Goal: Information Seeking & Learning: Find specific fact

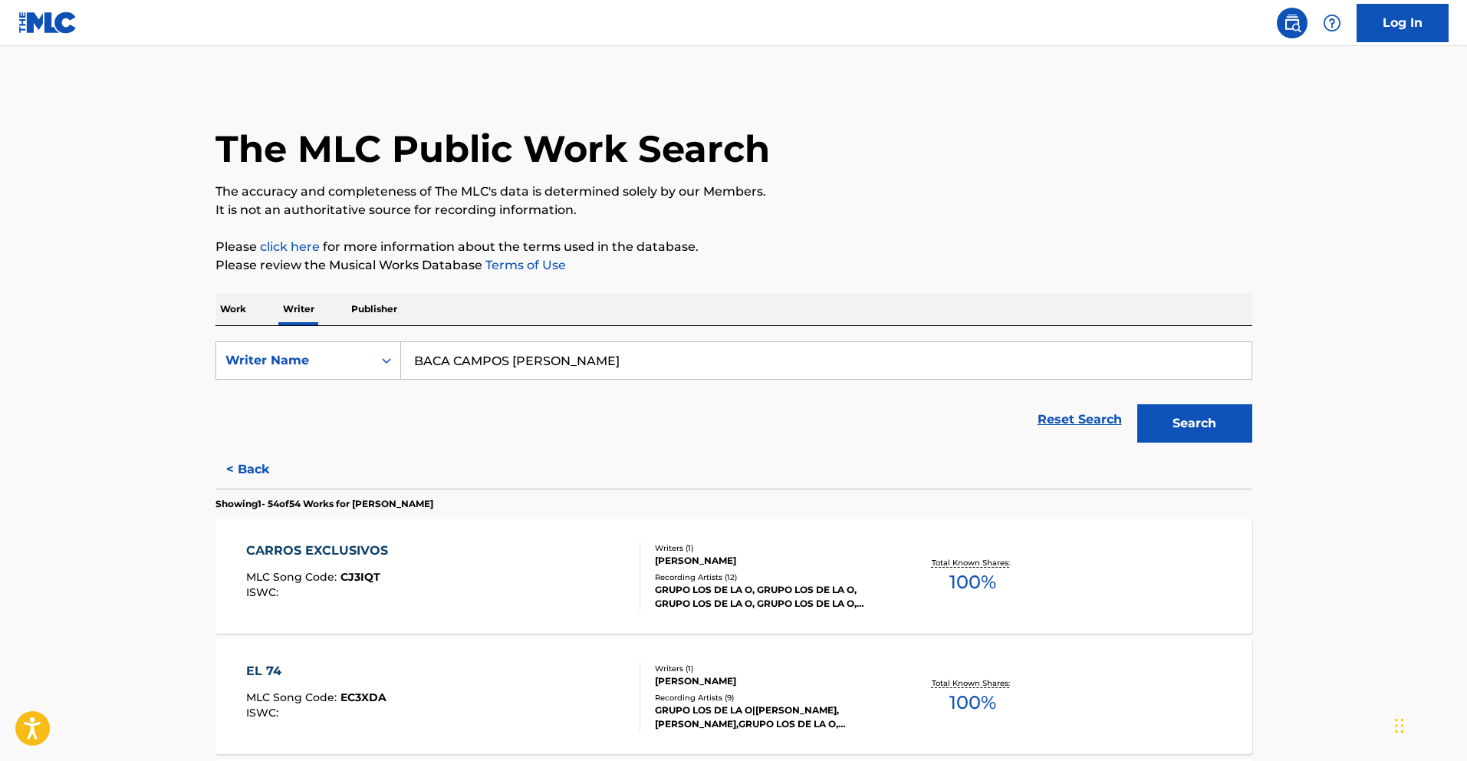
click at [662, 367] on input "BACA CAMPOS [PERSON_NAME]" at bounding box center [826, 360] width 851 height 37
drag, startPoint x: 644, startPoint y: 361, endPoint x: 363, endPoint y: 355, distance: 281.5
click at [363, 355] on div "SearchWithCriteria738a181c-97e7-47d4-8750-52502606ad3a Writer Name [PERSON_NAME…" at bounding box center [734, 360] width 1037 height 38
paste input "[PERSON_NAME]"
type input "[PERSON_NAME]"
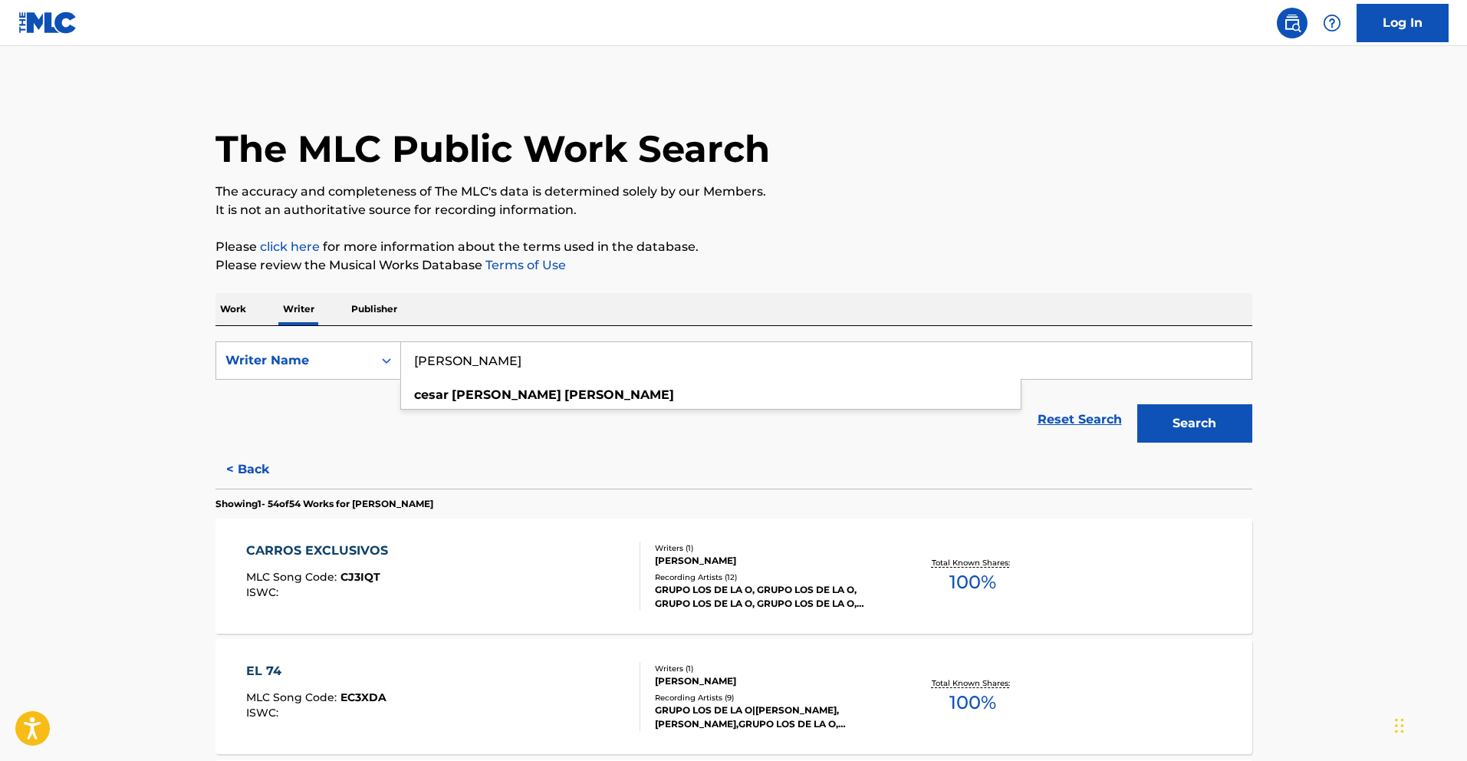
click at [1179, 414] on button "Search" at bounding box center [1194, 423] width 115 height 38
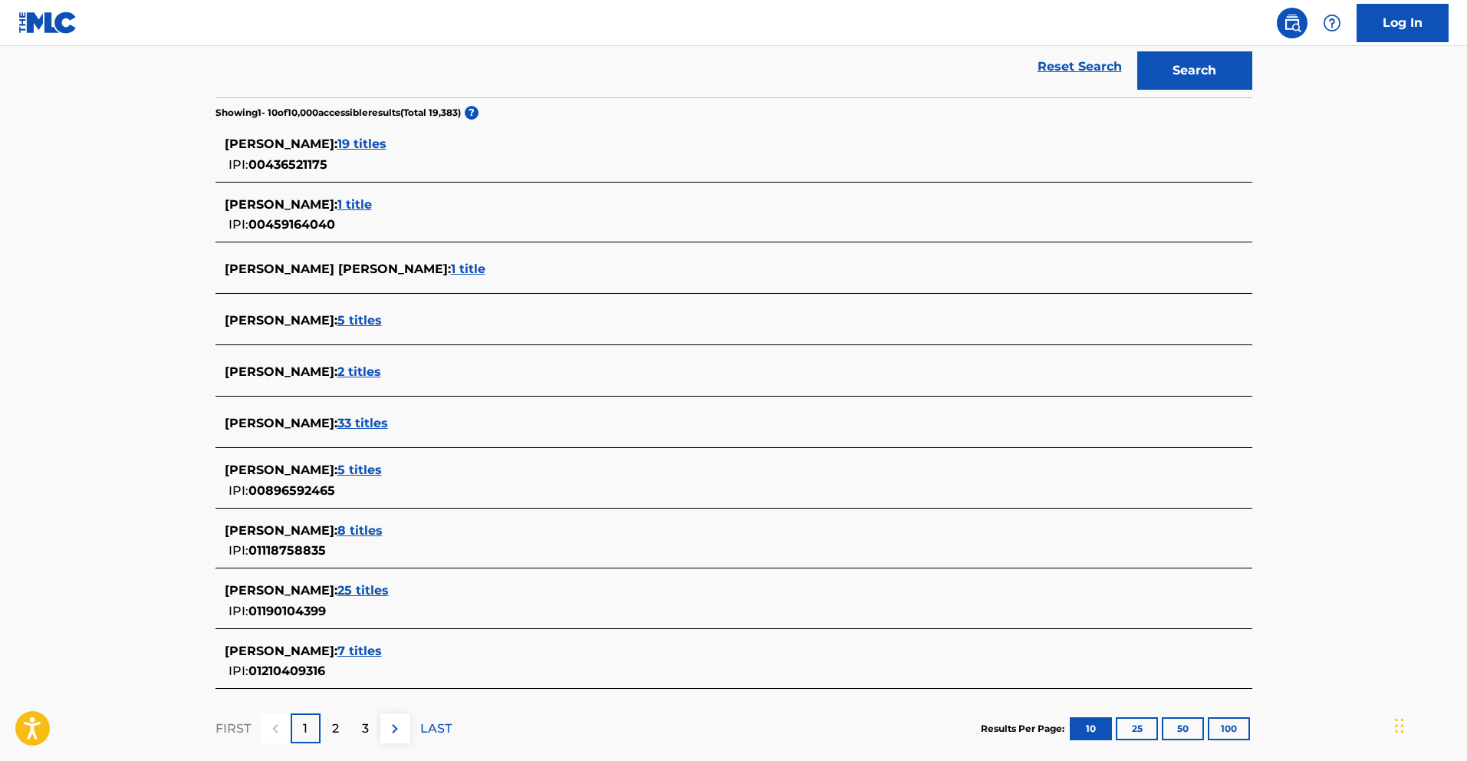
scroll to position [358, 0]
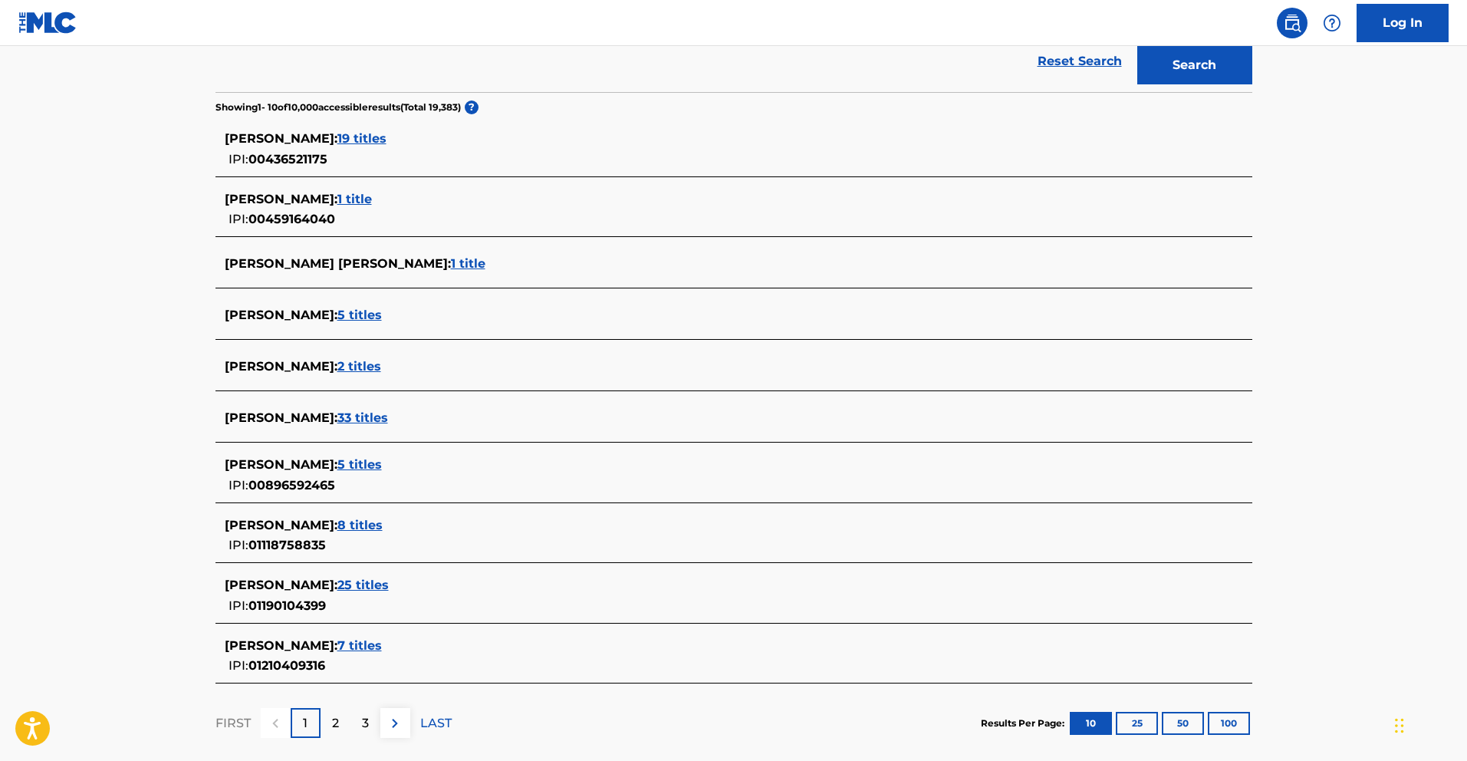
click at [389, 586] on span "25 titles" at bounding box center [362, 585] width 51 height 15
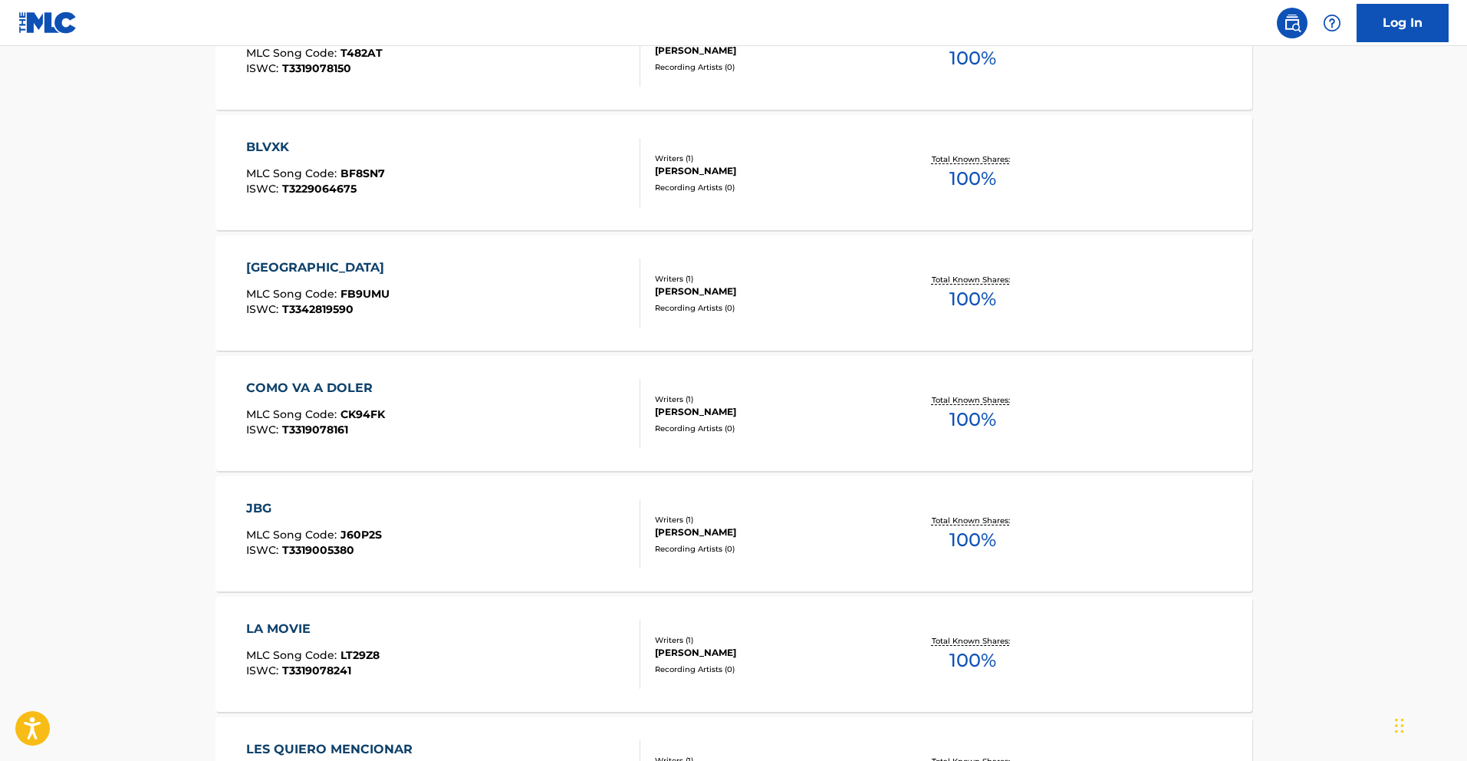
scroll to position [1117, 0]
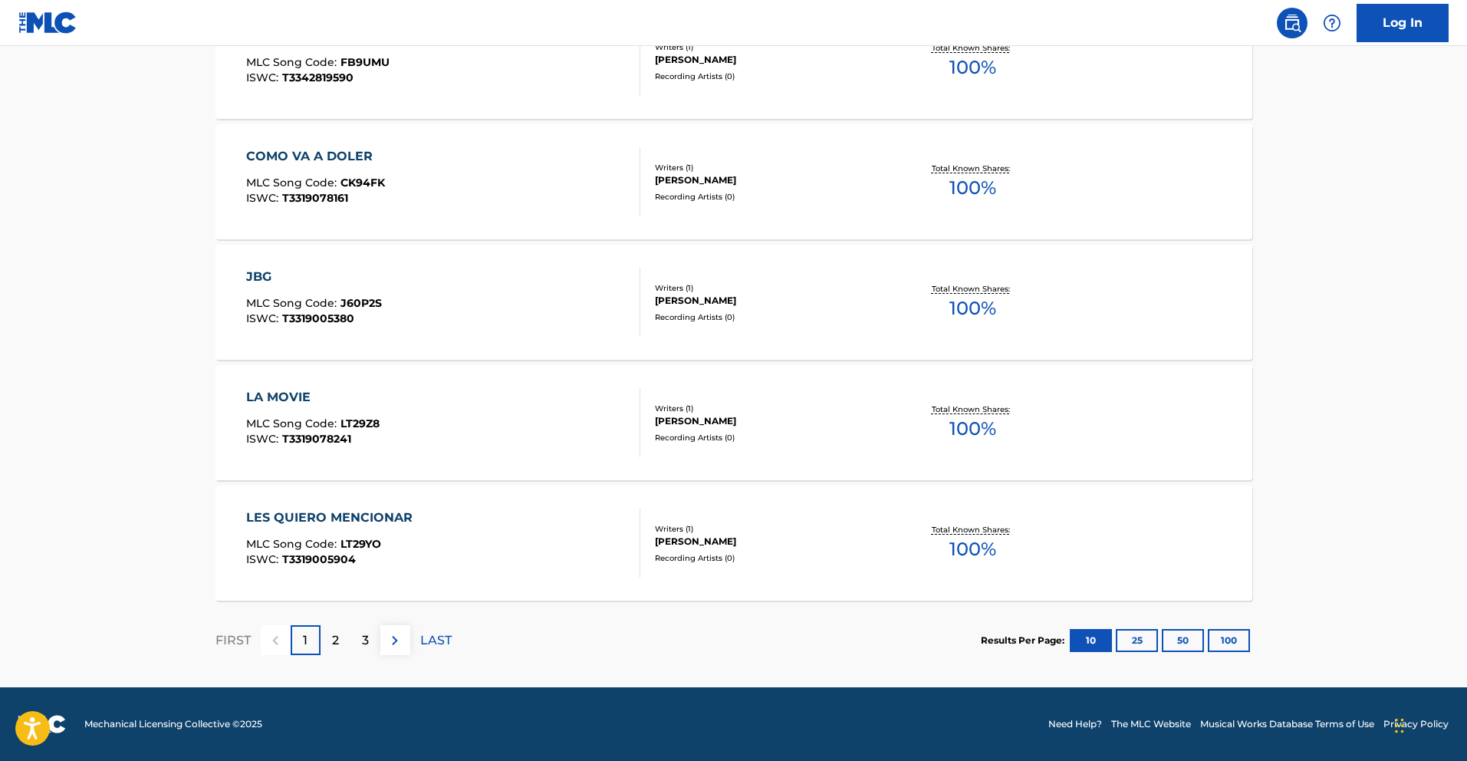
click at [1182, 637] on button "50" at bounding box center [1183, 640] width 42 height 23
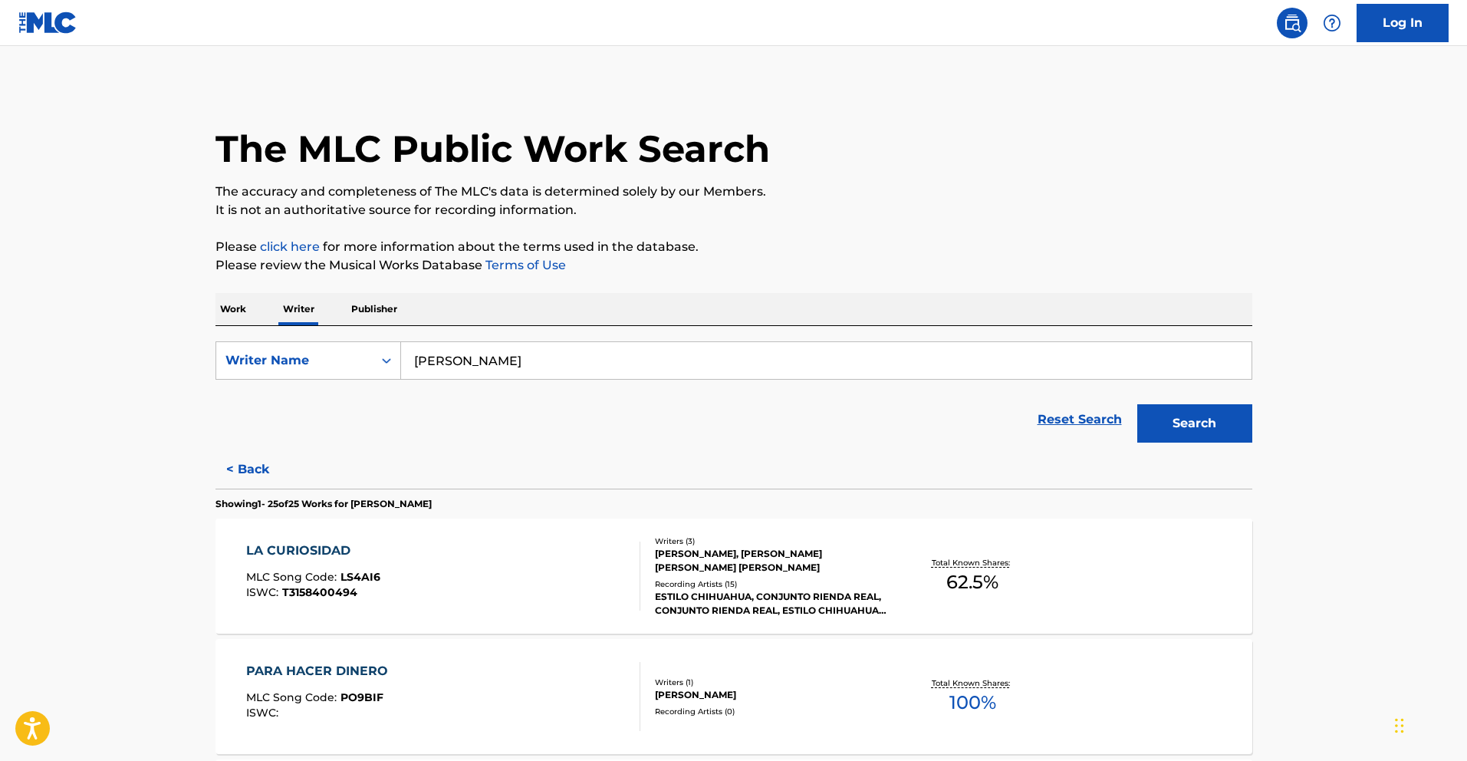
scroll to position [2097, 0]
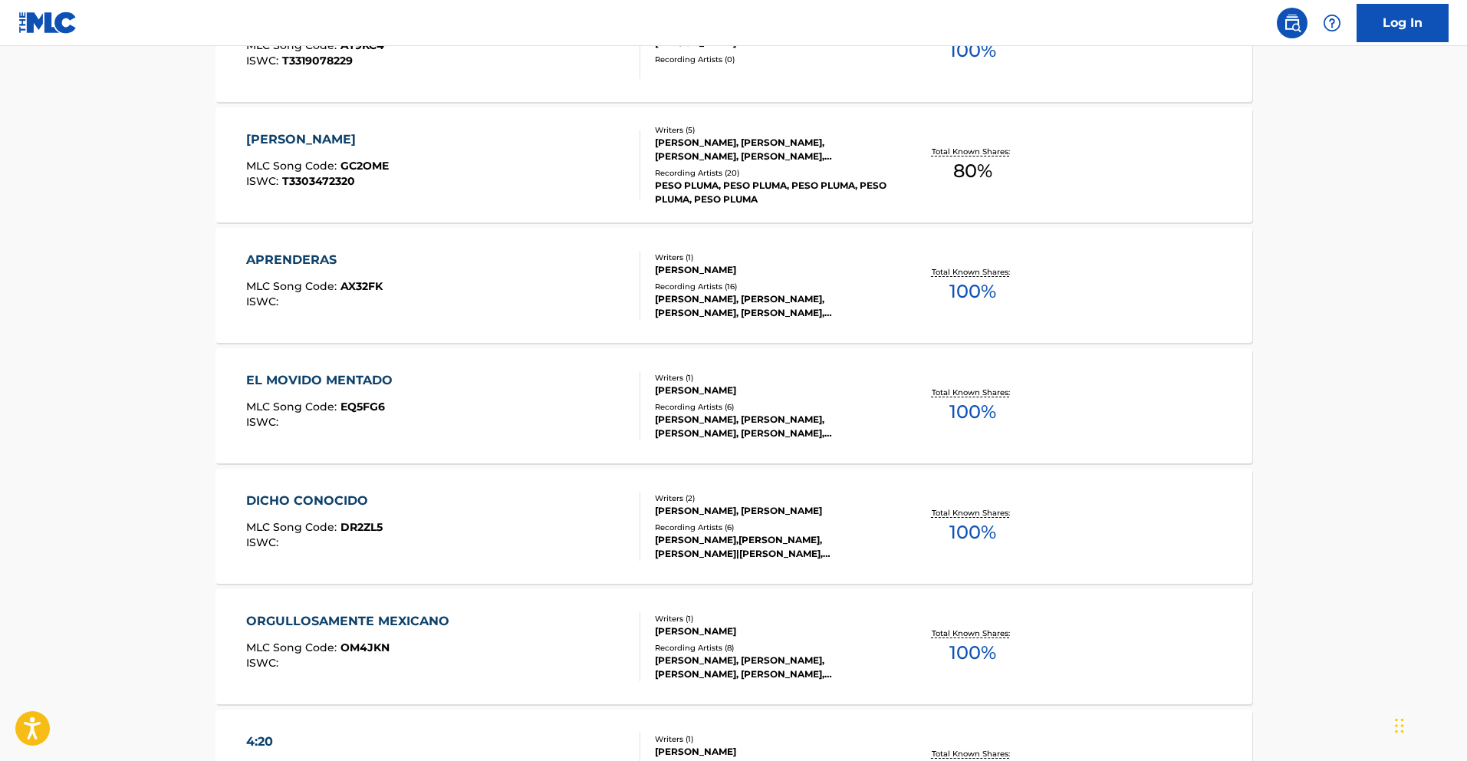
click at [355, 380] on div "EL MOVIDO MENTADO" at bounding box center [323, 380] width 154 height 18
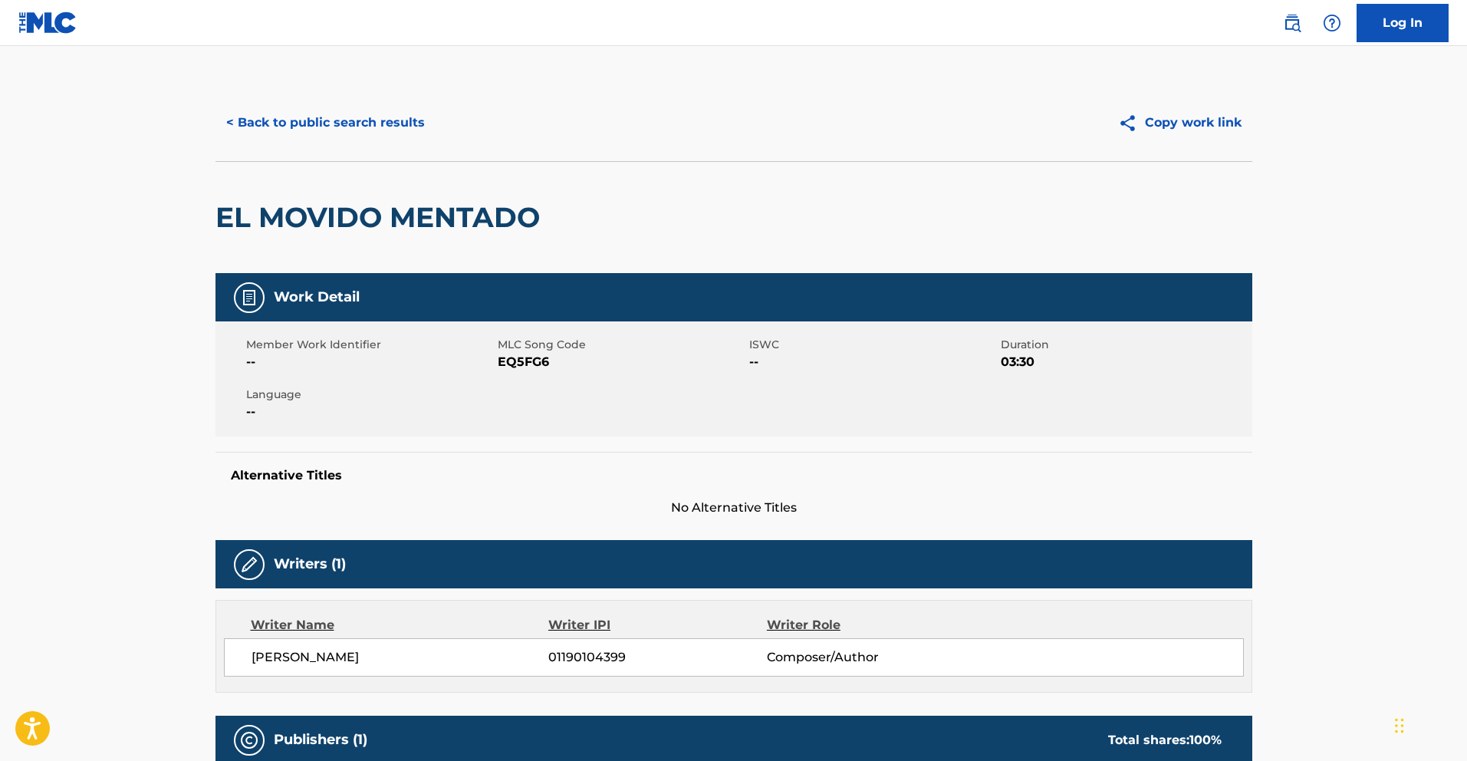
click at [360, 130] on button "< Back to public search results" at bounding box center [326, 123] width 220 height 38
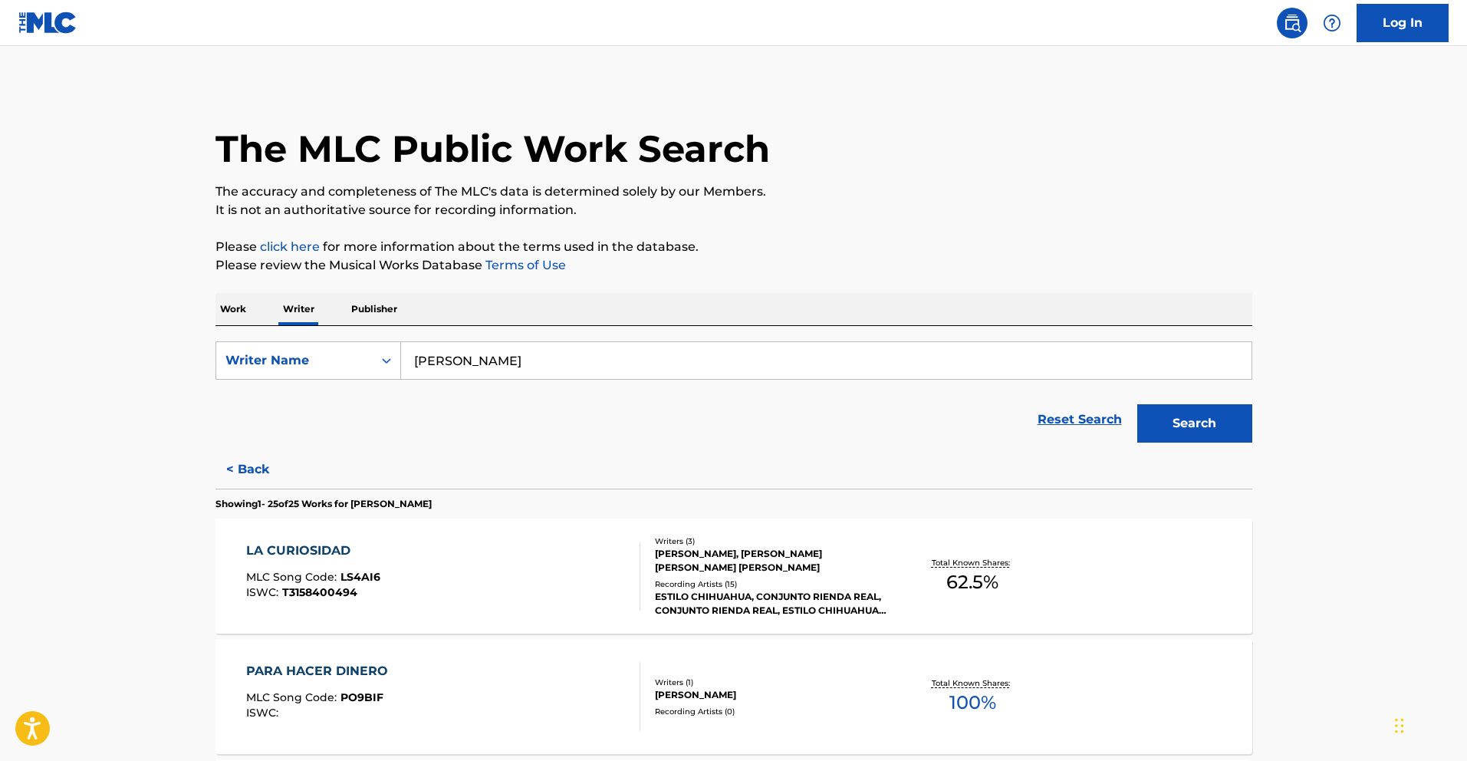
scroll to position [2338, 0]
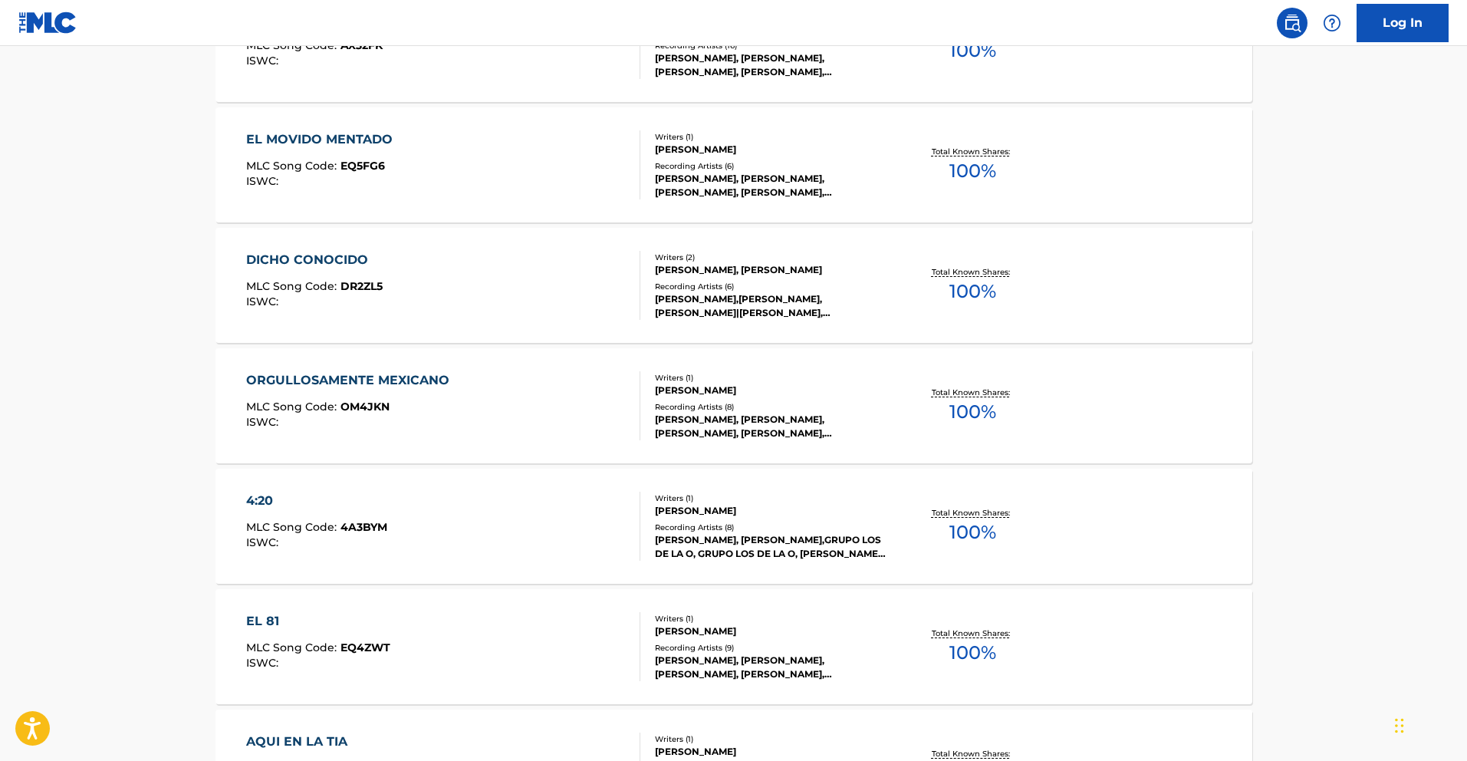
click at [405, 378] on div "ORGULLOSAMENTE MEXICANO" at bounding box center [351, 380] width 211 height 18
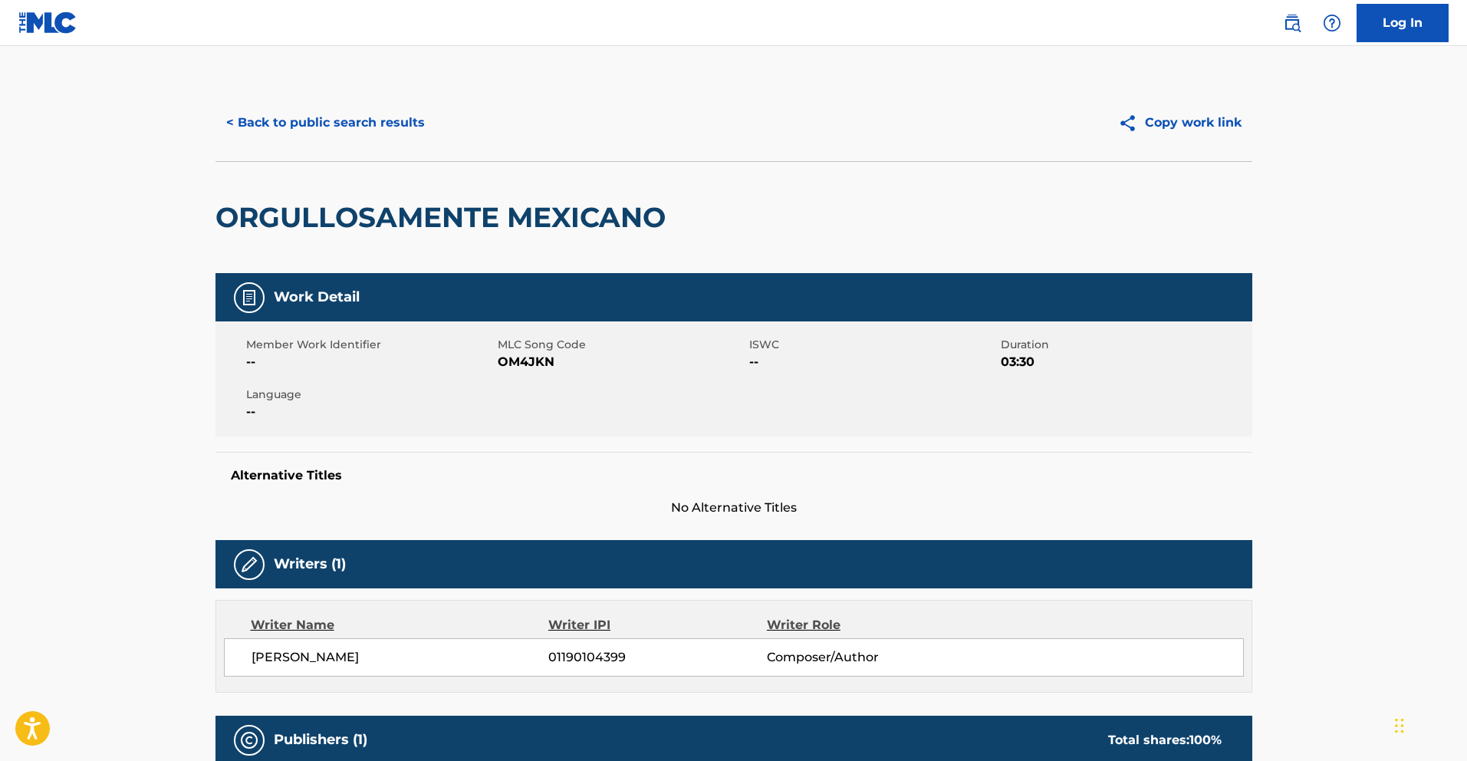
click at [388, 118] on button "< Back to public search results" at bounding box center [326, 123] width 220 height 38
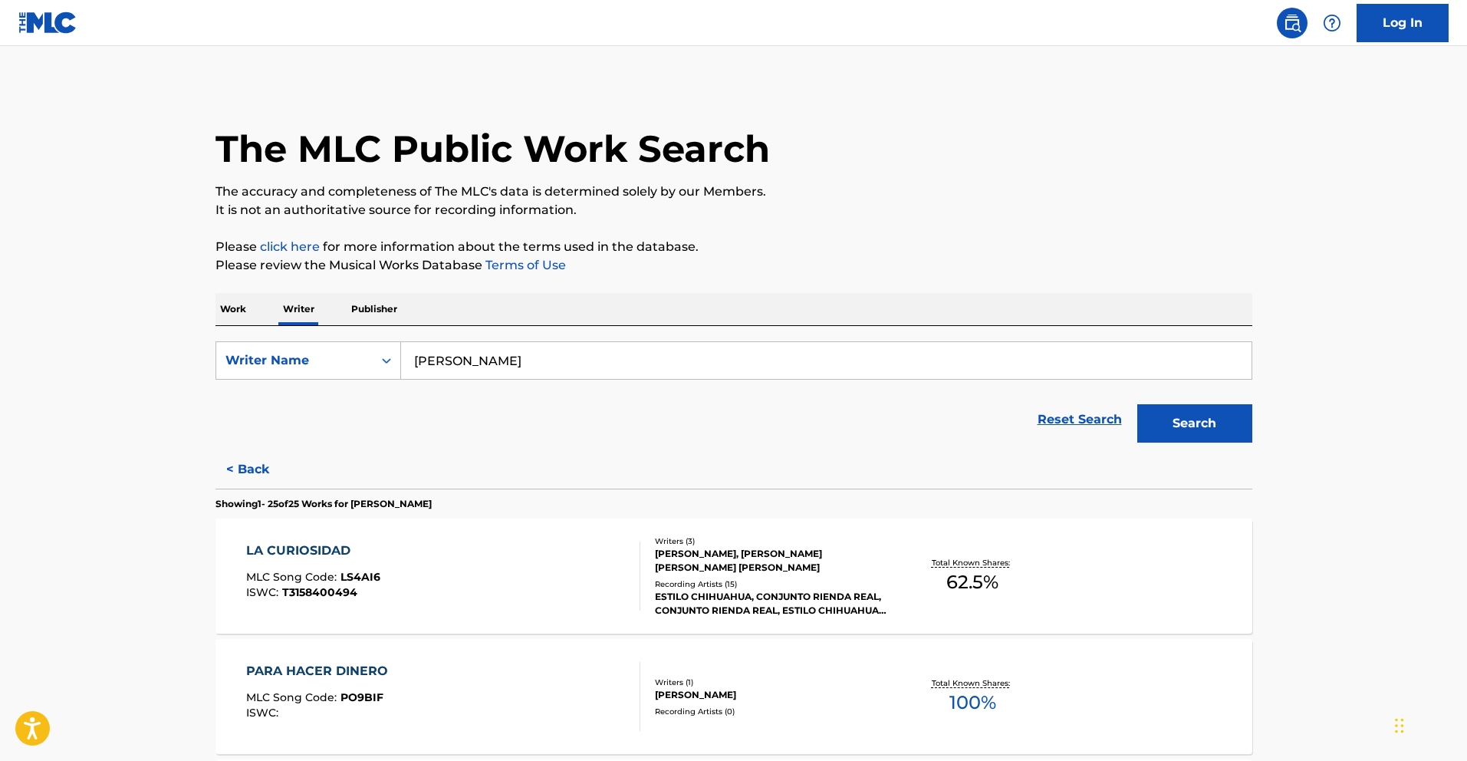
scroll to position [2579, 0]
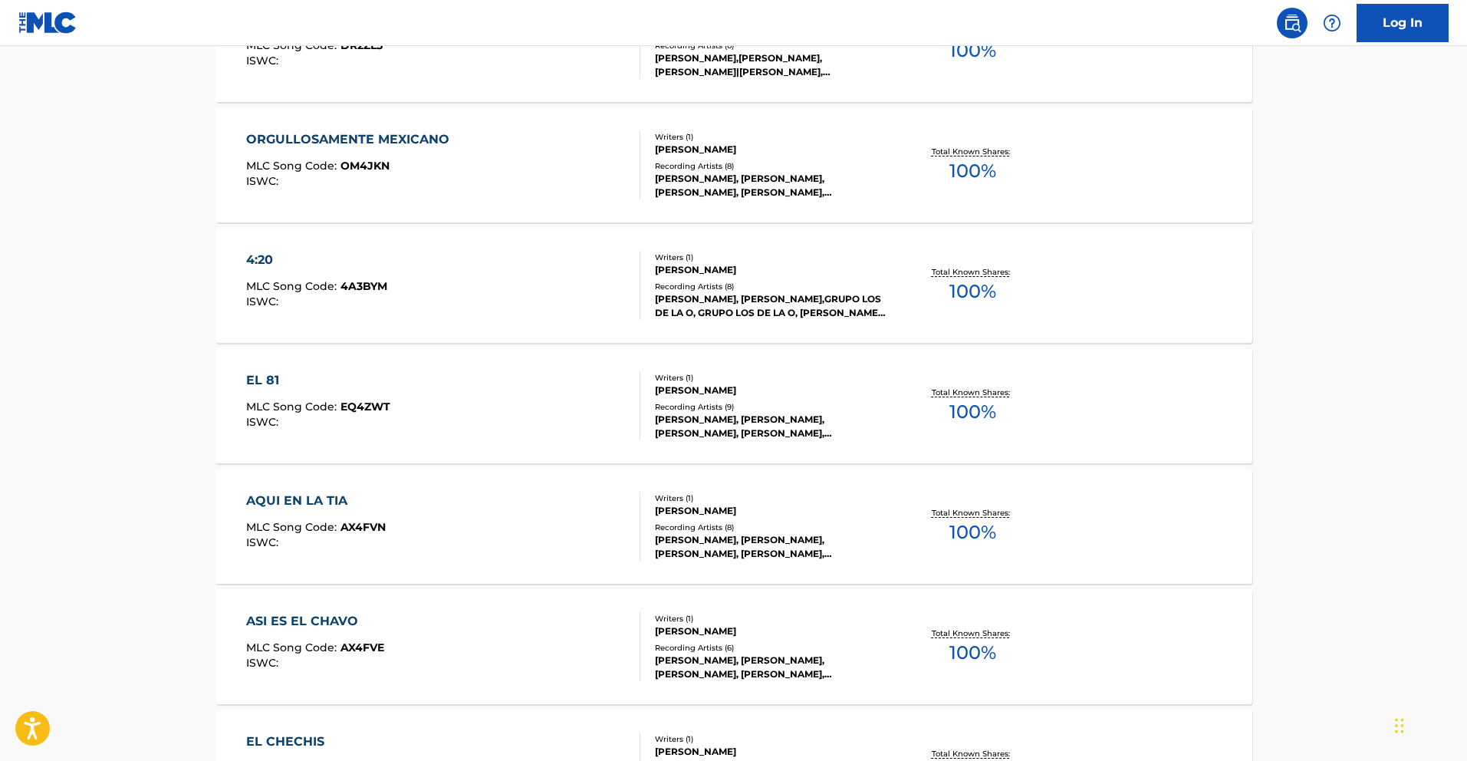
click at [284, 376] on div "EL 81" at bounding box center [318, 380] width 144 height 18
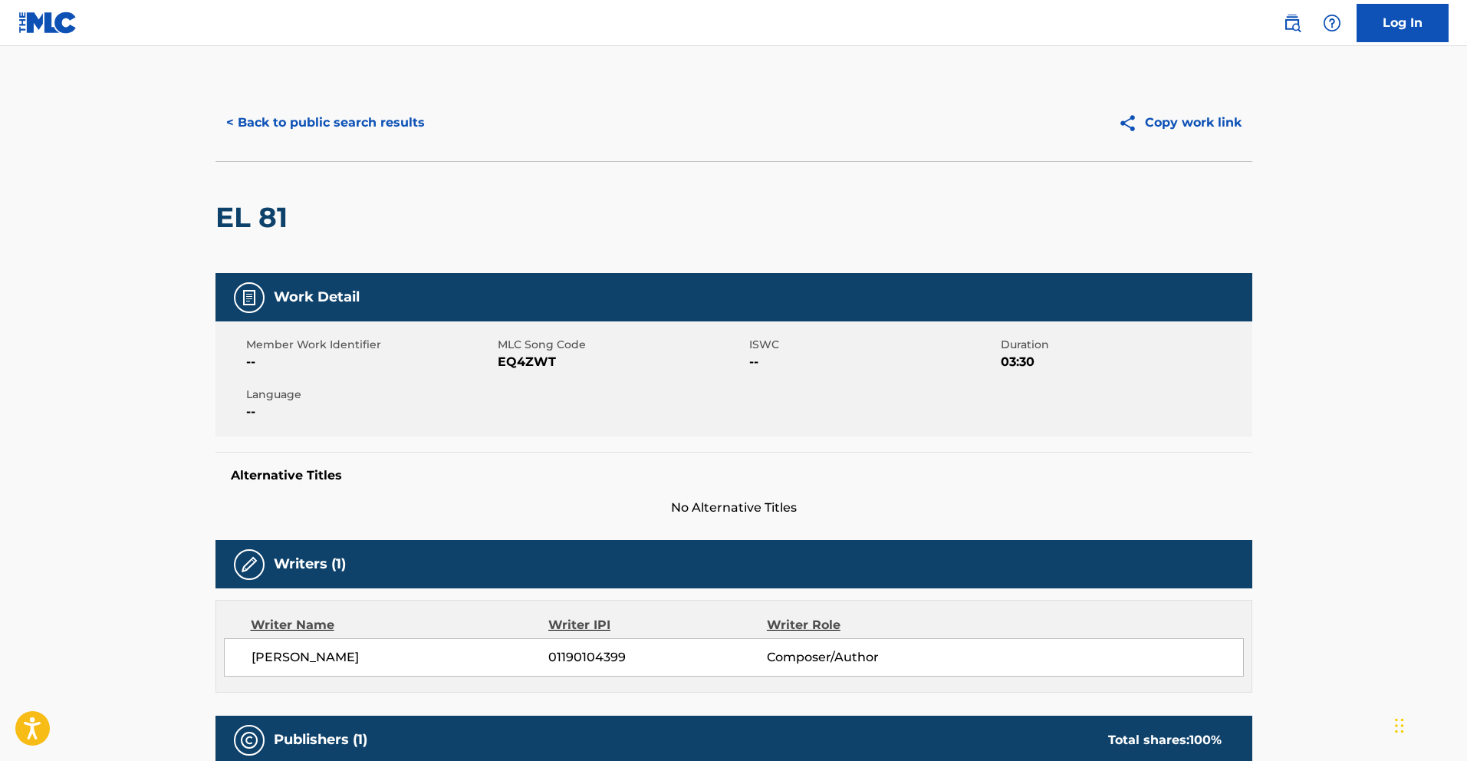
click at [348, 122] on button "< Back to public search results" at bounding box center [326, 123] width 220 height 38
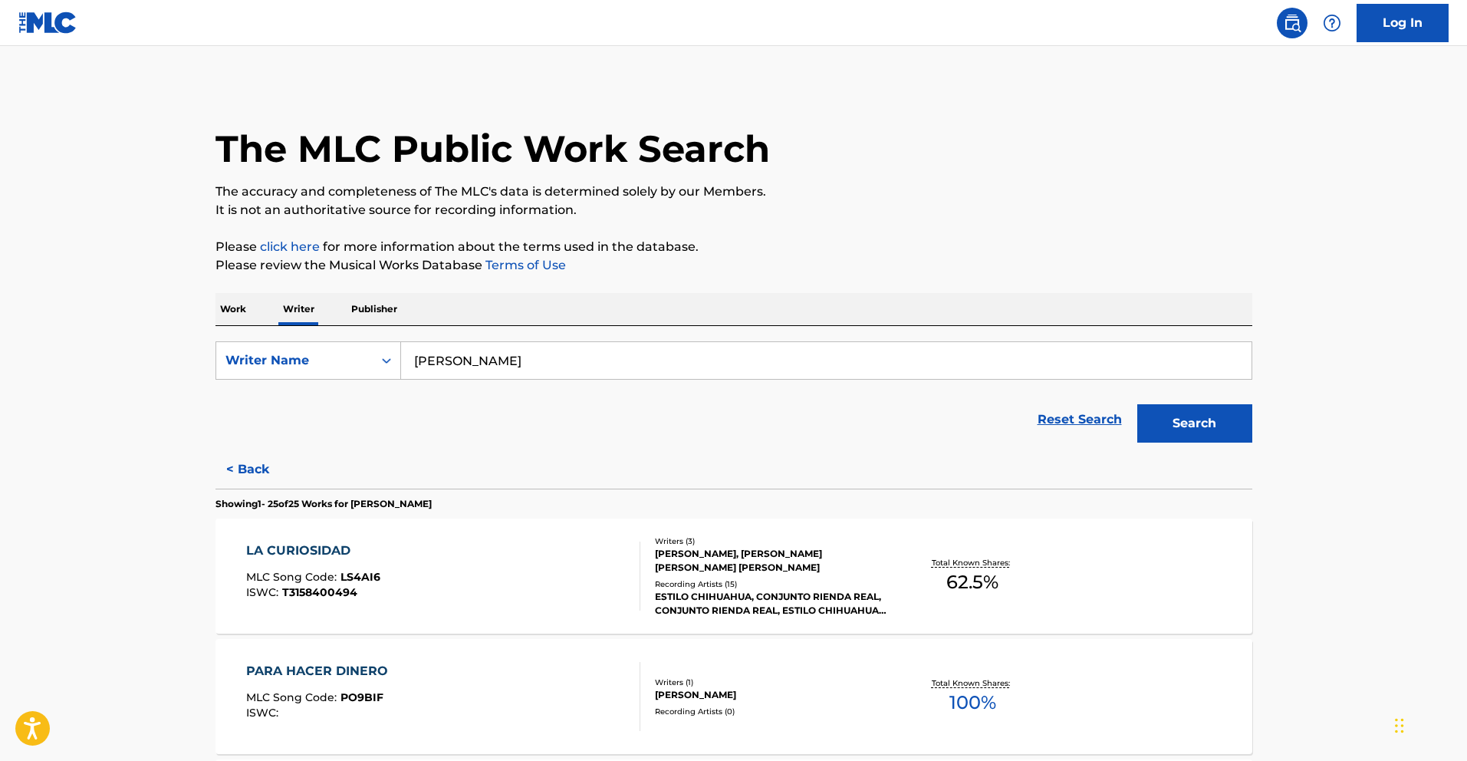
scroll to position [2458, 0]
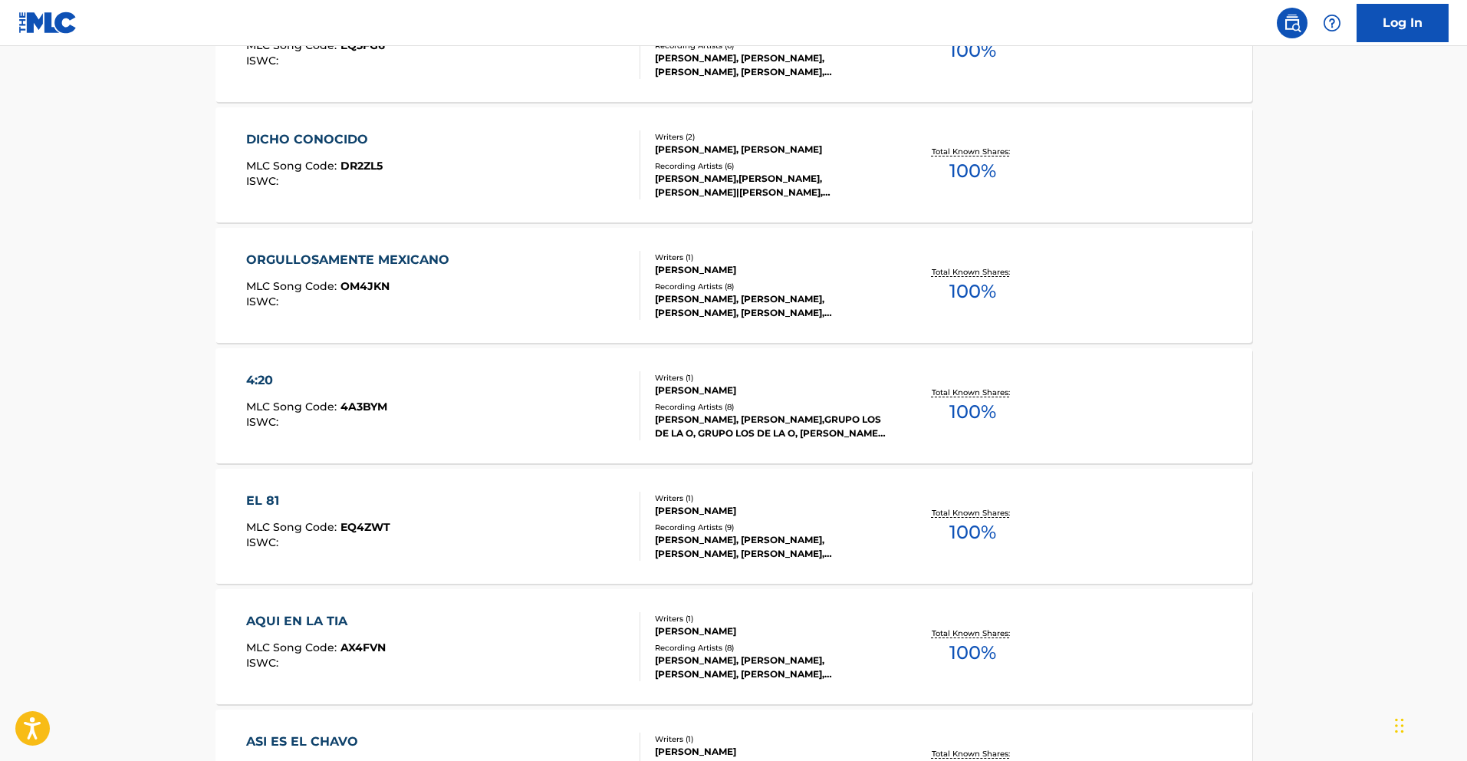
click at [285, 386] on div "4:20" at bounding box center [316, 380] width 141 height 18
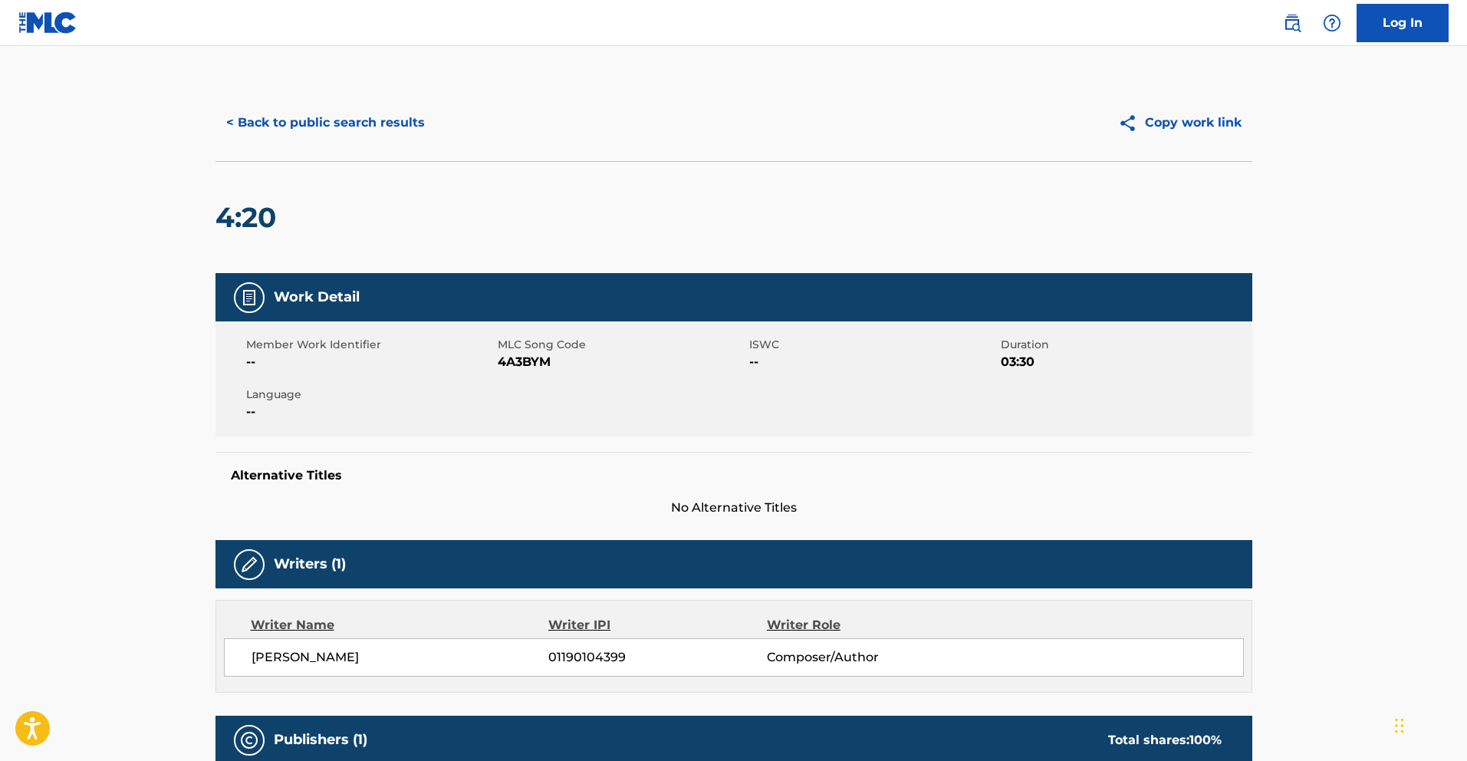
click at [360, 111] on button "< Back to public search results" at bounding box center [326, 123] width 220 height 38
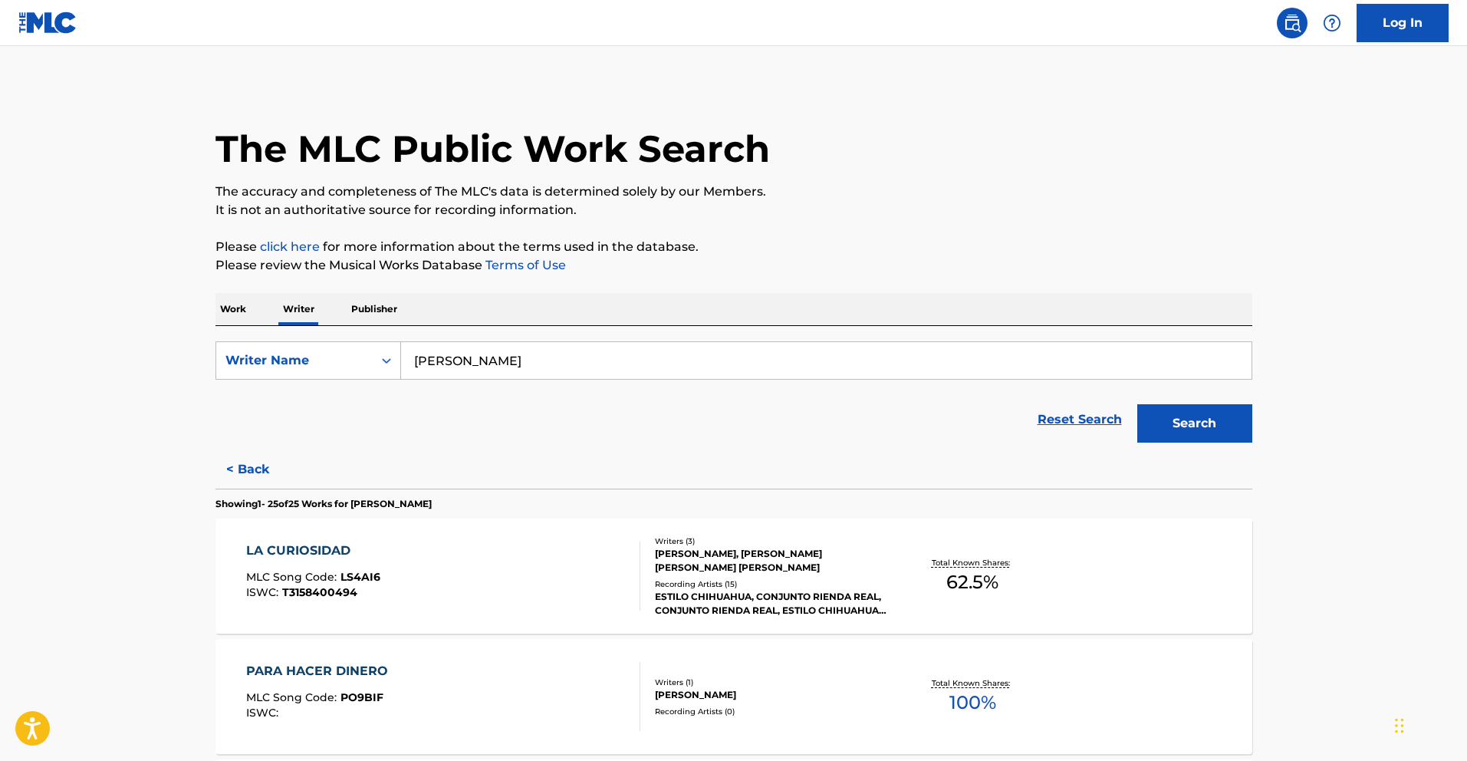
scroll to position [2916, 0]
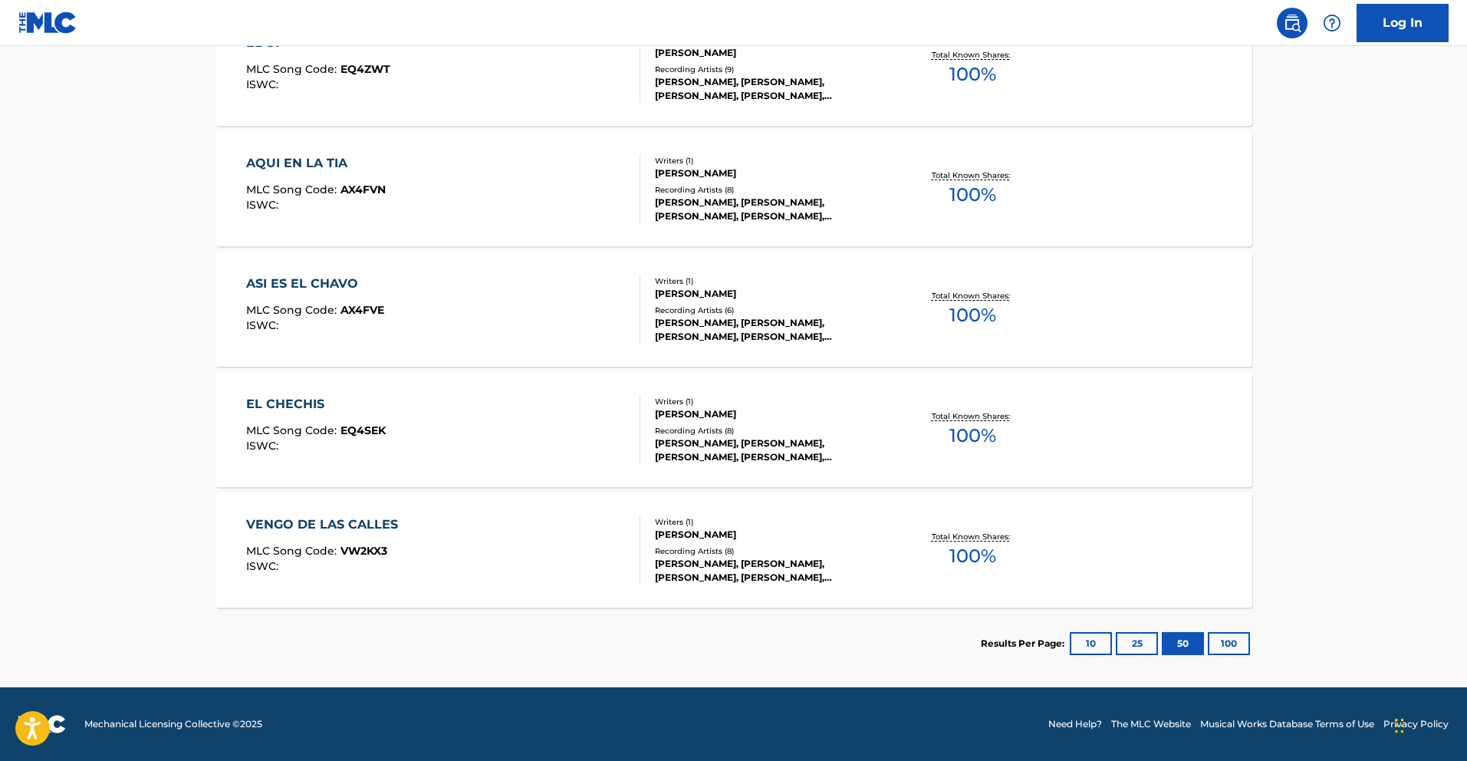
click at [393, 516] on div "VENGO DE LAS CALLES" at bounding box center [326, 524] width 160 height 18
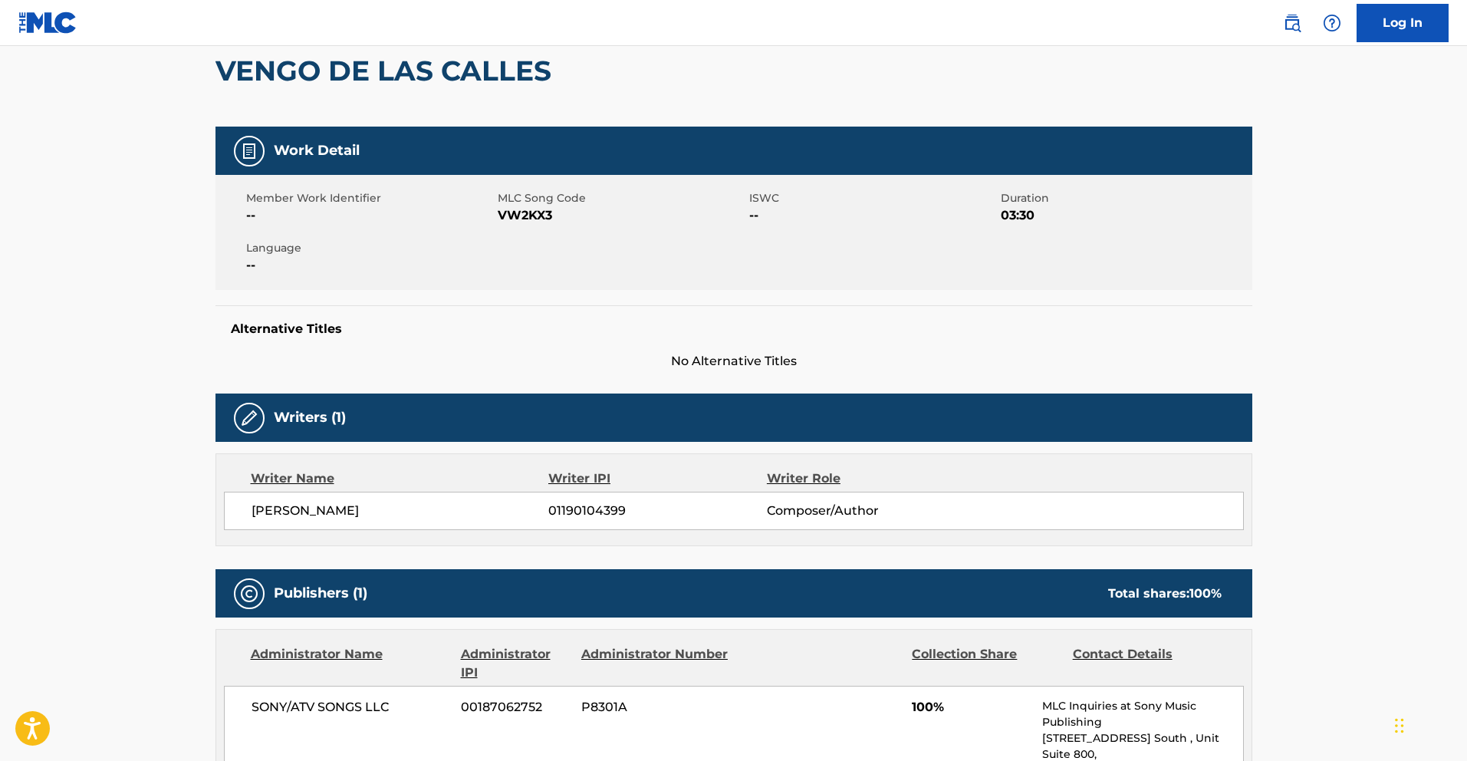
scroll to position [27, 0]
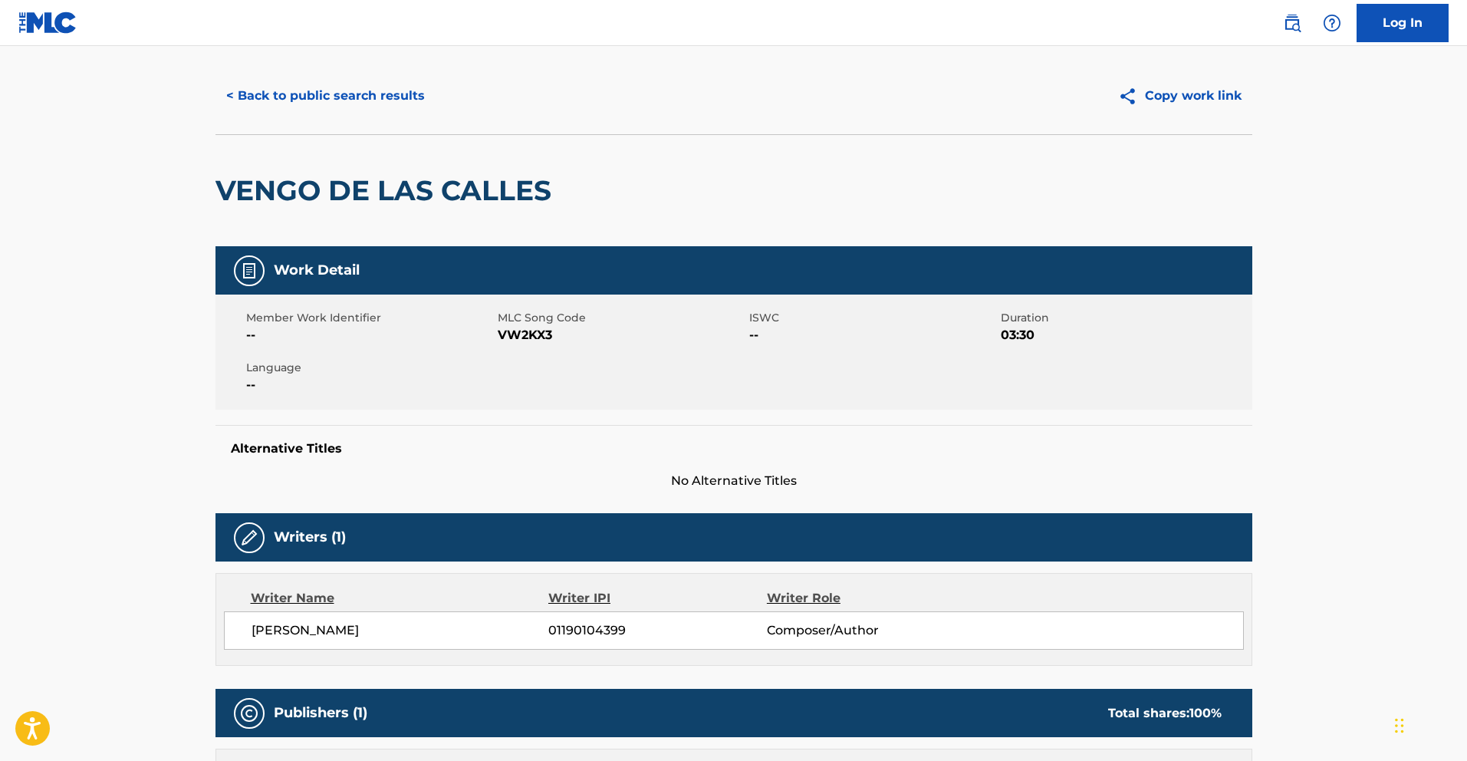
click at [376, 97] on button "< Back to public search results" at bounding box center [326, 96] width 220 height 38
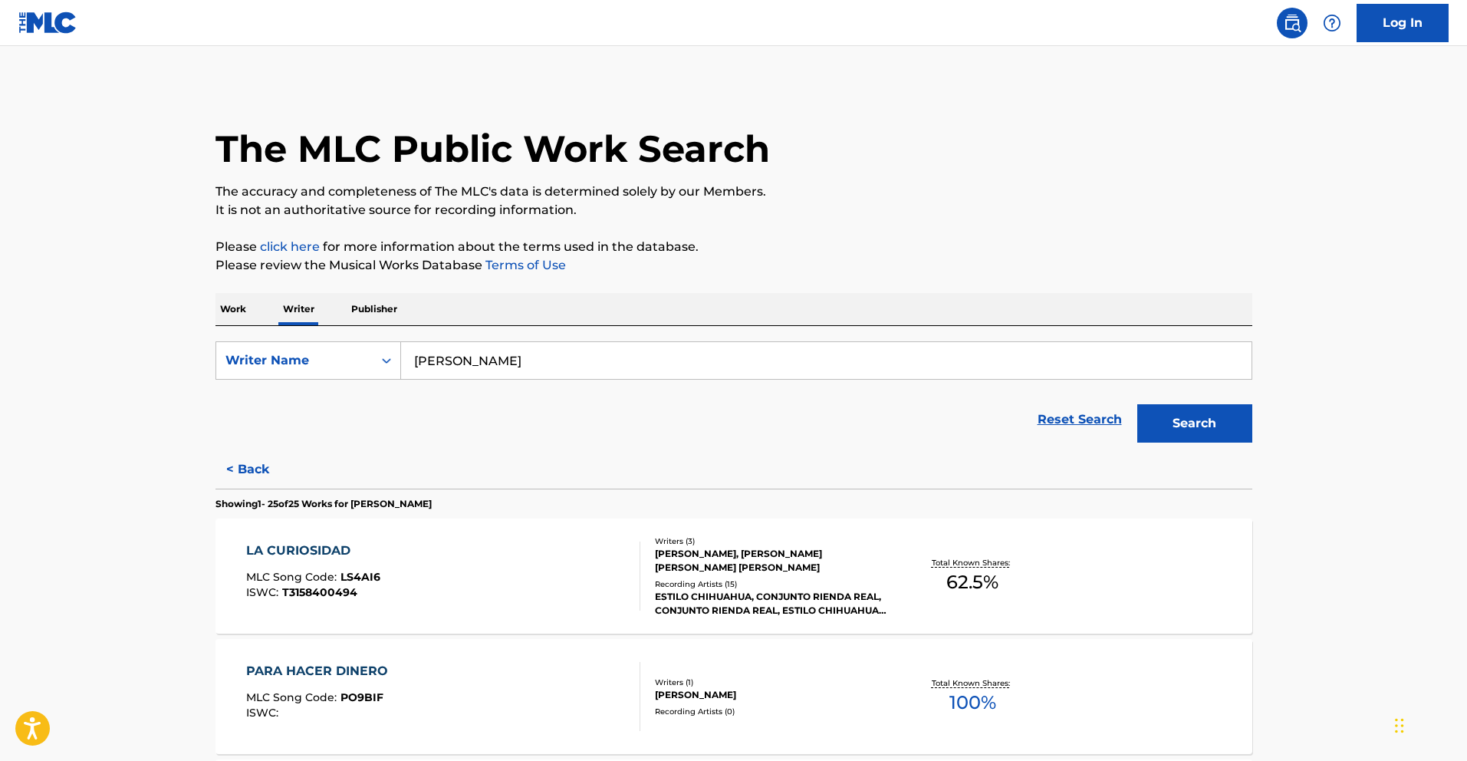
scroll to position [1977, 0]
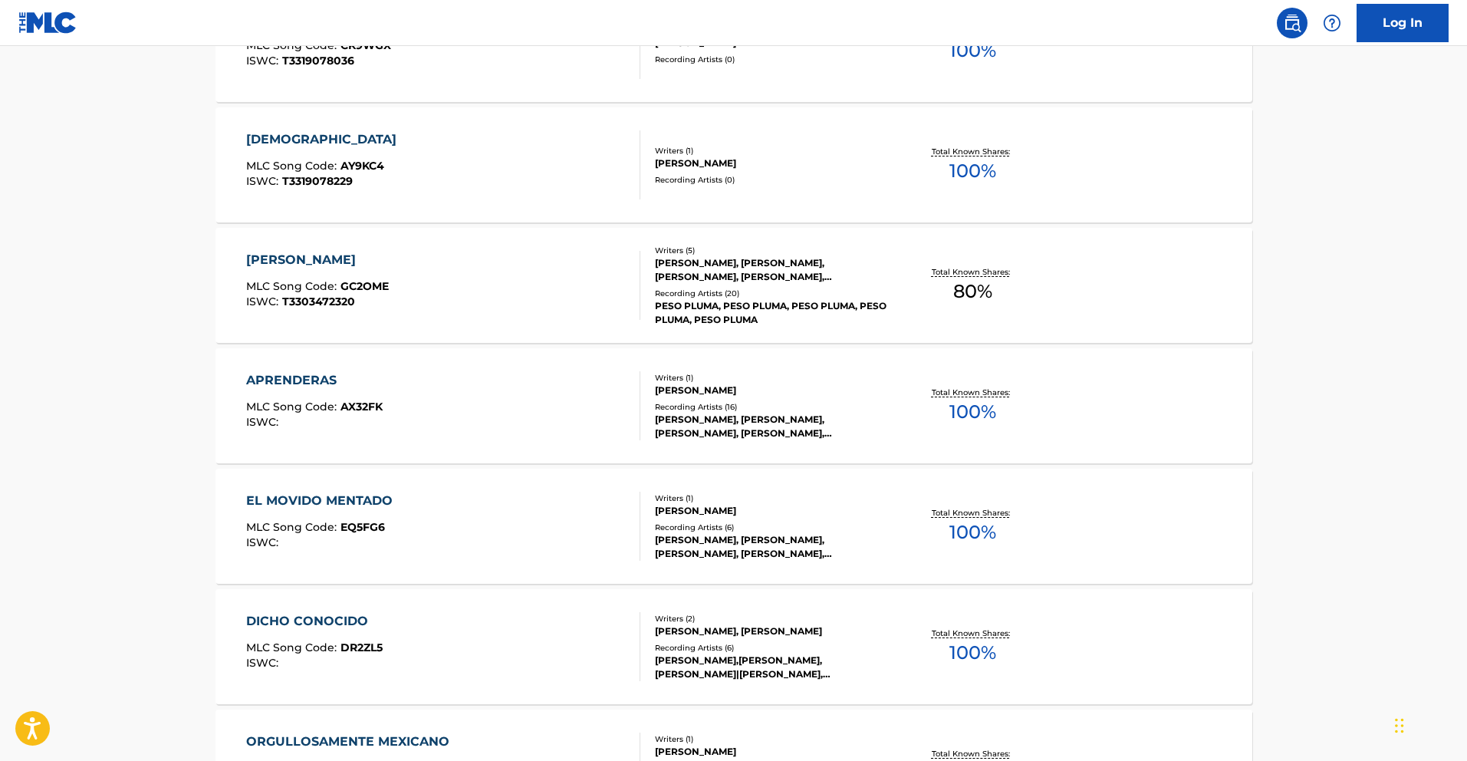
click at [308, 377] on div "APRENDERAS" at bounding box center [314, 380] width 137 height 18
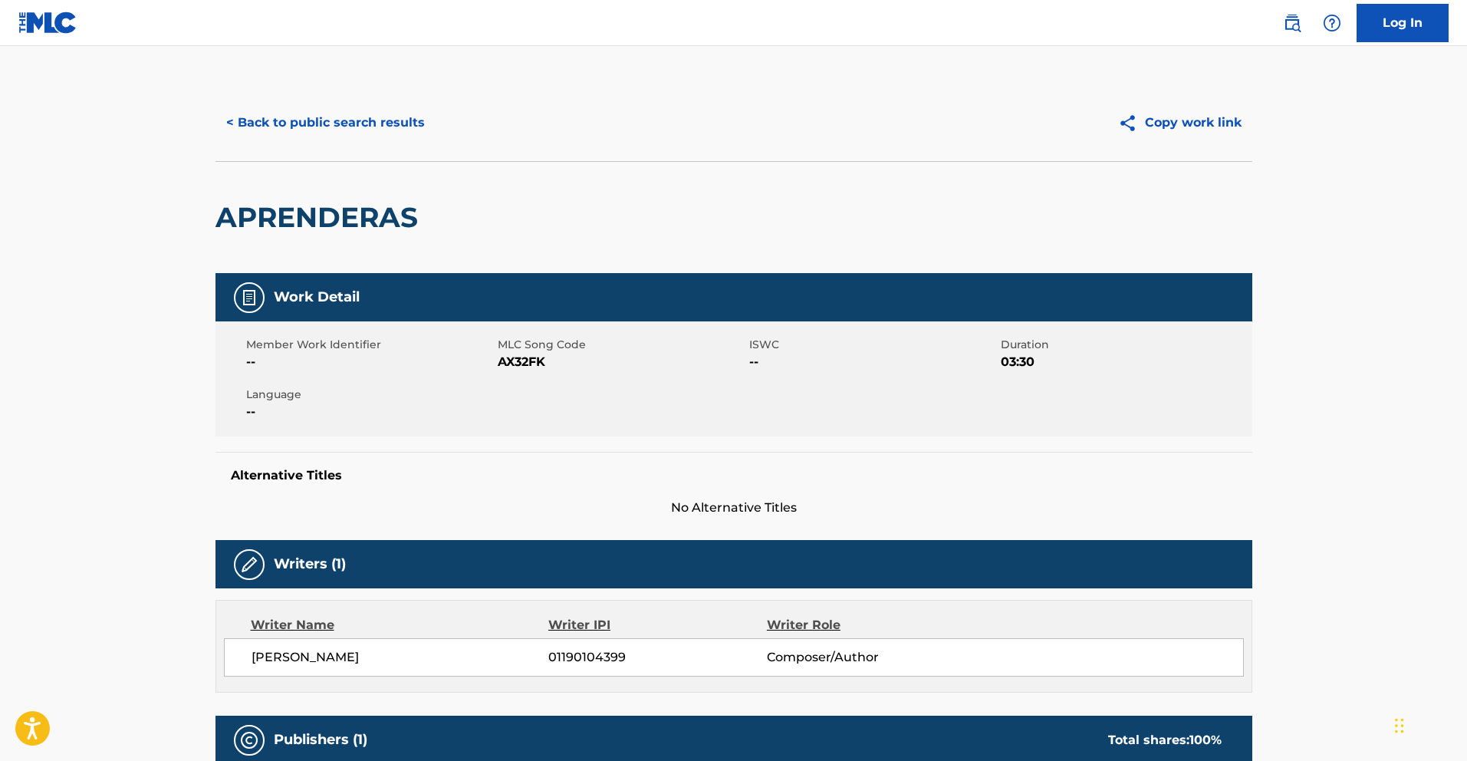
click at [354, 128] on button "< Back to public search results" at bounding box center [326, 123] width 220 height 38
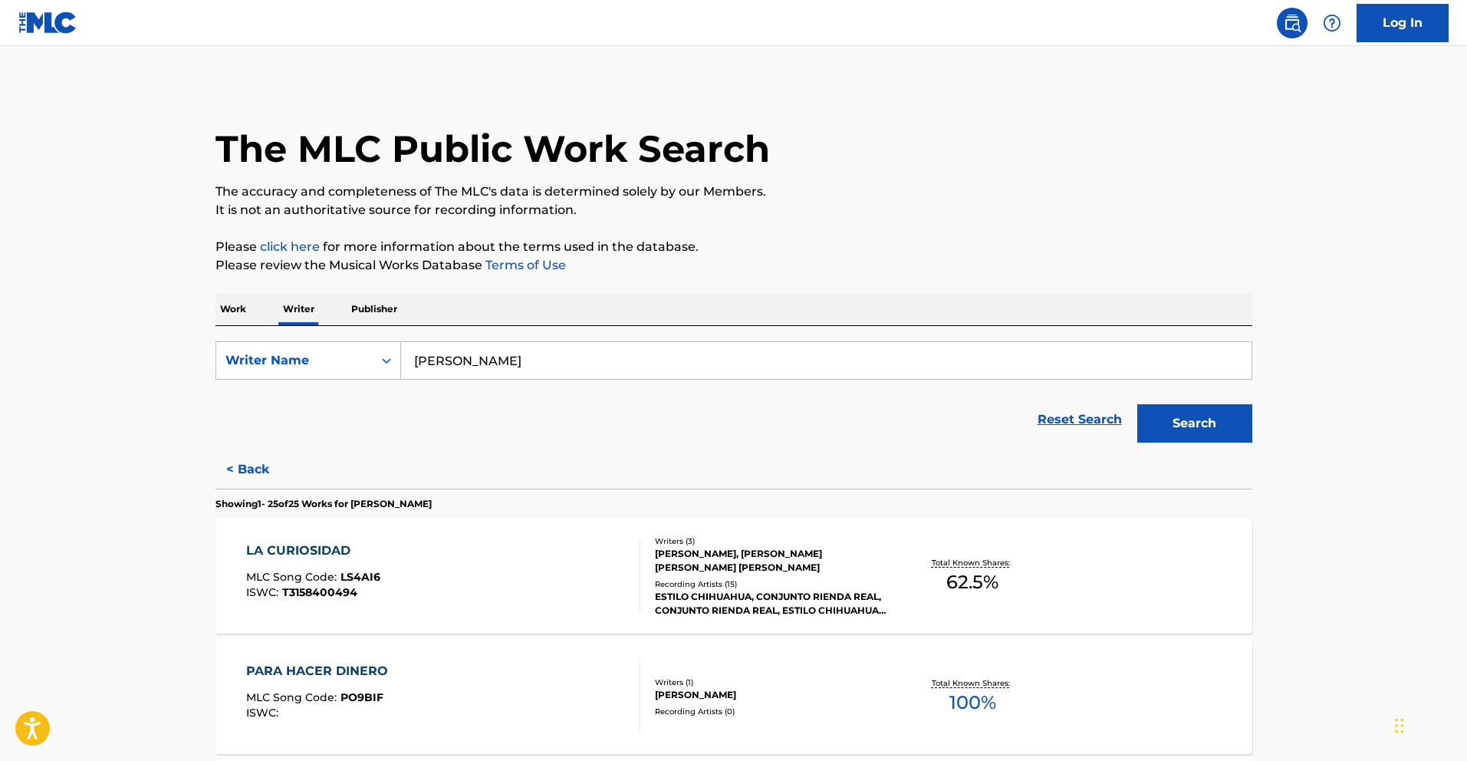
scroll to position [2699, 0]
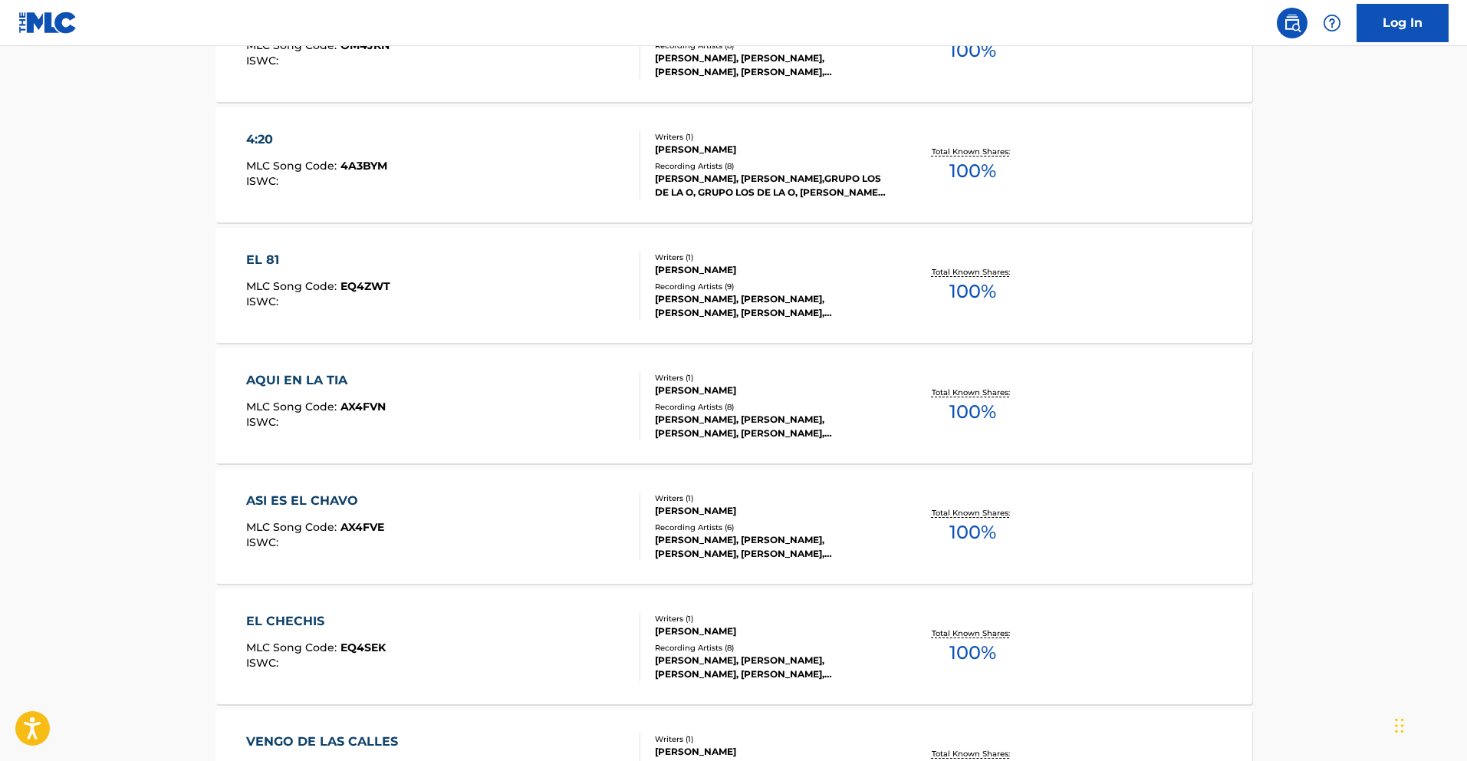
click at [331, 383] on div "AQUI EN LA TIA" at bounding box center [316, 380] width 140 height 18
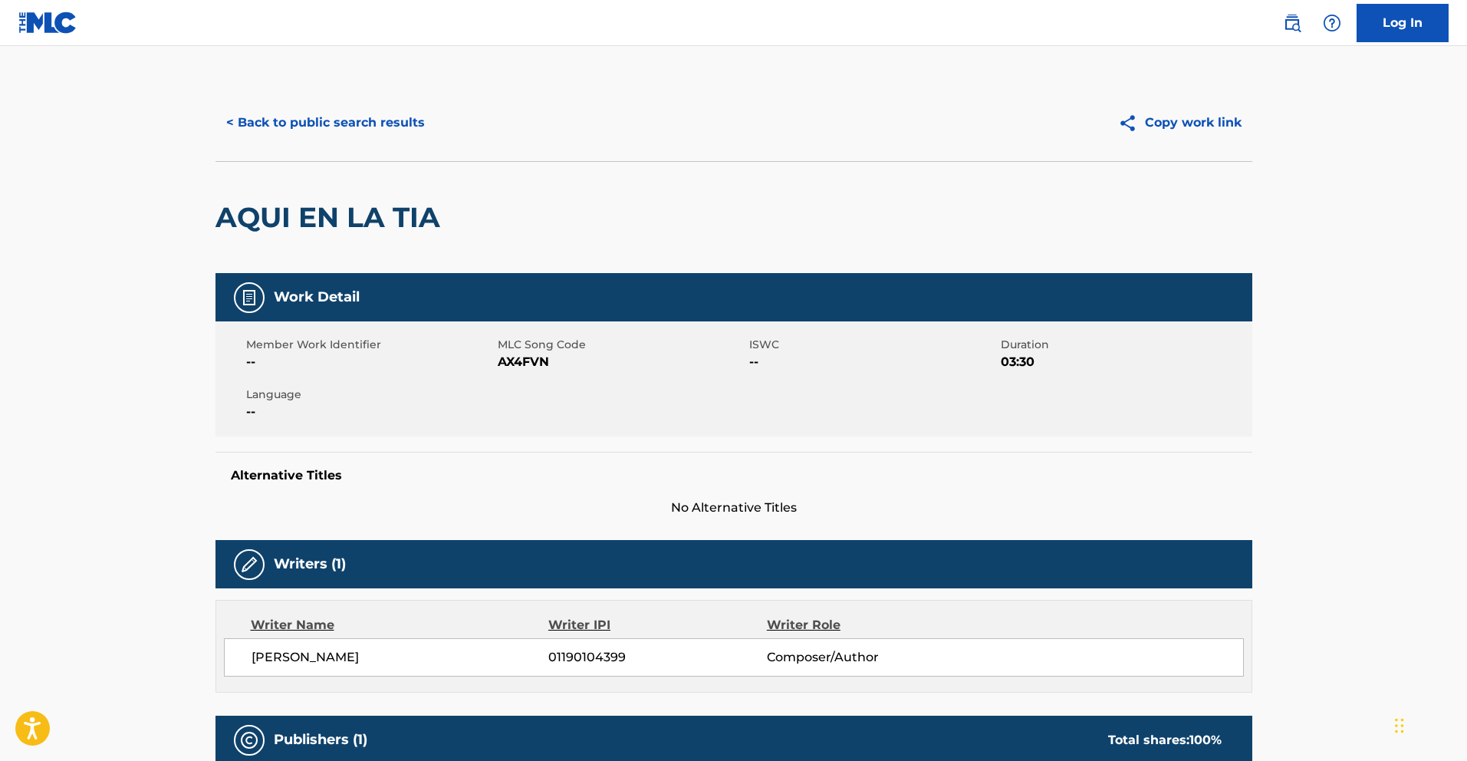
click at [366, 117] on button "< Back to public search results" at bounding box center [326, 123] width 220 height 38
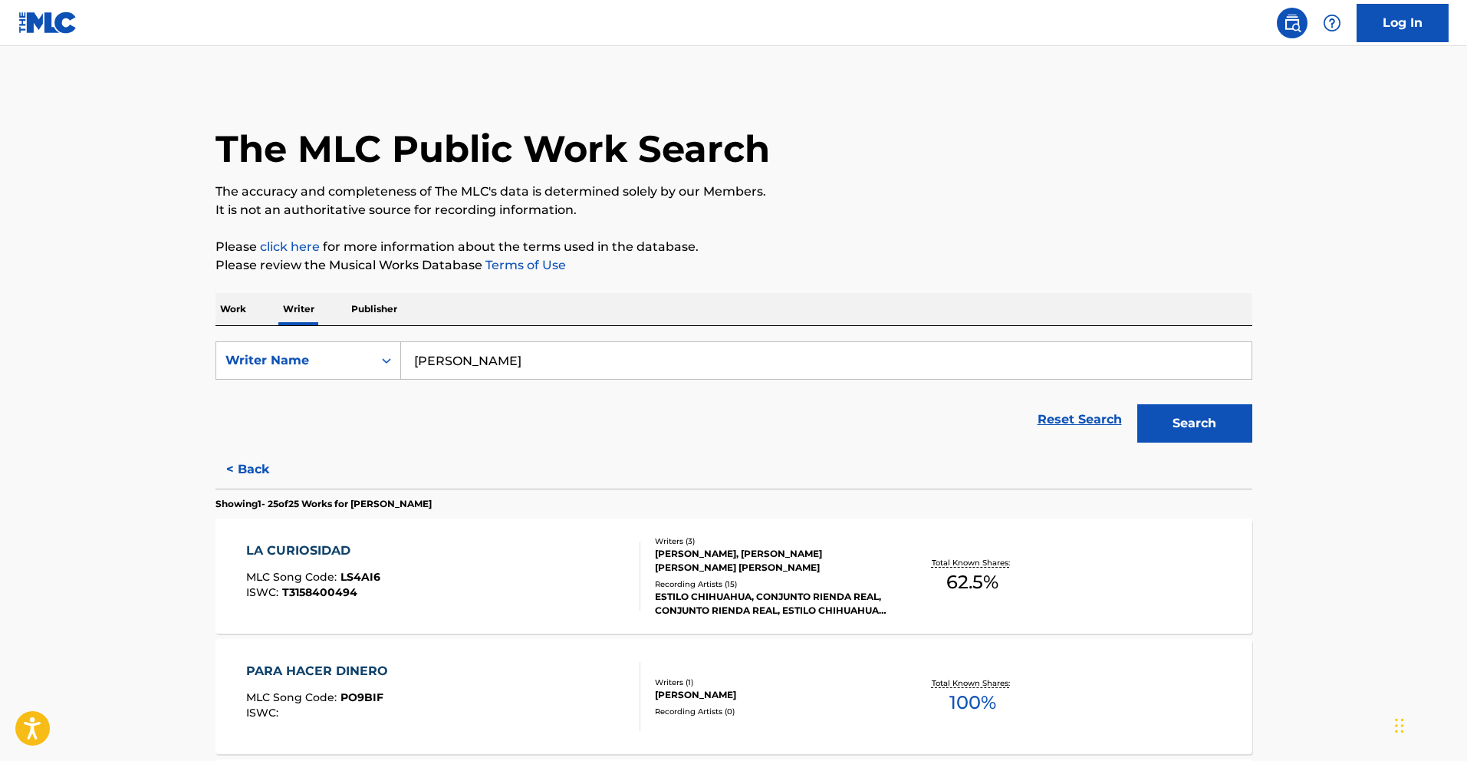
scroll to position [2820, 0]
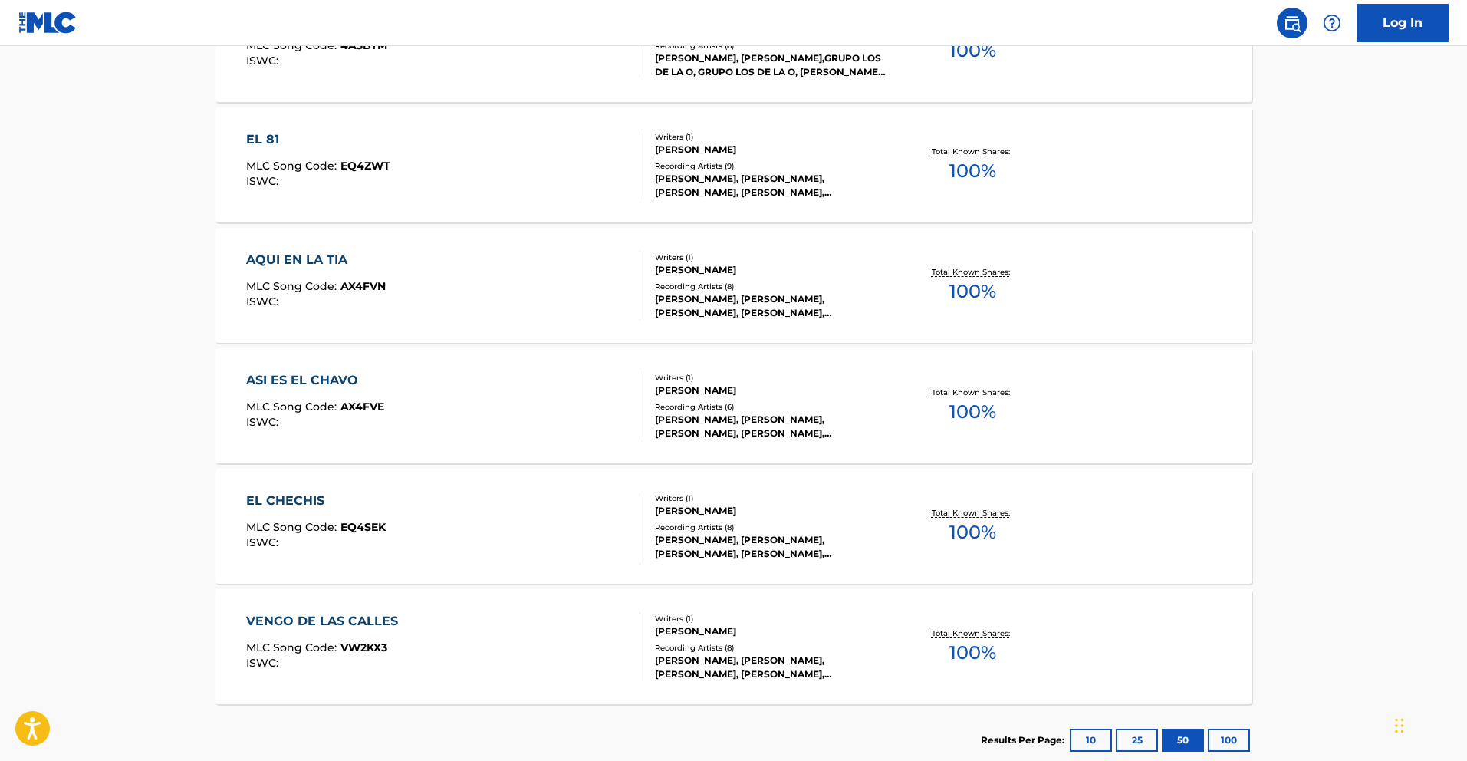
click at [313, 379] on div "ASI ES EL CHAVO" at bounding box center [315, 380] width 138 height 18
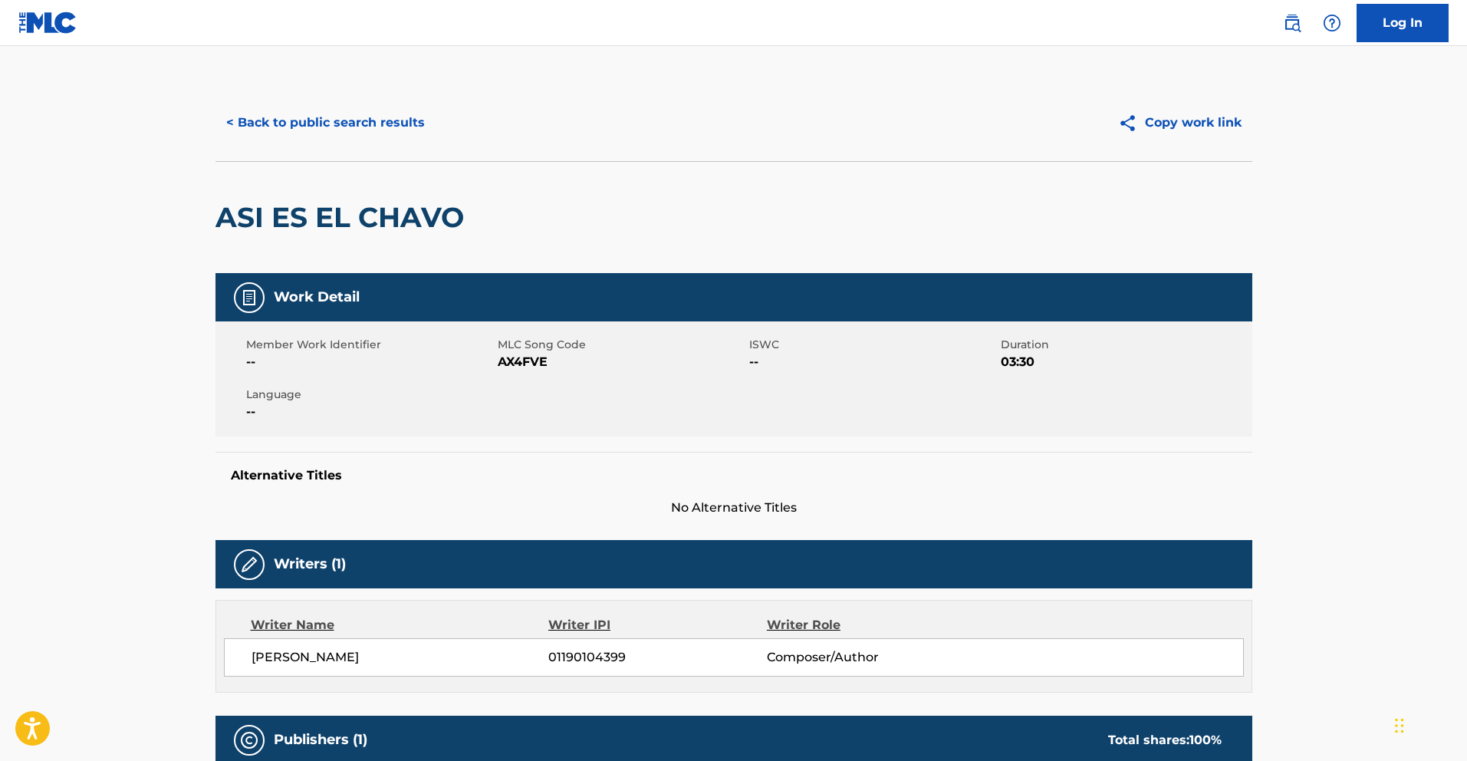
click at [377, 118] on button "< Back to public search results" at bounding box center [326, 123] width 220 height 38
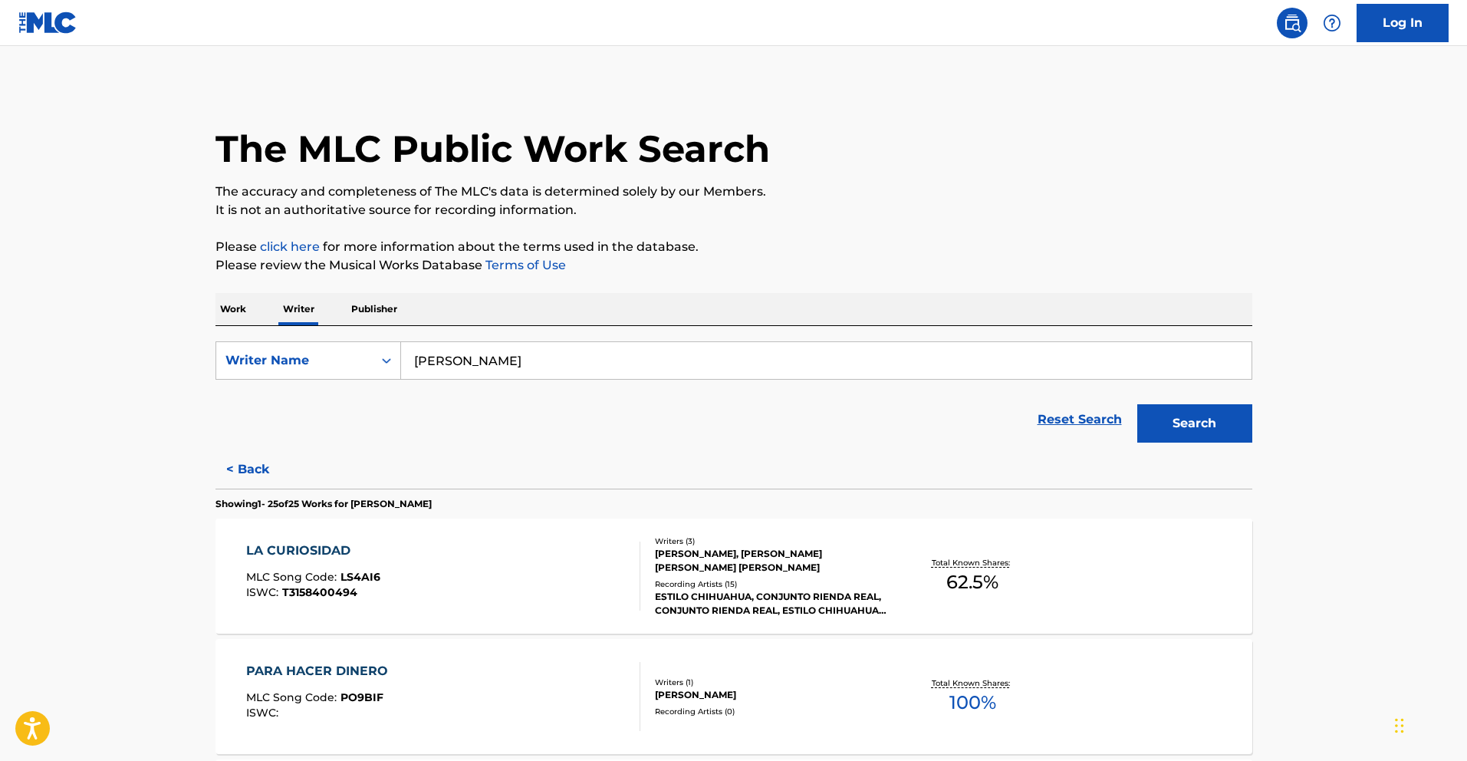
scroll to position [2916, 0]
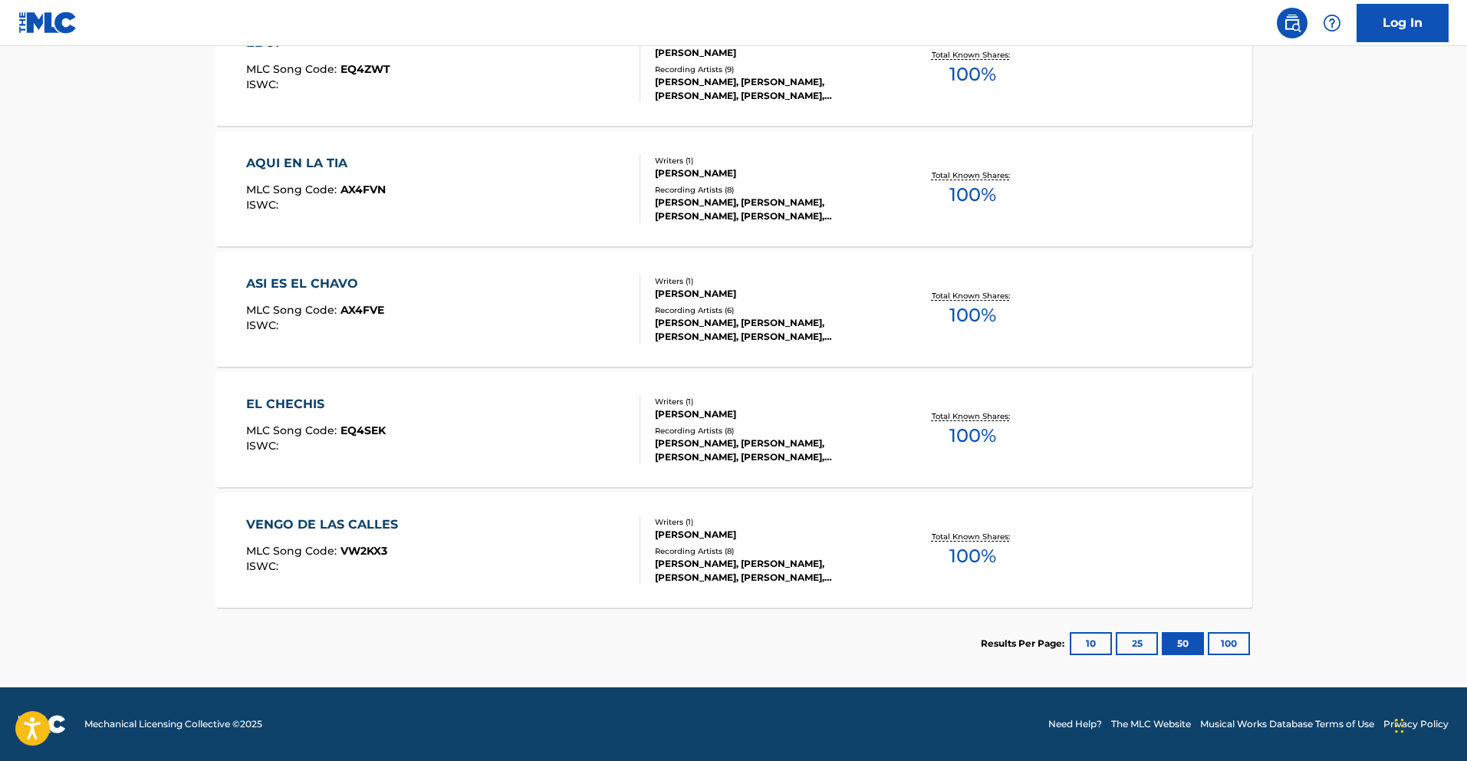
click at [302, 397] on div "EL CHECHIS" at bounding box center [316, 404] width 140 height 18
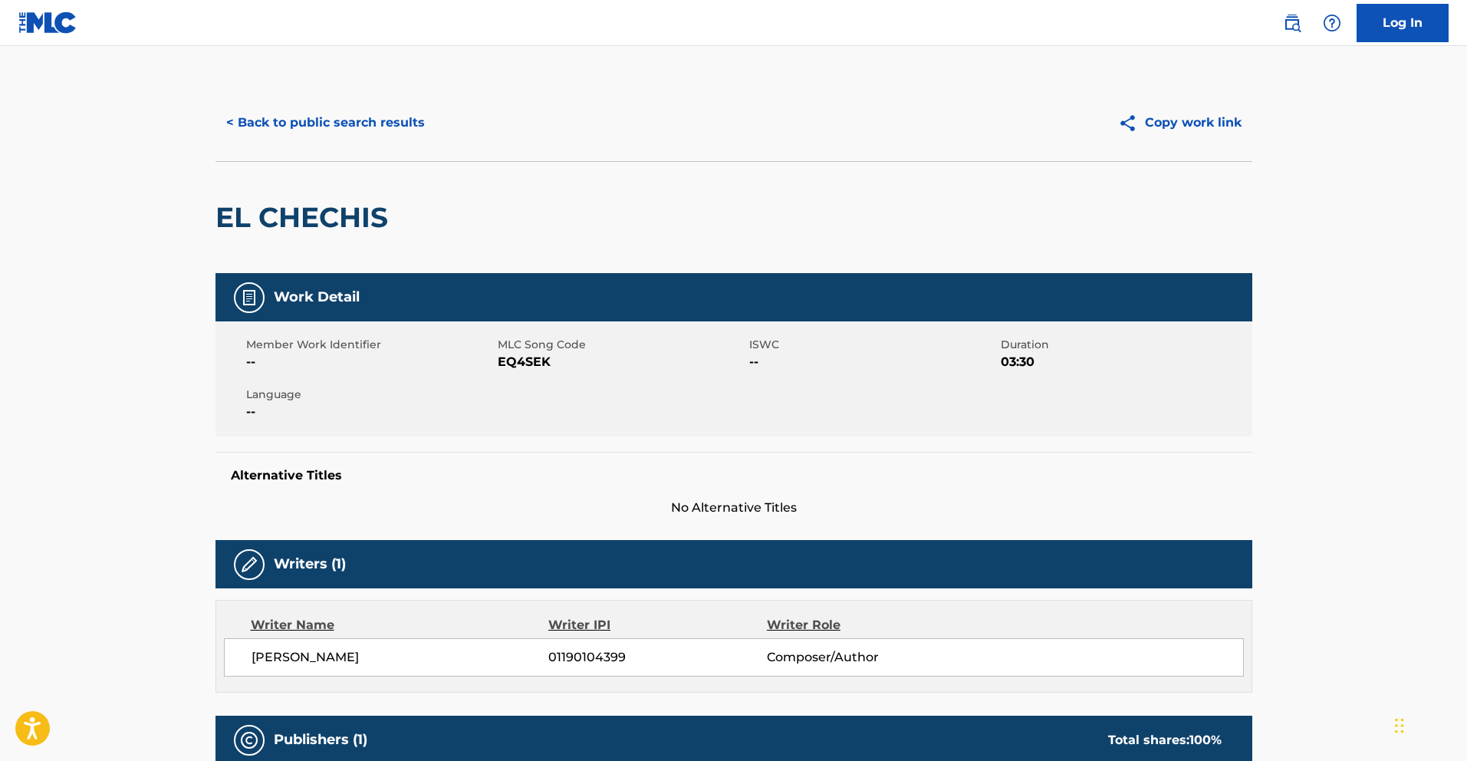
click at [262, 128] on button "< Back to public search results" at bounding box center [326, 123] width 220 height 38
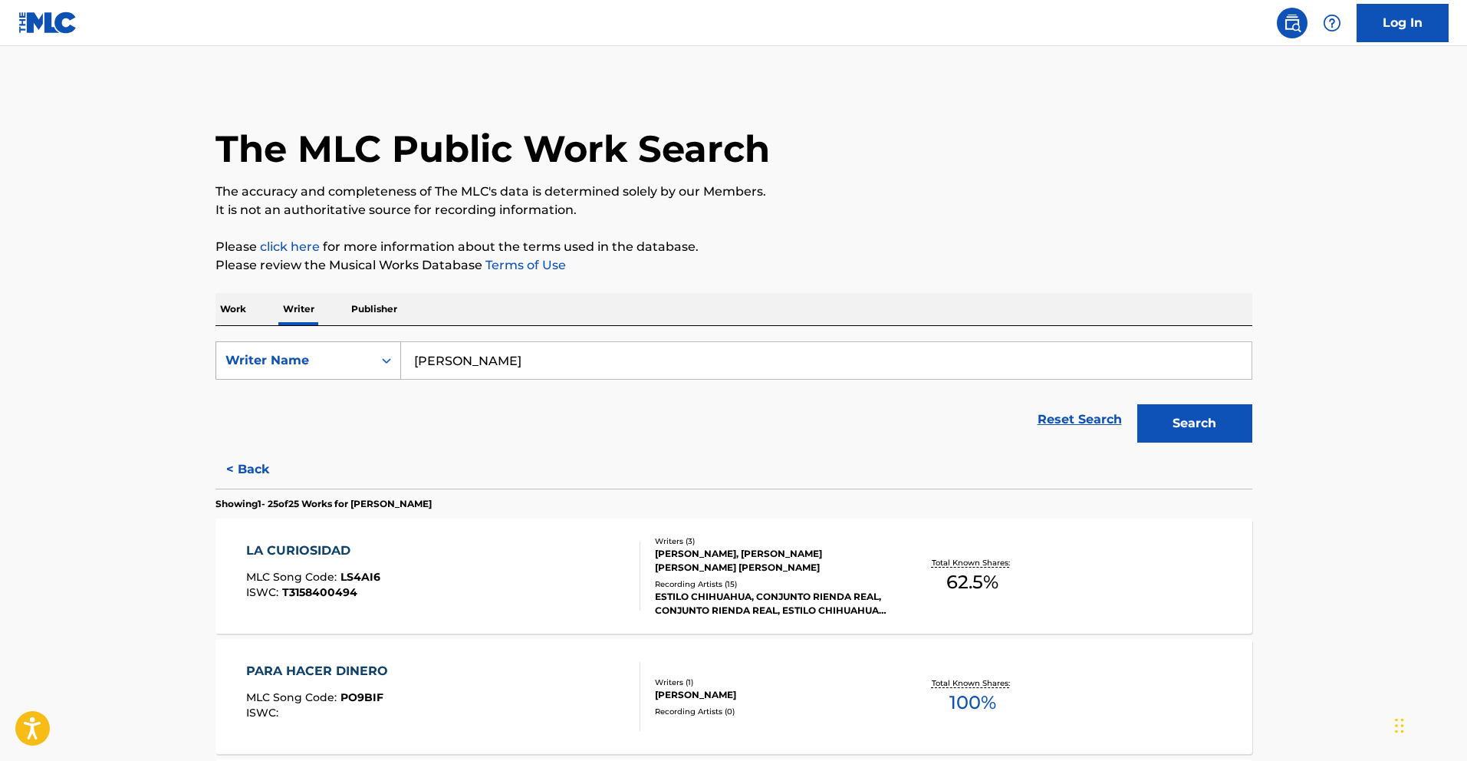
drag, startPoint x: 571, startPoint y: 364, endPoint x: 243, endPoint y: 342, distance: 329.0
click at [265, 344] on div "SearchWithCriteria738a181c-97e7-47d4-8750-52502606ad3a Writer Name [PERSON_NAME]" at bounding box center [734, 360] width 1037 height 38
paste input "[PERSON_NAME] [PERSON_NAME]"
type input "[PERSON_NAME] [PERSON_NAME]"
click at [1192, 429] on button "Search" at bounding box center [1194, 423] width 115 height 38
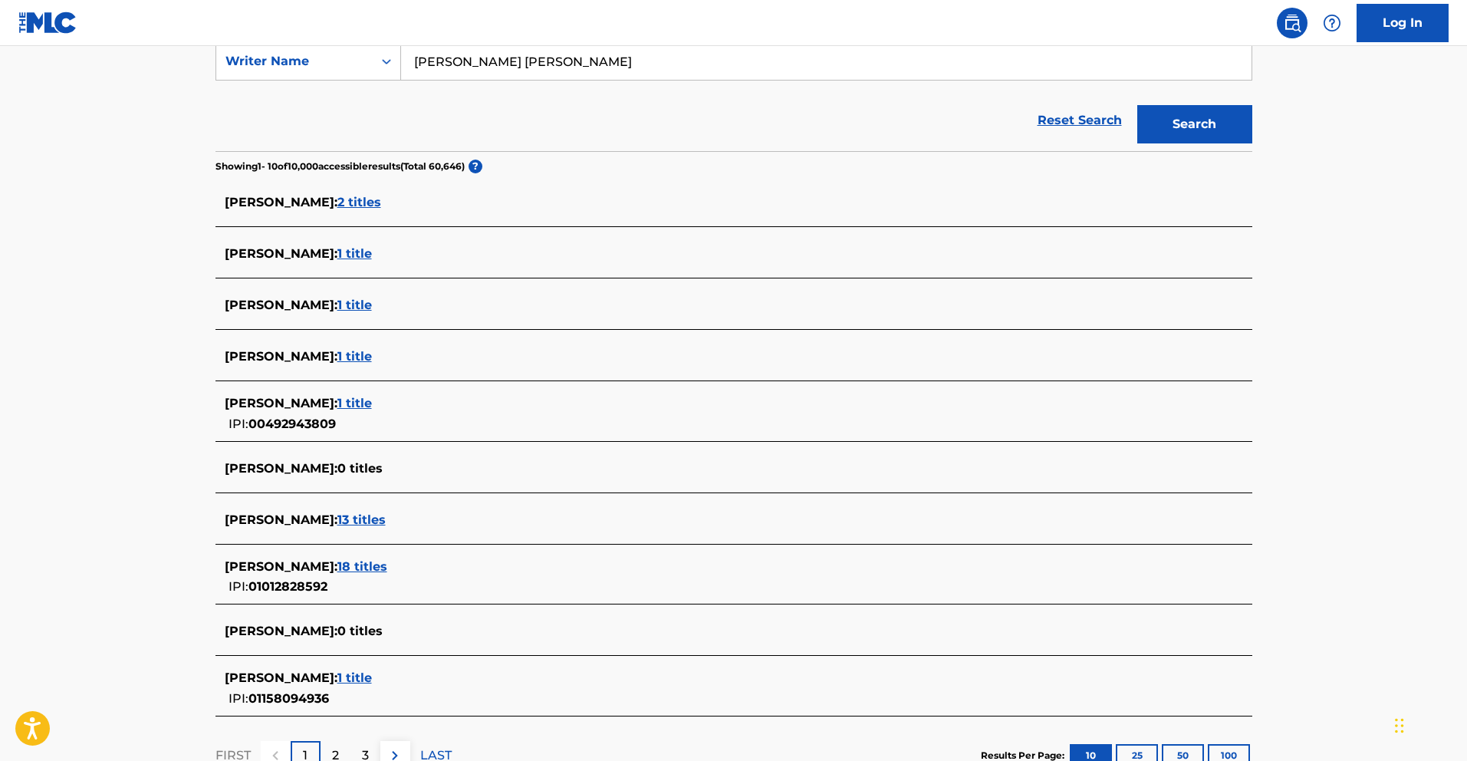
scroll to position [309, 0]
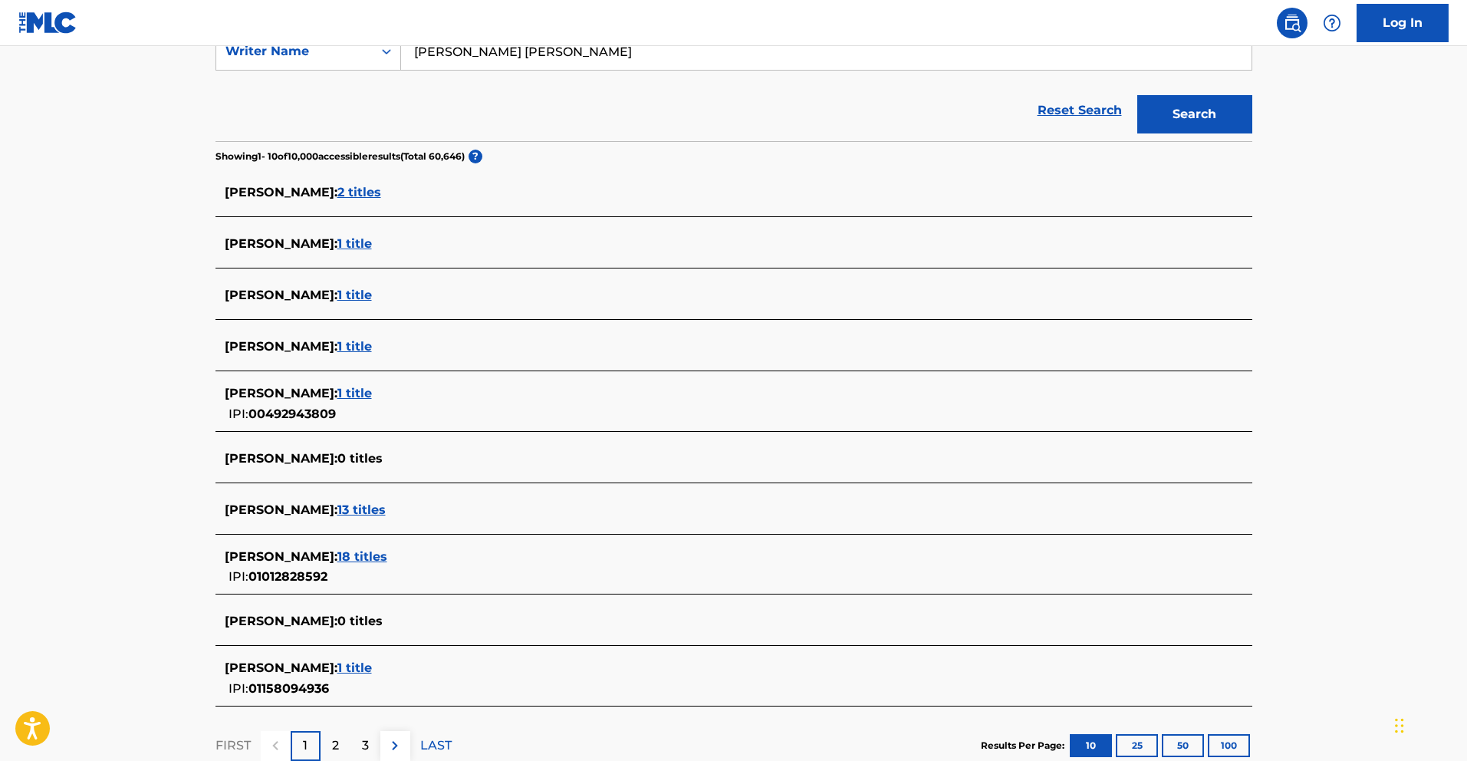
click at [387, 558] on span "18 titles" at bounding box center [362, 556] width 50 height 15
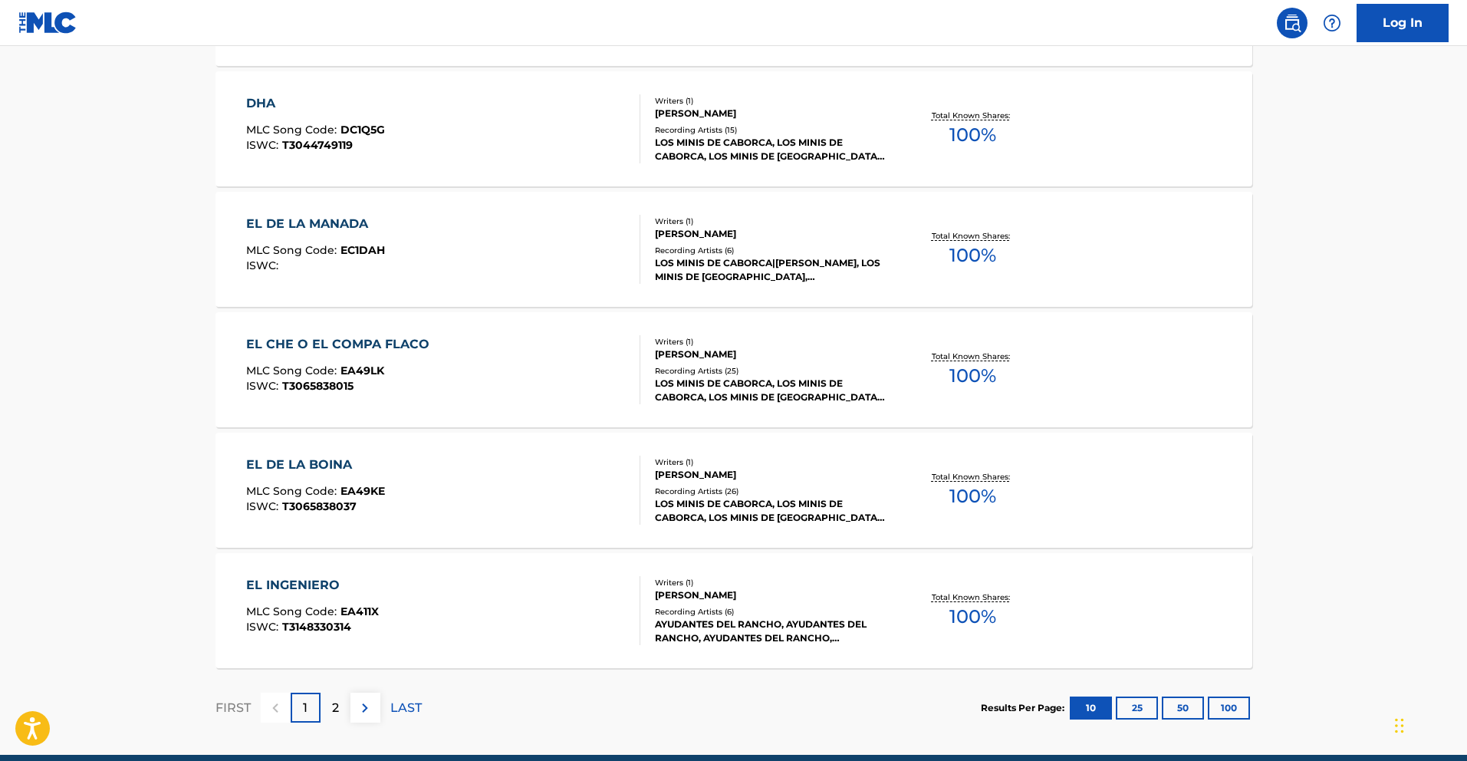
scroll to position [1117, 0]
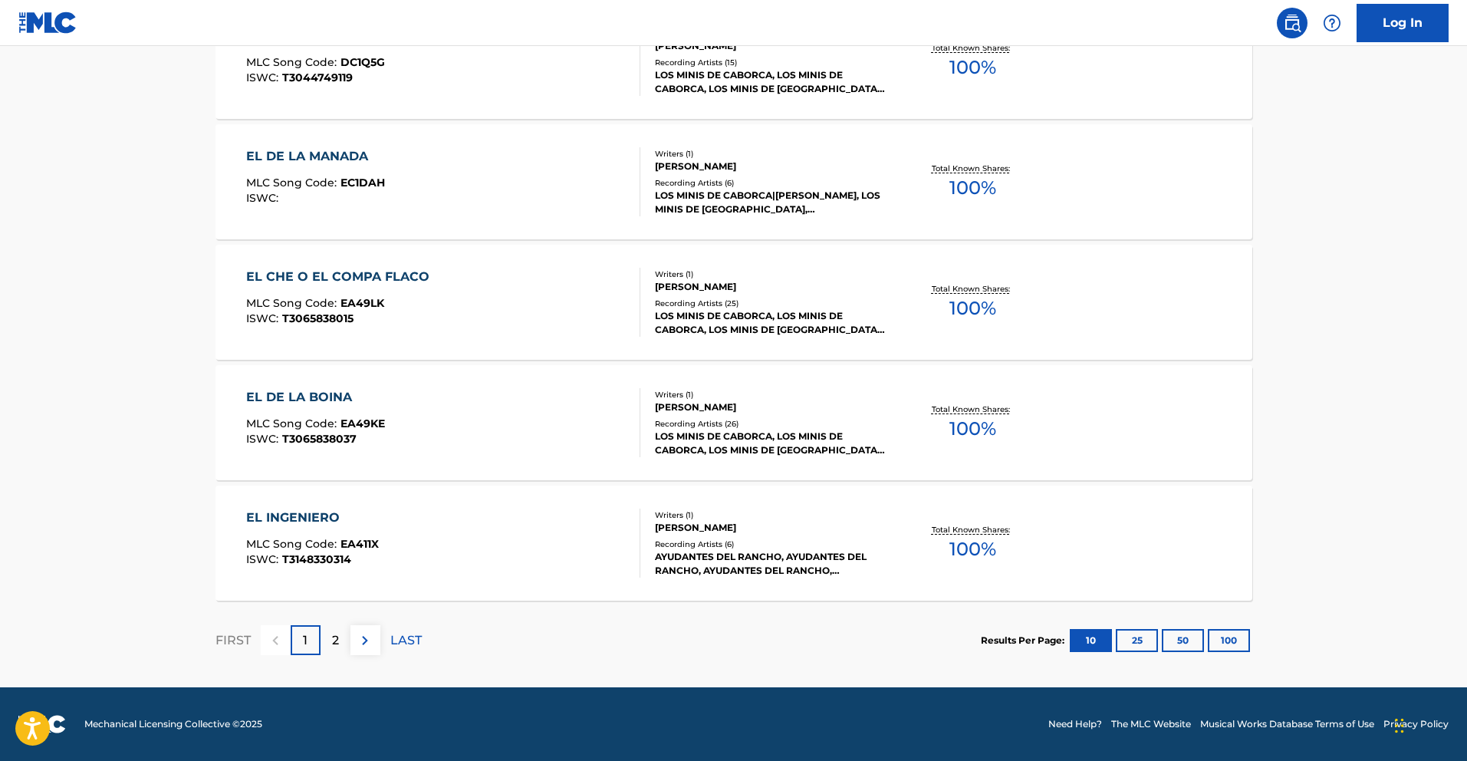
click at [1187, 641] on button "50" at bounding box center [1183, 640] width 42 height 23
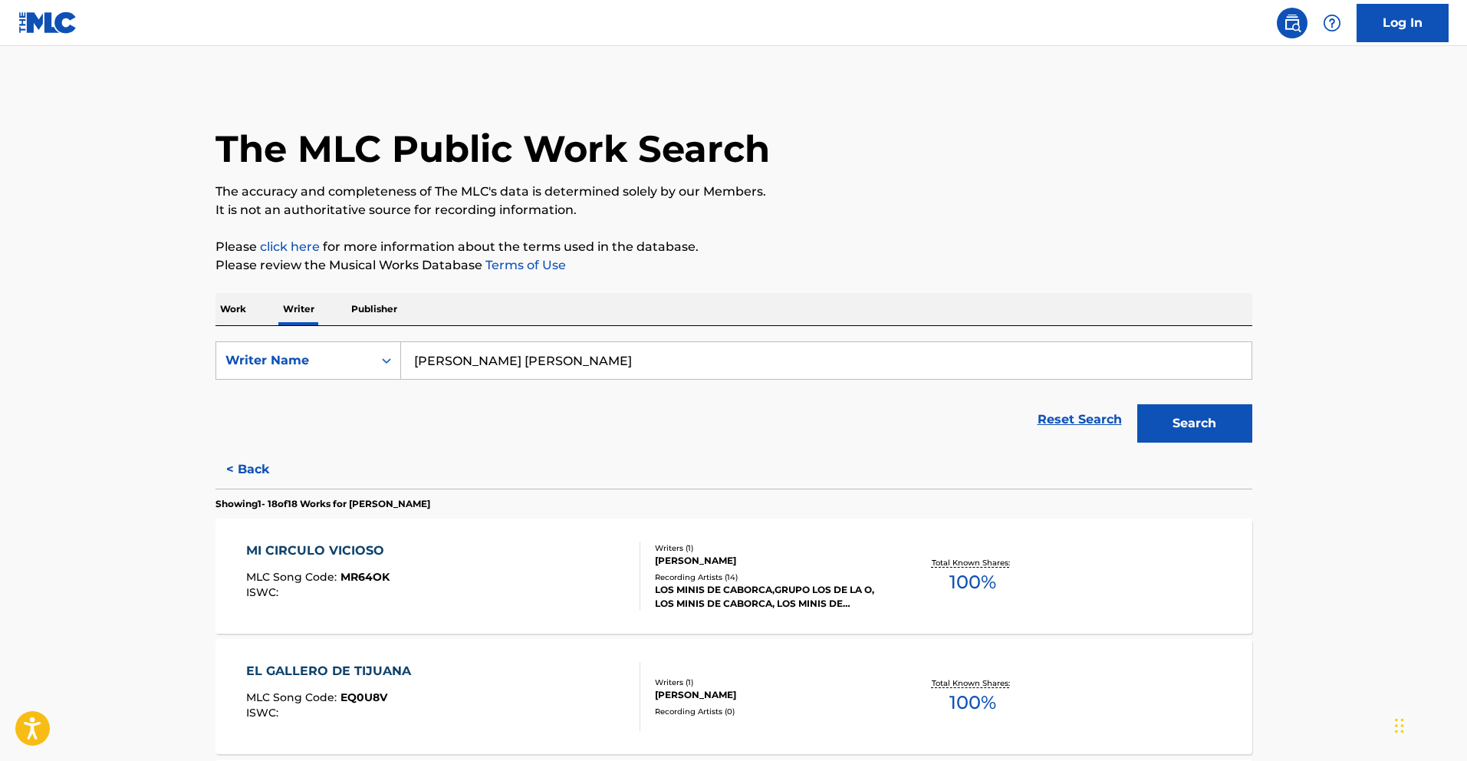
scroll to position [2073, 0]
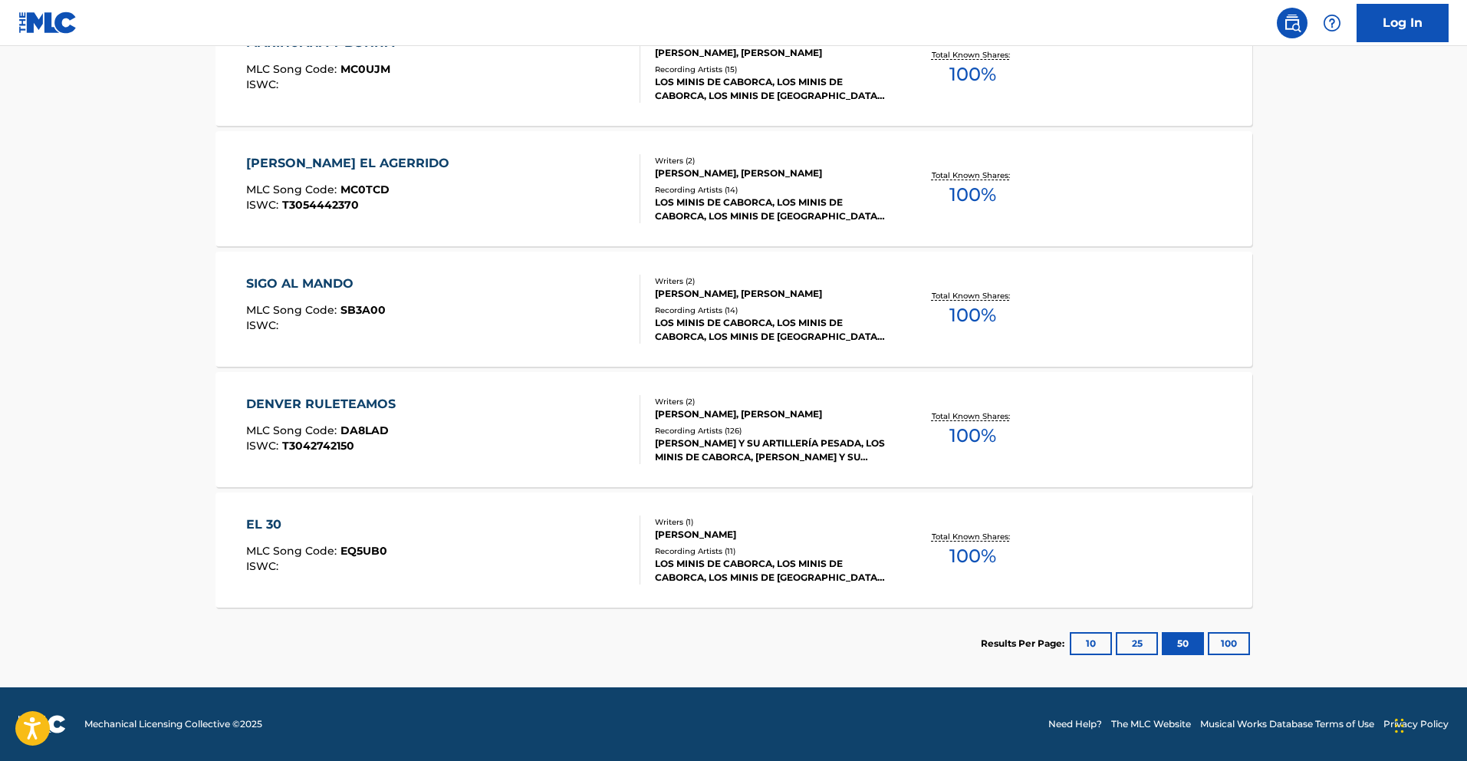
click at [268, 523] on div "EL 30" at bounding box center [316, 524] width 141 height 18
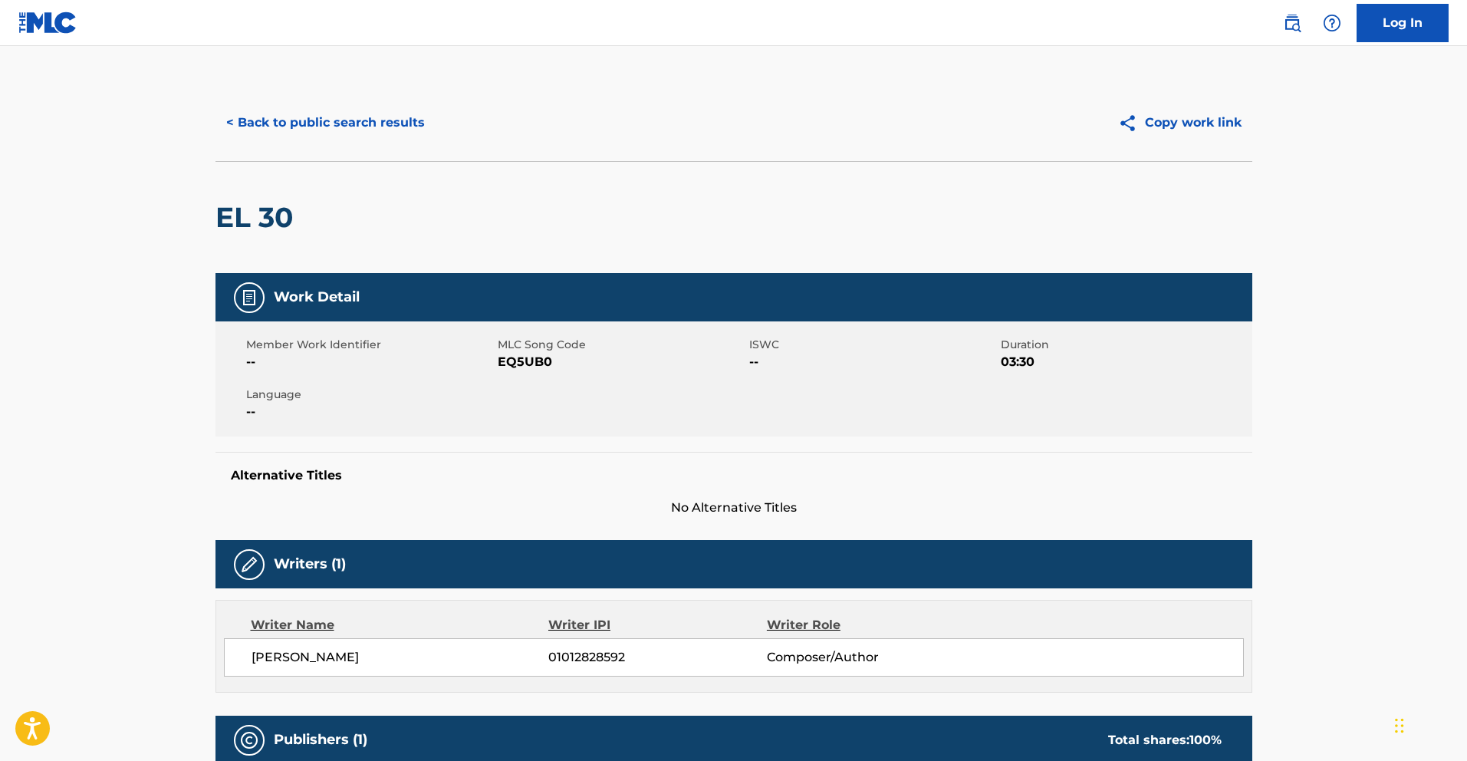
click at [422, 130] on button "< Back to public search results" at bounding box center [326, 123] width 220 height 38
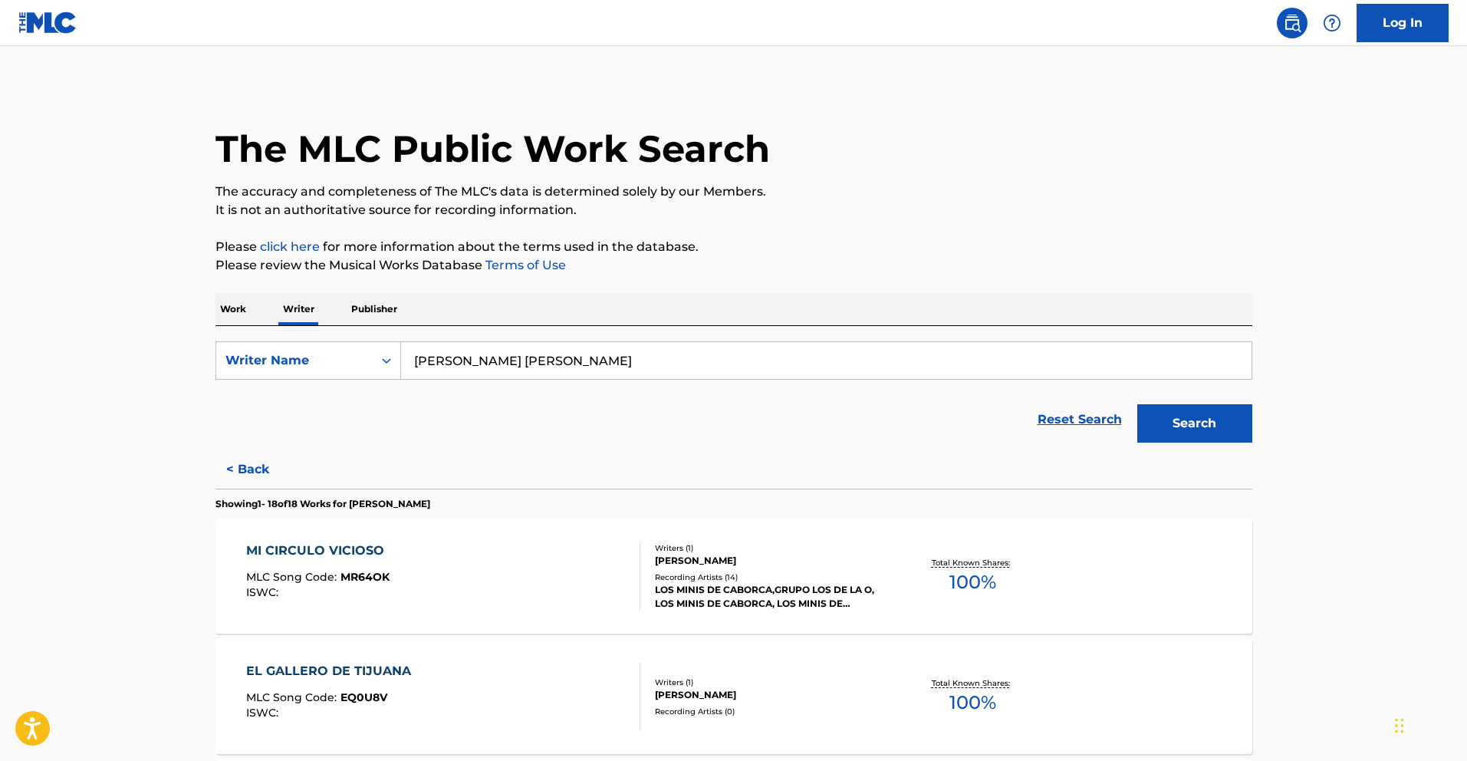
click at [365, 546] on div "MI CIRCULO VICIOSO" at bounding box center [319, 551] width 146 height 18
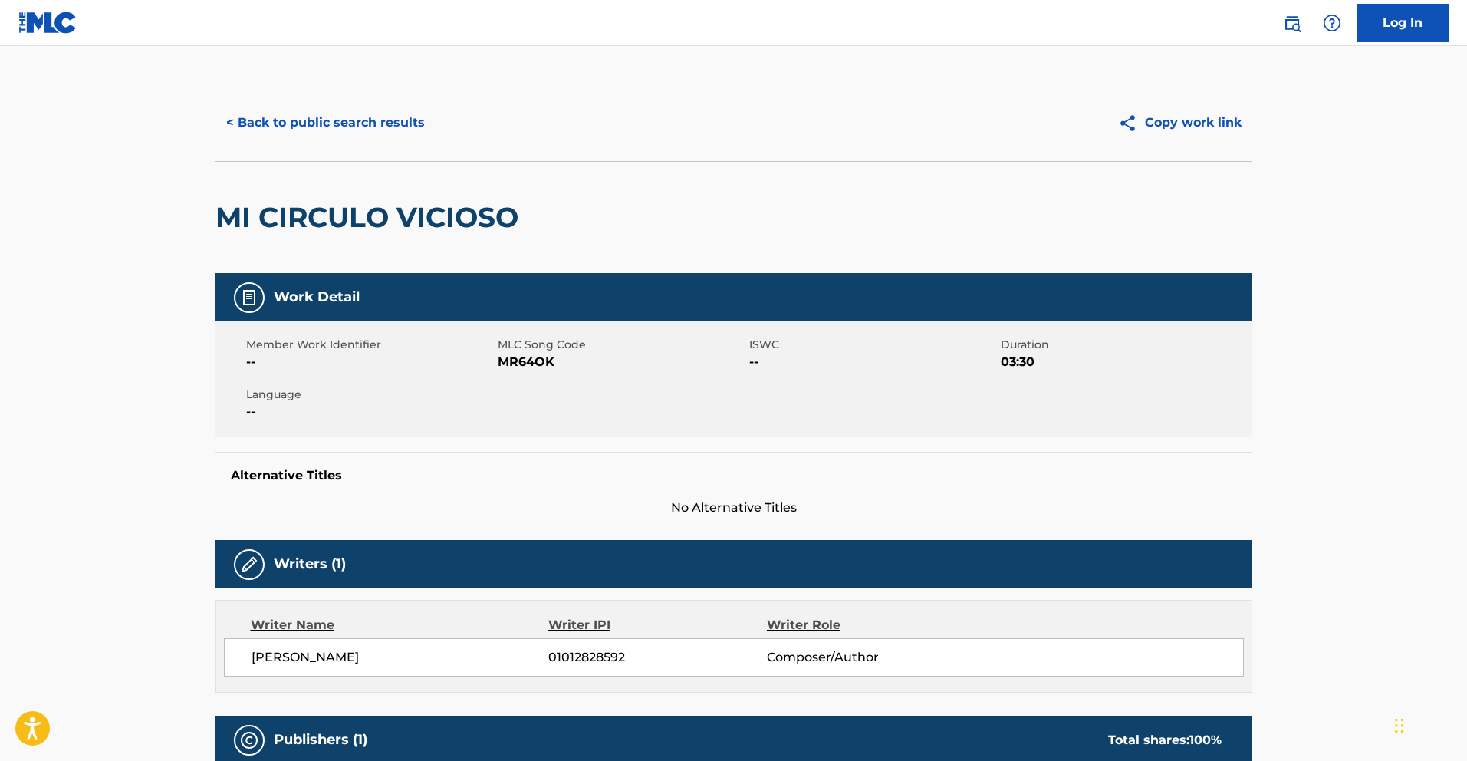
click at [335, 123] on button "< Back to public search results" at bounding box center [326, 123] width 220 height 38
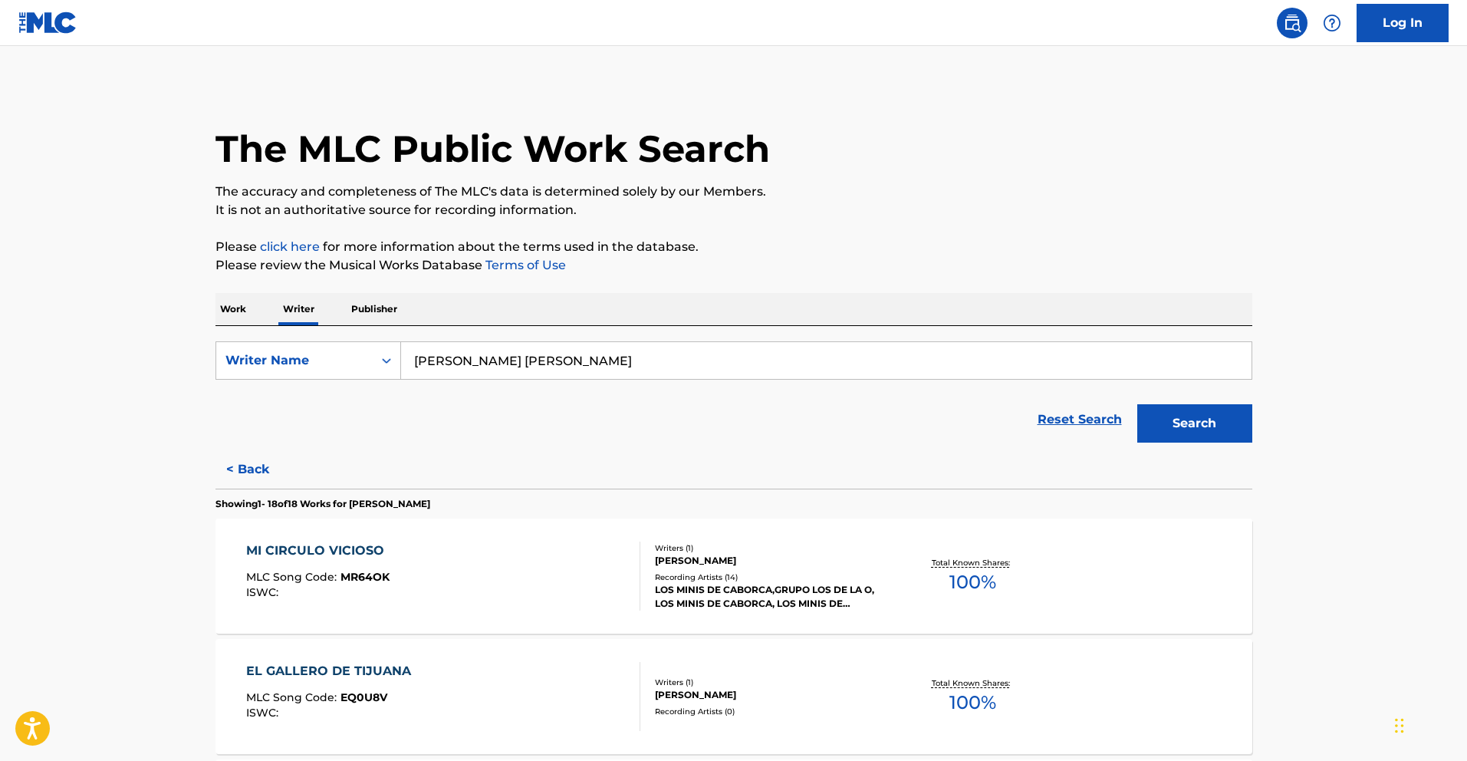
click at [341, 578] on span "MR64OK" at bounding box center [365, 577] width 49 height 14
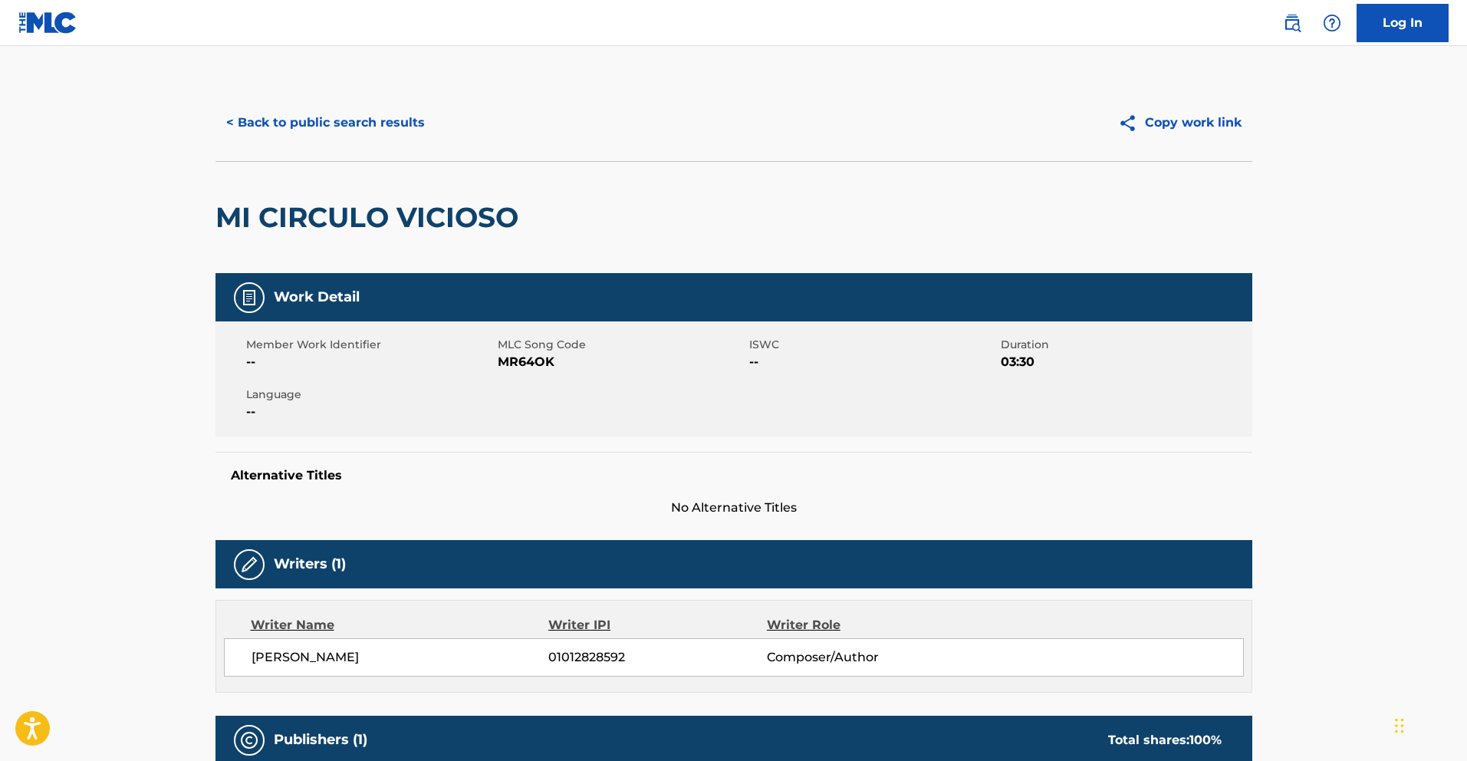
click at [349, 115] on button "< Back to public search results" at bounding box center [326, 123] width 220 height 38
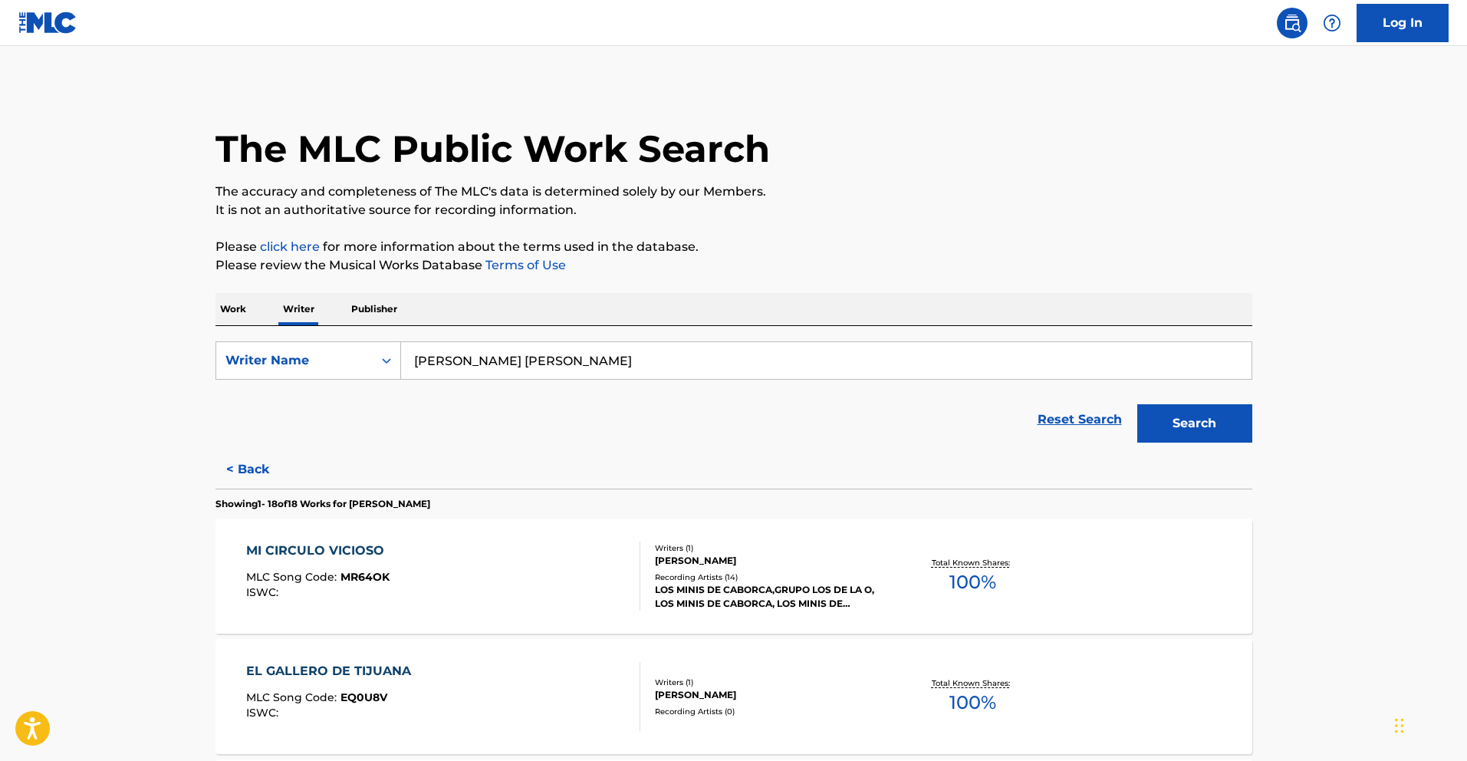
scroll to position [652, 0]
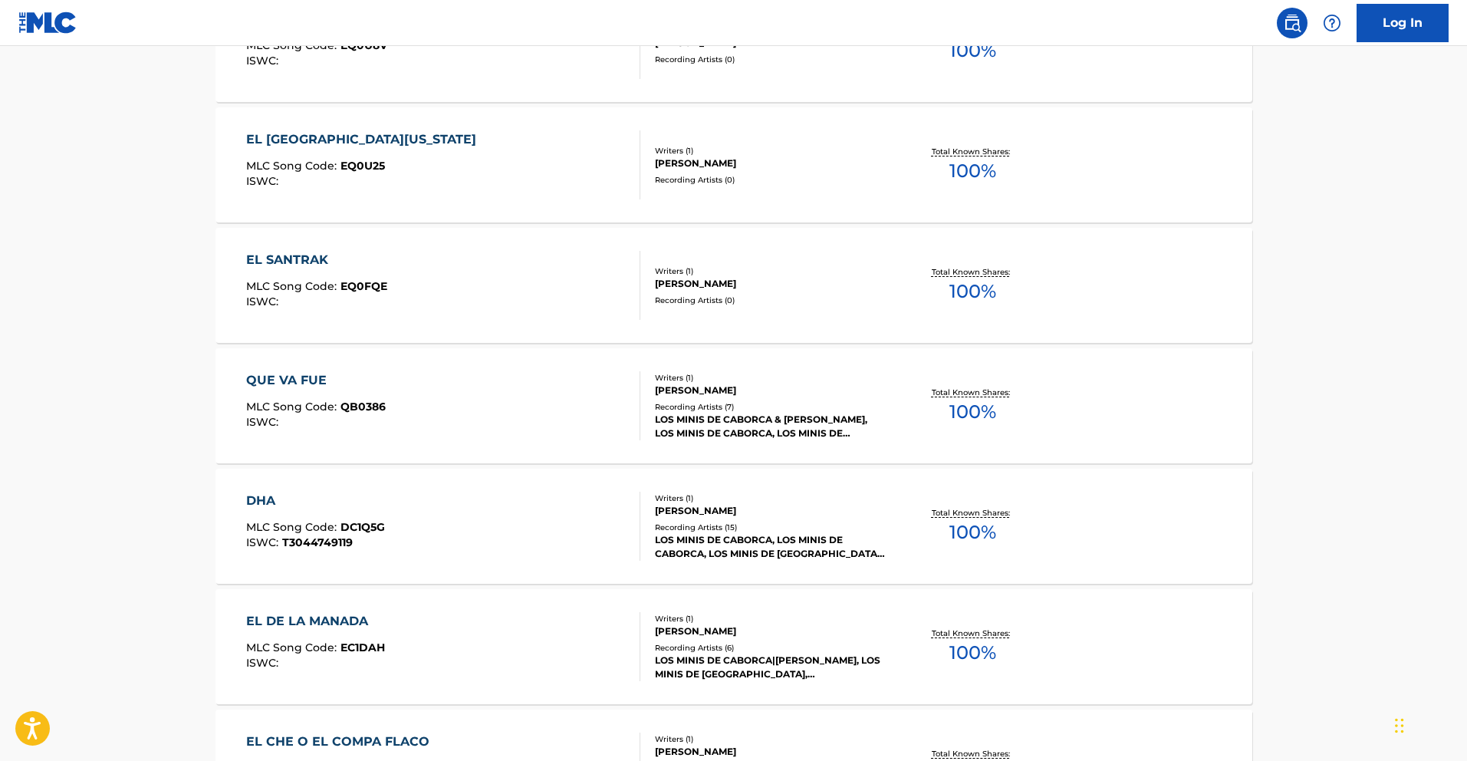
click at [315, 380] on div "QUE VA FUE" at bounding box center [316, 380] width 140 height 18
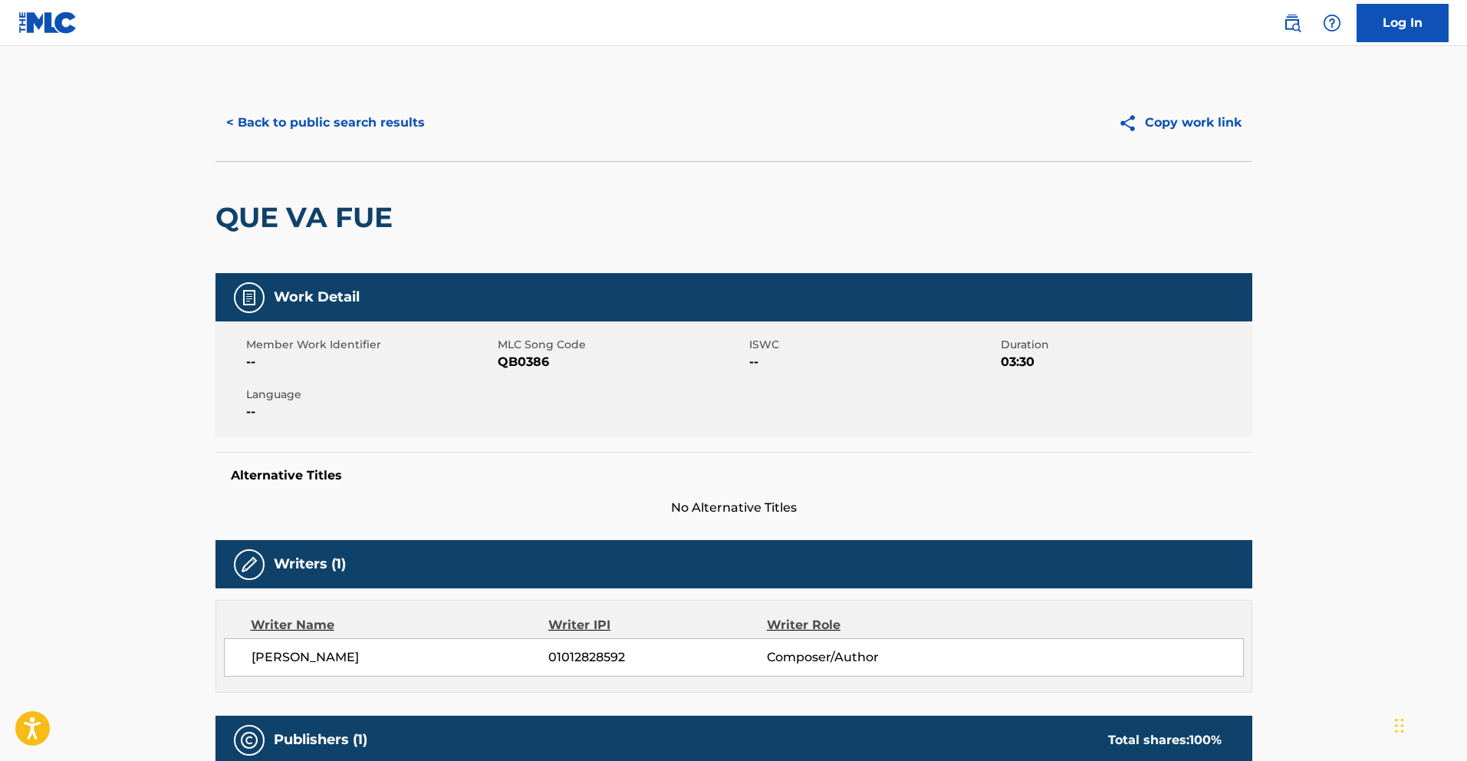
click at [322, 117] on button "< Back to public search results" at bounding box center [326, 123] width 220 height 38
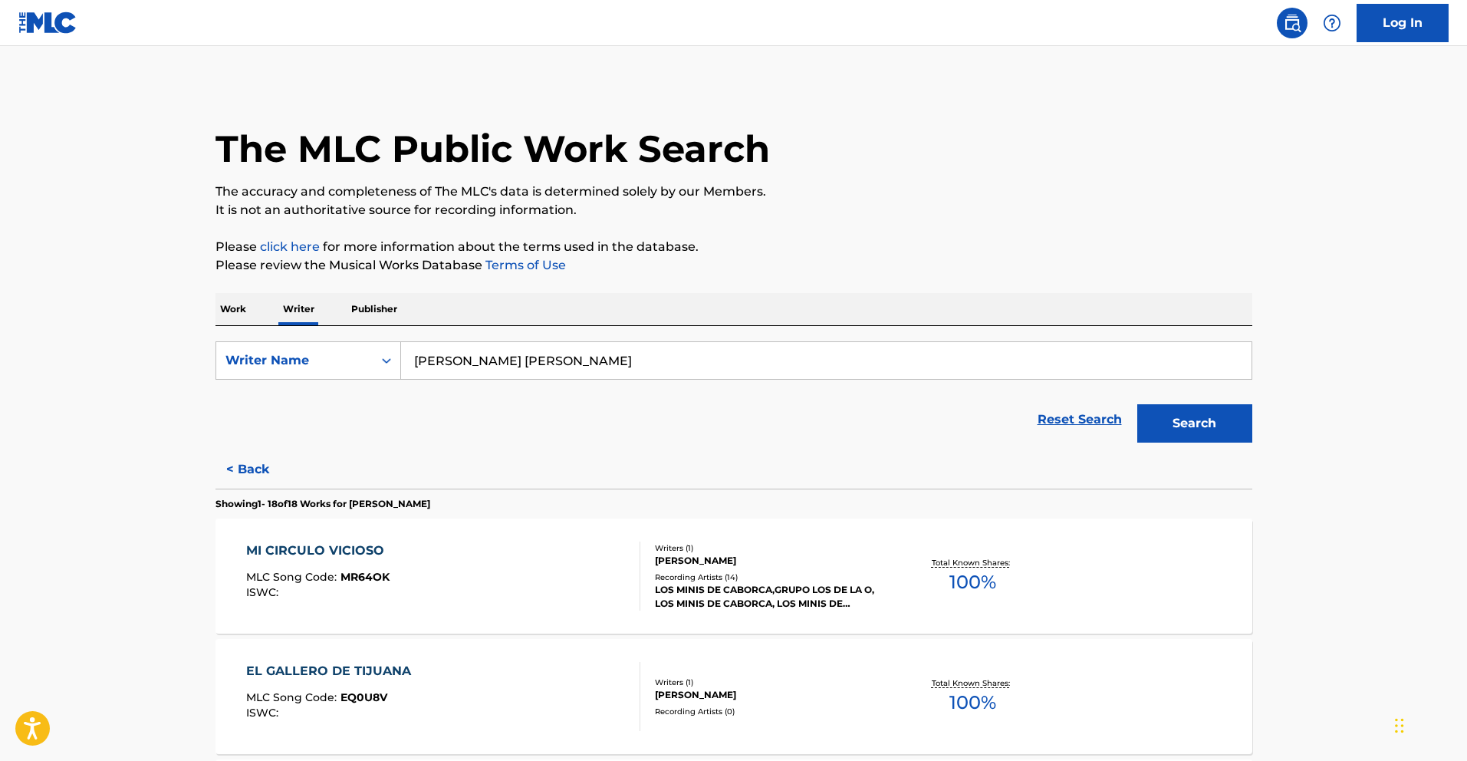
scroll to position [893, 0]
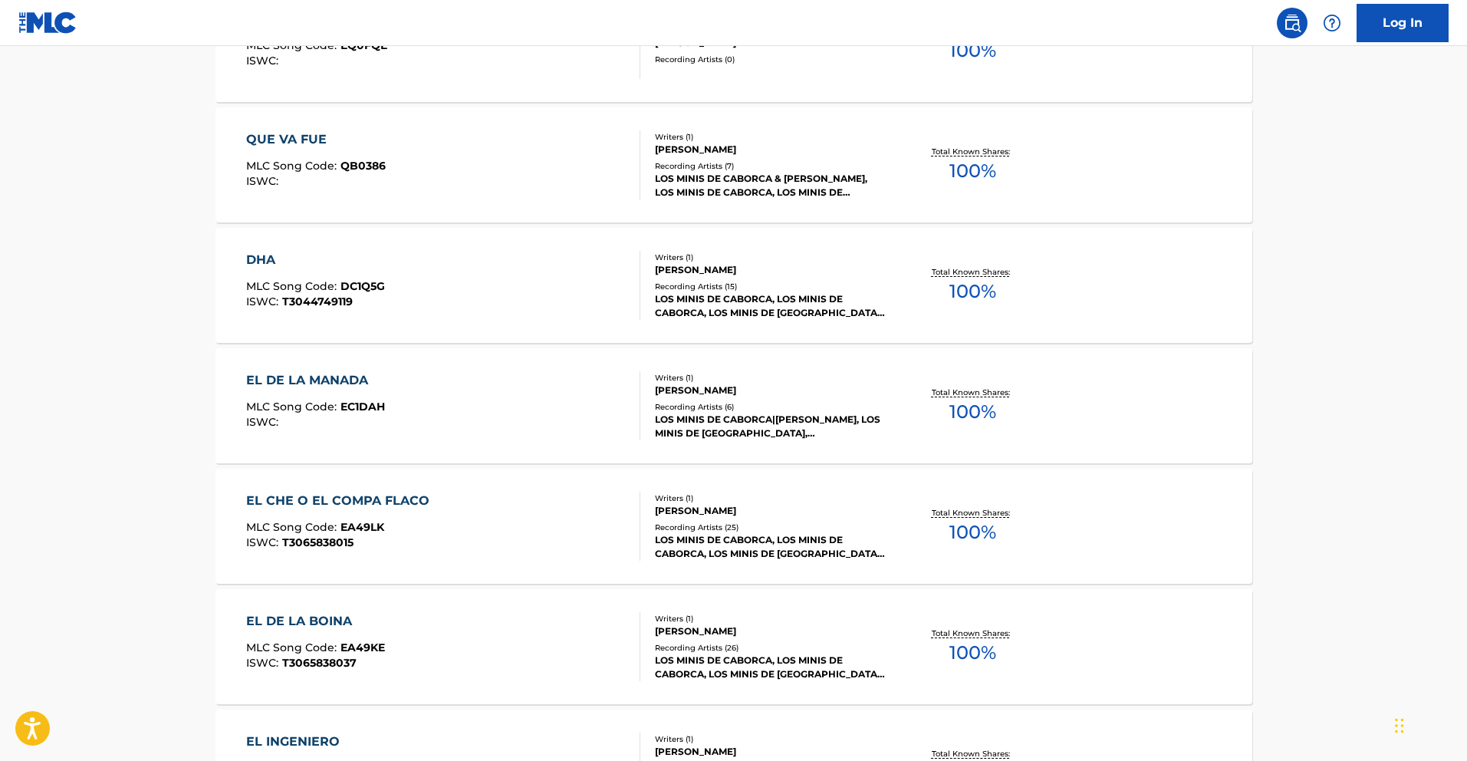
click at [351, 387] on div "EL DE LA MANADA" at bounding box center [315, 380] width 139 height 18
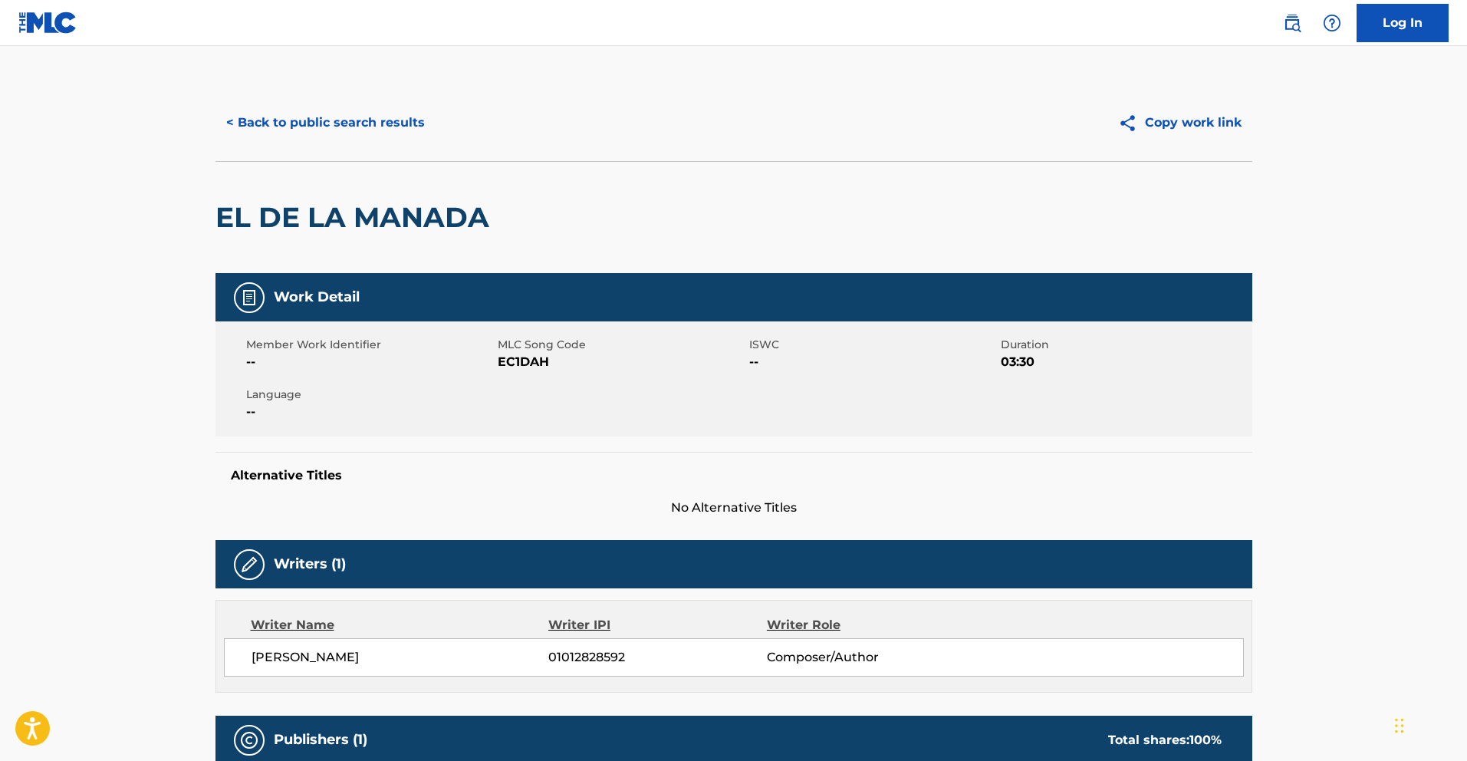
click at [308, 132] on button "< Back to public search results" at bounding box center [326, 123] width 220 height 38
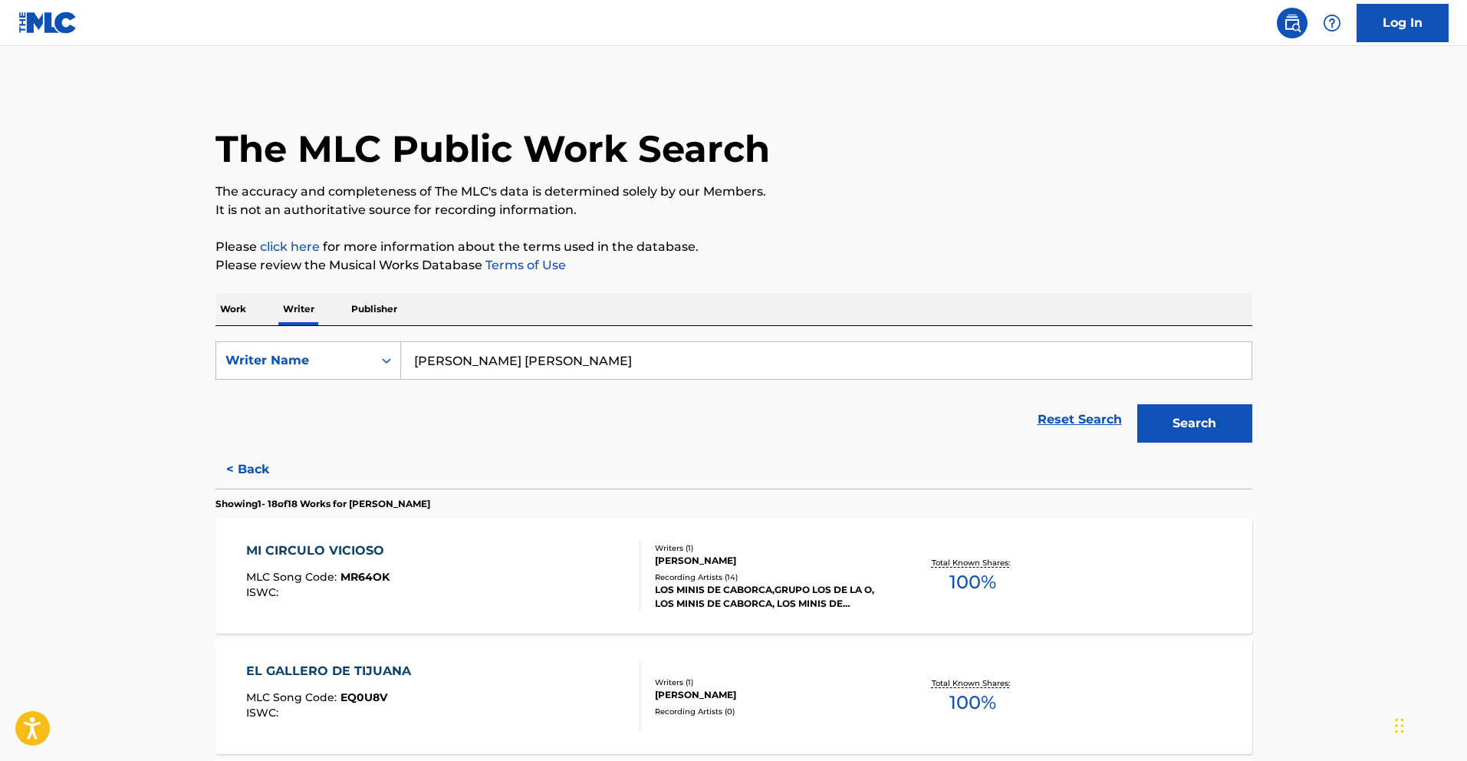
scroll to position [772, 0]
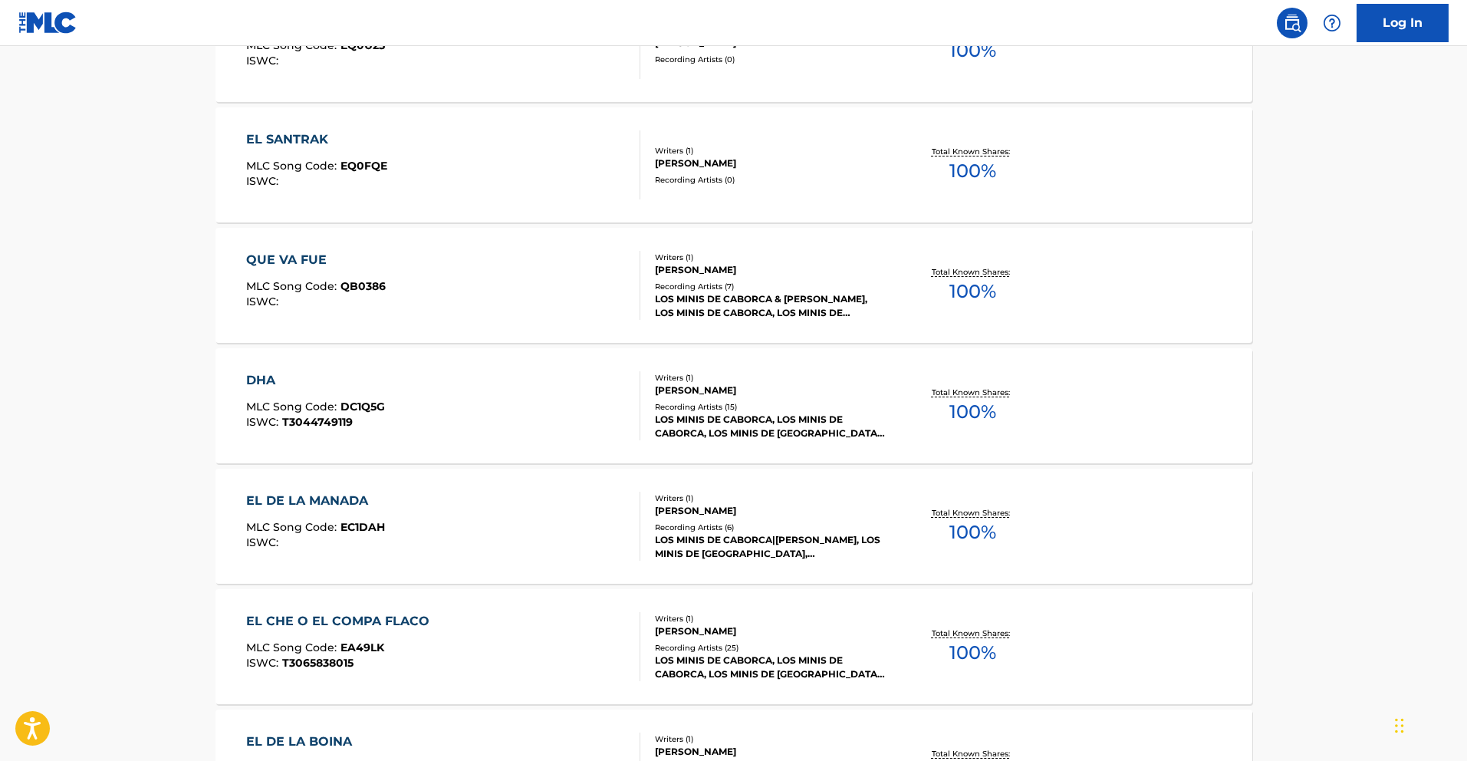
click at [282, 377] on div "DHA" at bounding box center [315, 380] width 139 height 18
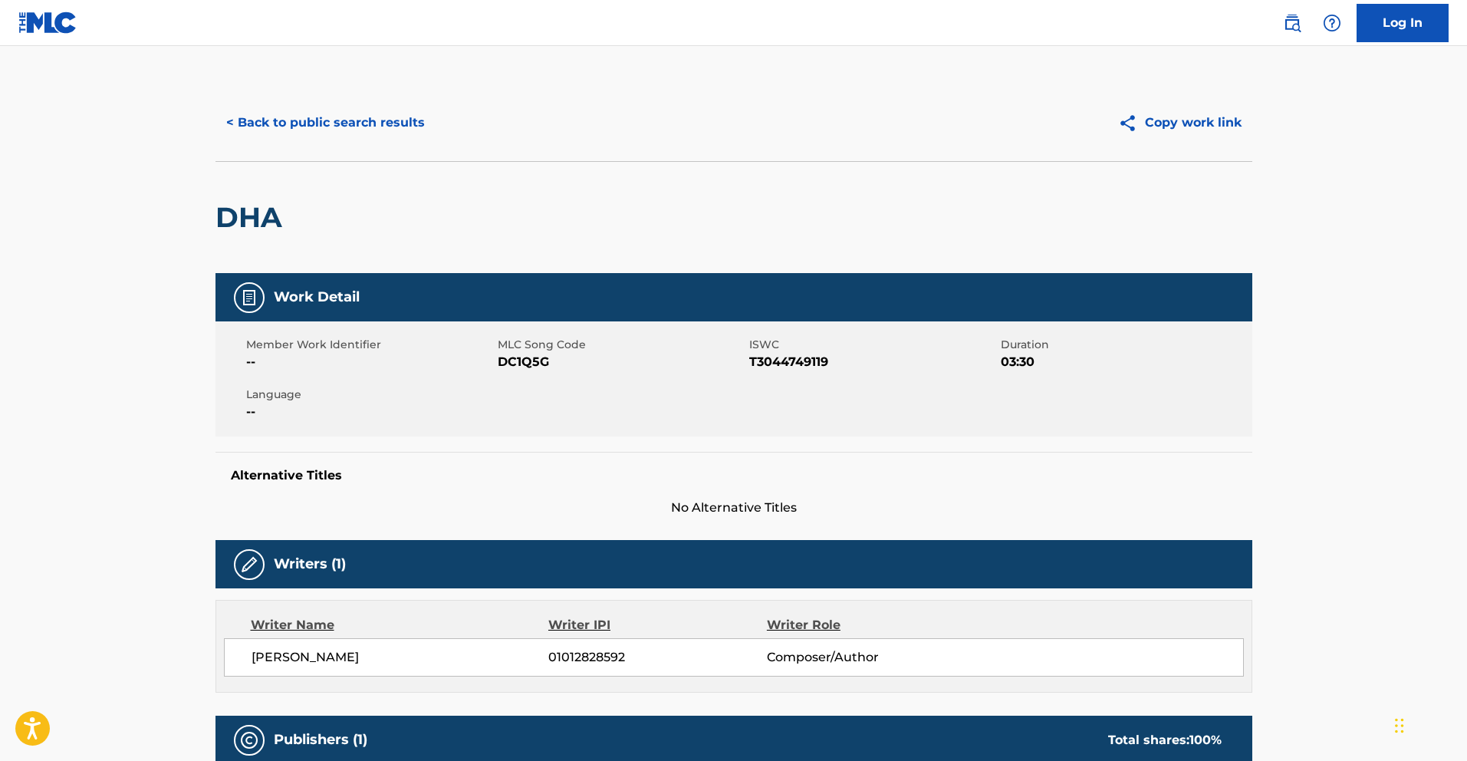
click at [380, 132] on button "< Back to public search results" at bounding box center [326, 123] width 220 height 38
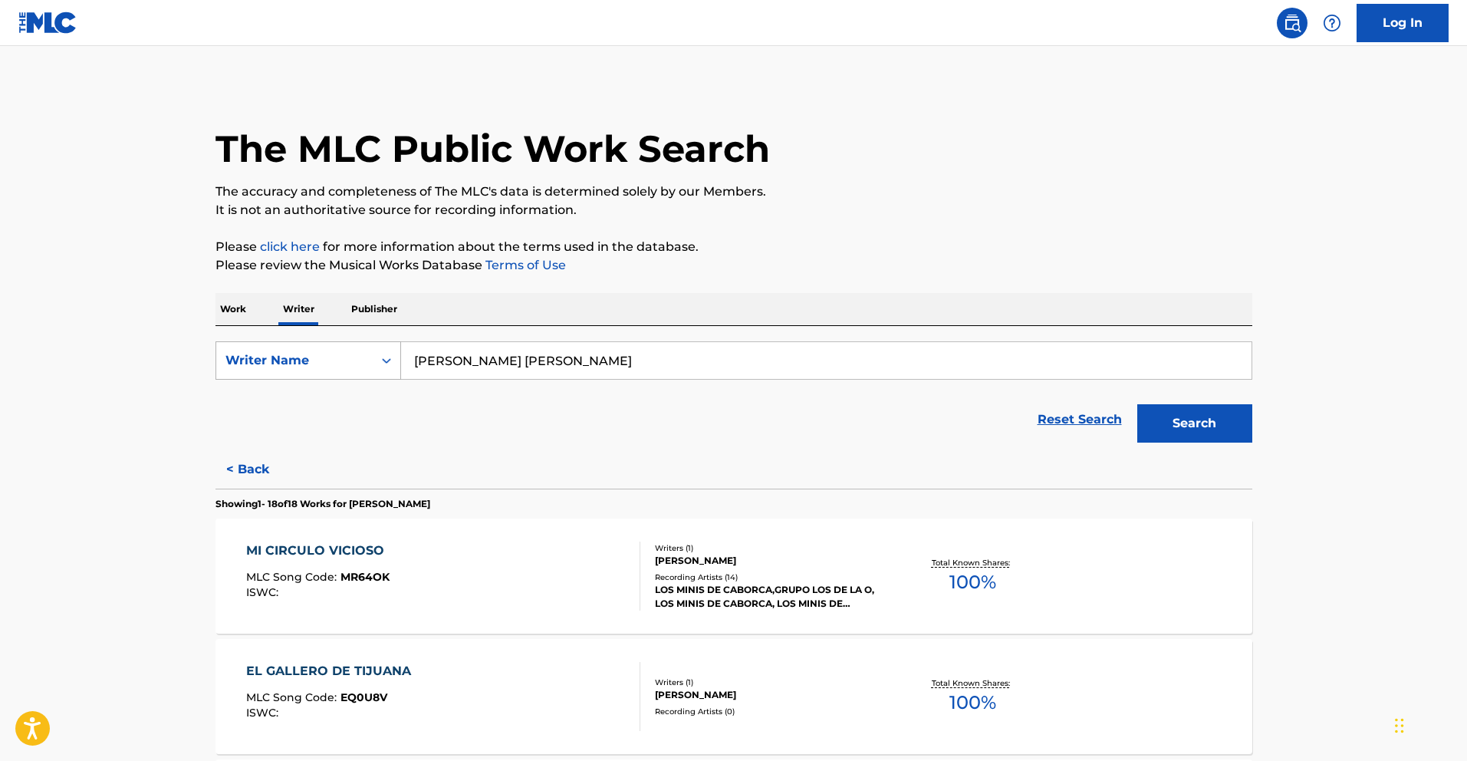
drag, startPoint x: 675, startPoint y: 371, endPoint x: 247, endPoint y: 351, distance: 428.5
click at [253, 351] on div "SearchWithCriteria738a181c-97e7-47d4-8750-52502606ad3a Writer Name [PERSON_NAME…" at bounding box center [734, 360] width 1037 height 38
paste input "[PERSON_NAME] [PERSON_NAME]"
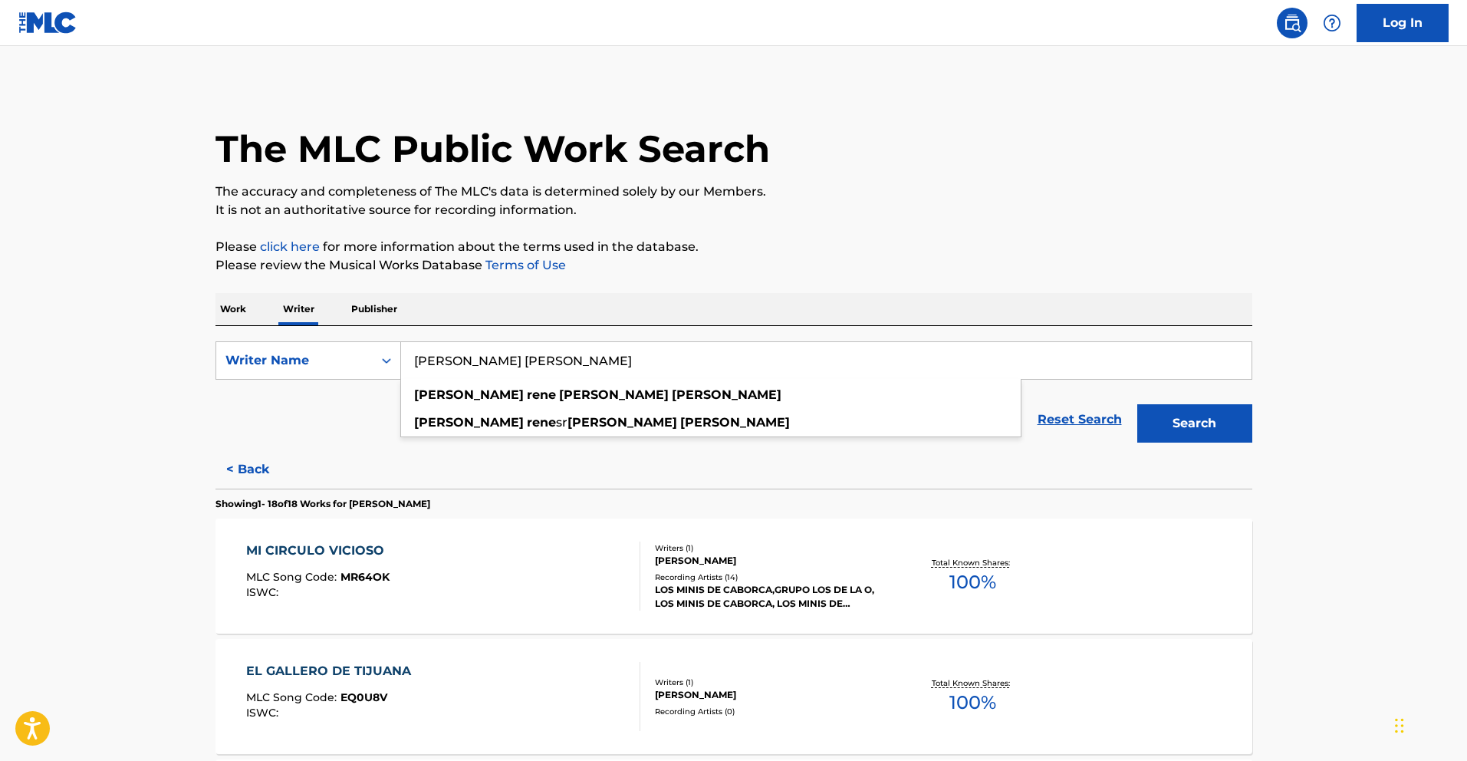
type input "[PERSON_NAME] [PERSON_NAME]"
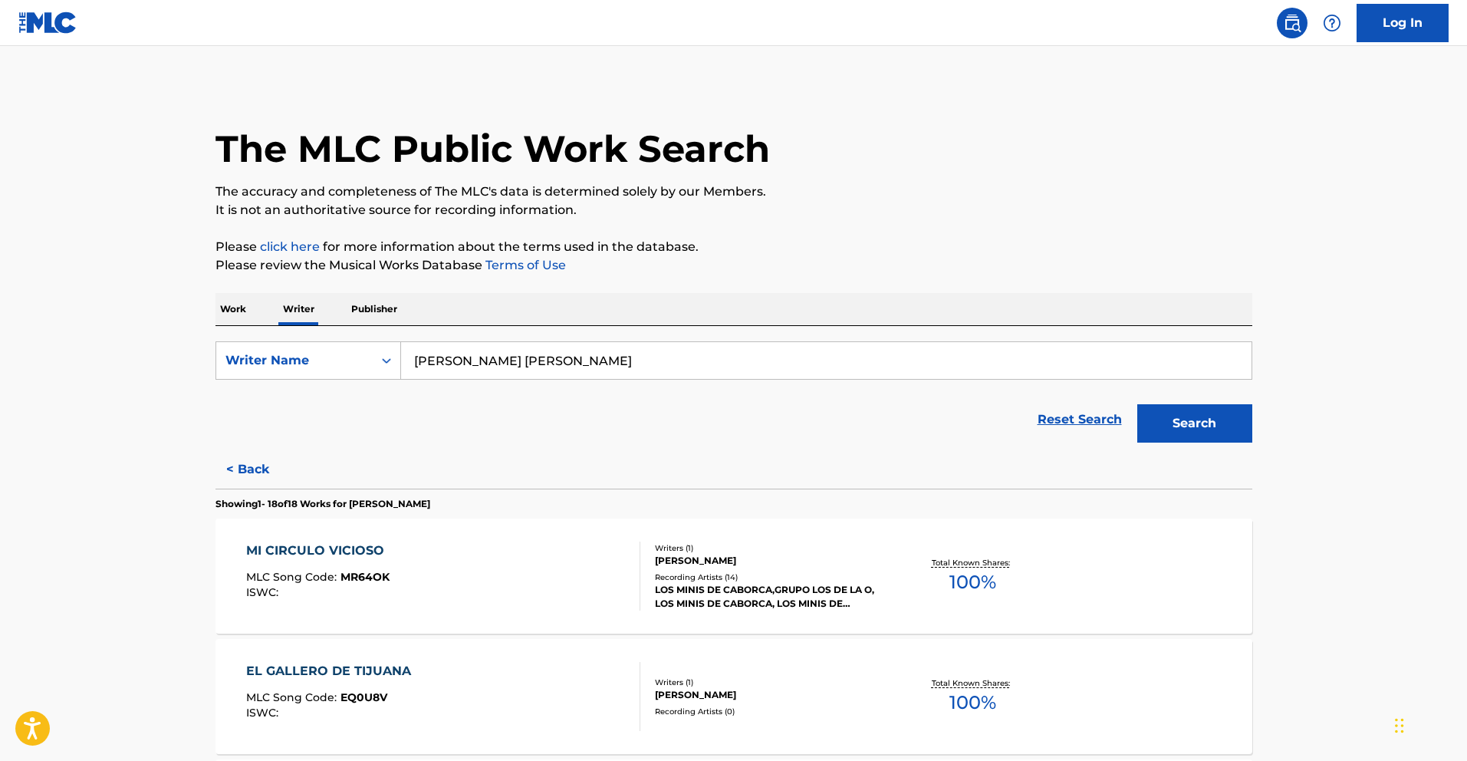
click at [1194, 413] on button "Search" at bounding box center [1194, 423] width 115 height 38
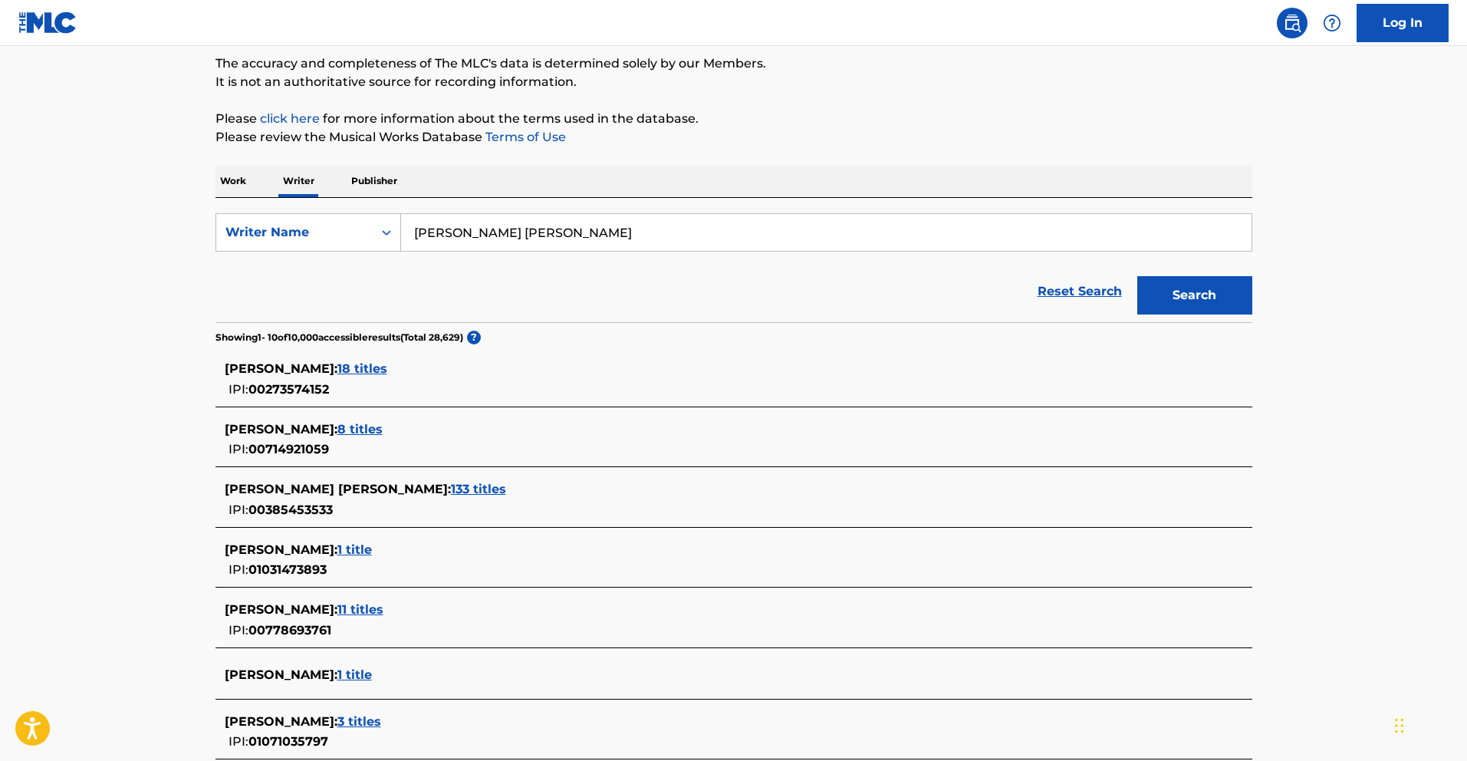
scroll to position [130, 0]
click at [495, 490] on span "133 titles" at bounding box center [478, 487] width 55 height 15
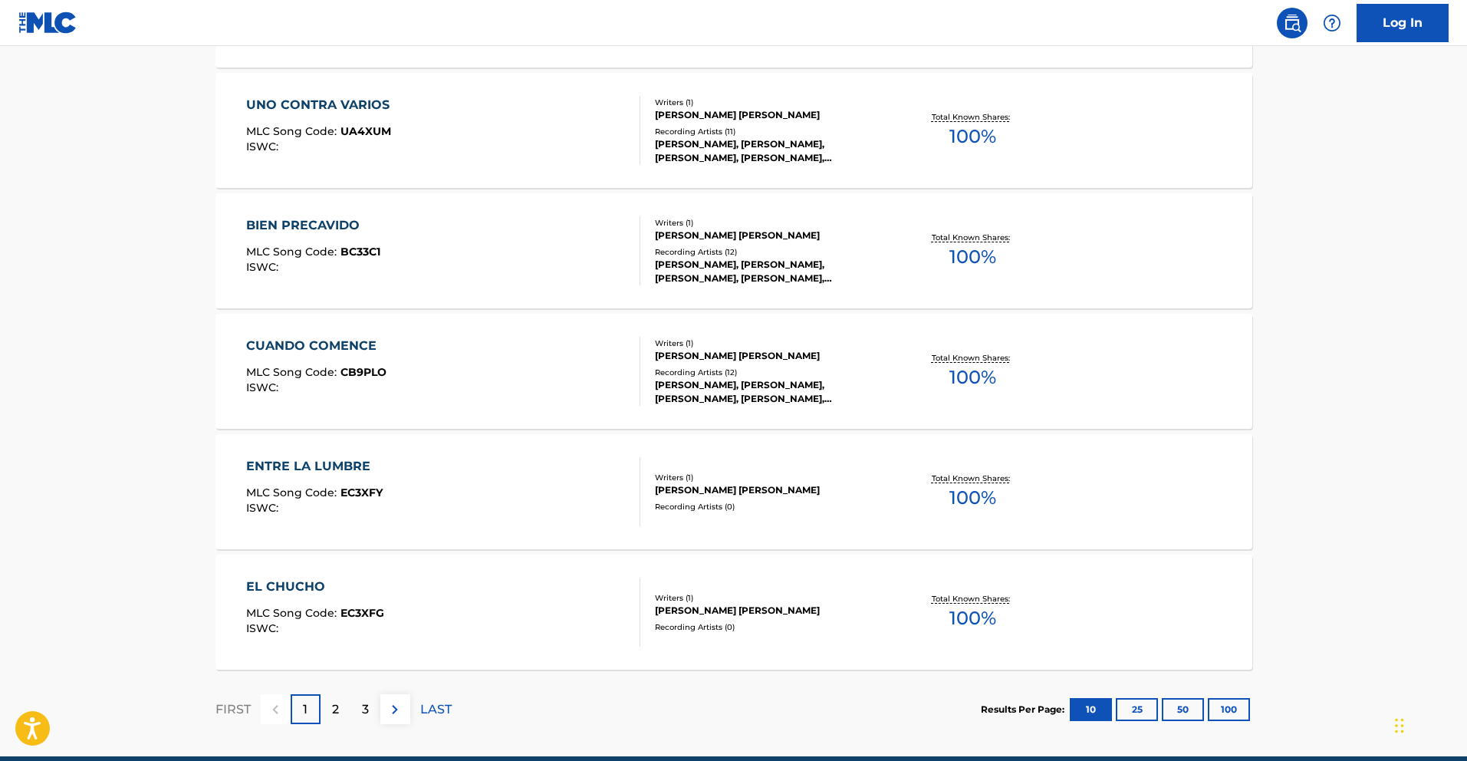
scroll to position [1117, 0]
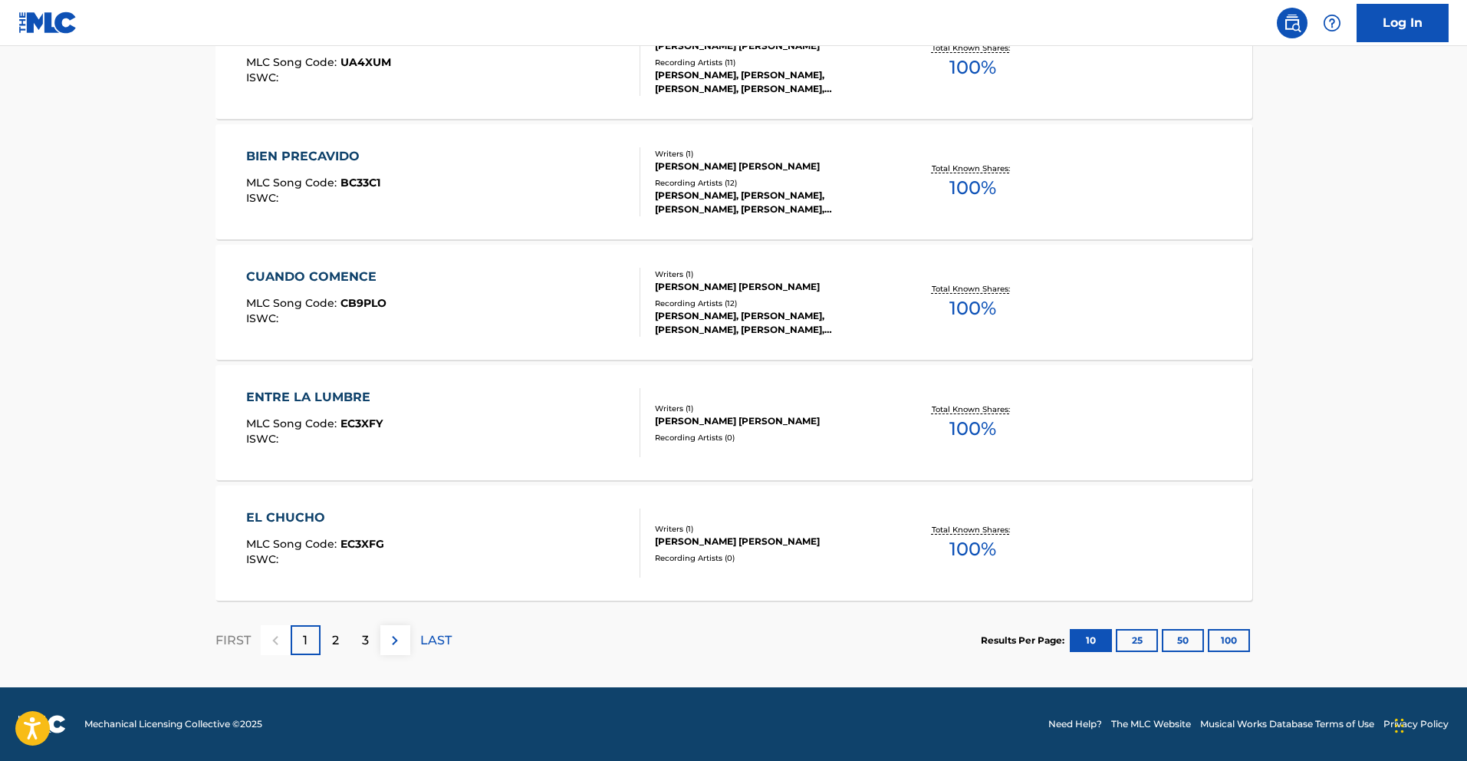
click at [1222, 639] on button "100" at bounding box center [1229, 640] width 42 height 23
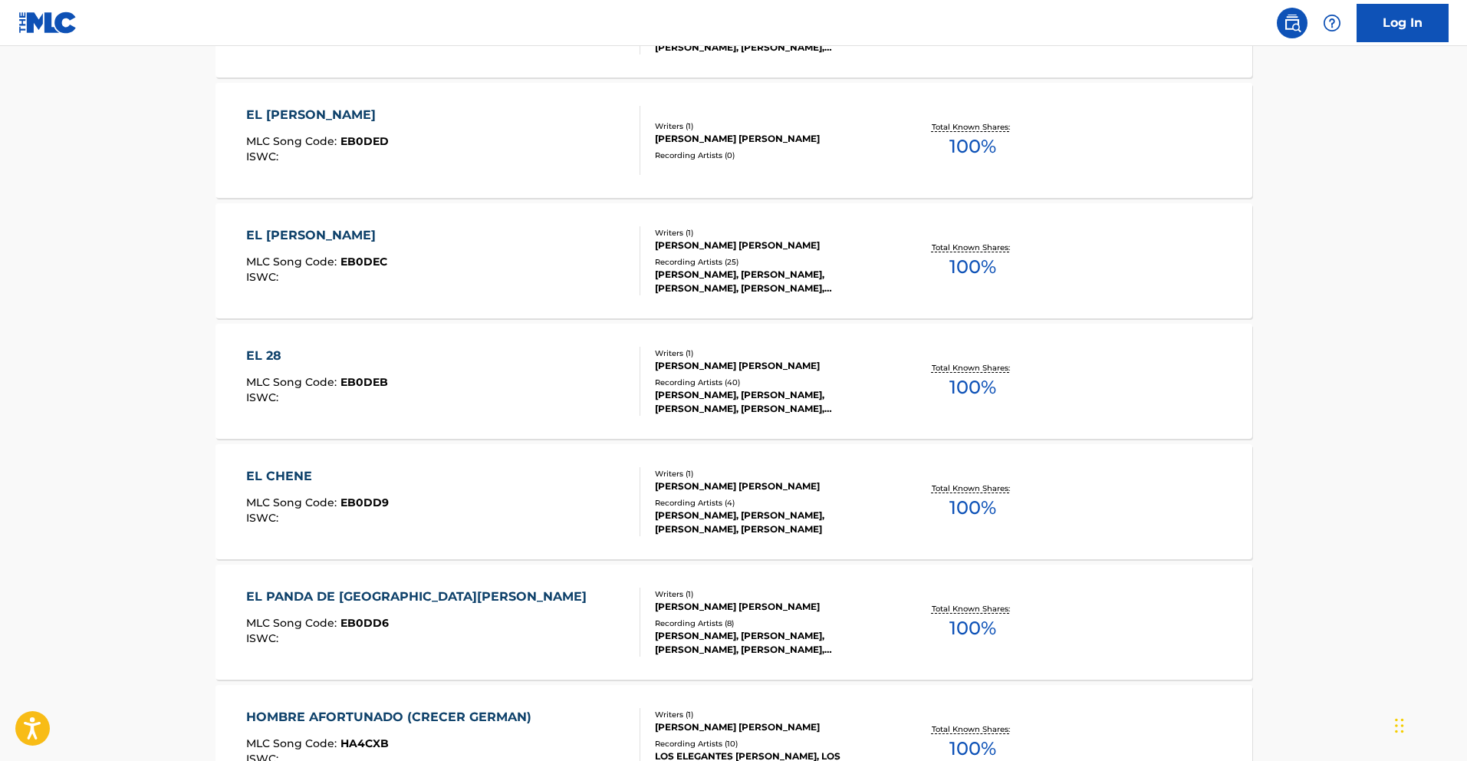
scroll to position [11955, 0]
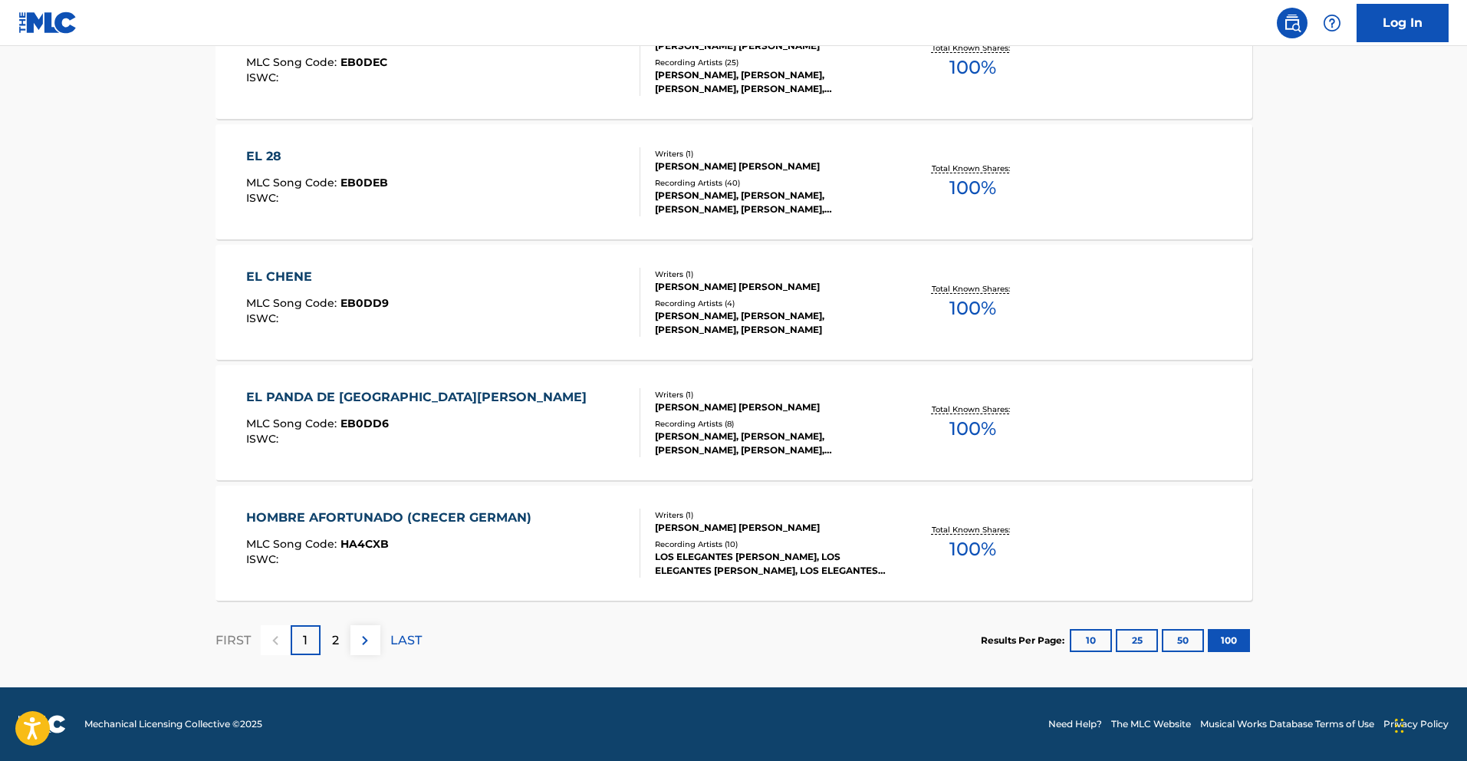
click at [366, 634] on img at bounding box center [365, 640] width 18 height 18
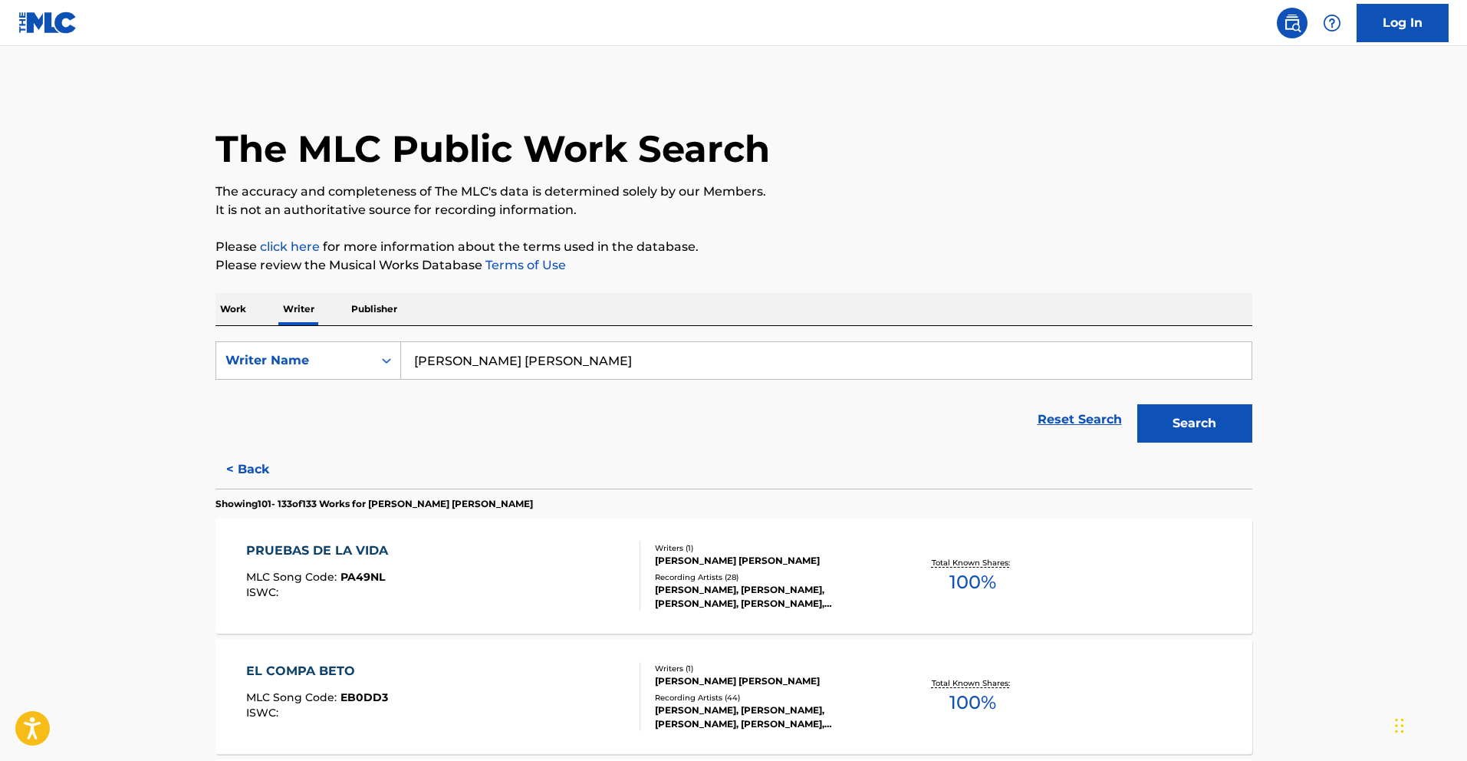
scroll to position [3887, 0]
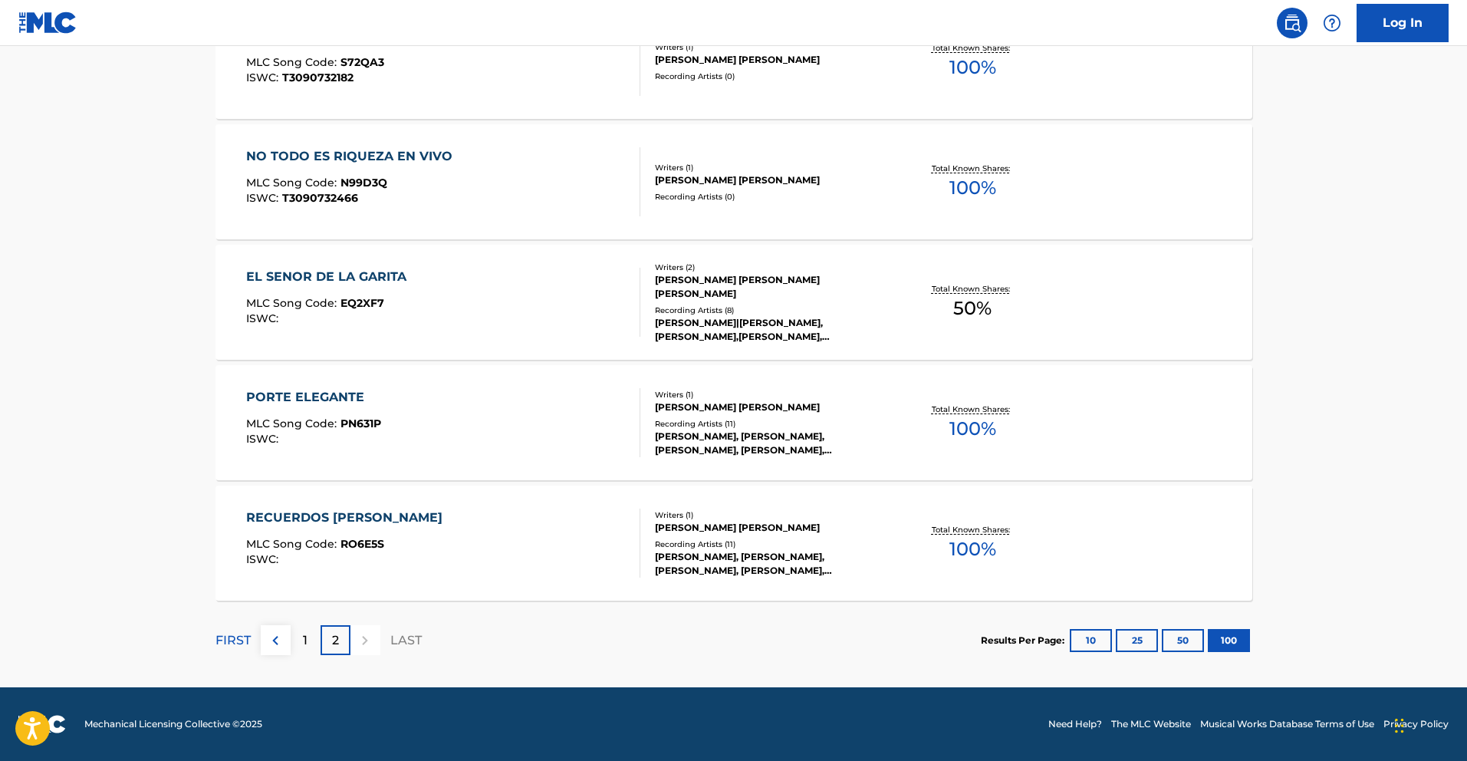
click at [301, 509] on div "RECUERDOS [PERSON_NAME]" at bounding box center [348, 518] width 204 height 18
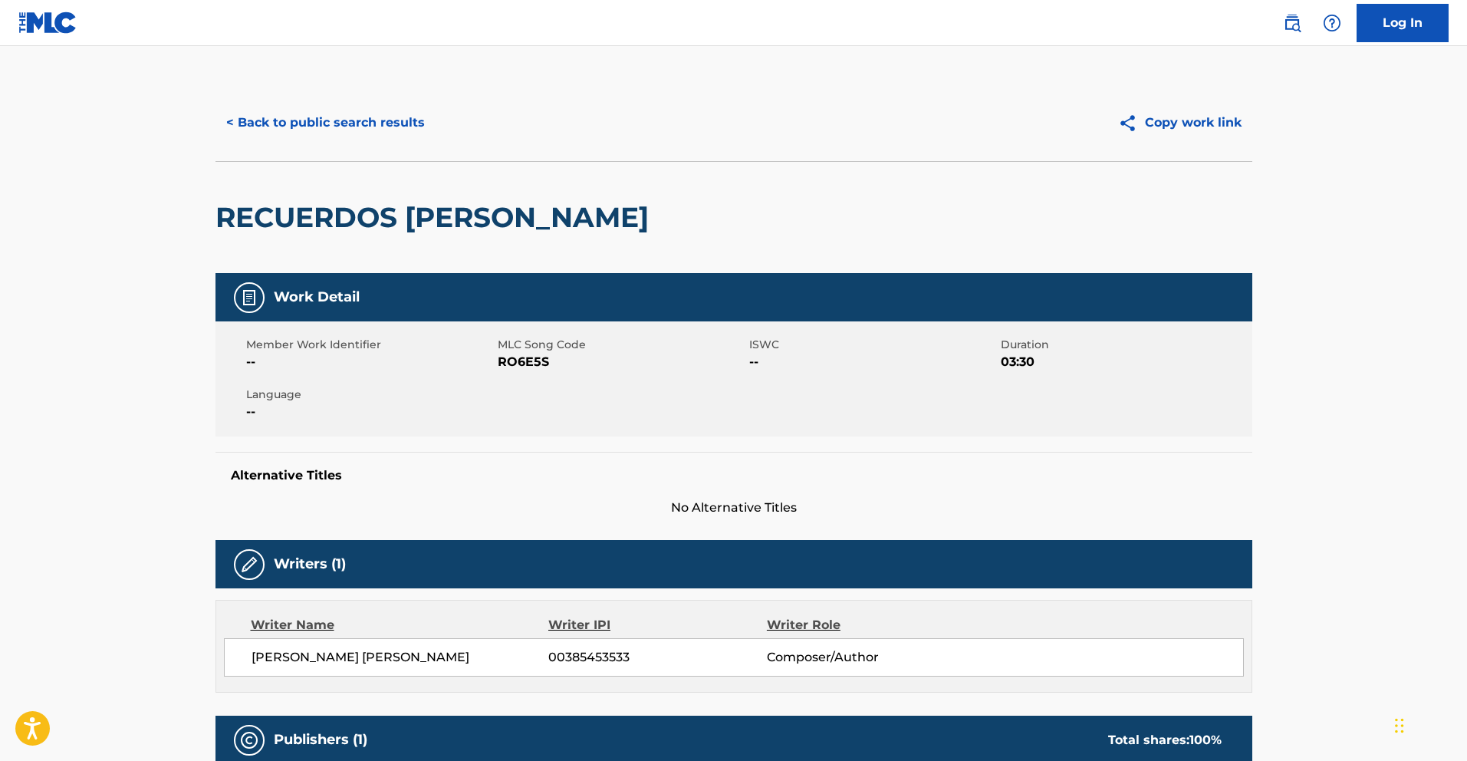
click at [331, 125] on button "< Back to public search results" at bounding box center [326, 123] width 220 height 38
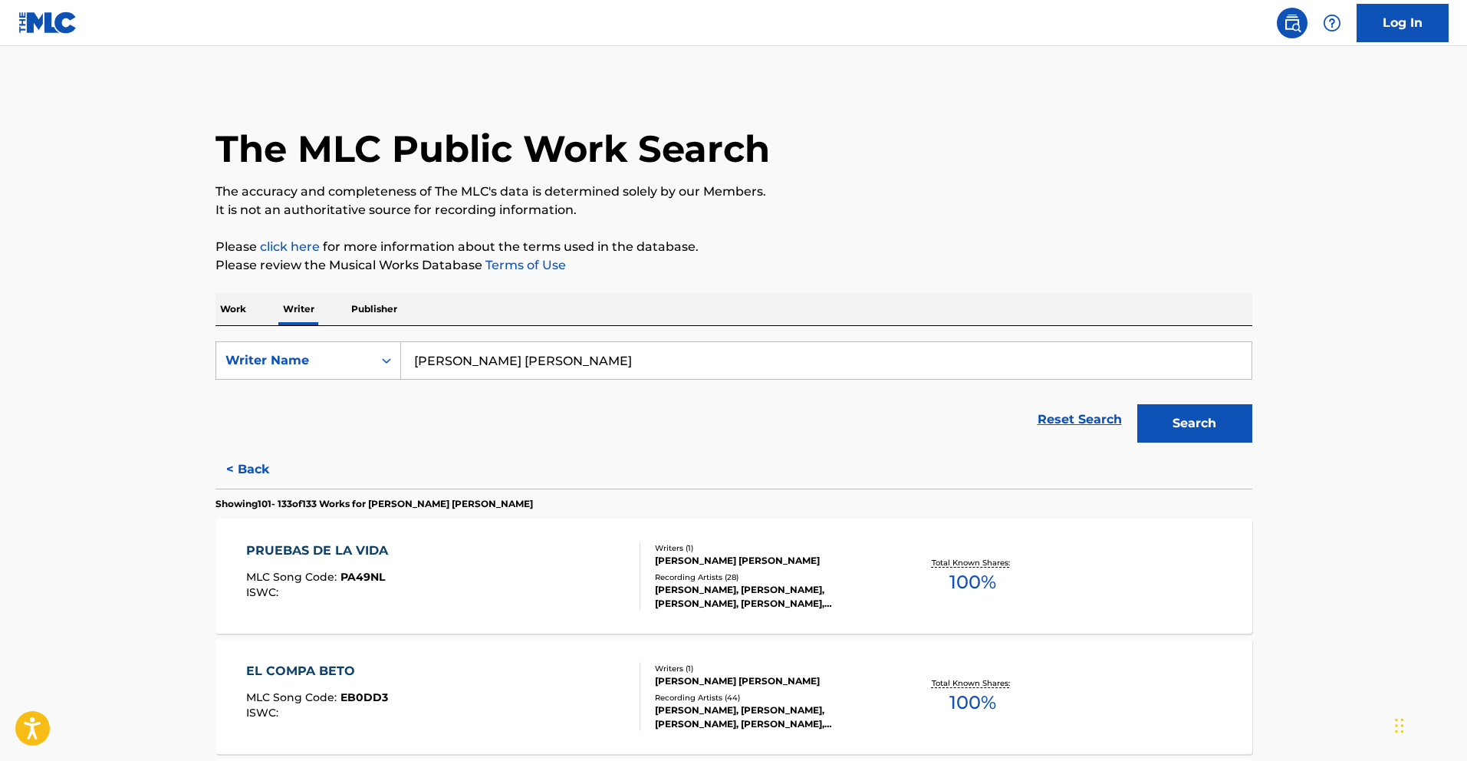
scroll to position [3887, 0]
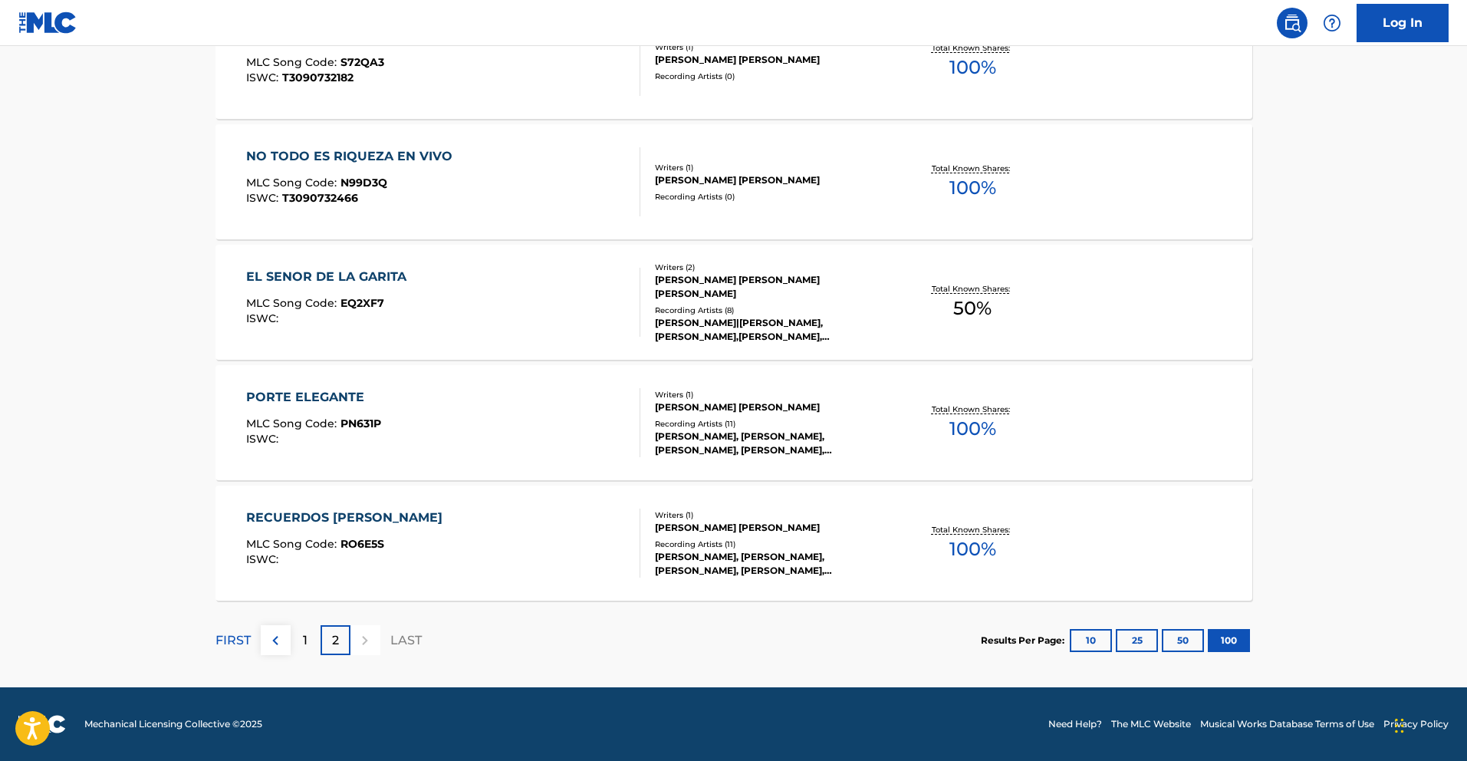
click at [331, 397] on div "PORTE ELEGANTE" at bounding box center [313, 397] width 135 height 18
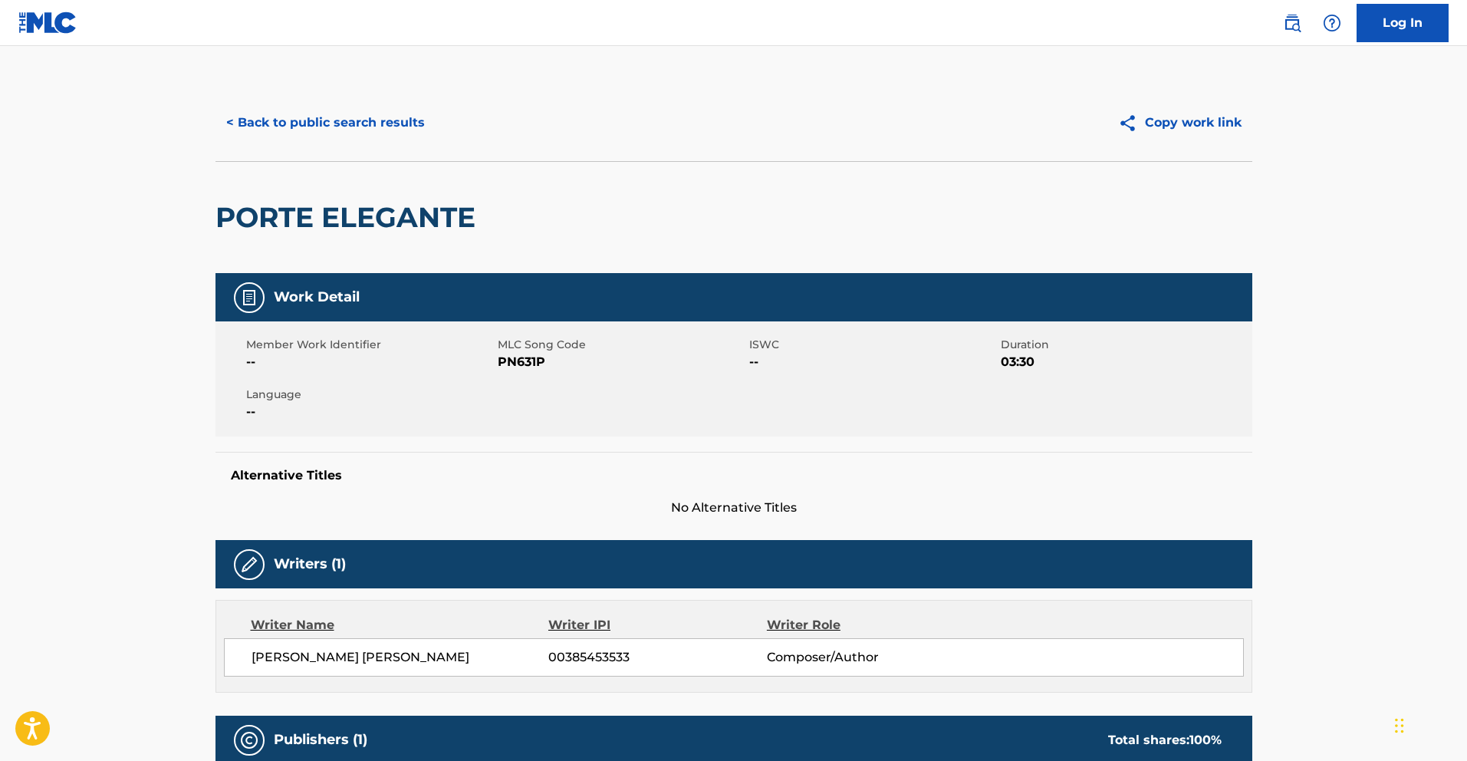
click at [301, 118] on button "< Back to public search results" at bounding box center [326, 123] width 220 height 38
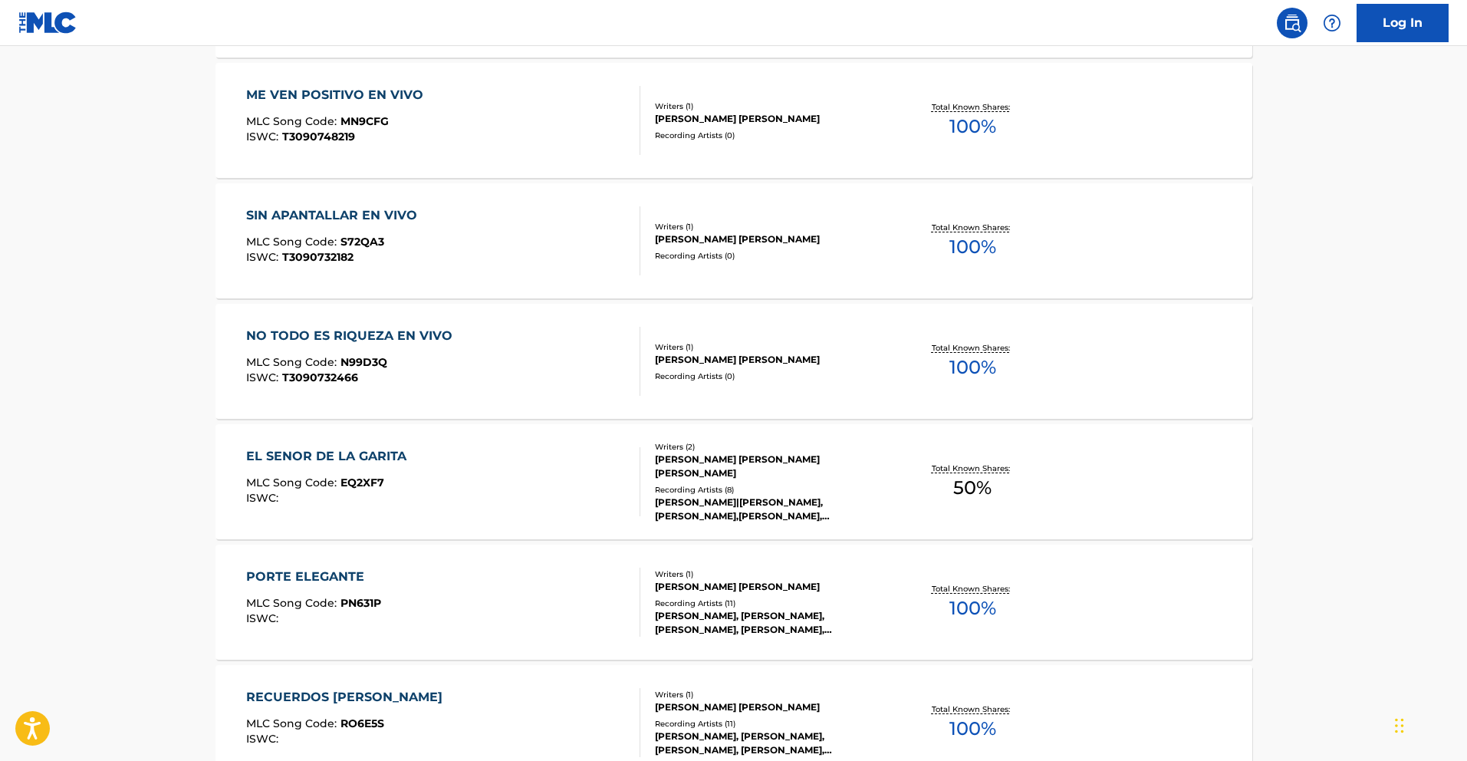
scroll to position [3887, 0]
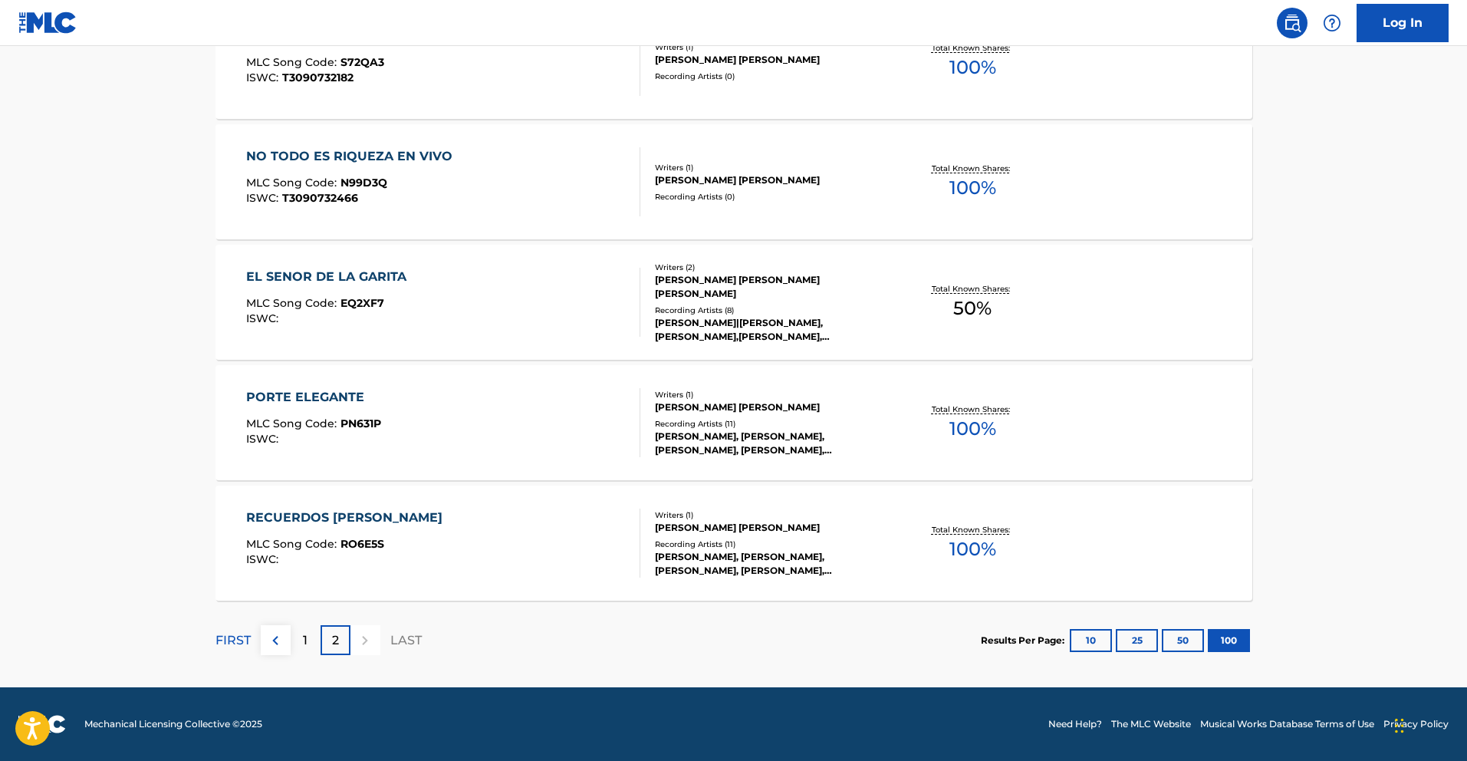
click at [309, 639] on div "1" at bounding box center [306, 640] width 30 height 30
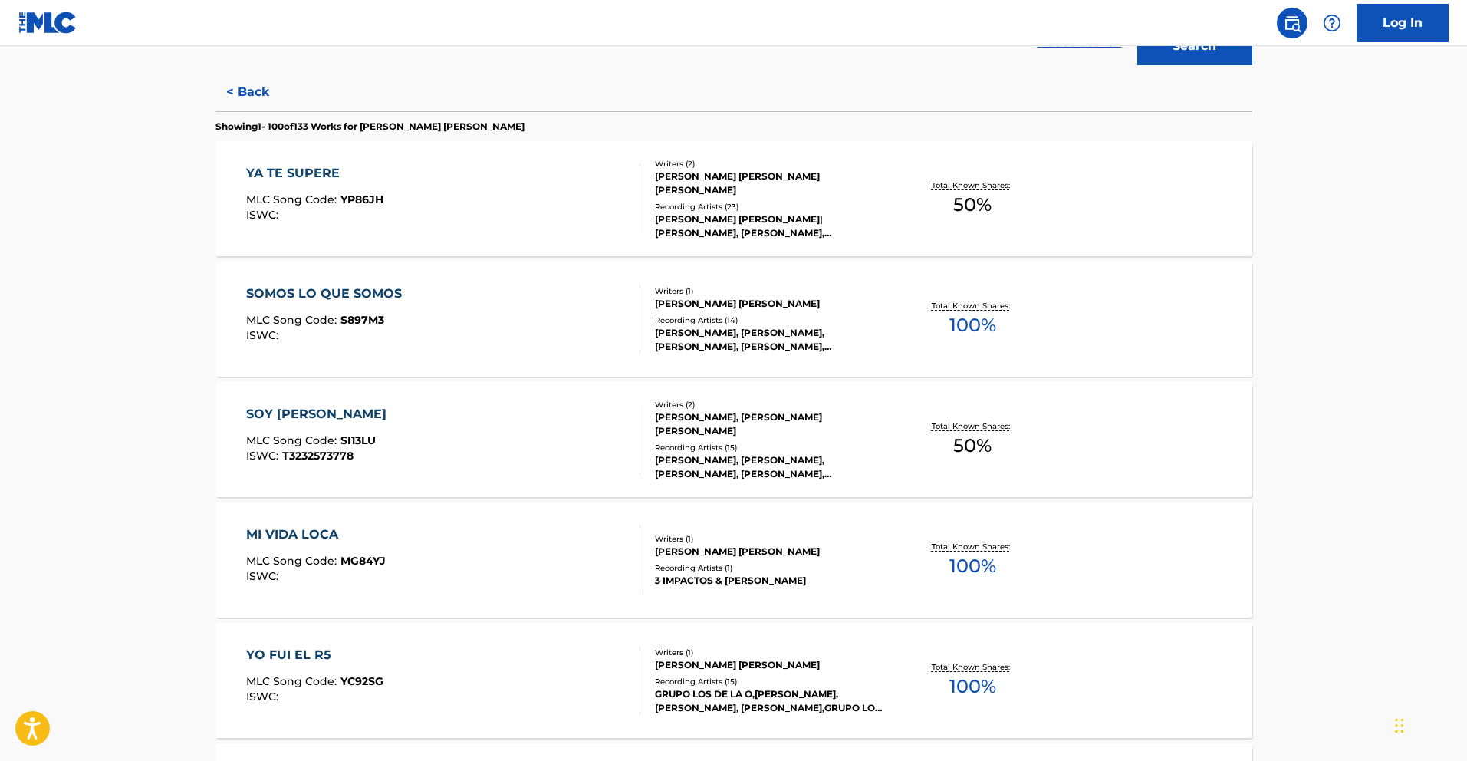
scroll to position [380, 0]
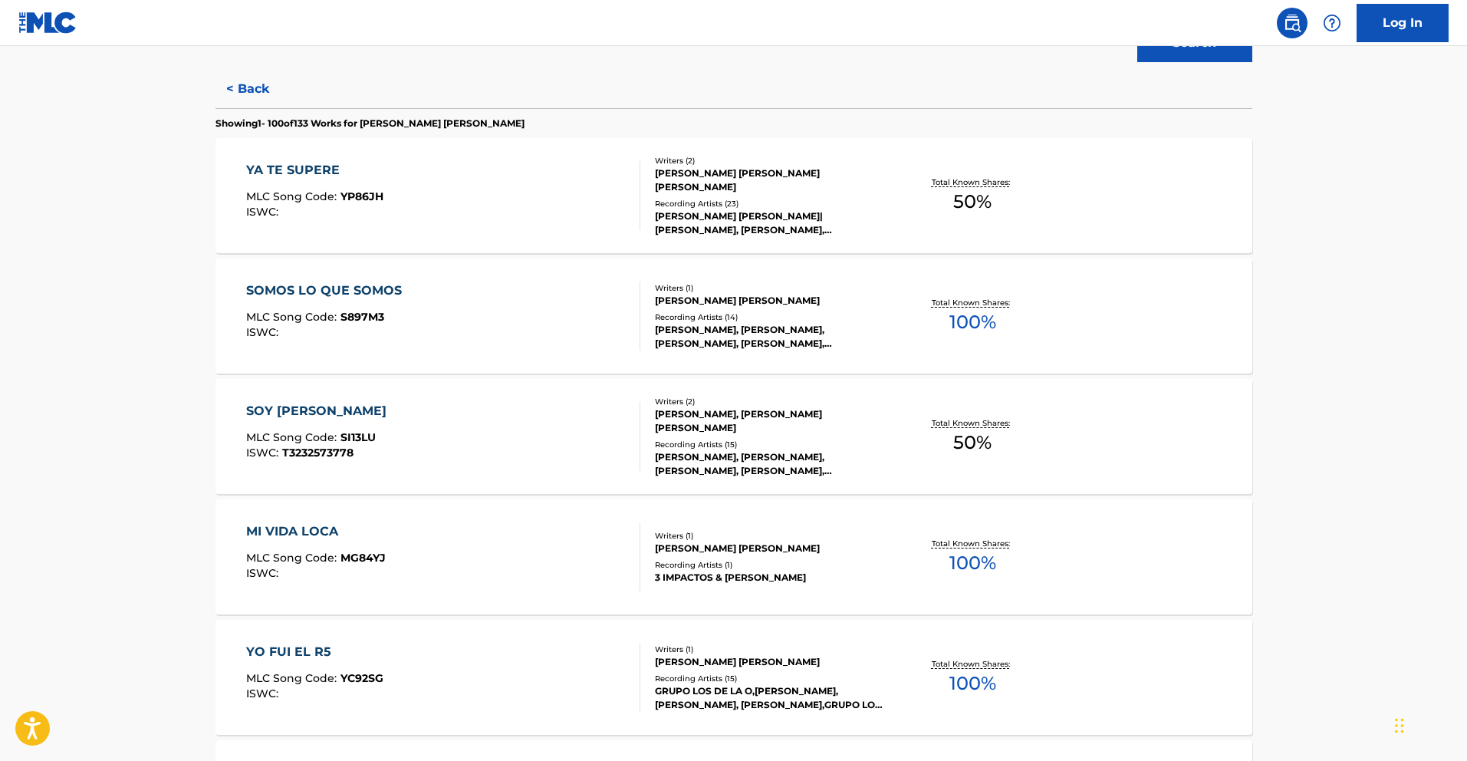
click at [372, 295] on div "SOMOS LO QUE SOMOS" at bounding box center [327, 290] width 163 height 18
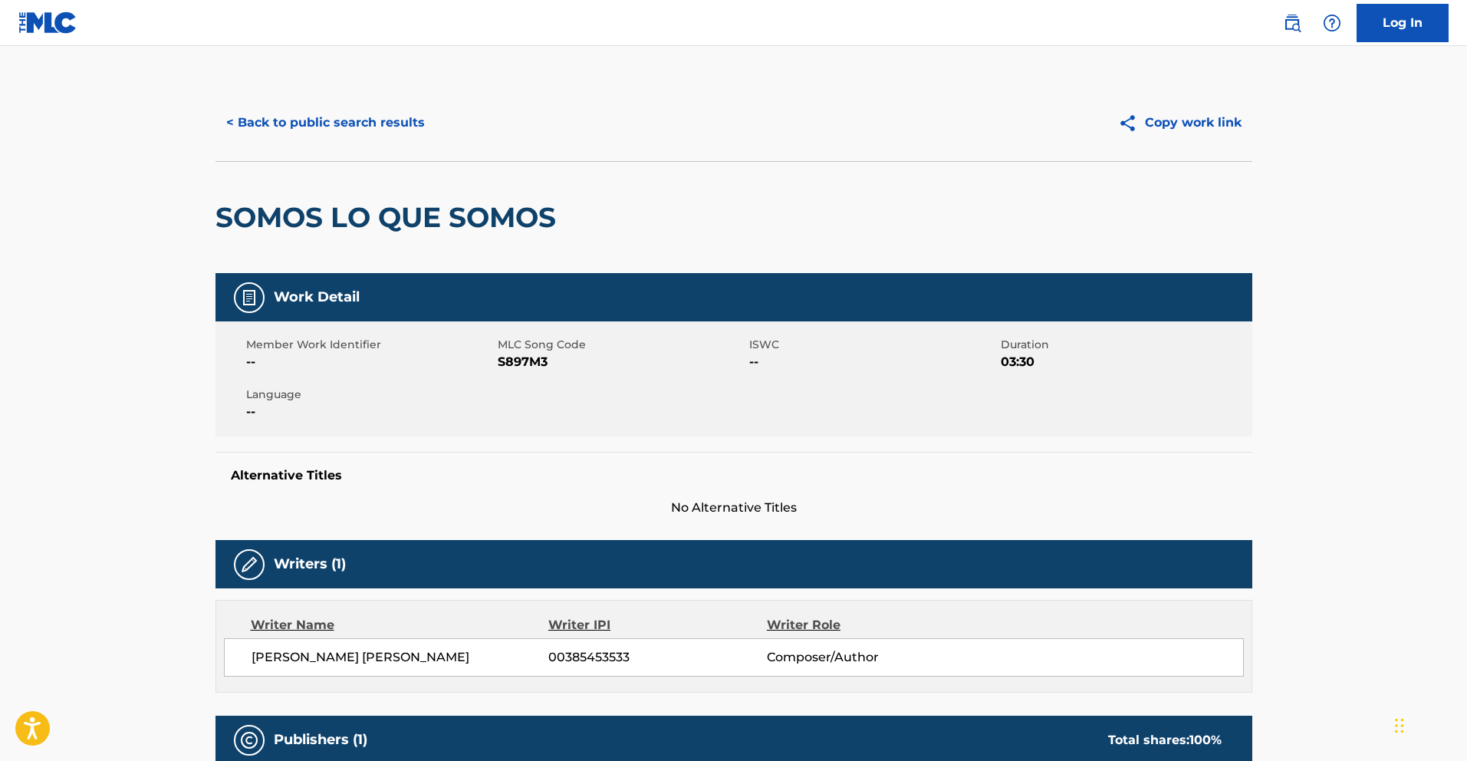
click at [344, 125] on button "< Back to public search results" at bounding box center [326, 123] width 220 height 38
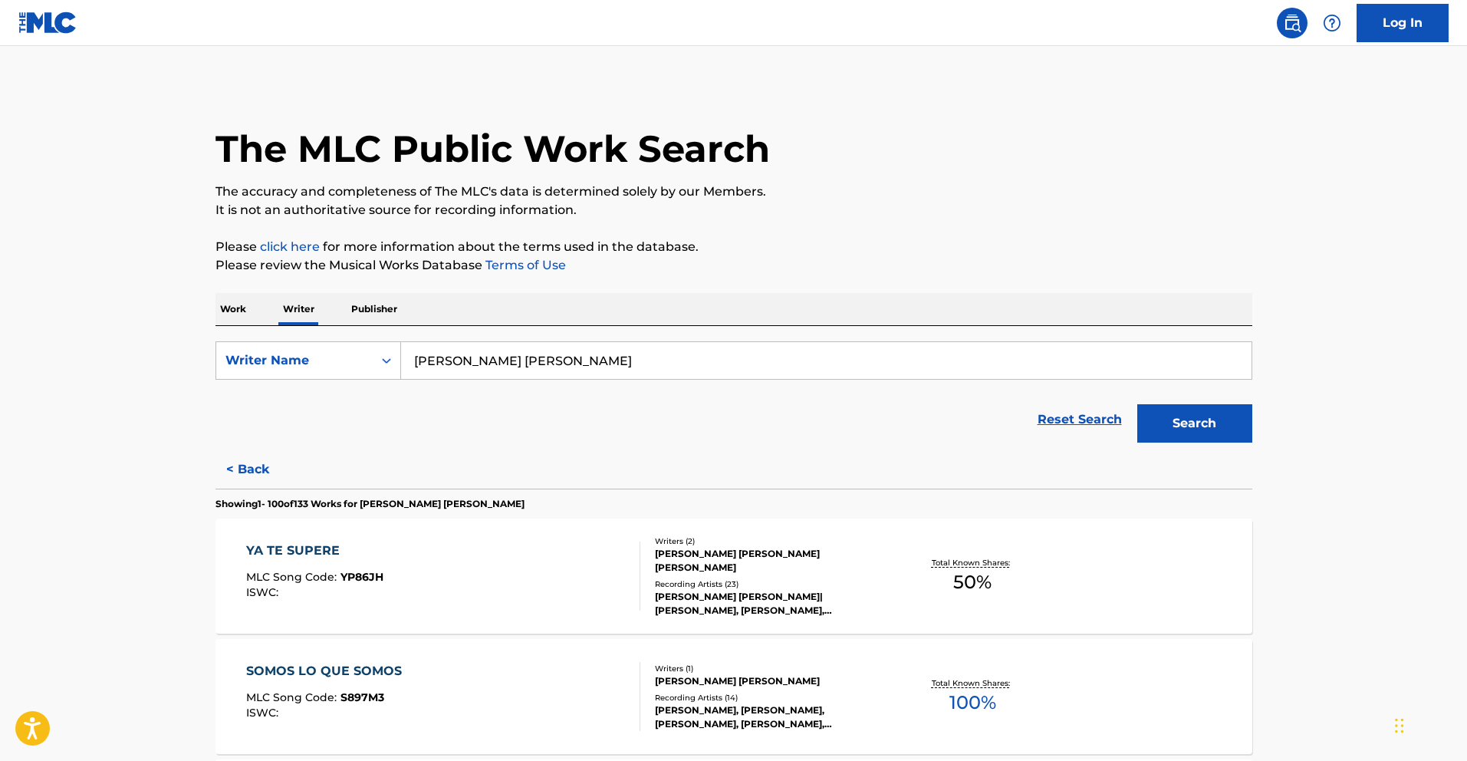
scroll to position [3663, 0]
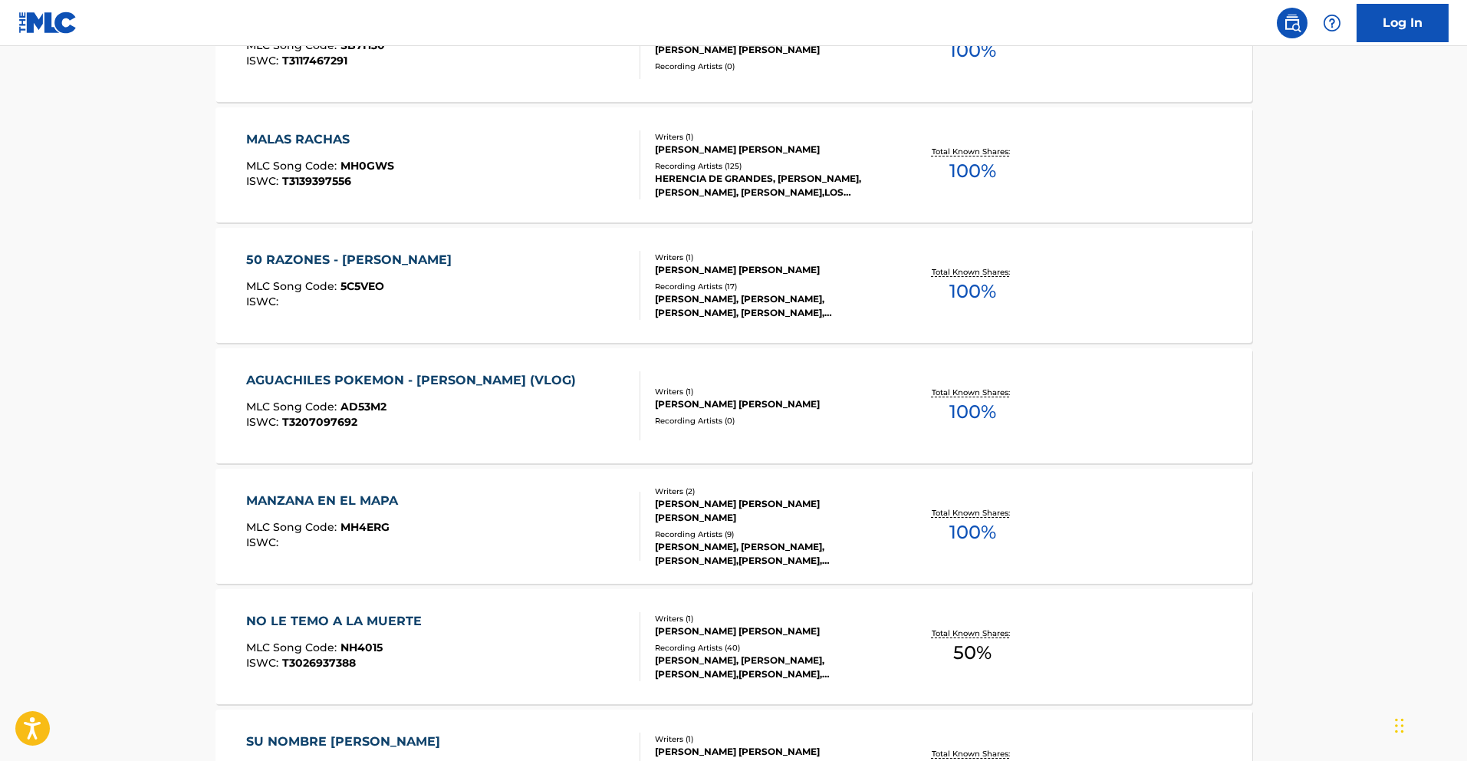
click at [356, 372] on div "AGUACHILES POKEMON - [PERSON_NAME] (VLOG)" at bounding box center [414, 380] width 337 height 18
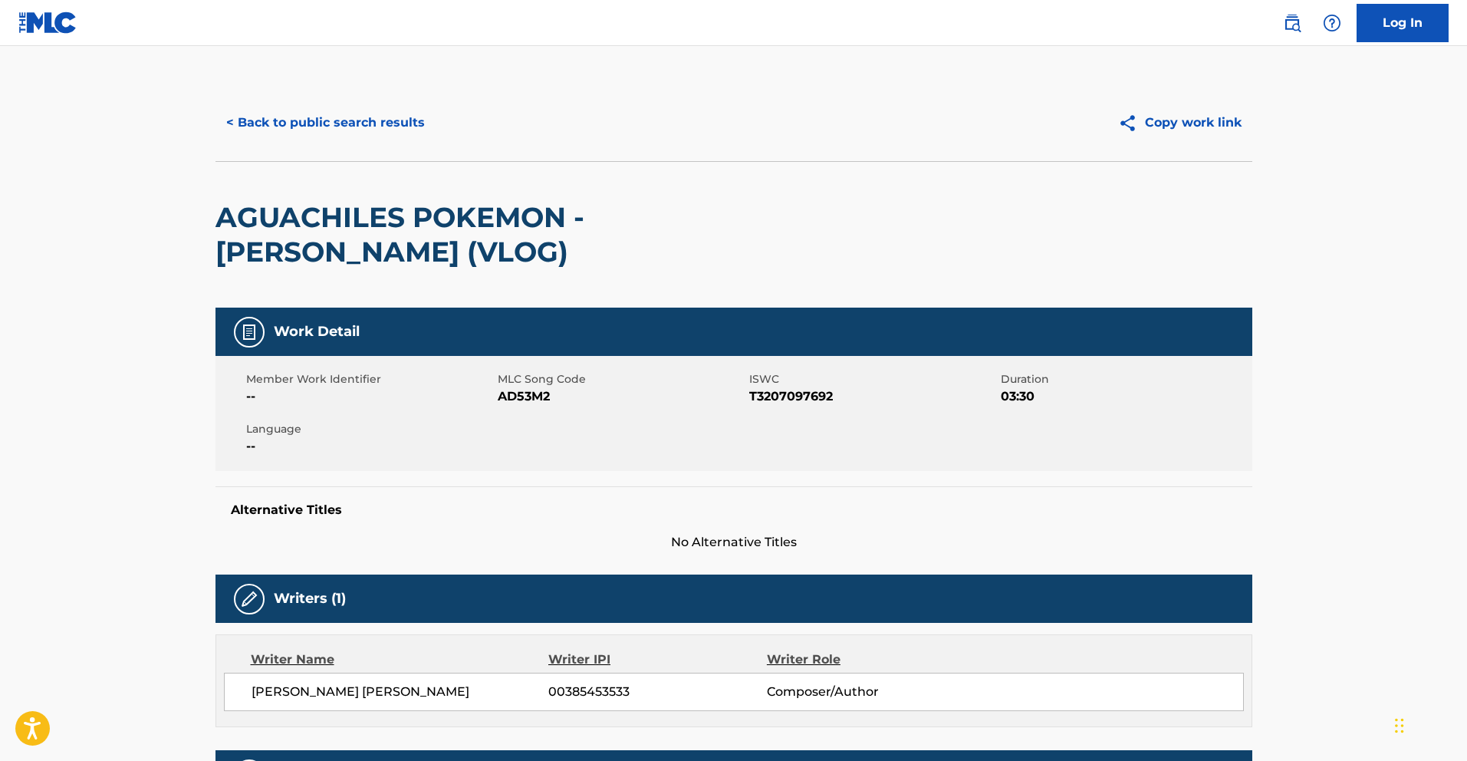
click at [305, 123] on button "< Back to public search results" at bounding box center [326, 123] width 220 height 38
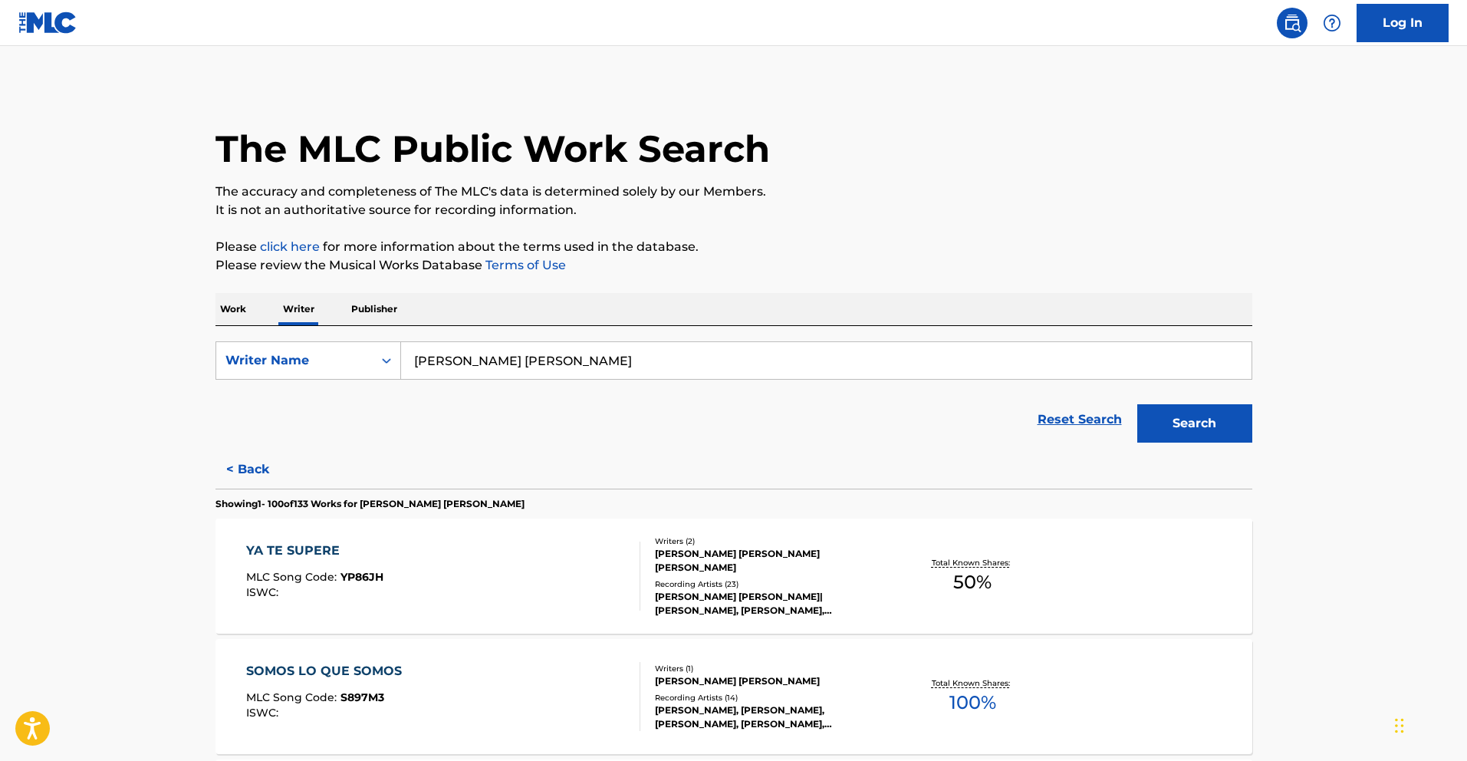
scroll to position [3542, 0]
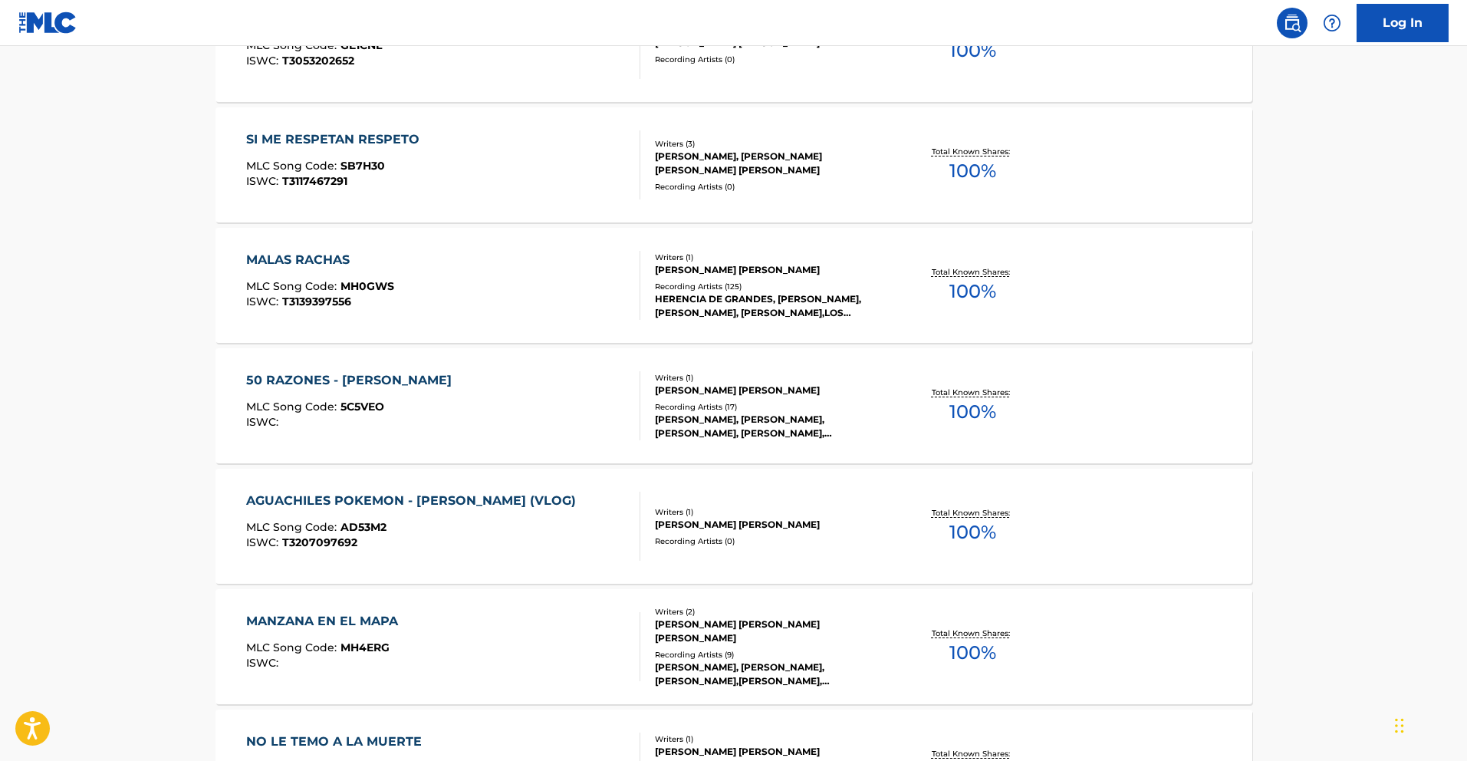
click at [344, 393] on div "50 RAZONES - [PERSON_NAME] MLC Song Code : 5C5VEO ISWC :" at bounding box center [352, 405] width 213 height 69
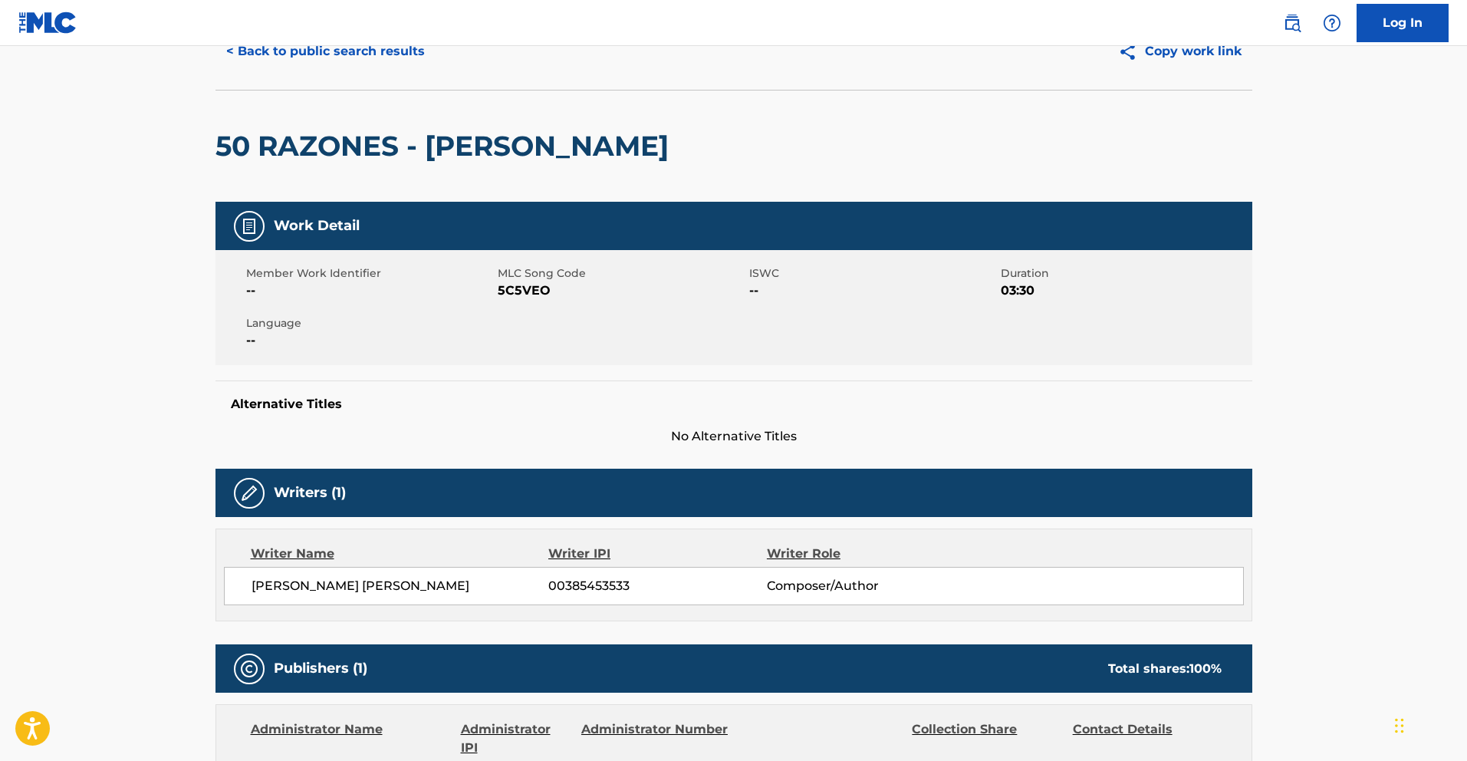
scroll to position [69, 0]
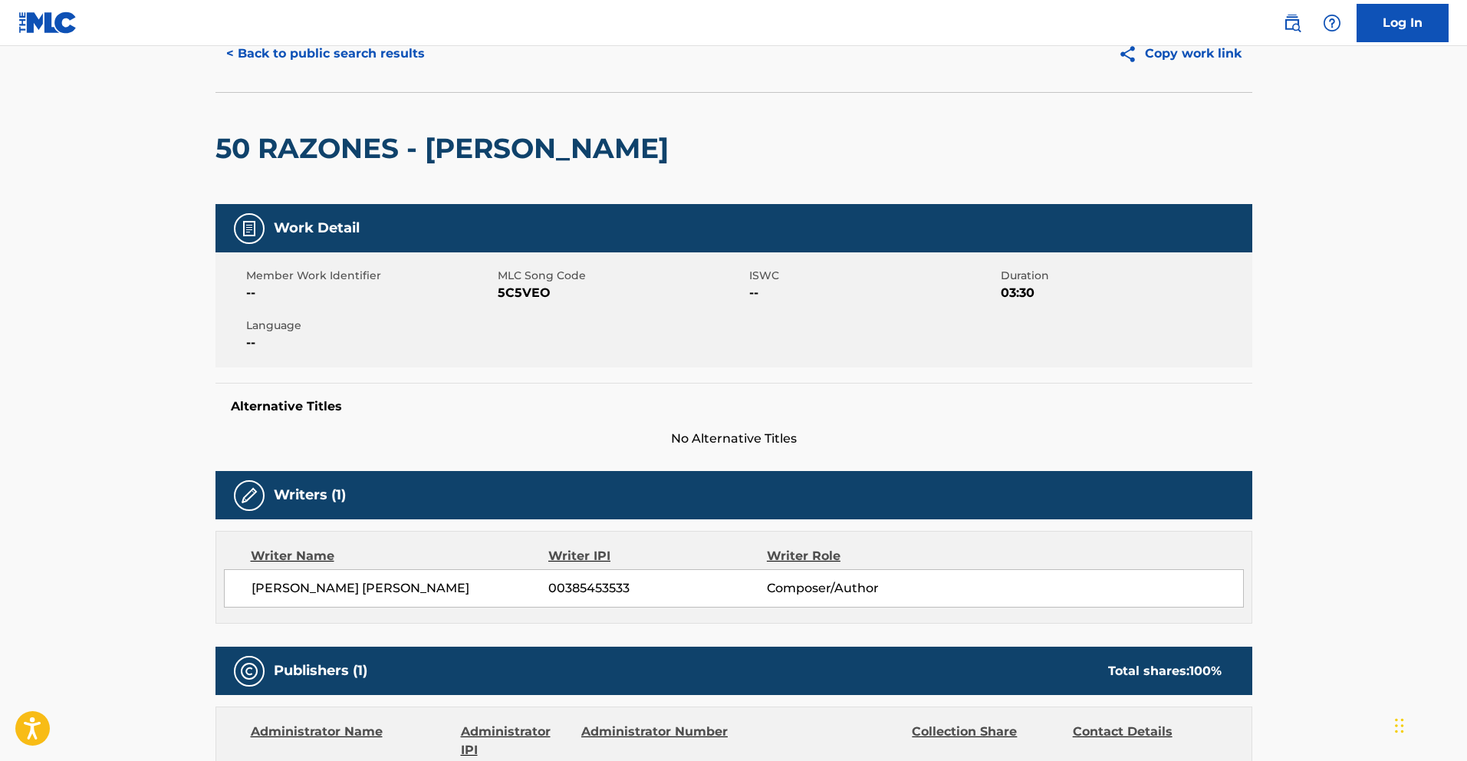
click at [367, 62] on button "< Back to public search results" at bounding box center [326, 54] width 220 height 38
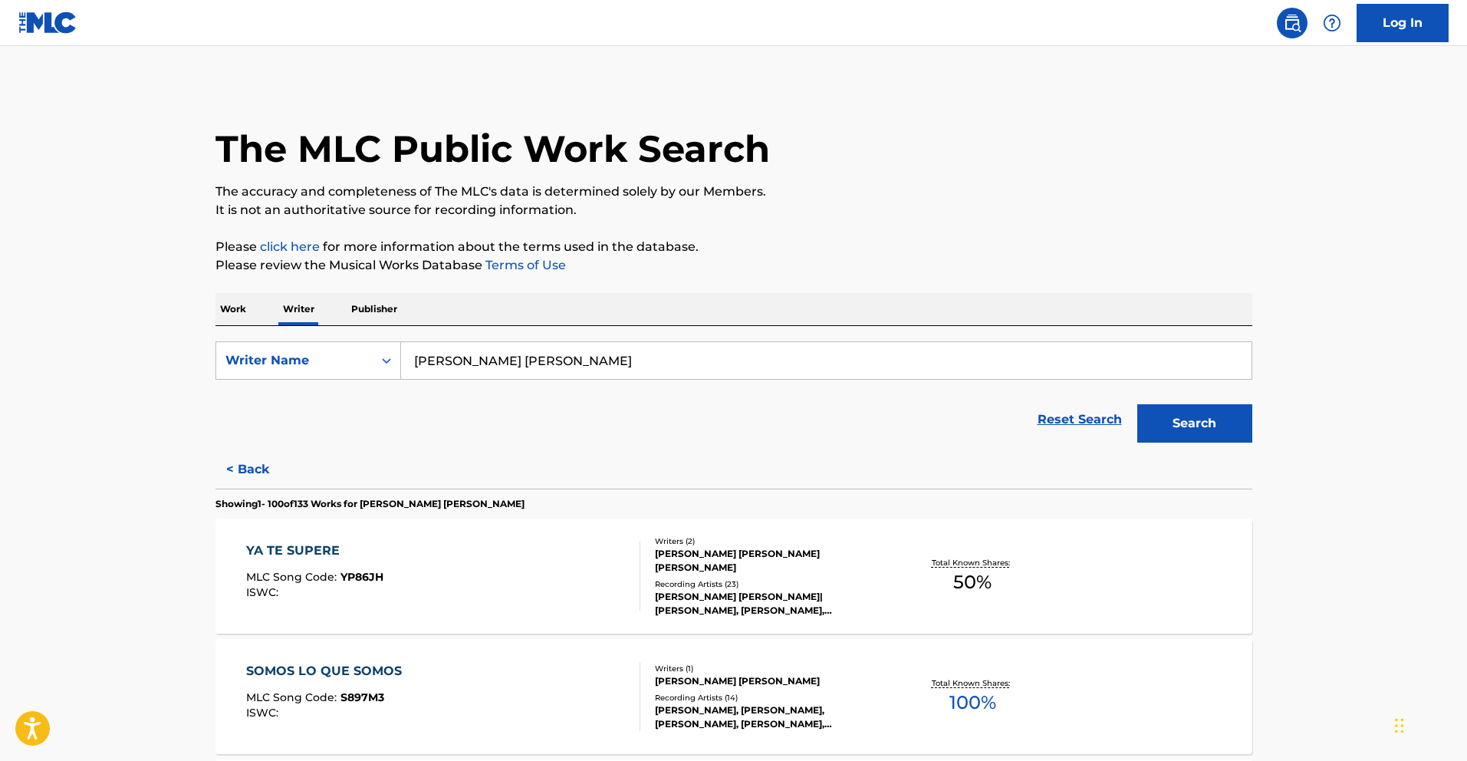
scroll to position [1977, 0]
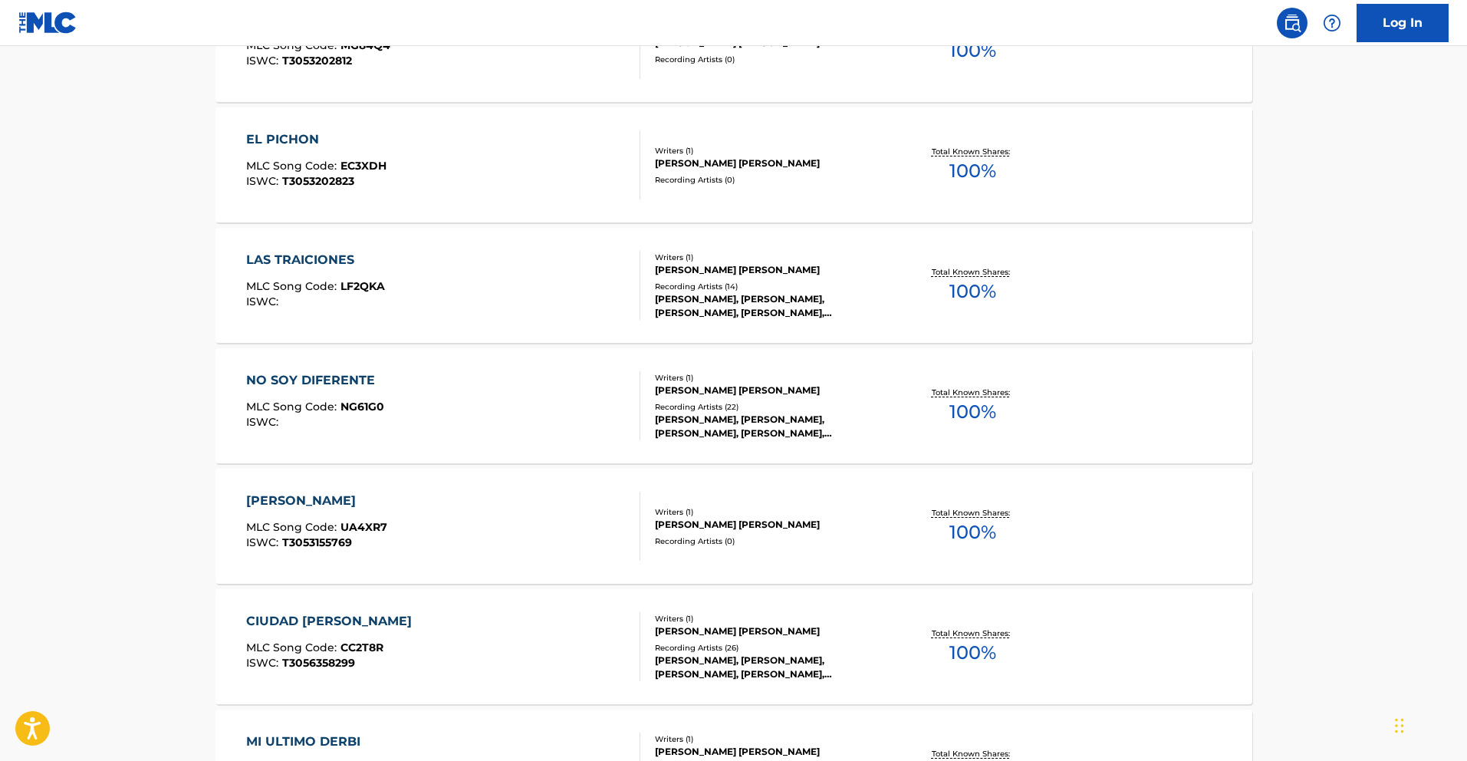
click at [347, 370] on div "NO SOY DIFERENTE MLC Song Code : NG61G0 ISWC : Writers ( 1 ) [PERSON_NAME] [PER…" at bounding box center [734, 405] width 1037 height 115
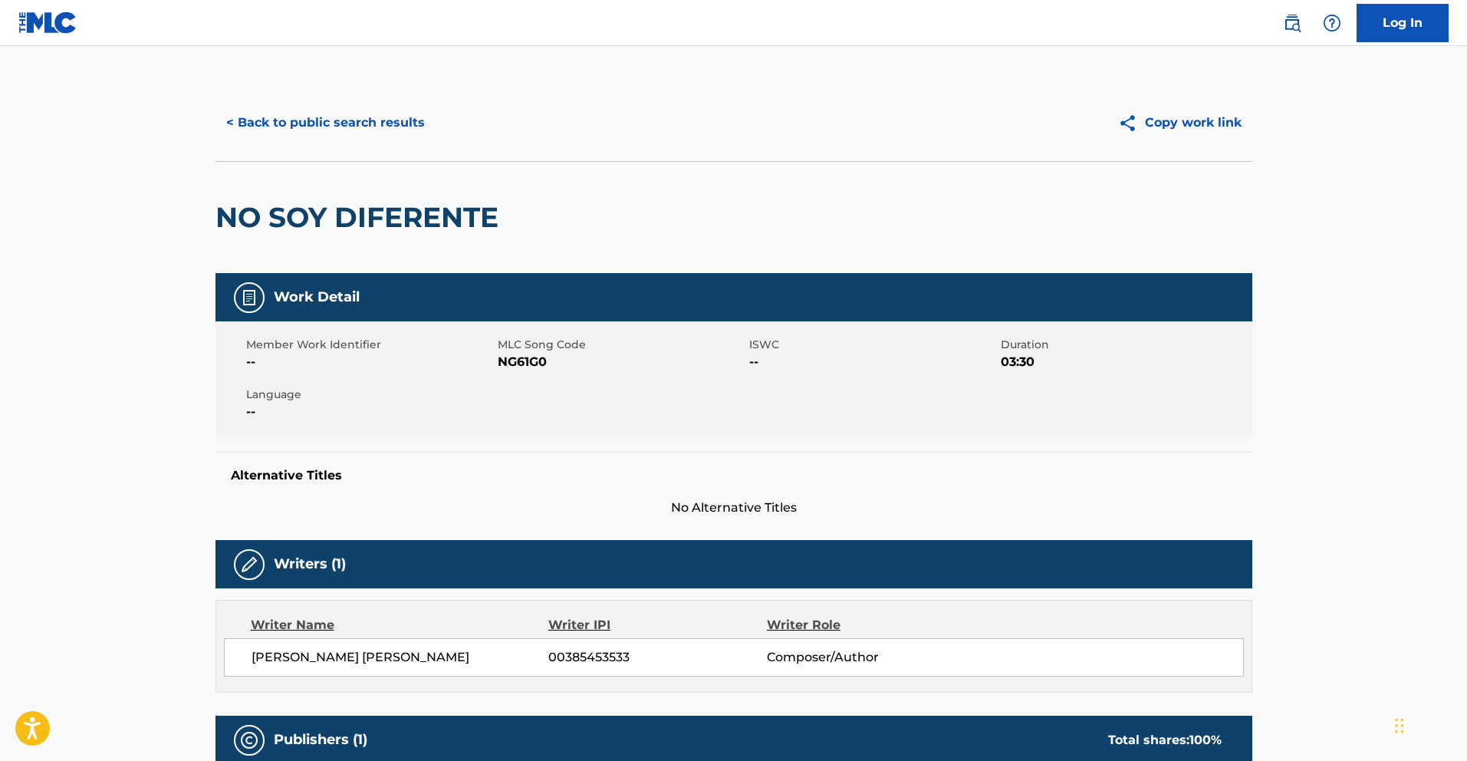
click at [353, 127] on button "< Back to public search results" at bounding box center [326, 123] width 220 height 38
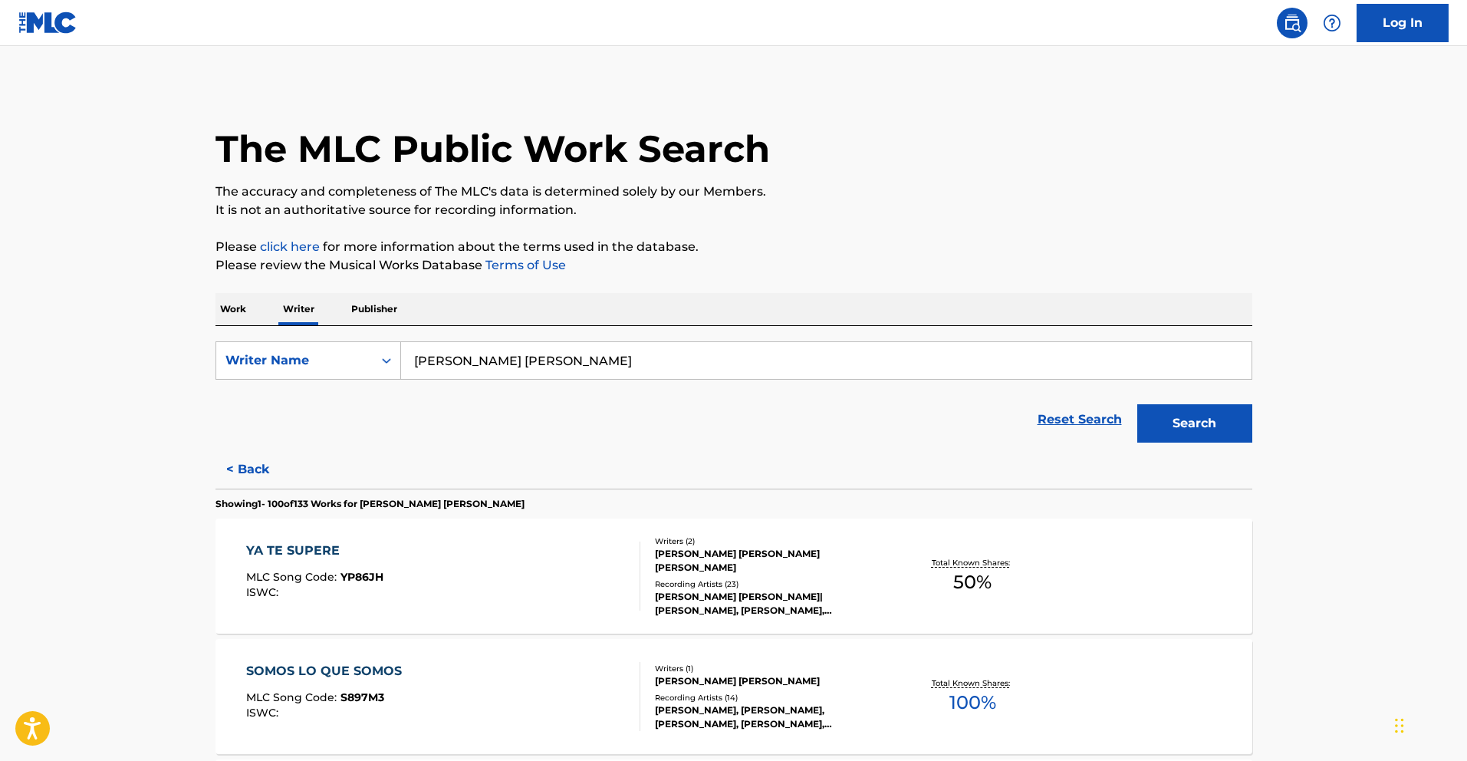
scroll to position [2097, 0]
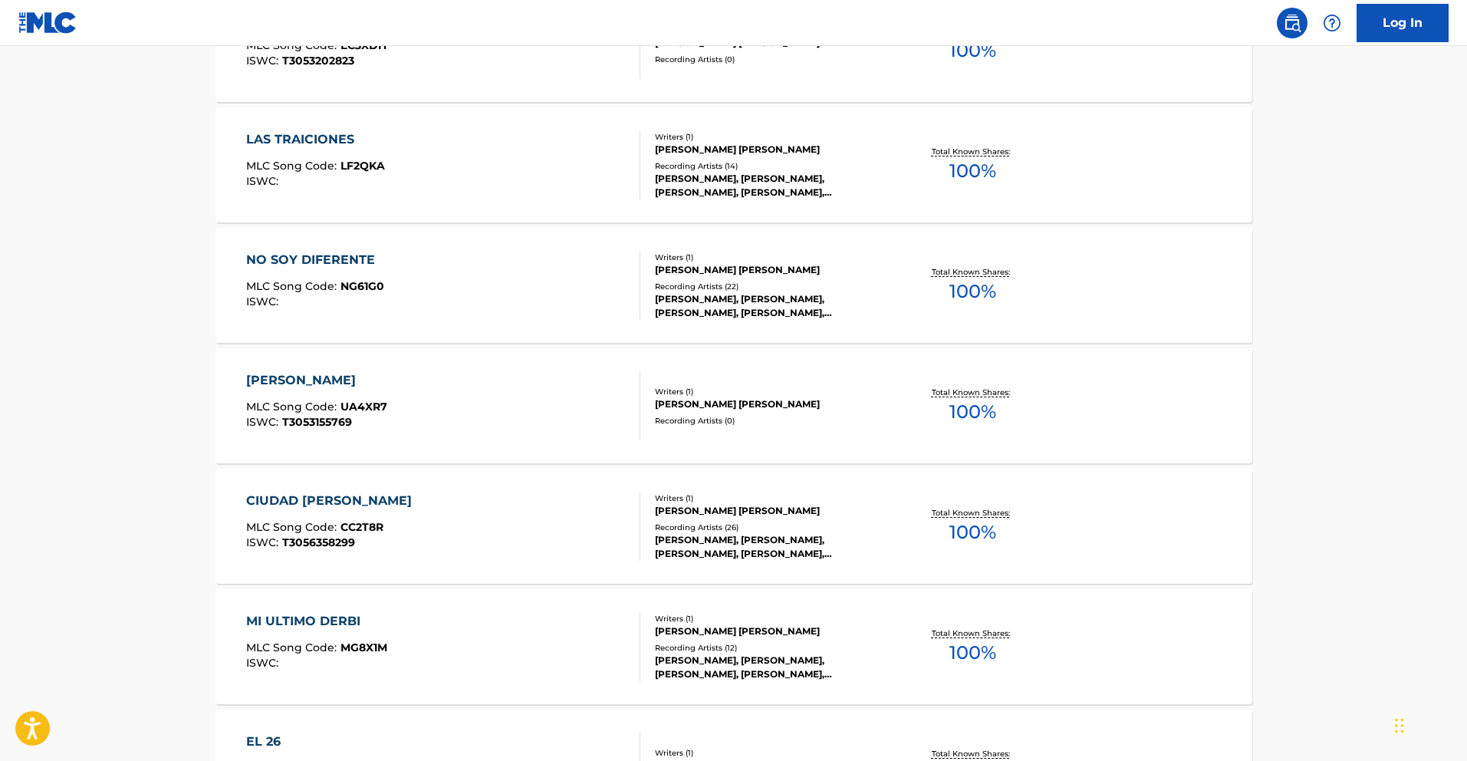
click at [284, 381] on div "[PERSON_NAME]" at bounding box center [316, 380] width 141 height 18
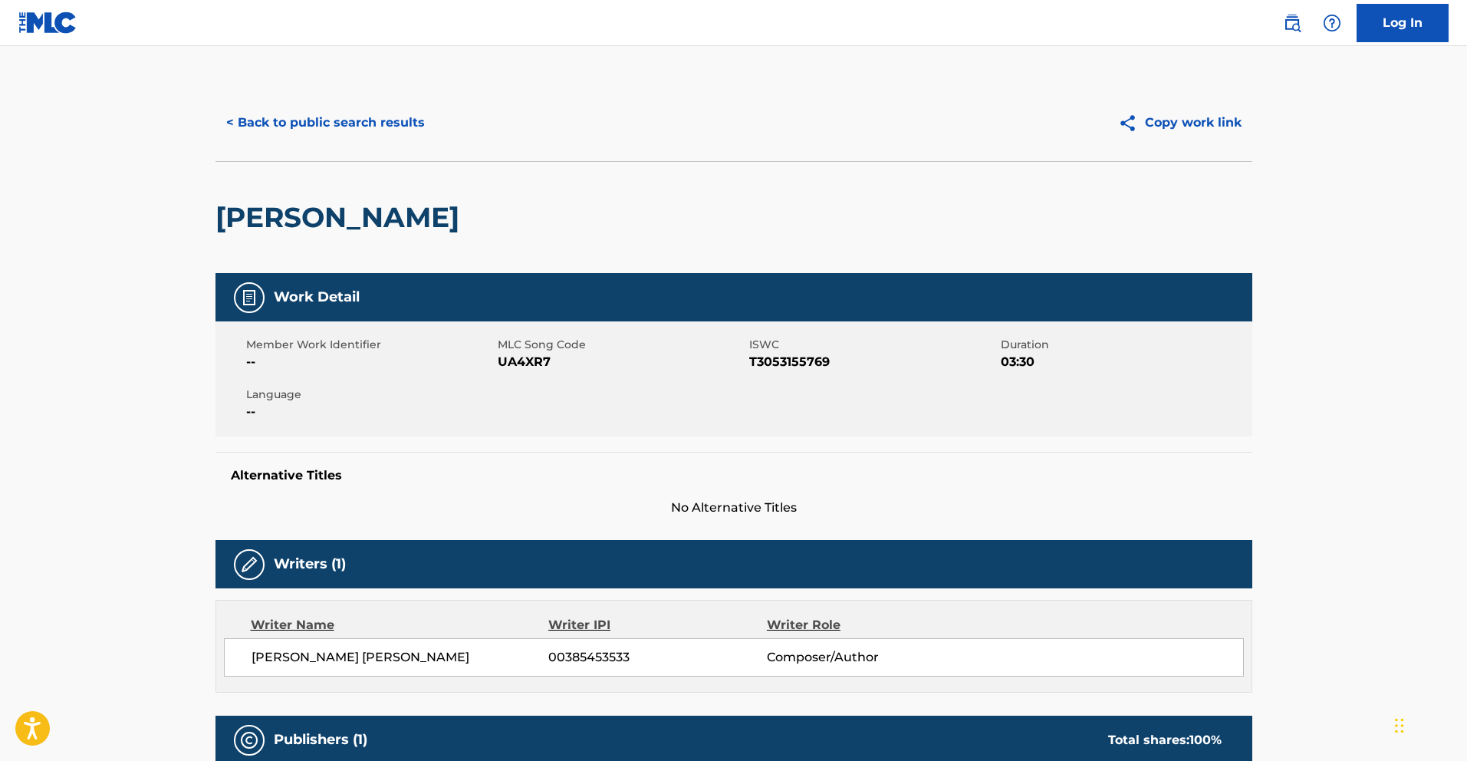
click at [303, 123] on button "< Back to public search results" at bounding box center [326, 123] width 220 height 38
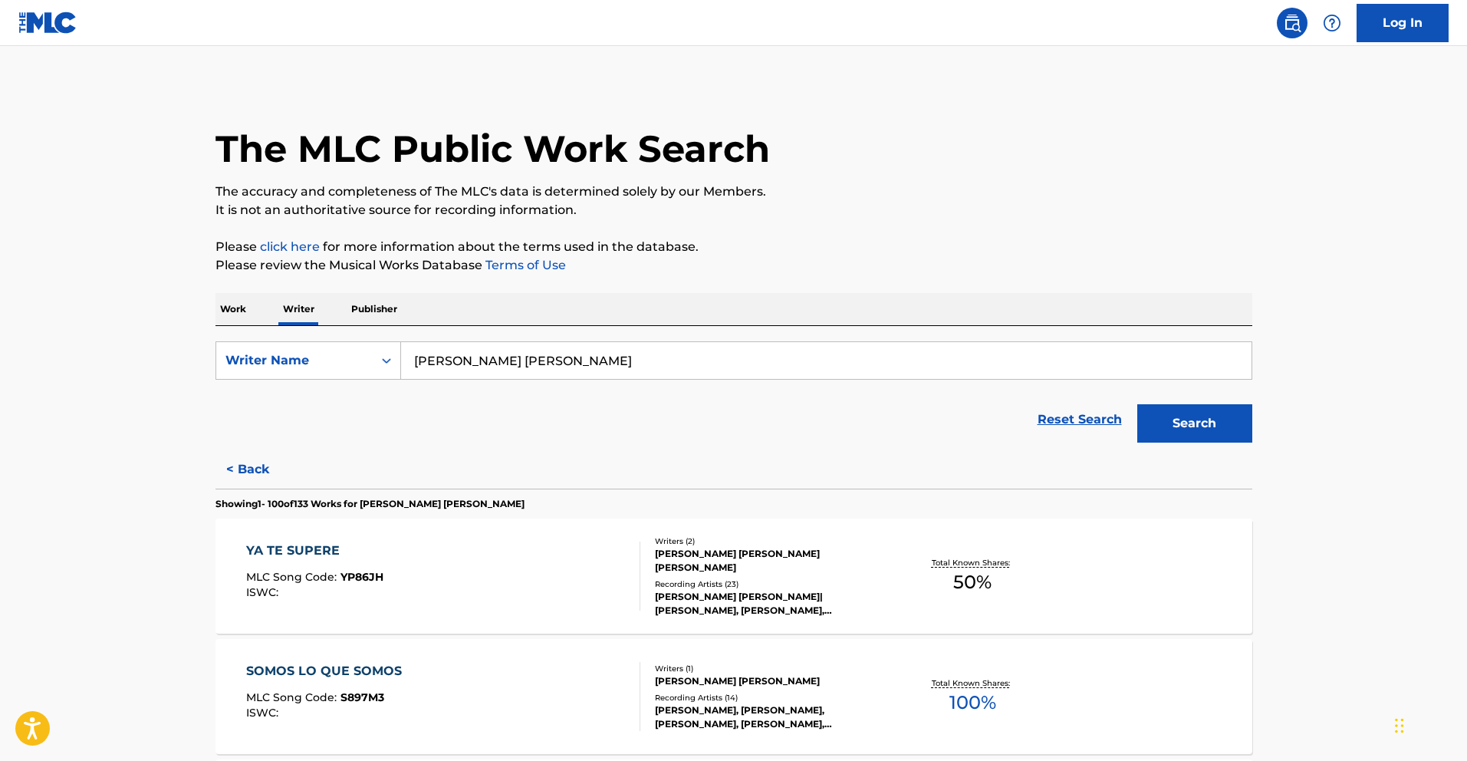
scroll to position [652, 0]
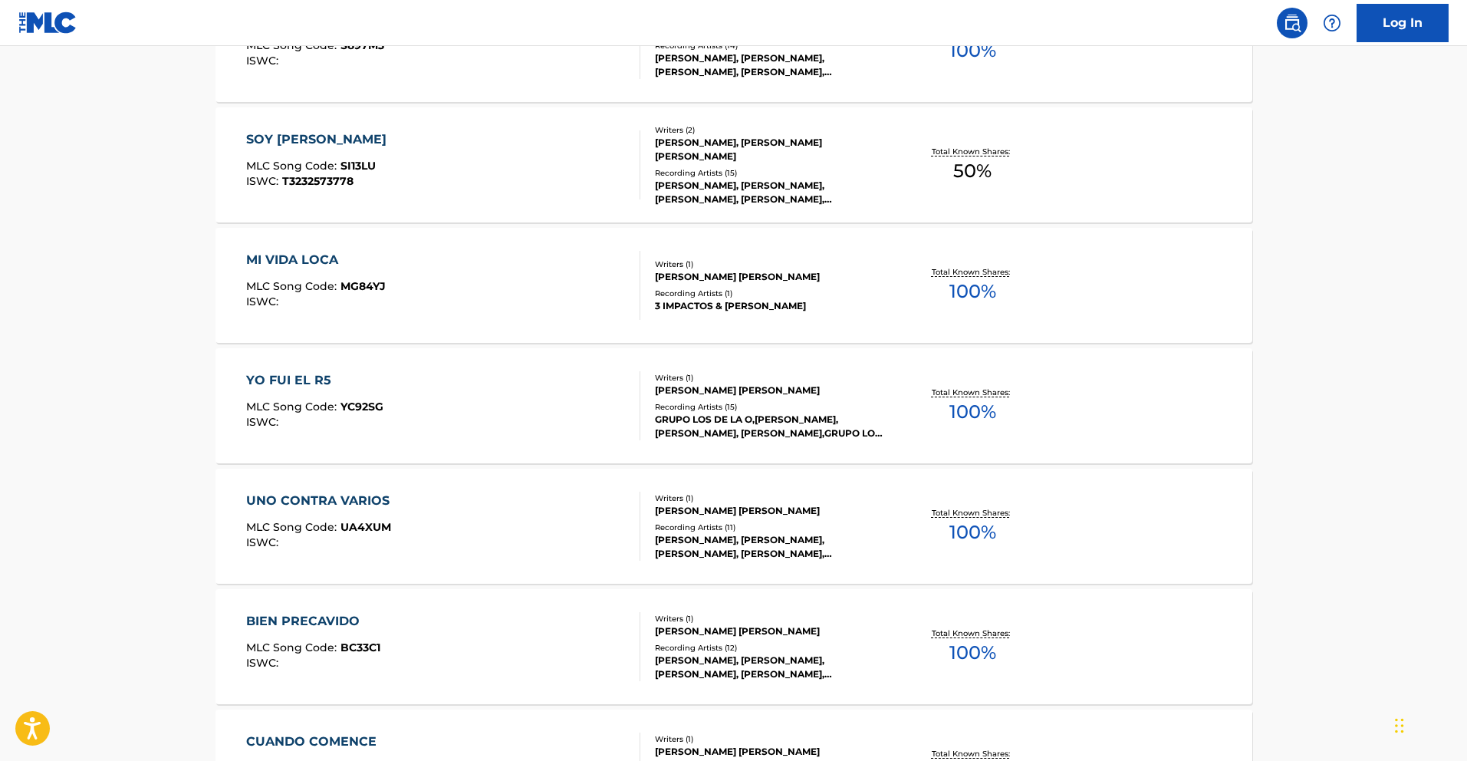
click at [313, 380] on div "YO FUI EL R5" at bounding box center [314, 380] width 137 height 18
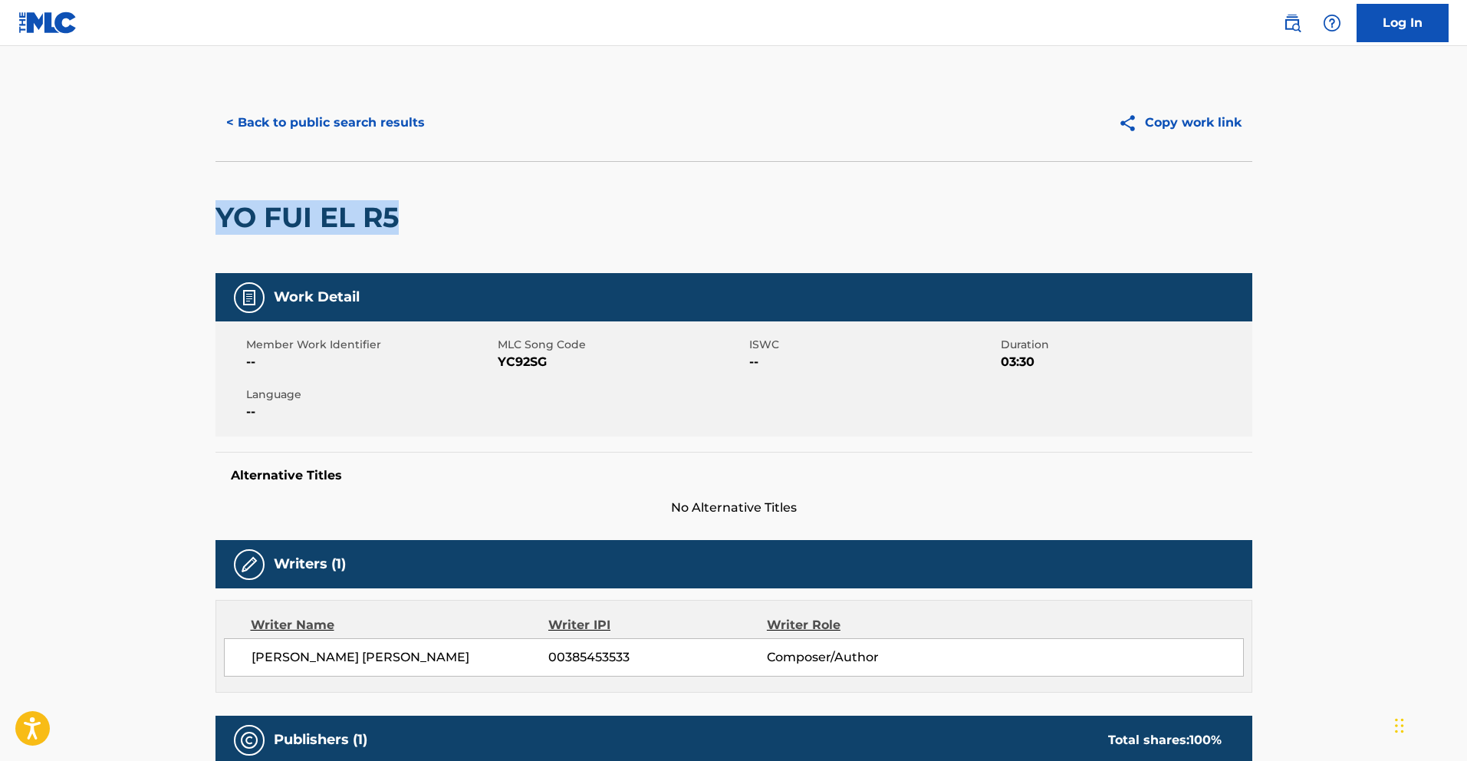
drag, startPoint x: 398, startPoint y: 221, endPoint x: 224, endPoint y: 216, distance: 174.2
click at [224, 216] on h2 "YO FUI EL R5" at bounding box center [311, 217] width 191 height 35
copy h2 "YO FUI EL R5"
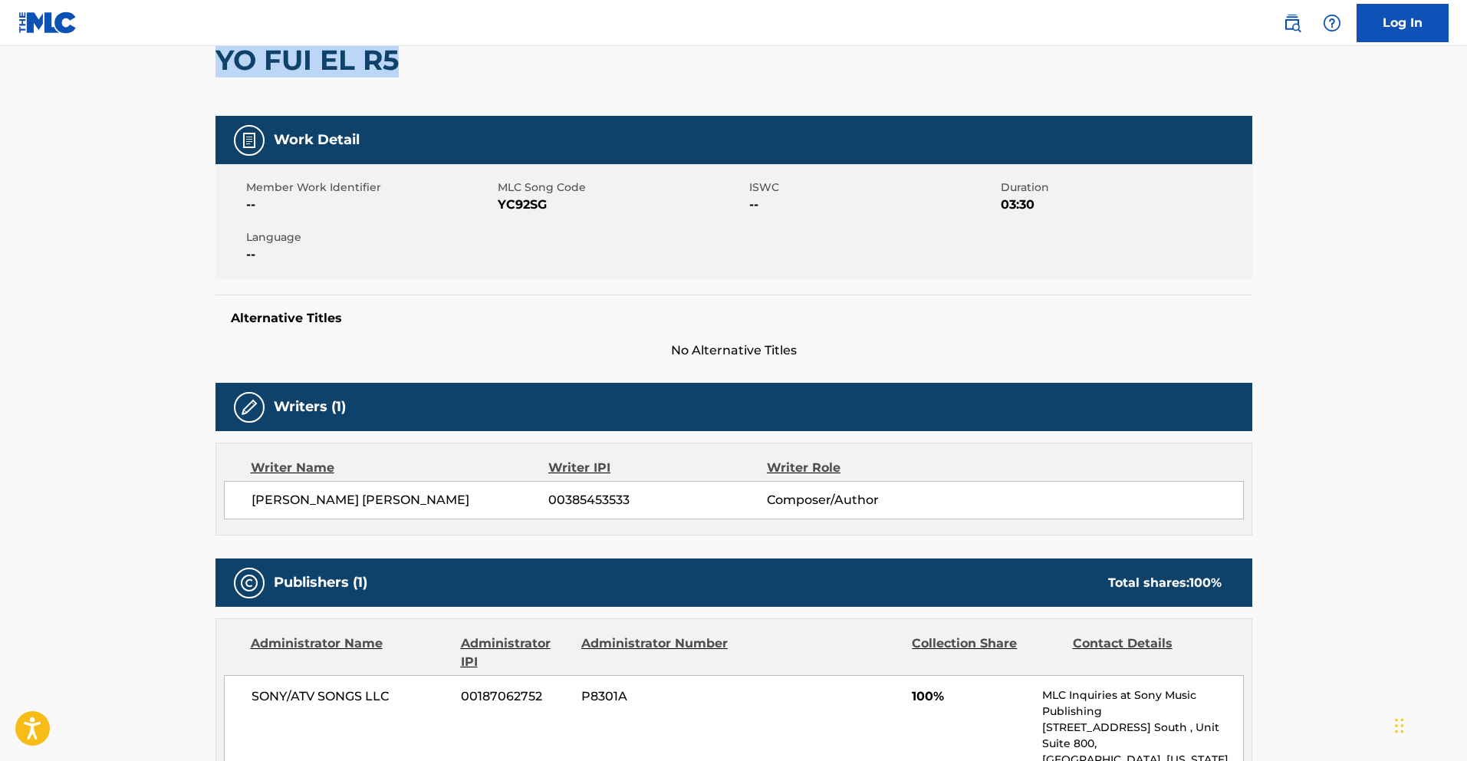
scroll to position [40, 0]
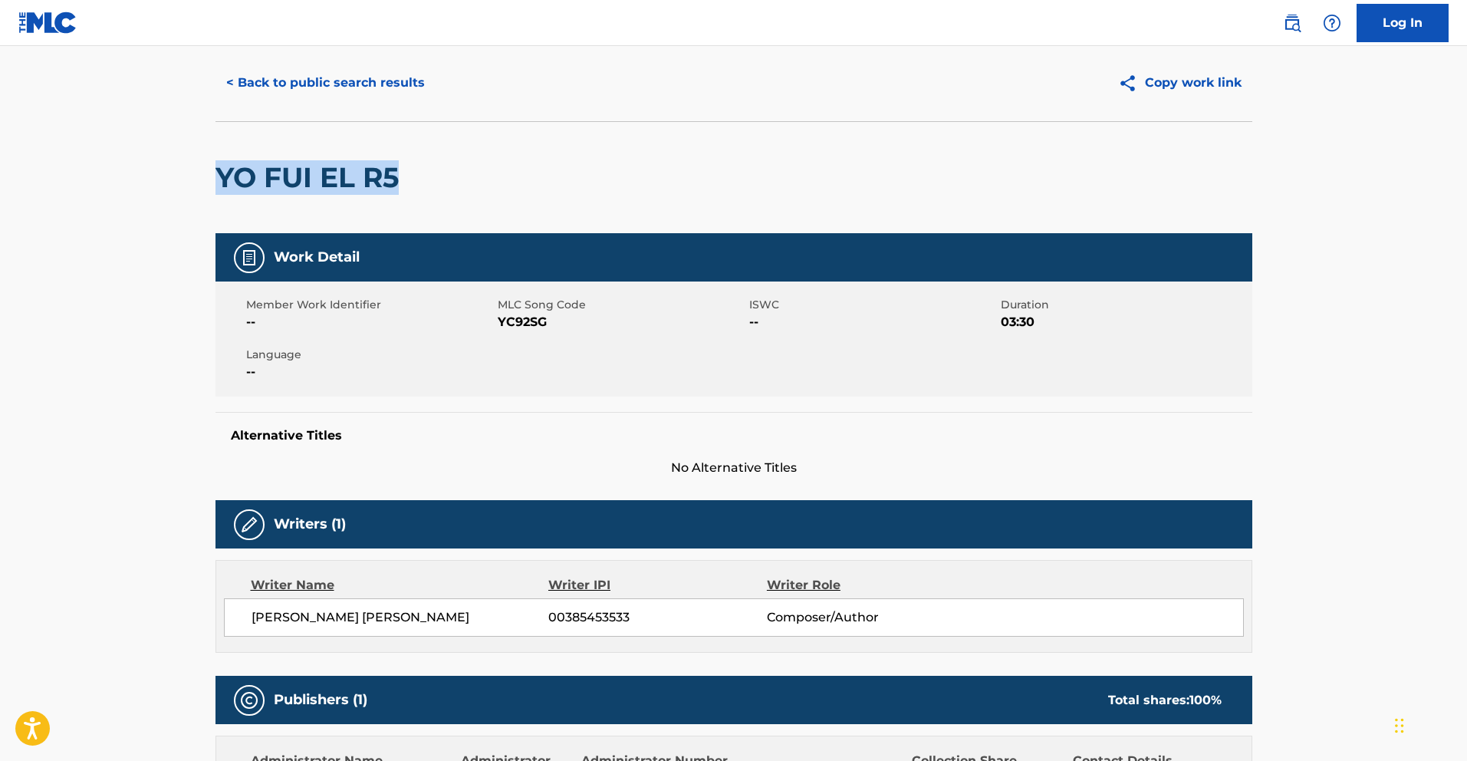
click at [323, 75] on button "< Back to public search results" at bounding box center [326, 83] width 220 height 38
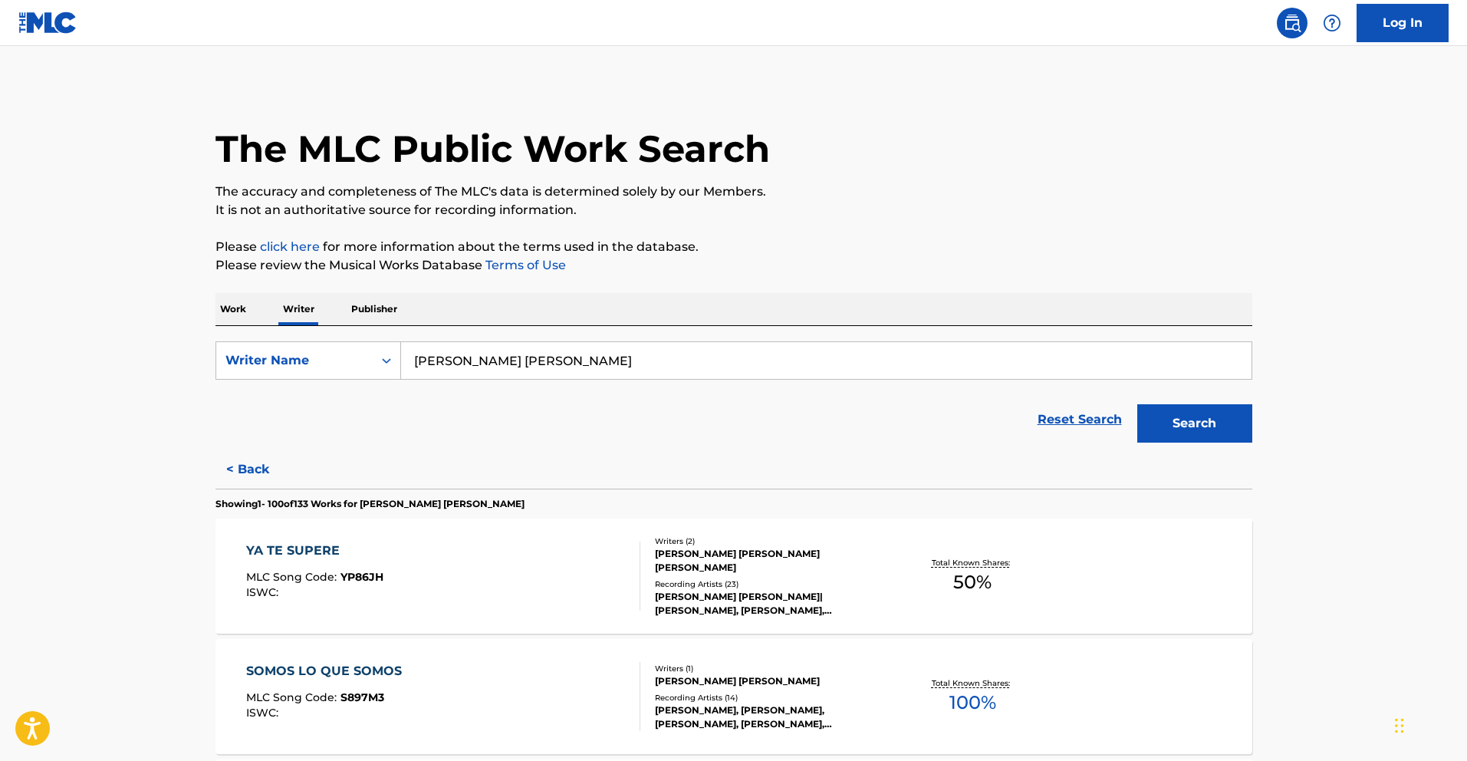
scroll to position [3060, 0]
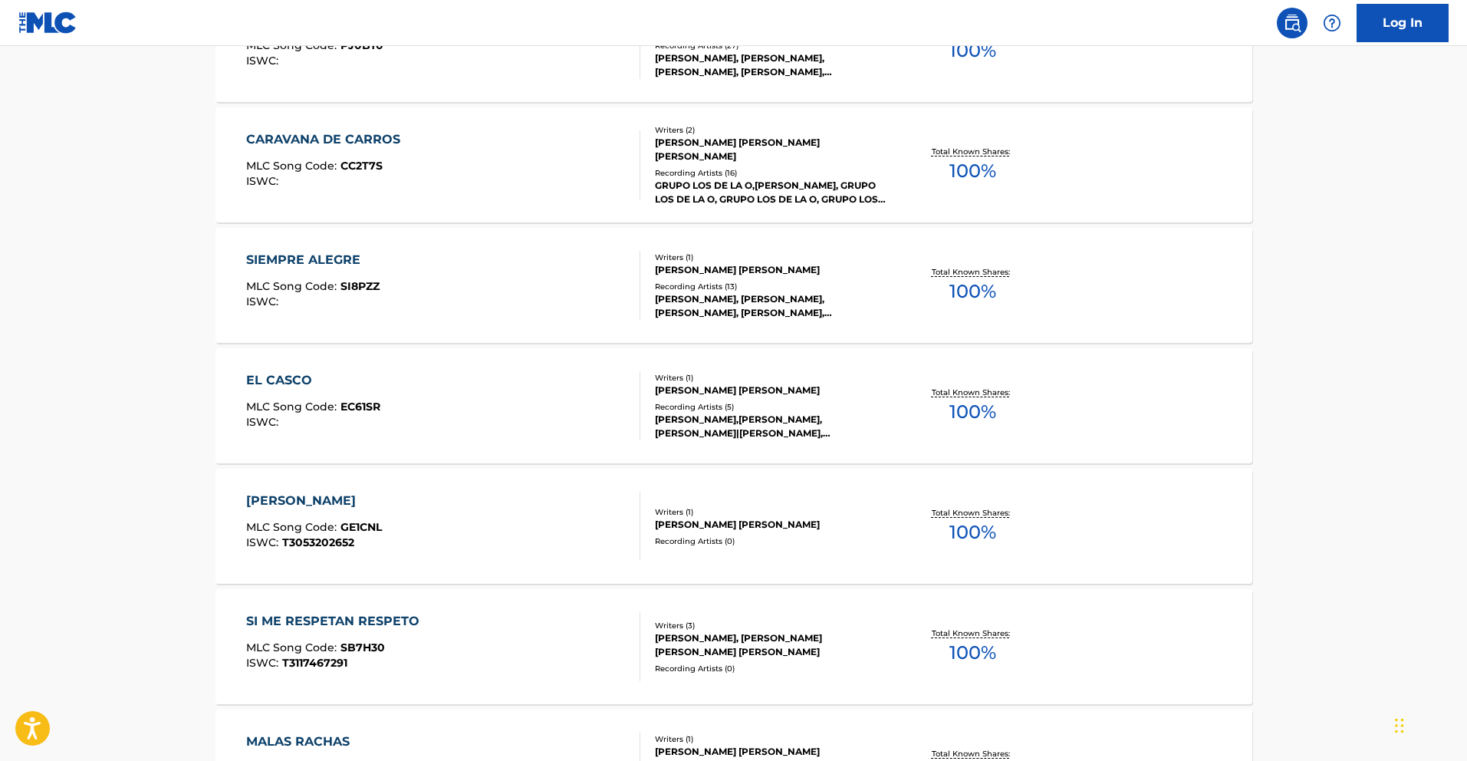
click at [289, 382] on div "EL CASCO" at bounding box center [313, 380] width 134 height 18
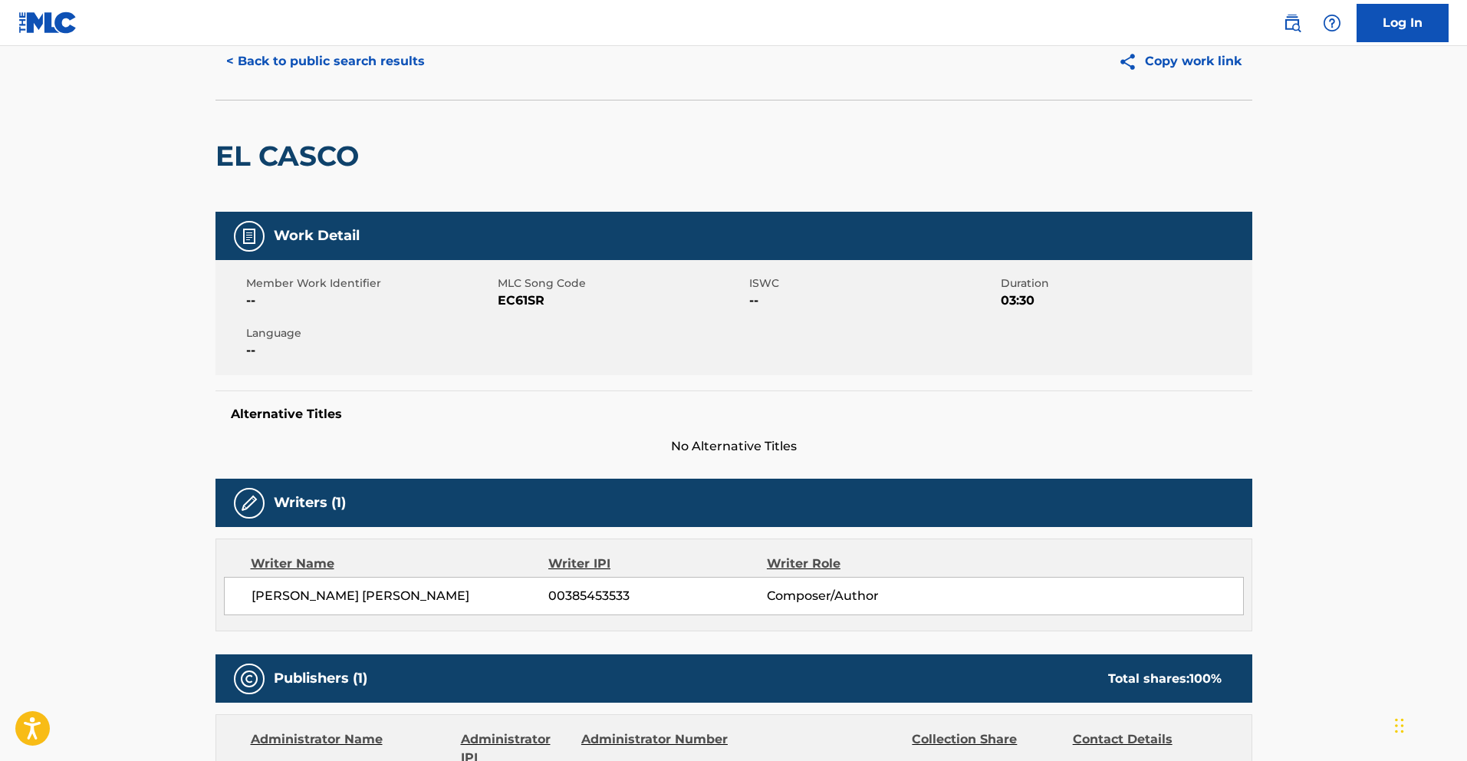
scroll to position [52, 0]
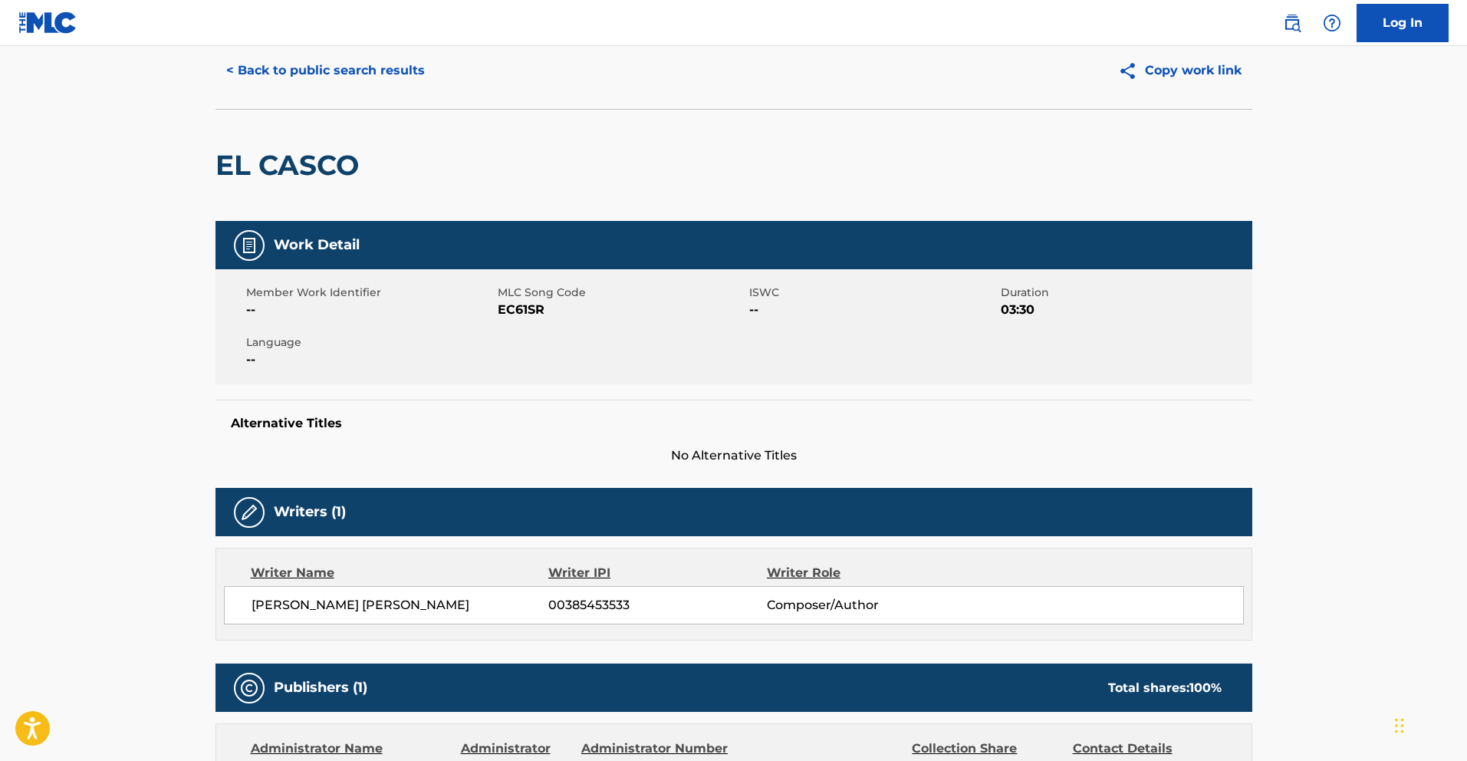
click at [382, 73] on button "< Back to public search results" at bounding box center [326, 70] width 220 height 38
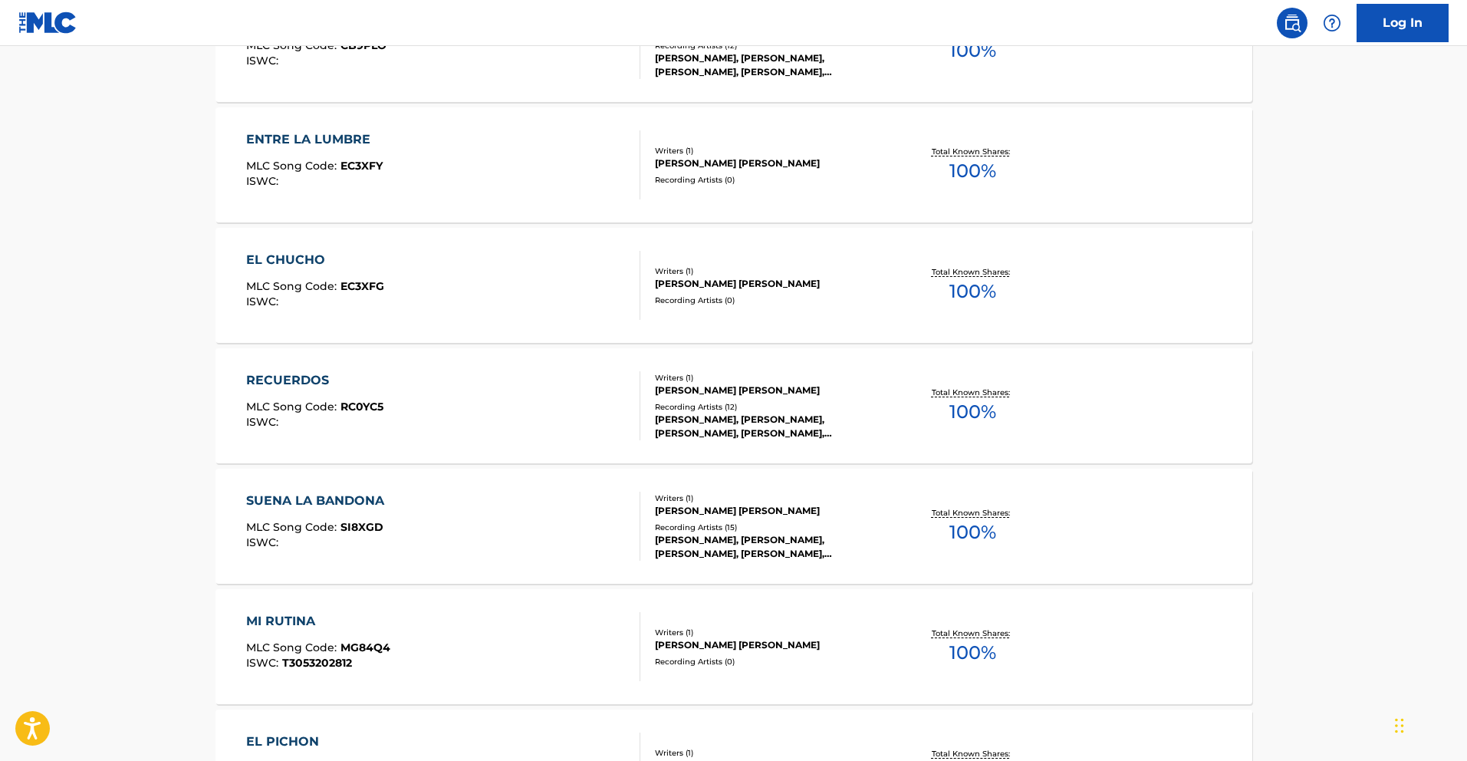
scroll to position [893, 0]
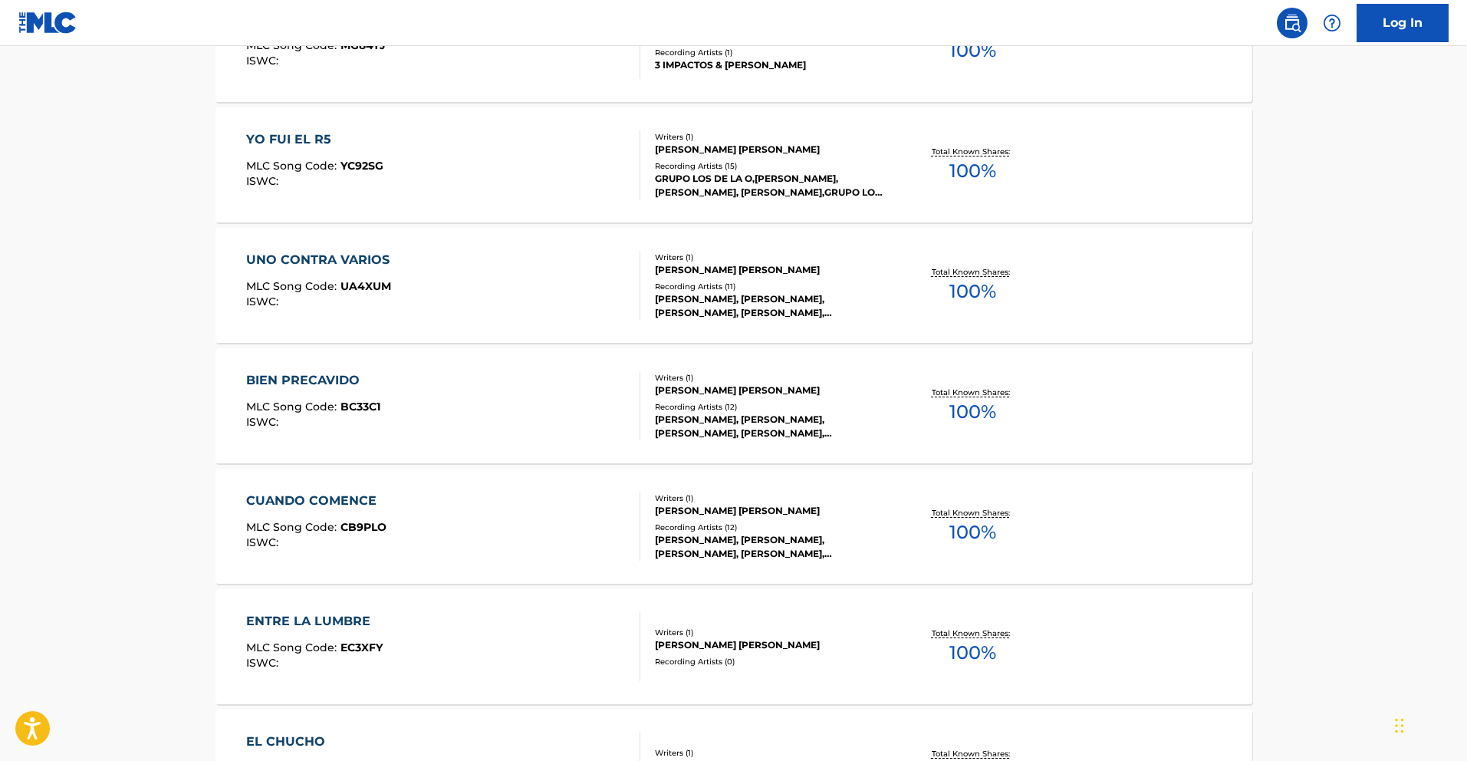
click at [341, 377] on div "BIEN PRECAVIDO" at bounding box center [313, 380] width 134 height 18
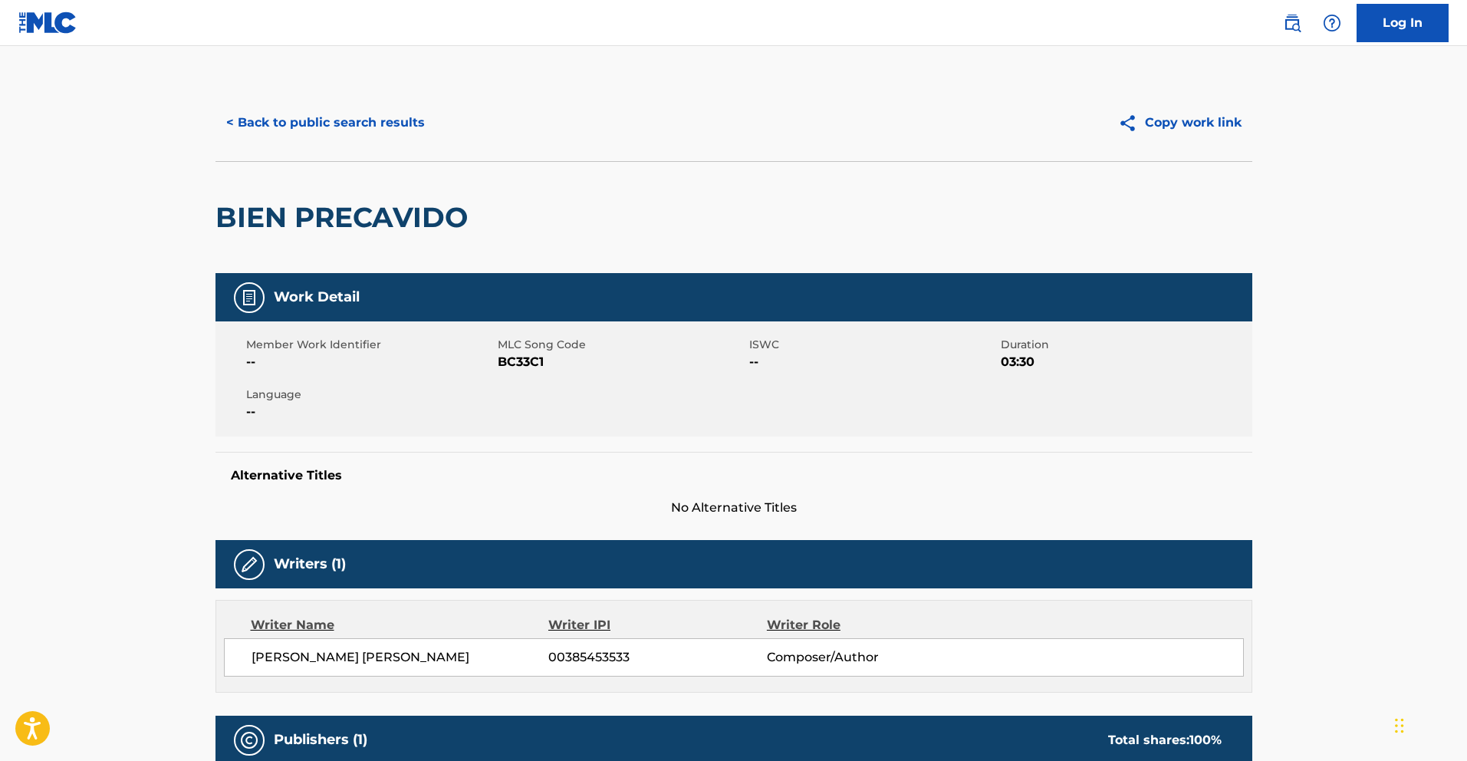
click at [321, 138] on button "< Back to public search results" at bounding box center [326, 123] width 220 height 38
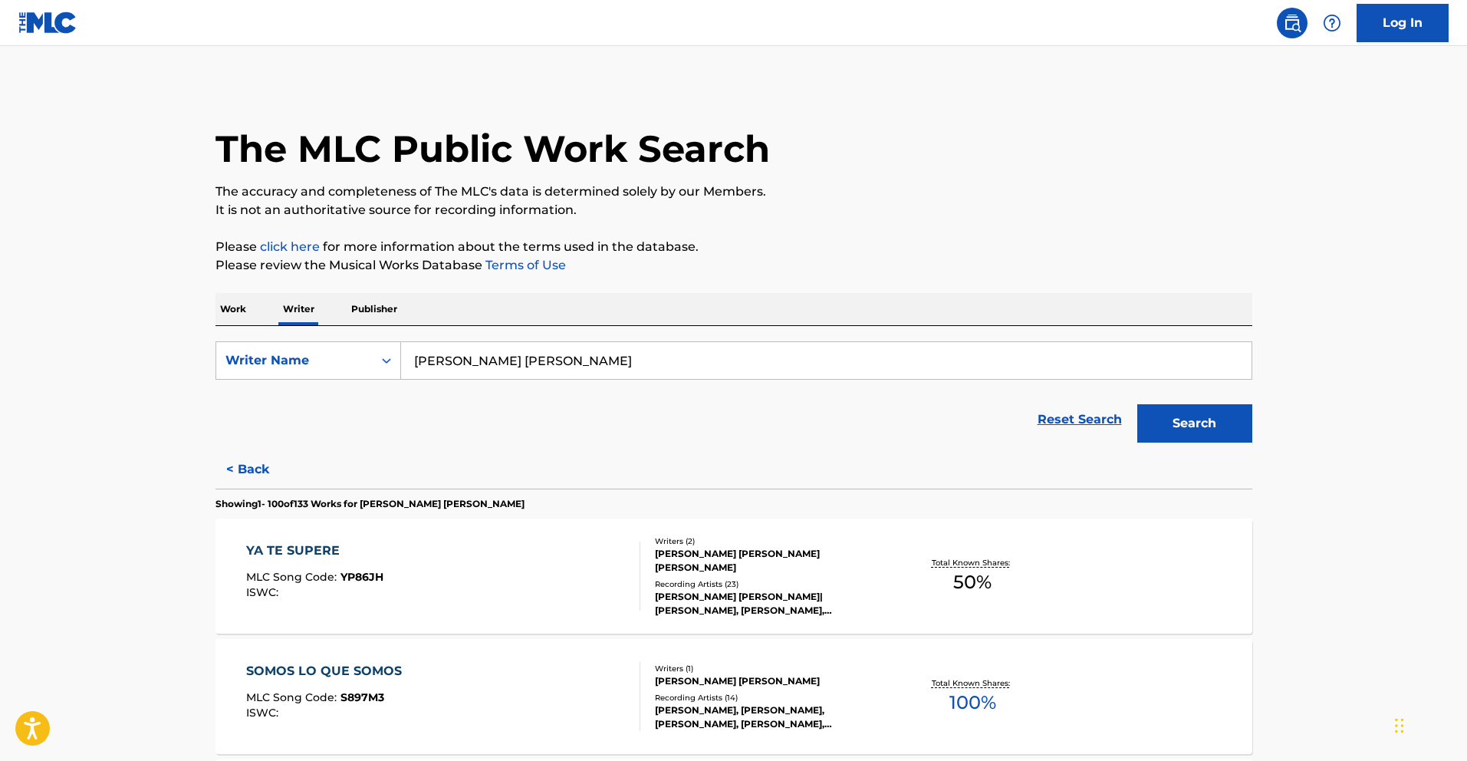
scroll to position [1615, 0]
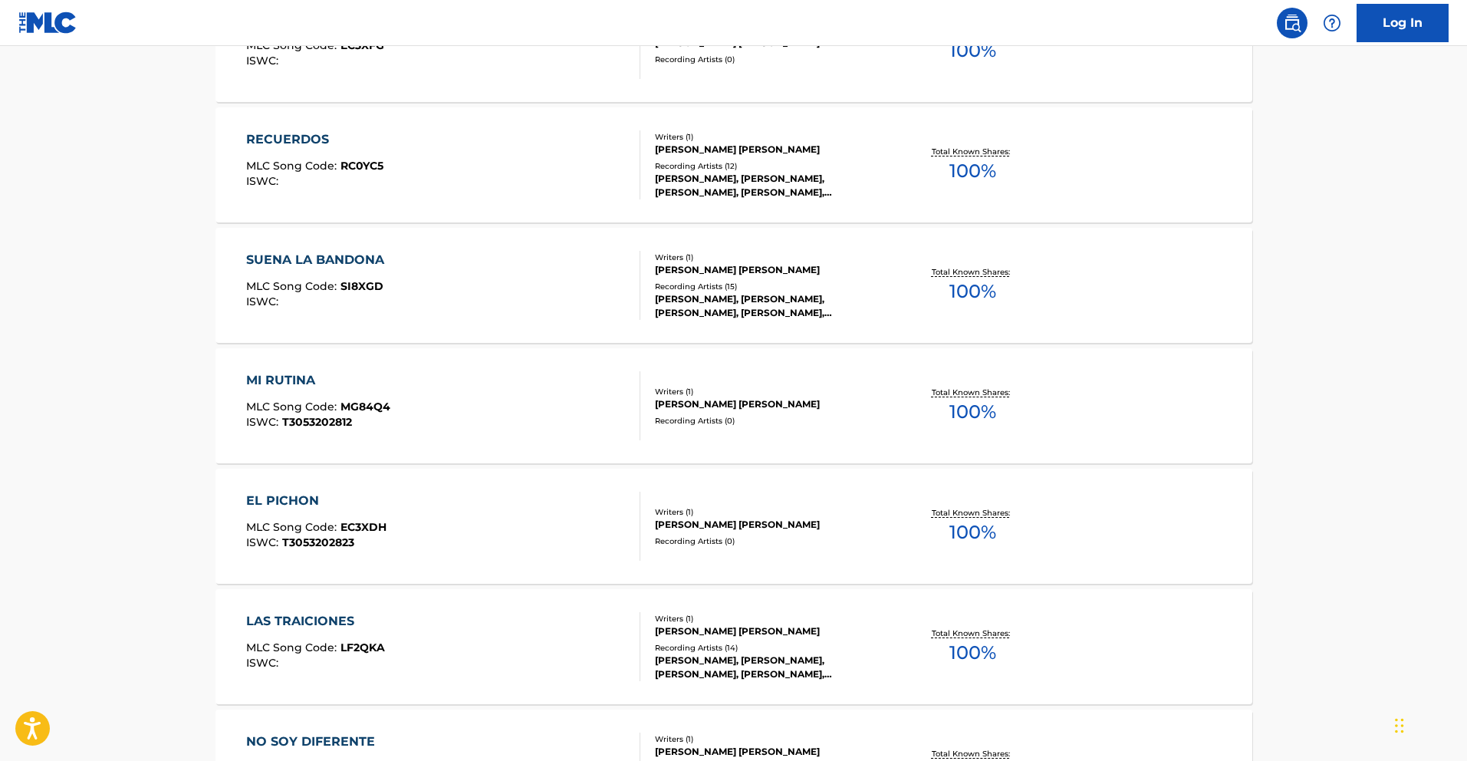
click at [295, 384] on div "MI RUTINA" at bounding box center [318, 380] width 144 height 18
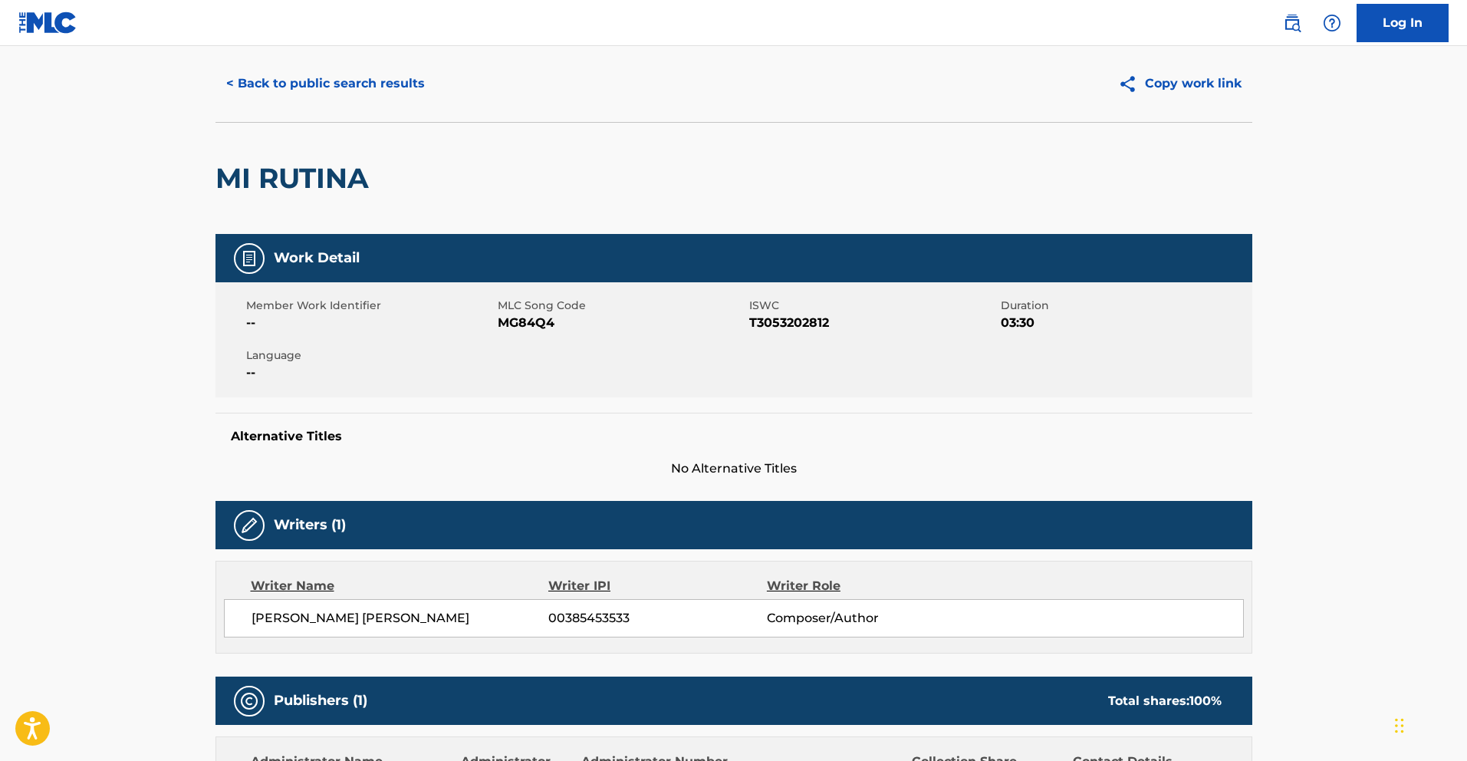
scroll to position [32, 0]
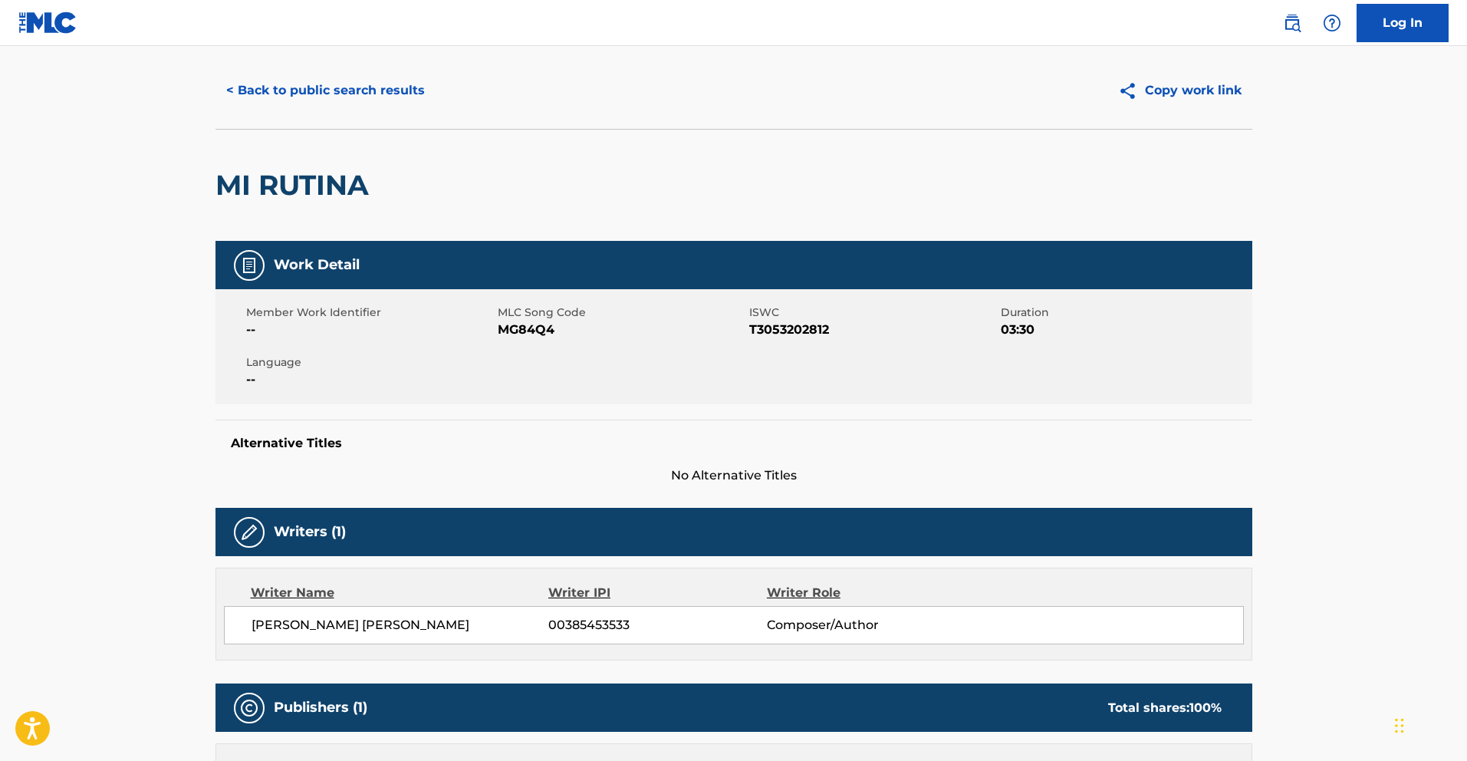
click at [361, 88] on button "< Back to public search results" at bounding box center [326, 90] width 220 height 38
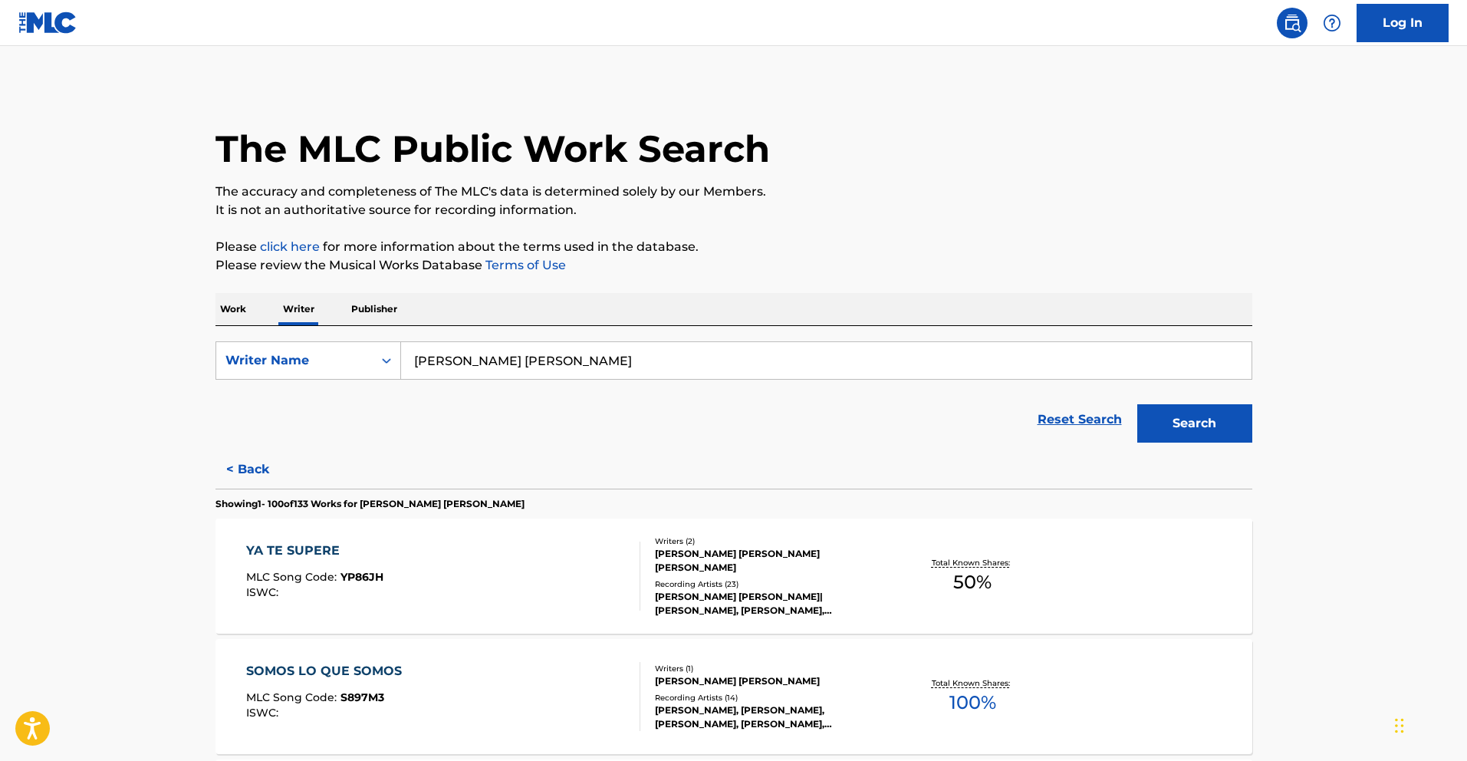
scroll to position [2217, 0]
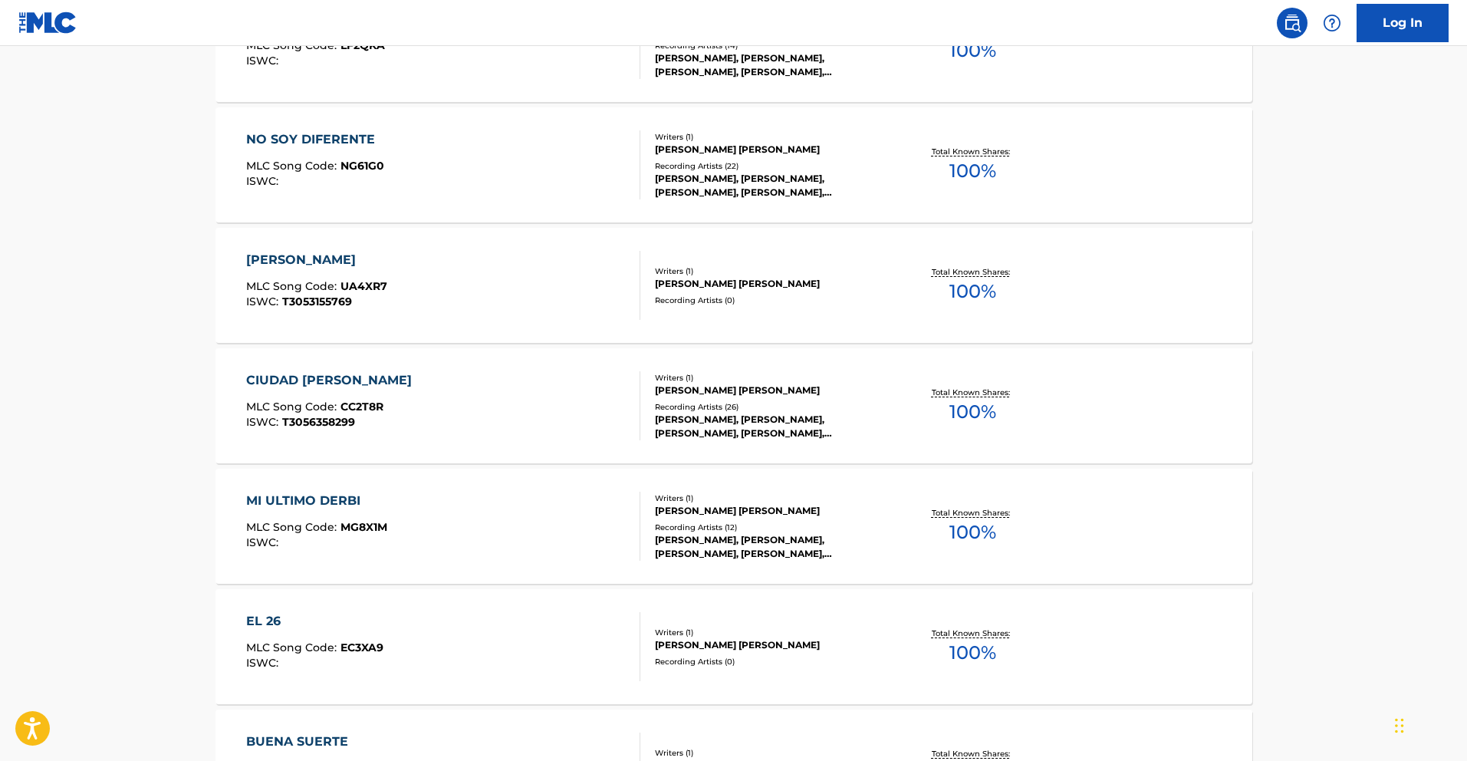
click at [344, 380] on div "CIUDAD [PERSON_NAME]" at bounding box center [332, 380] width 173 height 18
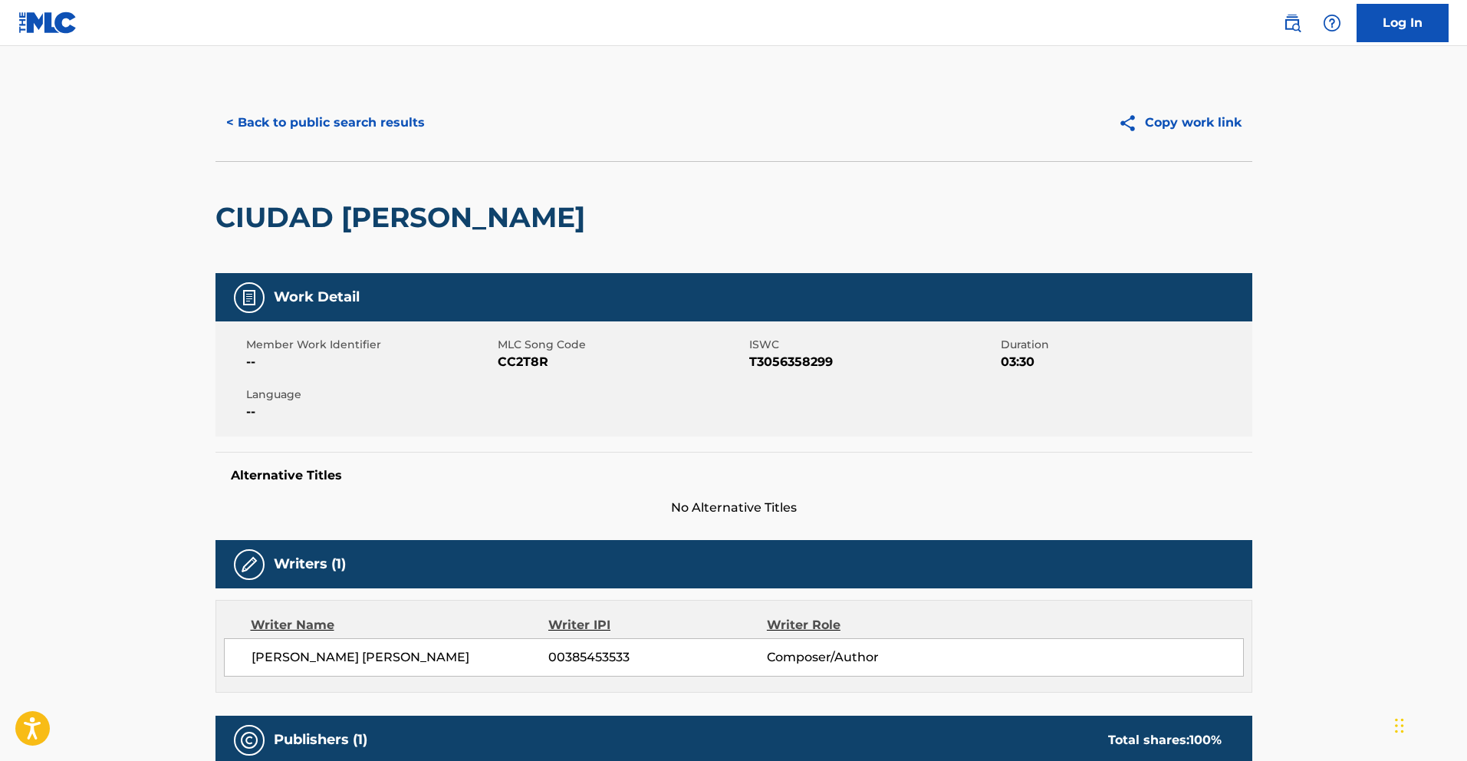
click at [300, 130] on button "< Back to public search results" at bounding box center [326, 123] width 220 height 38
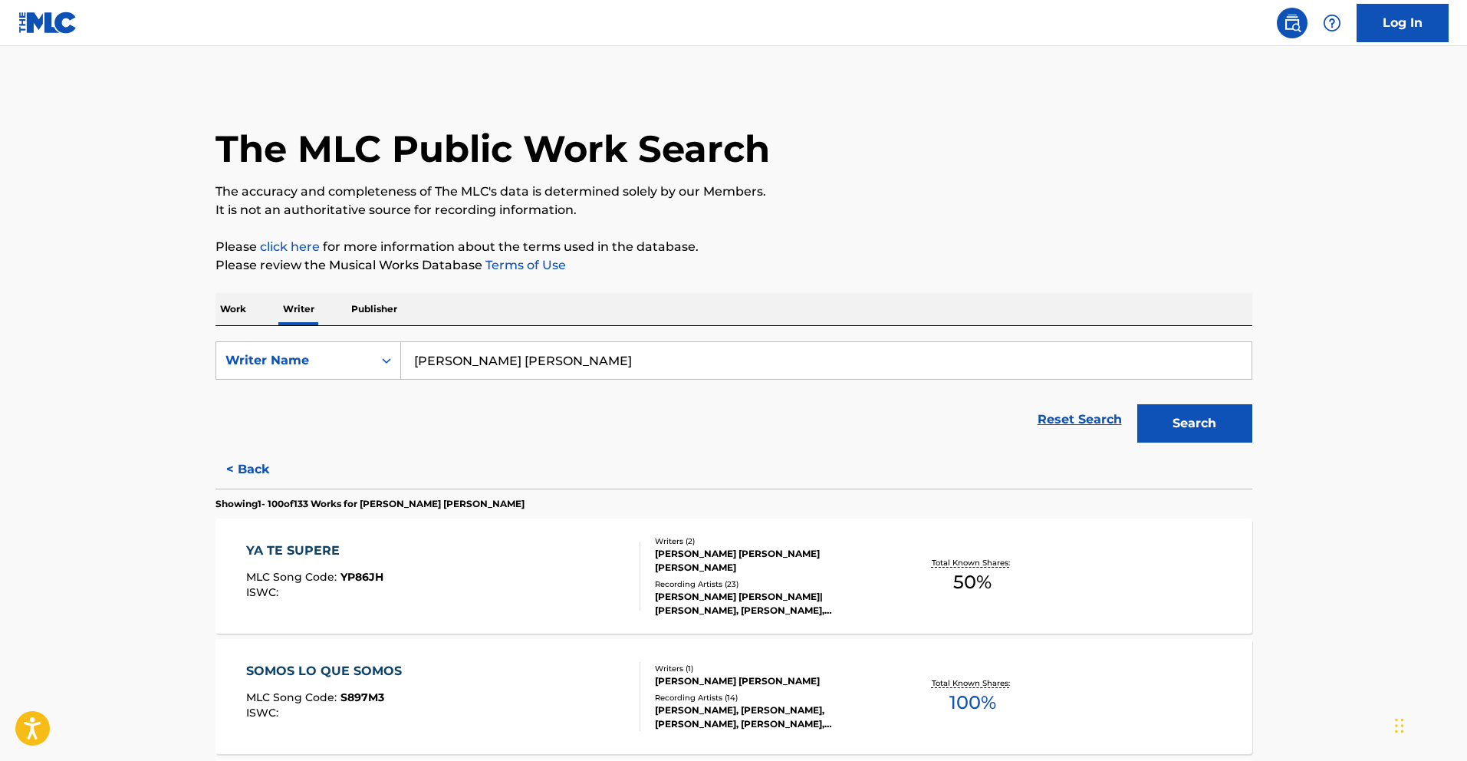
scroll to position [1134, 0]
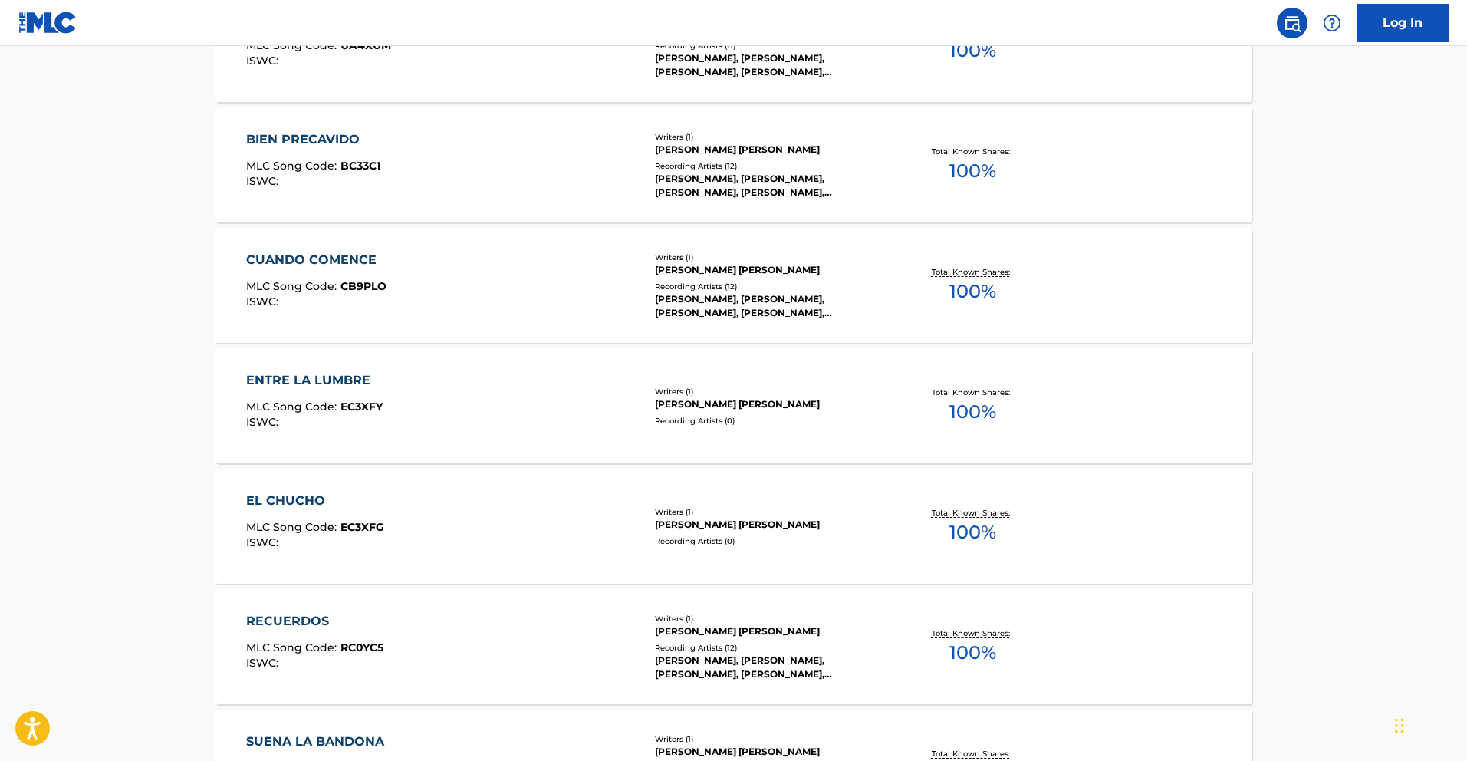
click at [375, 373] on div "ENTRE LA LUMBRE" at bounding box center [314, 380] width 137 height 18
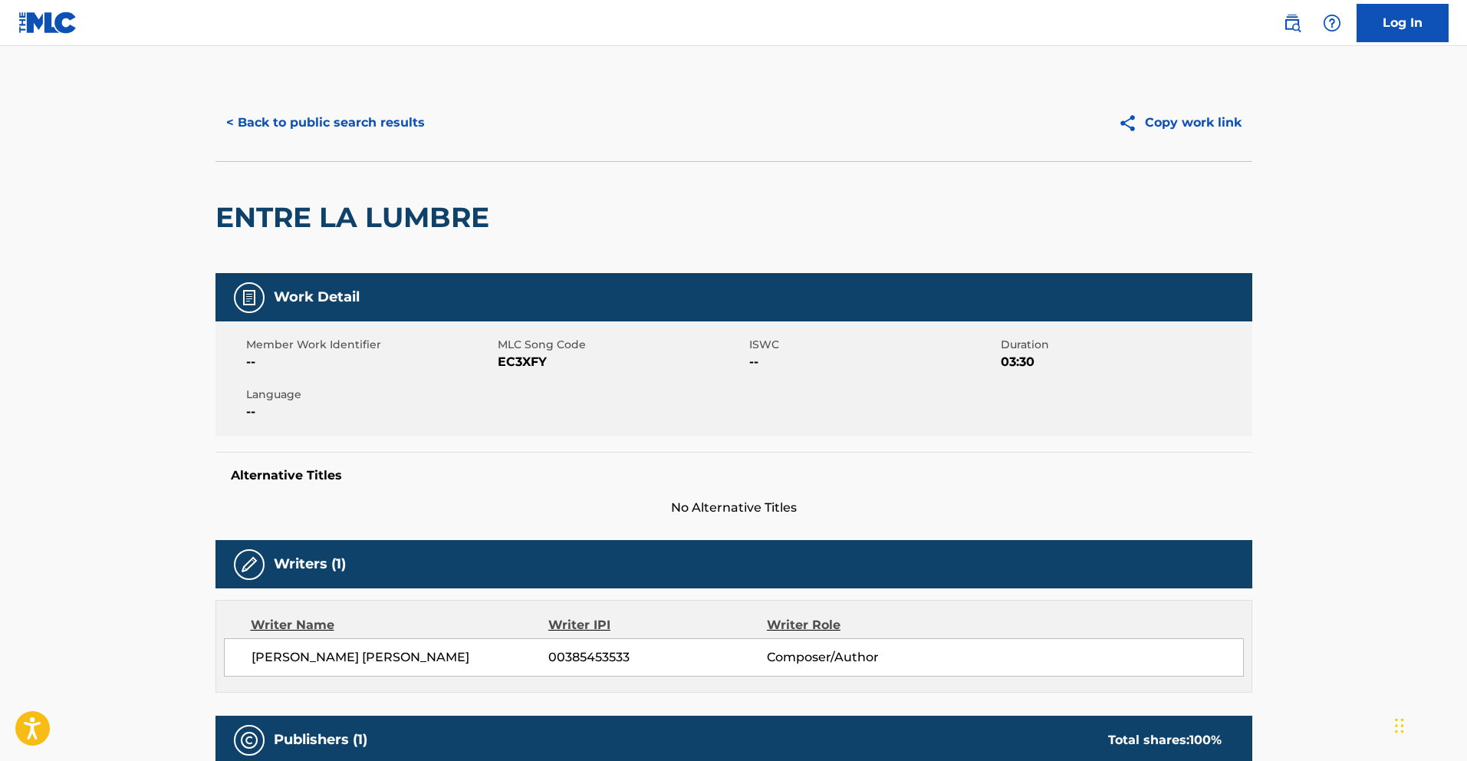
click at [332, 123] on button "< Back to public search results" at bounding box center [326, 123] width 220 height 38
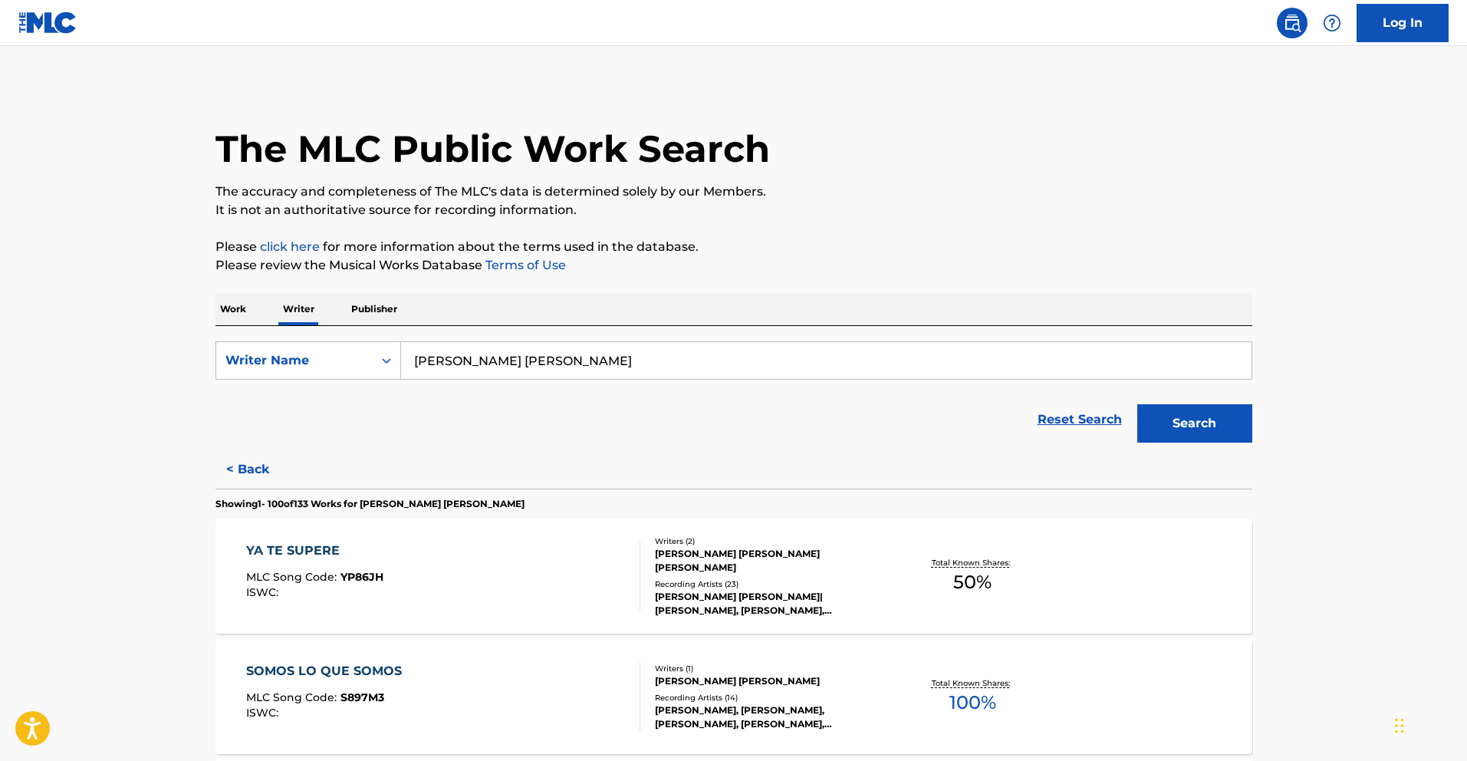
scroll to position [3181, 0]
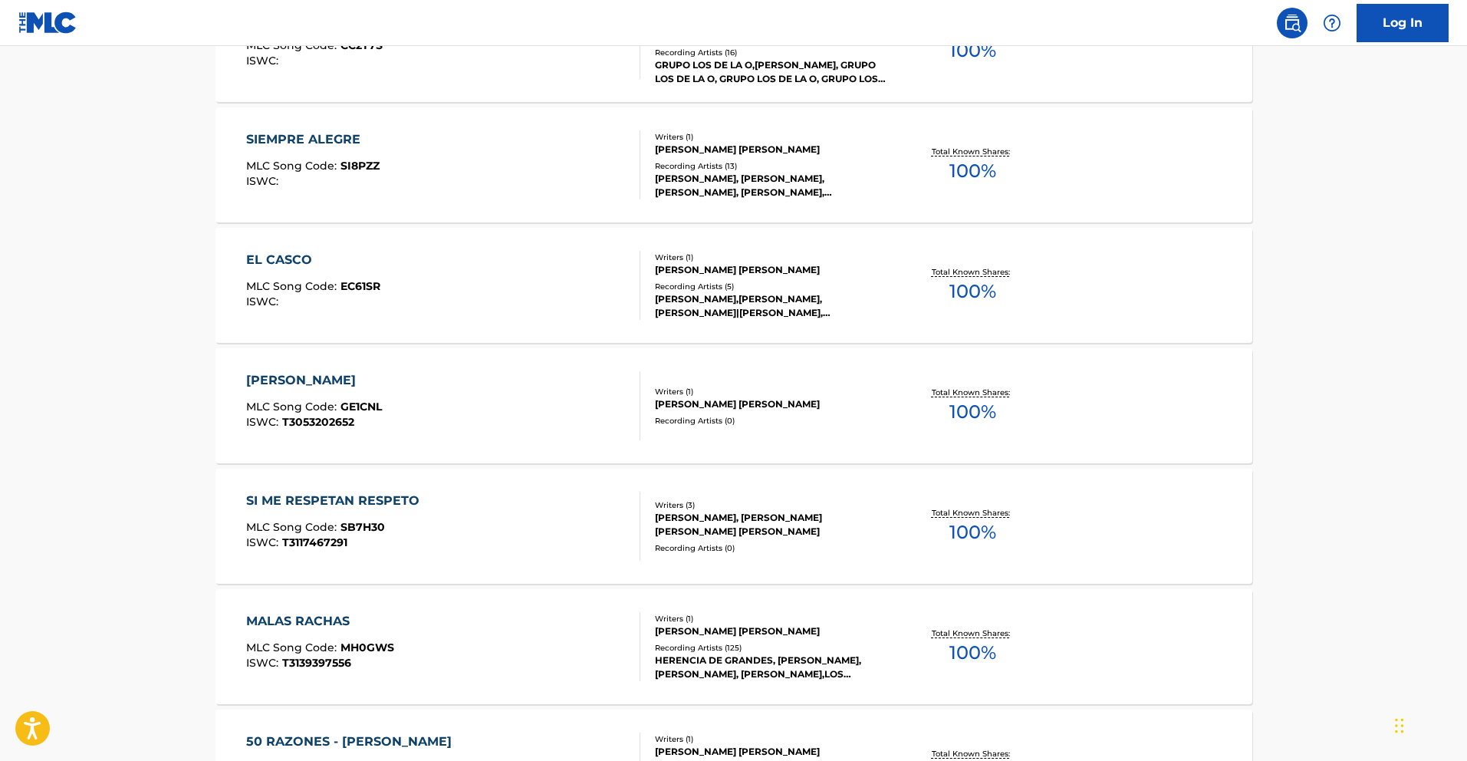
click at [353, 371] on div "[PERSON_NAME]" at bounding box center [314, 380] width 136 height 18
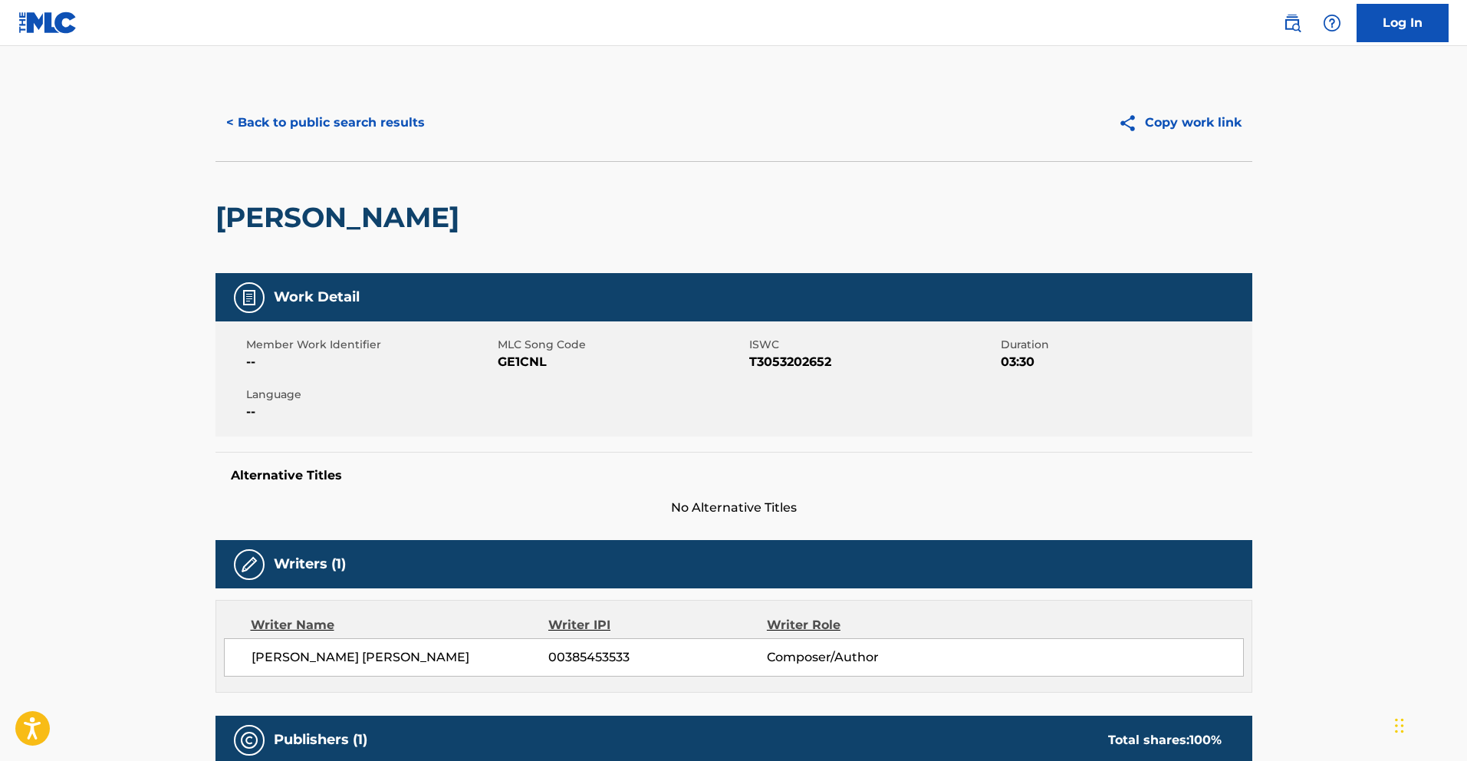
click at [366, 120] on button "< Back to public search results" at bounding box center [326, 123] width 220 height 38
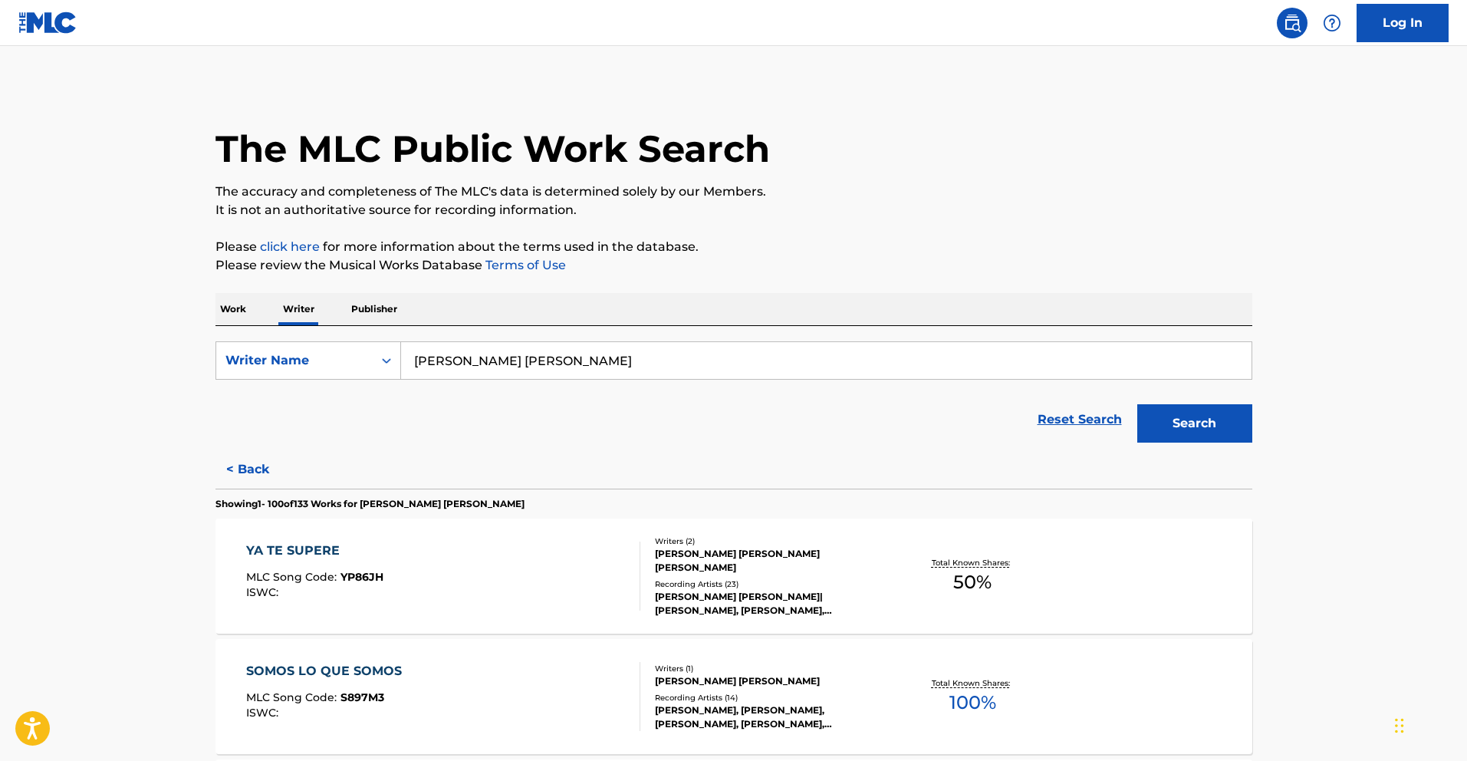
scroll to position [1856, 0]
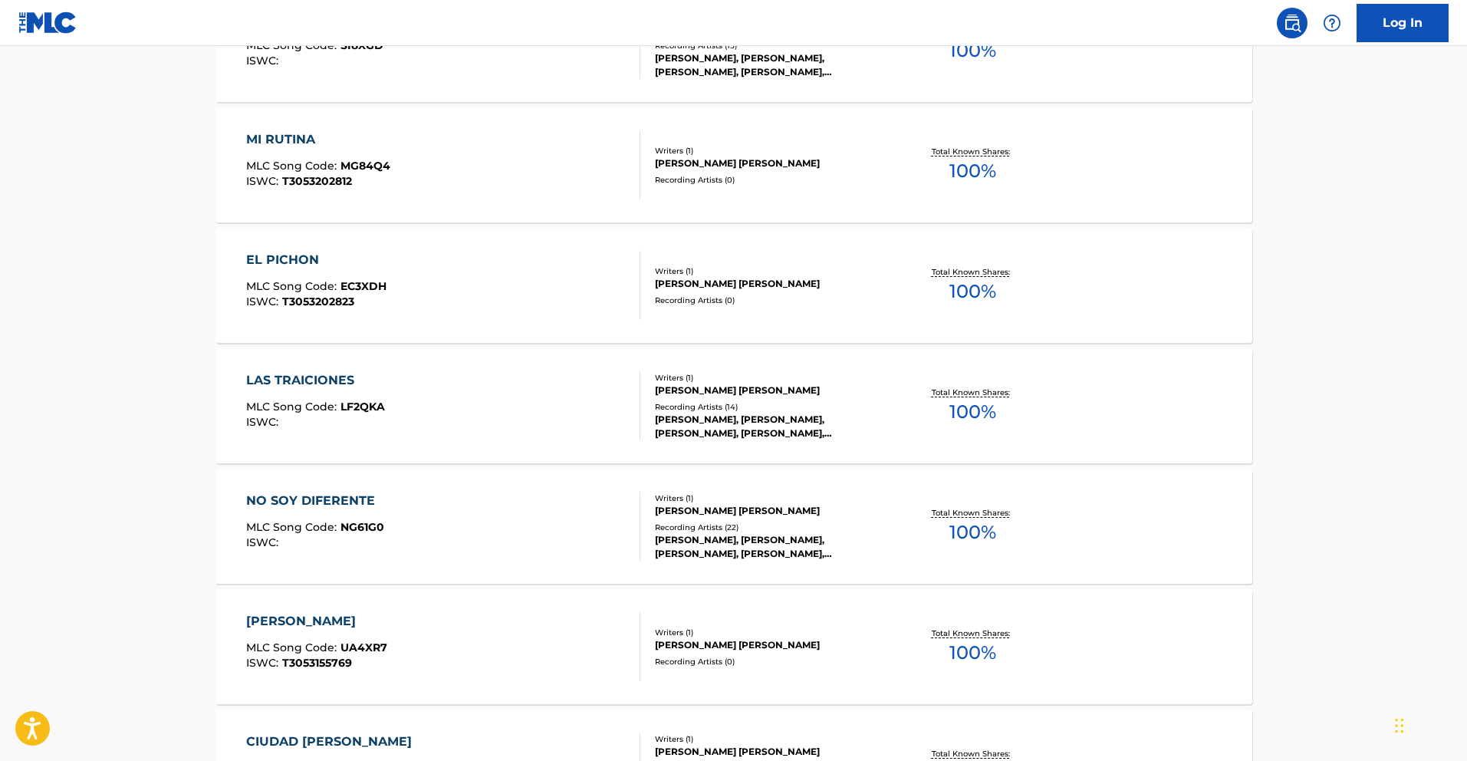
click at [316, 381] on div "LAS TRAICIONES" at bounding box center [315, 380] width 139 height 18
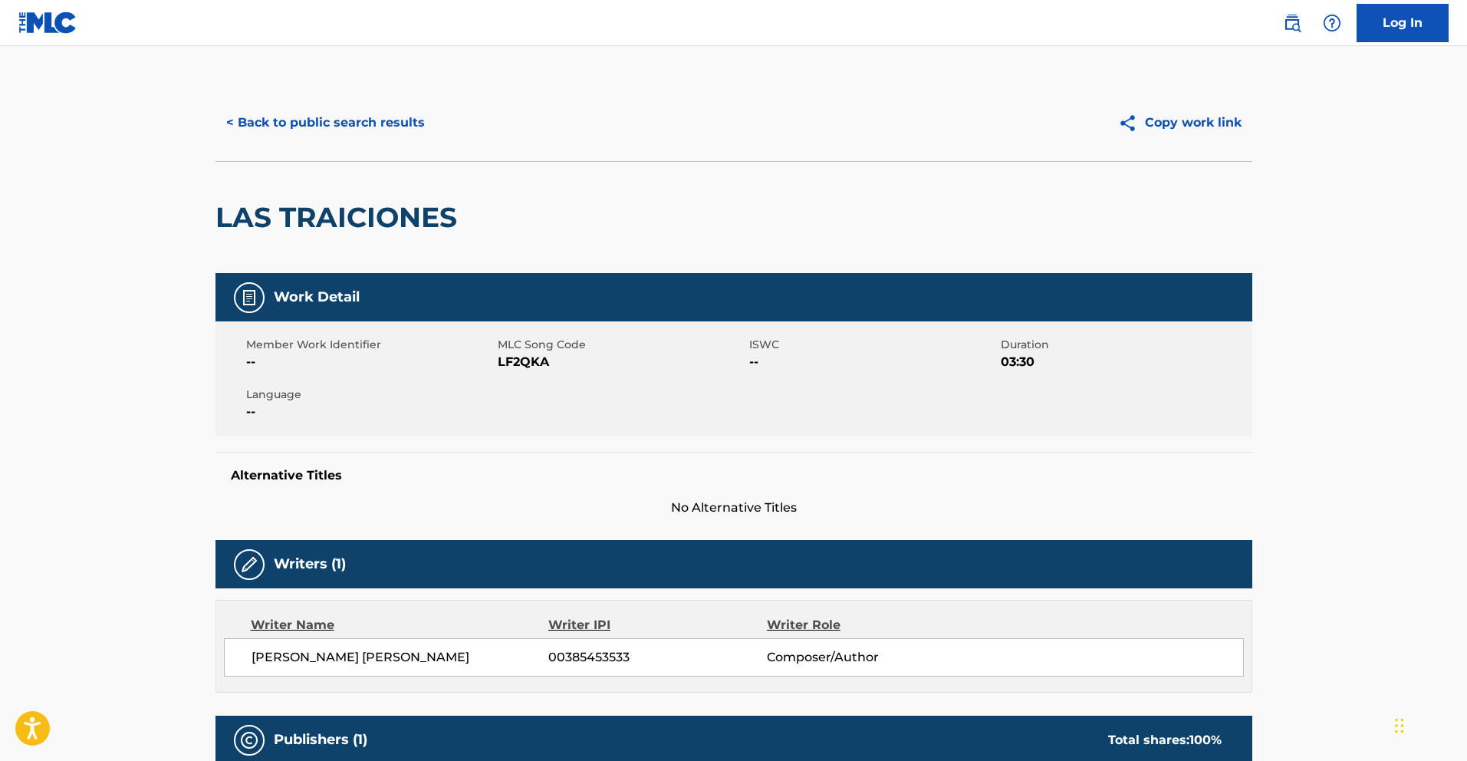
click at [328, 123] on button "< Back to public search results" at bounding box center [326, 123] width 220 height 38
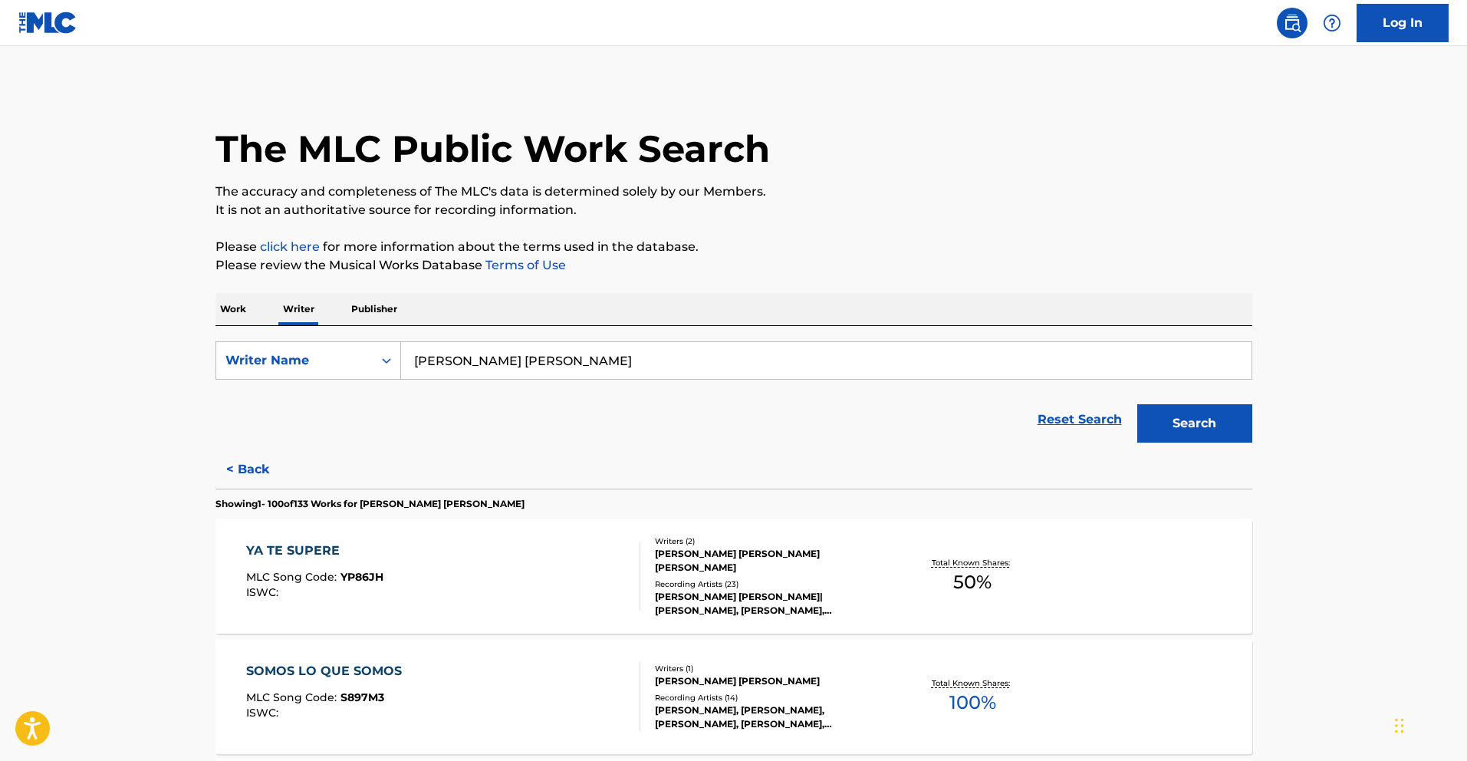
scroll to position [772, 0]
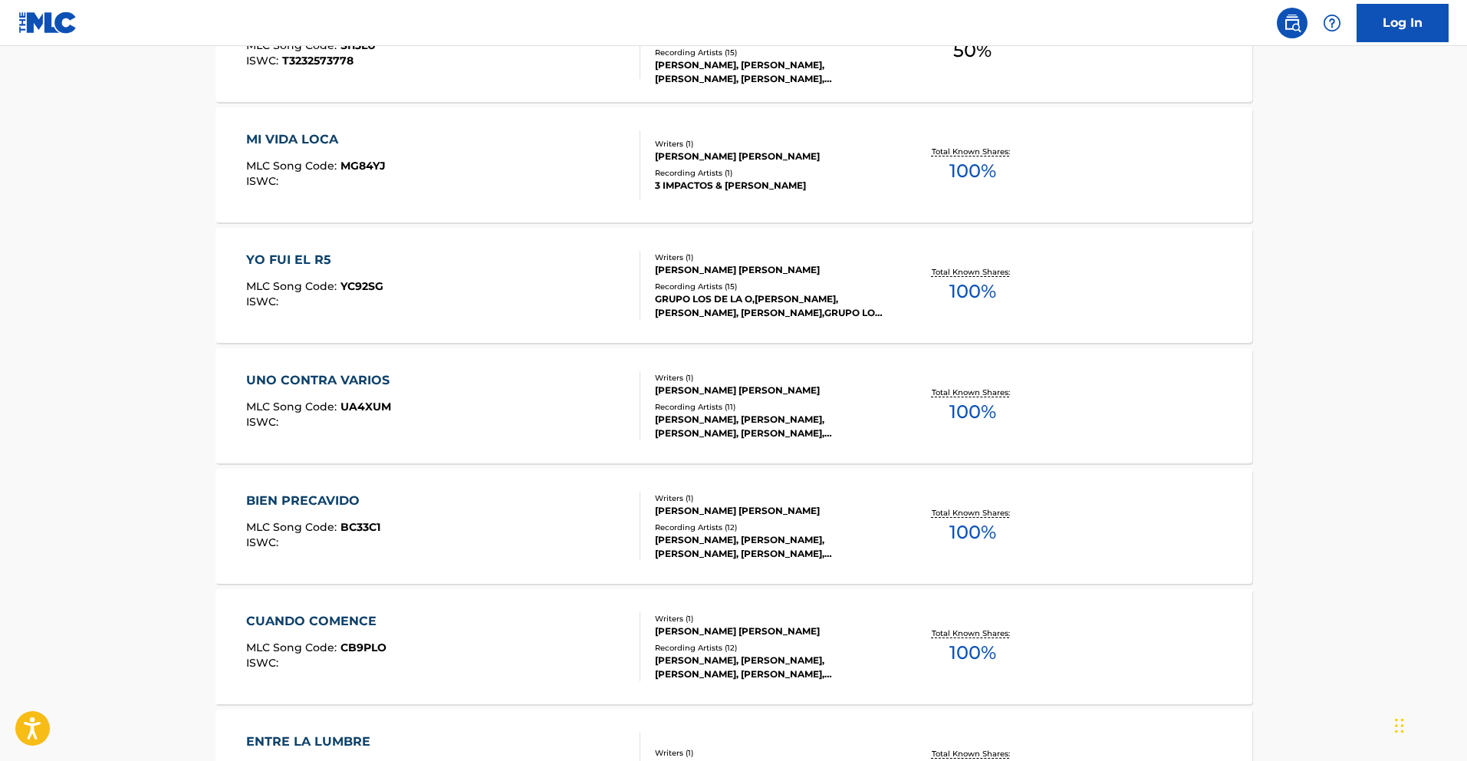
click at [340, 382] on div "UNO CONTRA VARIOS" at bounding box center [321, 380] width 151 height 18
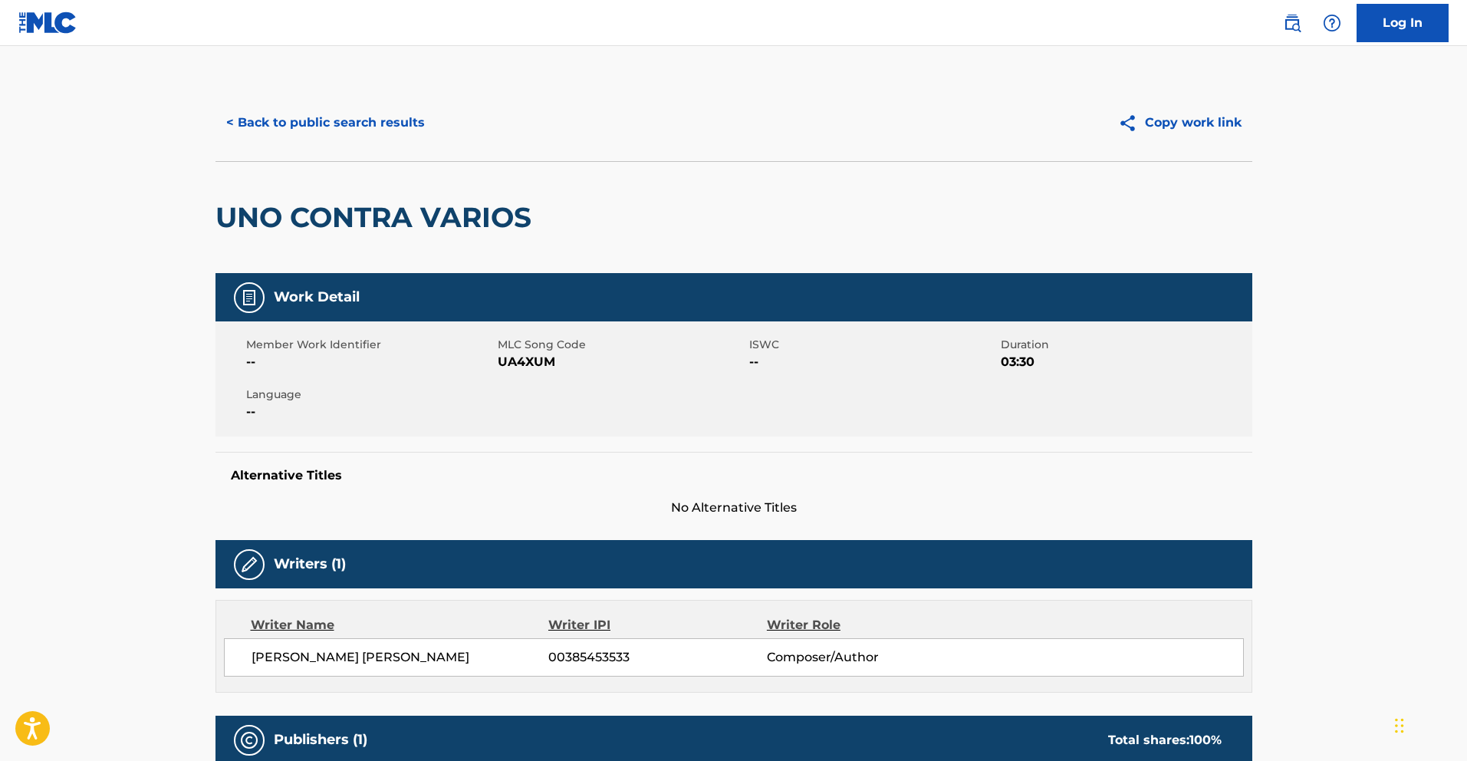
click at [308, 121] on button "< Back to public search results" at bounding box center [326, 123] width 220 height 38
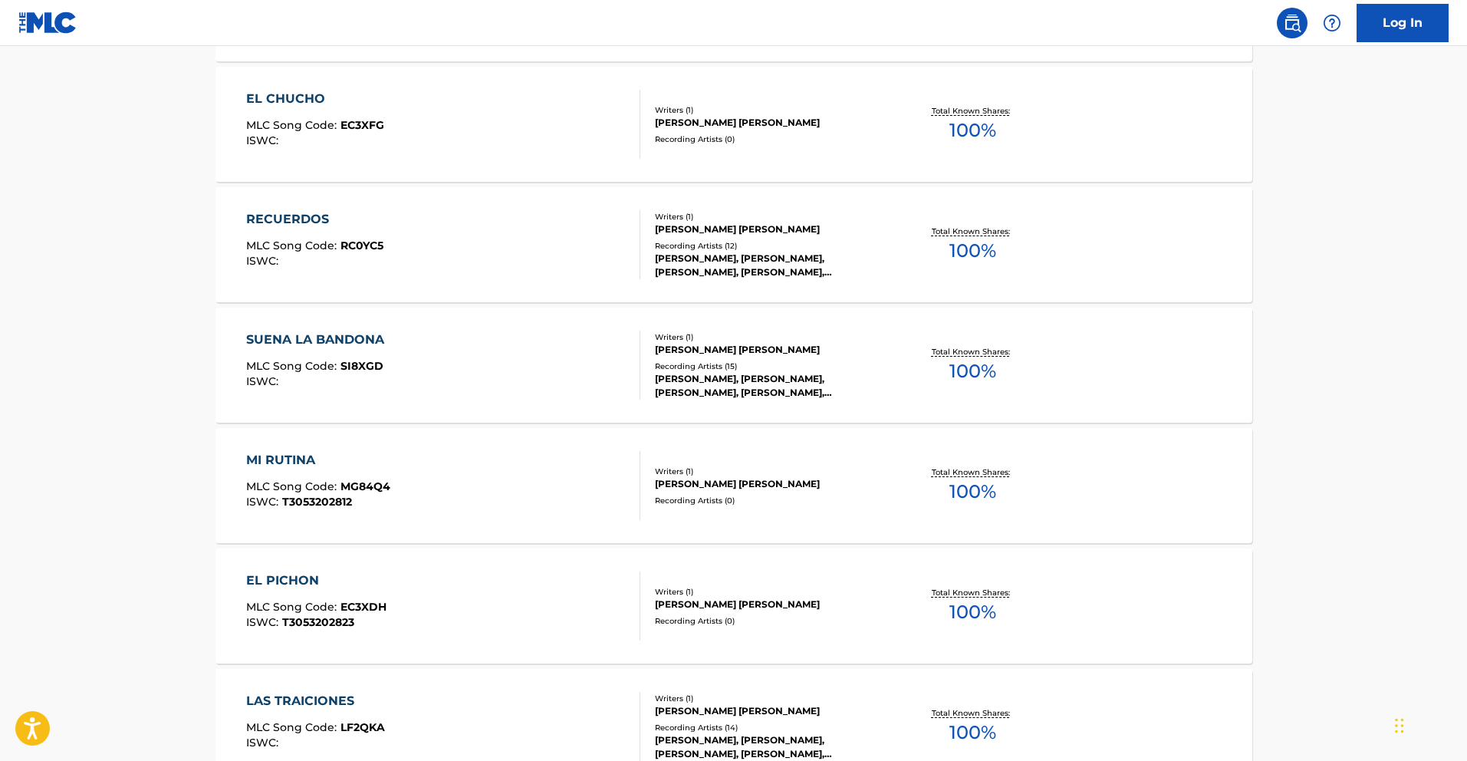
scroll to position [1516, 0]
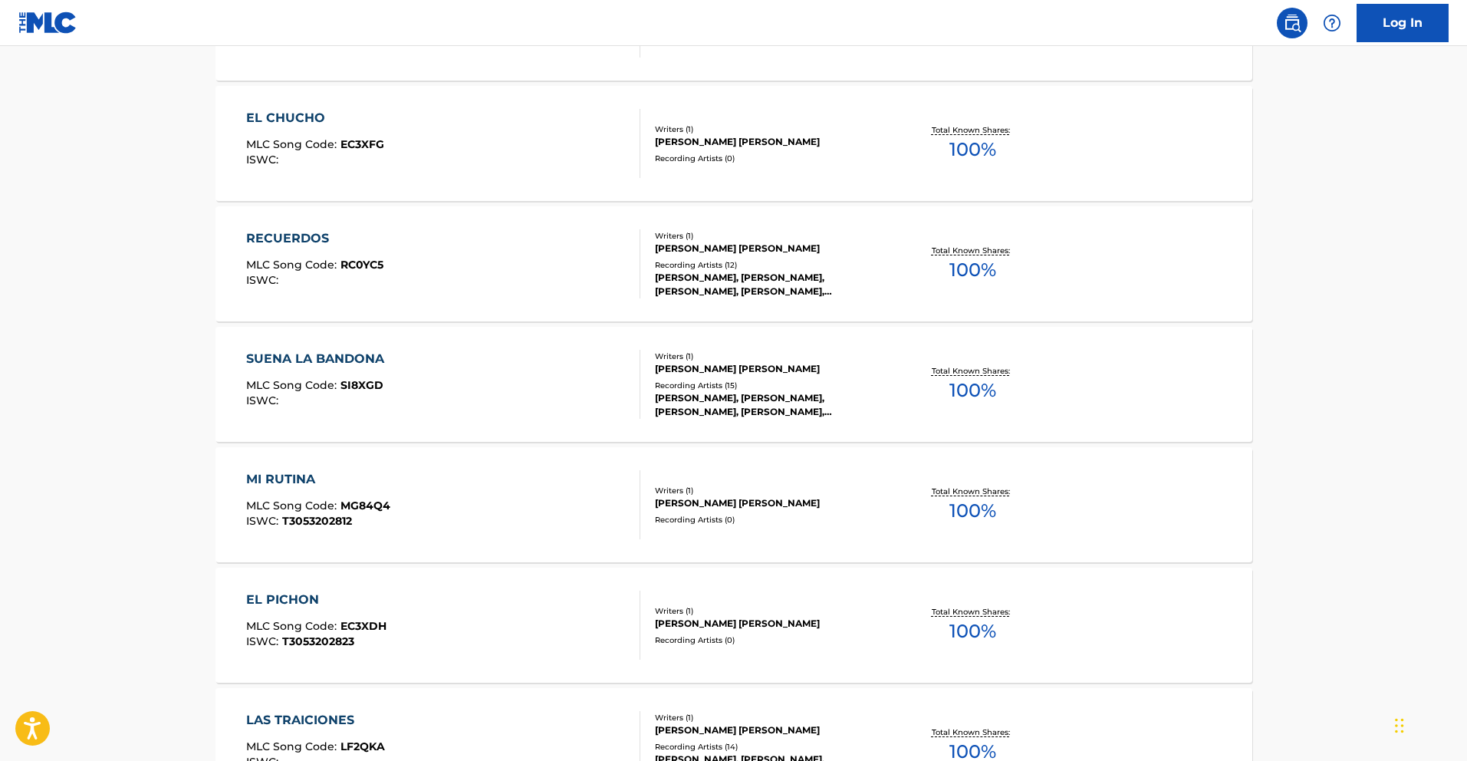
click at [301, 124] on div "EL CHUCHO" at bounding box center [315, 118] width 138 height 18
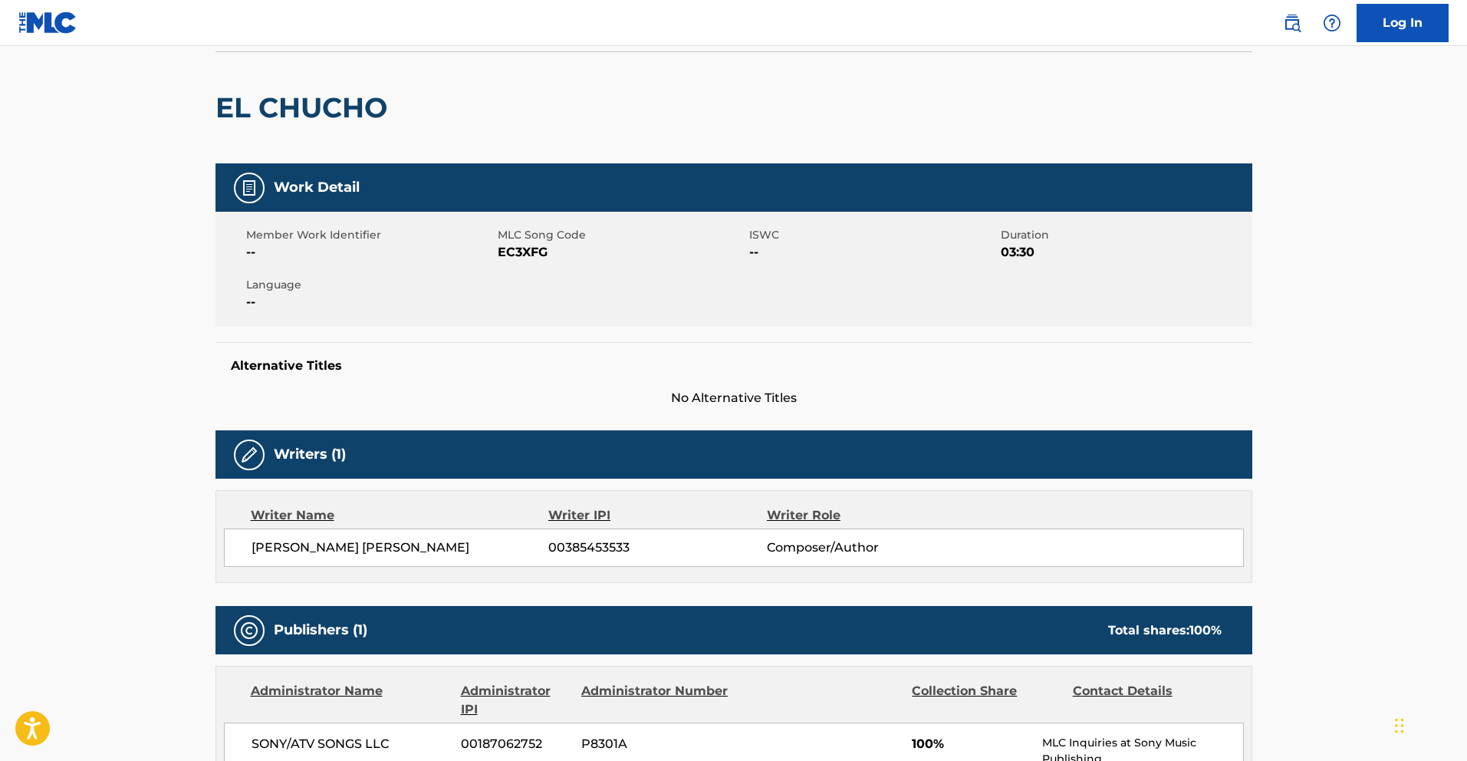
scroll to position [48, 0]
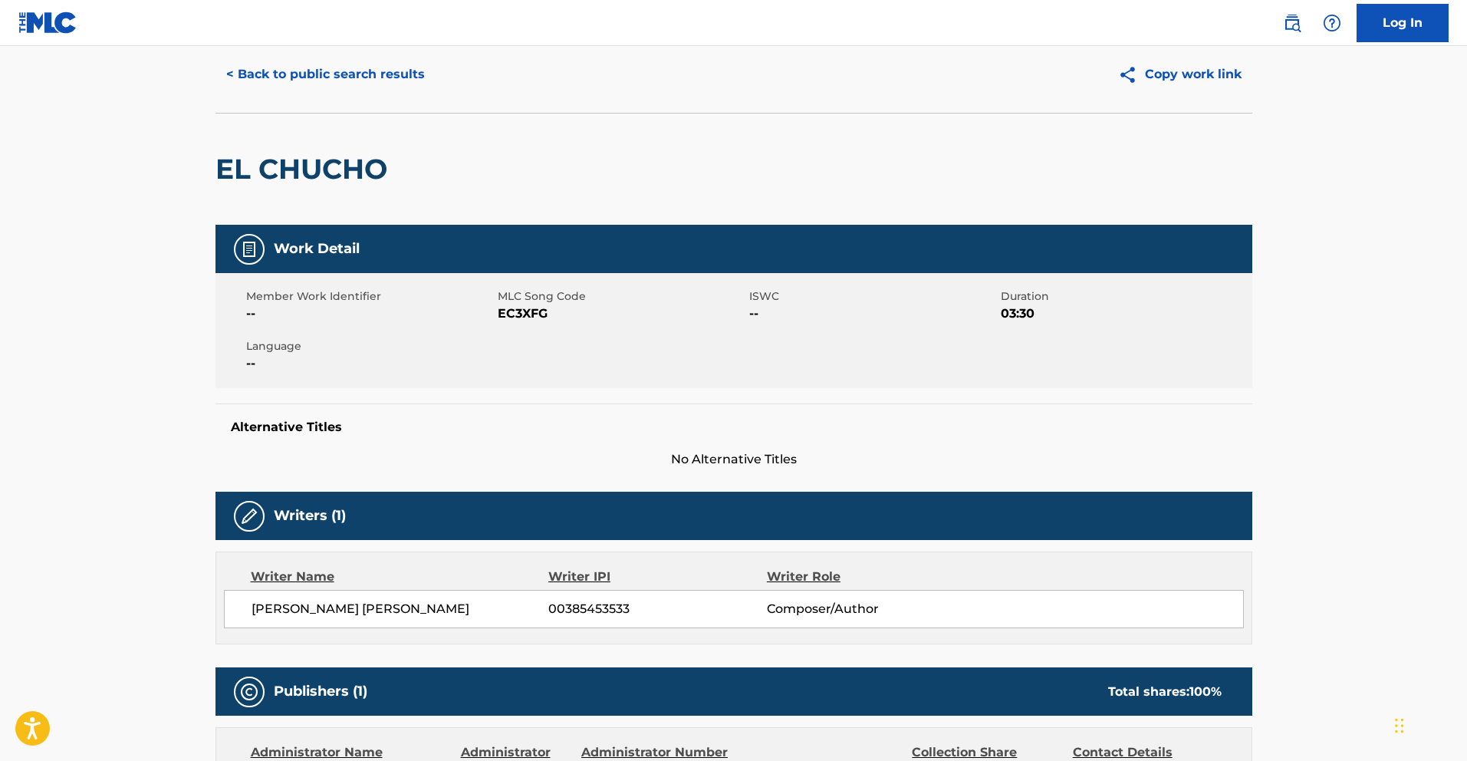
click at [246, 76] on button "< Back to public search results" at bounding box center [326, 74] width 220 height 38
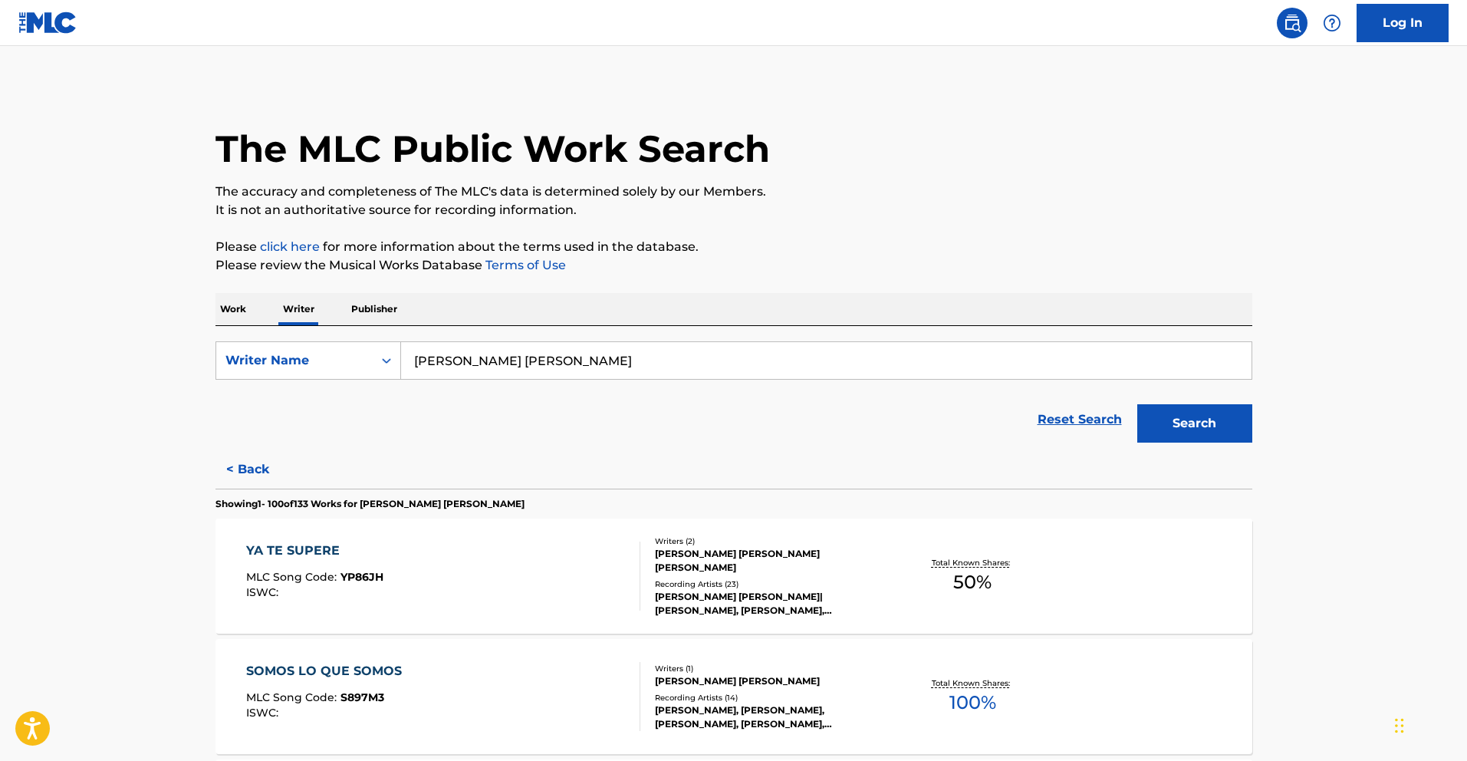
scroll to position [532, 0]
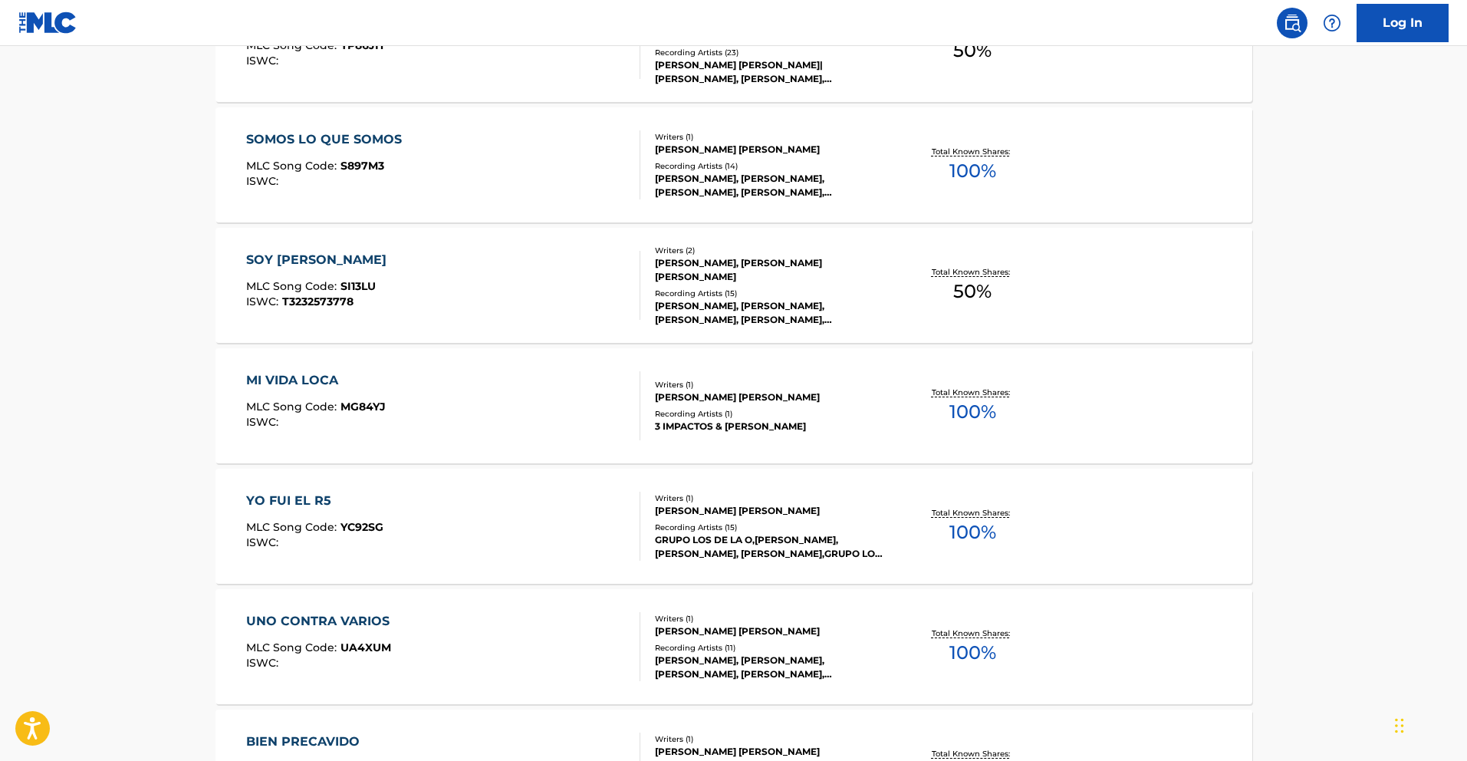
click at [314, 375] on div "MI VIDA LOCA" at bounding box center [316, 380] width 140 height 18
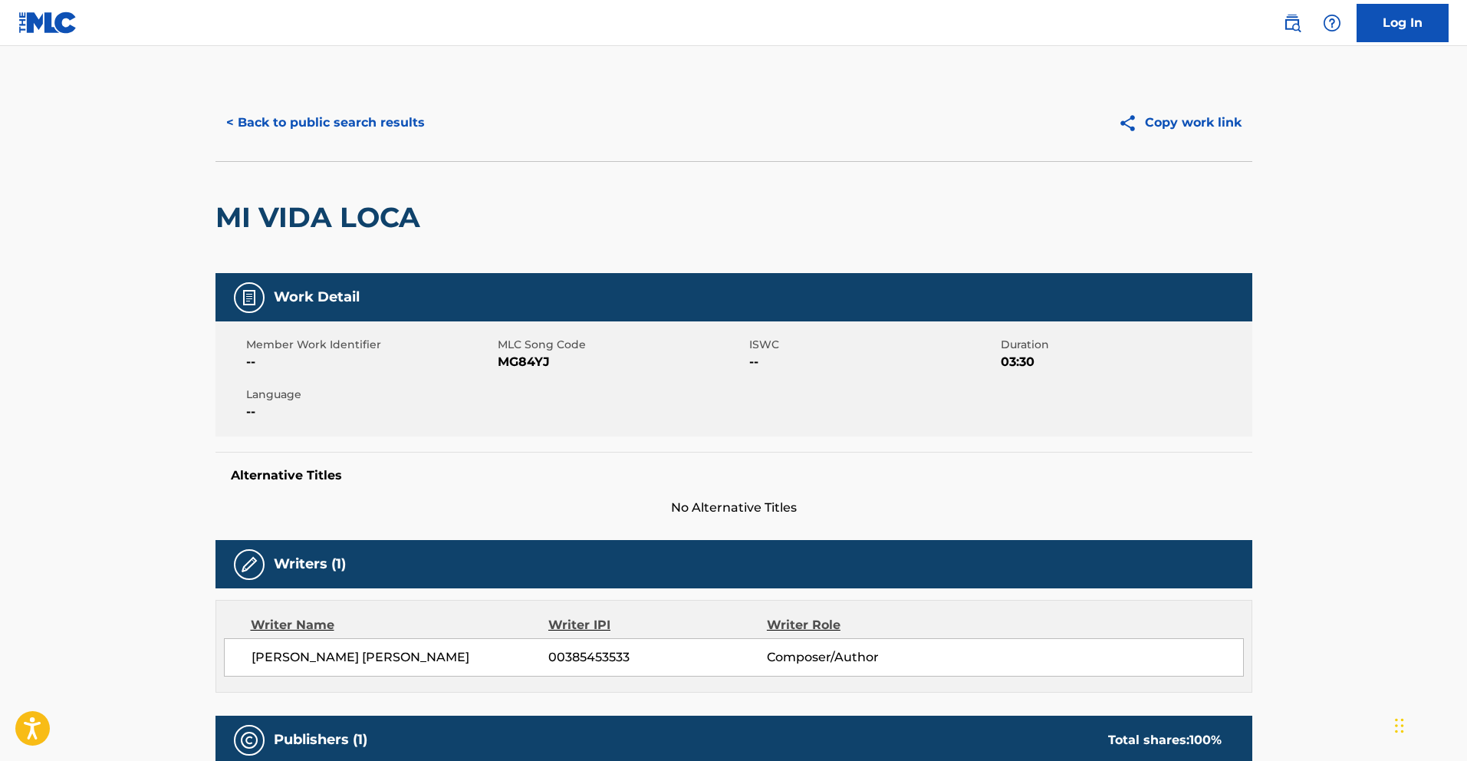
click at [373, 130] on button "< Back to public search results" at bounding box center [326, 123] width 220 height 38
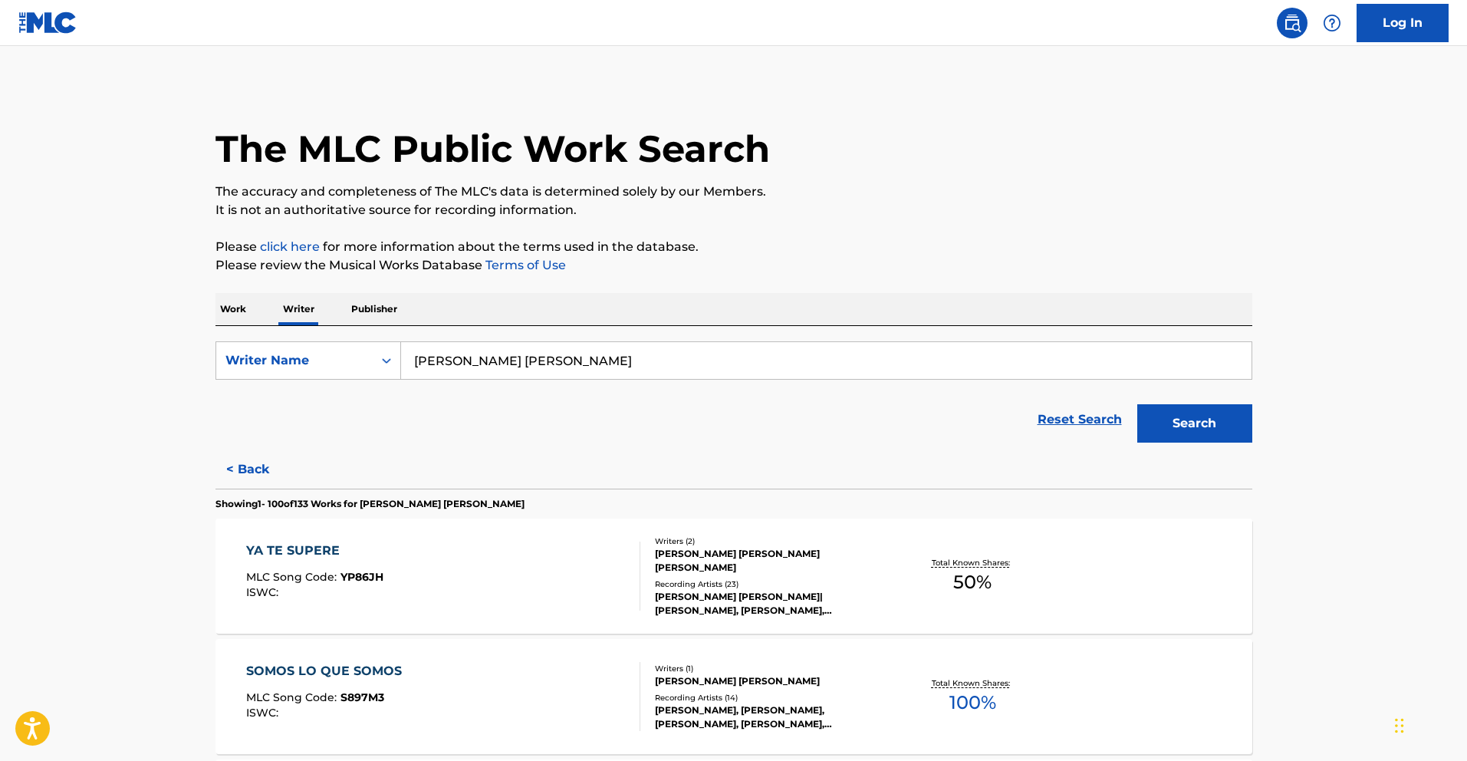
scroll to position [2579, 0]
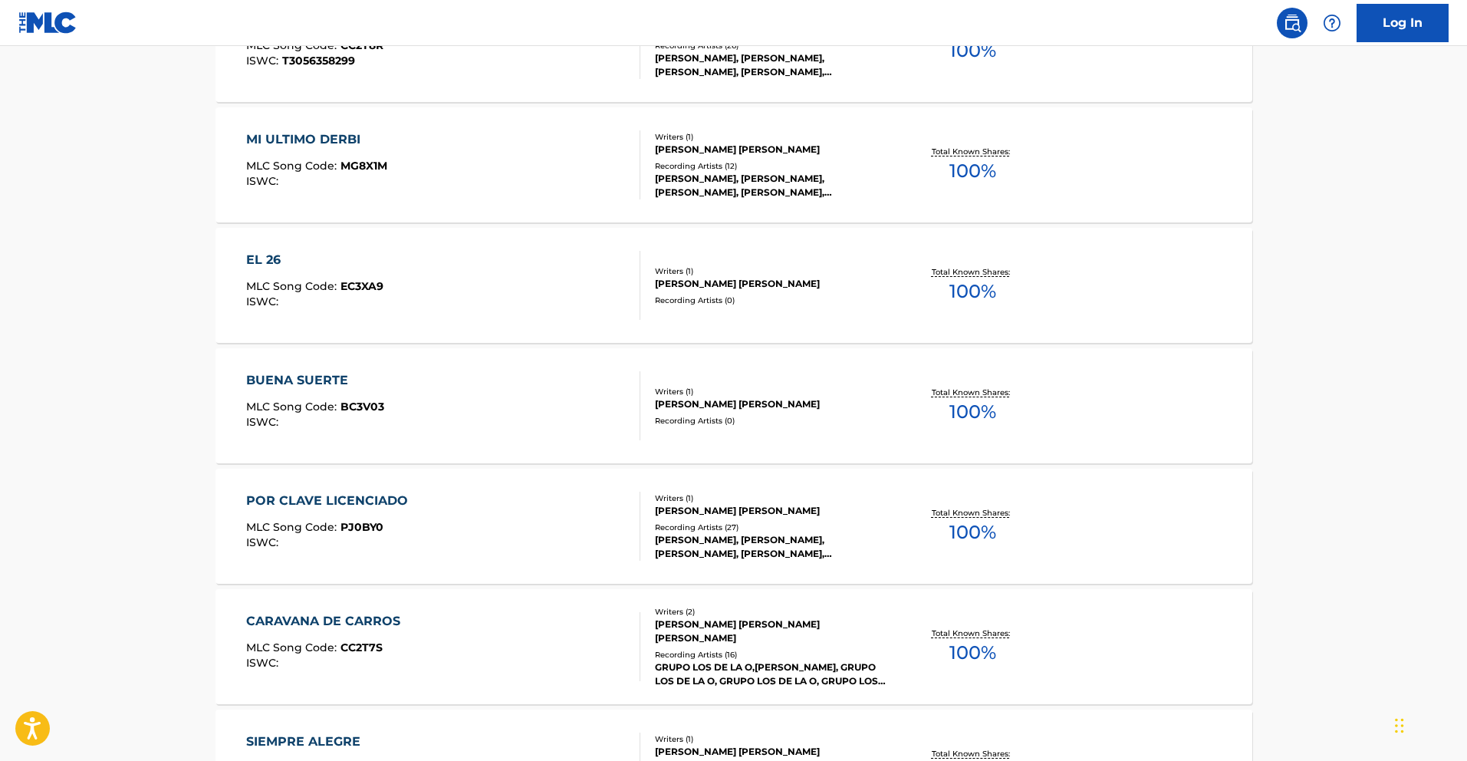
click at [334, 373] on div "BUENA SUERTE" at bounding box center [315, 380] width 138 height 18
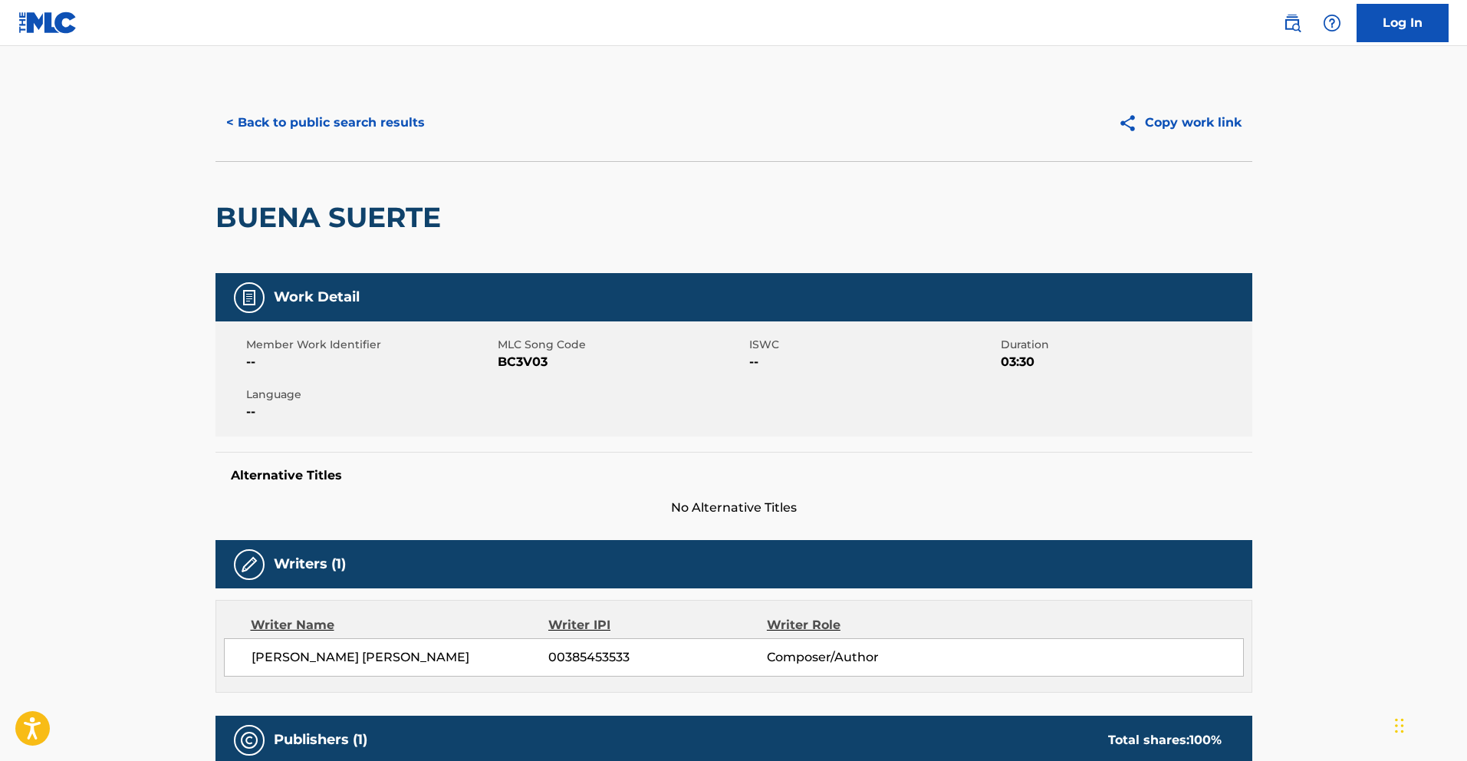
click at [347, 120] on button "< Back to public search results" at bounding box center [326, 123] width 220 height 38
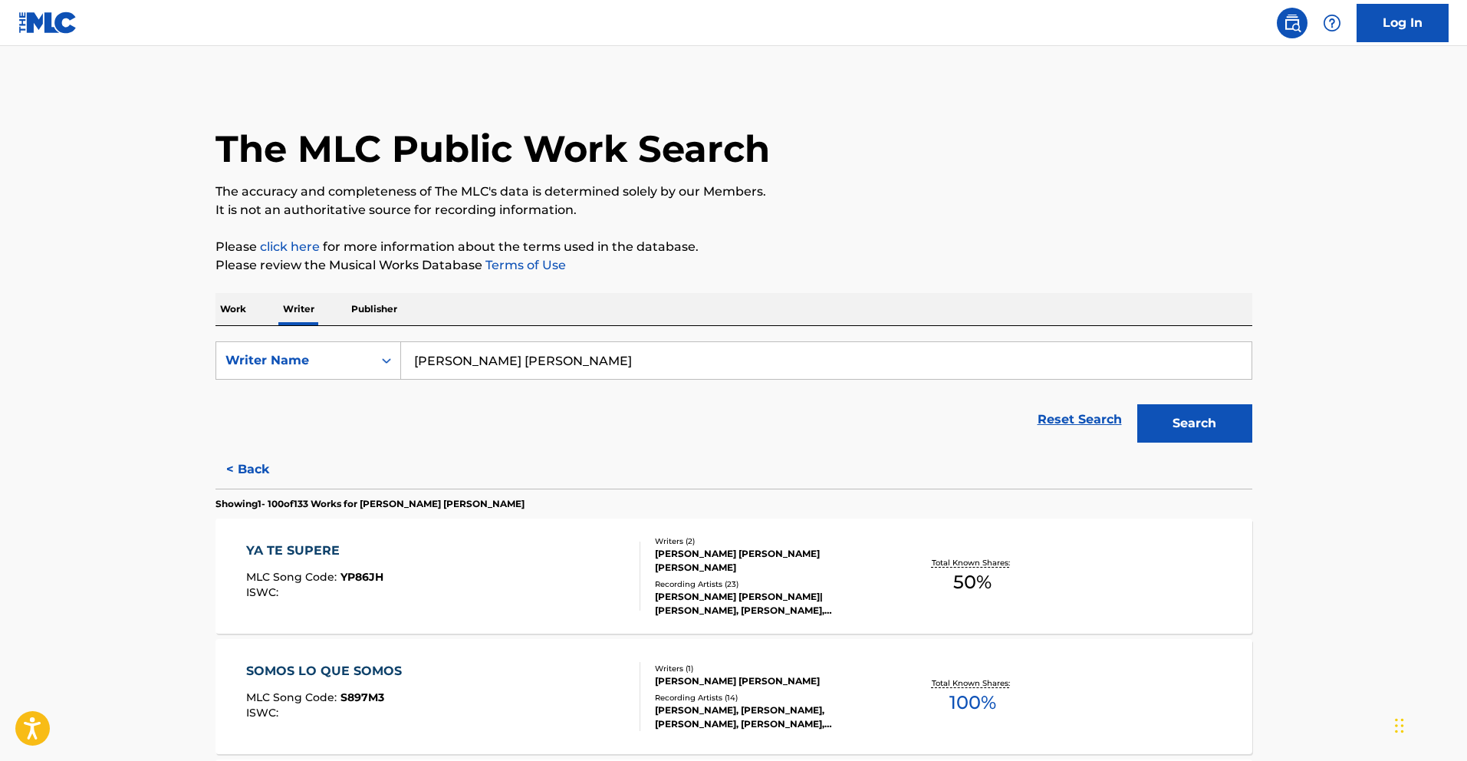
scroll to position [2458, 0]
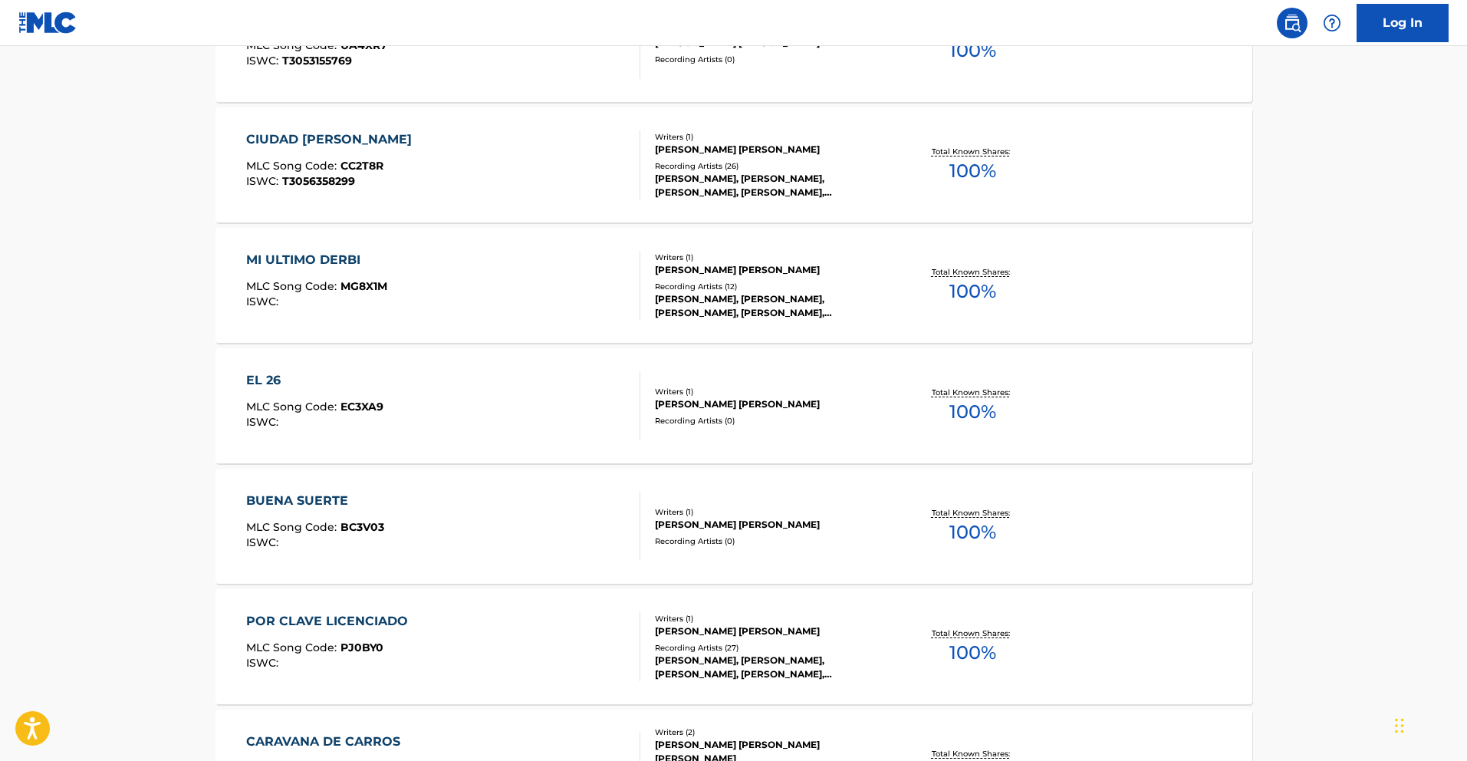
click at [383, 379] on div "EL 26 MLC Song Code : EC3XA9 ISWC :" at bounding box center [443, 405] width 394 height 69
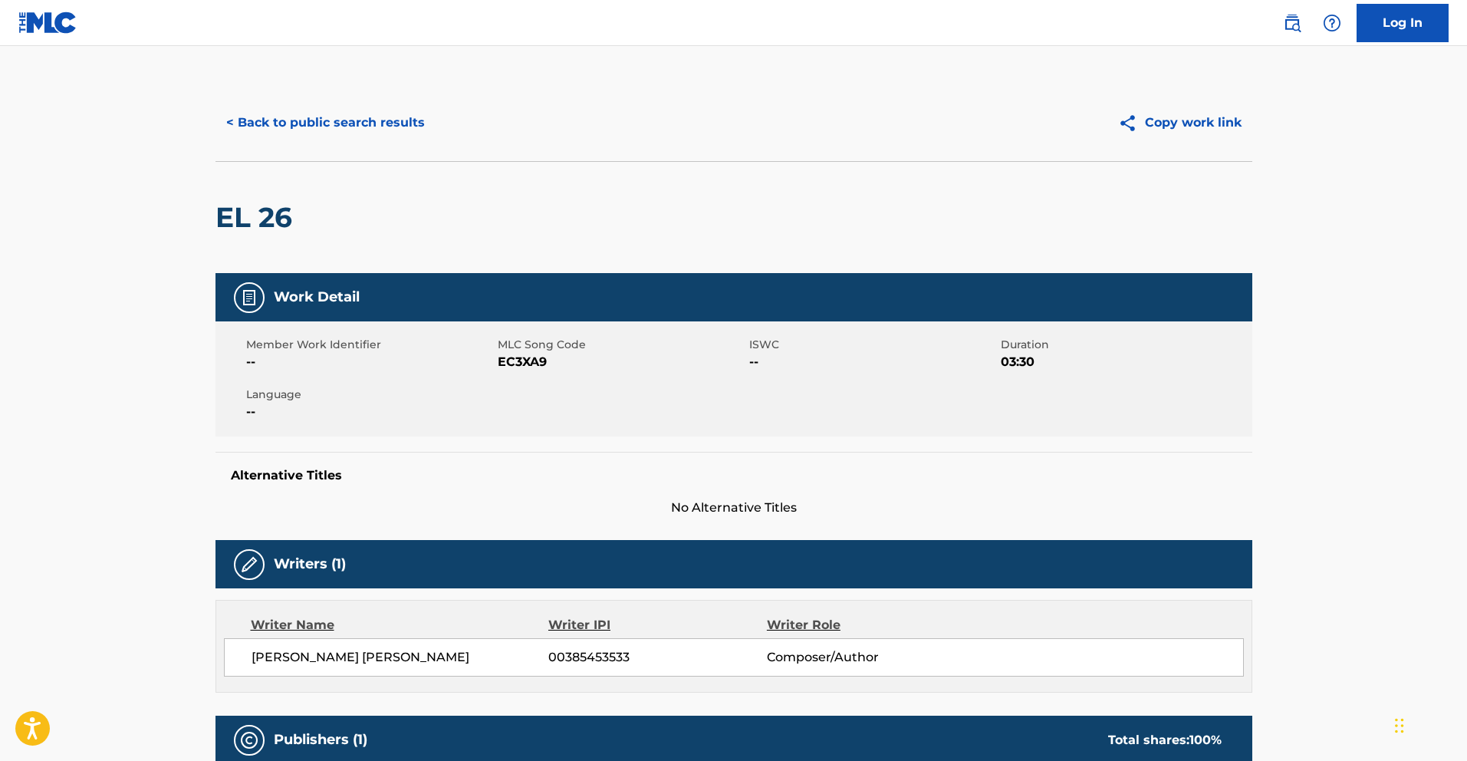
click at [315, 123] on button "< Back to public search results" at bounding box center [326, 123] width 220 height 38
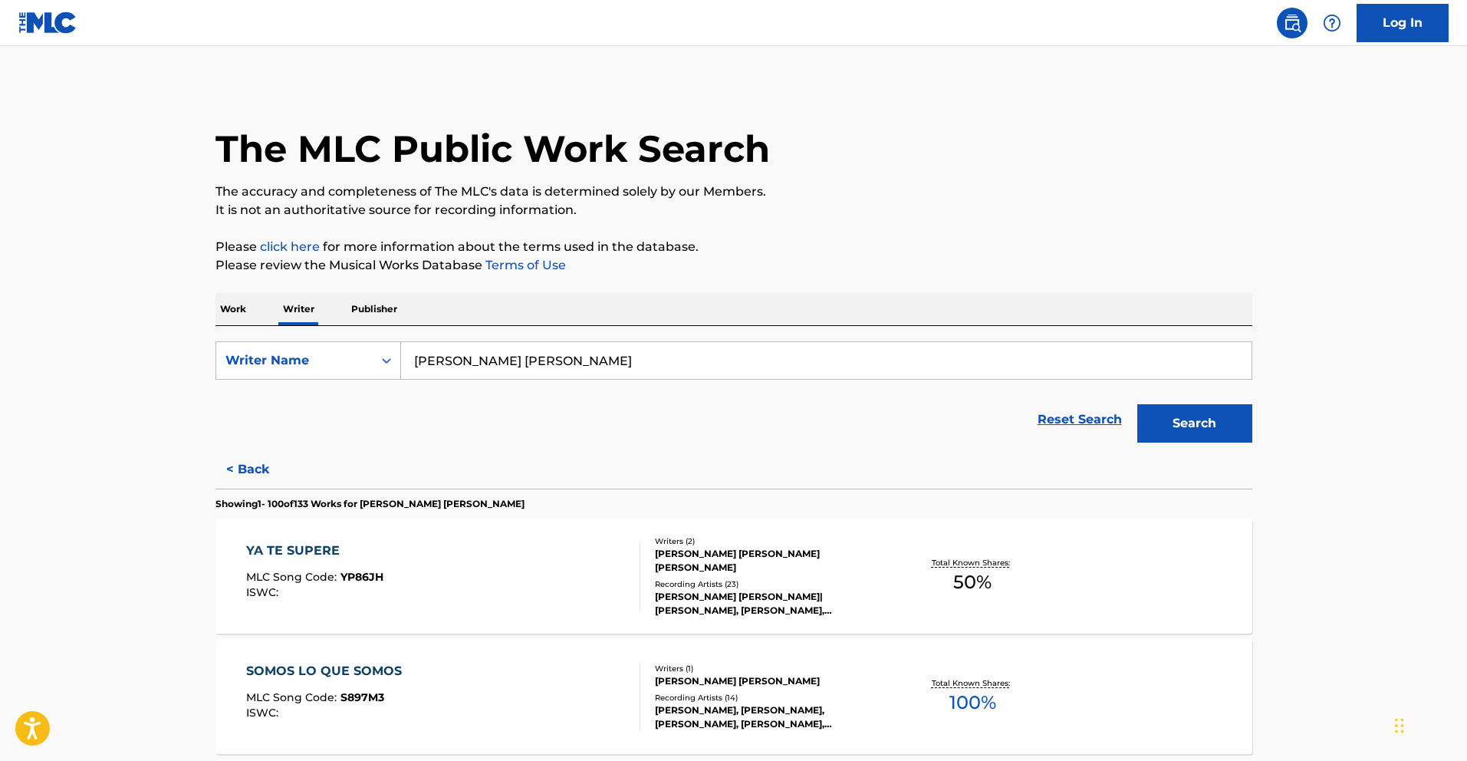
scroll to position [2699, 0]
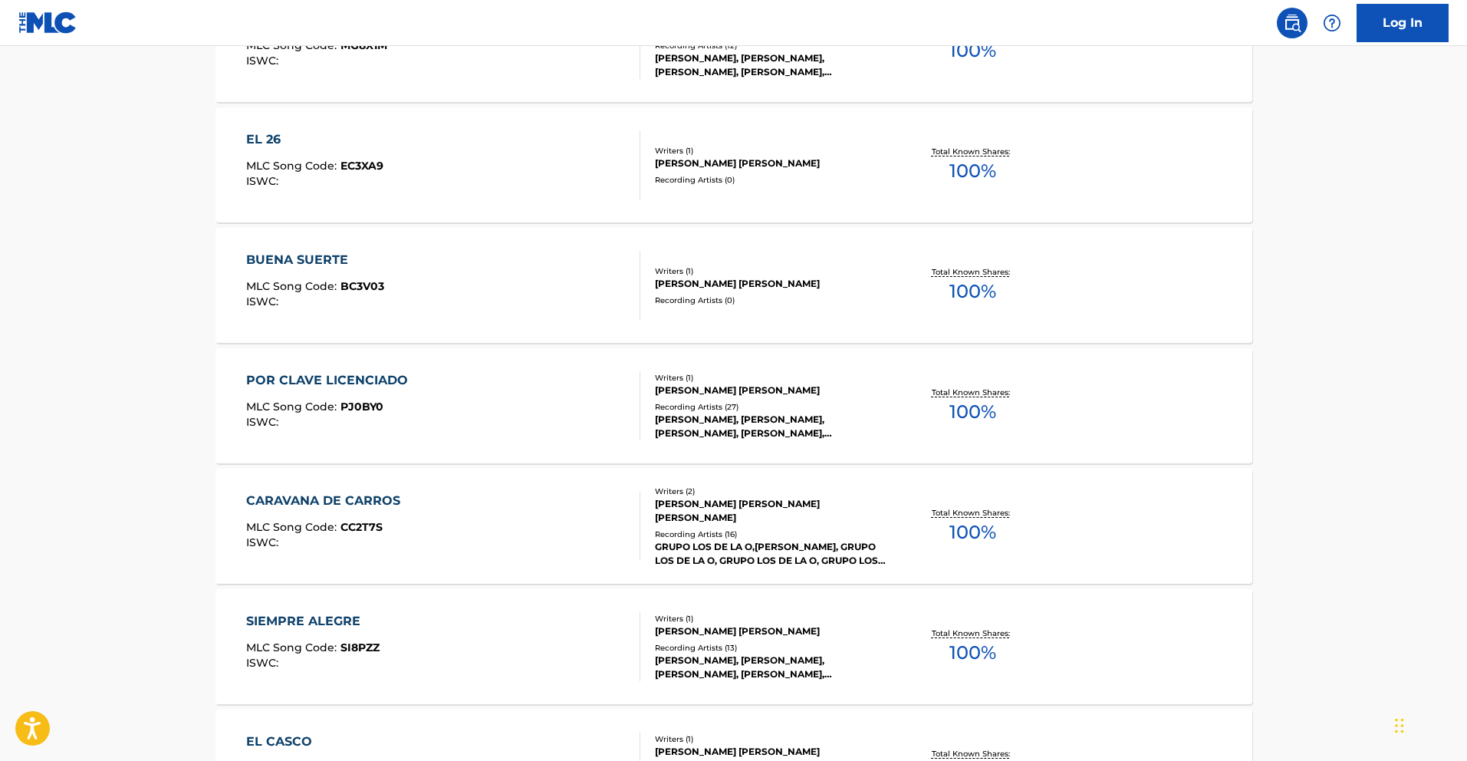
click at [377, 378] on div "POR CLAVE LICENCIADO" at bounding box center [331, 380] width 170 height 18
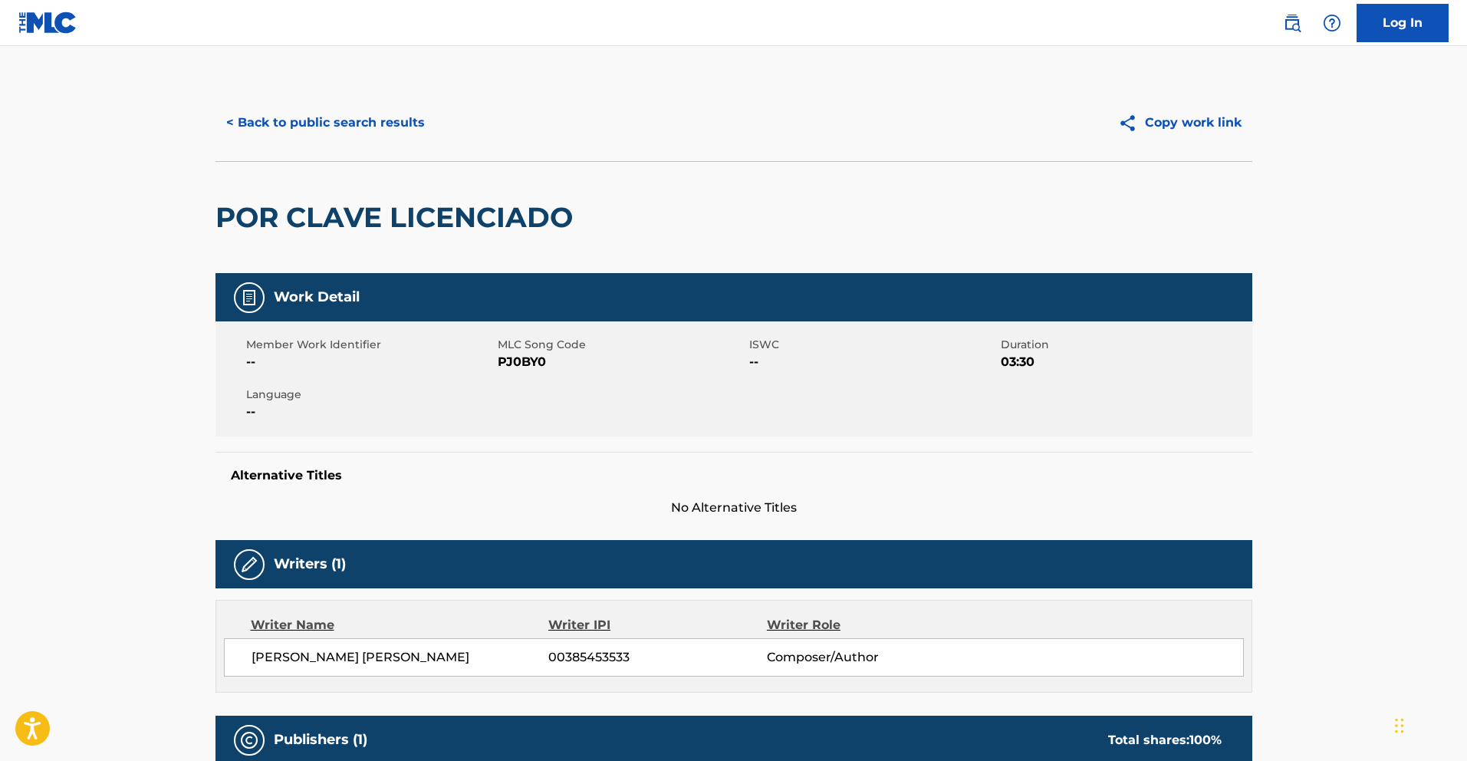
click at [291, 120] on button "< Back to public search results" at bounding box center [326, 123] width 220 height 38
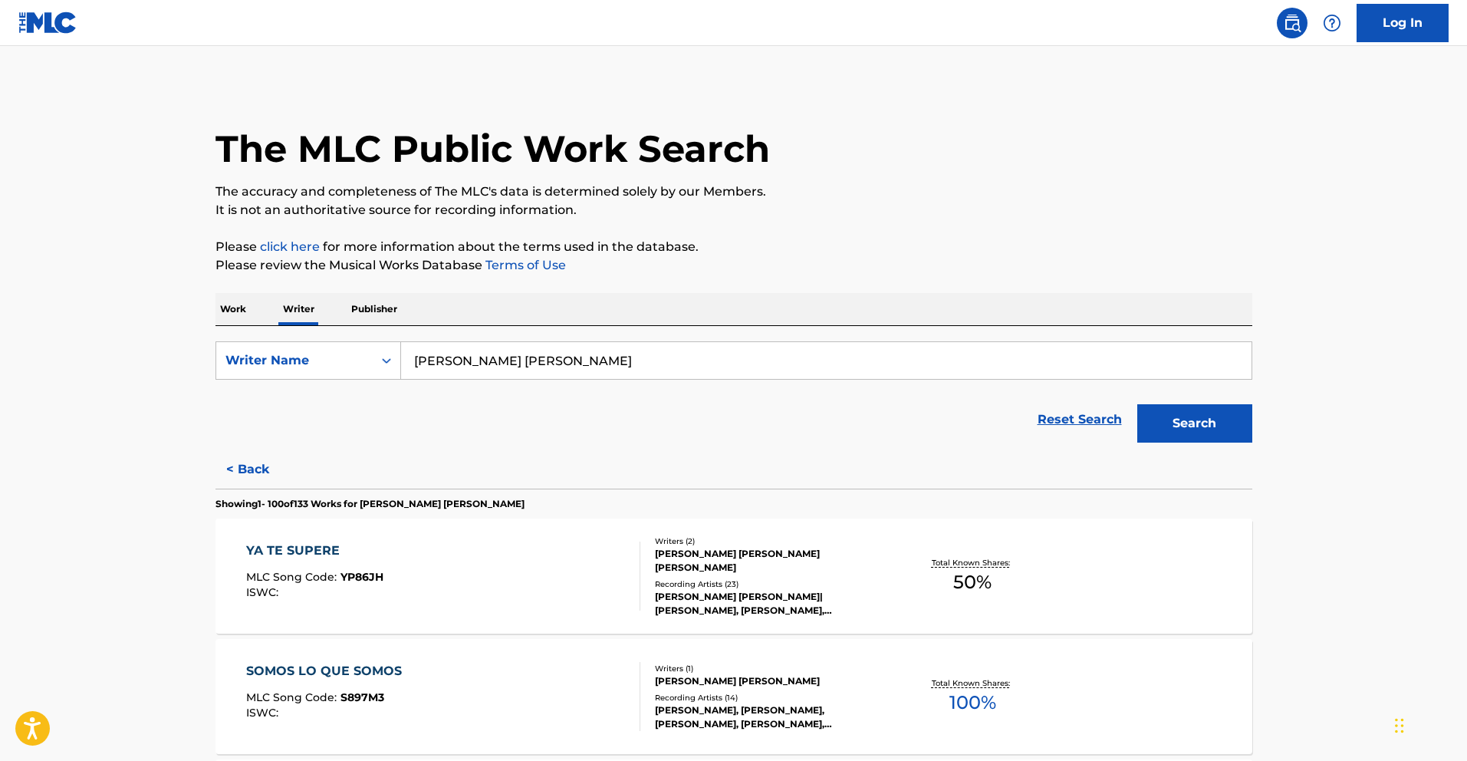
scroll to position [2338, 0]
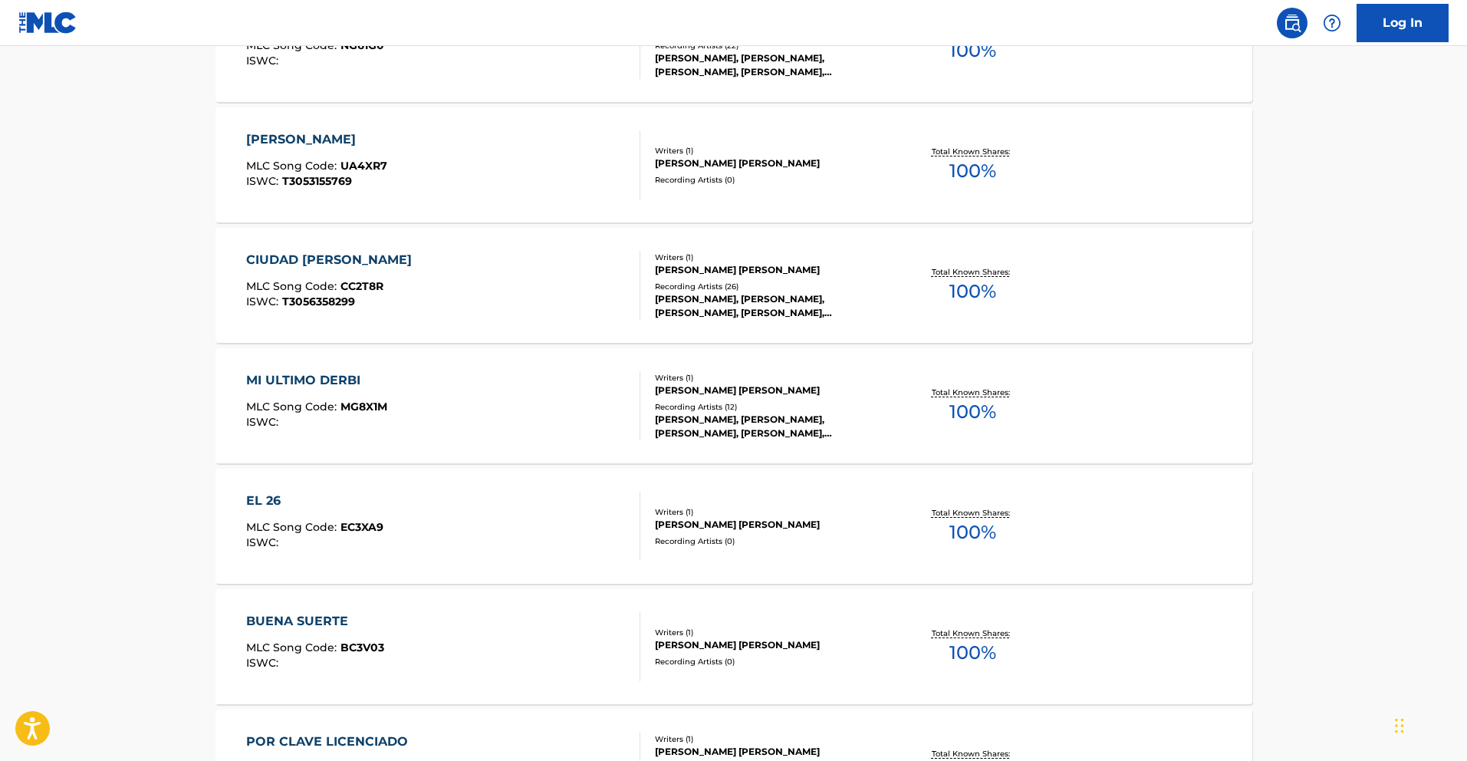
click at [326, 386] on div "MI ULTIMO DERBI" at bounding box center [316, 380] width 141 height 18
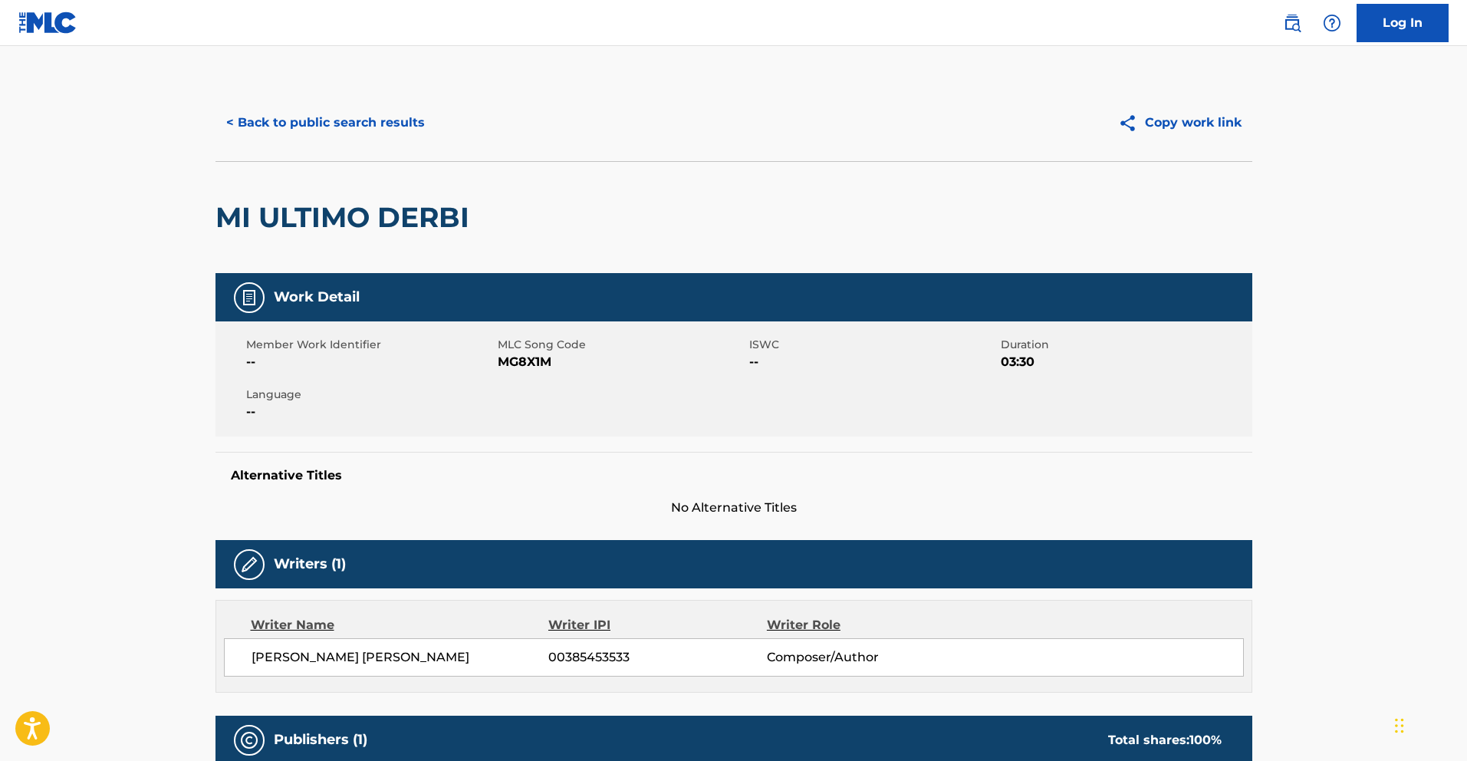
click at [380, 127] on button "< Back to public search results" at bounding box center [326, 123] width 220 height 38
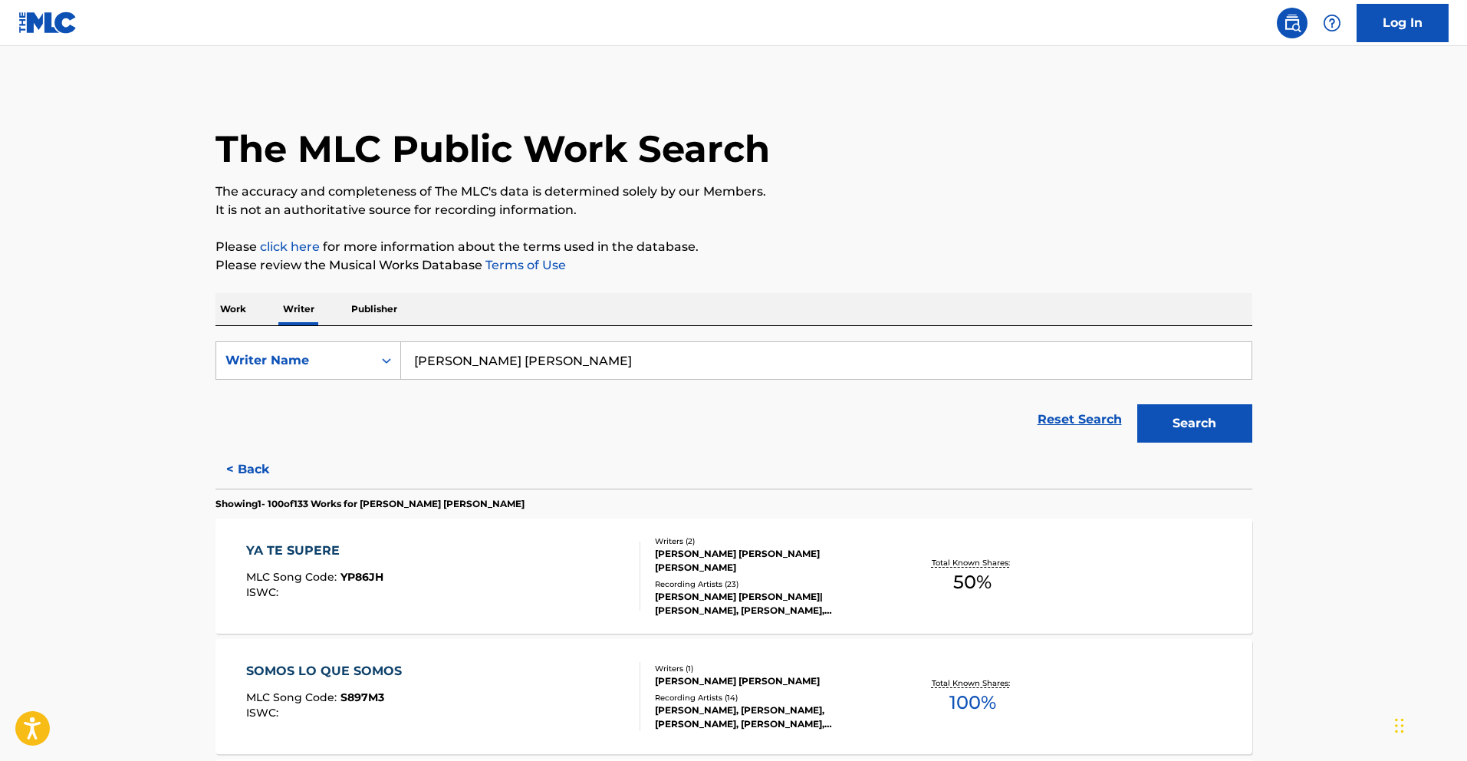
scroll to position [1495, 0]
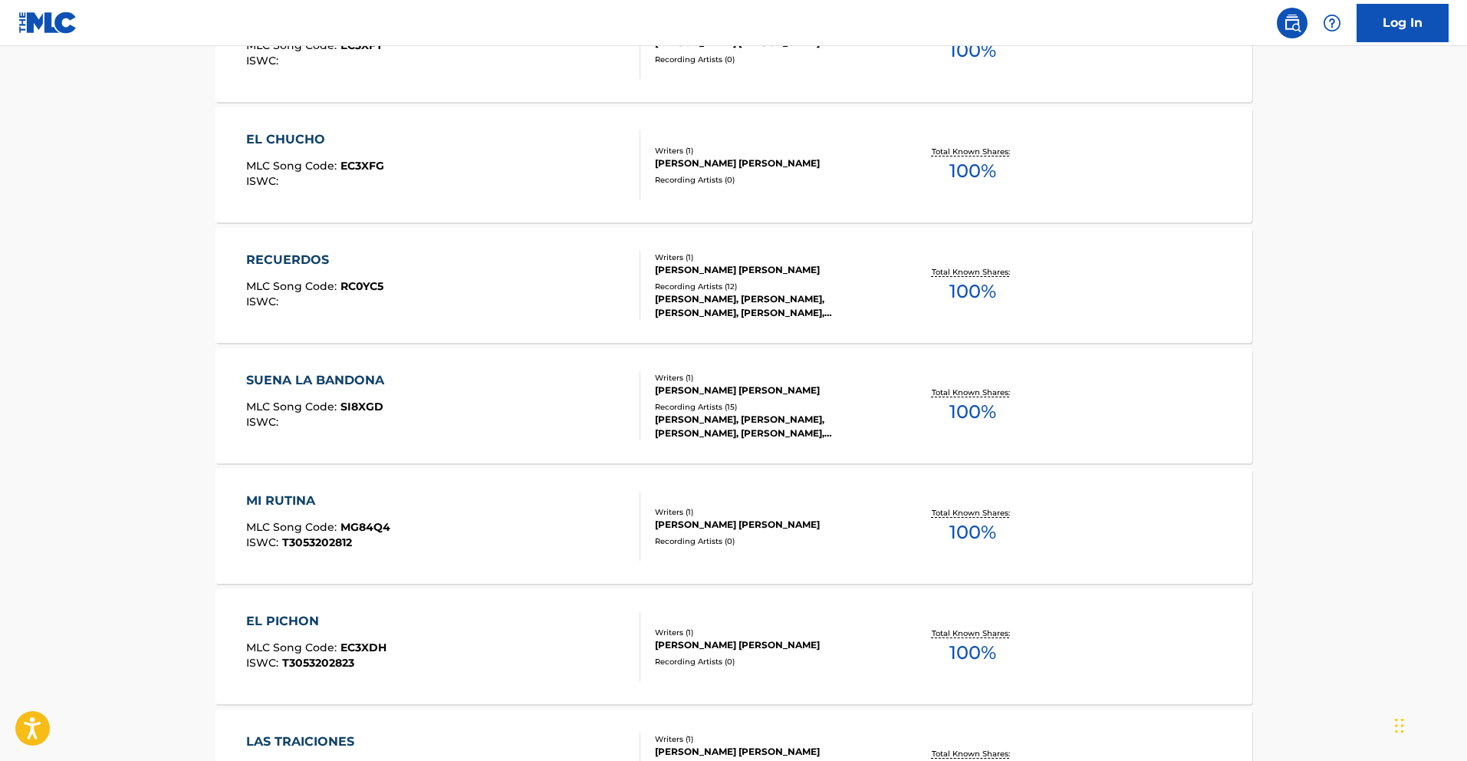
click at [361, 371] on div "SUENA LA BANDONA" at bounding box center [319, 380] width 146 height 18
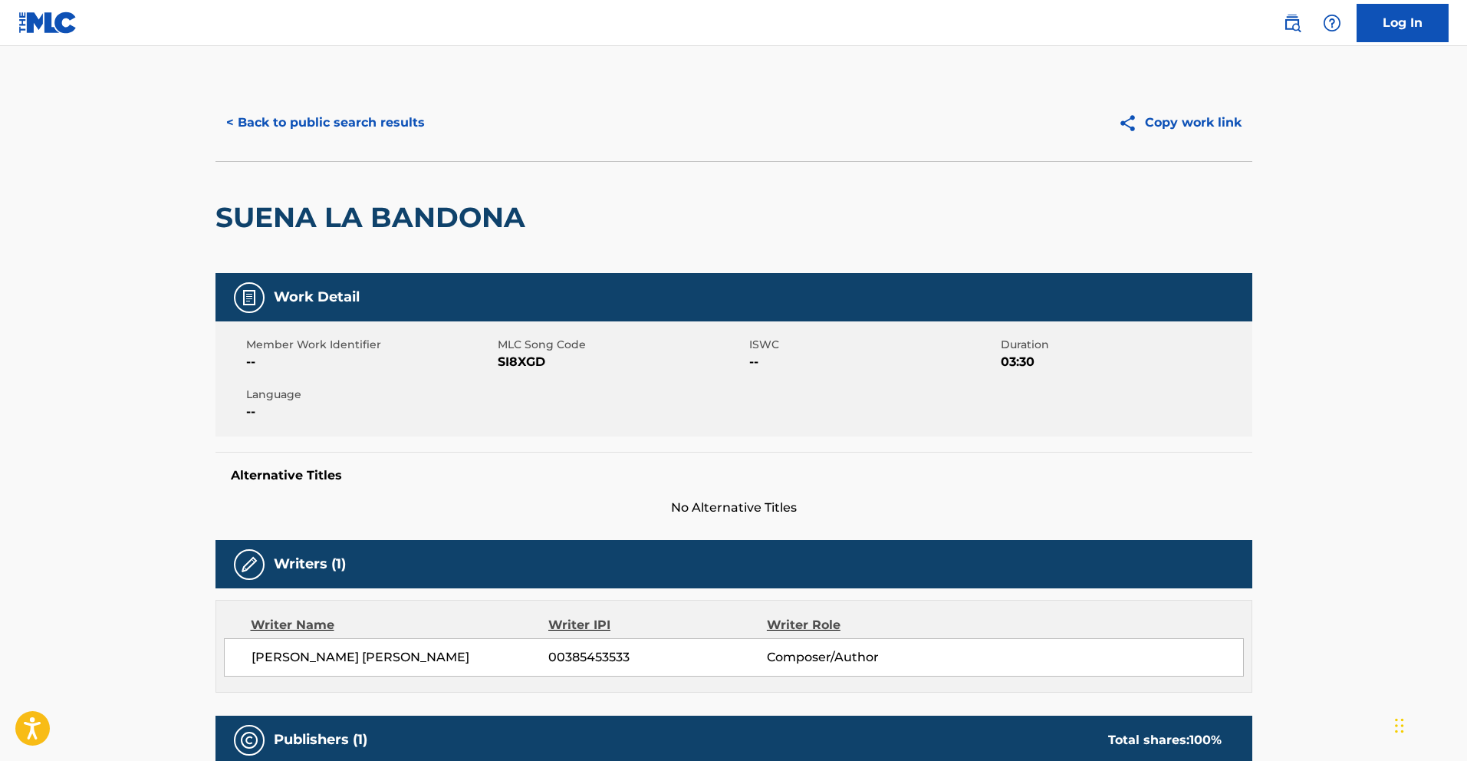
click at [334, 130] on button "< Back to public search results" at bounding box center [326, 123] width 220 height 38
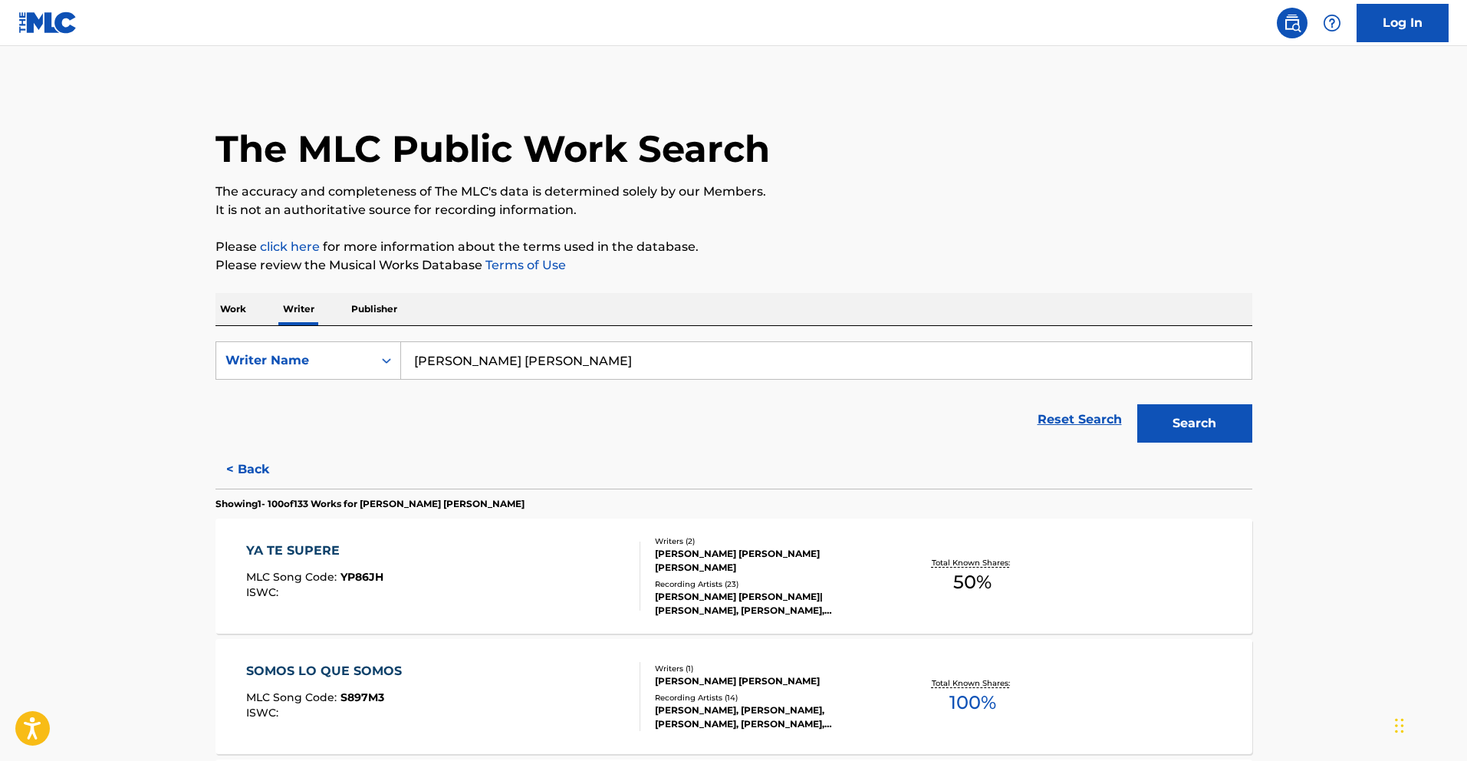
scroll to position [1013, 0]
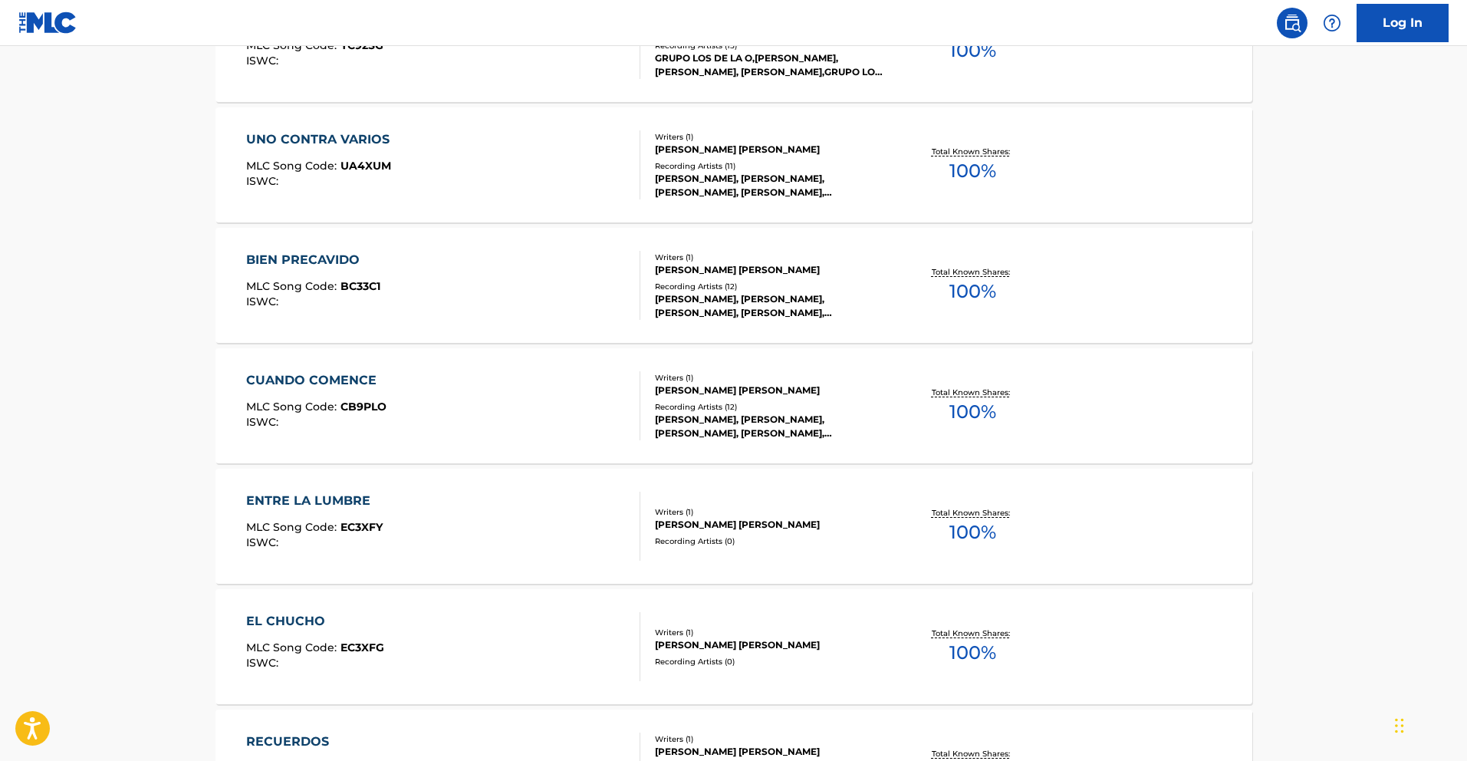
click at [354, 382] on div "CUANDO COMENCE" at bounding box center [316, 380] width 140 height 18
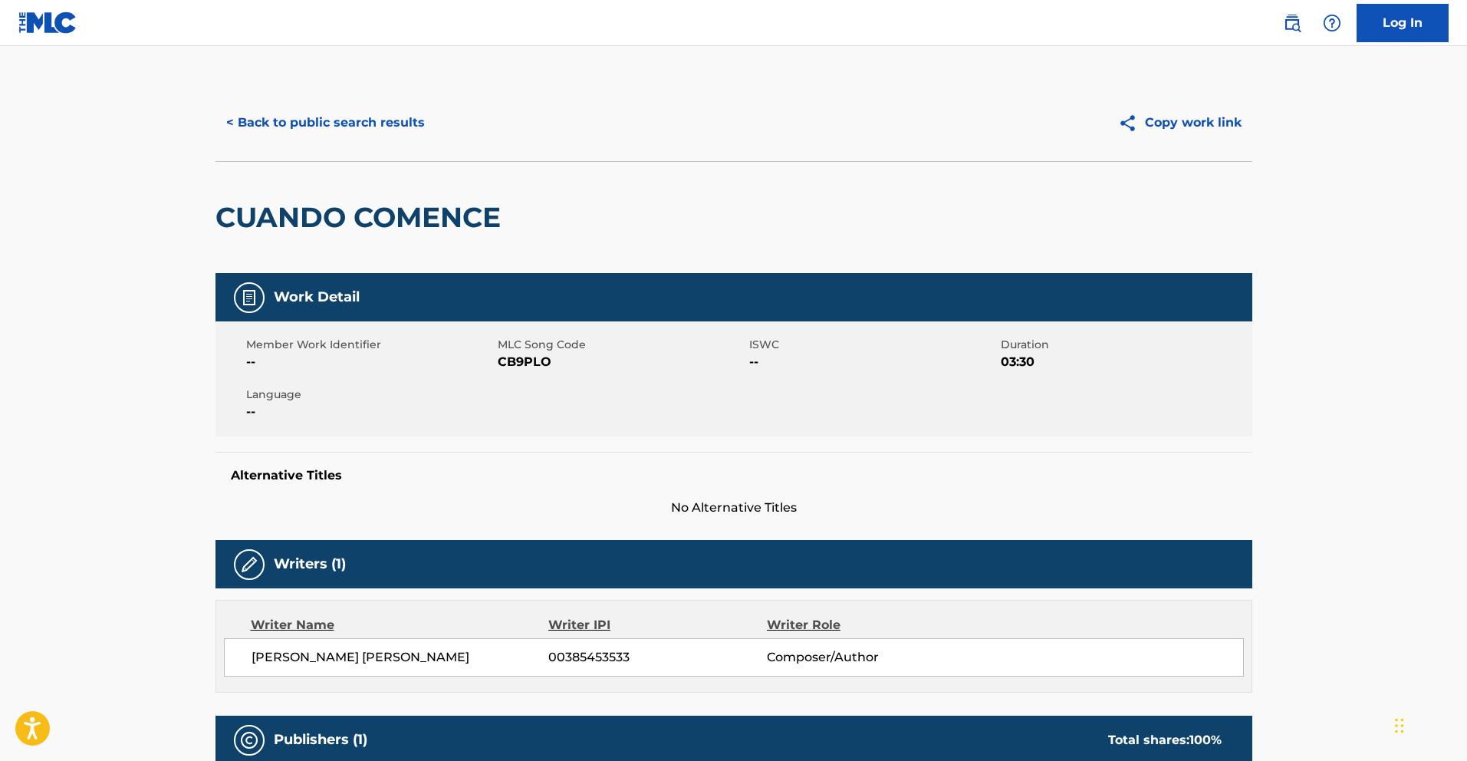
click at [358, 120] on button "< Back to public search results" at bounding box center [326, 123] width 220 height 38
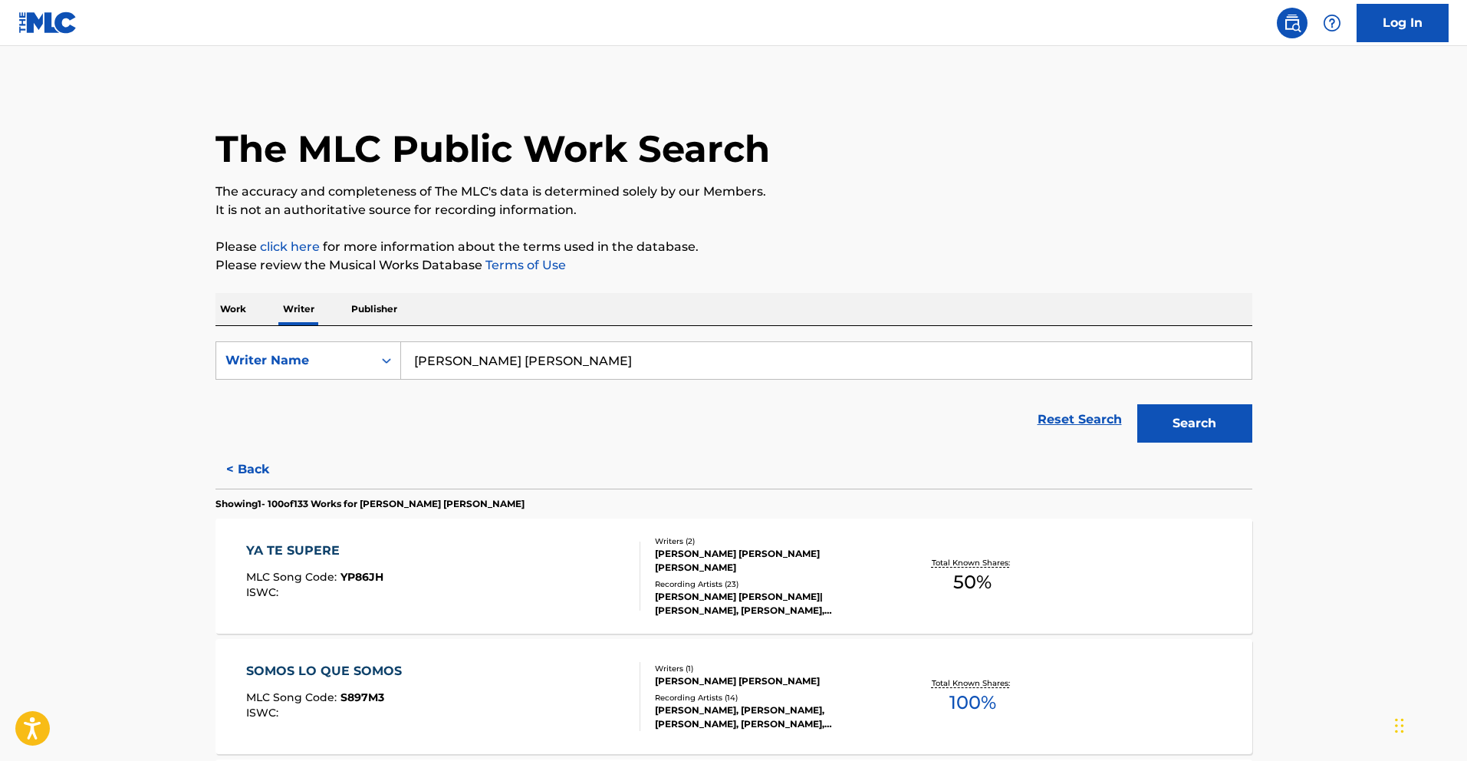
scroll to position [2940, 0]
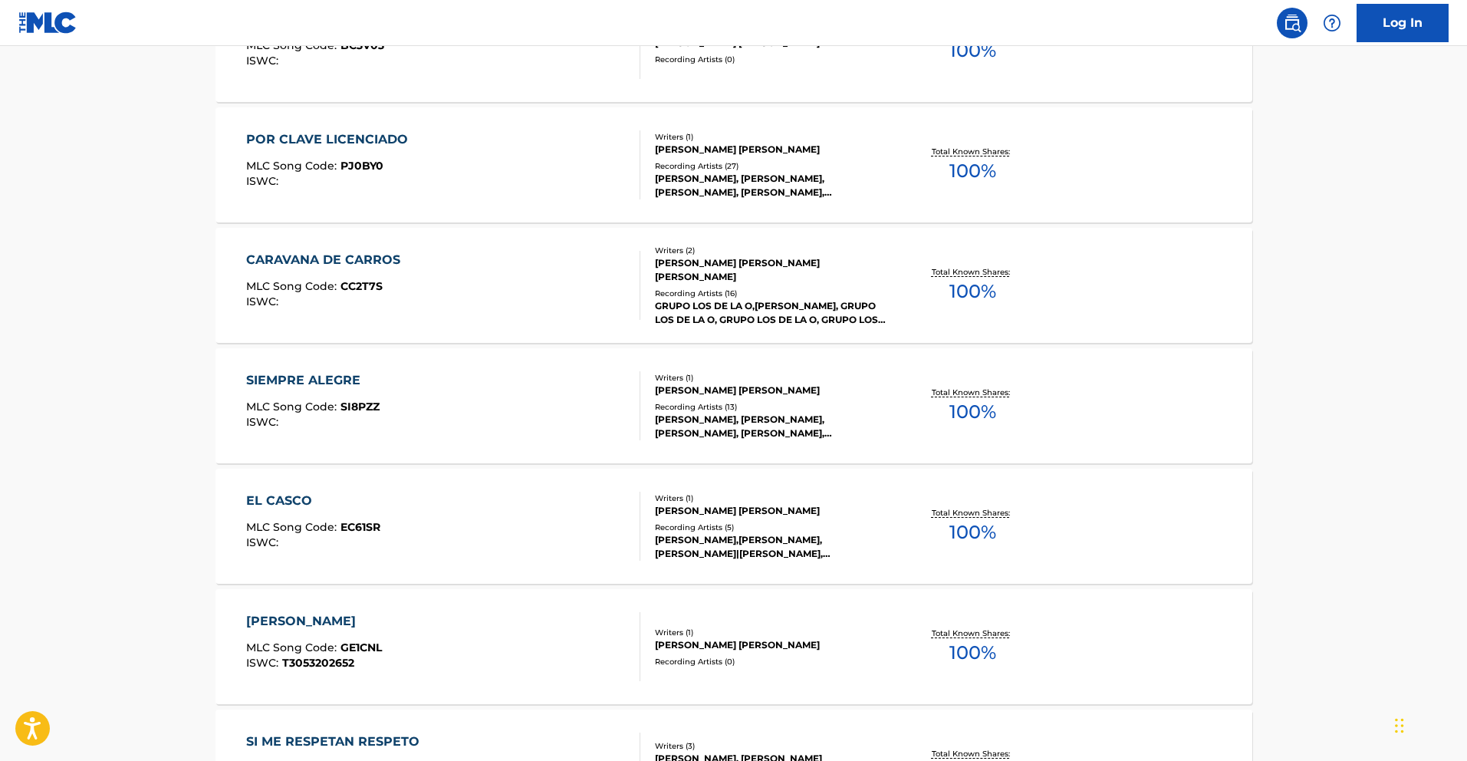
click at [308, 372] on div "SIEMPRE ALEGRE" at bounding box center [312, 380] width 133 height 18
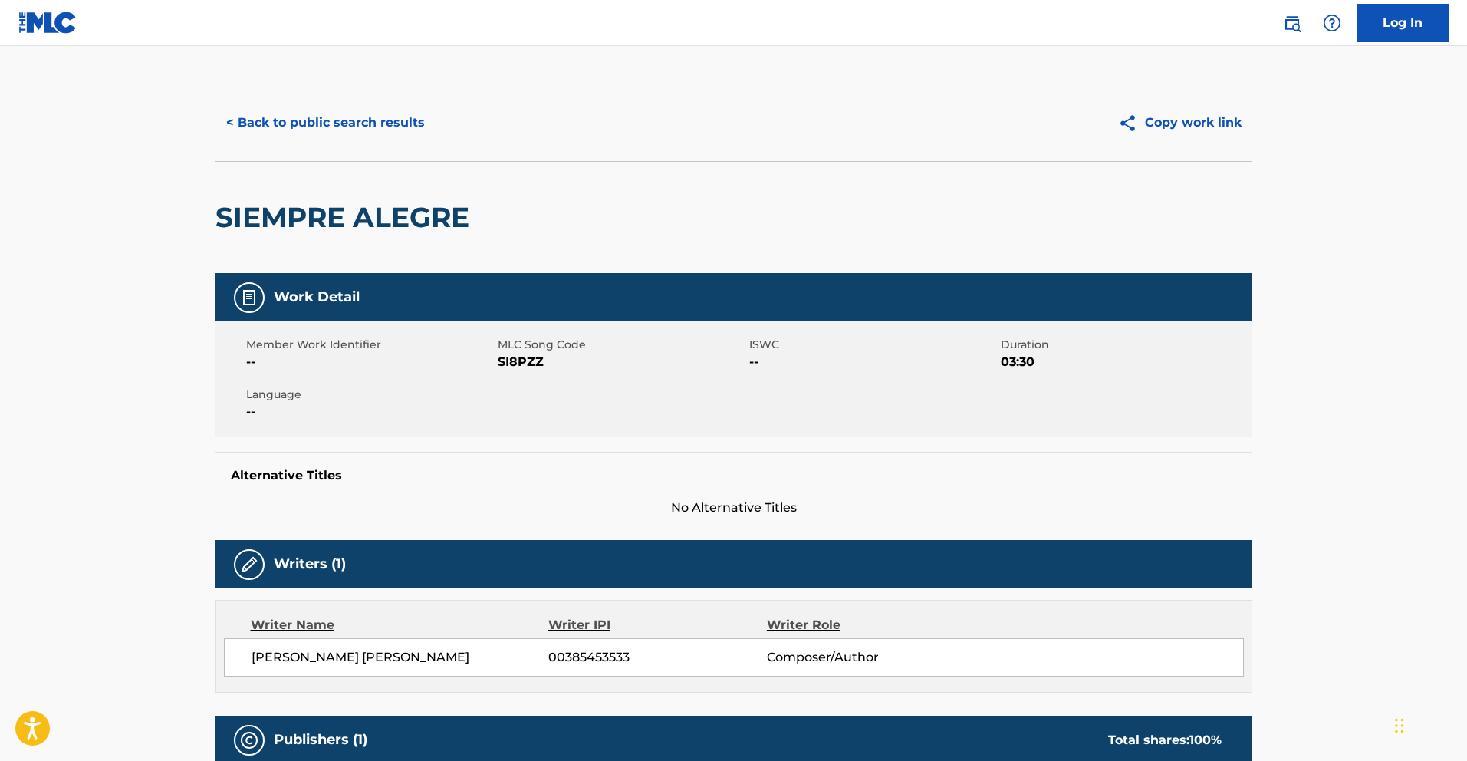
click at [361, 141] on button "< Back to public search results" at bounding box center [326, 123] width 220 height 38
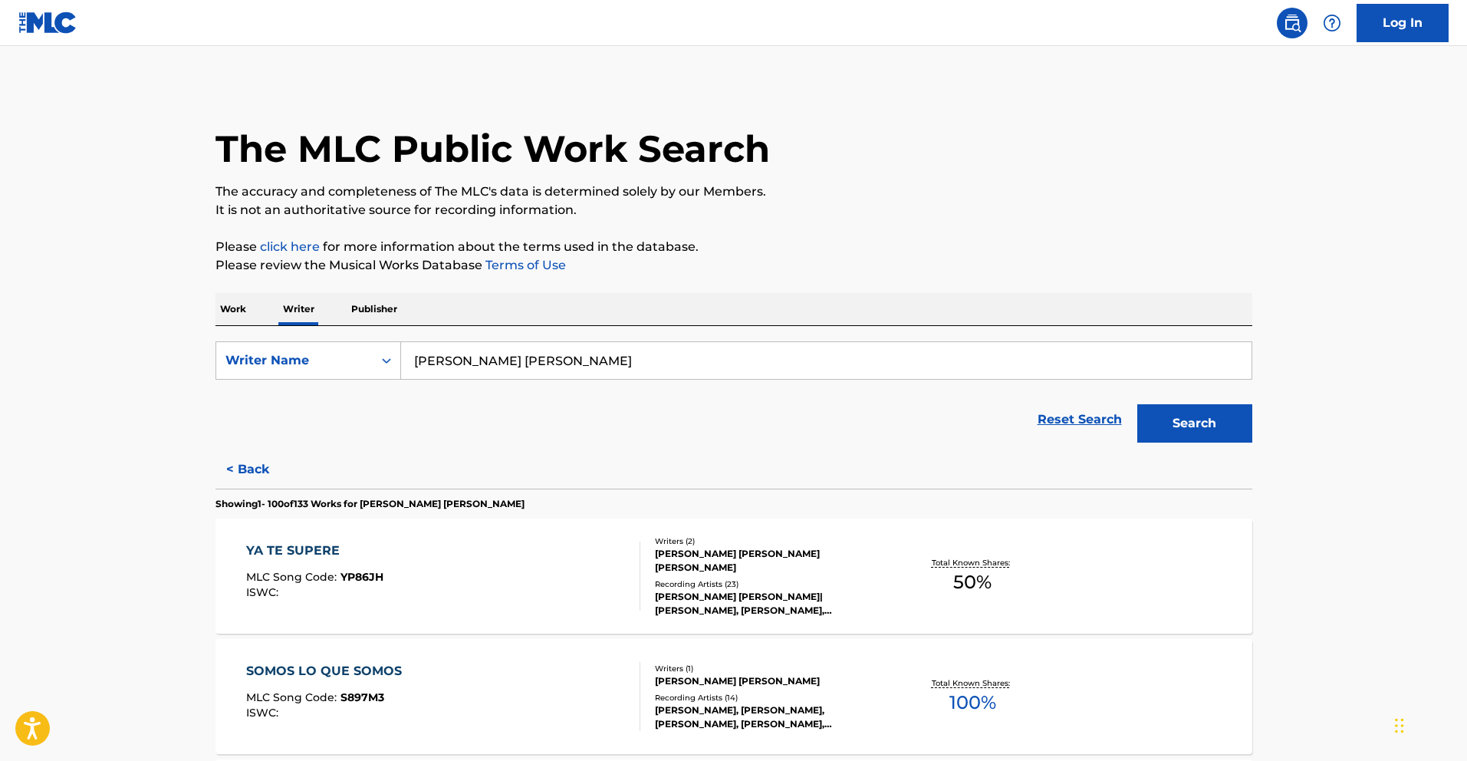
drag, startPoint x: 648, startPoint y: 364, endPoint x: 121, endPoint y: 309, distance: 529.8
paste input "[PERSON_NAME]"
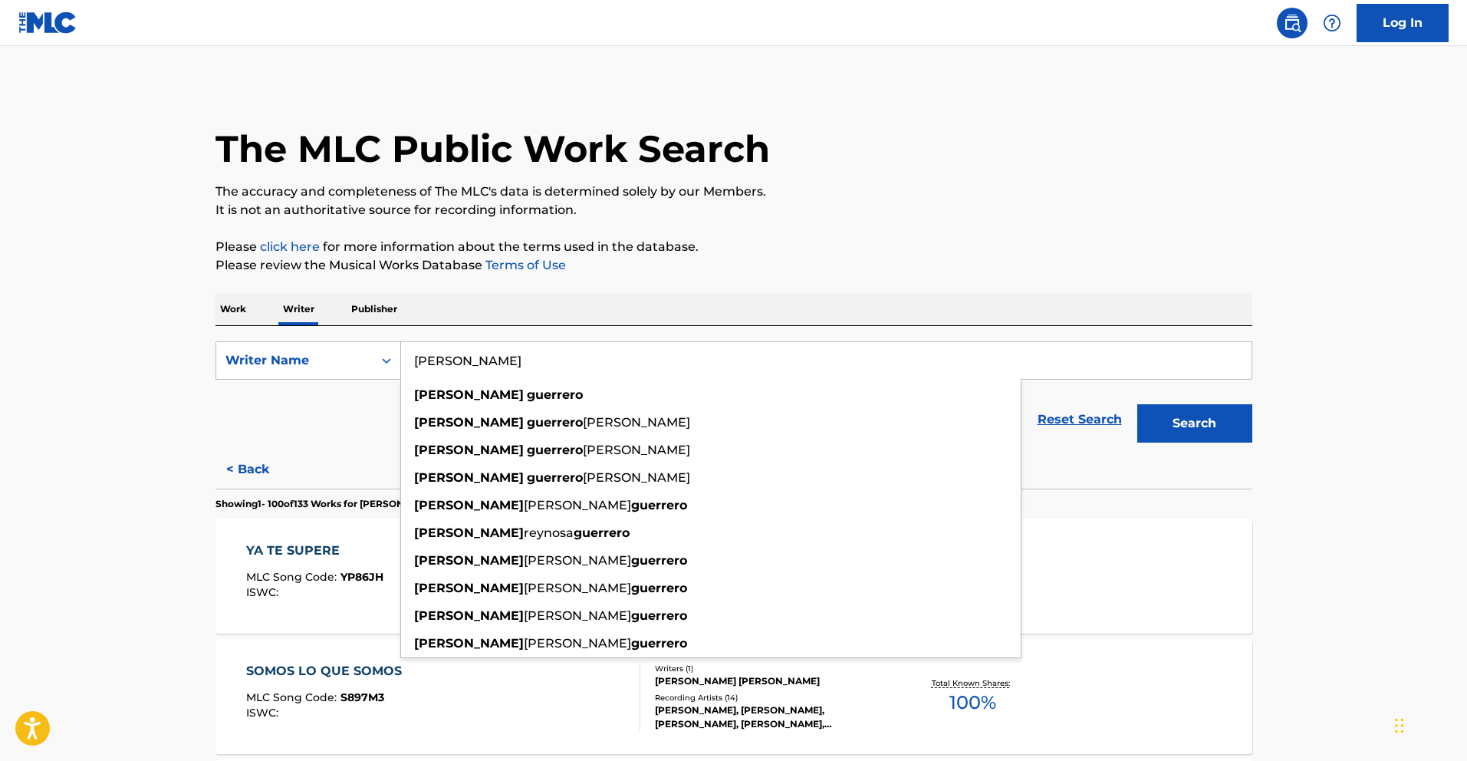
type input "[PERSON_NAME]"
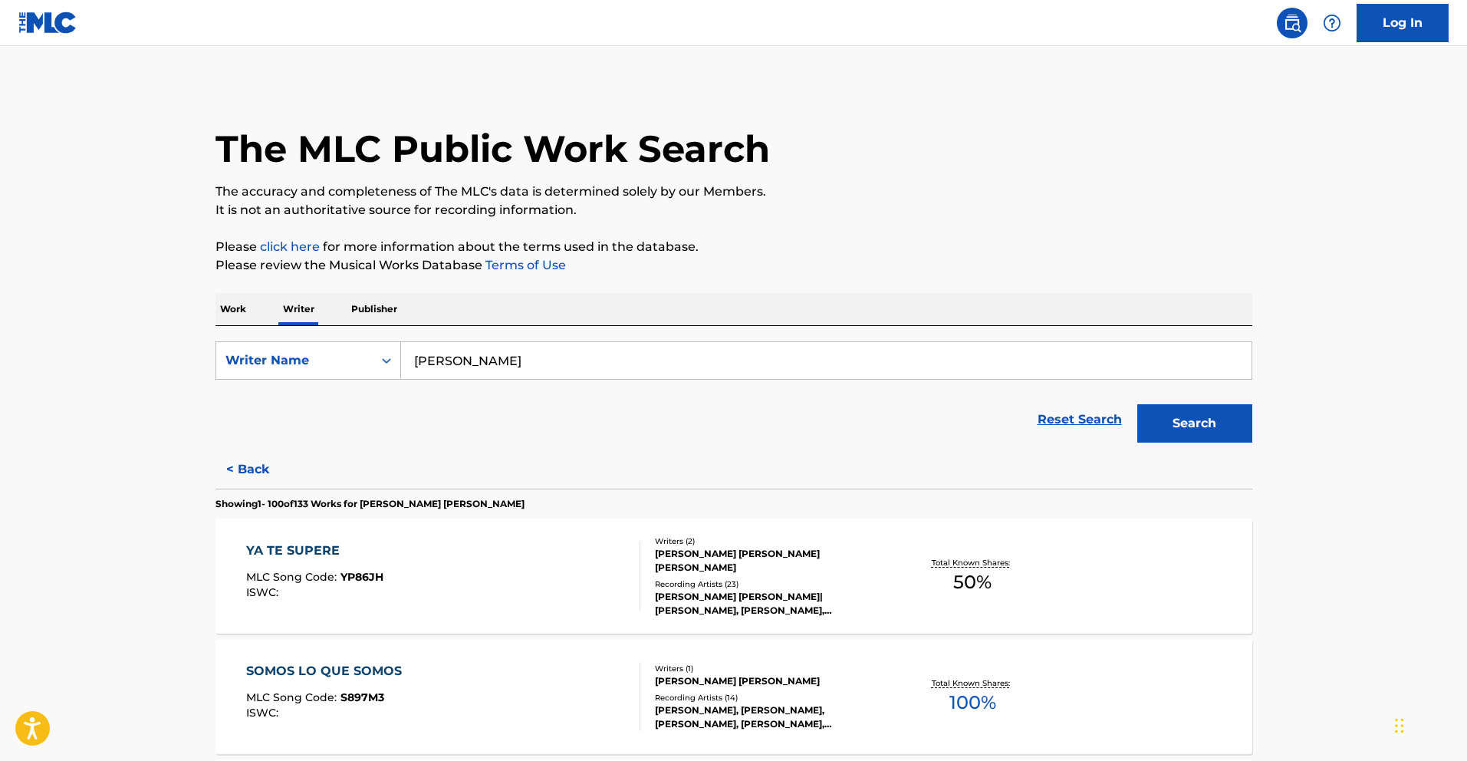
click at [1200, 421] on button "Search" at bounding box center [1194, 423] width 115 height 38
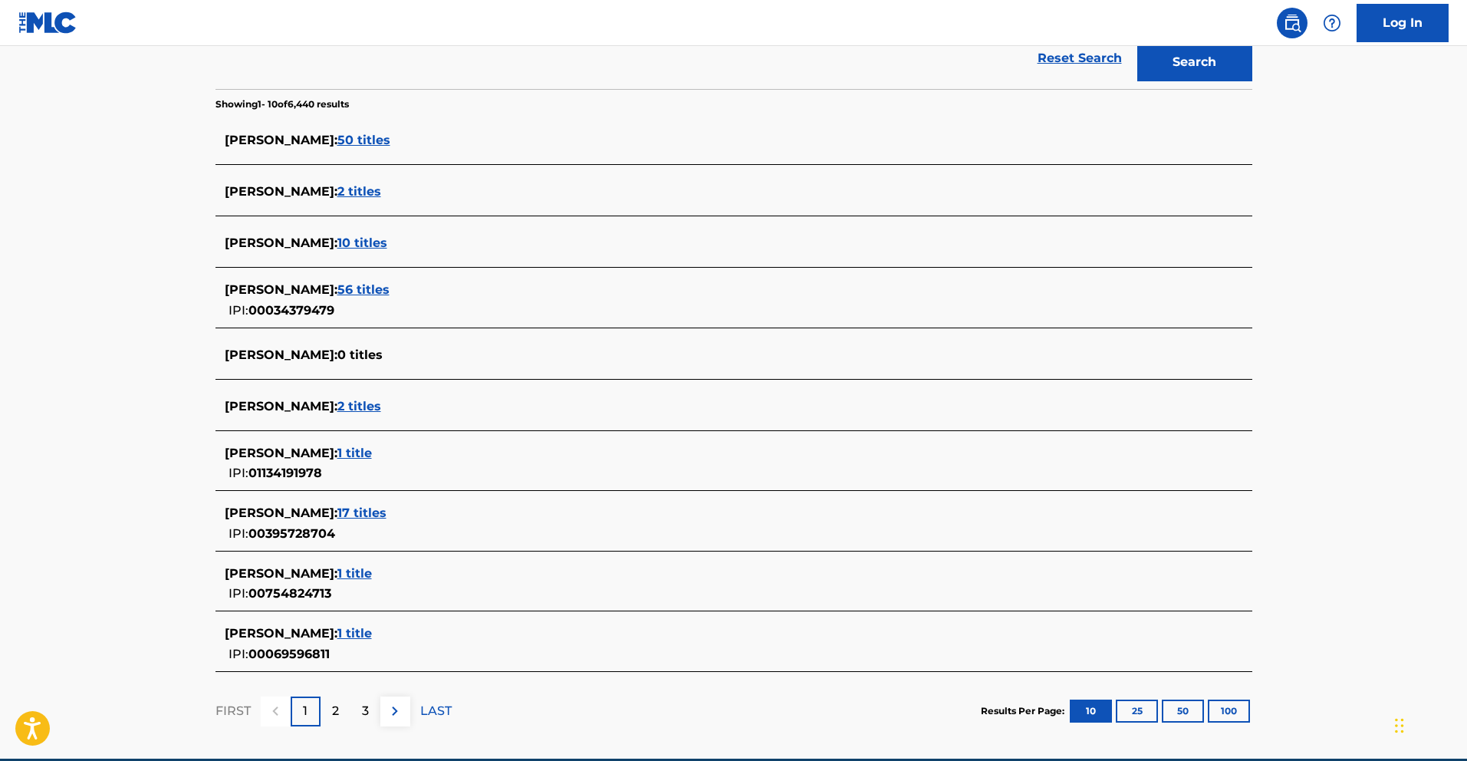
scroll to position [363, 0]
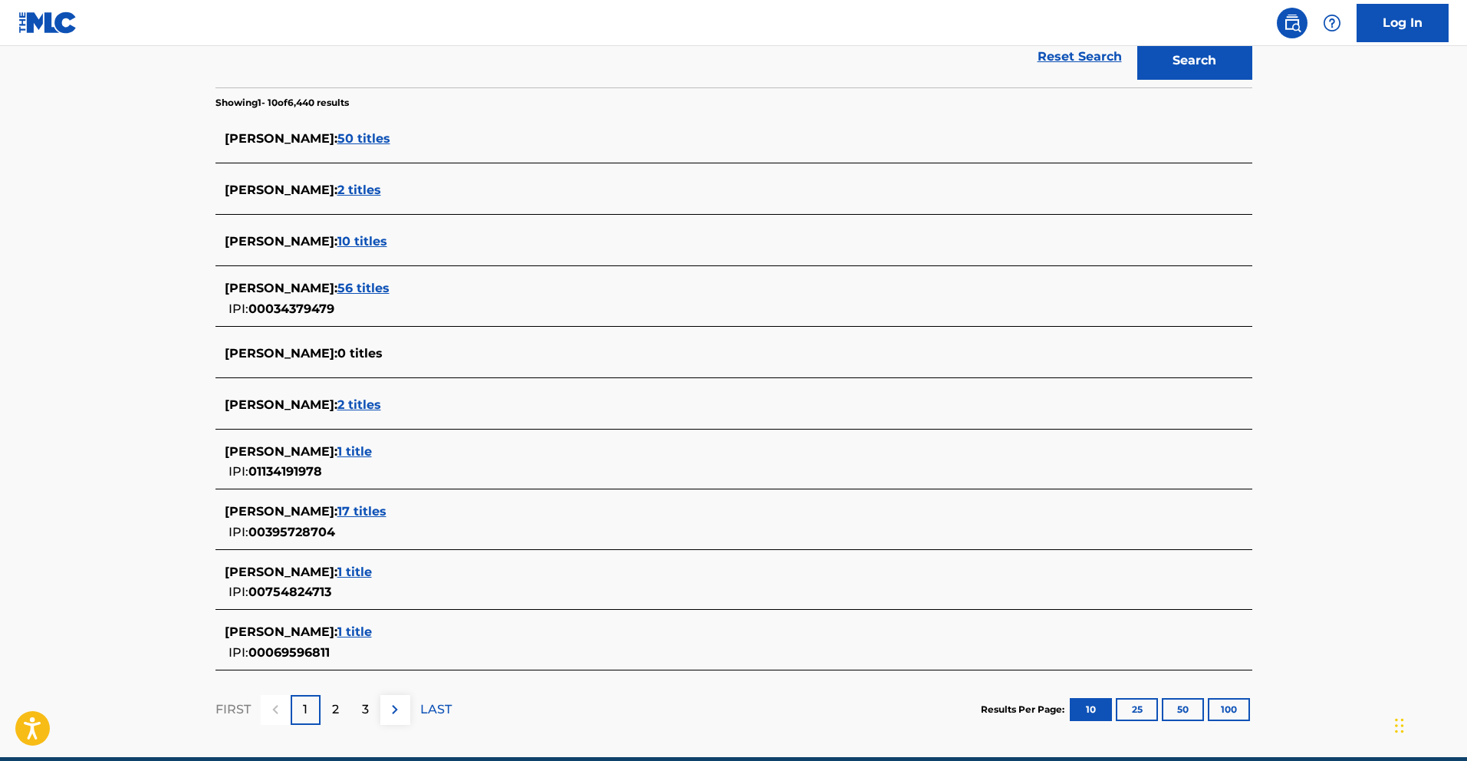
click at [398, 713] on img at bounding box center [395, 709] width 18 height 18
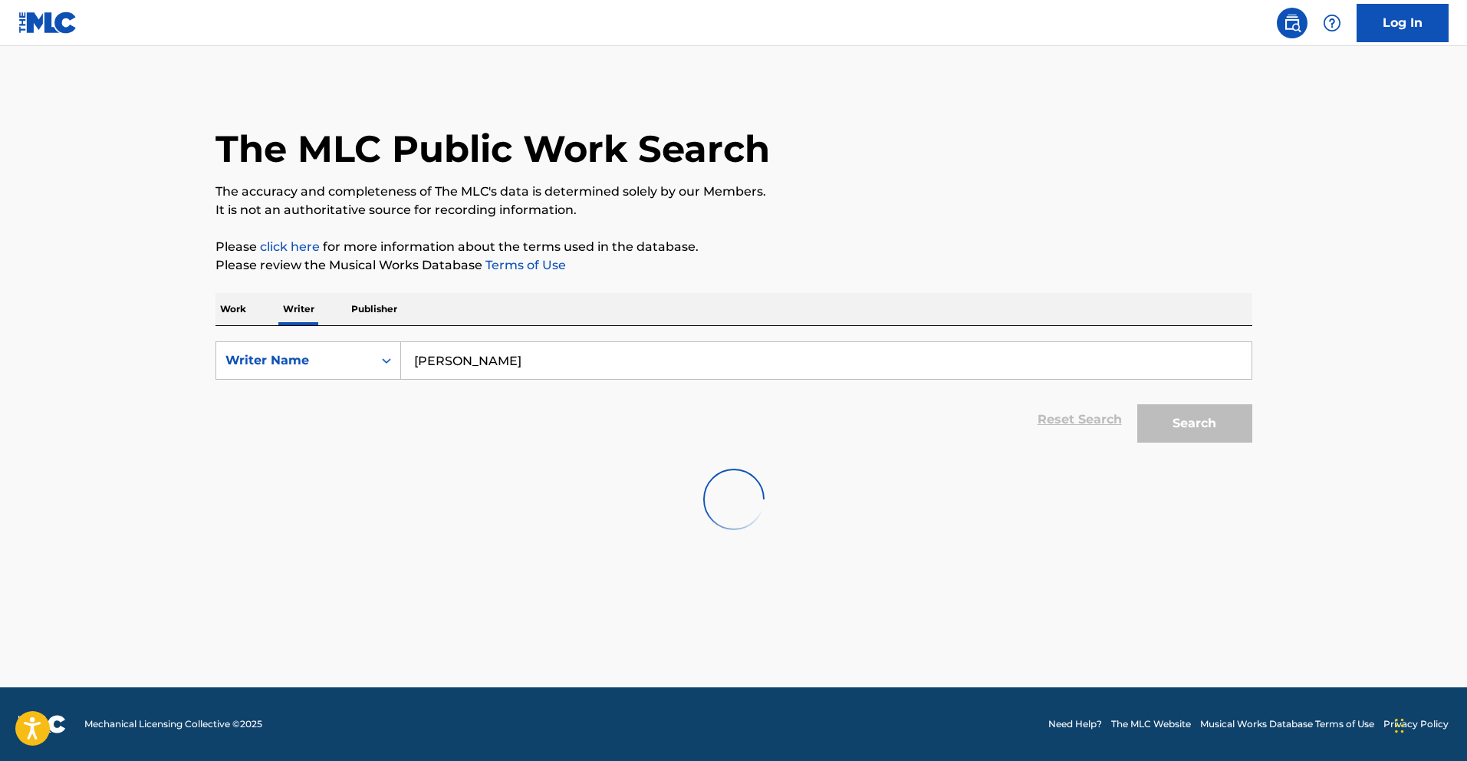
scroll to position [0, 0]
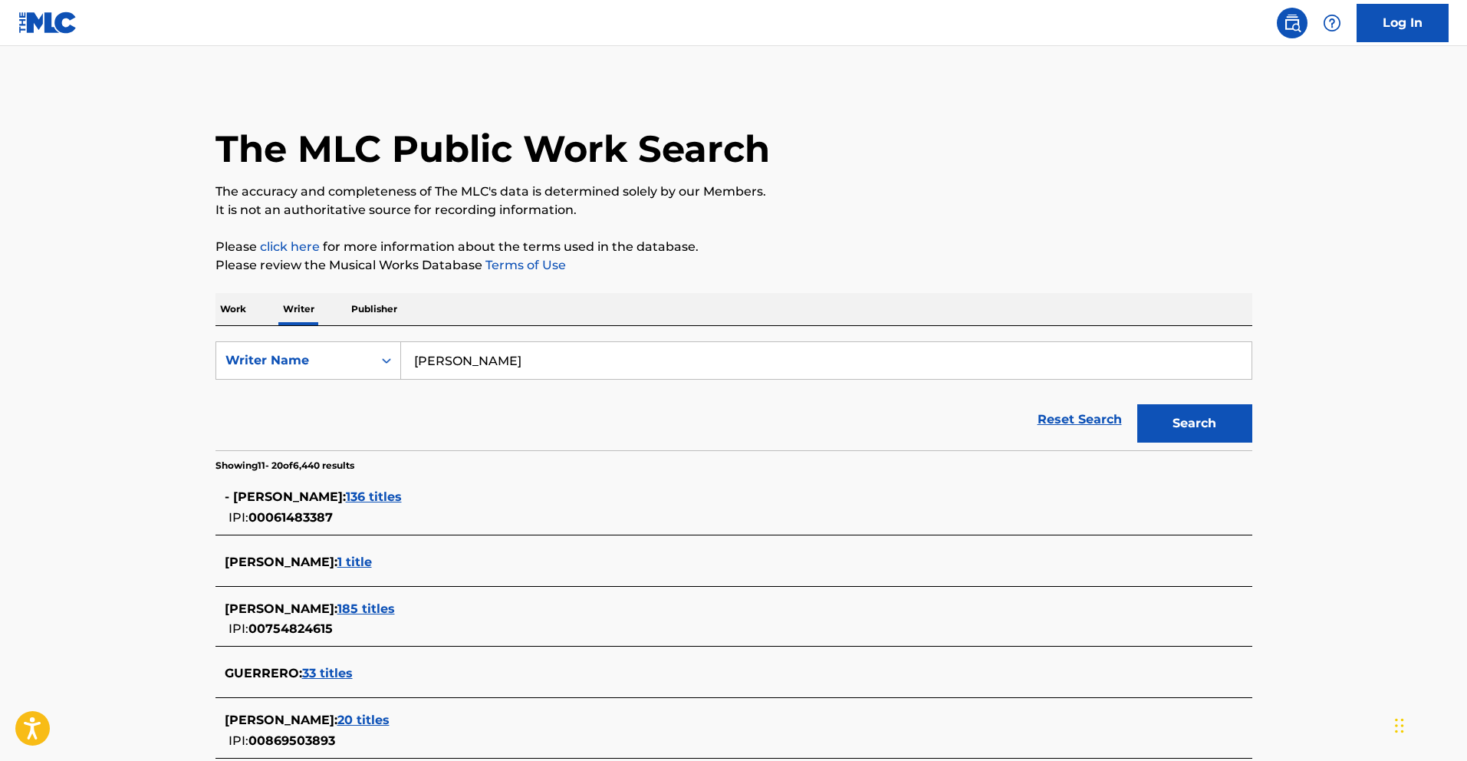
click at [395, 607] on span "185 titles" at bounding box center [366, 608] width 58 height 15
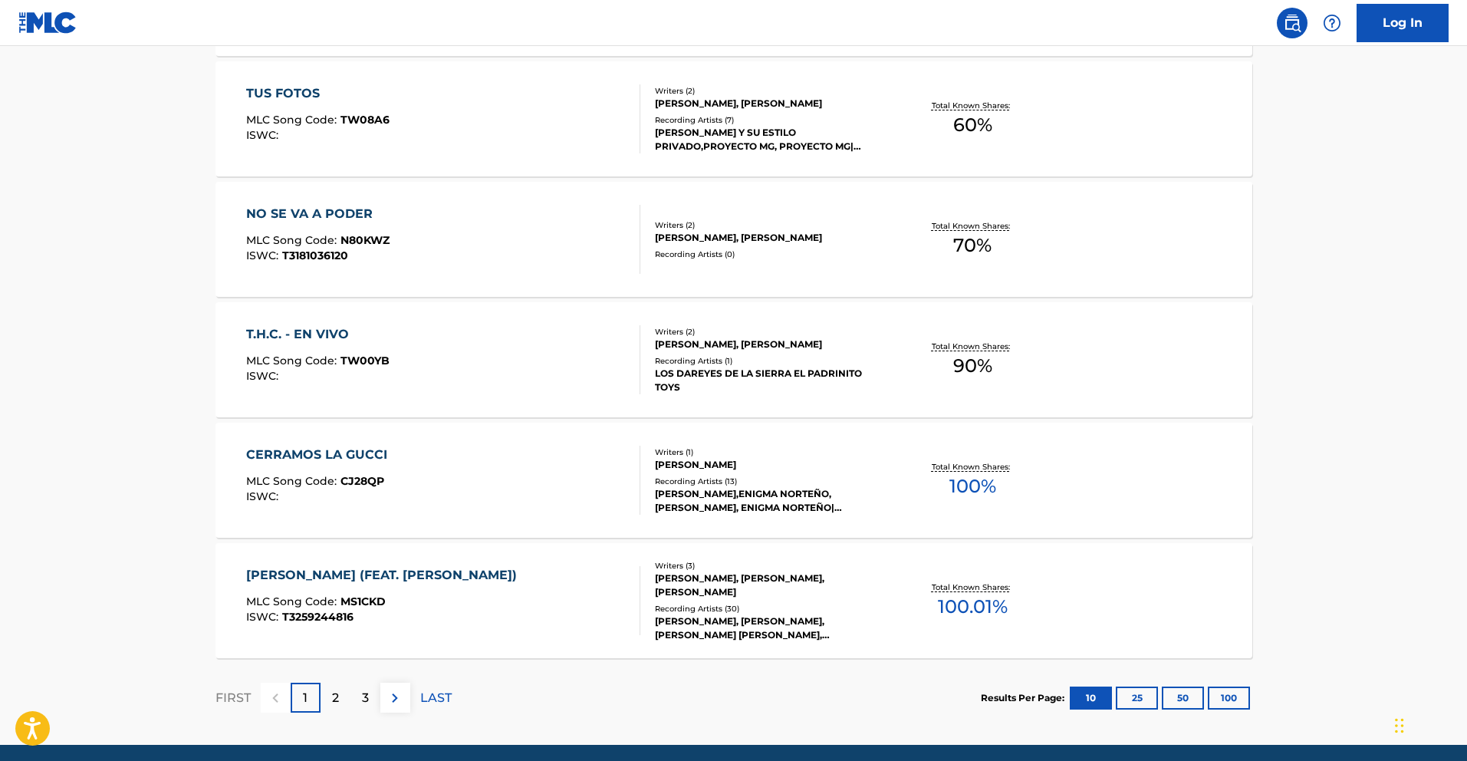
scroll to position [1117, 0]
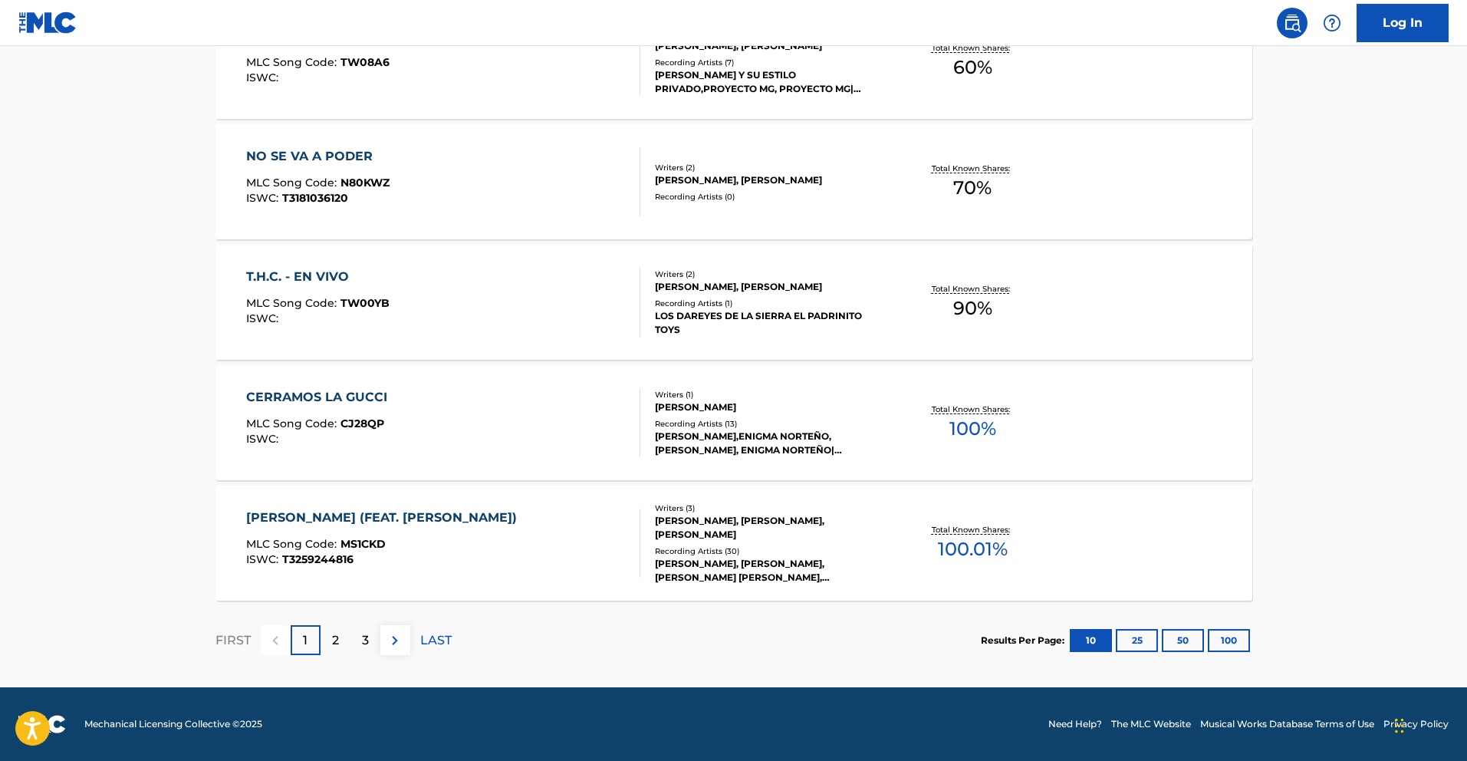
click at [1180, 641] on button "50" at bounding box center [1183, 640] width 42 height 23
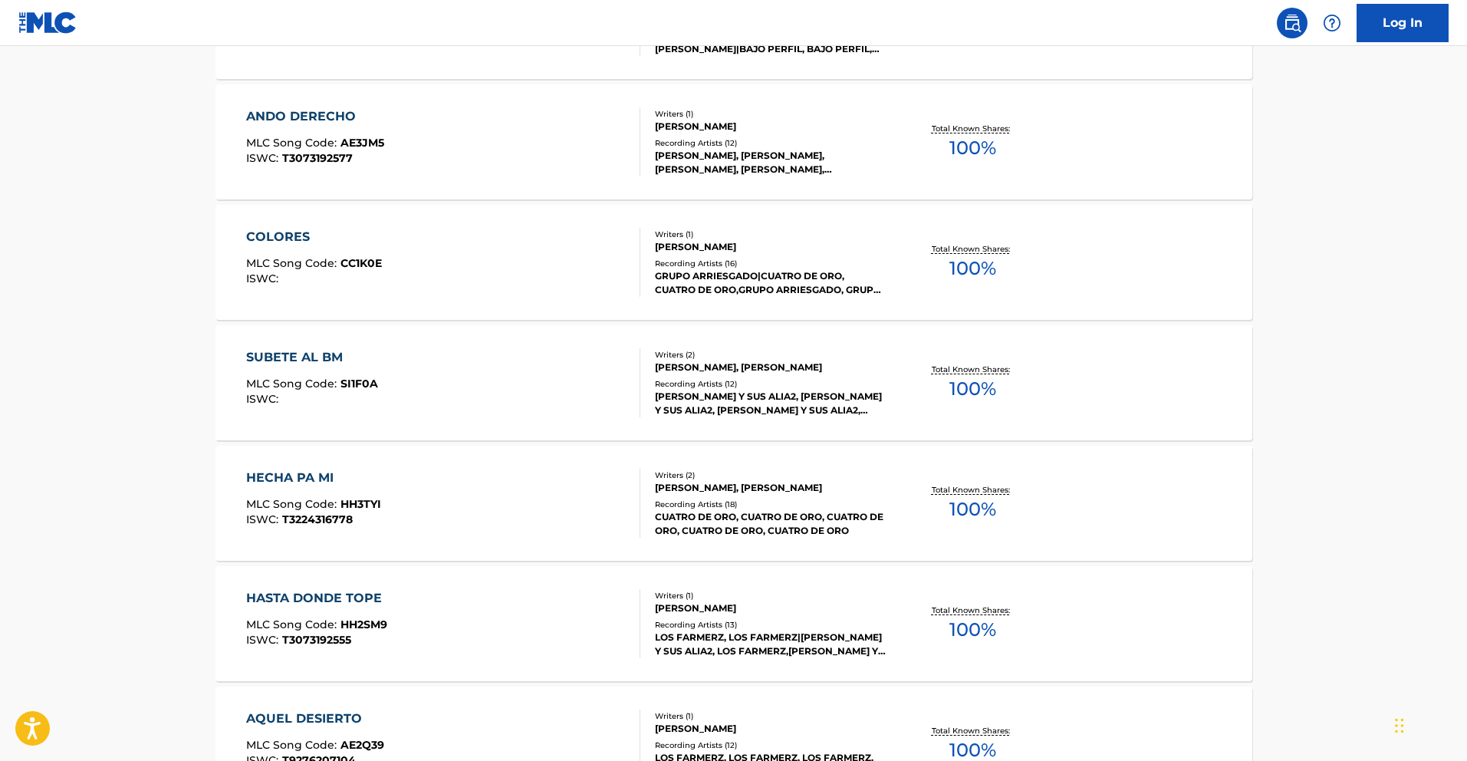
scroll to position [4024, 0]
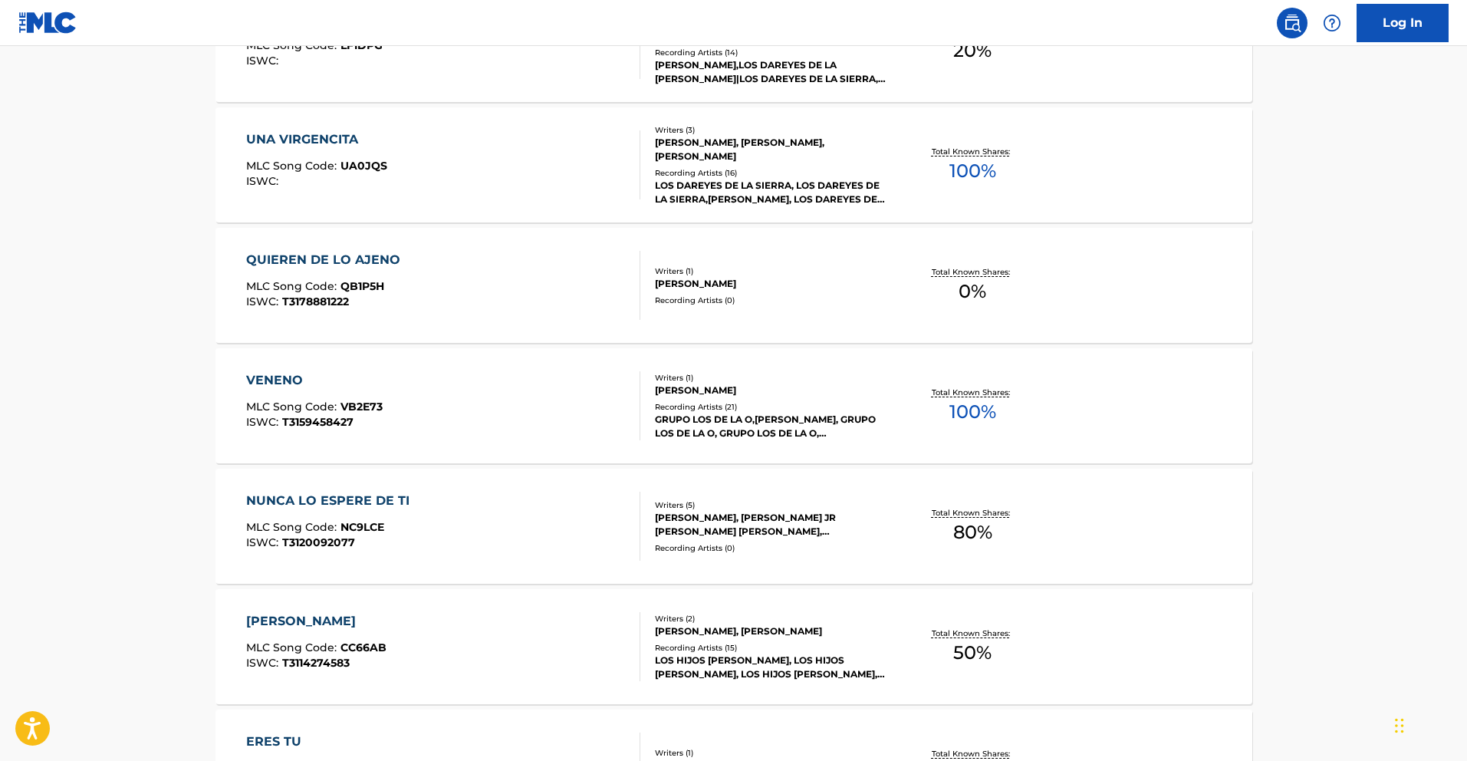
click at [291, 376] on div "VENENO" at bounding box center [314, 380] width 137 height 18
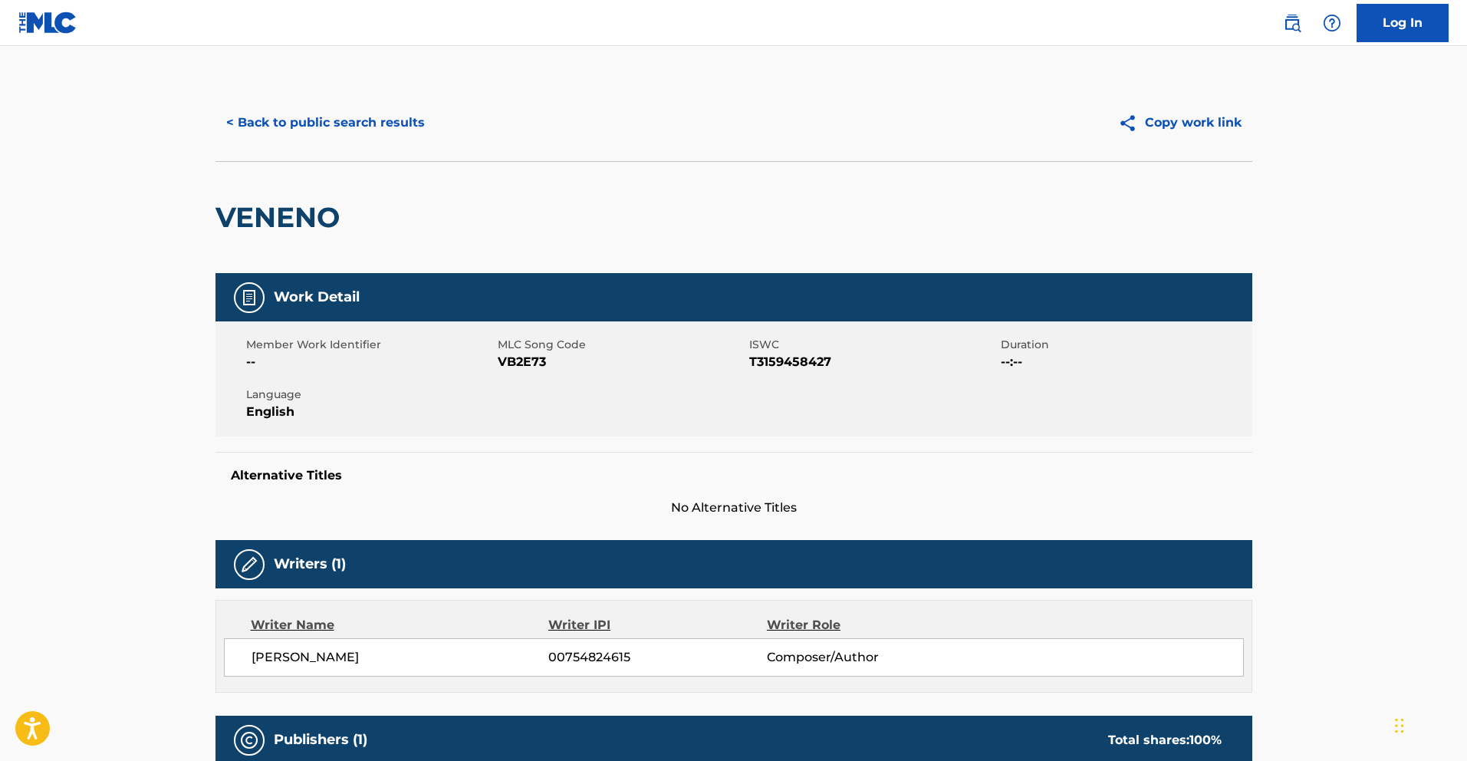
click at [333, 133] on button "< Back to public search results" at bounding box center [326, 123] width 220 height 38
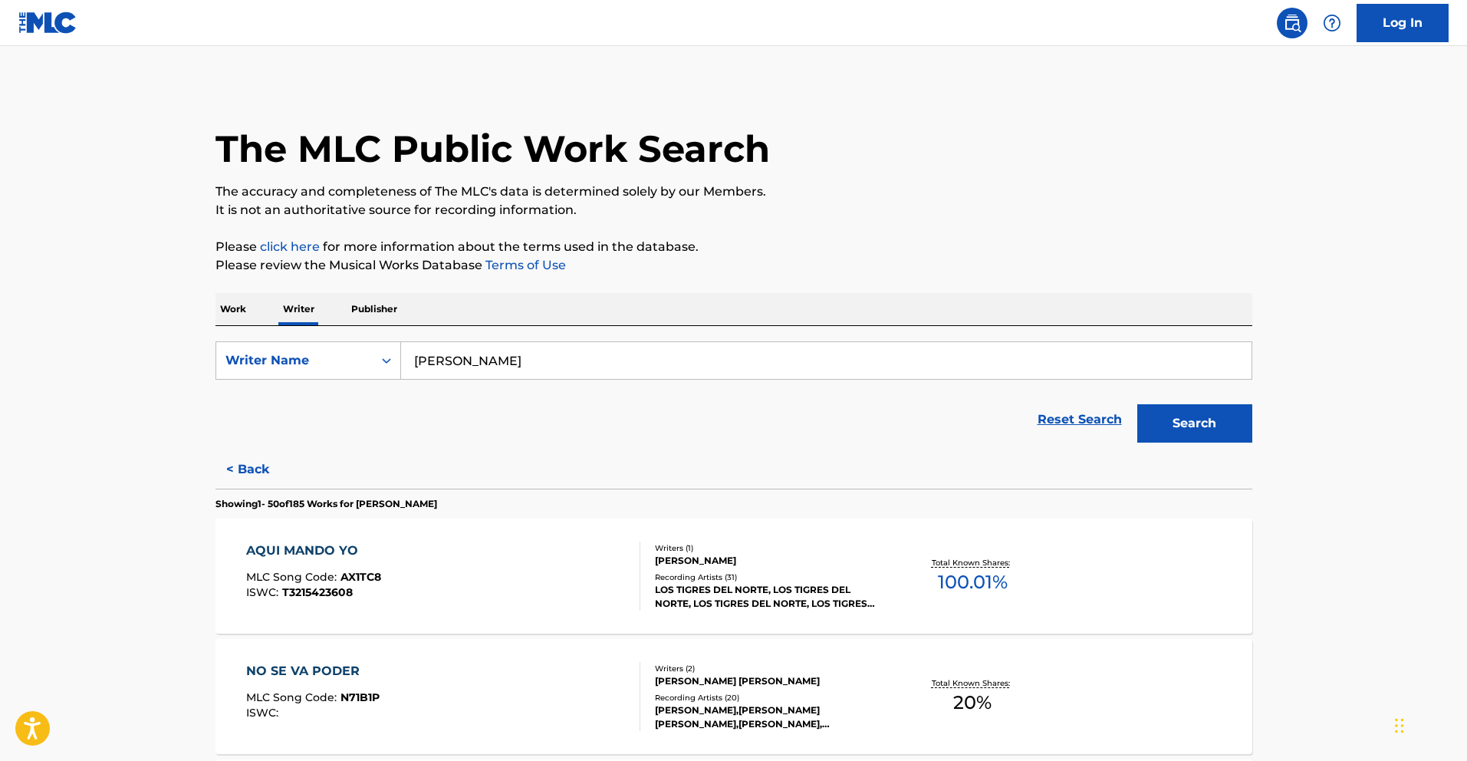
click at [239, 309] on p "Work" at bounding box center [233, 309] width 35 height 32
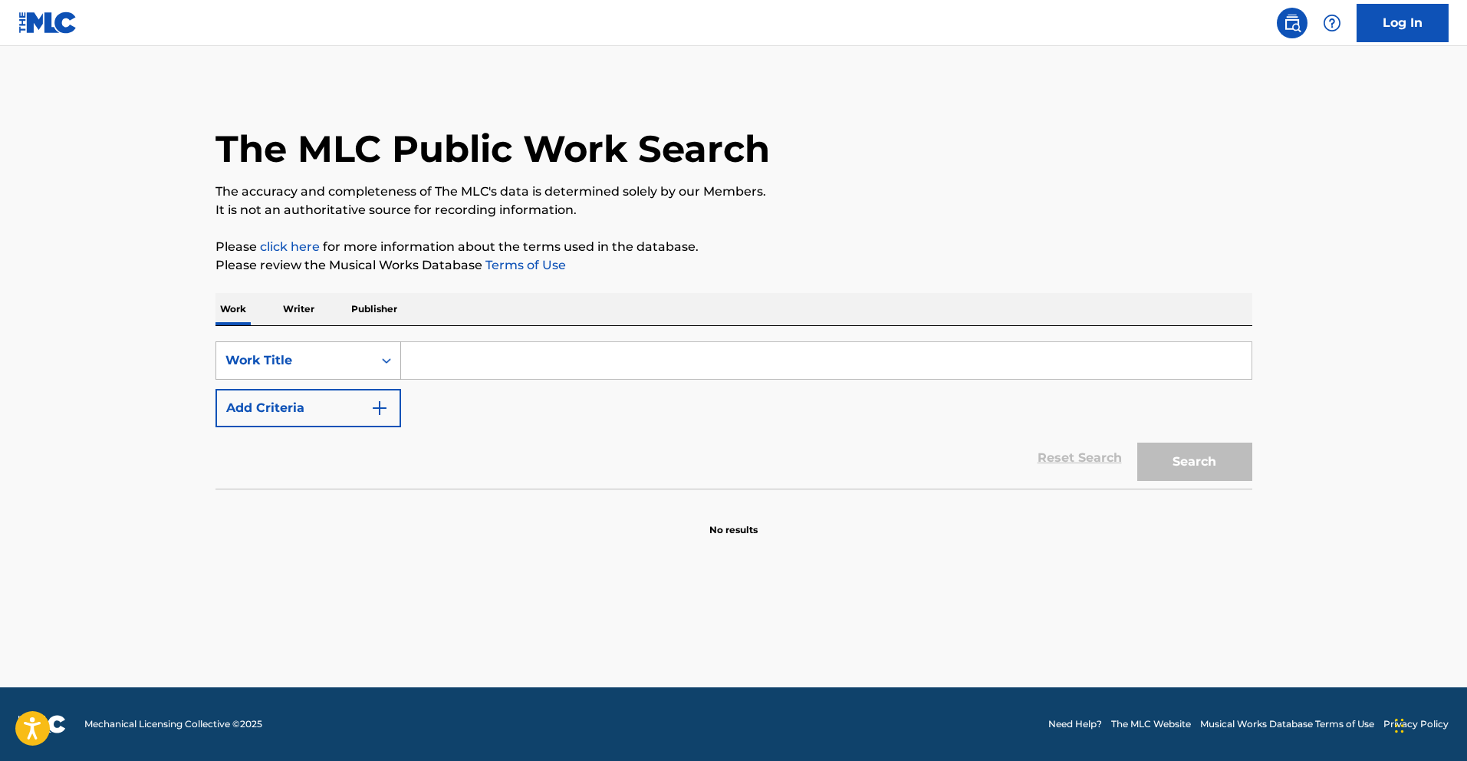
click at [367, 363] on div "Work Title" at bounding box center [294, 360] width 156 height 29
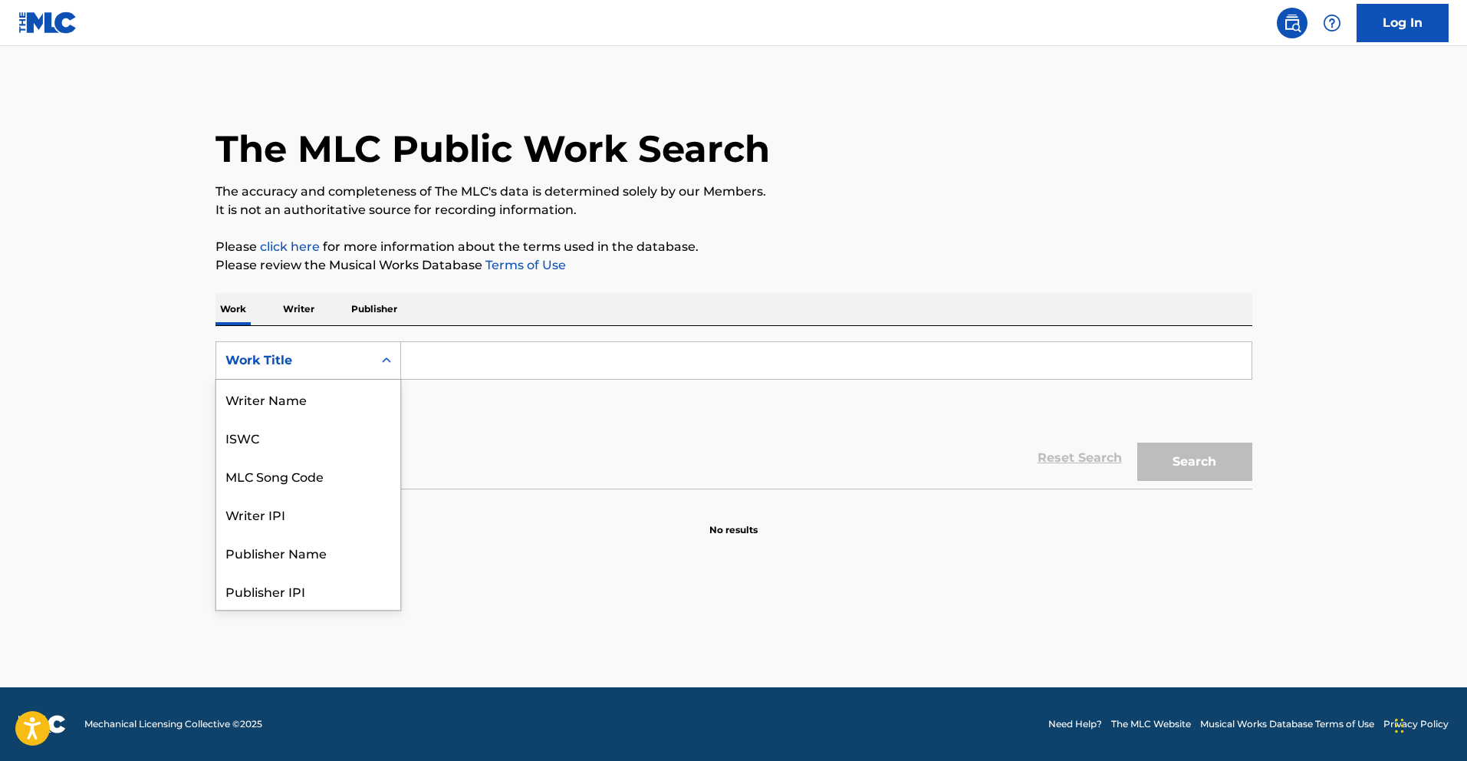
scroll to position [77, 0]
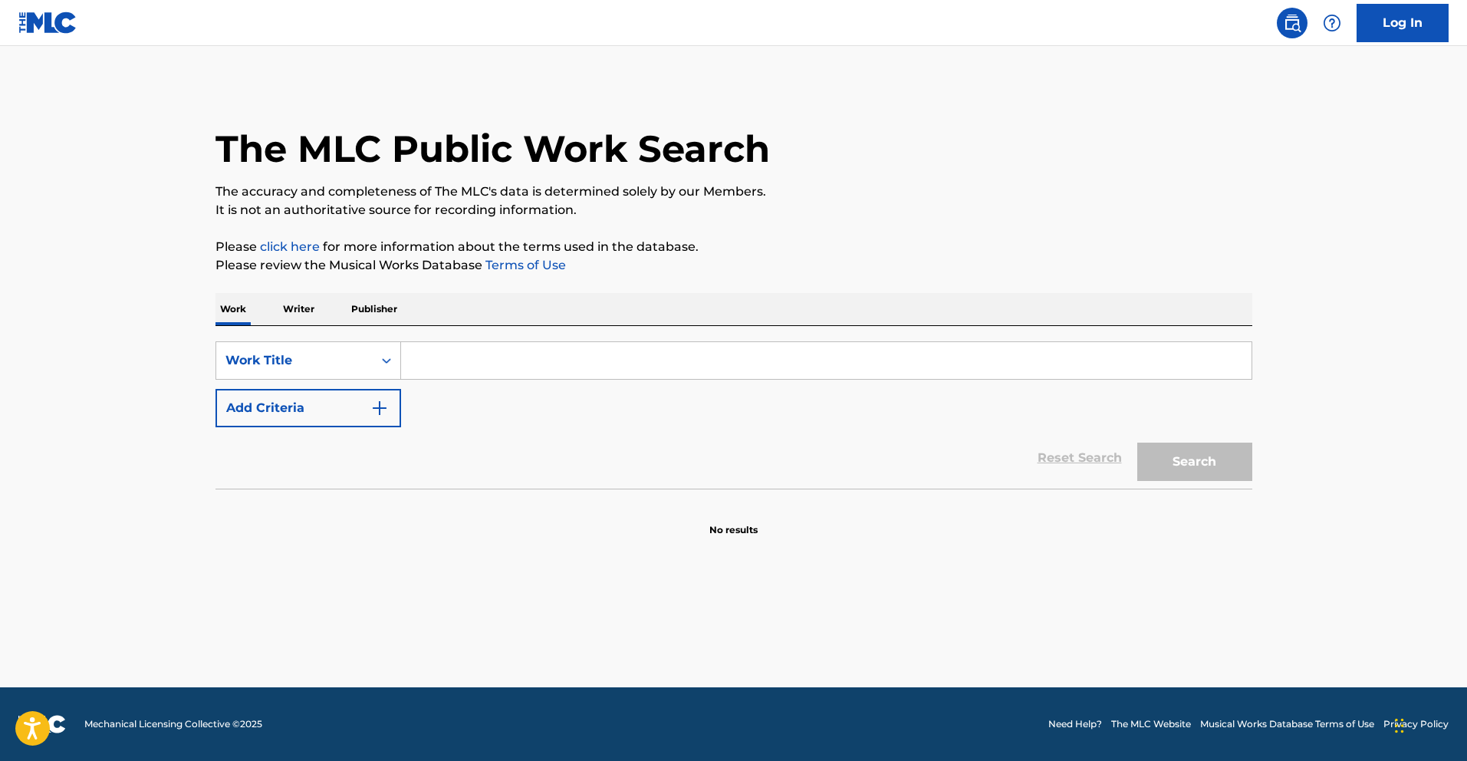
drag, startPoint x: 568, startPoint y: 479, endPoint x: 440, endPoint y: 354, distance: 179.0
click at [566, 473] on div "Reset Search Search" at bounding box center [734, 457] width 1037 height 61
click at [440, 352] on input "Search Form" at bounding box center [826, 360] width 851 height 37
paste input "Veneno"
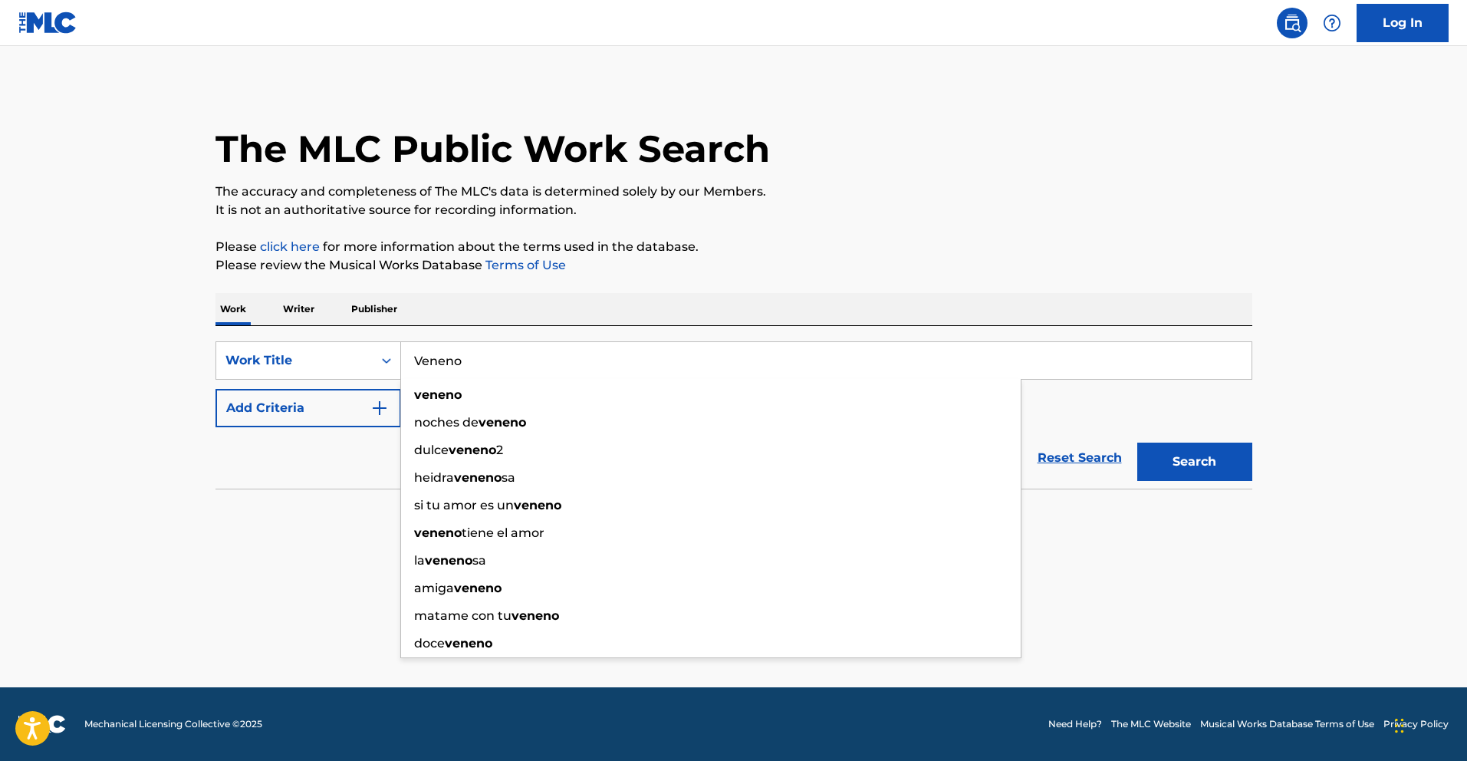
type input "Veneno"
click at [367, 403] on button "Add Criteria" at bounding box center [309, 408] width 186 height 38
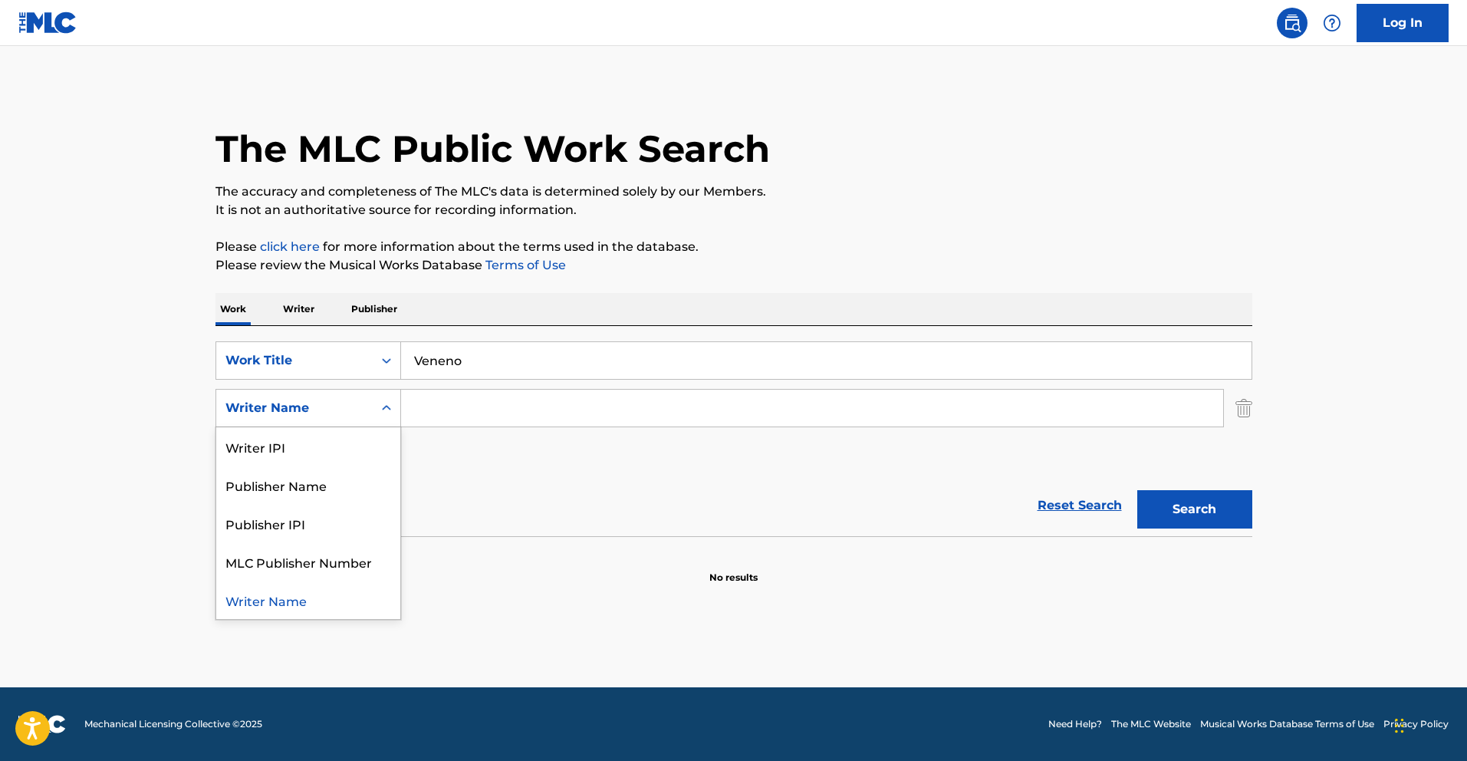
click at [381, 403] on icon "Search Form" at bounding box center [386, 407] width 15 height 15
click at [352, 450] on div "Writer IPI" at bounding box center [308, 446] width 184 height 38
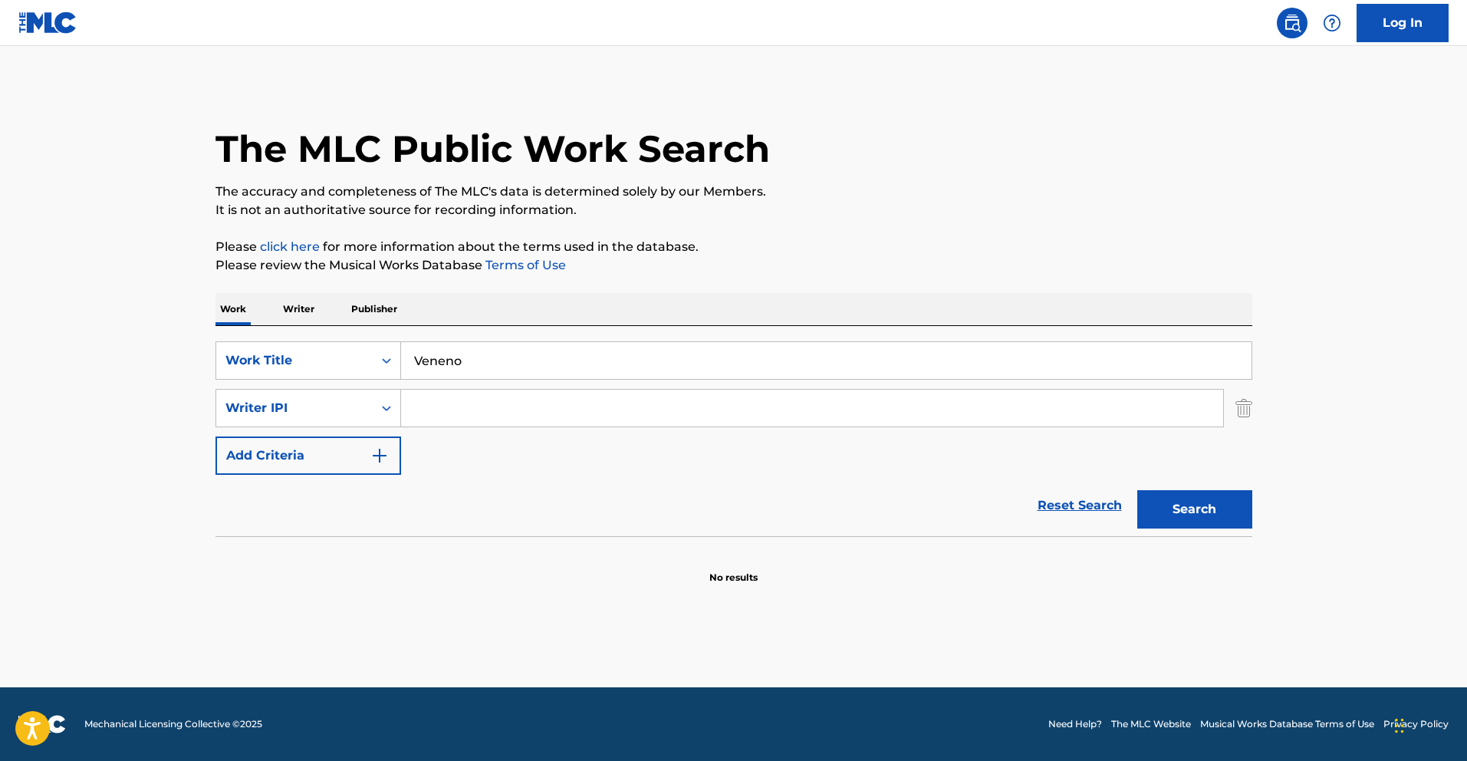
click at [519, 410] on input "Search Form" at bounding box center [812, 408] width 822 height 37
paste input "[PERSON_NAME]"
drag, startPoint x: 544, startPoint y: 416, endPoint x: 321, endPoint y: 407, distance: 223.4
click at [334, 407] on div "SearchWithCriteria62ae8b46-d5d6-42ce-b626-32fbf998c282 Writer [PERSON_NAME]" at bounding box center [734, 408] width 1037 height 38
paste input "754824615"
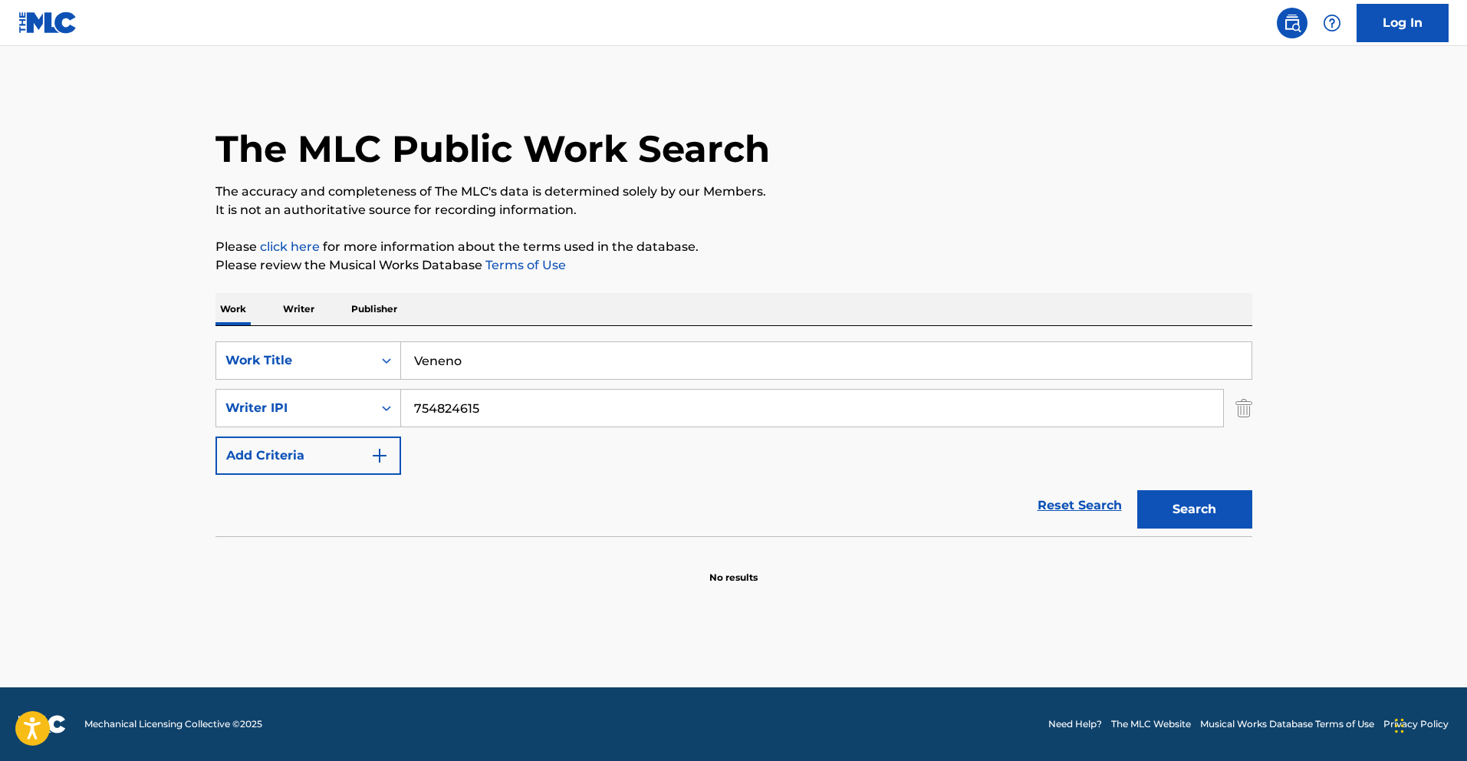
type input "754824615"
click at [1223, 523] on button "Search" at bounding box center [1194, 509] width 115 height 38
click at [1200, 512] on button "Search" at bounding box center [1194, 509] width 115 height 38
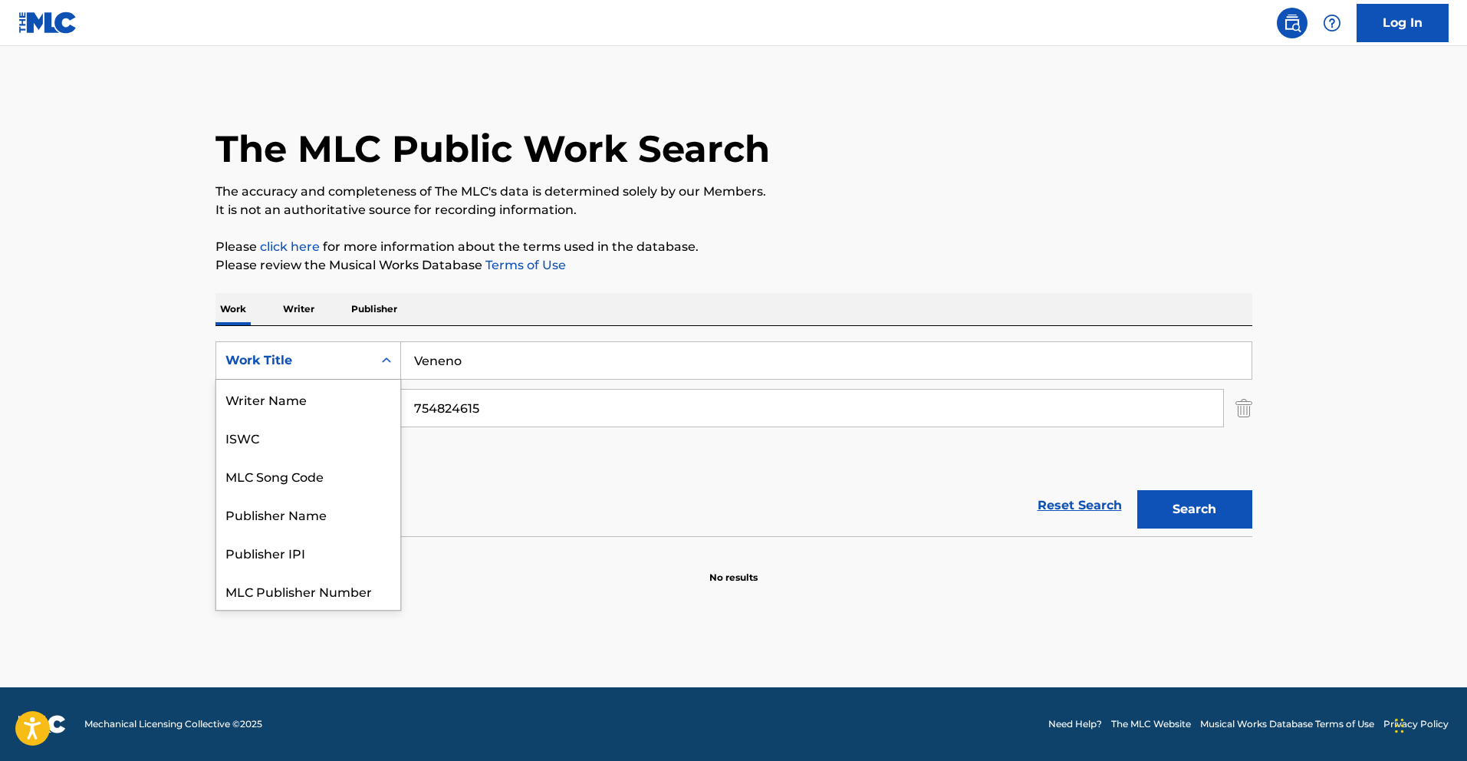
click at [377, 364] on div "Search Form" at bounding box center [387, 361] width 28 height 28
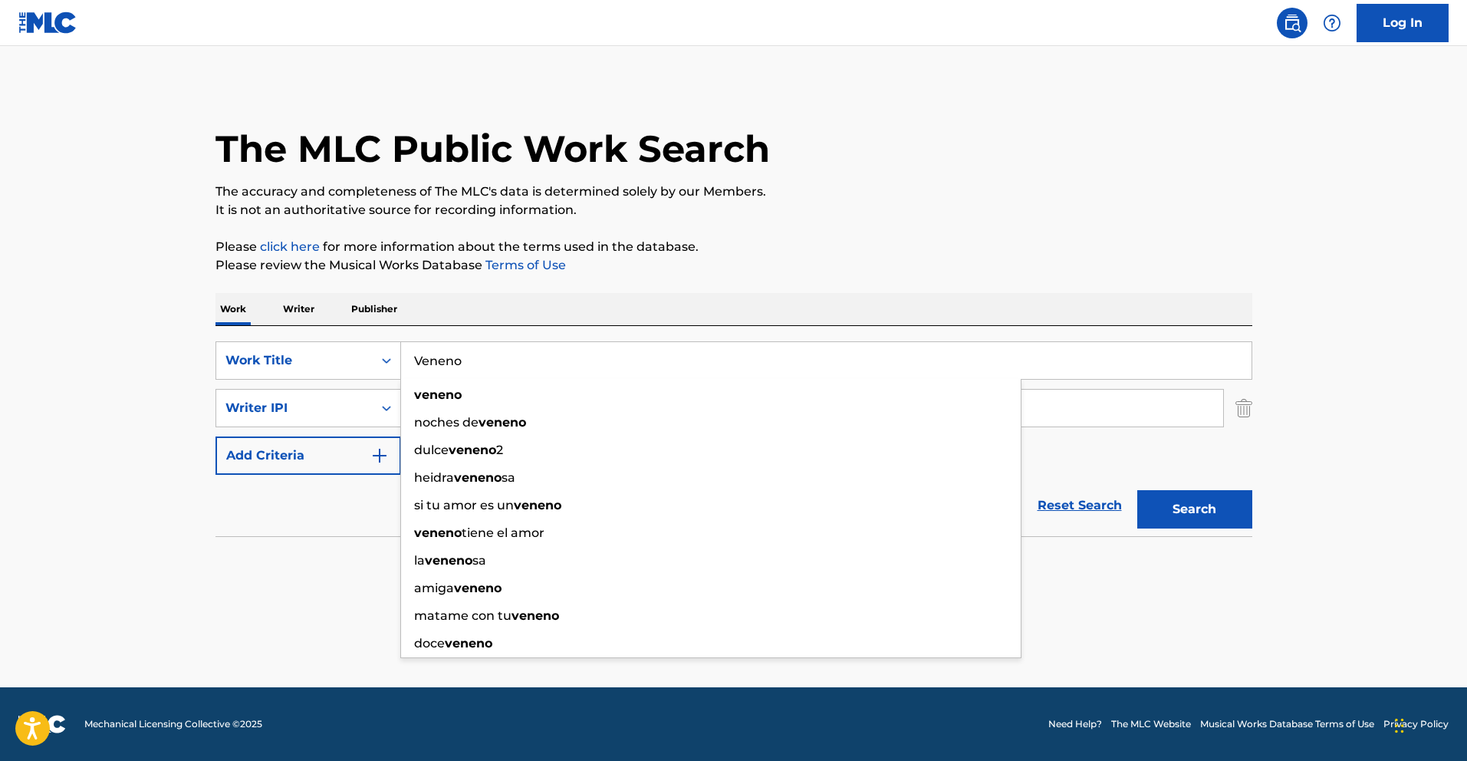
drag, startPoint x: 586, startPoint y: 343, endPoint x: 339, endPoint y: 291, distance: 252.4
click at [526, 326] on div "SearchWithCriteriafceaed3a-af78-4c5f-9555-220f58c2384a Work Title Veneno veneno…" at bounding box center [734, 431] width 1037 height 210
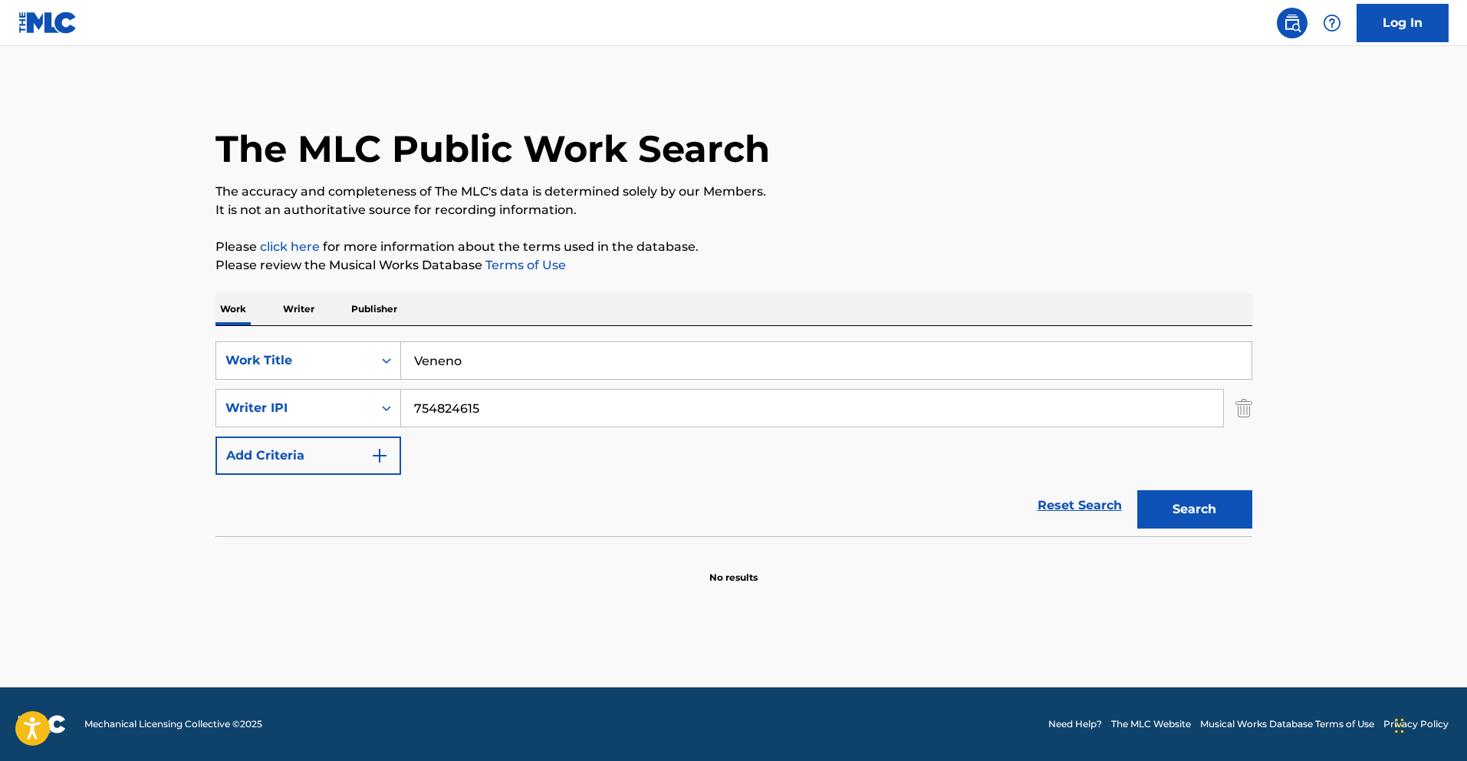
click at [305, 317] on p "Writer" at bounding box center [298, 309] width 41 height 32
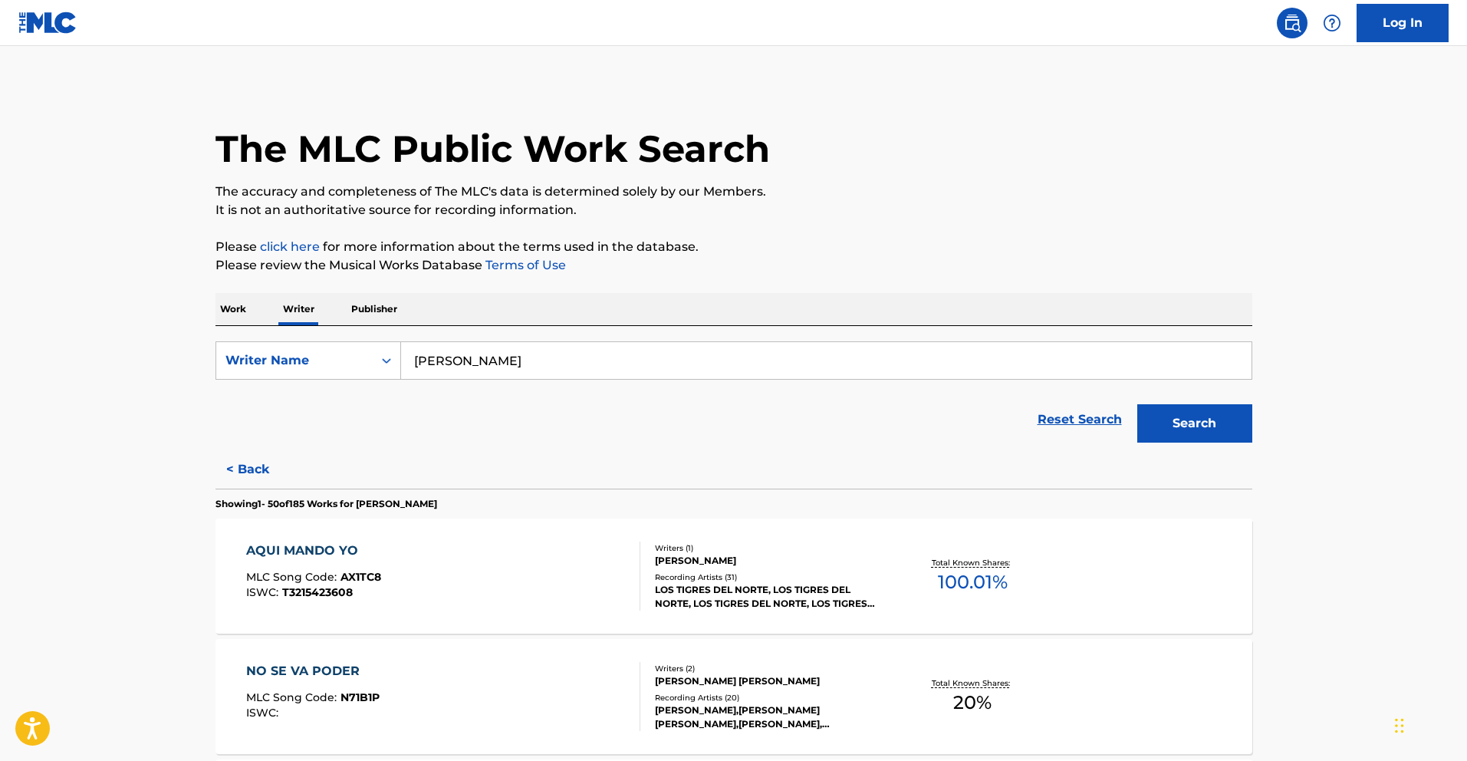
click at [224, 305] on p "Work" at bounding box center [233, 309] width 35 height 32
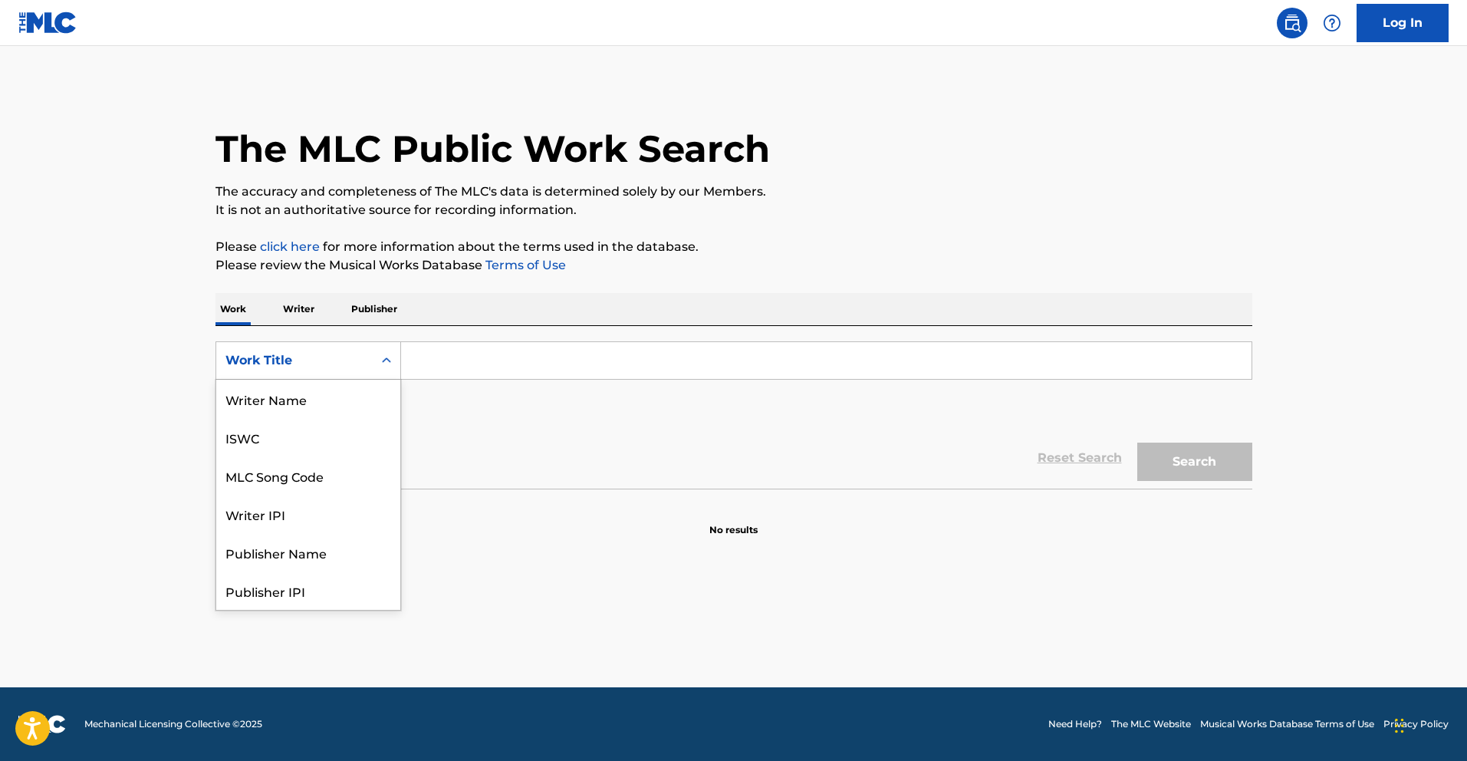
click at [379, 362] on icon "Search Form" at bounding box center [386, 360] width 15 height 15
drag, startPoint x: 337, startPoint y: 444, endPoint x: 430, endPoint y: 402, distance: 102.6
click at [338, 443] on div "Writer IPI" at bounding box center [308, 437] width 184 height 38
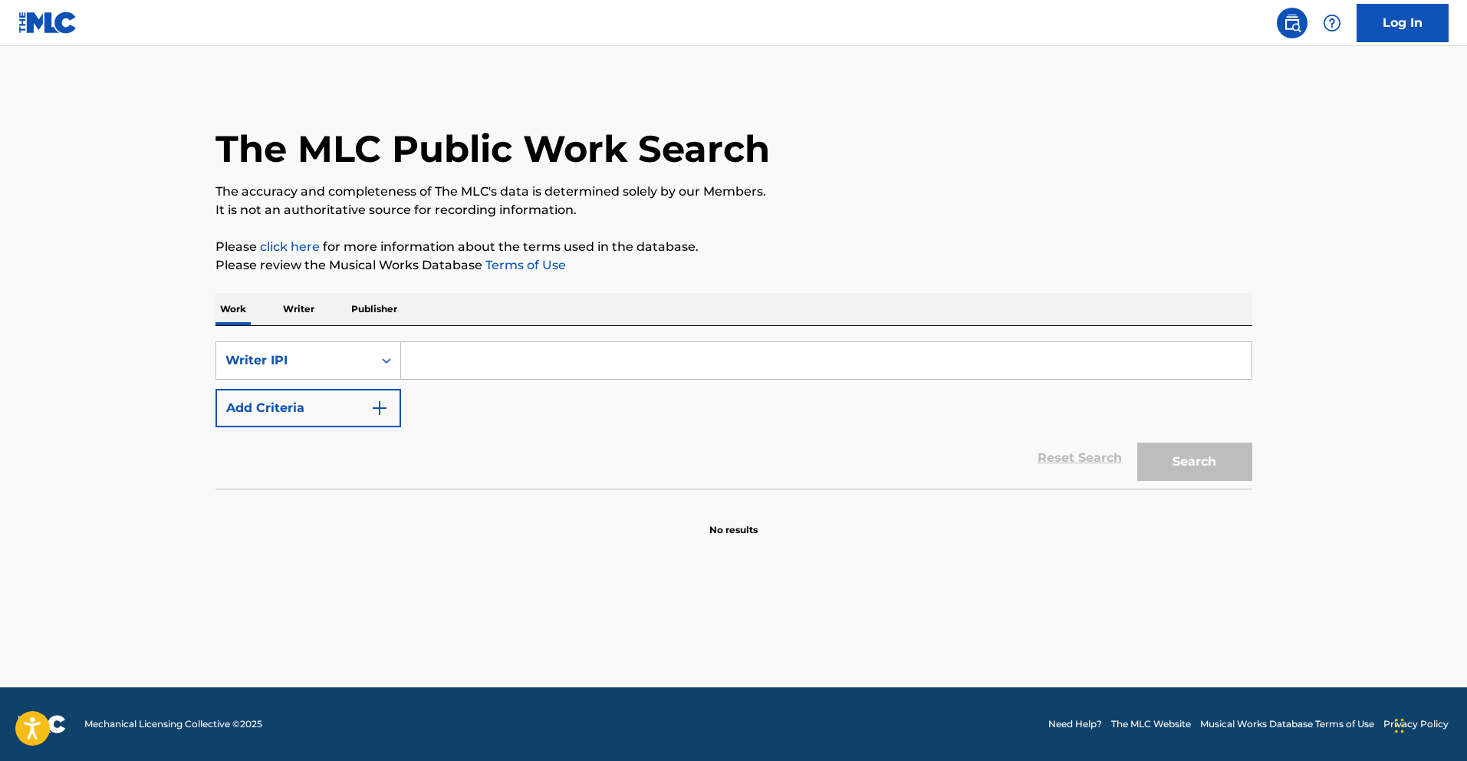
click at [496, 370] on input "Search Form" at bounding box center [826, 360] width 851 height 37
paste input "754824615"
type input "00754824615"
click at [1226, 463] on button "Search" at bounding box center [1194, 462] width 115 height 38
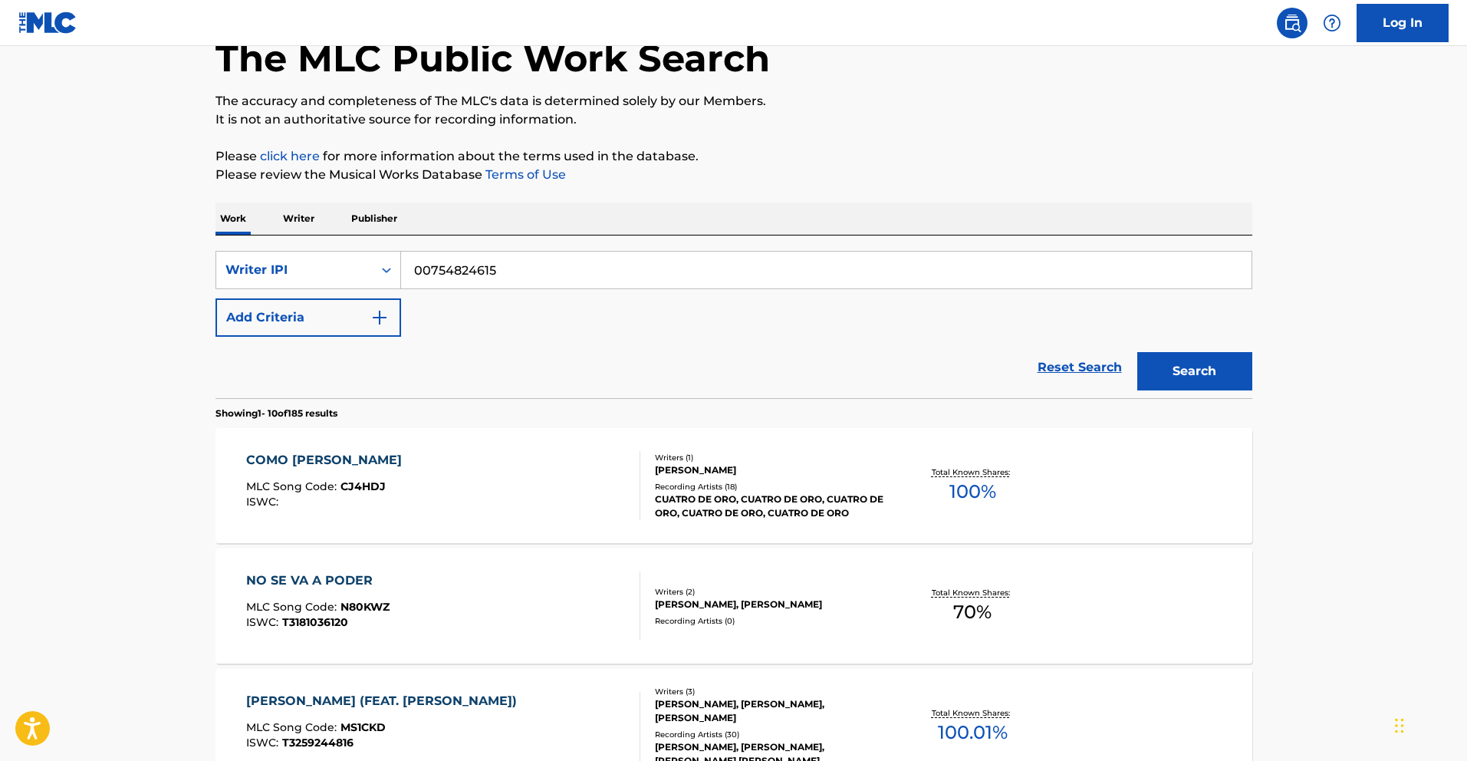
scroll to position [70, 0]
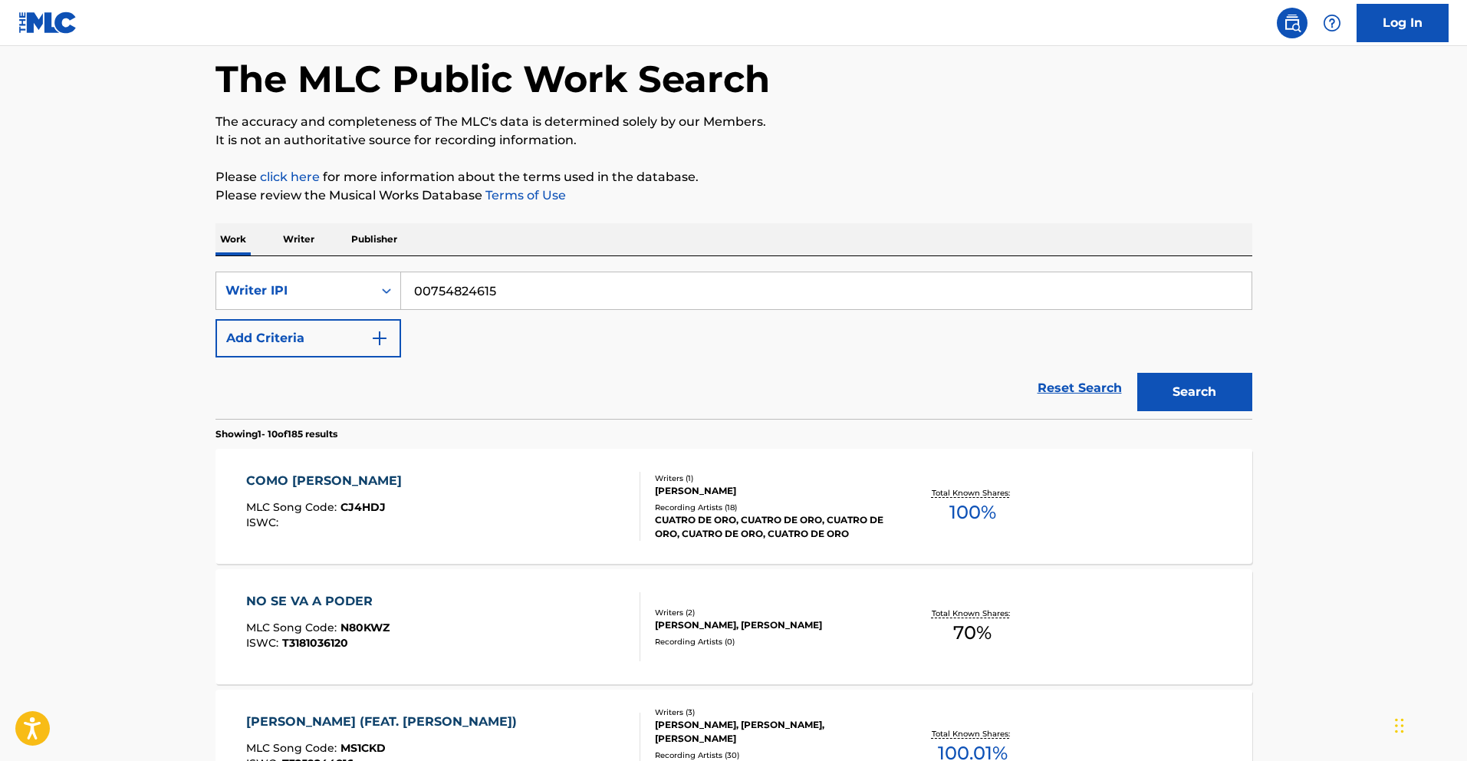
click at [360, 326] on button "Add Criteria" at bounding box center [309, 338] width 186 height 38
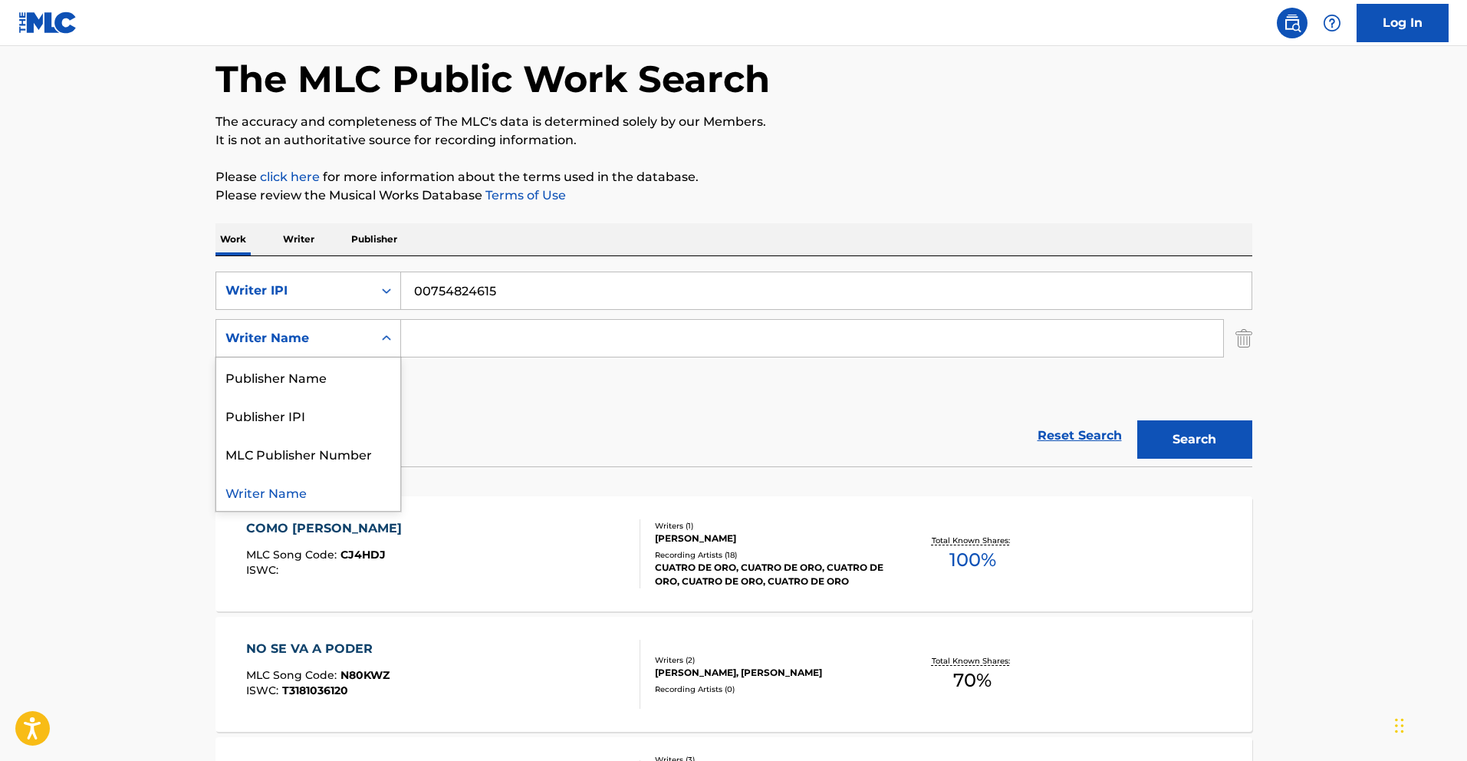
click at [381, 343] on icon "Search Form" at bounding box center [386, 338] width 15 height 15
click at [232, 239] on p "Work" at bounding box center [233, 239] width 35 height 32
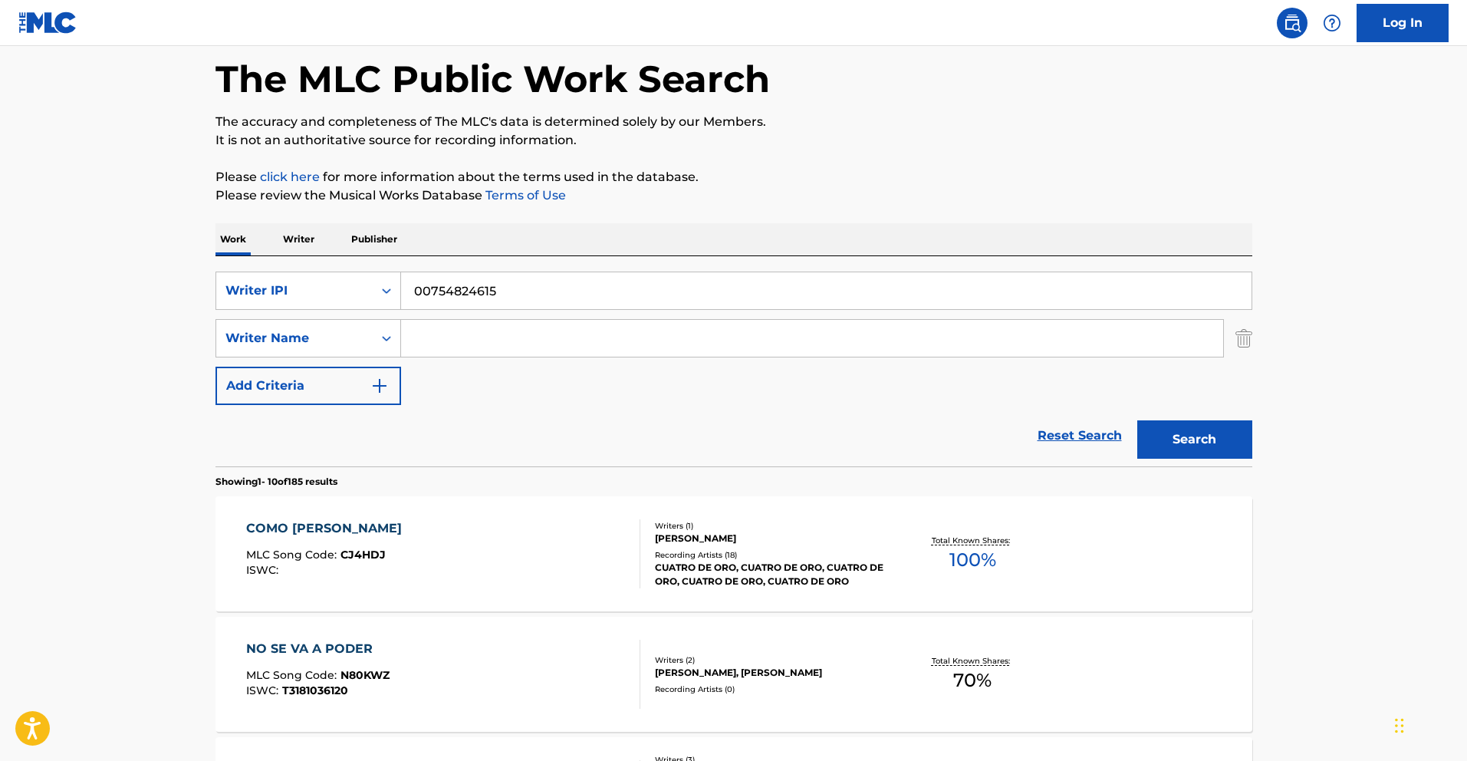
scroll to position [0, 0]
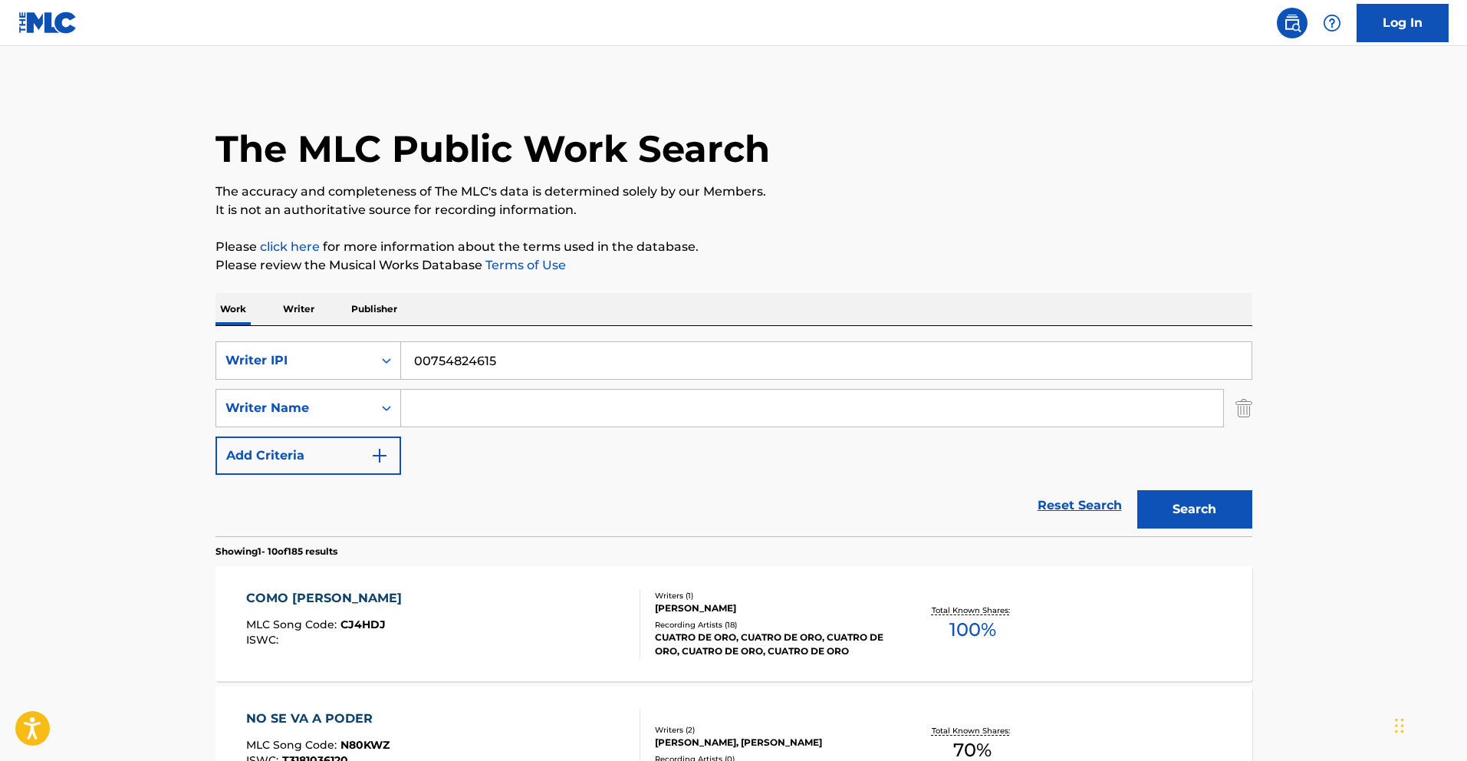
click at [307, 313] on p "Writer" at bounding box center [298, 309] width 41 height 32
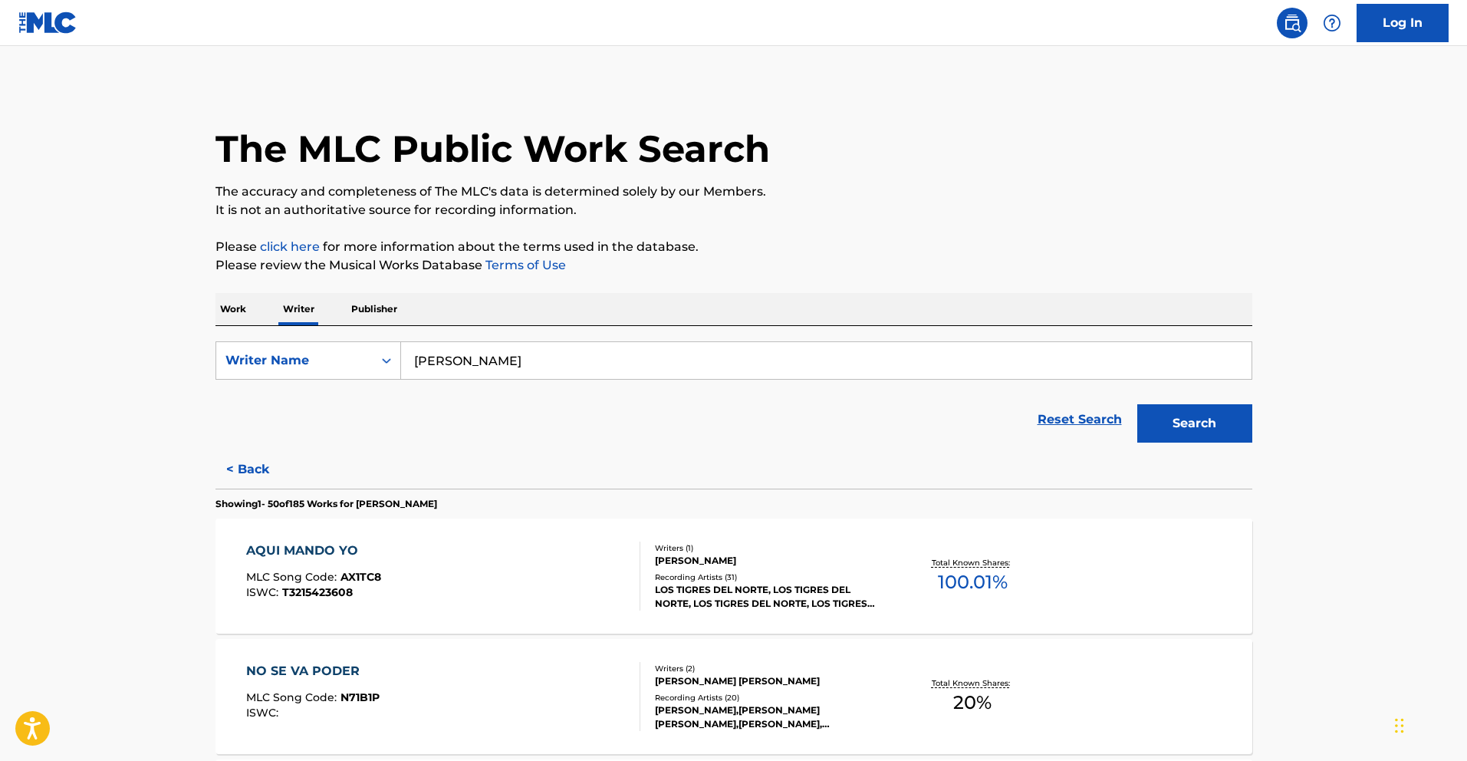
click at [240, 306] on p "Work" at bounding box center [233, 309] width 35 height 32
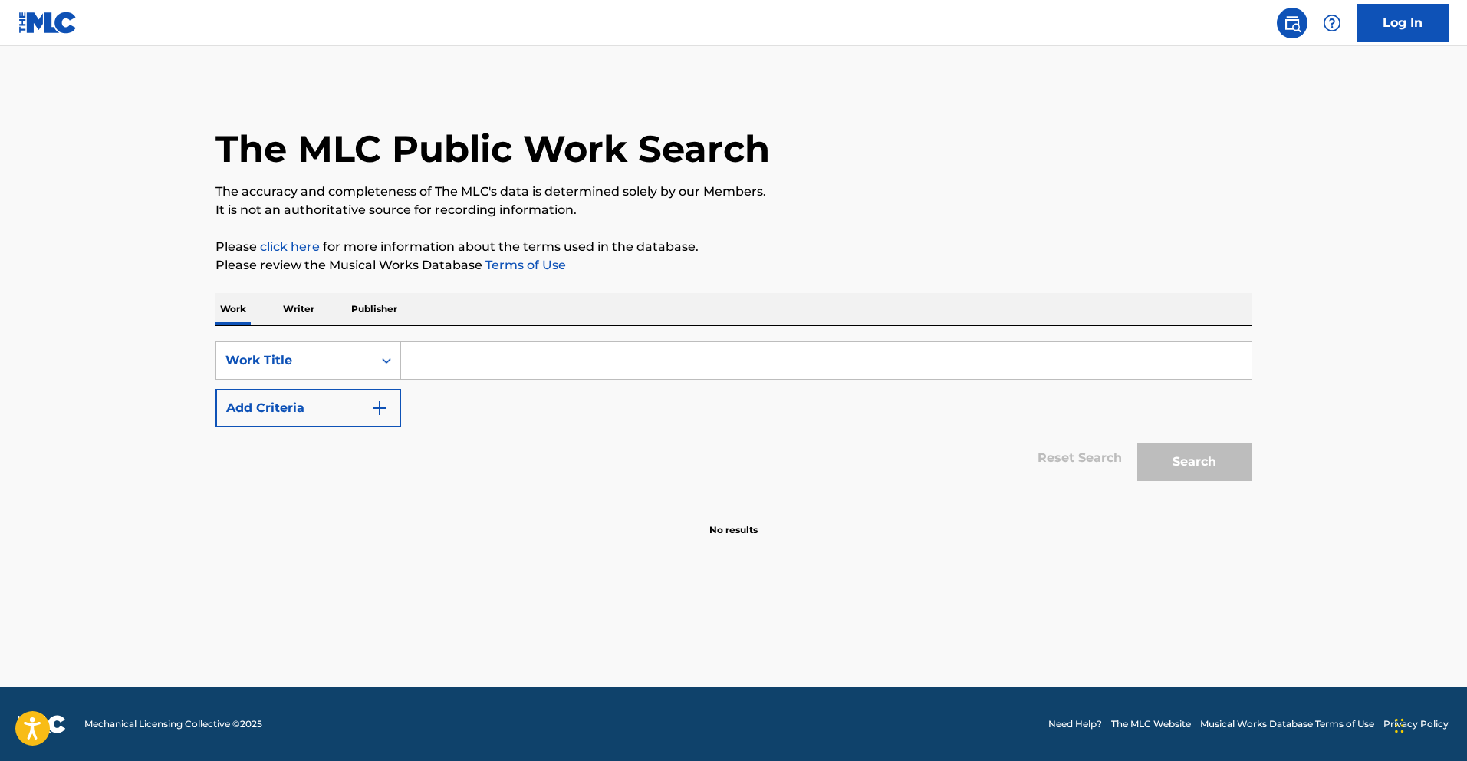
click at [364, 397] on button "Add Criteria" at bounding box center [309, 408] width 186 height 38
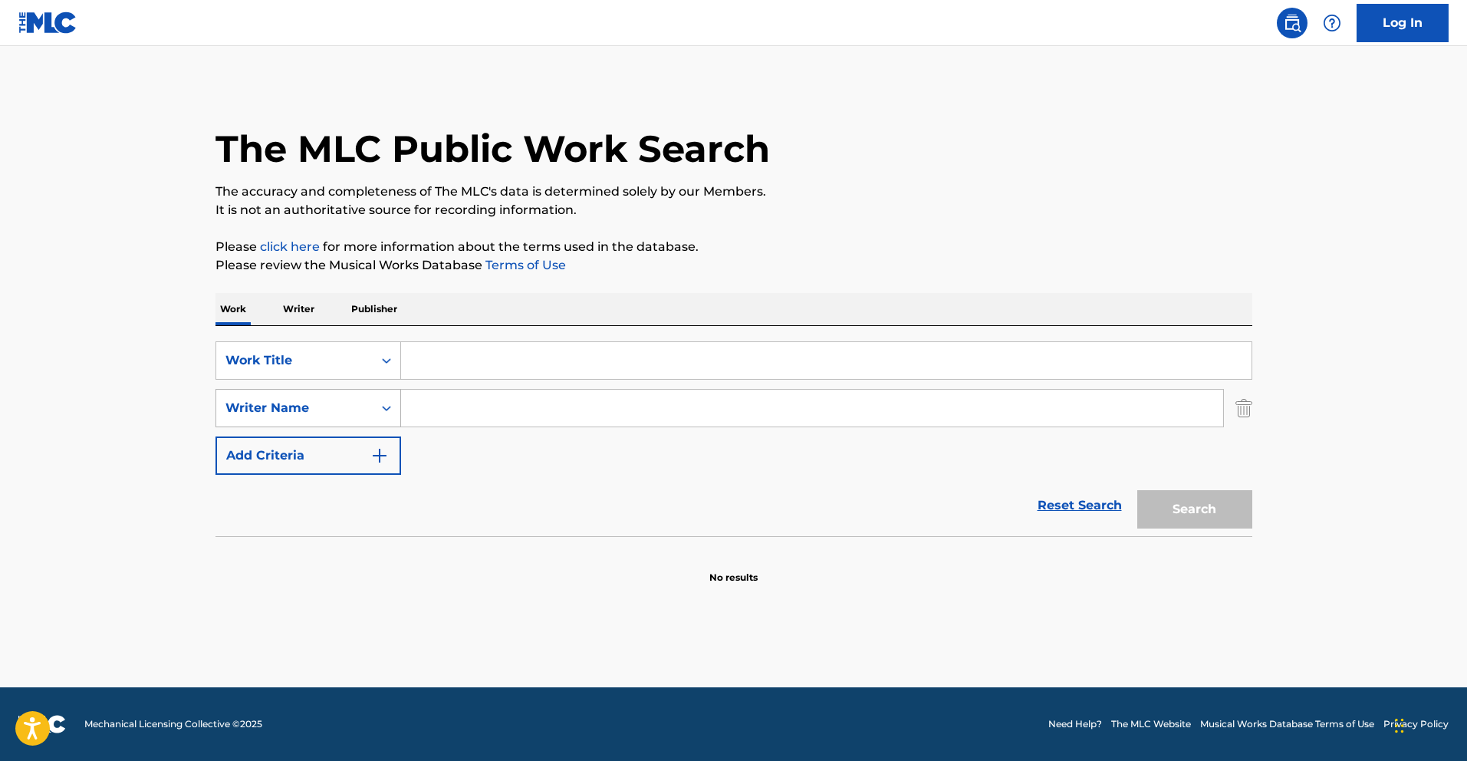
click at [385, 407] on icon "Search Form" at bounding box center [386, 407] width 15 height 15
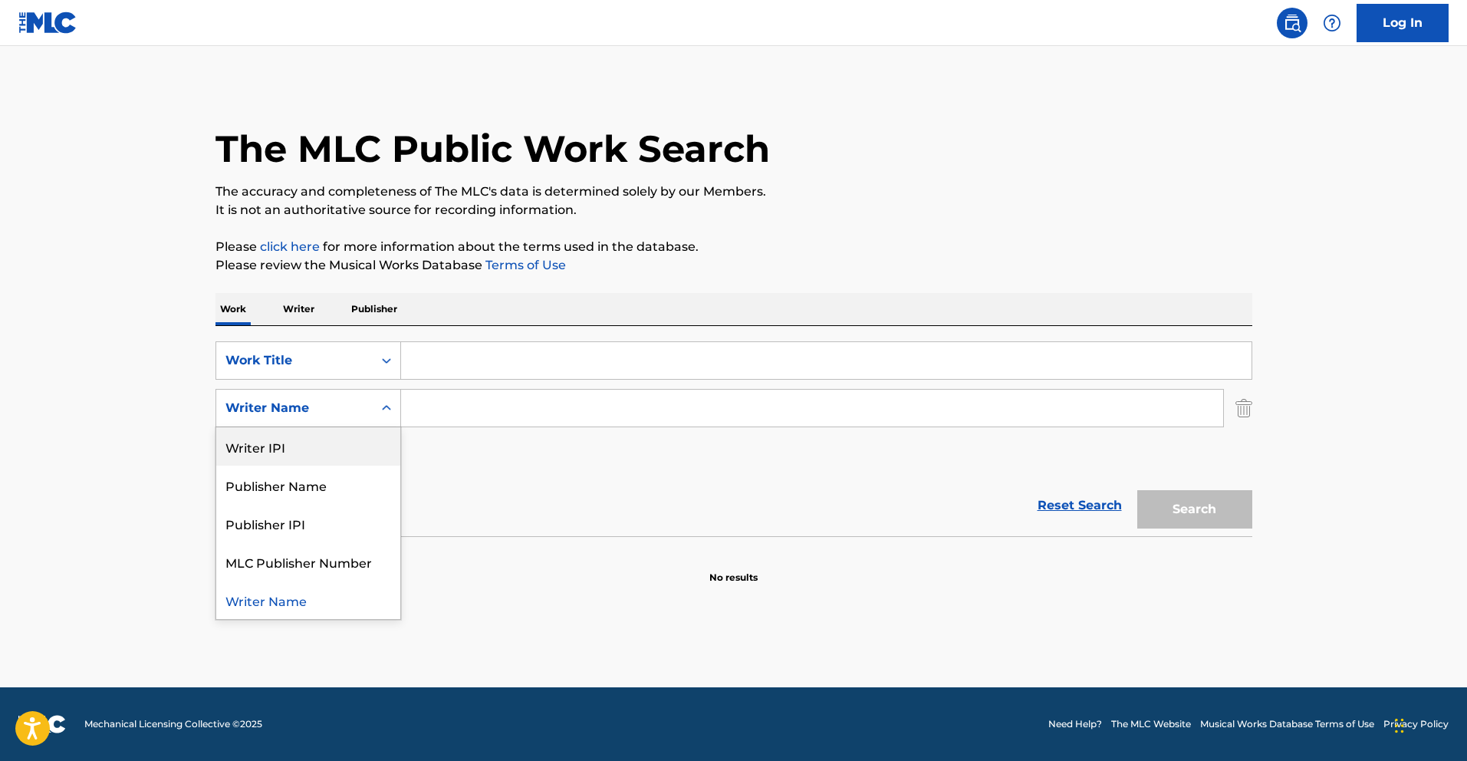
click at [336, 452] on div "Writer IPI" at bounding box center [308, 446] width 184 height 38
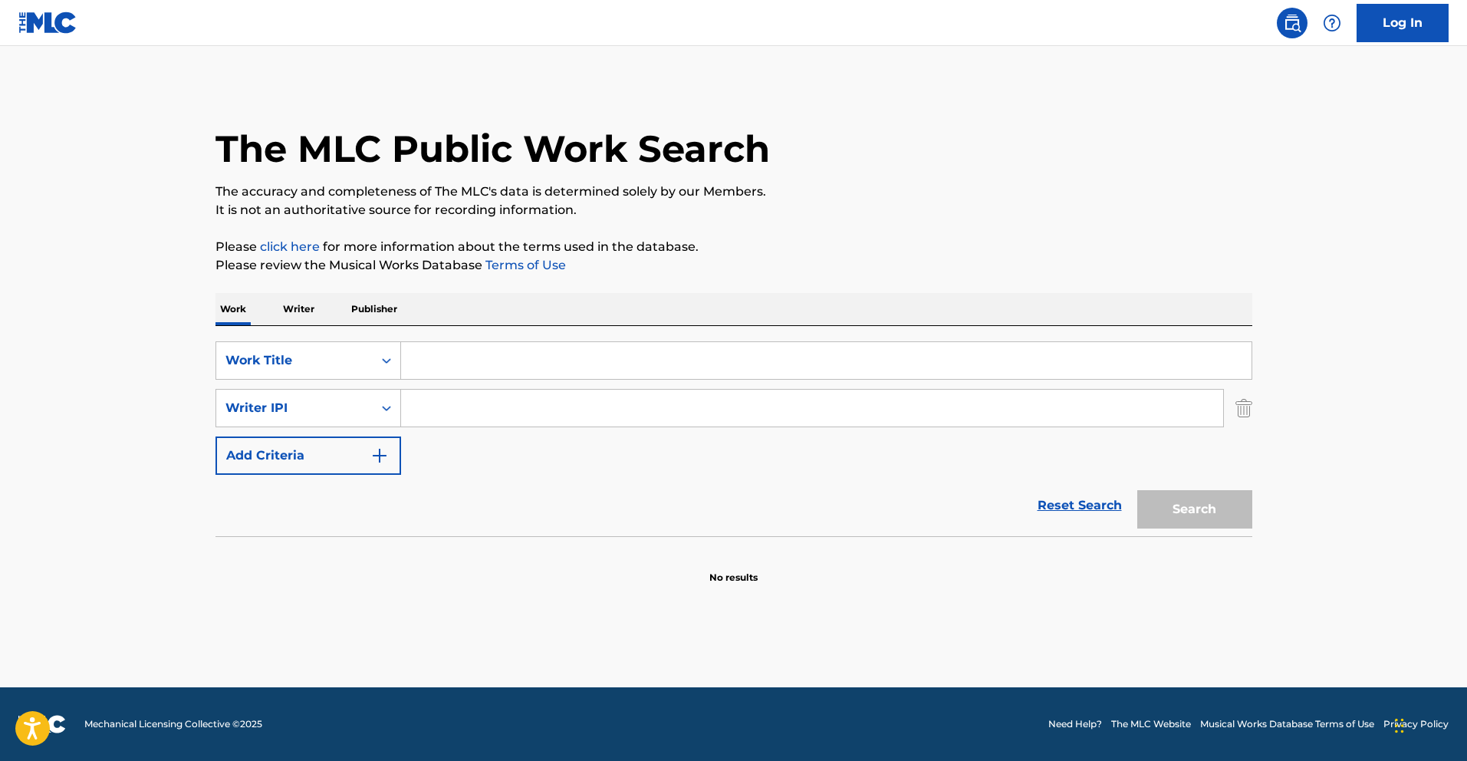
click at [453, 410] on input "Search Form" at bounding box center [812, 408] width 822 height 37
paste input "754824615"
type input "00754824615"
click at [479, 361] on input "Search Form" at bounding box center [826, 360] width 851 height 37
paste input "Veneno"
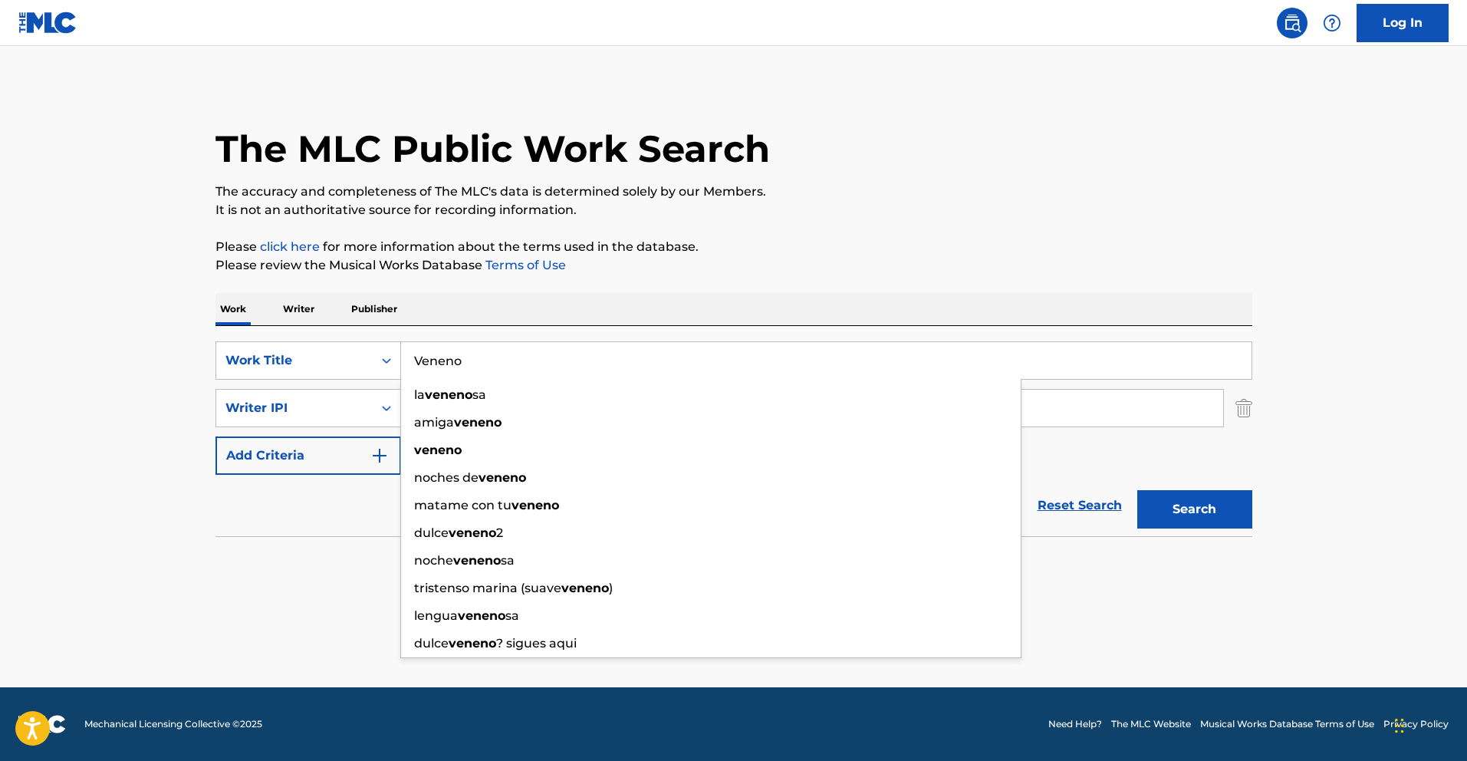
type input "Veneno"
click at [1242, 508] on button "Search" at bounding box center [1194, 509] width 115 height 38
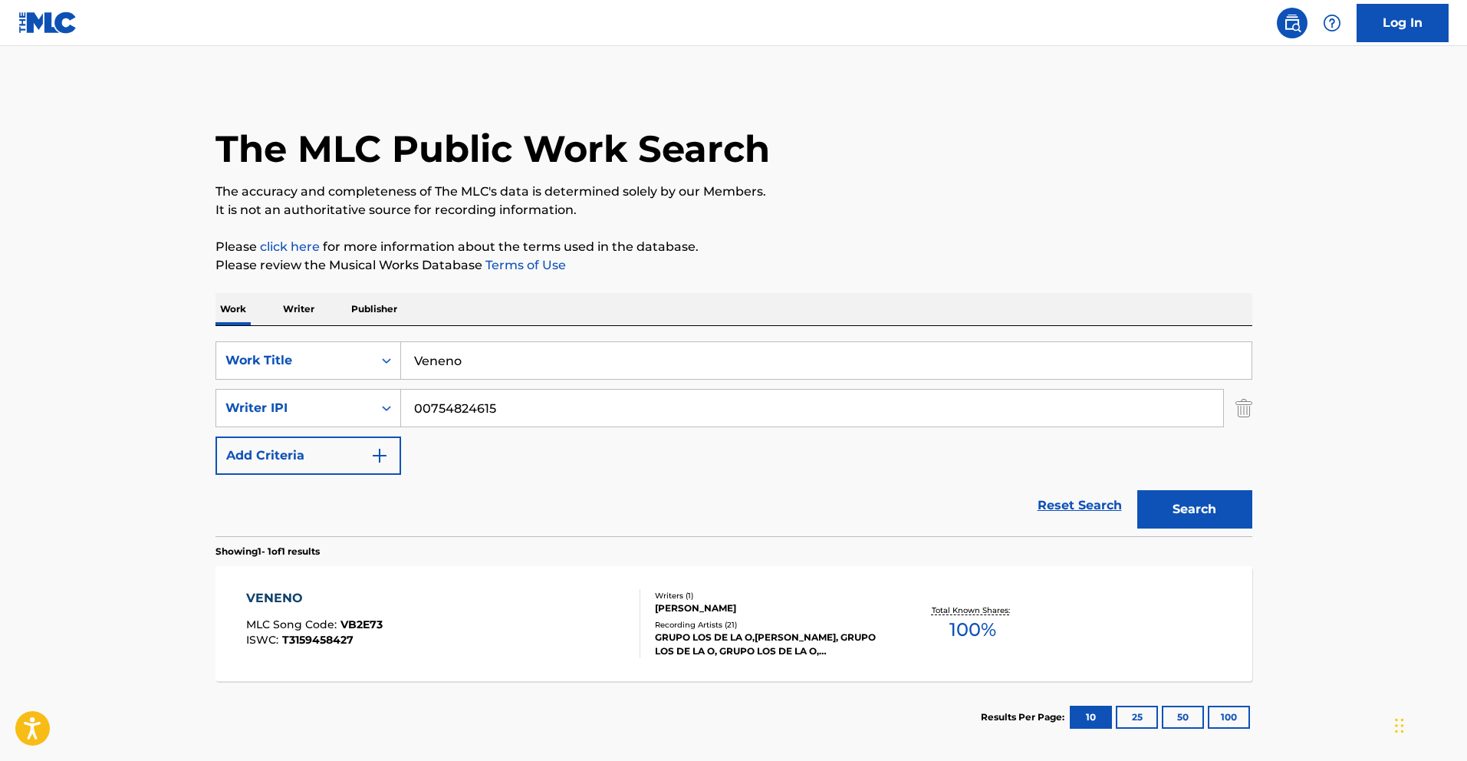
scroll to position [74, 0]
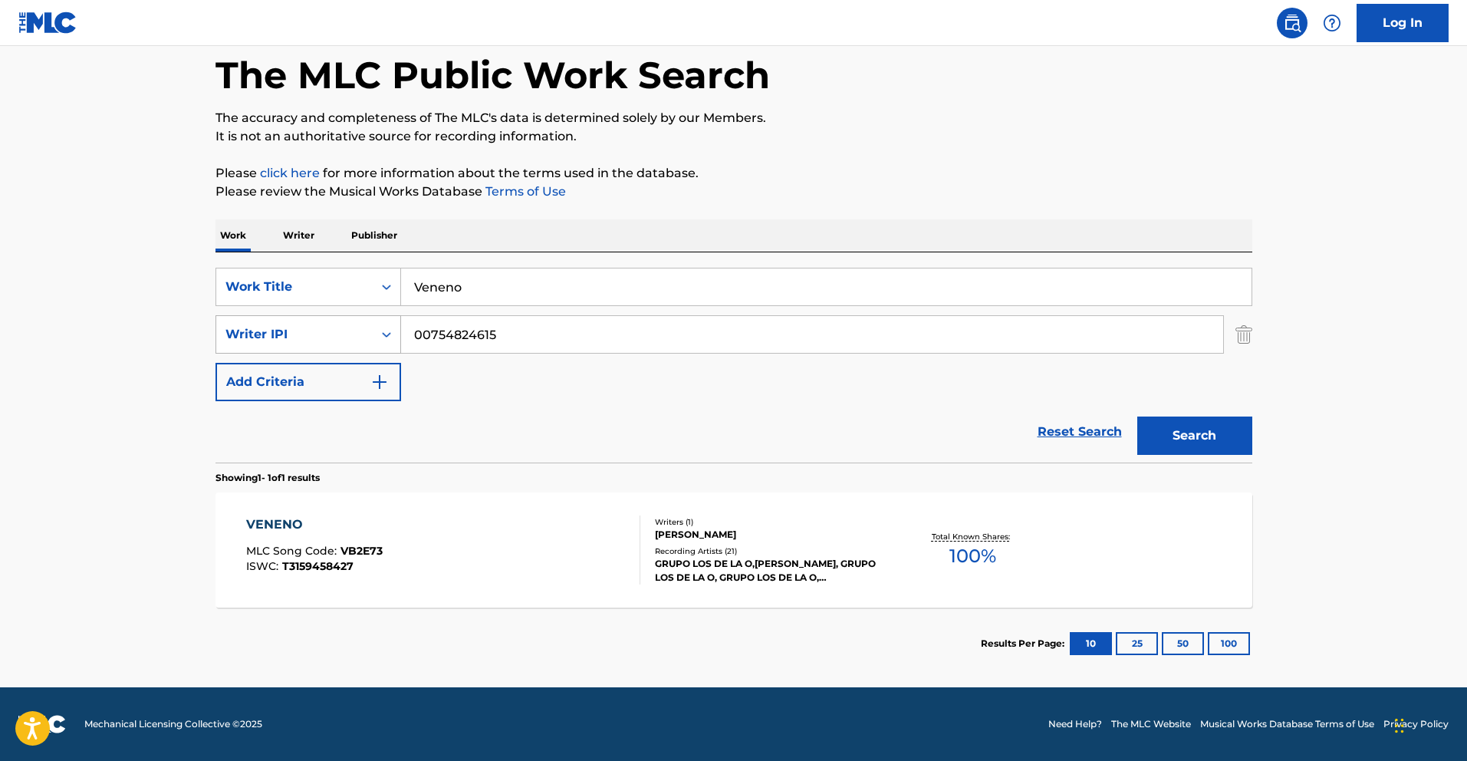
drag, startPoint x: 519, startPoint y: 335, endPoint x: 364, endPoint y: 335, distance: 154.9
click at [364, 335] on div "SearchWithCriteria78ca2833-15e3-462f-b6a7-117611a04cdb Writer IPI 00754824615" at bounding box center [734, 334] width 1037 height 38
paste input "1186156638"
type input "1186156638"
drag, startPoint x: 494, startPoint y: 292, endPoint x: 255, endPoint y: 271, distance: 240.3
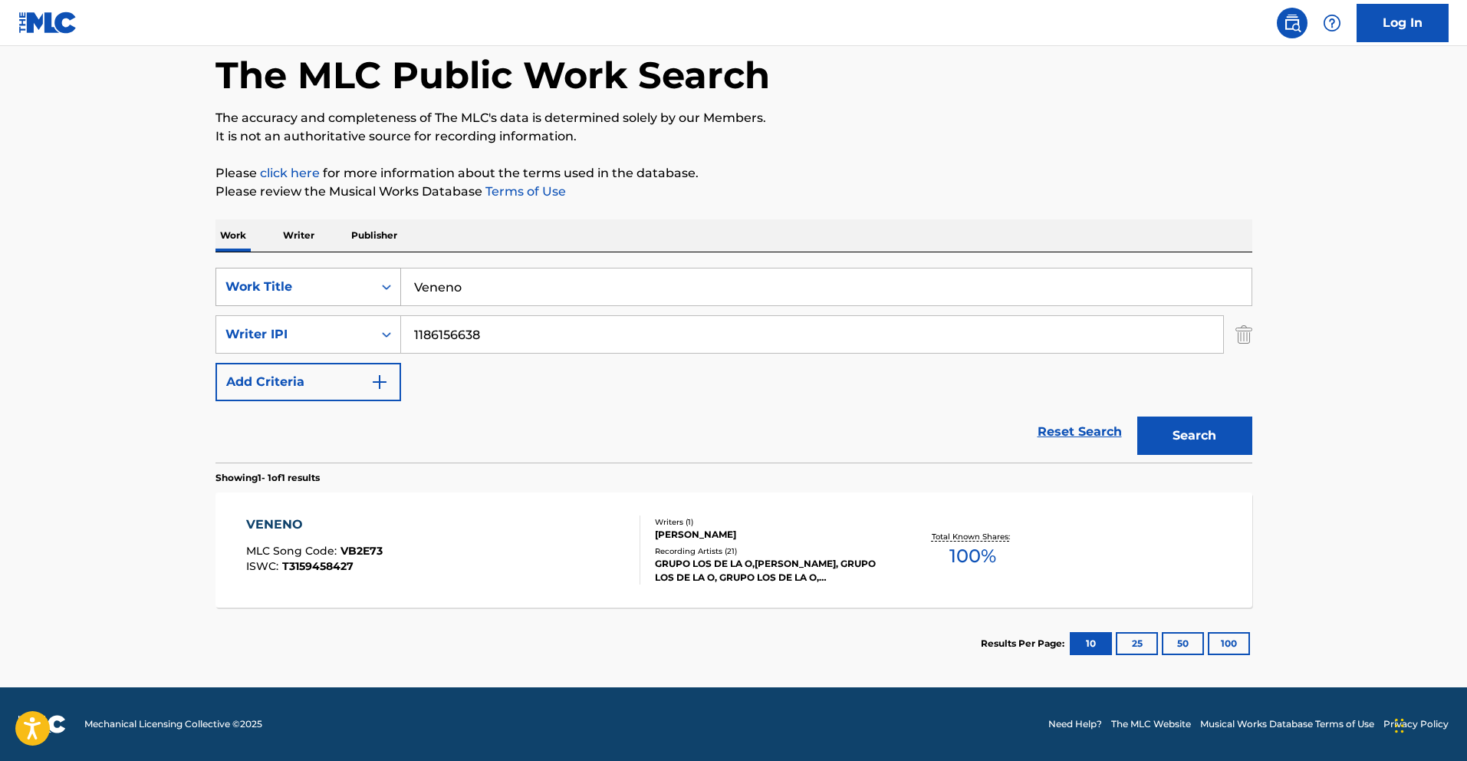
click at [262, 271] on div "SearchWithCriteriafceaed3a-af78-4c5f-9555-220f58c2384a Work Title Veneno" at bounding box center [734, 287] width 1037 height 38
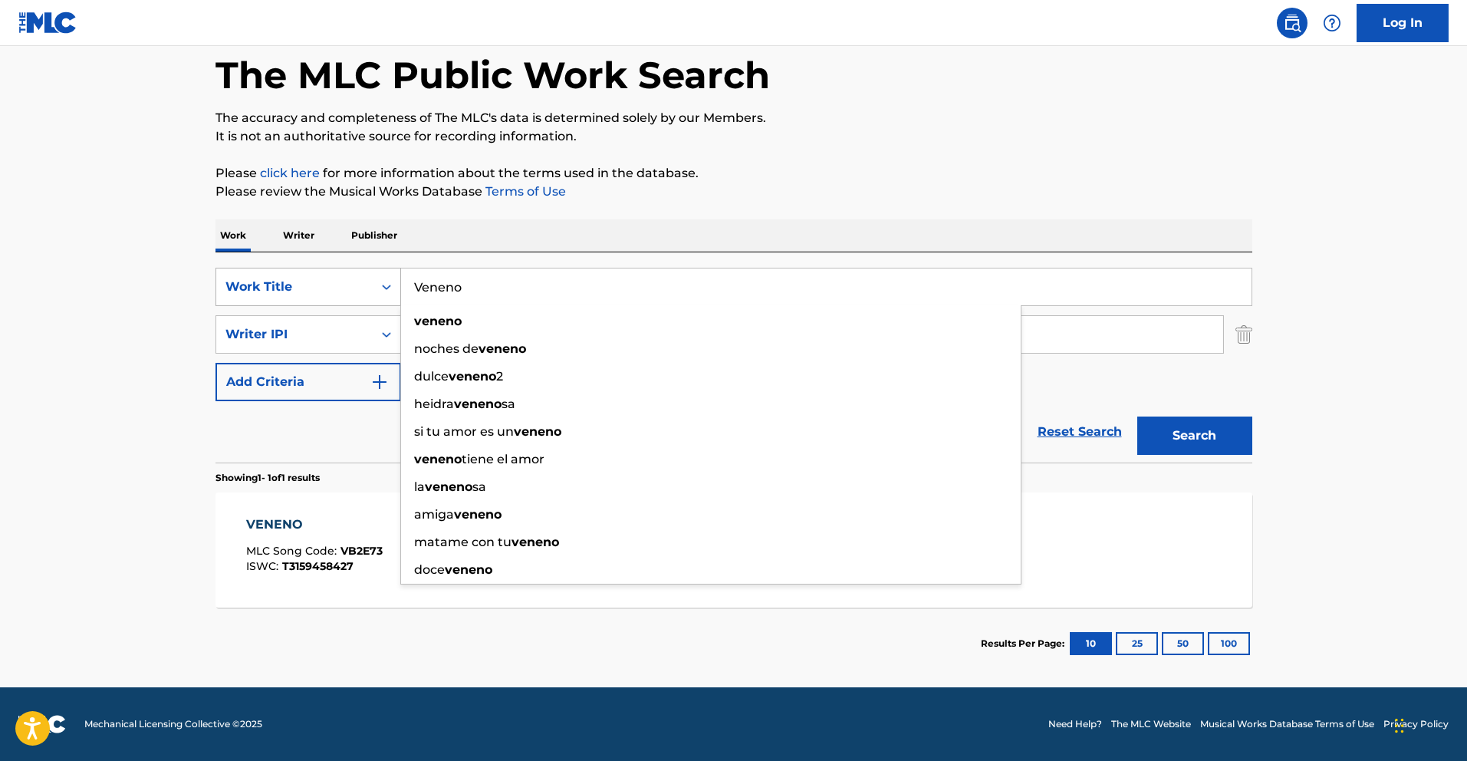
paste input "La Calle No Fue Pa Mi"
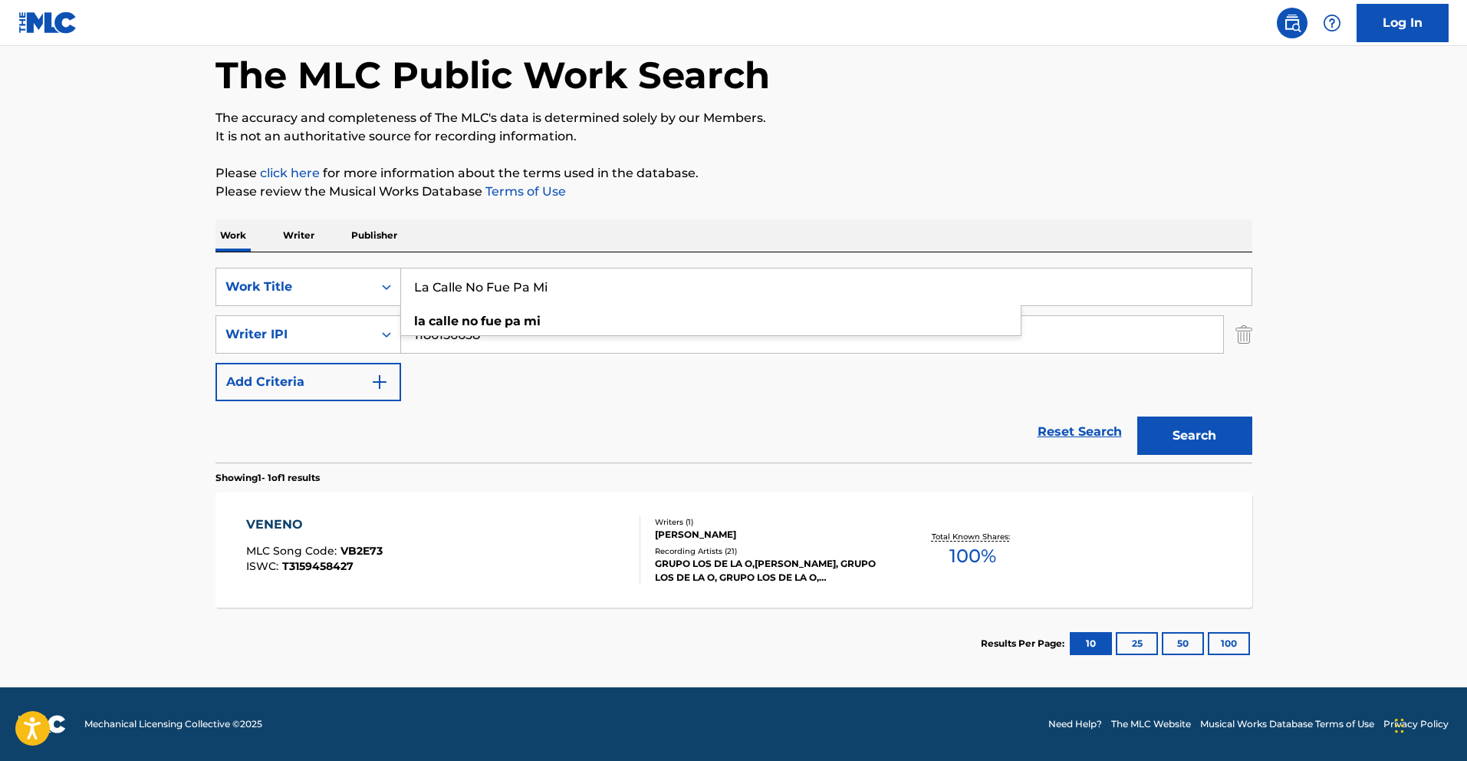
type input "La Calle No Fue Pa Mi"
click at [1214, 433] on button "Search" at bounding box center [1194, 435] width 115 height 38
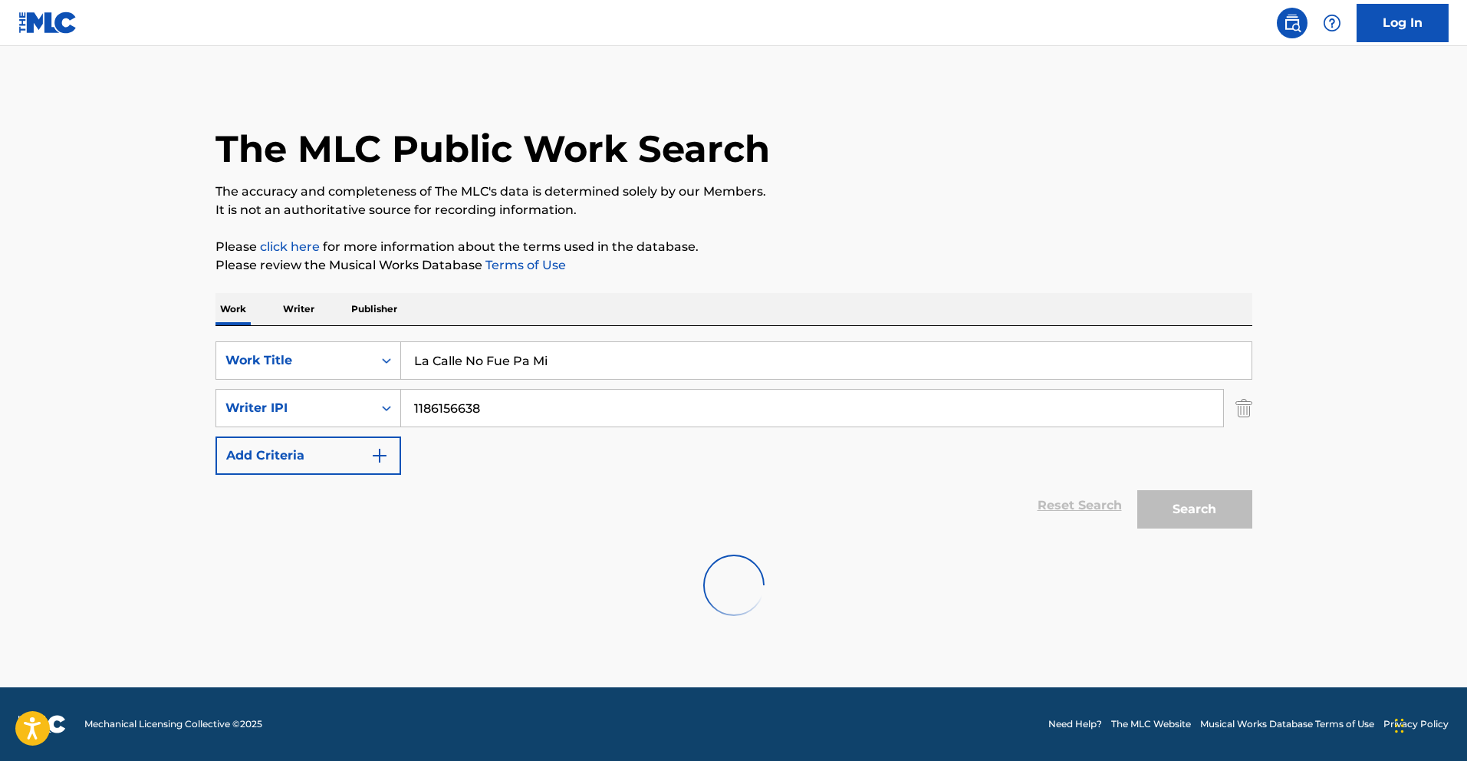
scroll to position [0, 0]
click at [416, 412] on input "1186156638" at bounding box center [812, 408] width 822 height 37
type input "001186156638"
click at [1137, 490] on button "Search" at bounding box center [1194, 509] width 115 height 38
click at [295, 311] on p "Writer" at bounding box center [298, 309] width 41 height 32
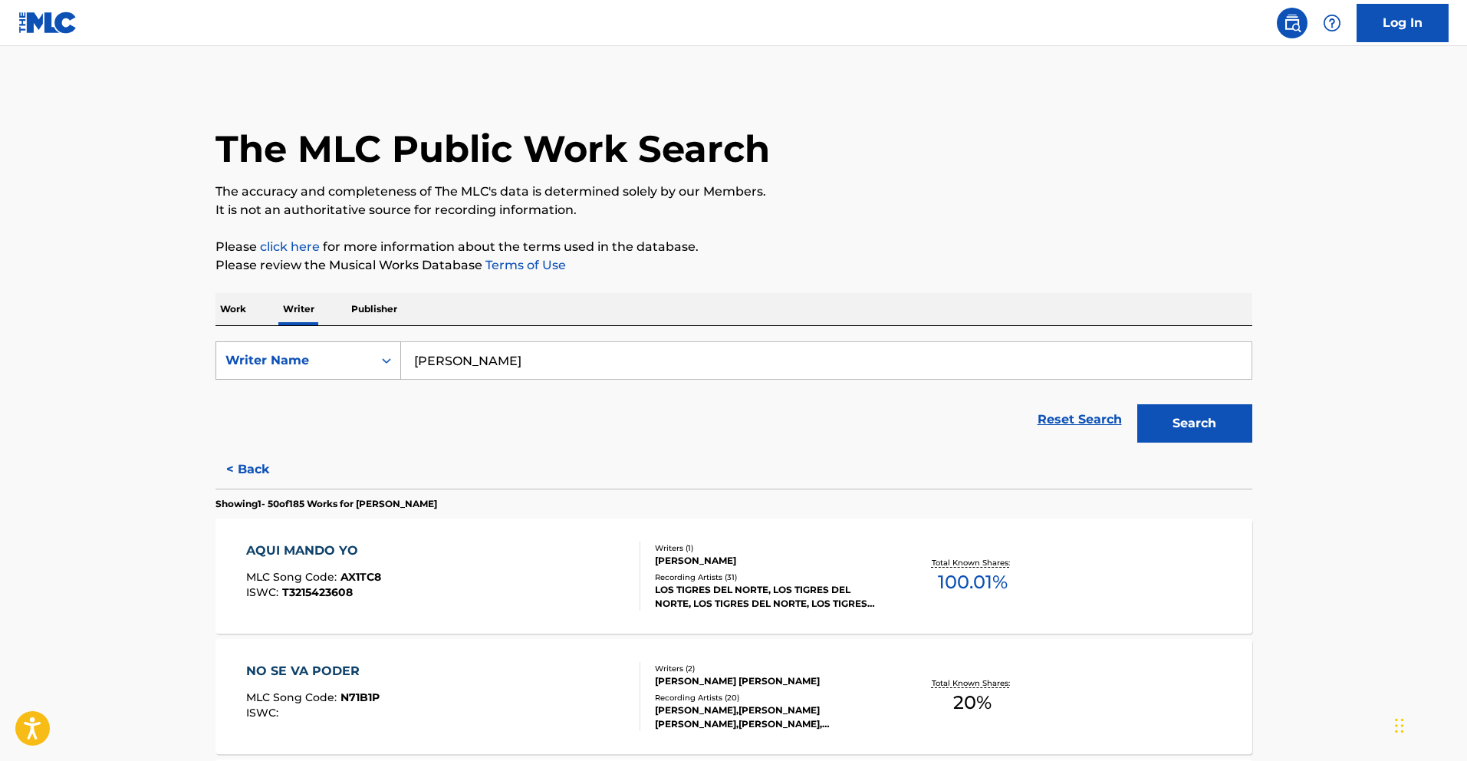
drag, startPoint x: 545, startPoint y: 361, endPoint x: 286, endPoint y: 355, distance: 258.6
click at [305, 357] on div "SearchWithCriteria738a181c-97e7-47d4-8750-52502606ad3a Writer Name [PERSON_NAME]" at bounding box center [734, 360] width 1037 height 38
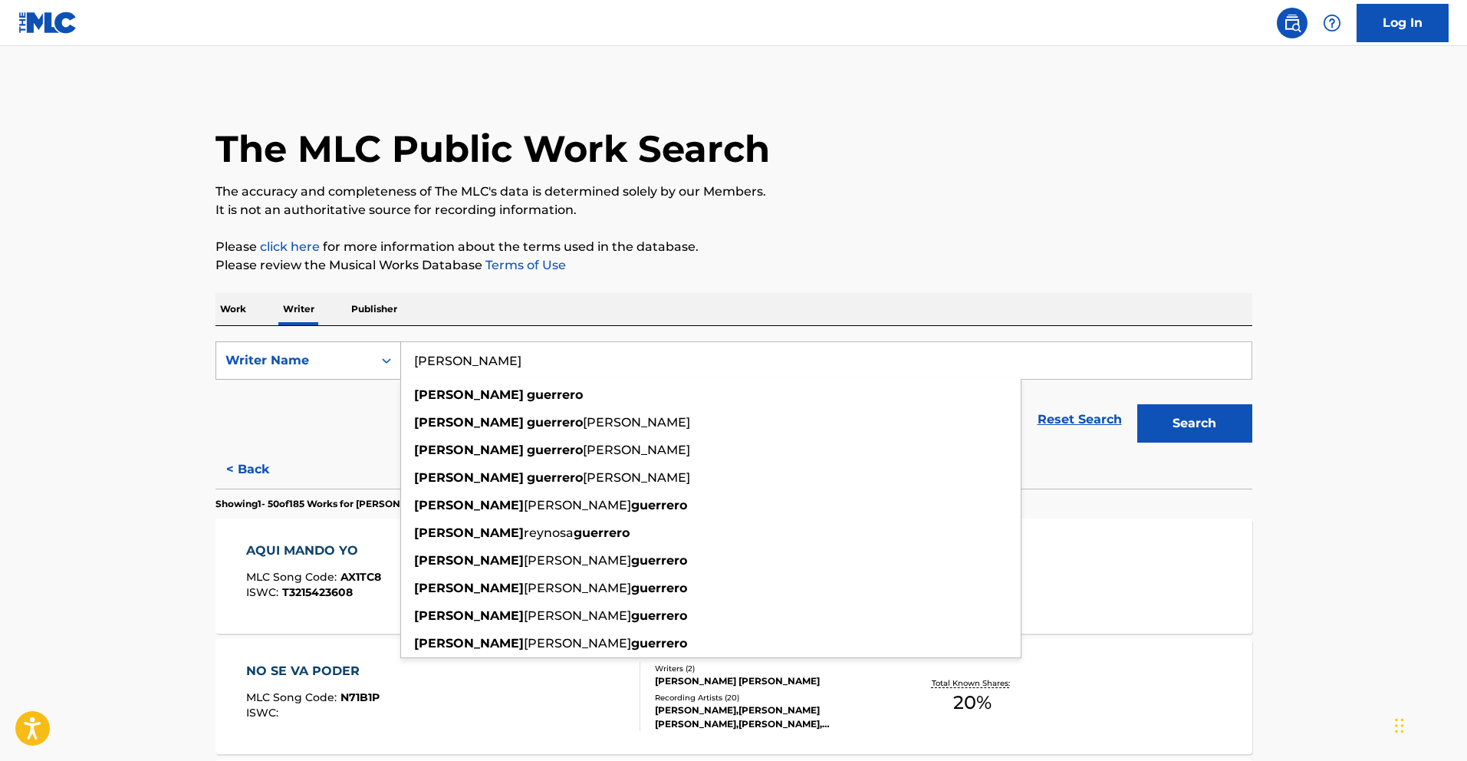
paste input "La Calle No Fue Pa Mi"
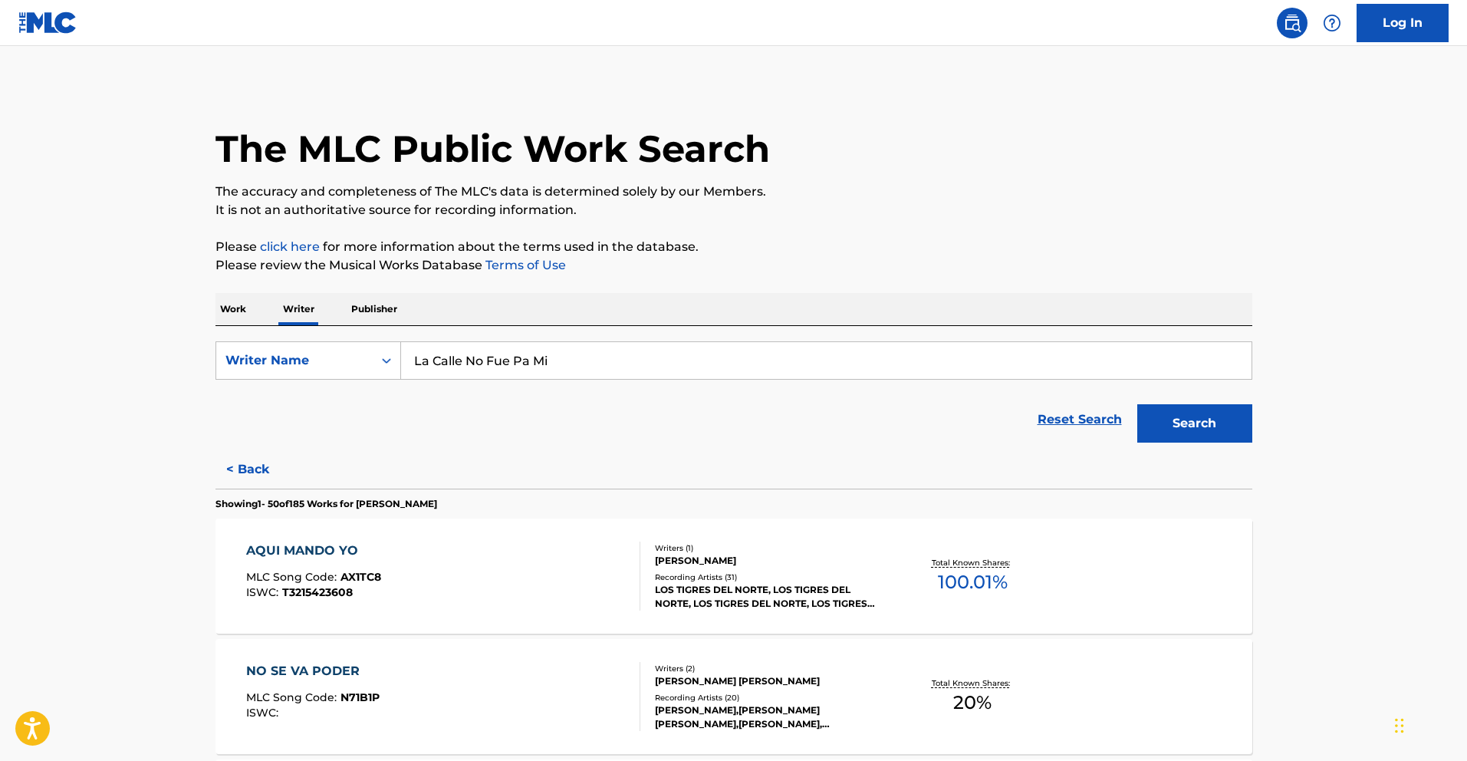
drag, startPoint x: 581, startPoint y: 365, endPoint x: 194, endPoint y: 345, distance: 387.9
paste input "[PERSON_NAME]"
type input "[PERSON_NAME]"
click at [1223, 420] on button "Search" at bounding box center [1194, 423] width 115 height 38
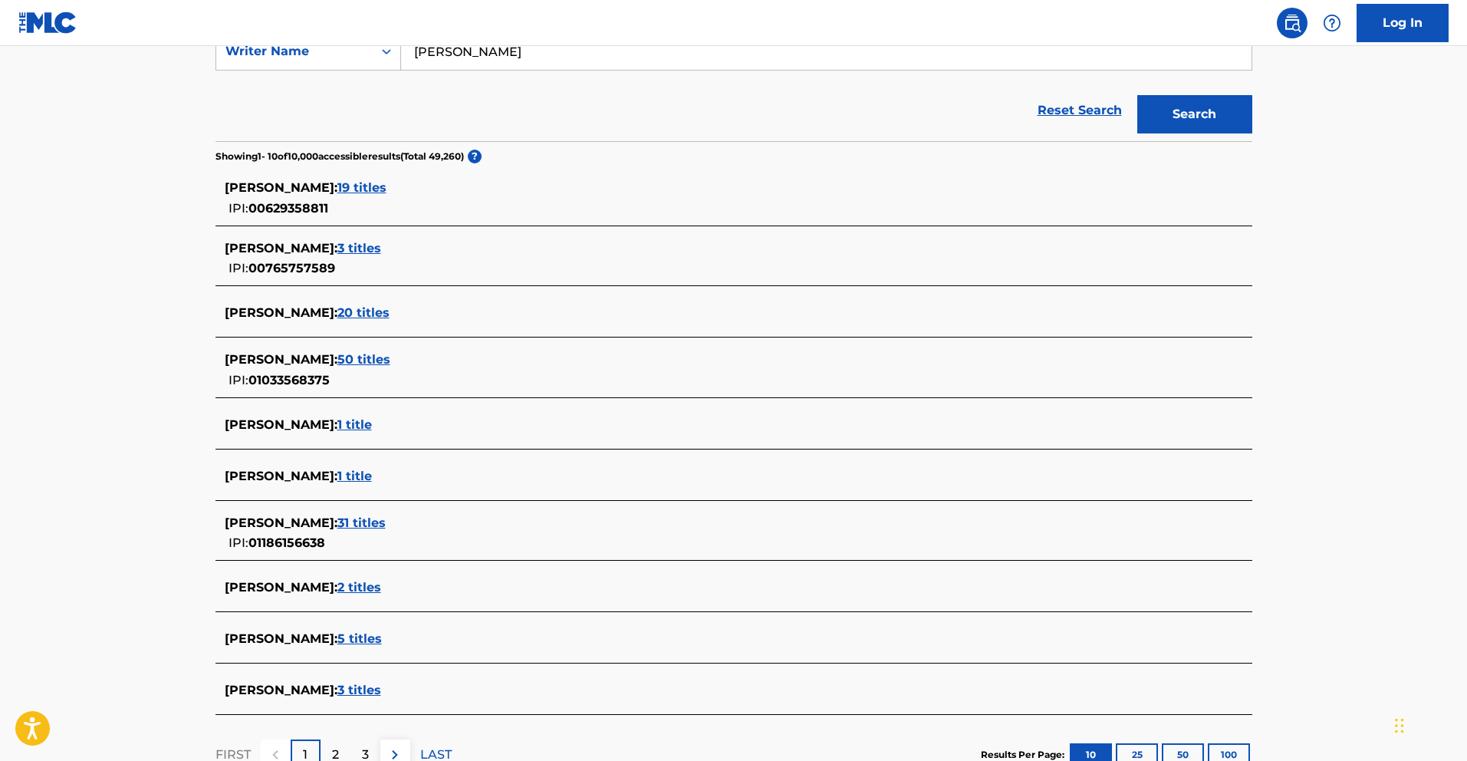
scroll to position [348, 0]
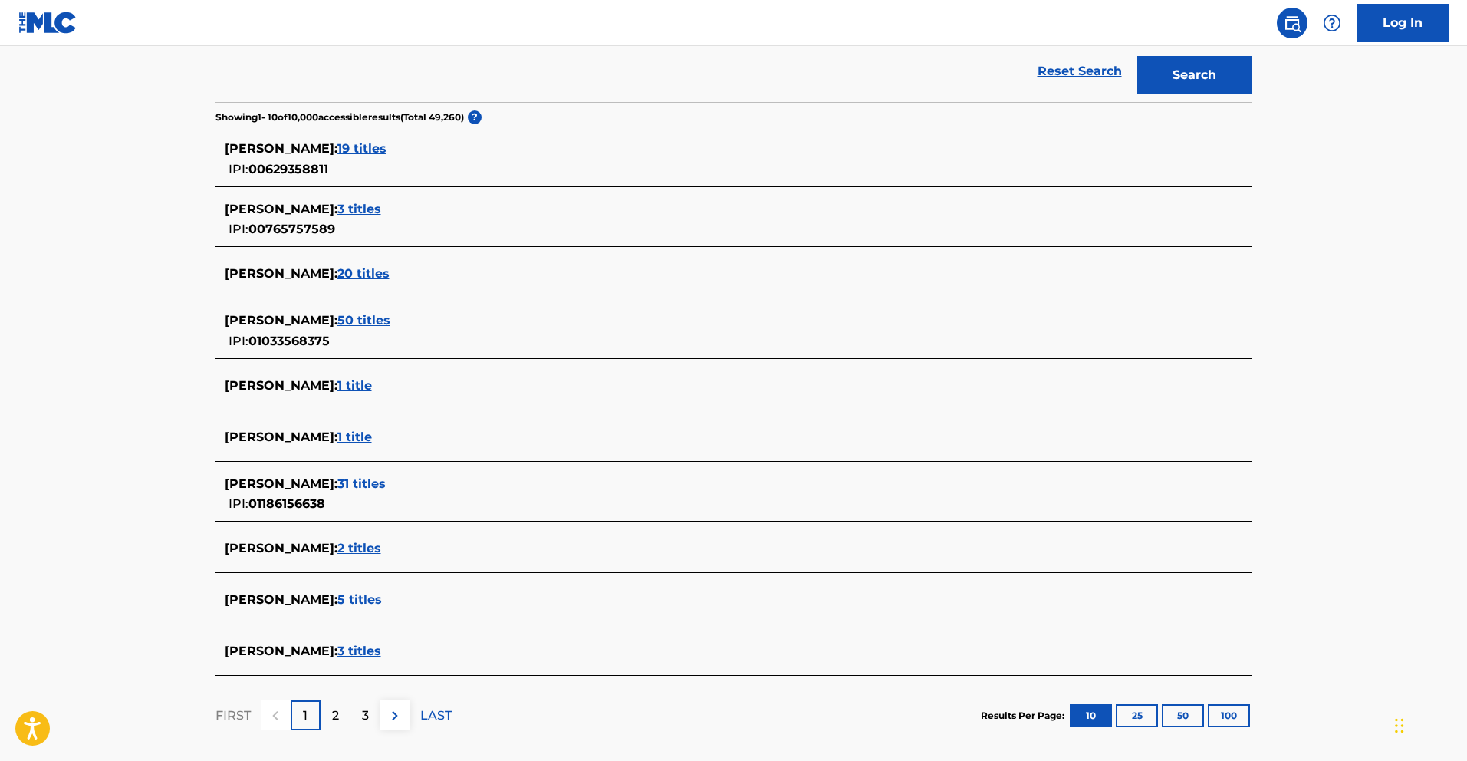
click at [386, 479] on span "31 titles" at bounding box center [361, 483] width 48 height 15
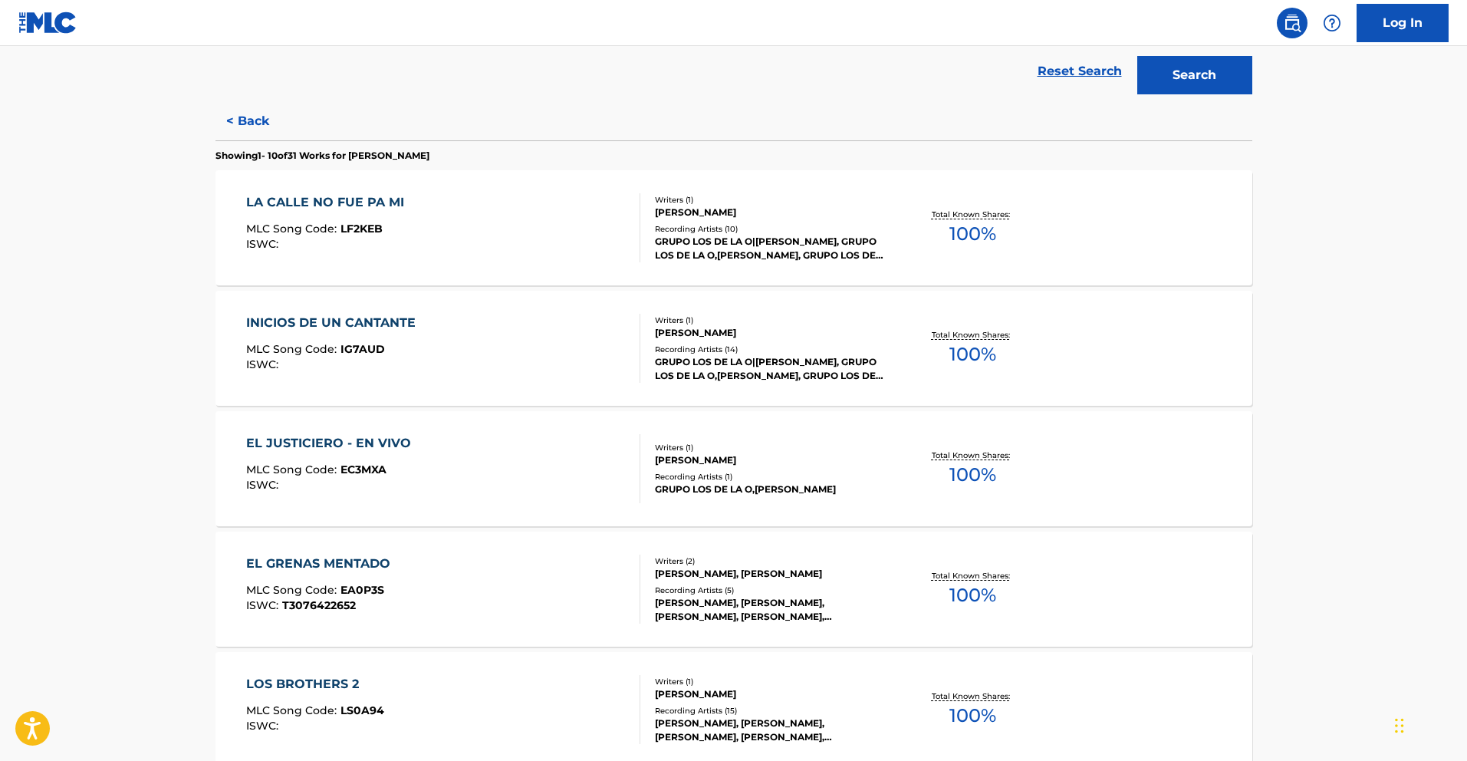
click at [347, 205] on div "LA CALLE NO FUE PA MI" at bounding box center [329, 202] width 166 height 18
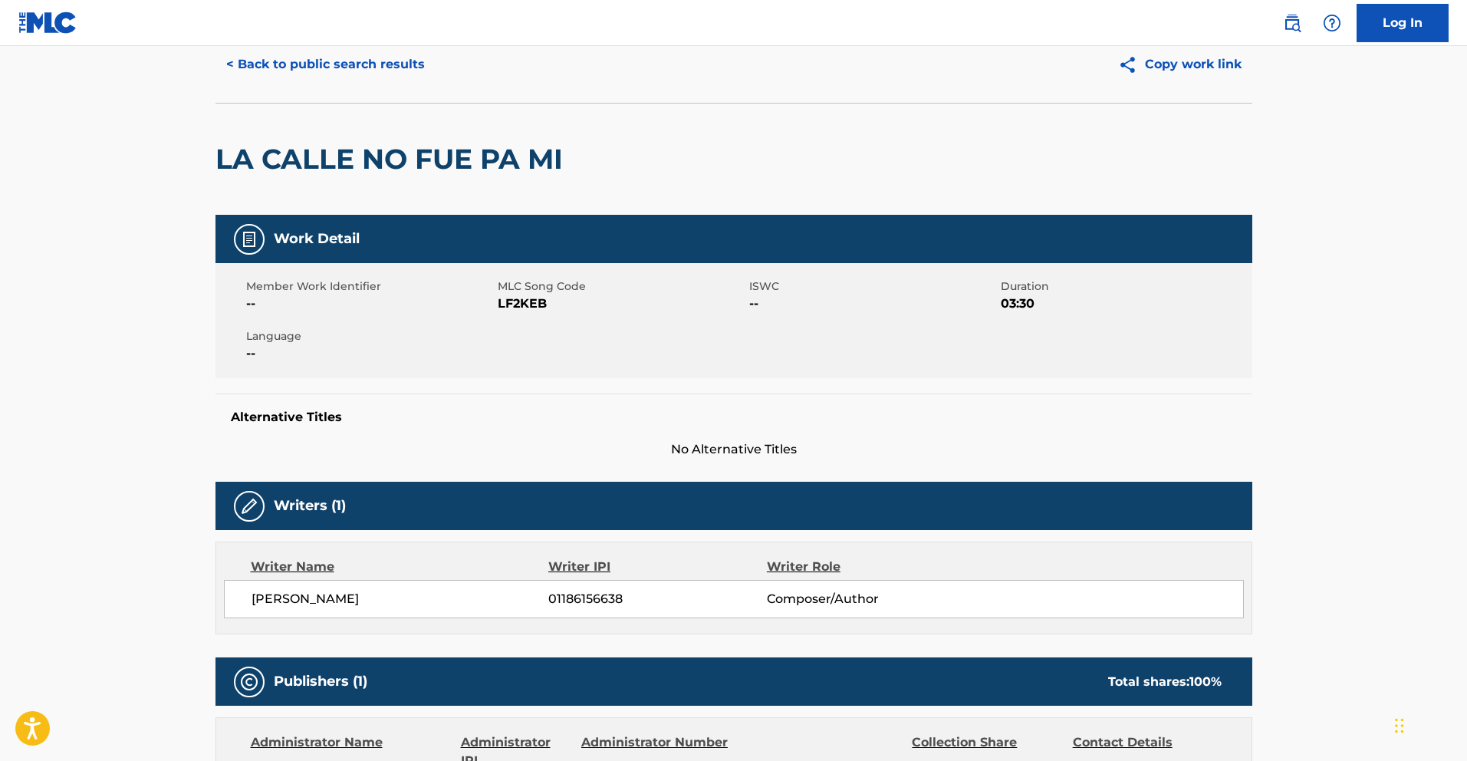
scroll to position [56, 0]
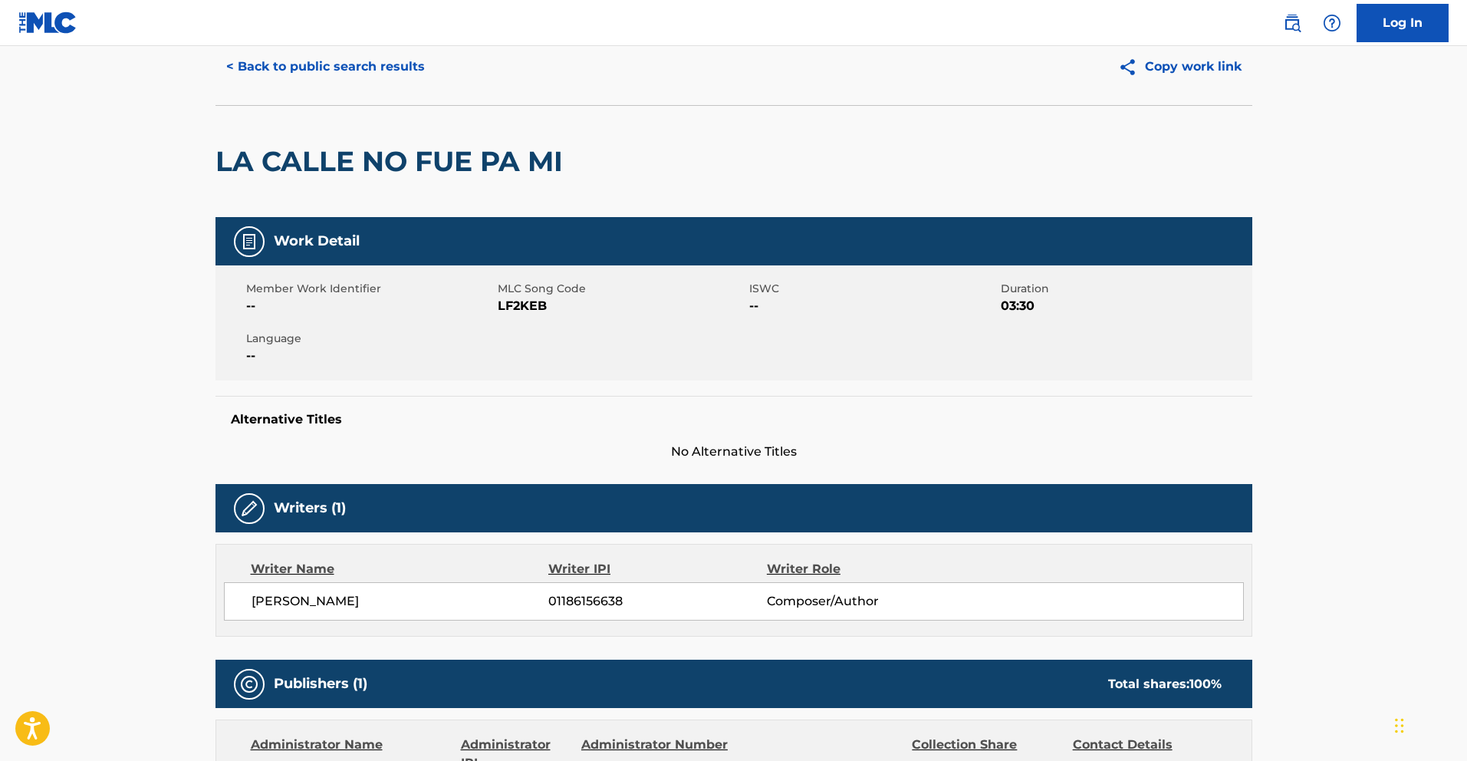
click at [357, 65] on button "< Back to public search results" at bounding box center [326, 67] width 220 height 38
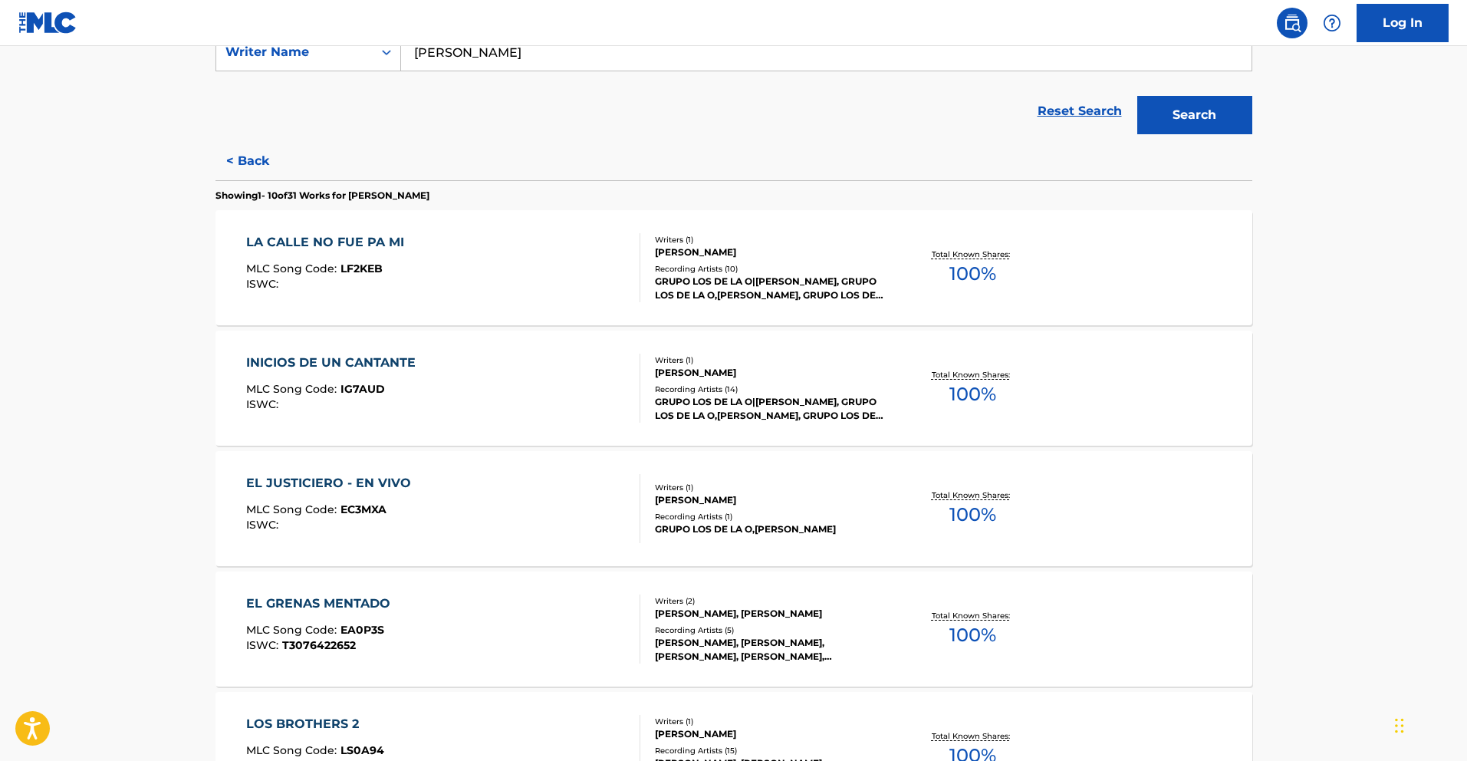
scroll to position [312, 0]
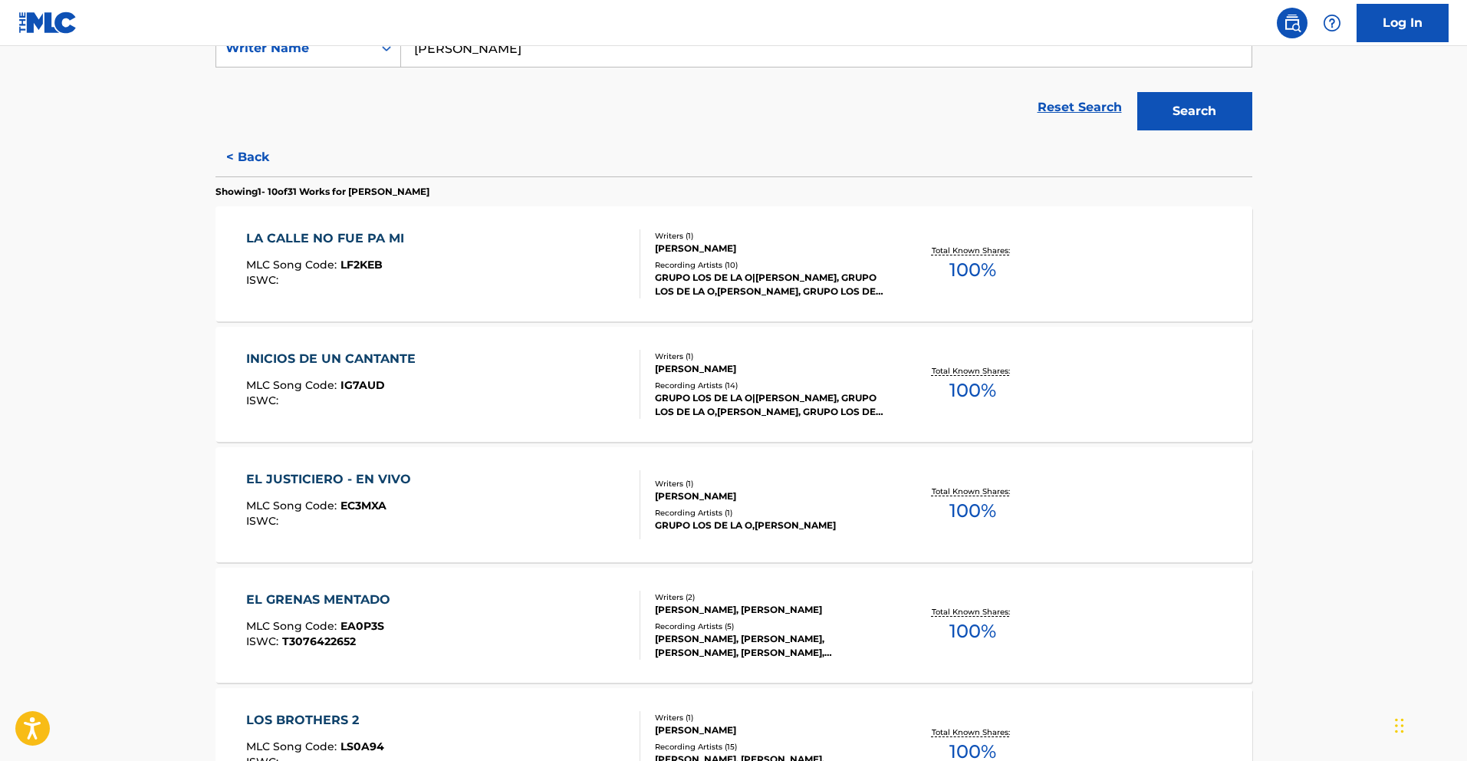
click at [387, 485] on div "EL JUSTICIERO - EN VIVO" at bounding box center [332, 479] width 173 height 18
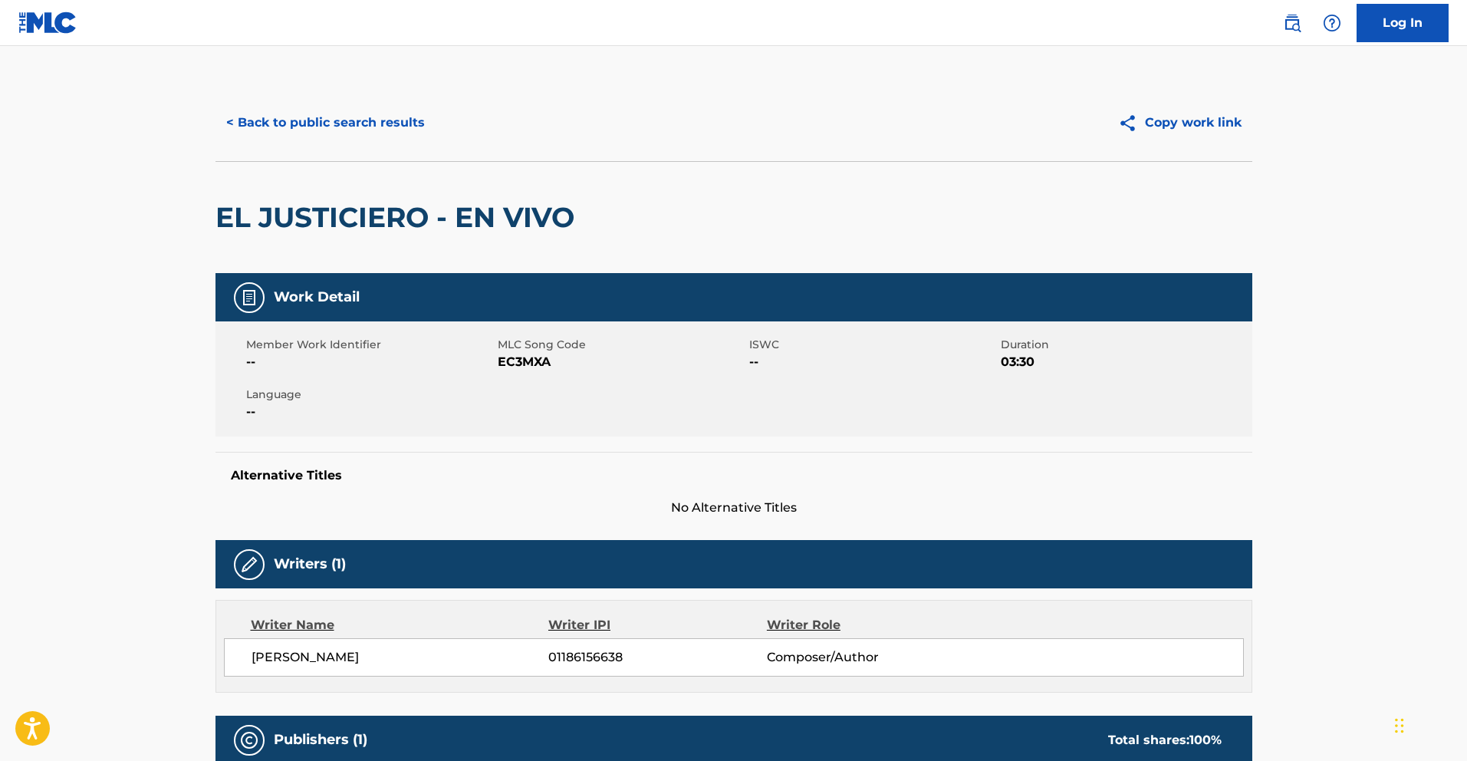
click at [336, 127] on button "< Back to public search results" at bounding box center [326, 123] width 220 height 38
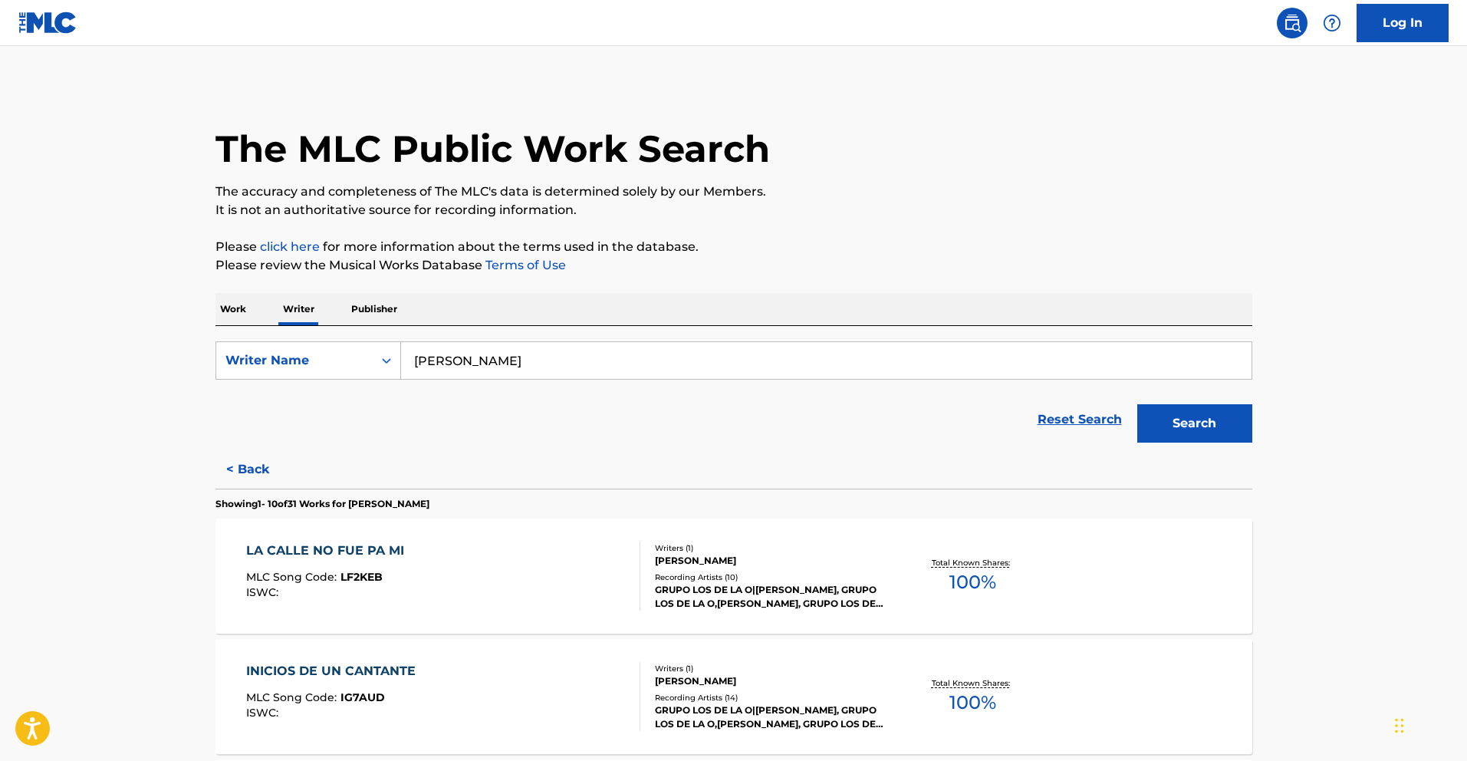
scroll to position [14, 0]
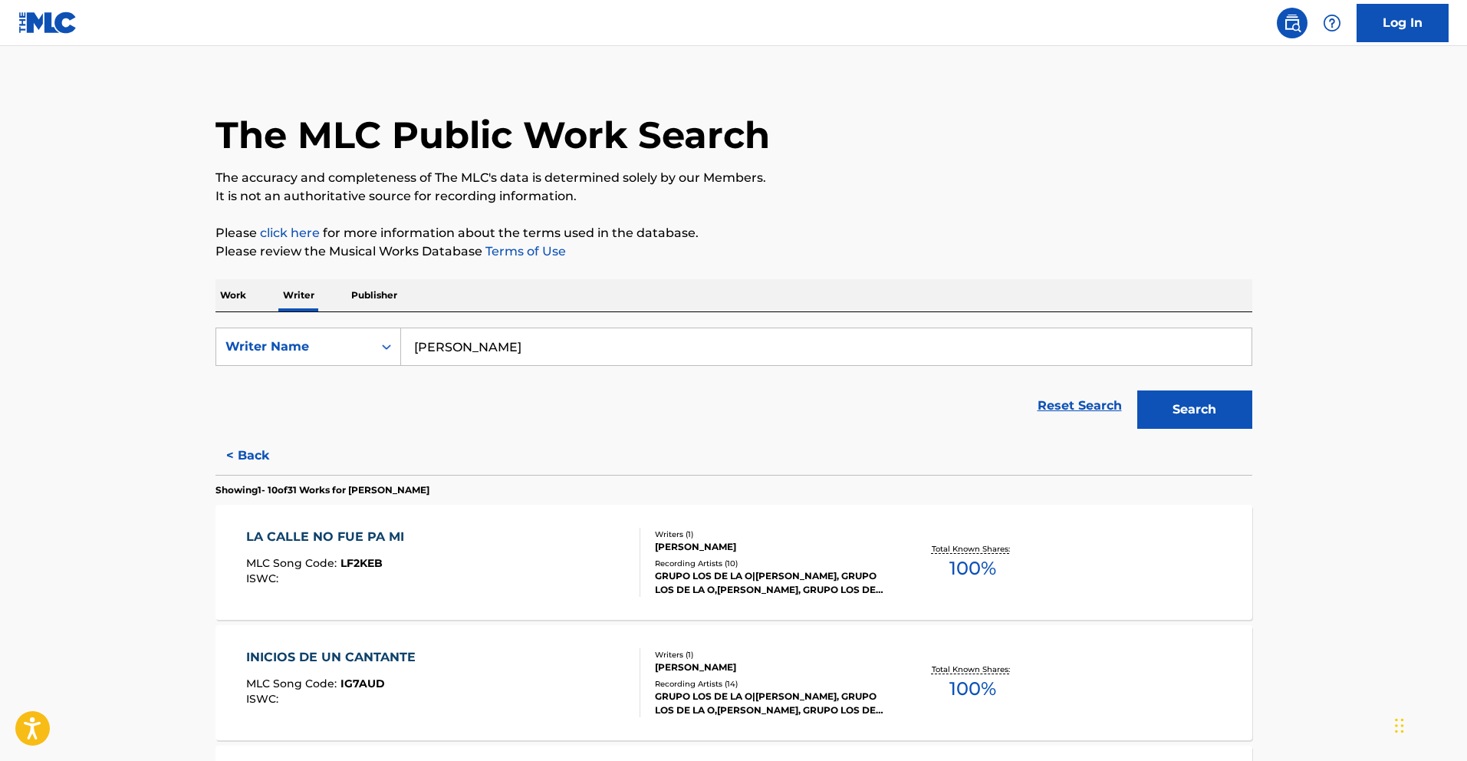
click at [374, 654] on div "INICIOS DE UN CANTANTE" at bounding box center [334, 657] width 177 height 18
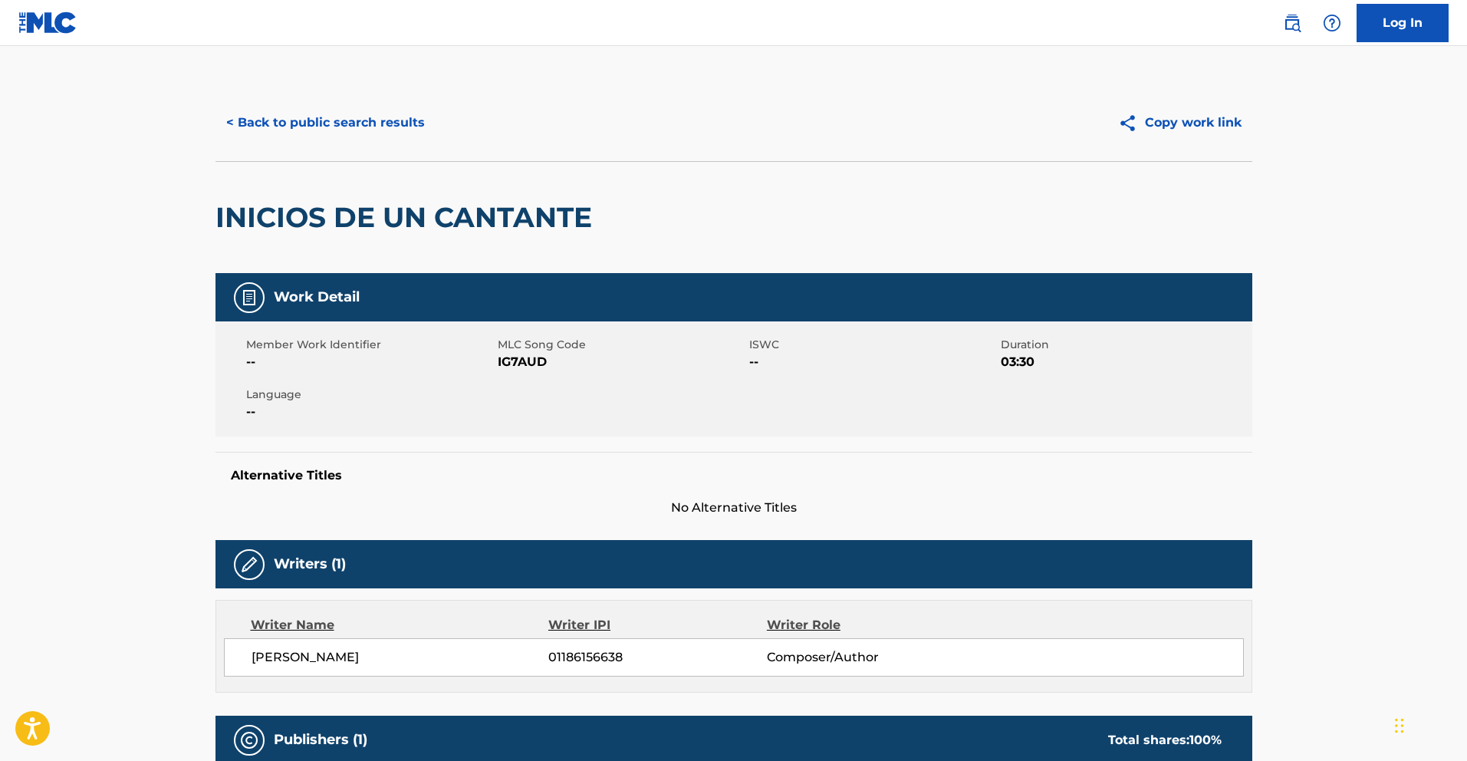
click at [367, 127] on button "< Back to public search results" at bounding box center [326, 123] width 220 height 38
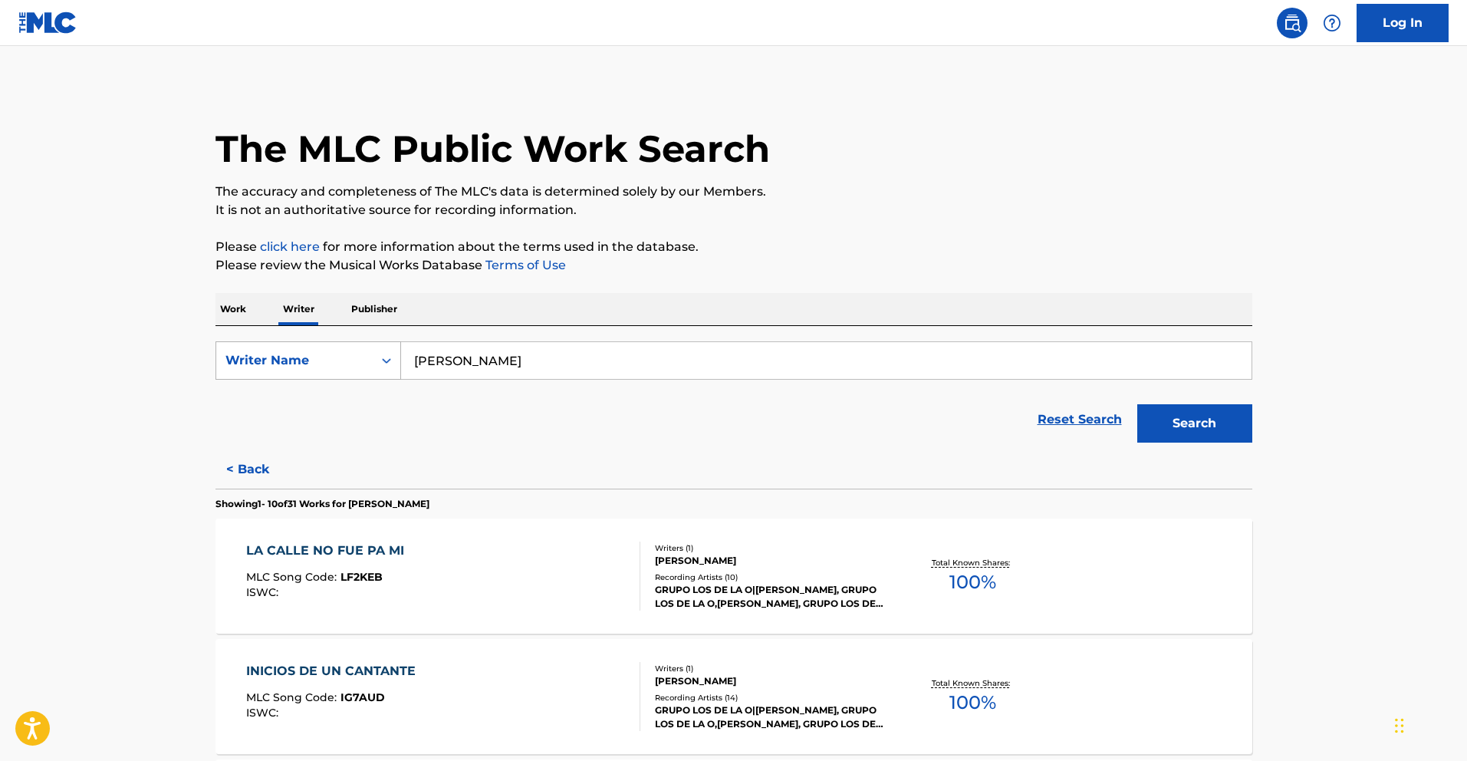
drag, startPoint x: 620, startPoint y: 363, endPoint x: 282, endPoint y: 353, distance: 337.6
click at [331, 353] on div "SearchWithCriteria738a181c-97e7-47d4-8750-52502606ad3a Writer Name [PERSON_NAME]" at bounding box center [734, 360] width 1037 height 38
paste input "[PERSON_NAME]"
type input "[PERSON_NAME]"
click at [1232, 416] on button "Search" at bounding box center [1194, 423] width 115 height 38
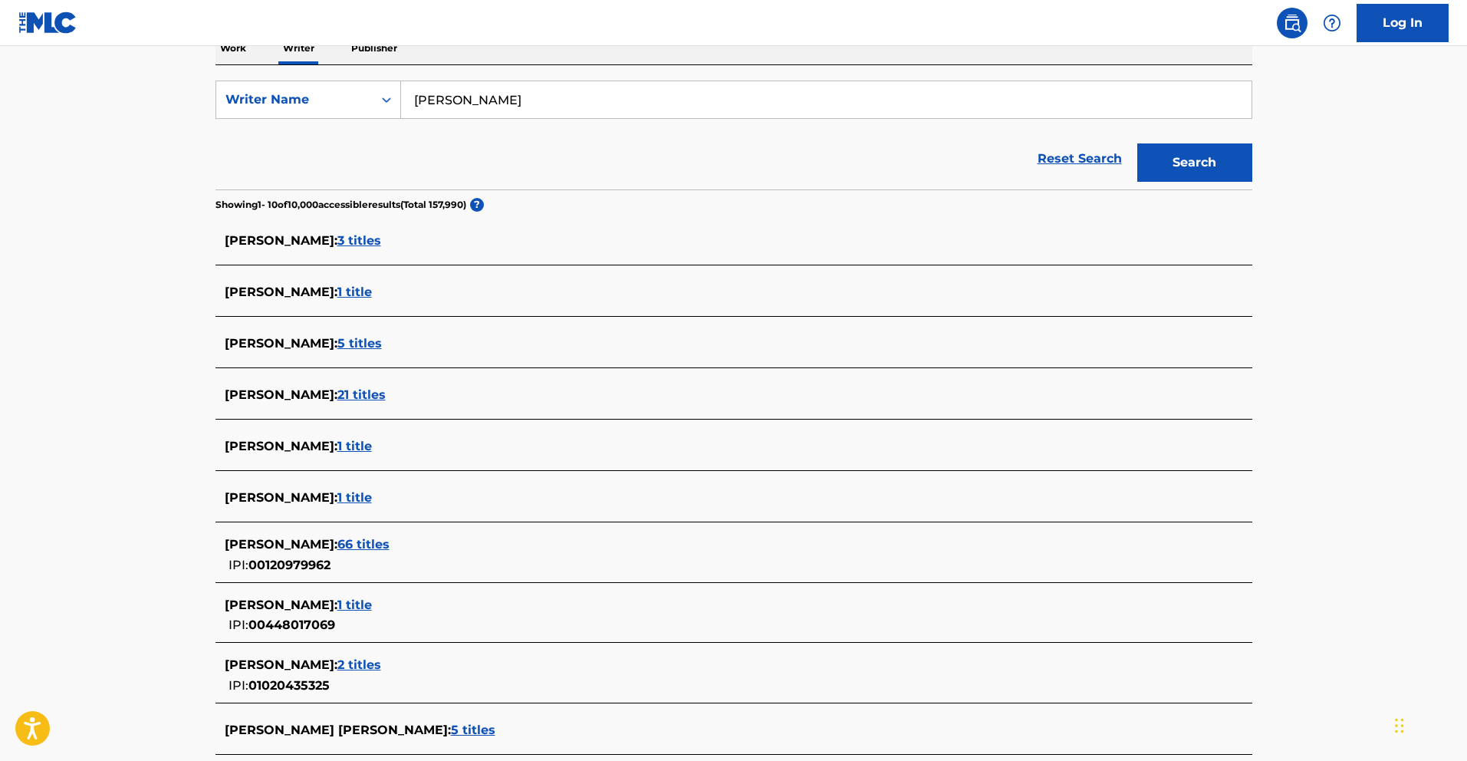
scroll to position [265, 0]
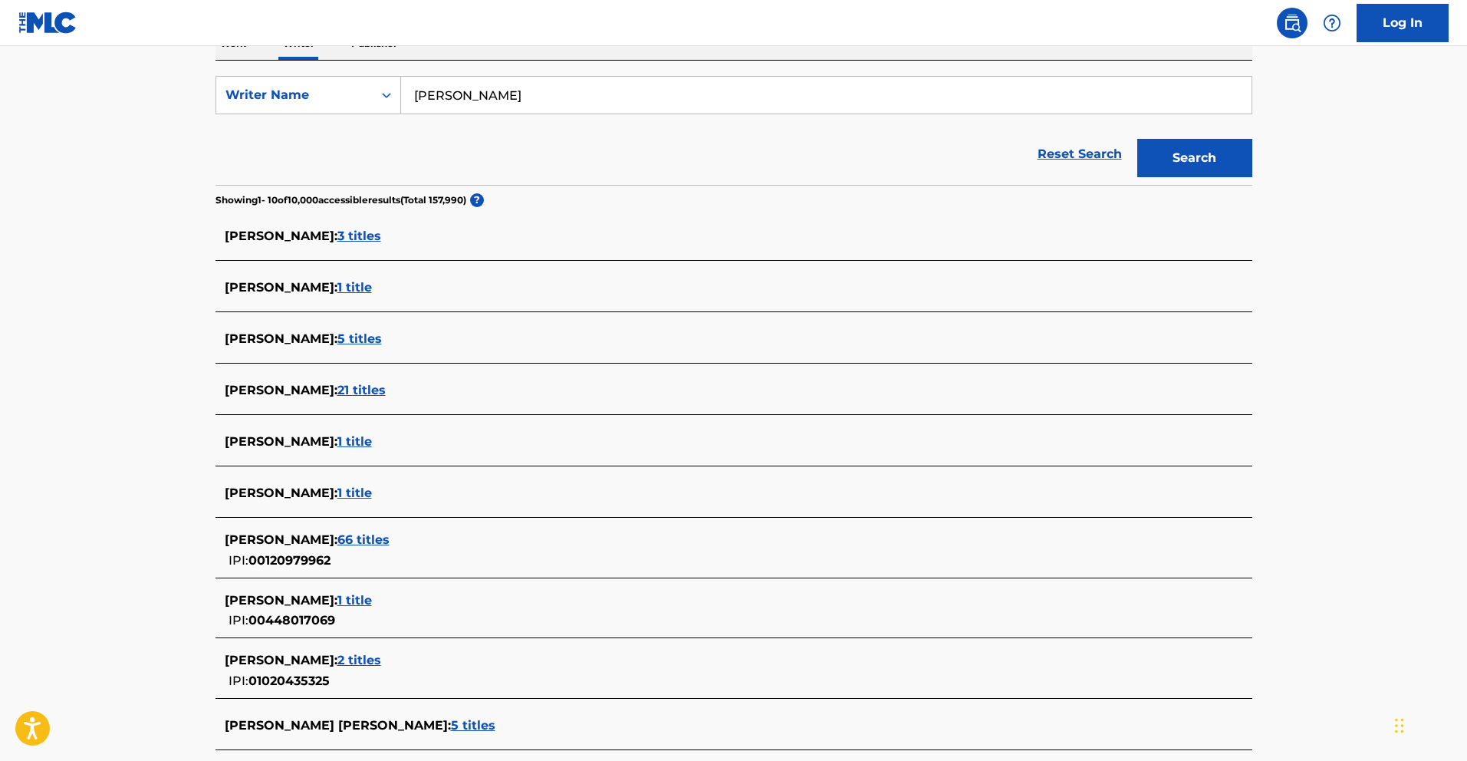
click at [381, 663] on span "2 titles" at bounding box center [359, 660] width 44 height 15
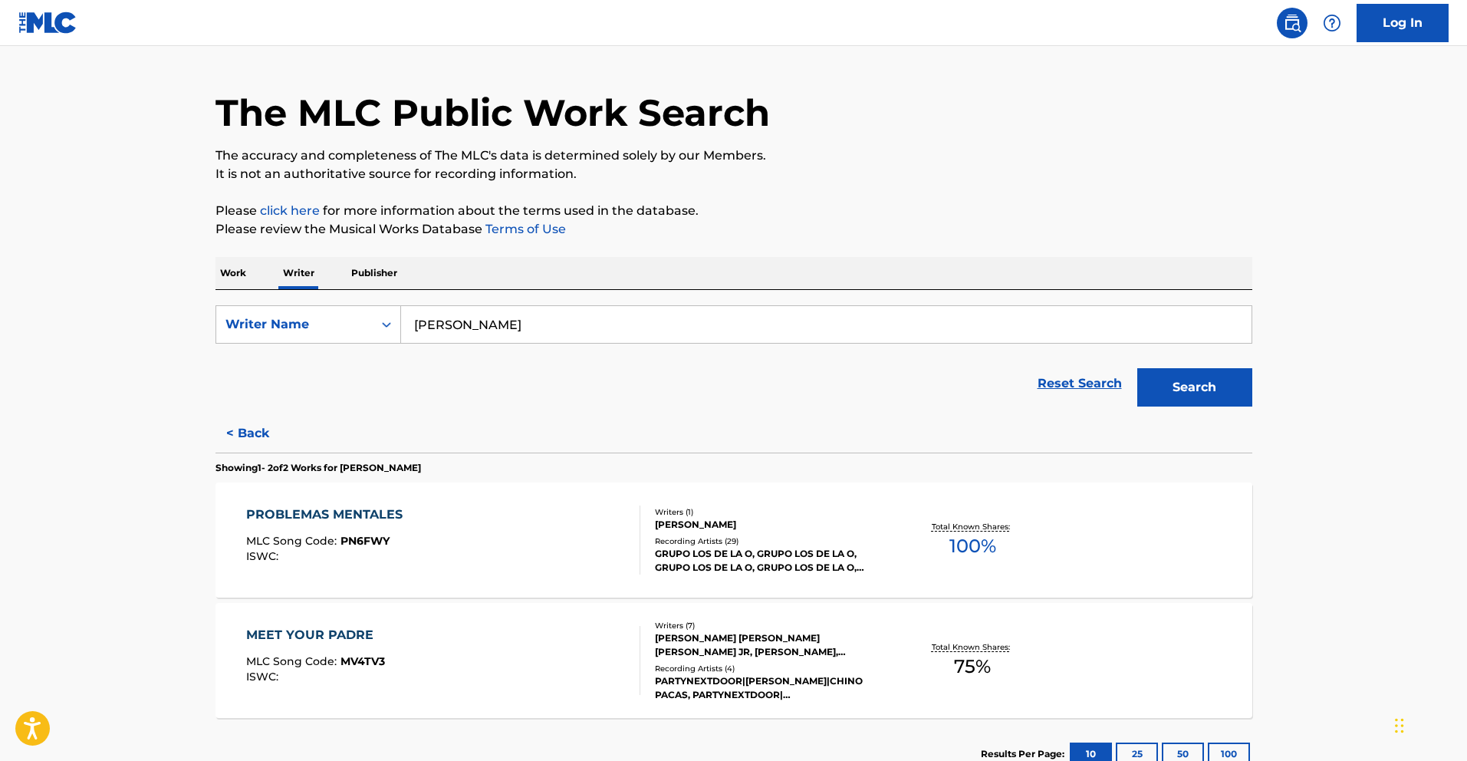
scroll to position [0, 0]
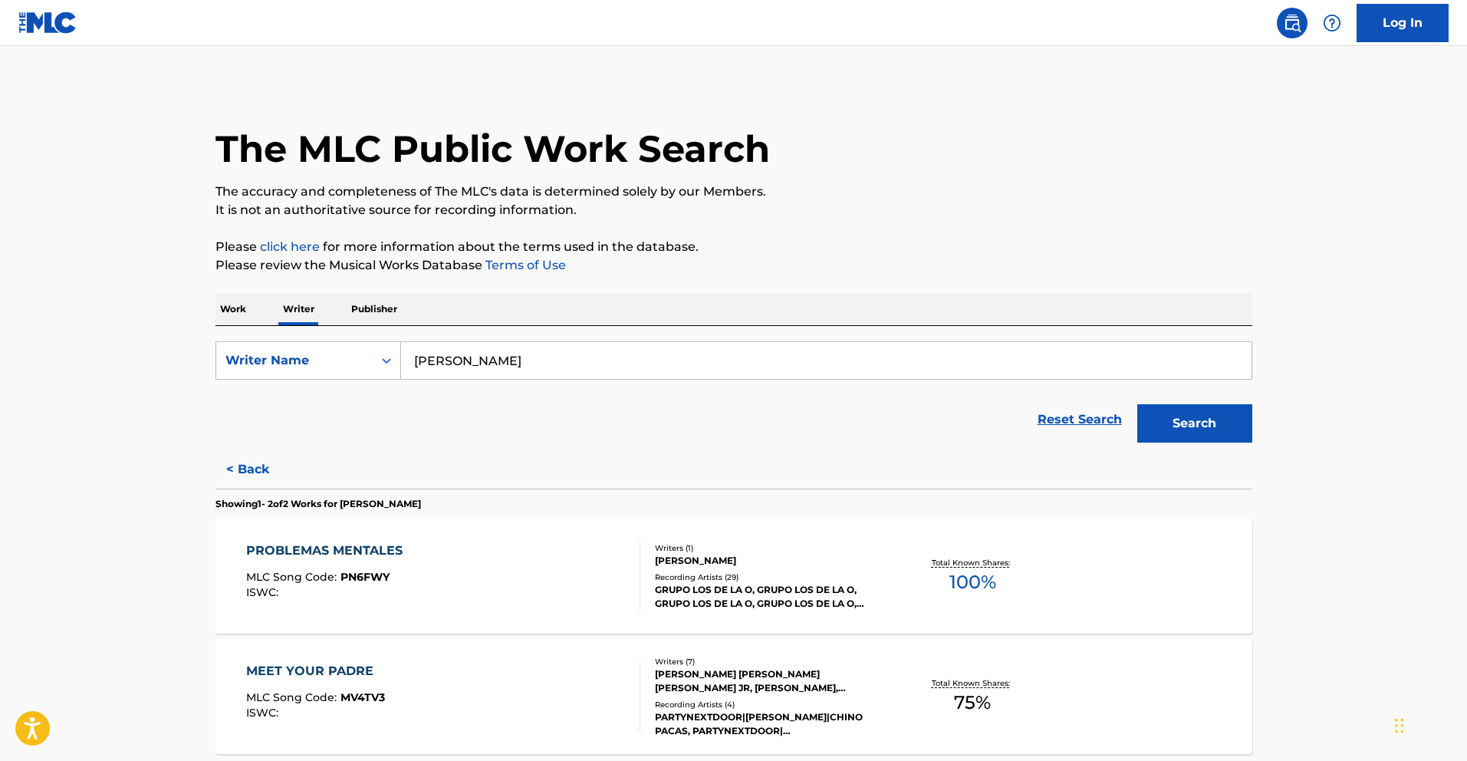
click at [374, 560] on div "PROBLEMAS MENTALES MLC Song Code : PN6FWY ISWC :" at bounding box center [328, 576] width 164 height 69
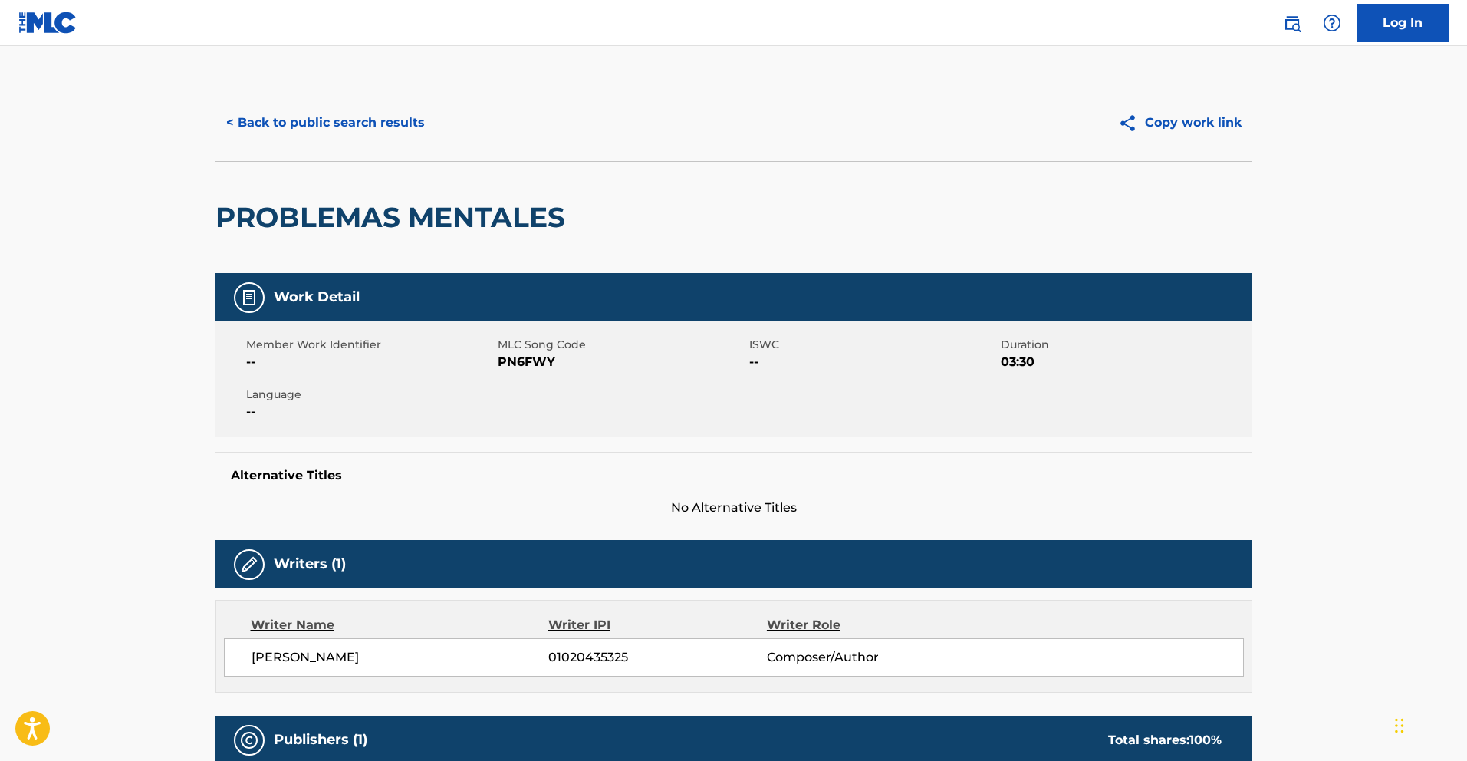
click at [360, 128] on button "< Back to public search results" at bounding box center [326, 123] width 220 height 38
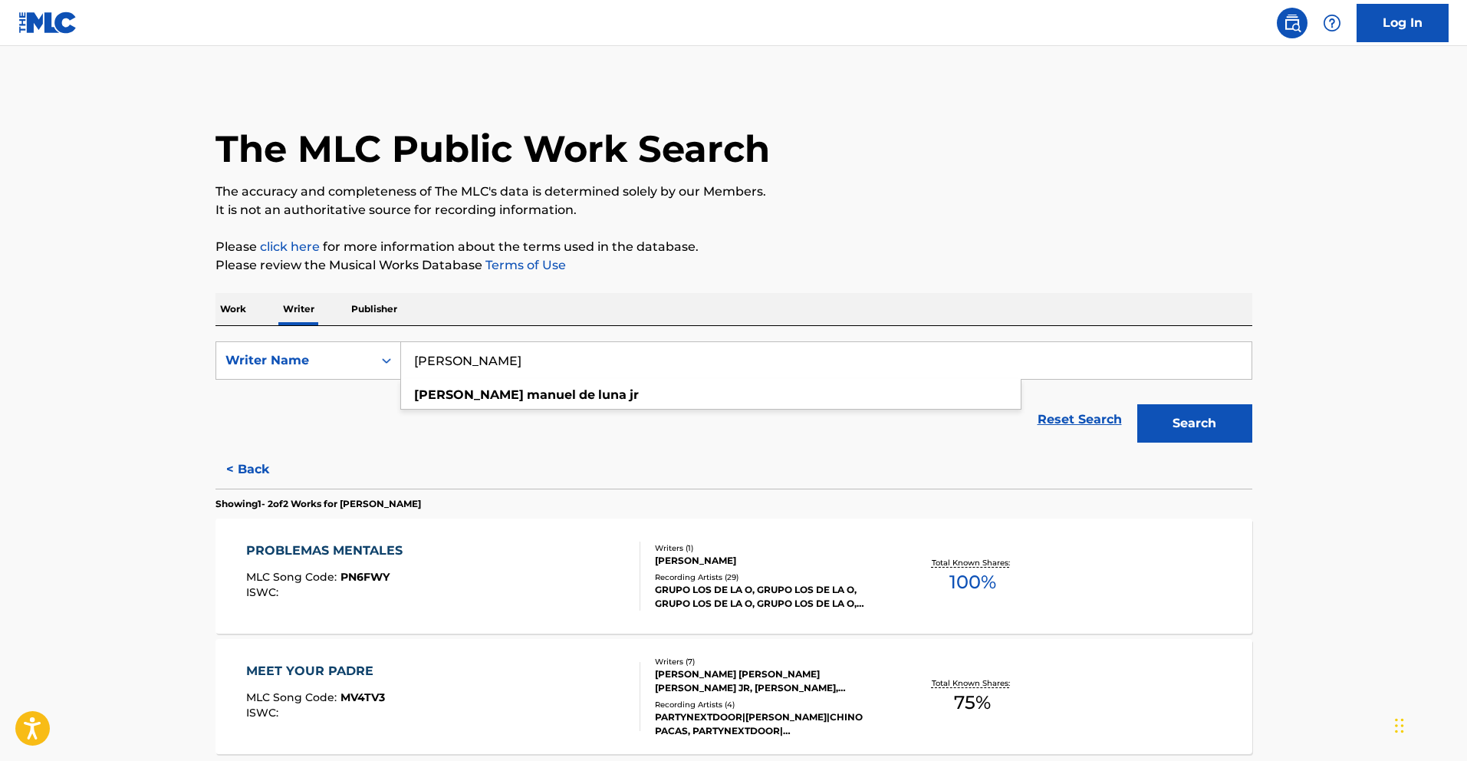
drag, startPoint x: 621, startPoint y: 363, endPoint x: 249, endPoint y: 324, distance: 374.1
click at [216, 322] on div "Work Writer Publisher SearchWithCriteria738a181c-97e7-47d4-8750-52502606ad3a Wr…" at bounding box center [734, 559] width 1037 height 533
paste input "[PERSON_NAME]"
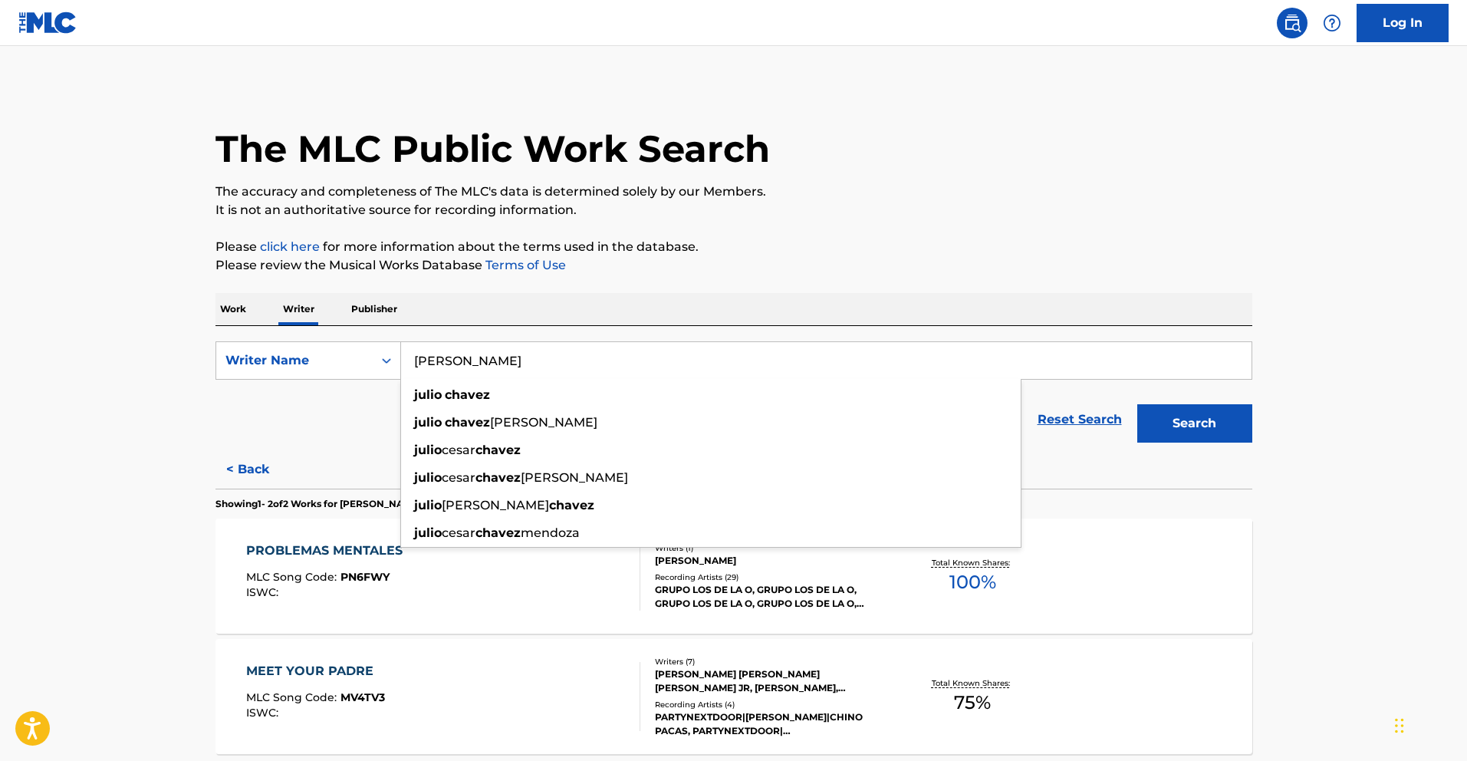
type input "[PERSON_NAME]"
click at [1164, 412] on button "Search" at bounding box center [1194, 423] width 115 height 38
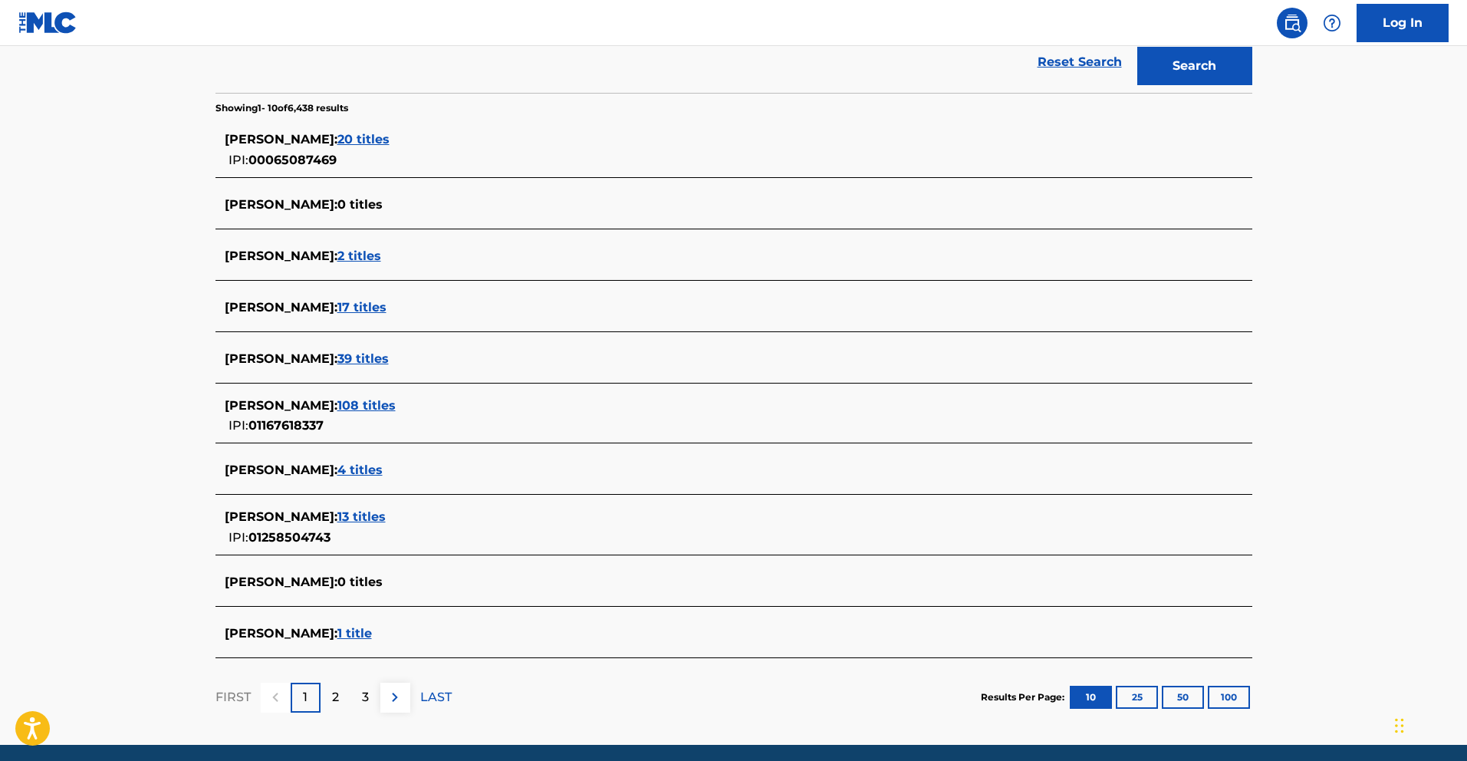
scroll to position [415, 0]
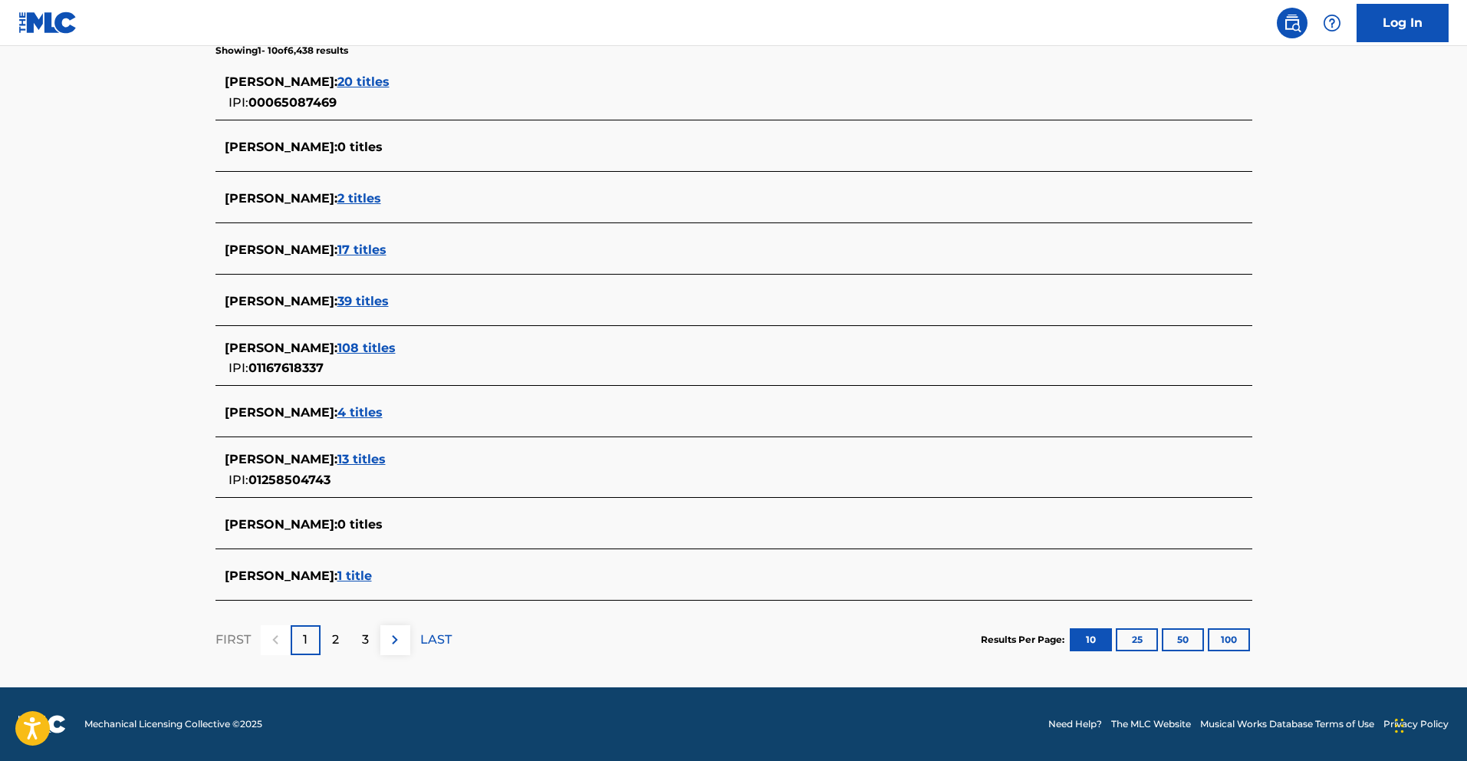
click at [336, 640] on p "2" at bounding box center [335, 639] width 7 height 18
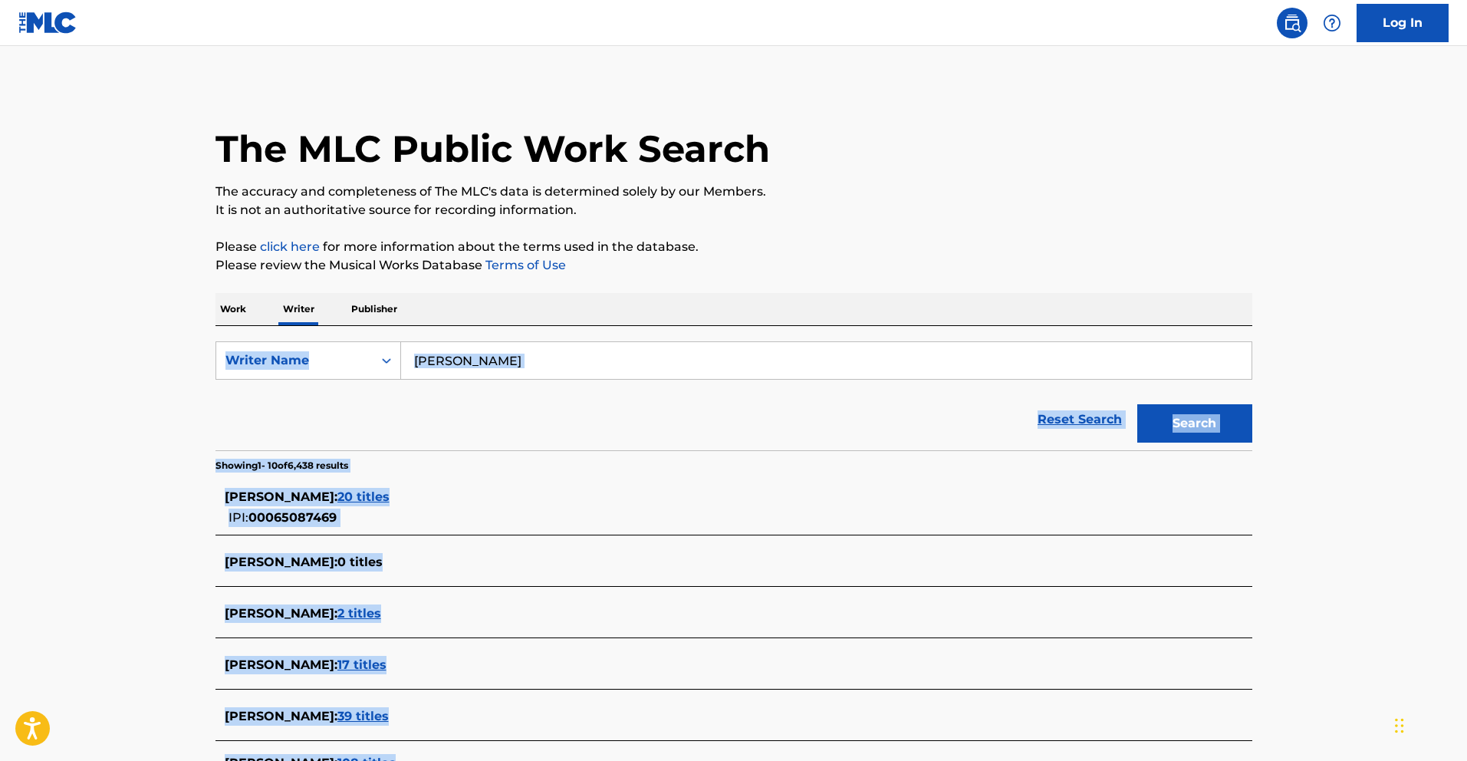
click at [336, 640] on main "The MLC Public Work Search The accuracy and completeness of The MLC's data is d…" at bounding box center [733, 574] width 1467 height 1056
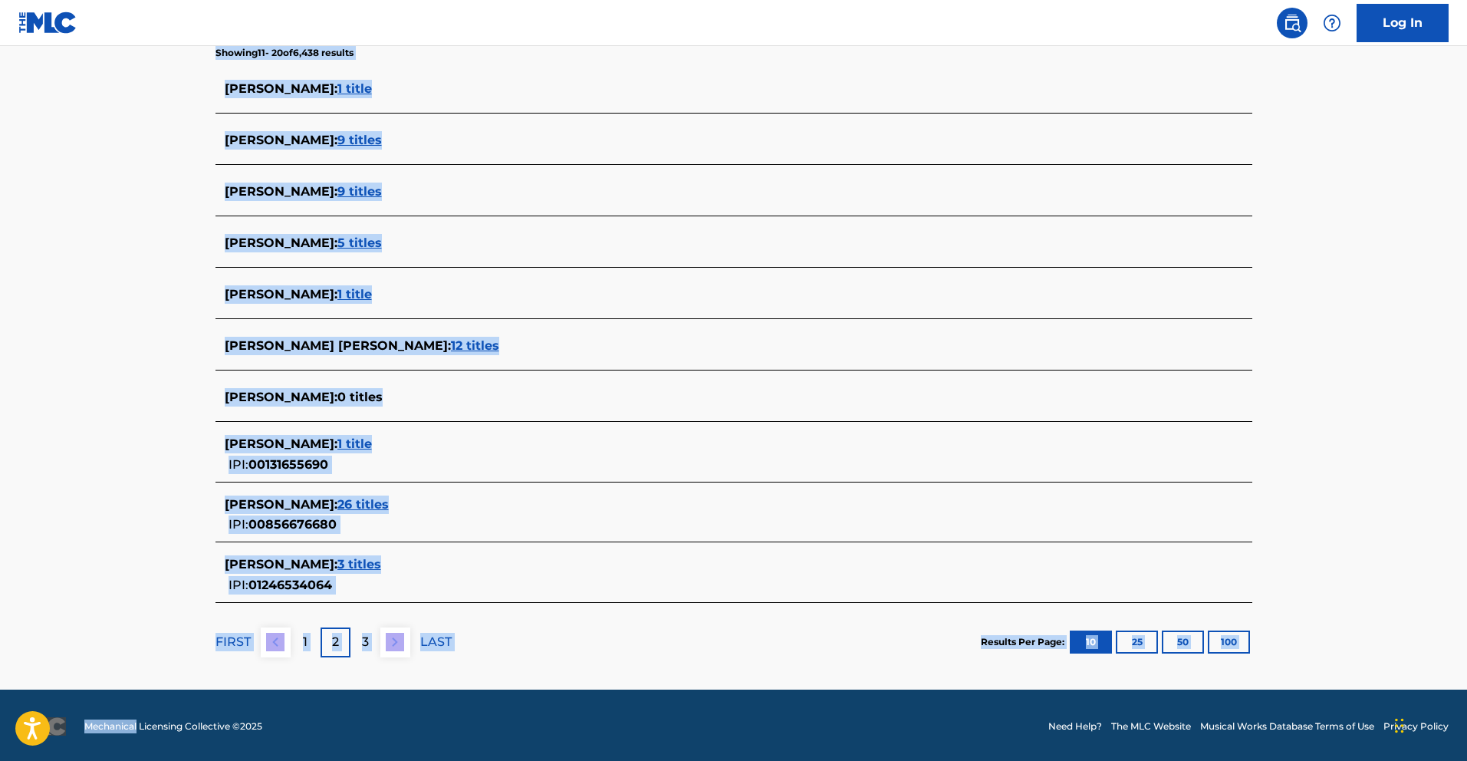
scroll to position [415, 0]
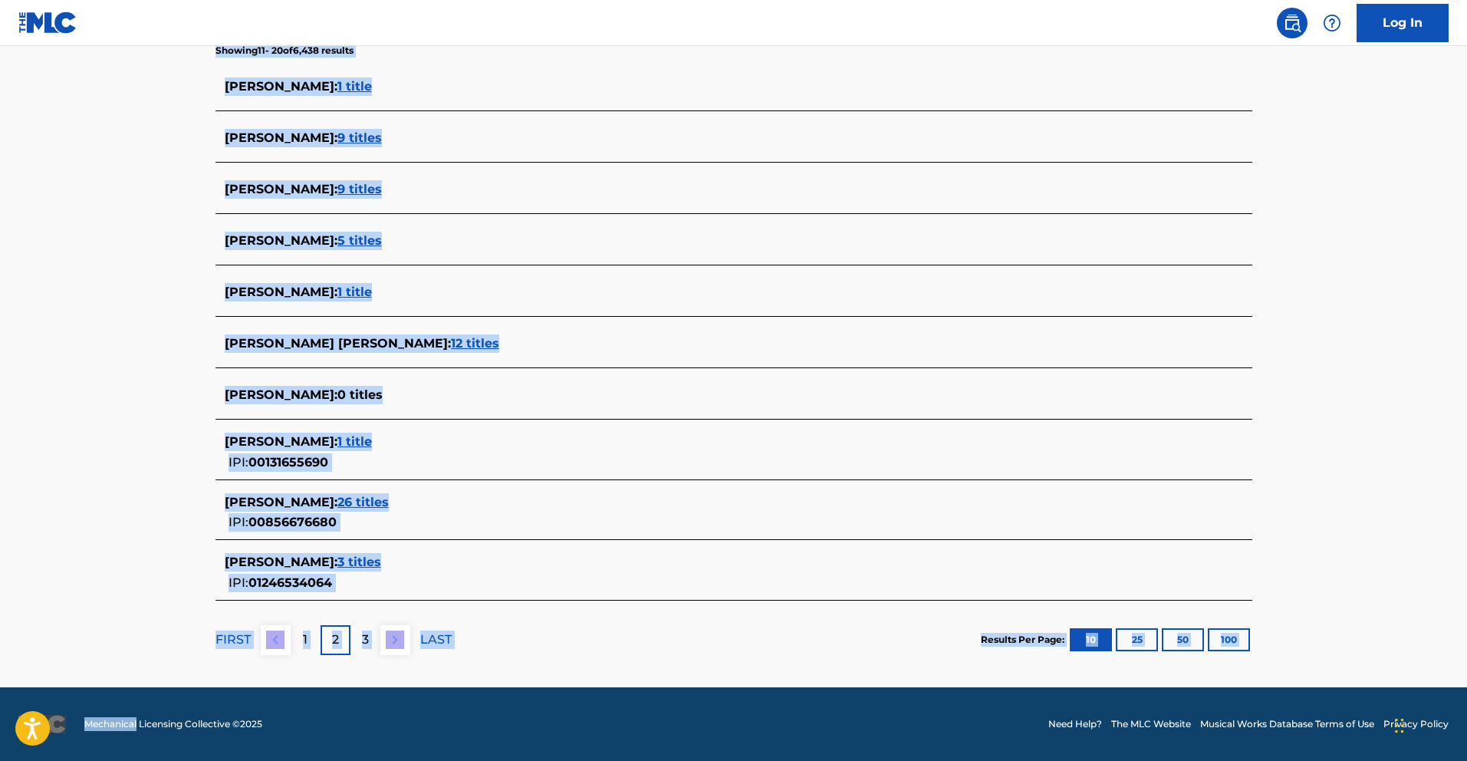
click at [362, 645] on p "3" at bounding box center [365, 639] width 7 height 18
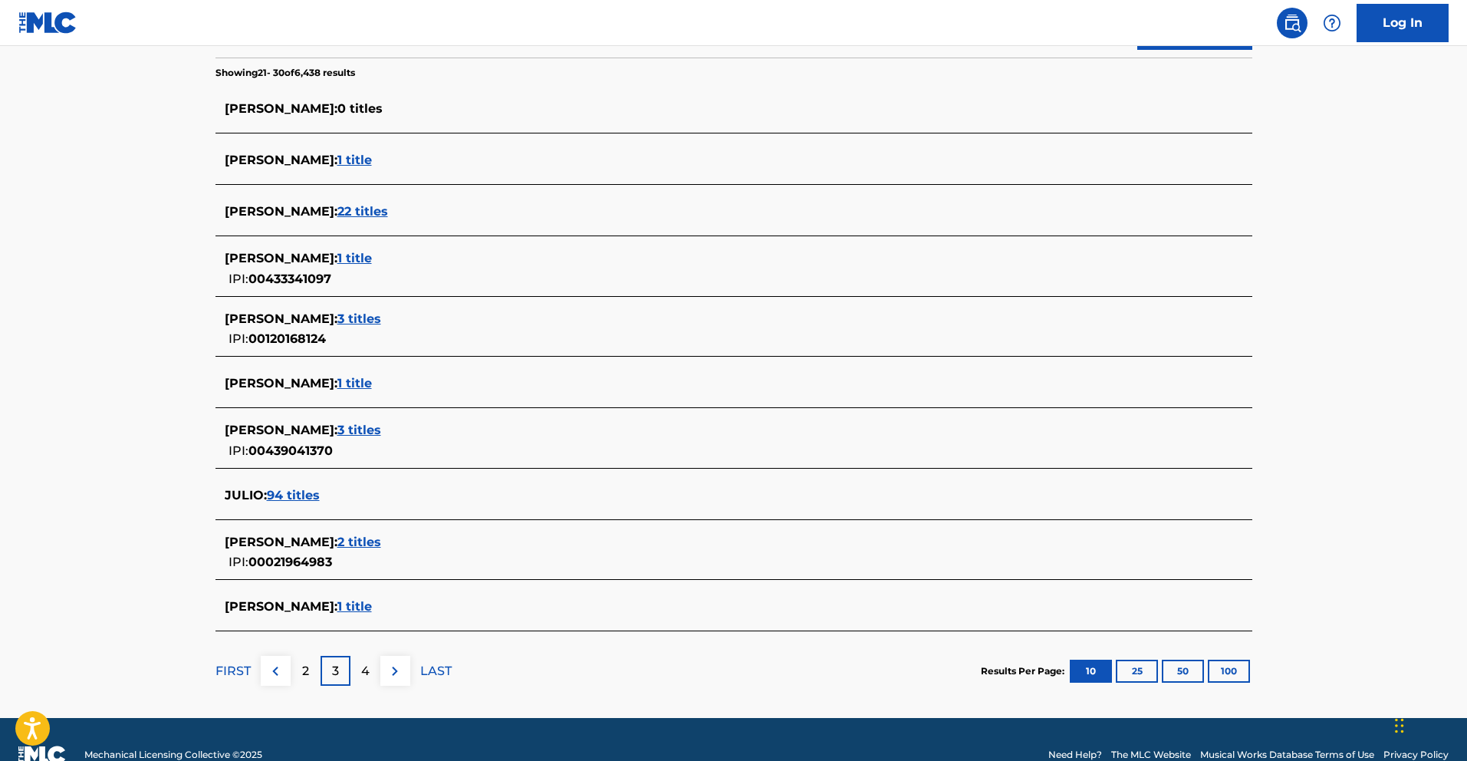
scroll to position [423, 0]
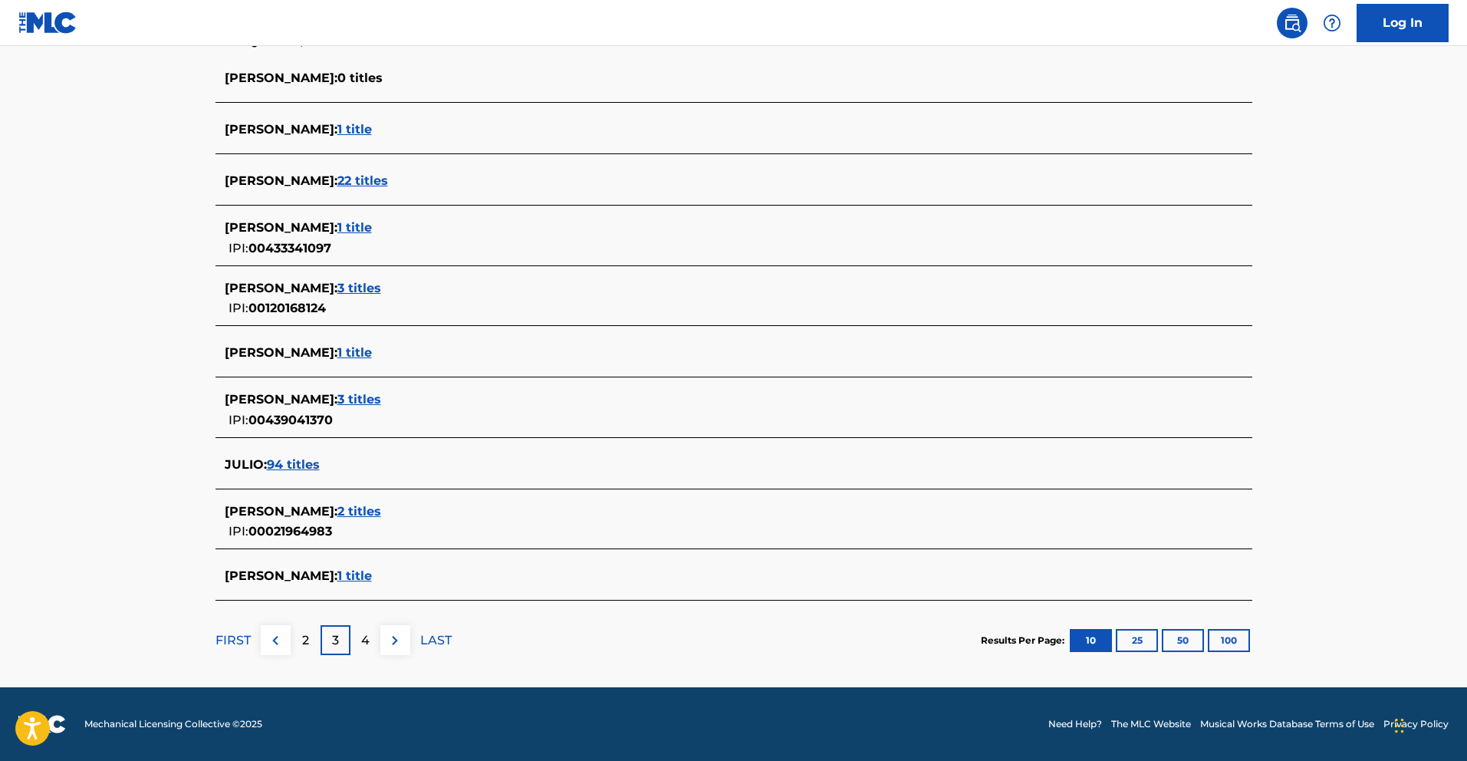
click at [367, 631] on p "4" at bounding box center [365, 640] width 8 height 18
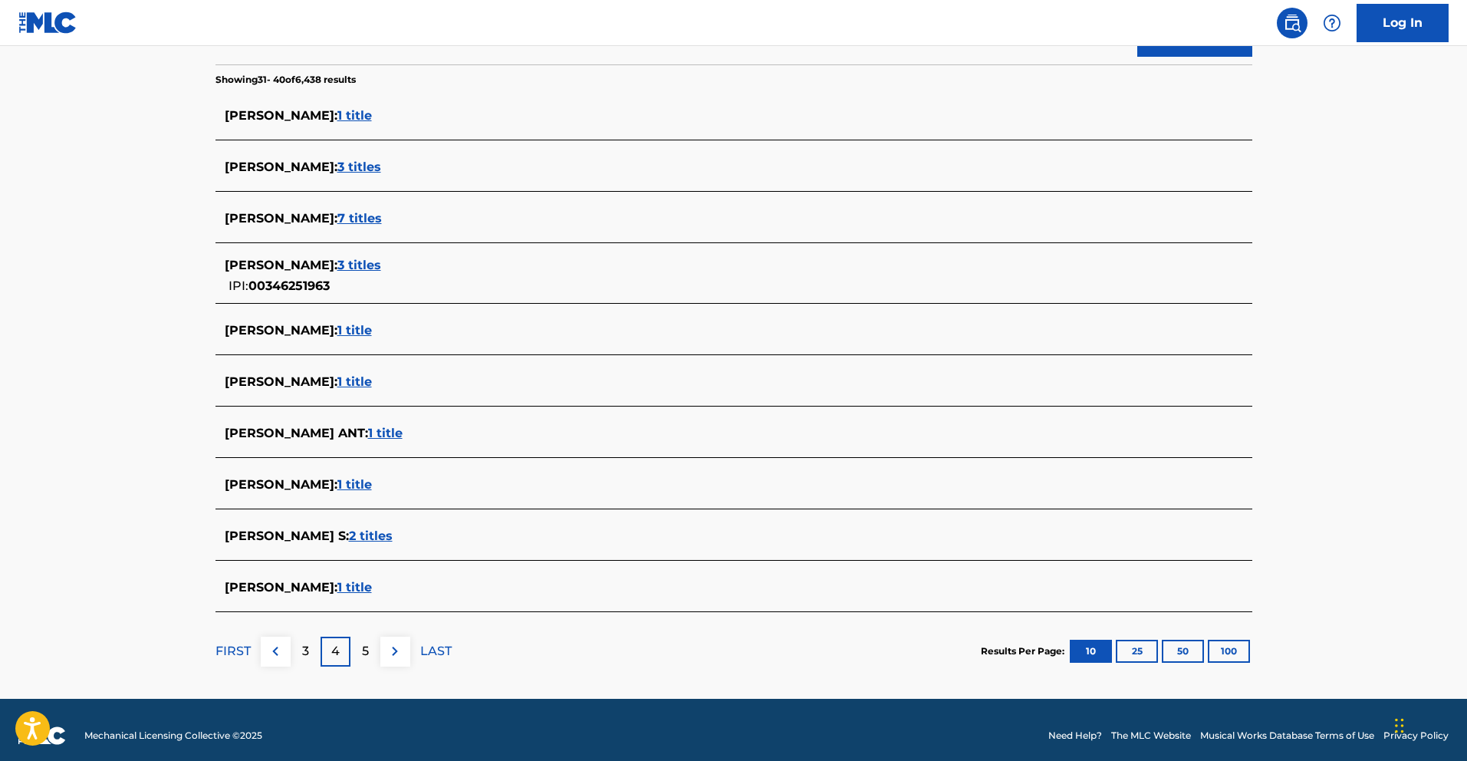
scroll to position [390, 0]
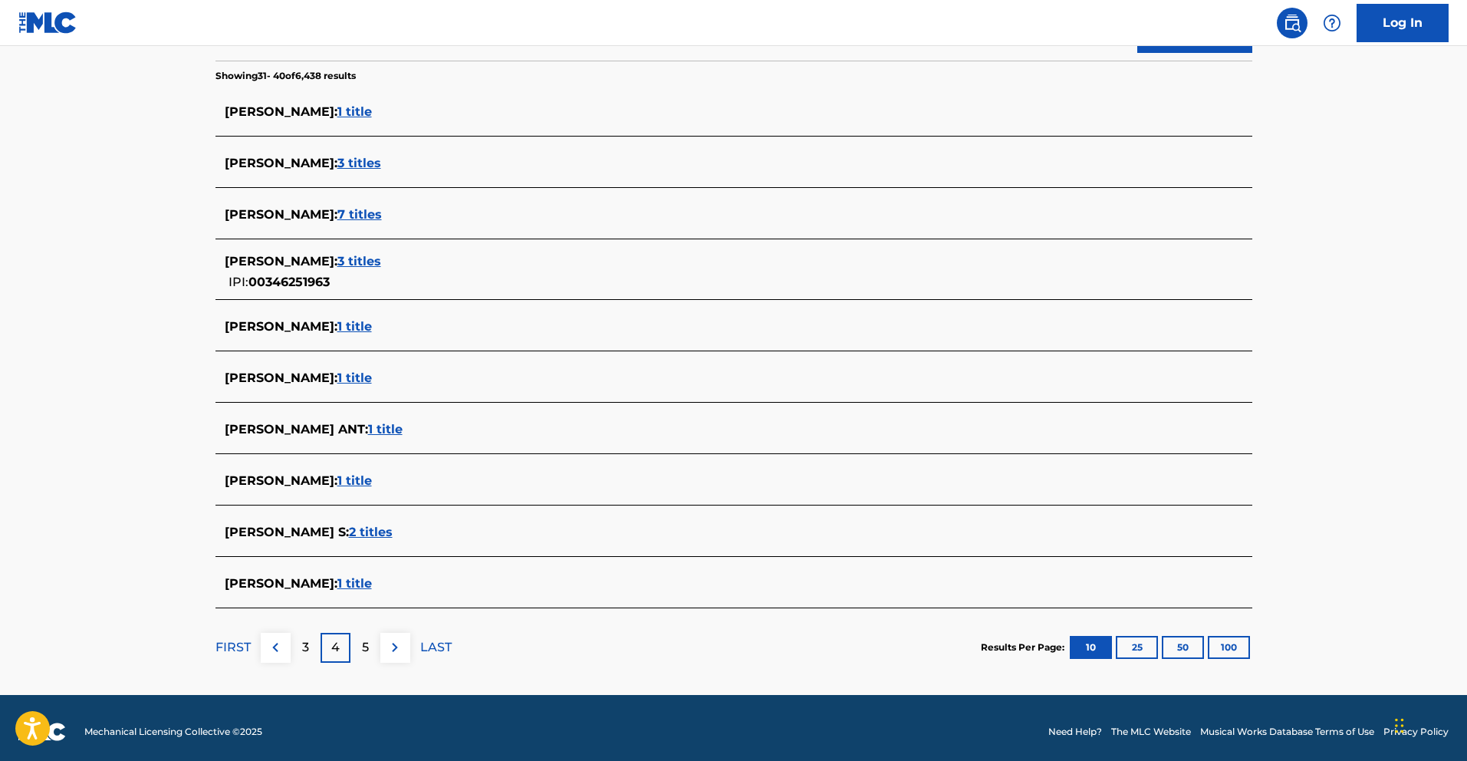
click at [373, 650] on div "5" at bounding box center [366, 648] width 30 height 30
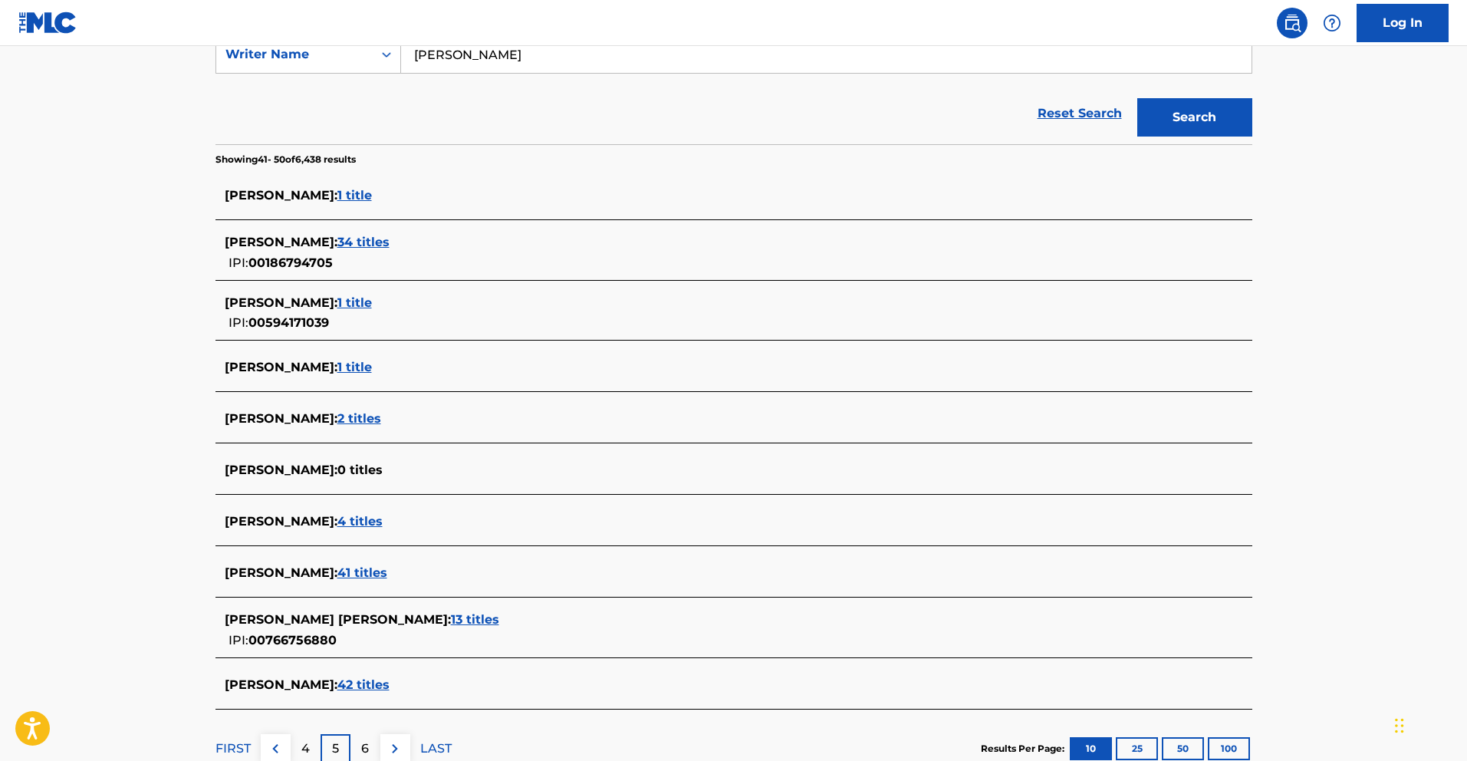
scroll to position [311, 0]
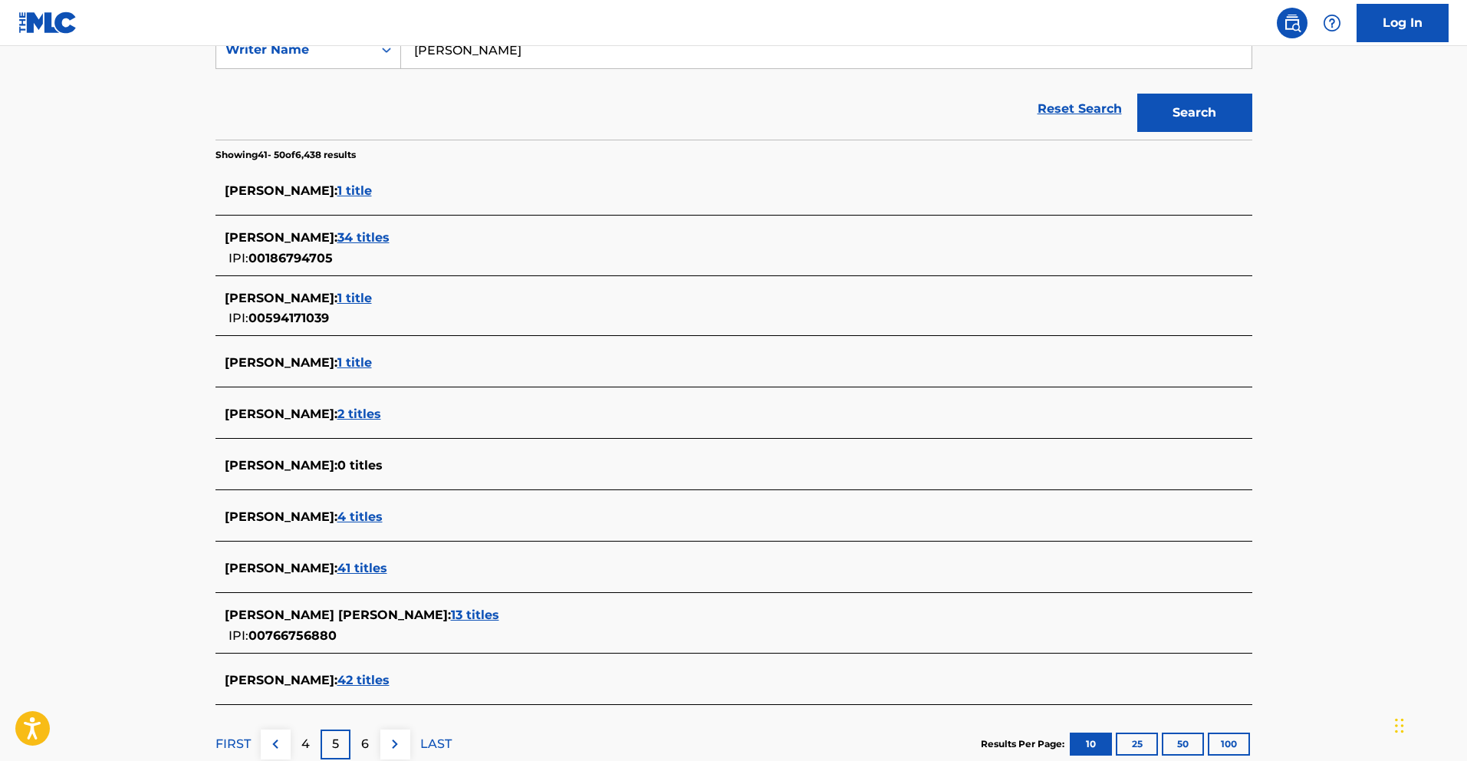
click at [366, 749] on p "6" at bounding box center [365, 744] width 8 height 18
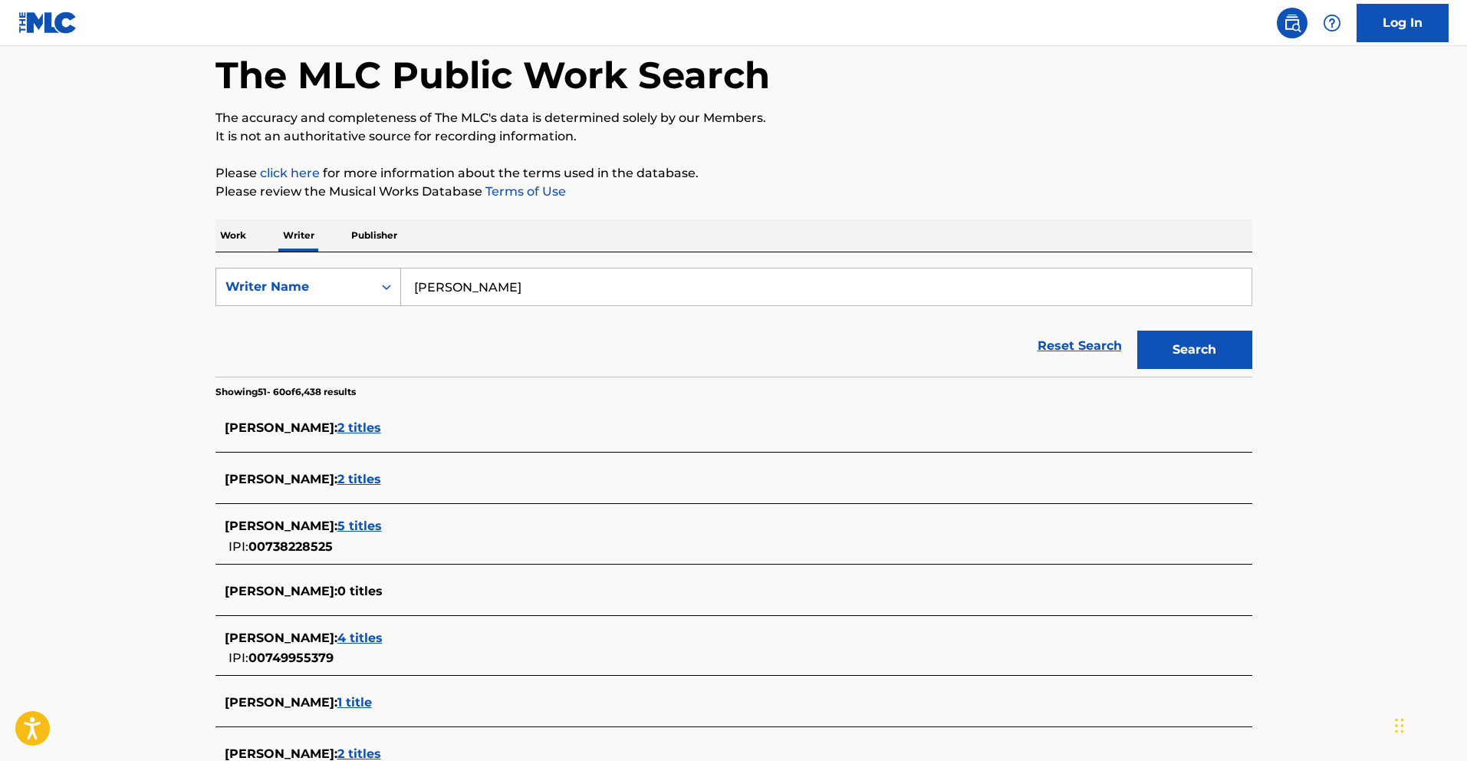
scroll to position [69, 0]
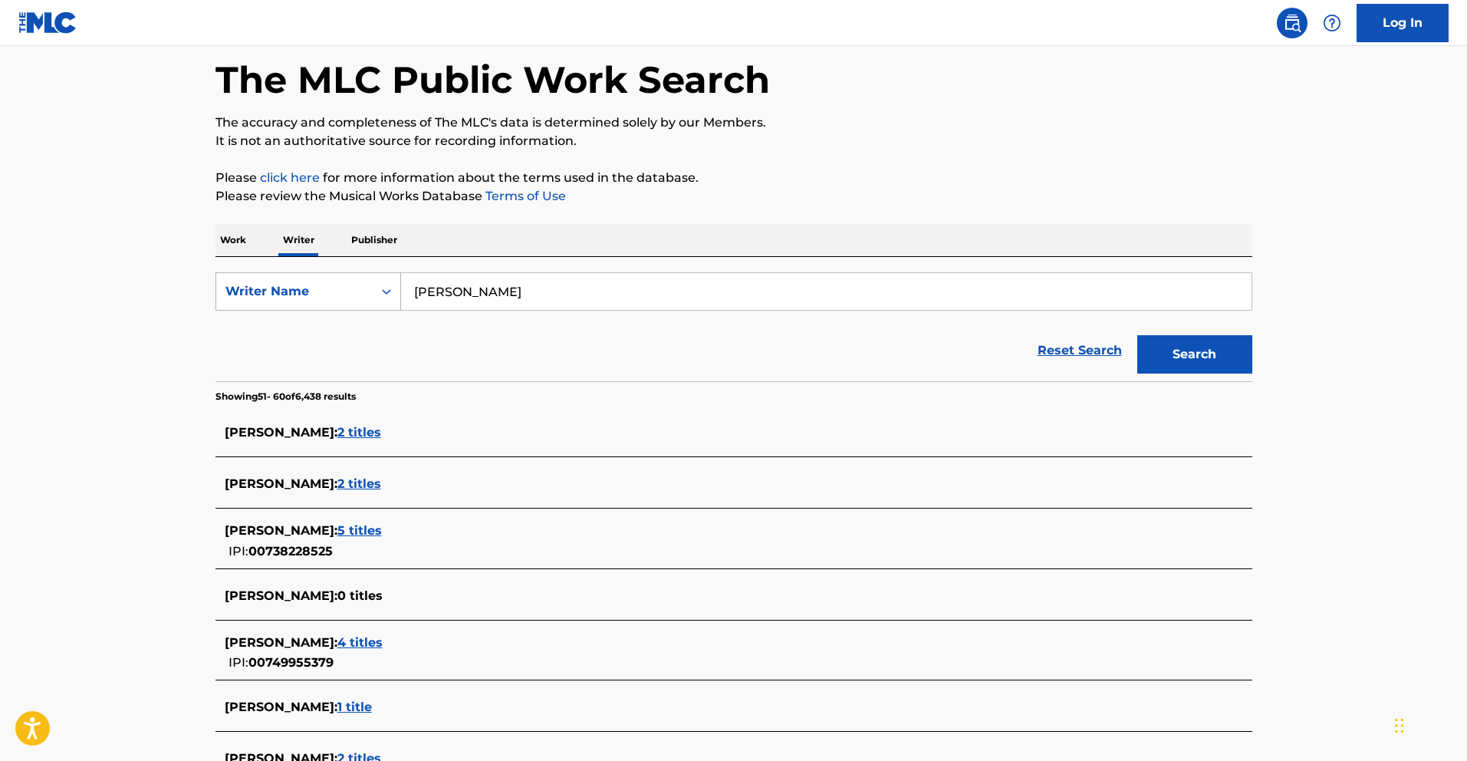
click at [350, 288] on div "Writer Name" at bounding box center [295, 291] width 138 height 18
click at [337, 328] on div "Writer IPI" at bounding box center [308, 330] width 184 height 38
click at [495, 291] on input "Search Form" at bounding box center [826, 291] width 851 height 37
paste input "1258504743"
click at [1225, 341] on button "Search" at bounding box center [1194, 354] width 115 height 38
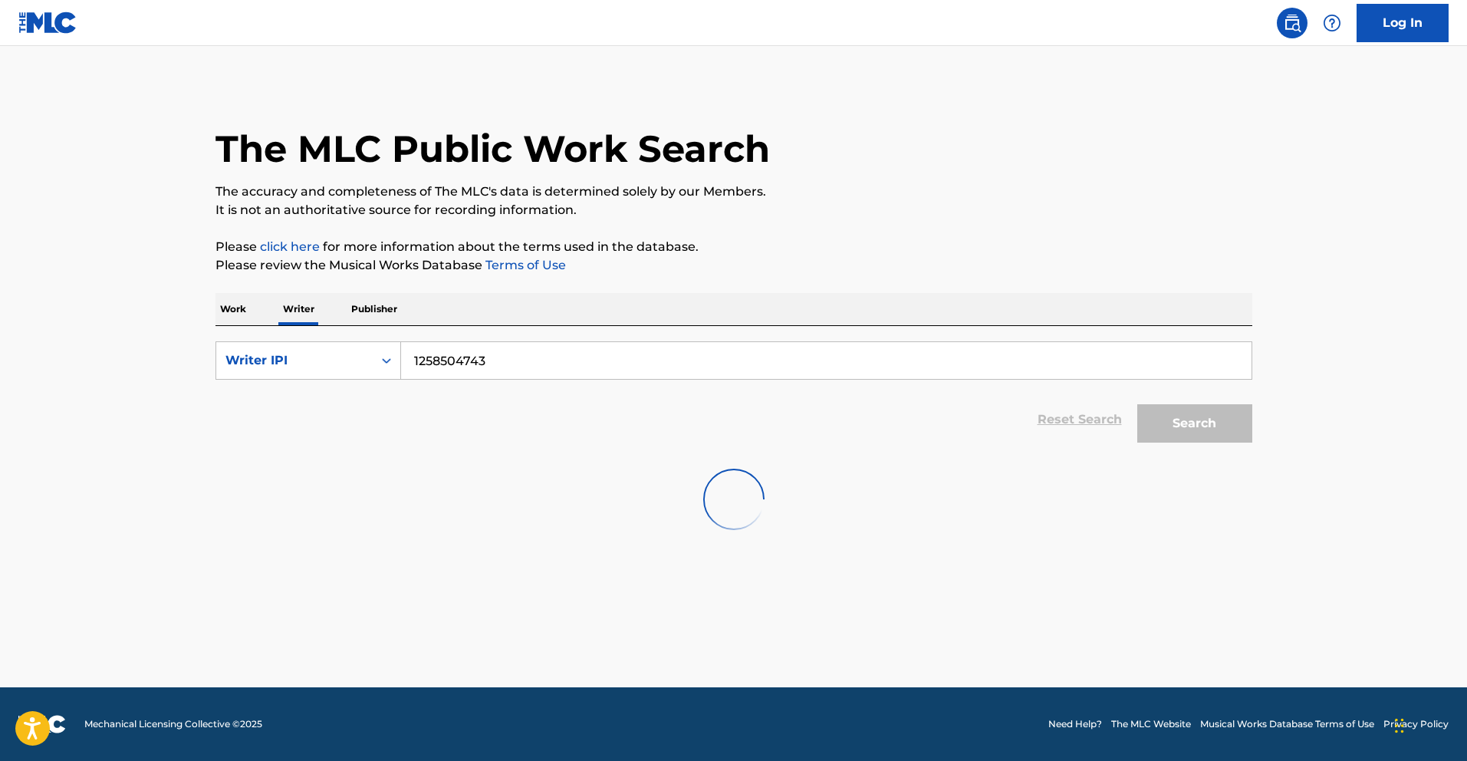
scroll to position [0, 0]
click at [1196, 433] on button "Search" at bounding box center [1194, 423] width 115 height 38
drag, startPoint x: 561, startPoint y: 377, endPoint x: 535, endPoint y: 370, distance: 26.8
click at [561, 377] on input "1258504743" at bounding box center [826, 360] width 851 height 37
drag, startPoint x: 537, startPoint y: 369, endPoint x: 278, endPoint y: 340, distance: 260.9
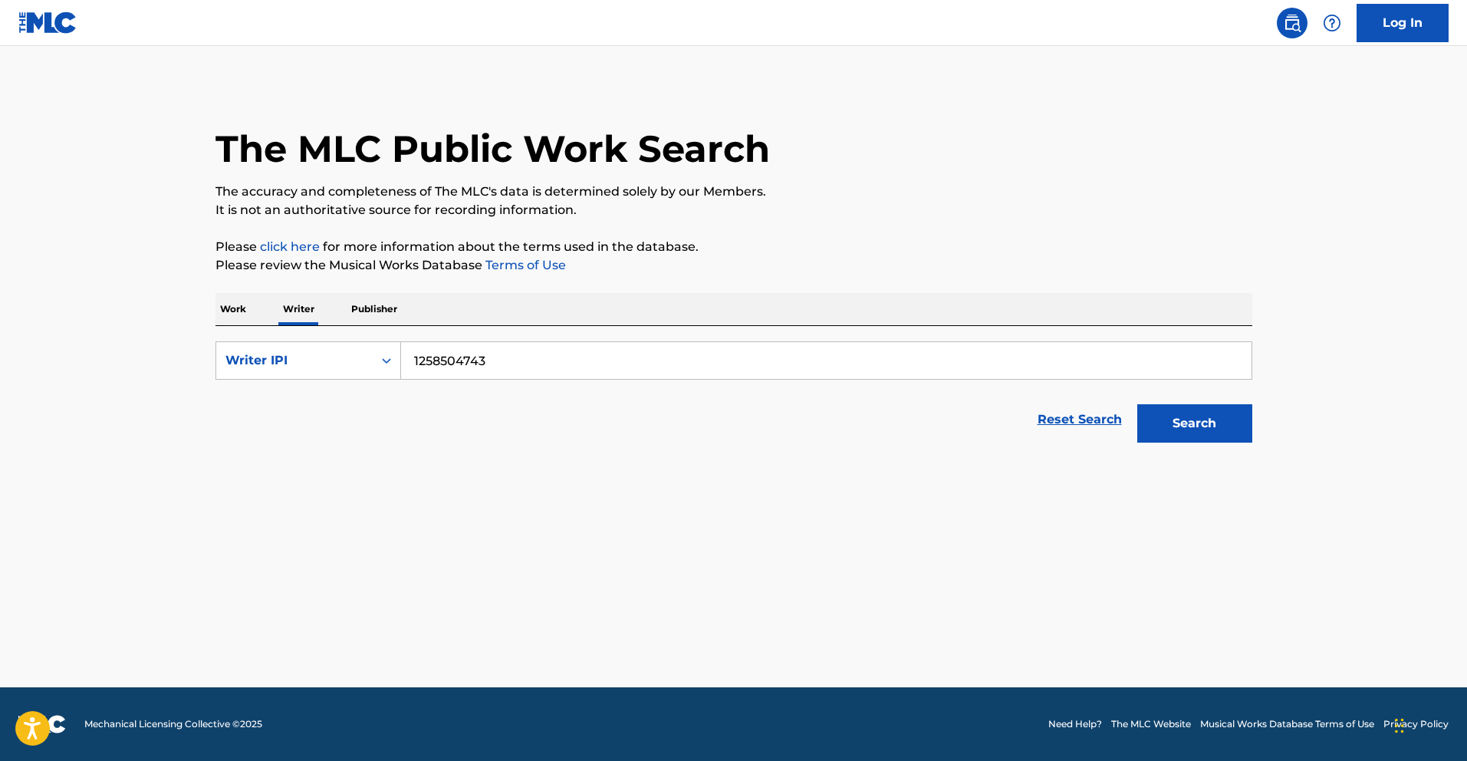
click at [284, 340] on div "SearchWithCriteria52c5d884-f647-436a-b659-bbad073b1cf3 Writer IPI 1258504743 Re…" at bounding box center [734, 388] width 1037 height 124
paste input "134501305"
type input "1134501305"
click at [1231, 430] on button "Search" at bounding box center [1194, 423] width 115 height 38
drag, startPoint x: 520, startPoint y: 367, endPoint x: 291, endPoint y: 351, distance: 229.9
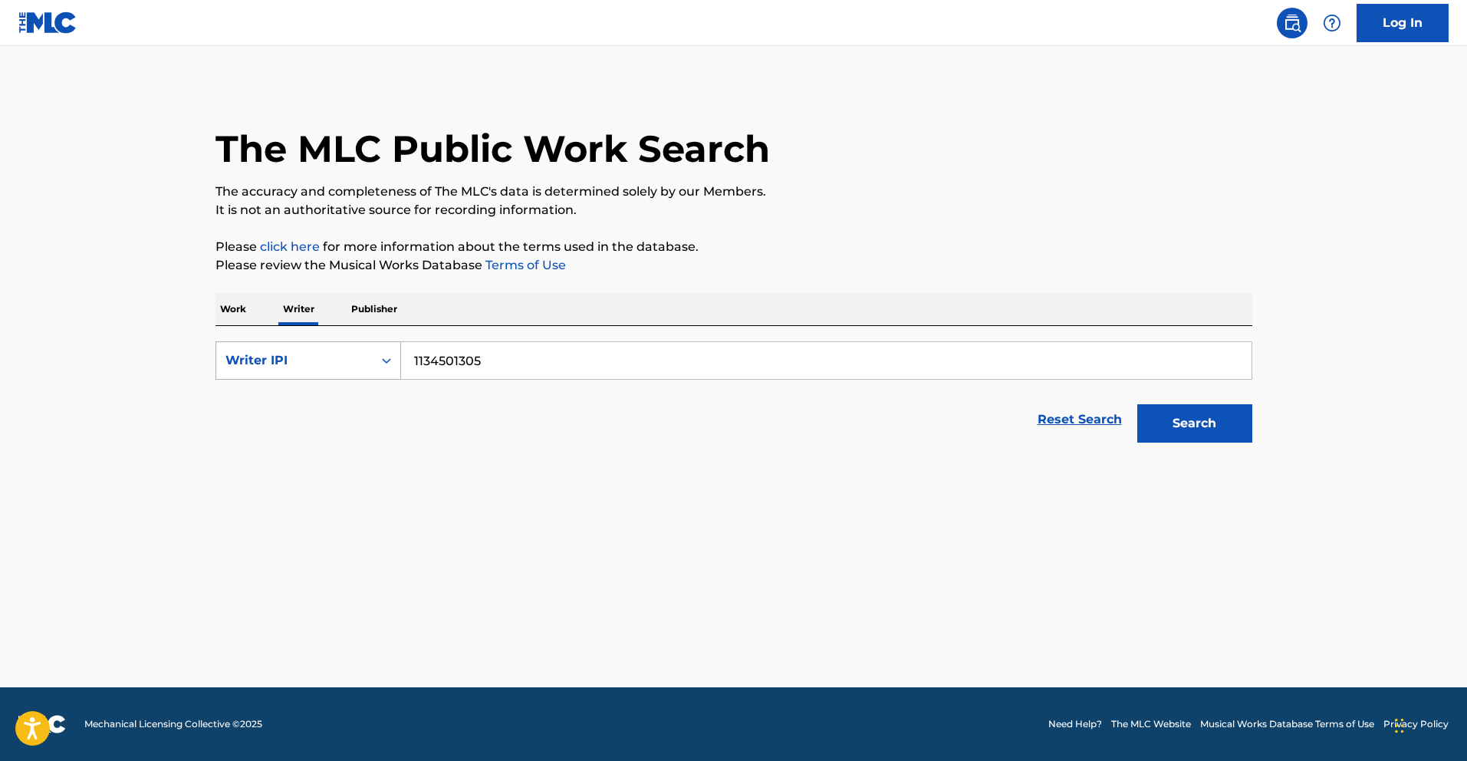
click at [291, 351] on div "SearchWithCriteria52c5d884-f647-436a-b659-bbad073b1cf3 Writer IPI 1134501305" at bounding box center [734, 360] width 1037 height 38
click at [1197, 425] on button "Search" at bounding box center [1194, 423] width 115 height 38
click at [224, 308] on p "Work" at bounding box center [233, 309] width 35 height 32
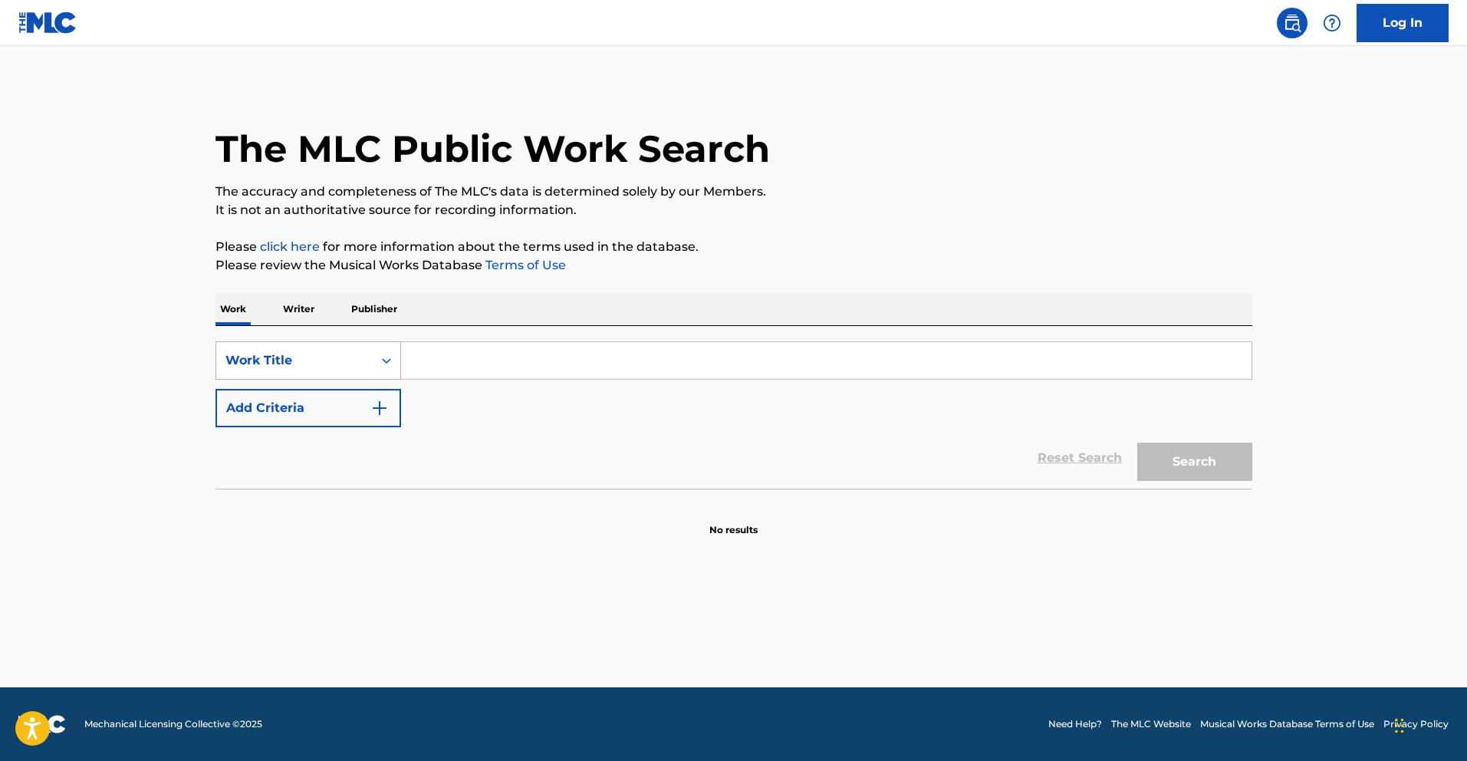
click at [364, 367] on div "Work Title" at bounding box center [294, 360] width 156 height 29
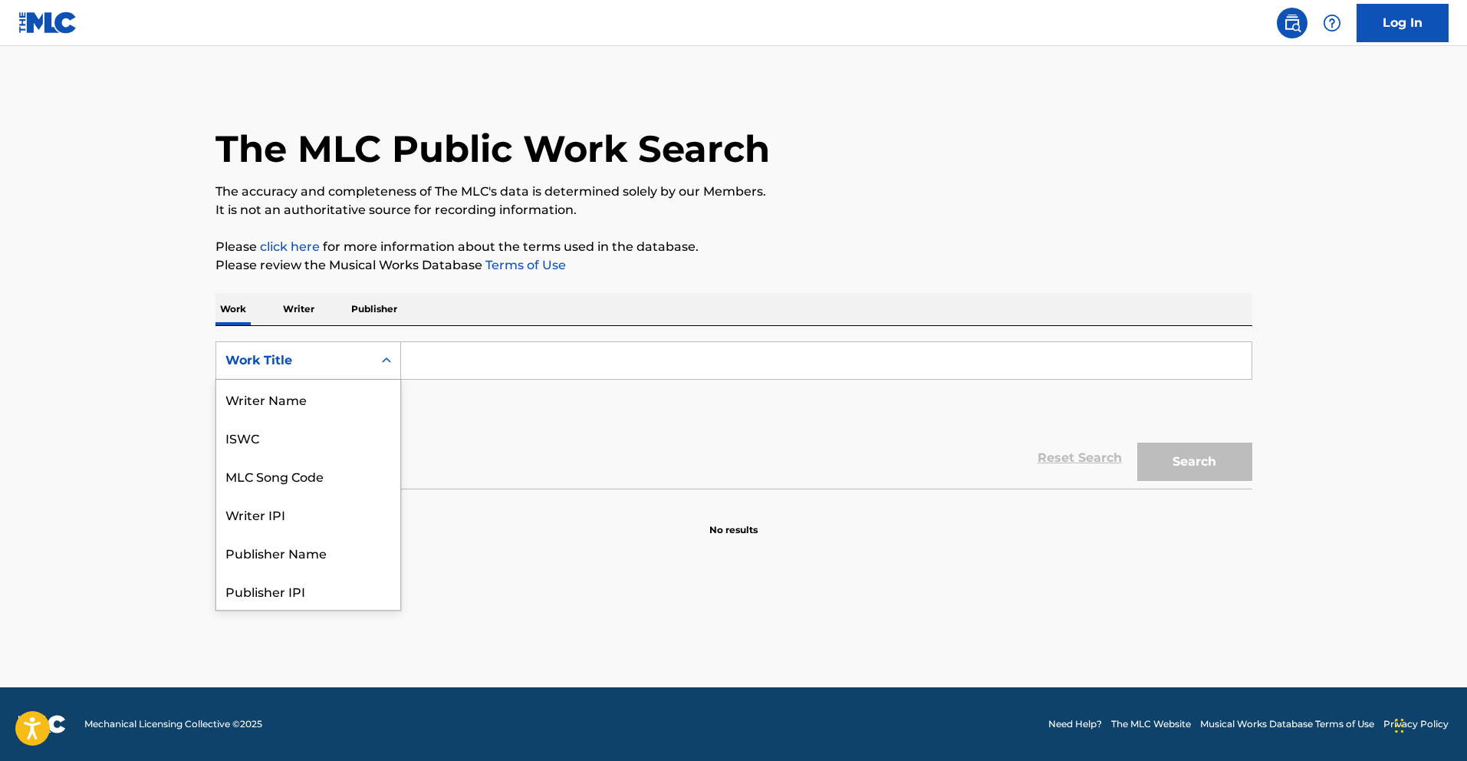
scroll to position [77, 0]
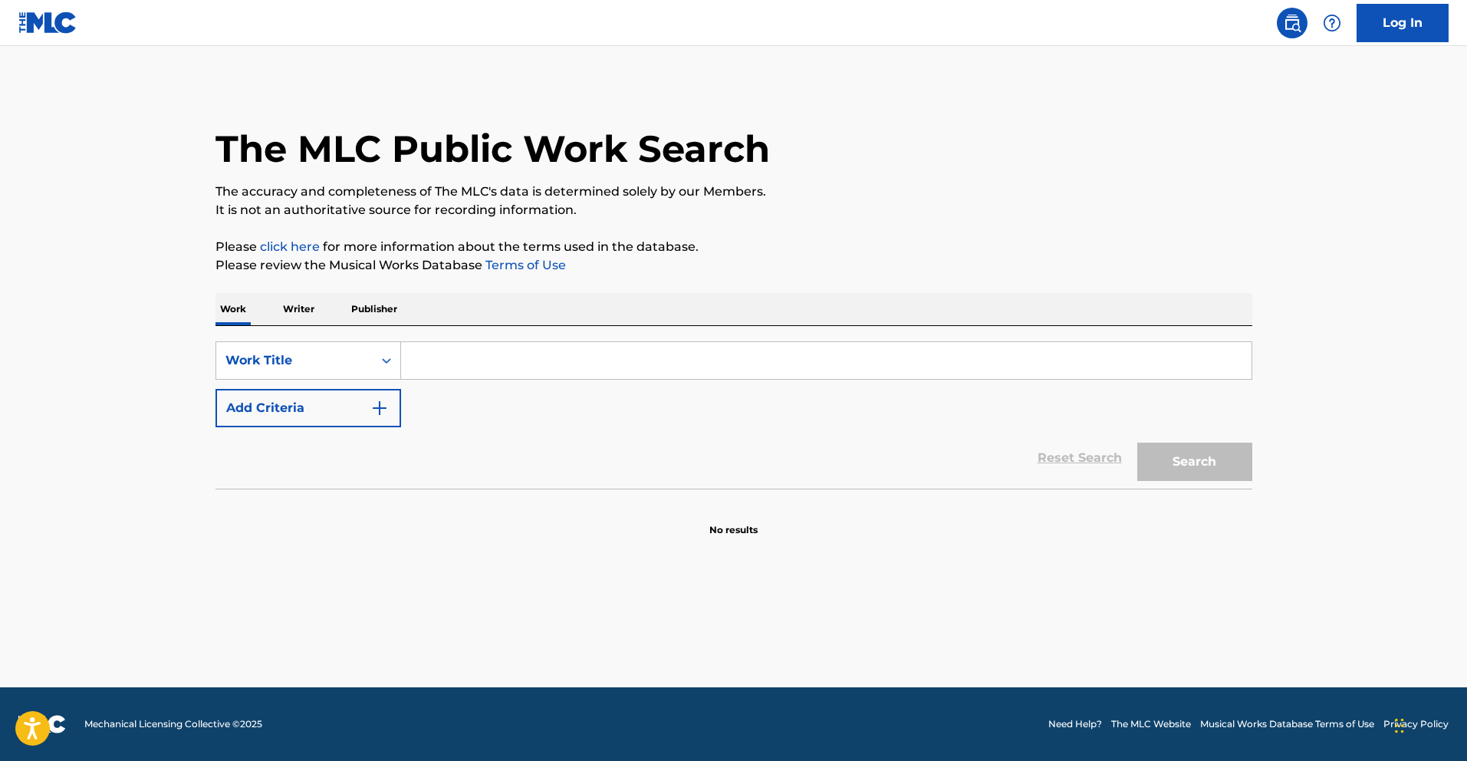
drag, startPoint x: 575, startPoint y: 430, endPoint x: 370, endPoint y: 333, distance: 227.1
click at [548, 415] on form "SearchWithCriteriafceaed3a-af78-4c5f-9555-220f58c2384a Work Title Add Criteria …" at bounding box center [734, 414] width 1037 height 147
click at [312, 309] on p "Writer" at bounding box center [298, 309] width 41 height 32
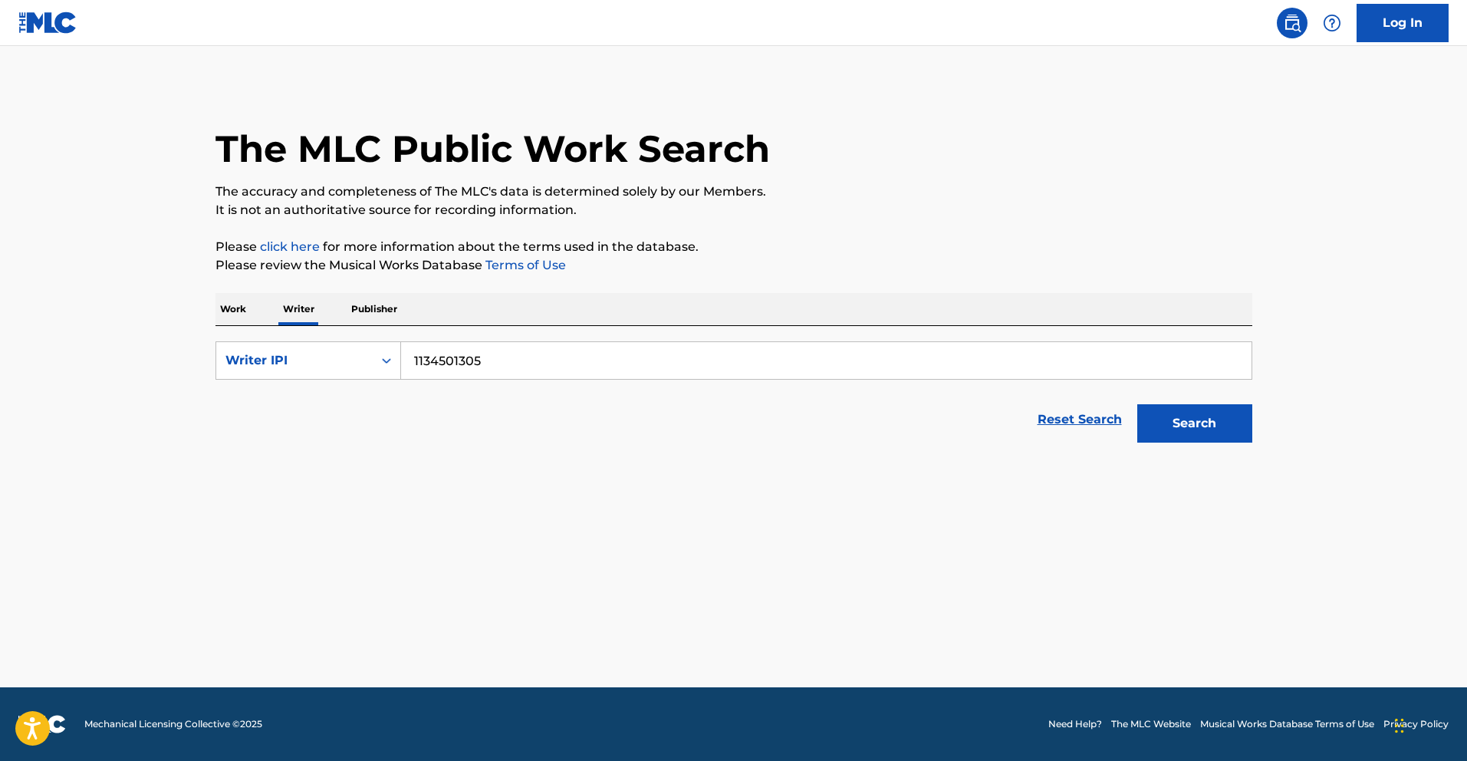
click at [240, 308] on p "Work" at bounding box center [233, 309] width 35 height 32
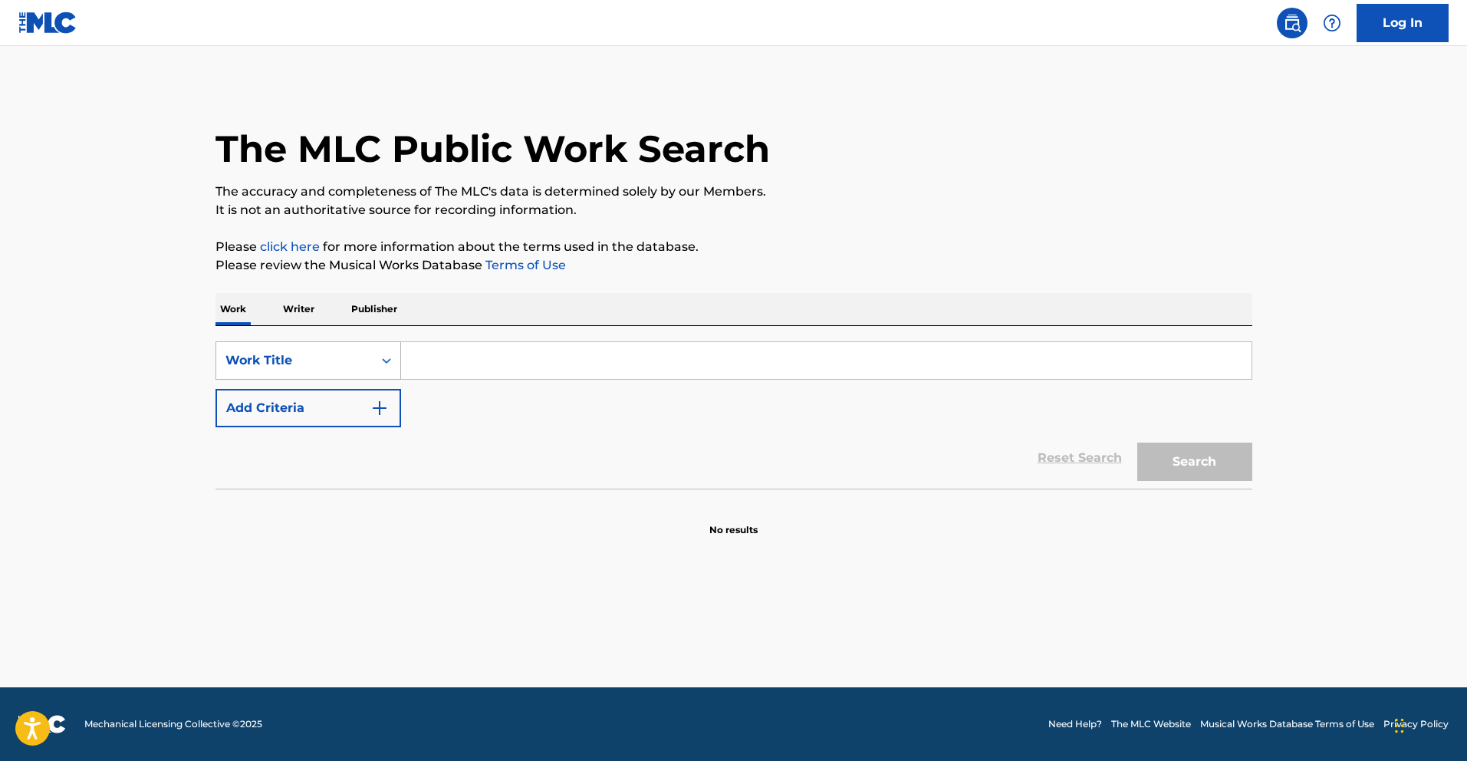
click at [336, 358] on div "Work Title" at bounding box center [295, 360] width 138 height 18
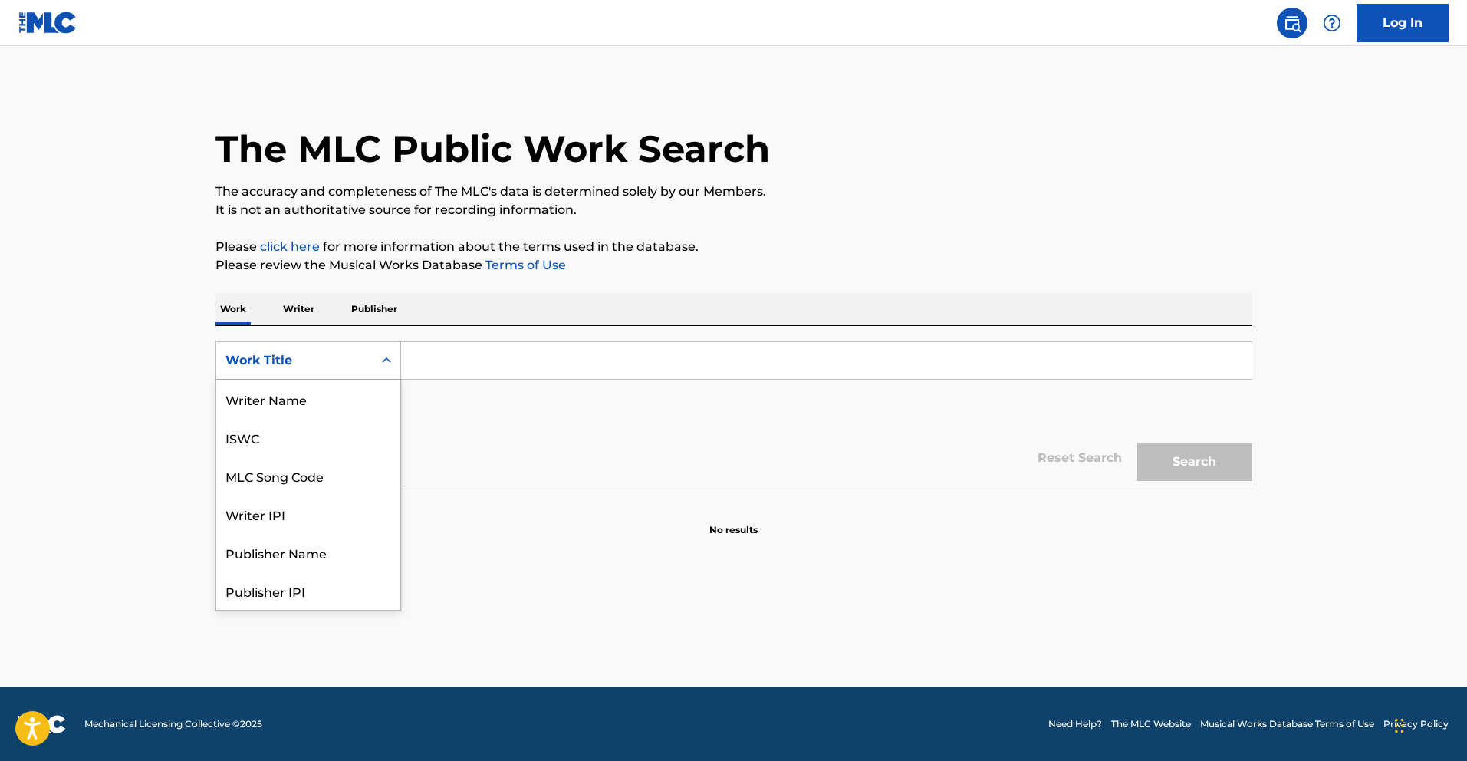
scroll to position [77, 0]
click at [299, 311] on p "Writer" at bounding box center [298, 309] width 41 height 32
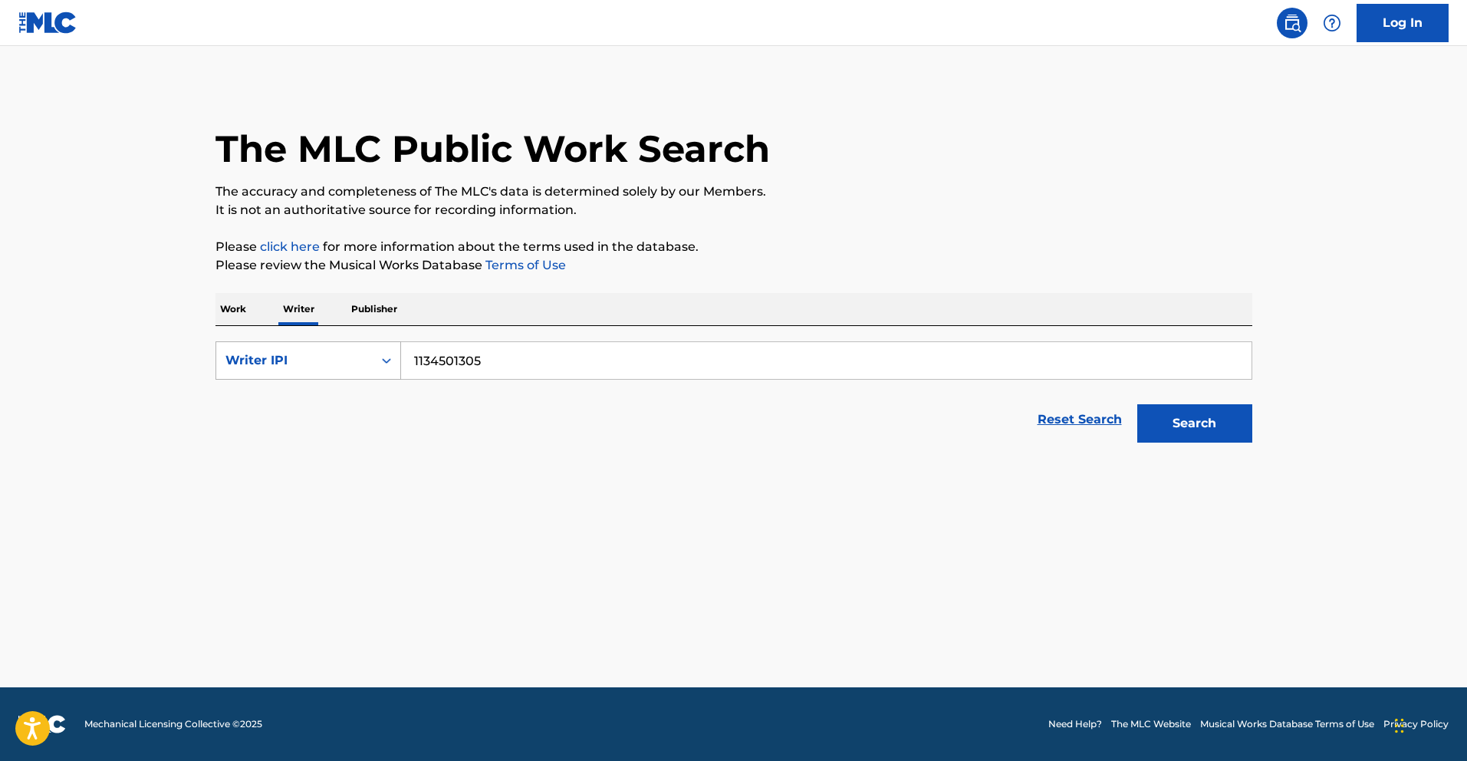
click at [379, 361] on icon "Search Form" at bounding box center [386, 360] width 15 height 15
click at [339, 390] on div "Writer Name" at bounding box center [308, 399] width 184 height 38
click at [490, 364] on input "Search Form" at bounding box center [826, 360] width 851 height 37
paste input "[PERSON_NAME]"
type input "[PERSON_NAME]"
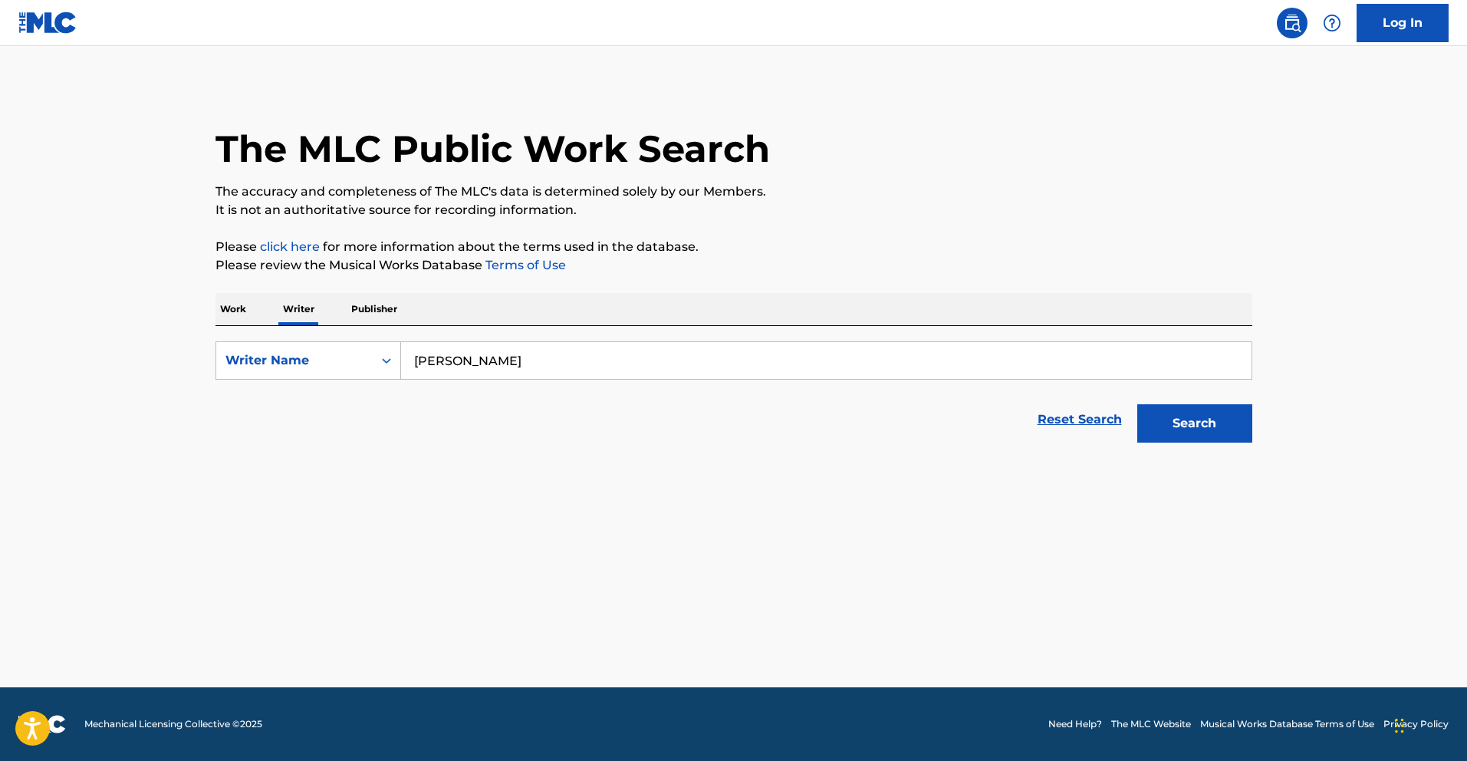
click at [1222, 431] on button "Search" at bounding box center [1194, 423] width 115 height 38
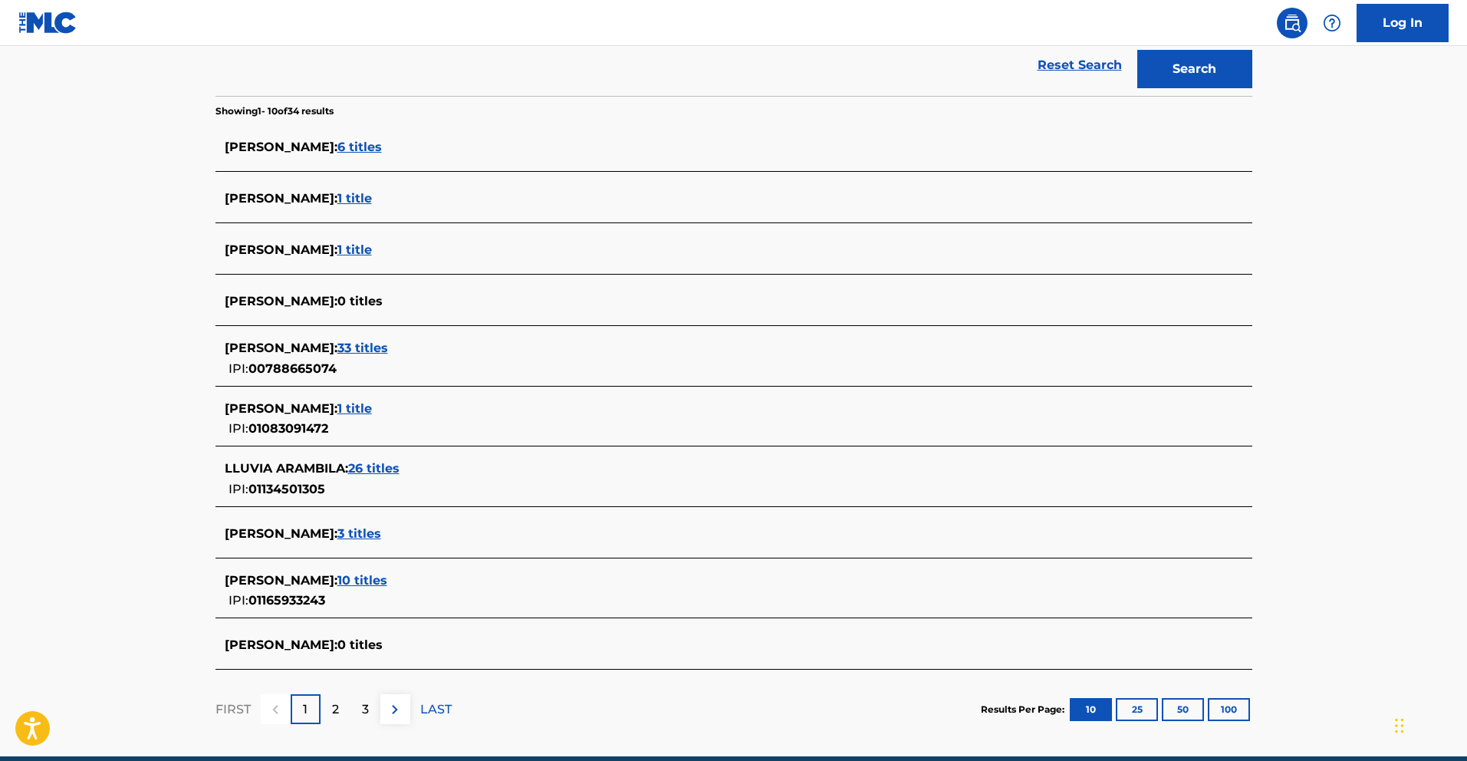
scroll to position [357, 0]
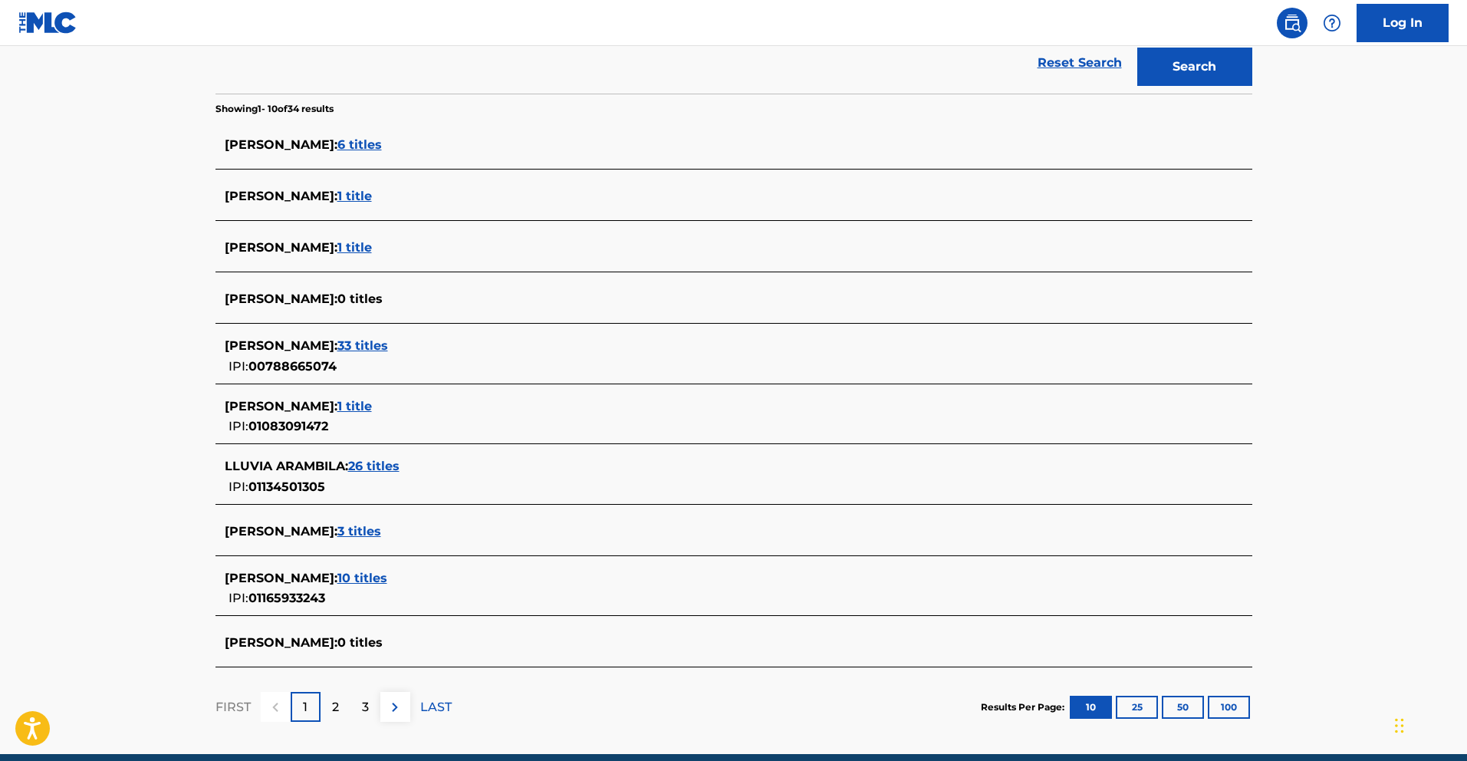
click at [377, 469] on span "26 titles" at bounding box center [373, 466] width 51 height 15
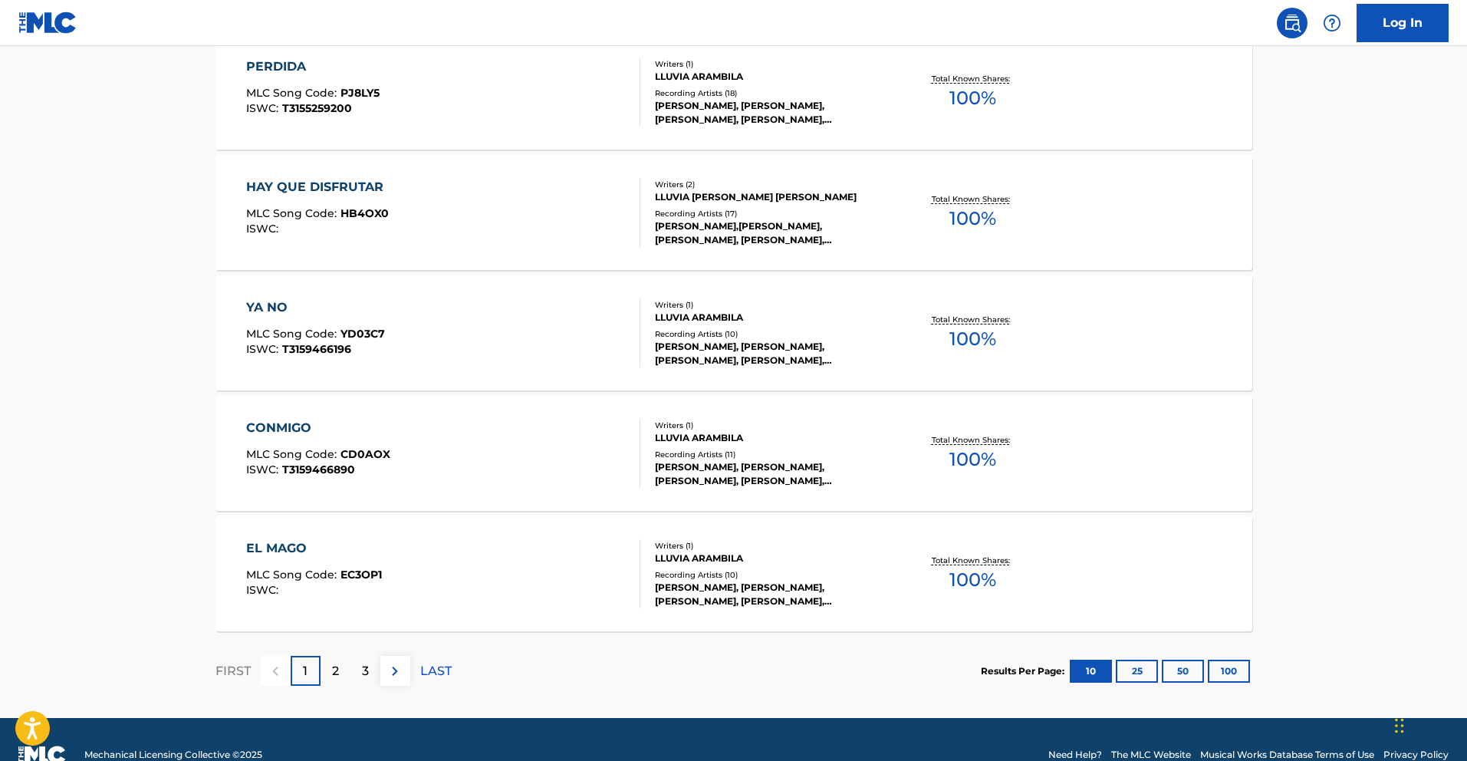
scroll to position [1117, 0]
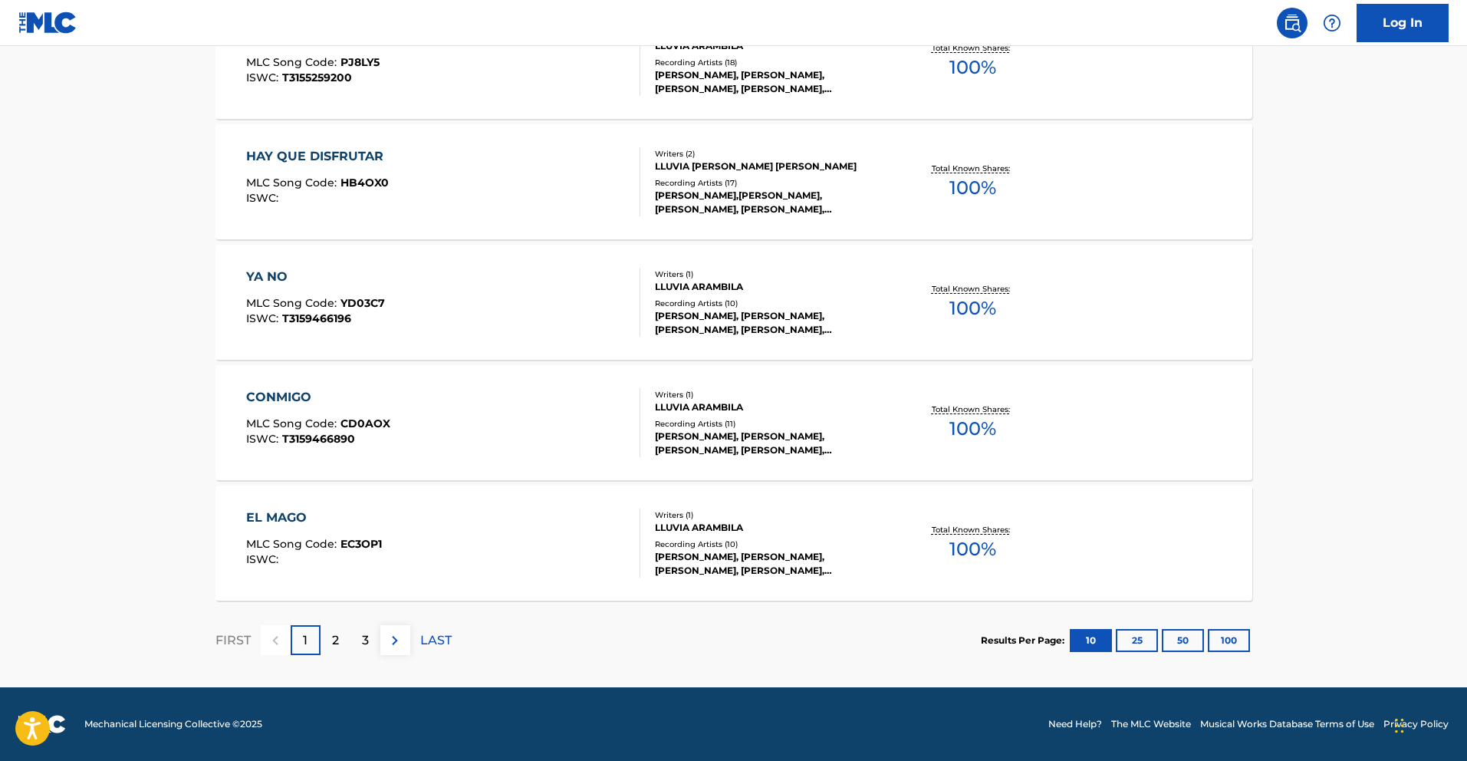
click at [1191, 645] on button "50" at bounding box center [1183, 640] width 42 height 23
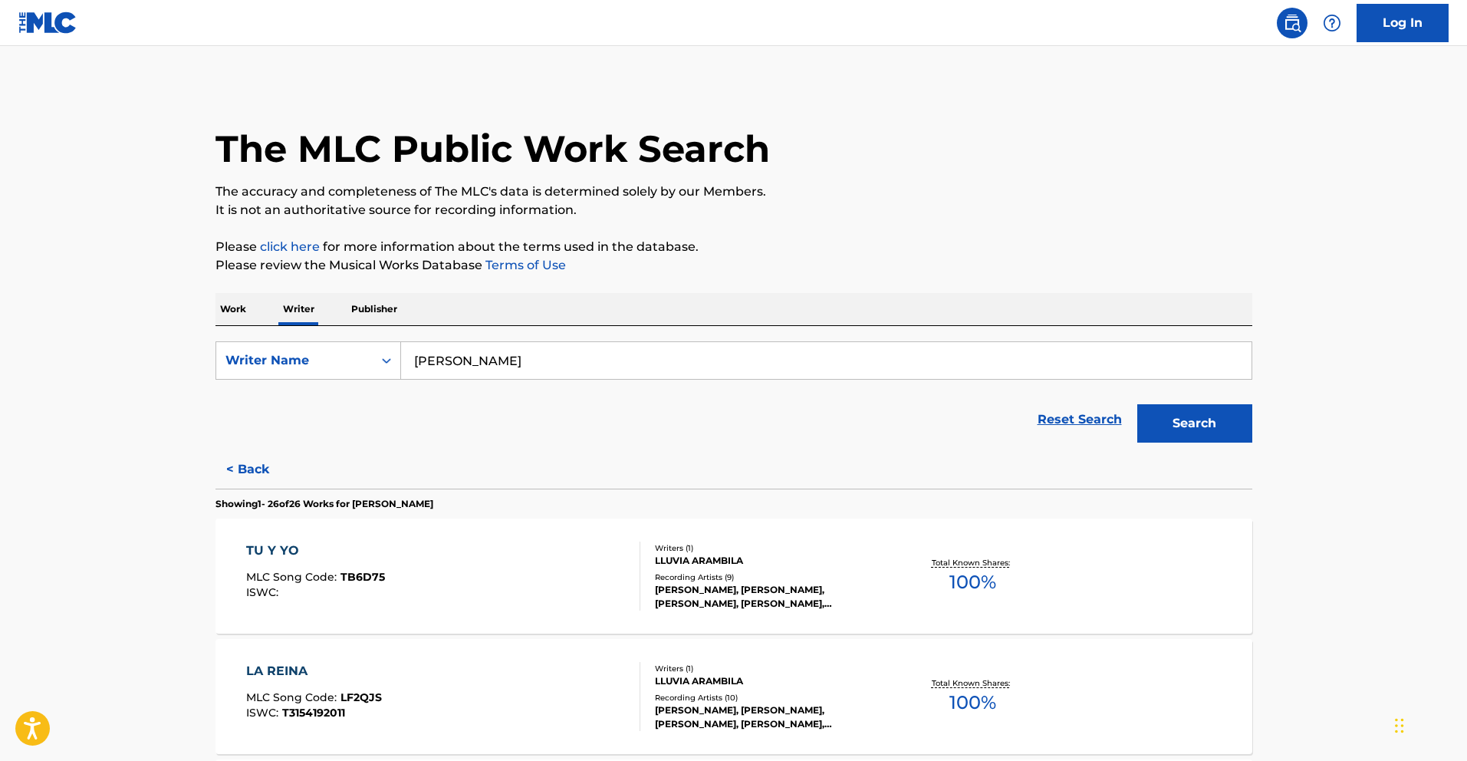
scroll to position [2217, 0]
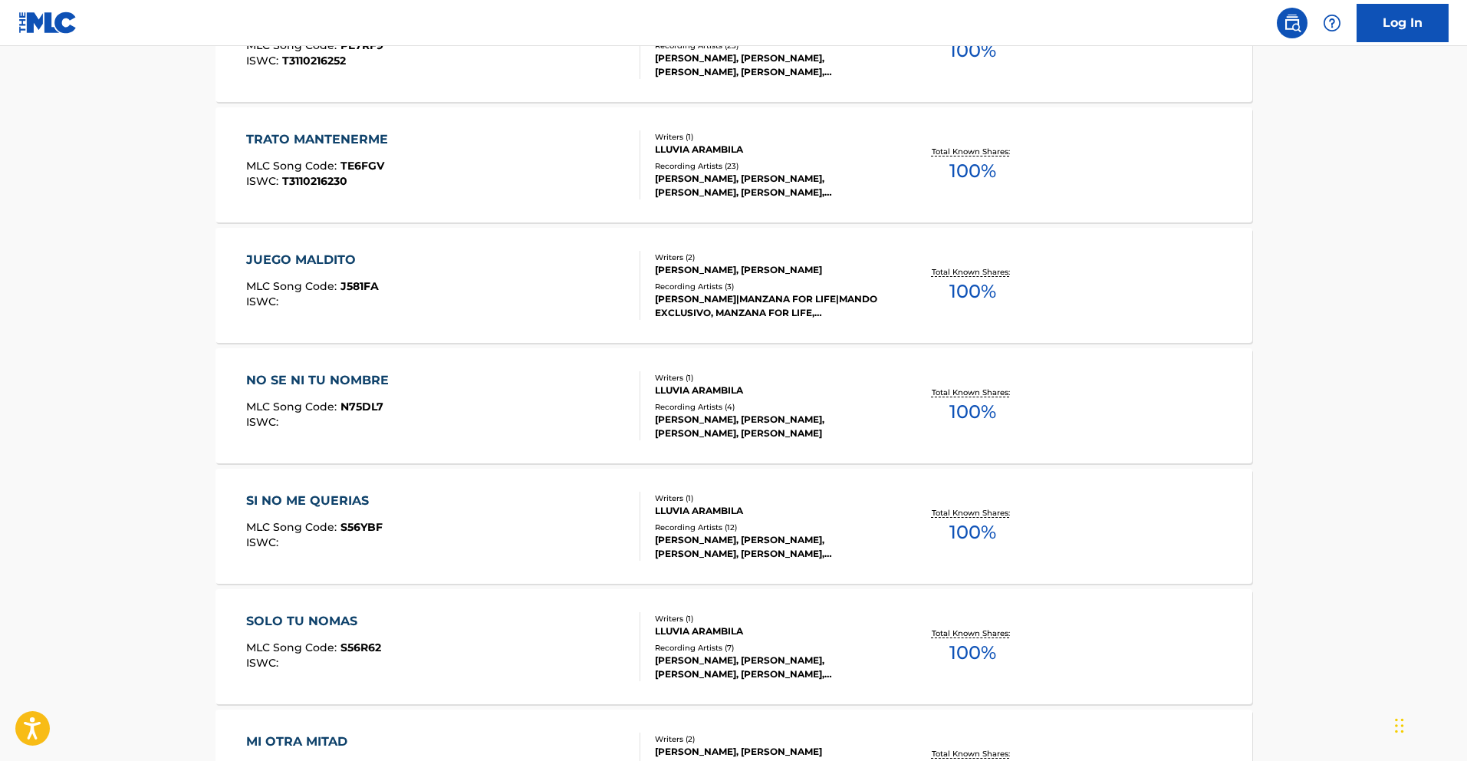
click at [369, 383] on div "NO SE NI TU NOMBRE" at bounding box center [321, 380] width 150 height 18
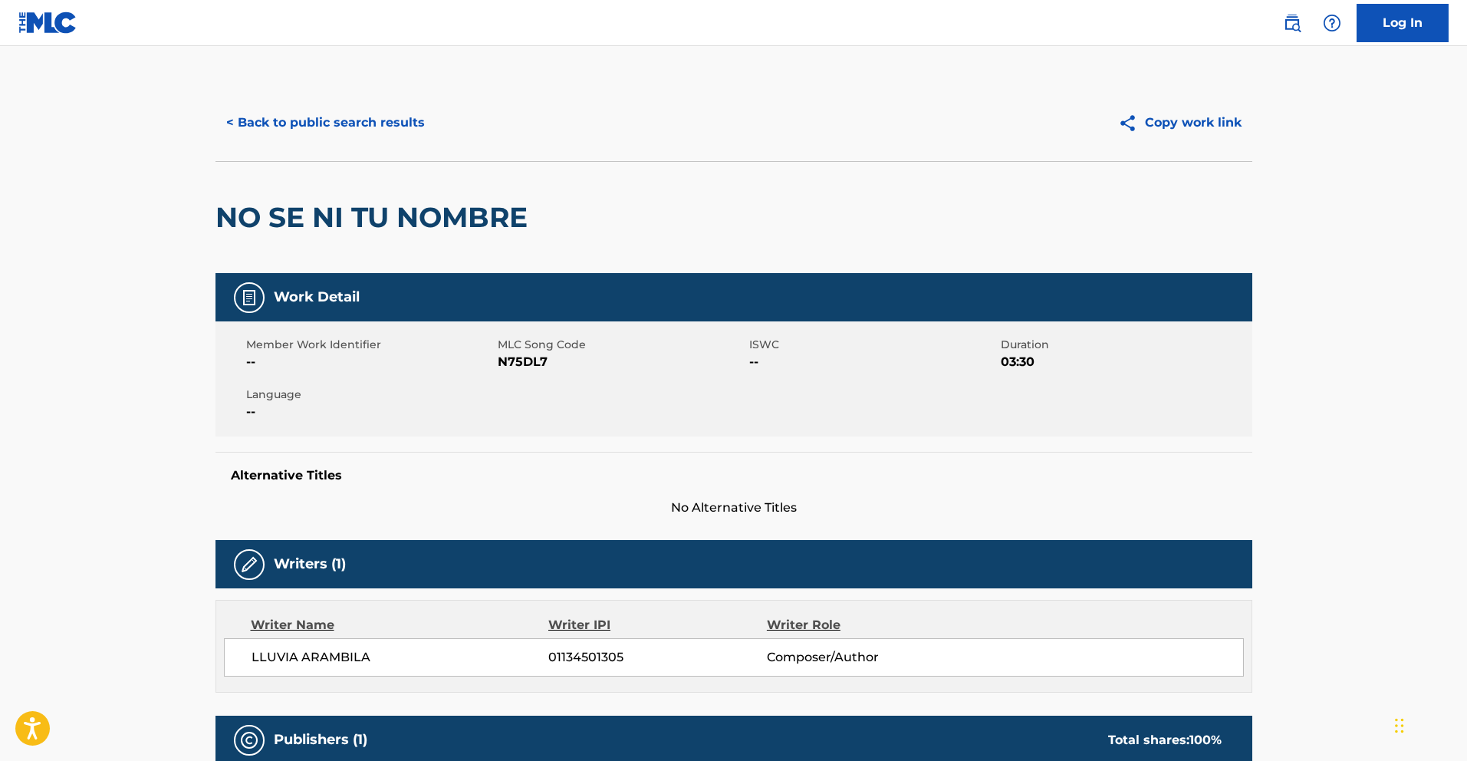
click at [372, 122] on button "< Back to public search results" at bounding box center [326, 123] width 220 height 38
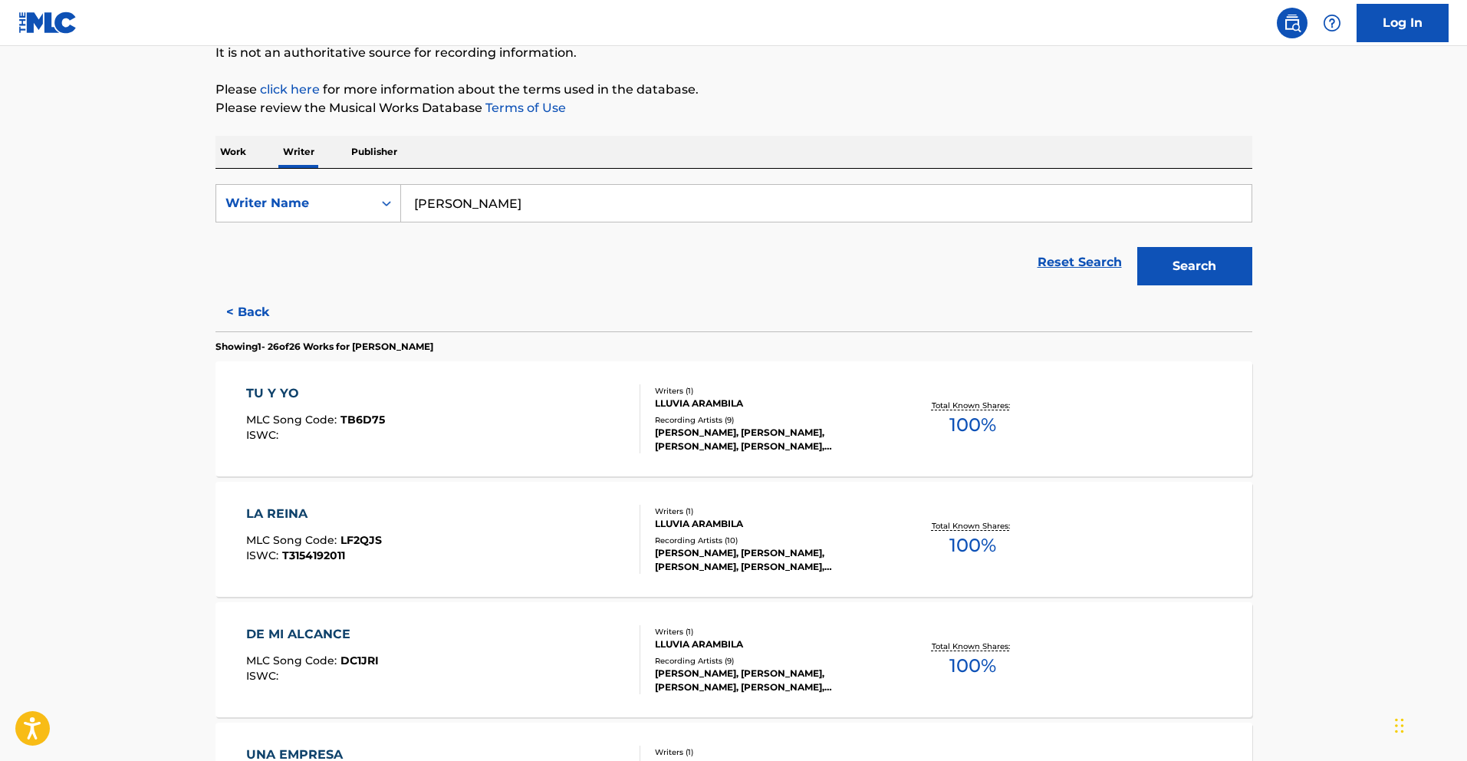
scroll to position [3037, 0]
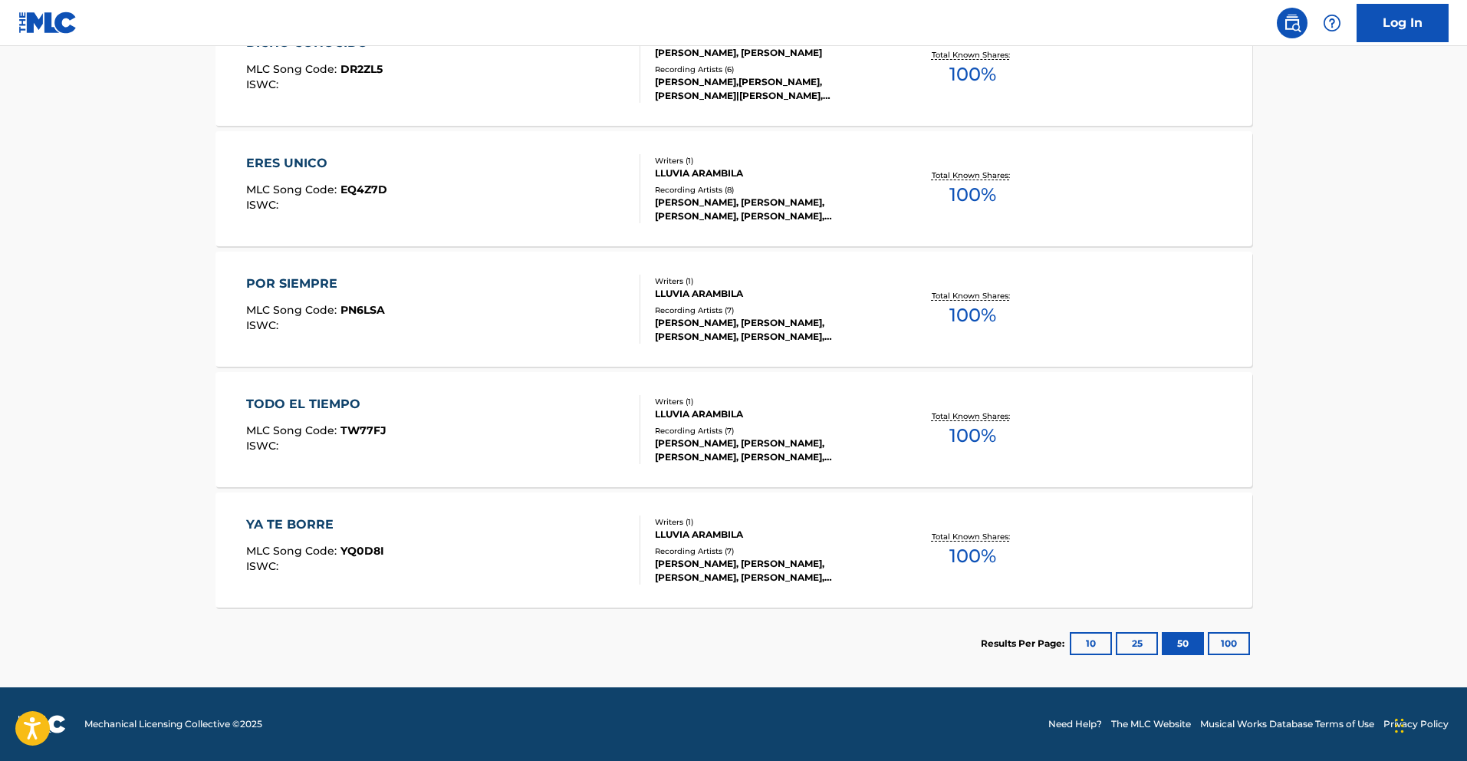
click at [336, 410] on div "TODO EL TIEMPO" at bounding box center [316, 404] width 140 height 18
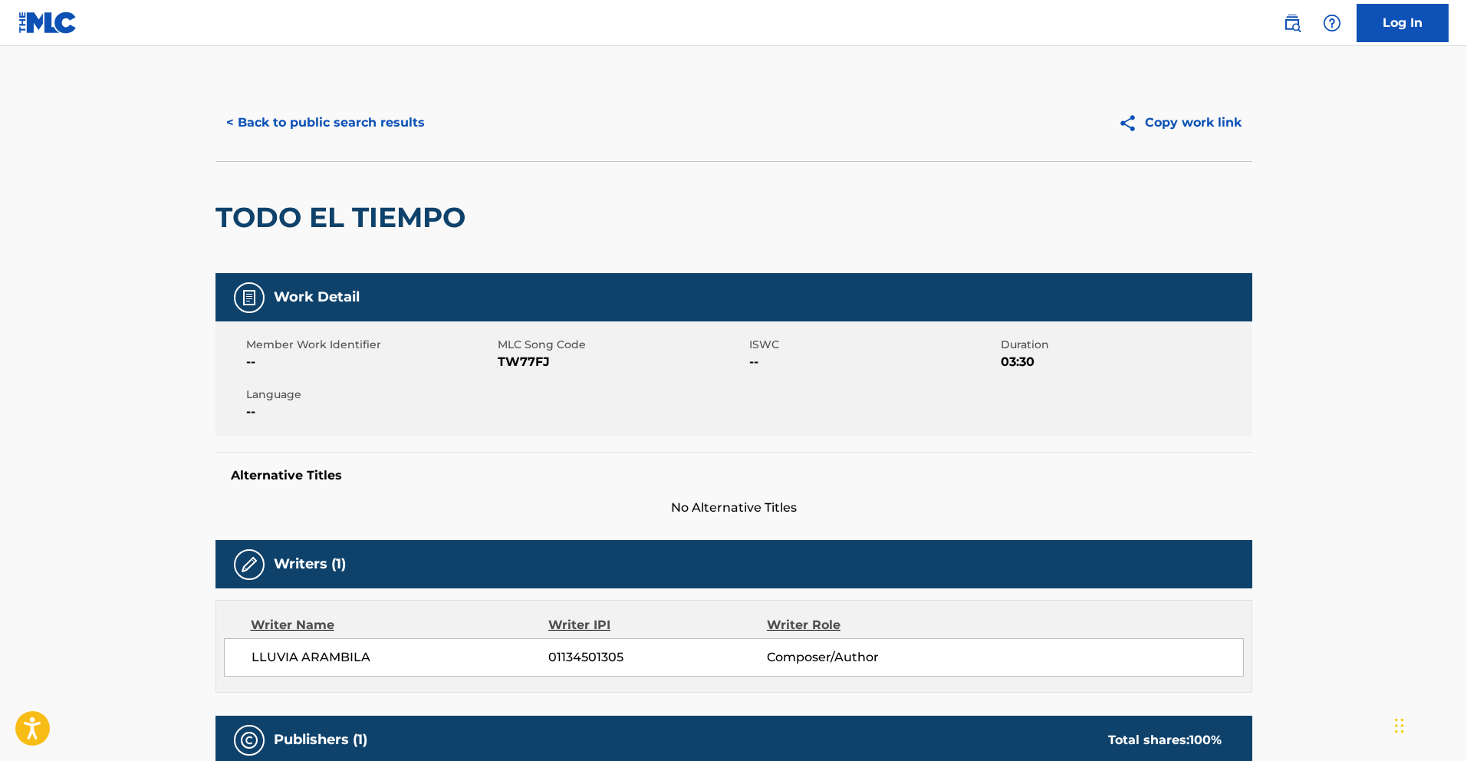
click at [328, 128] on button "< Back to public search results" at bounding box center [326, 123] width 220 height 38
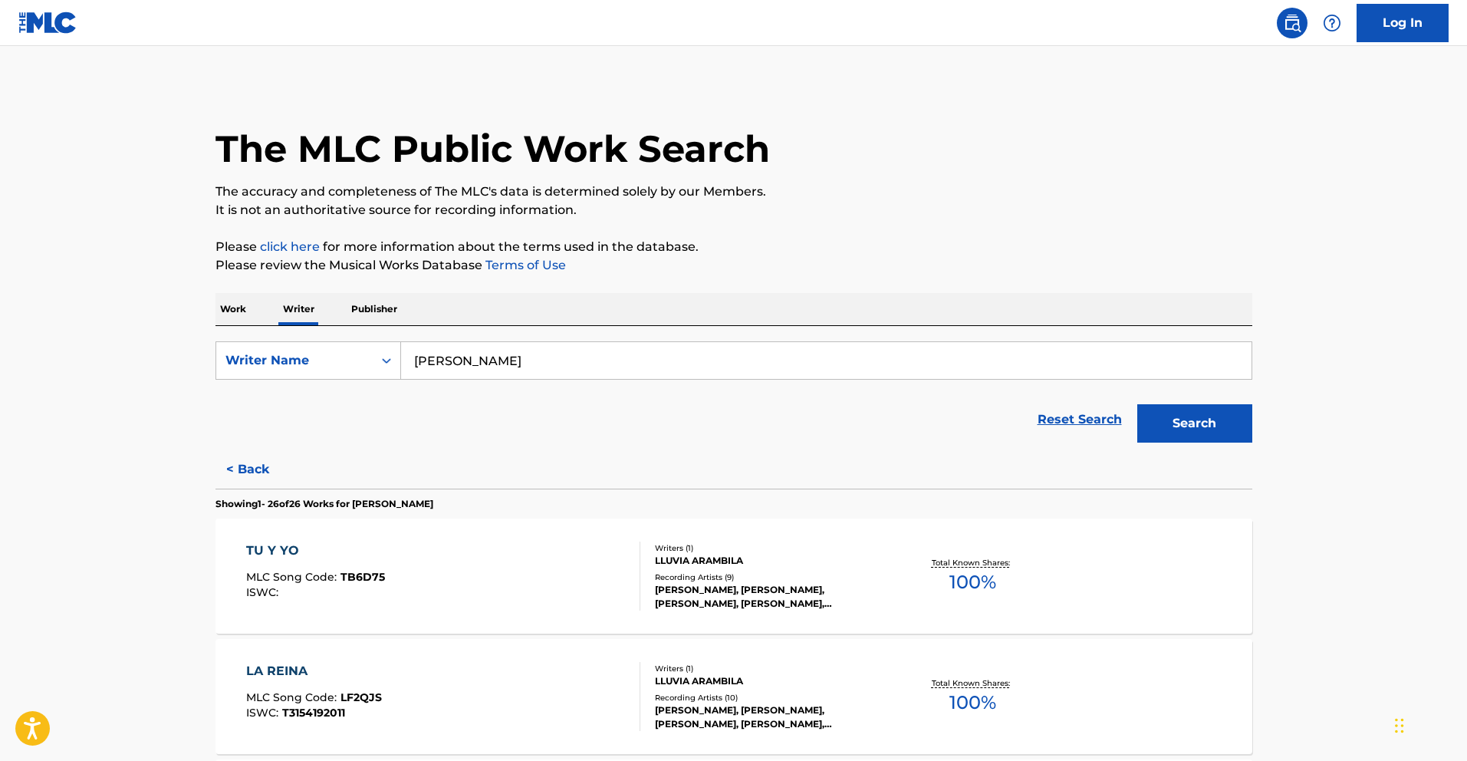
scroll to position [2940, 0]
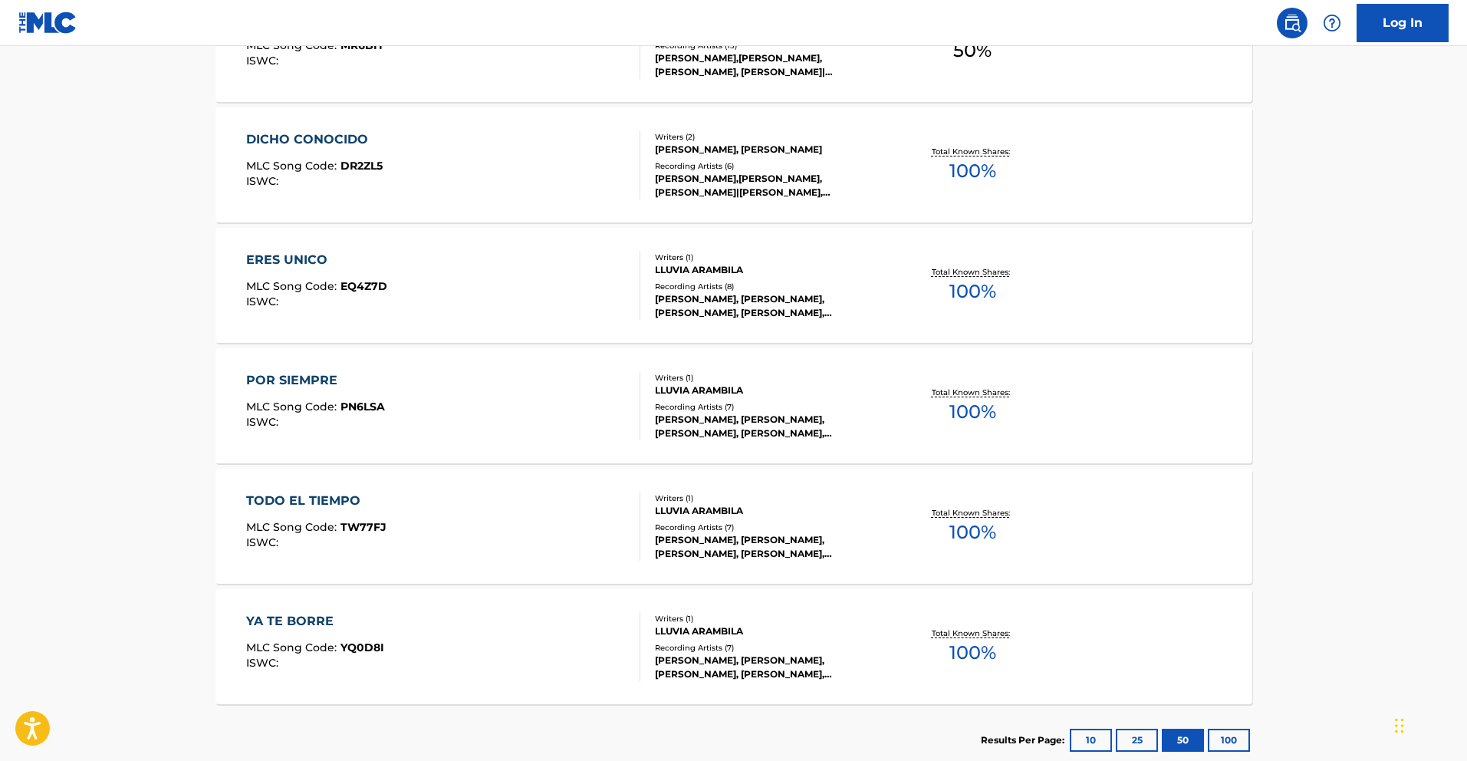
click at [308, 373] on div "POR SIEMPRE" at bounding box center [315, 380] width 139 height 18
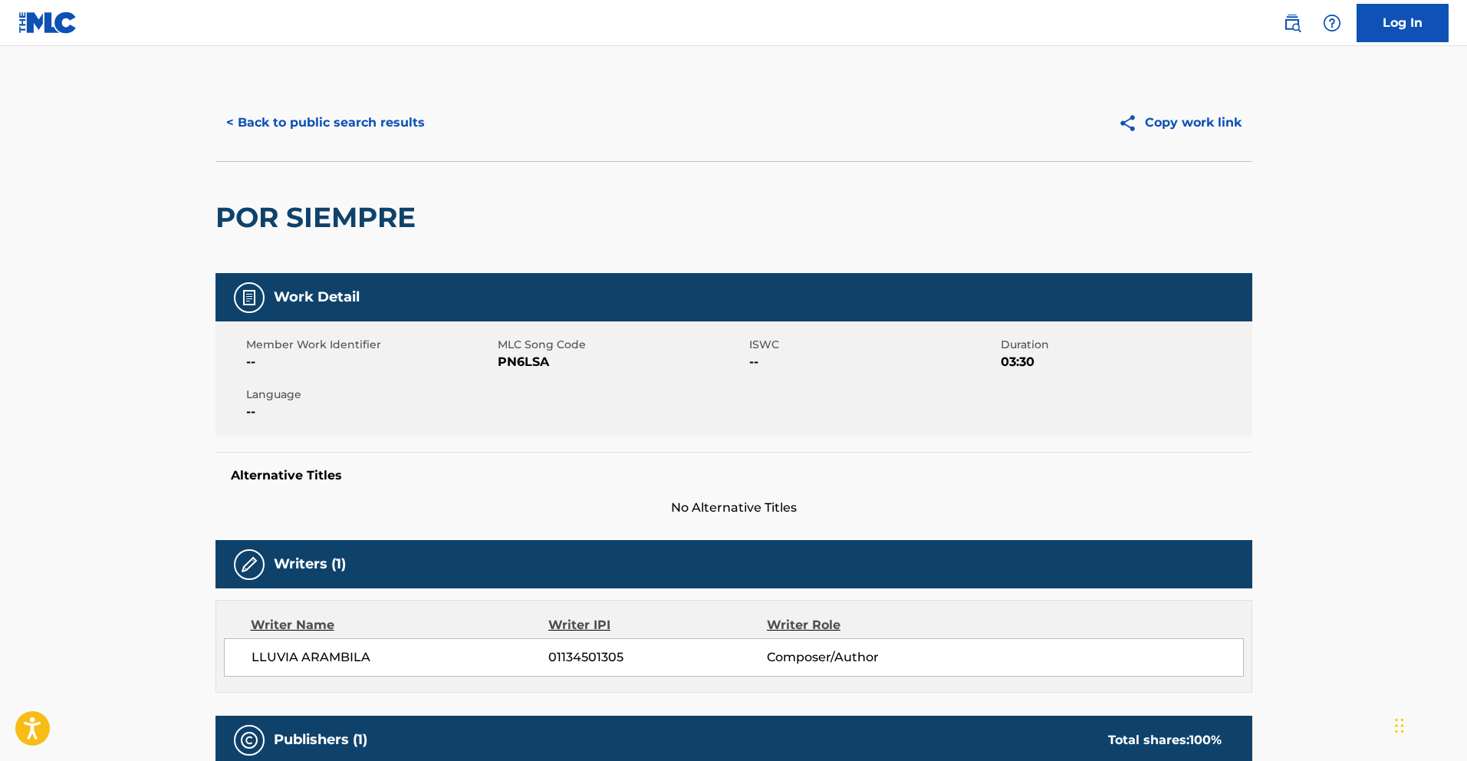
click at [375, 122] on button "< Back to public search results" at bounding box center [326, 123] width 220 height 38
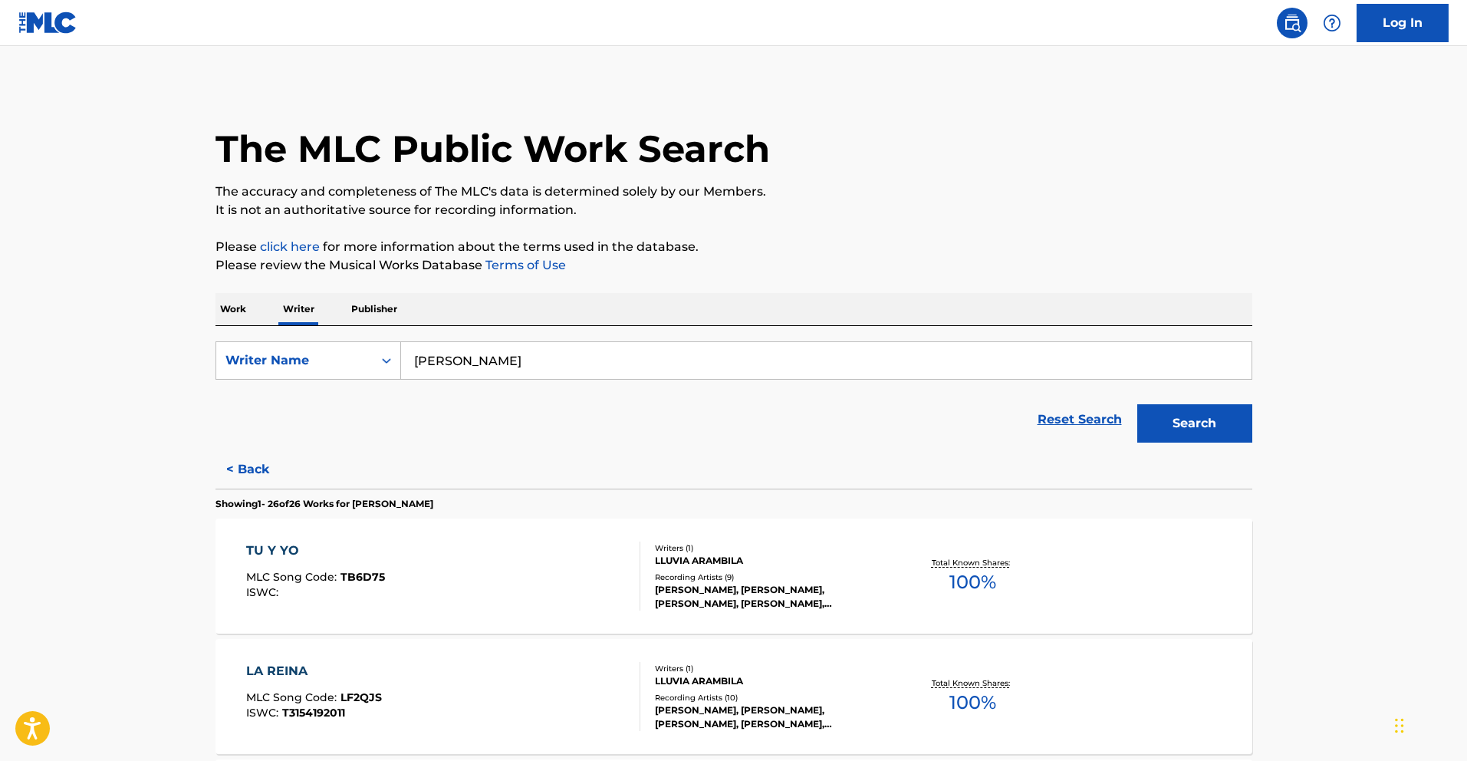
scroll to position [2458, 0]
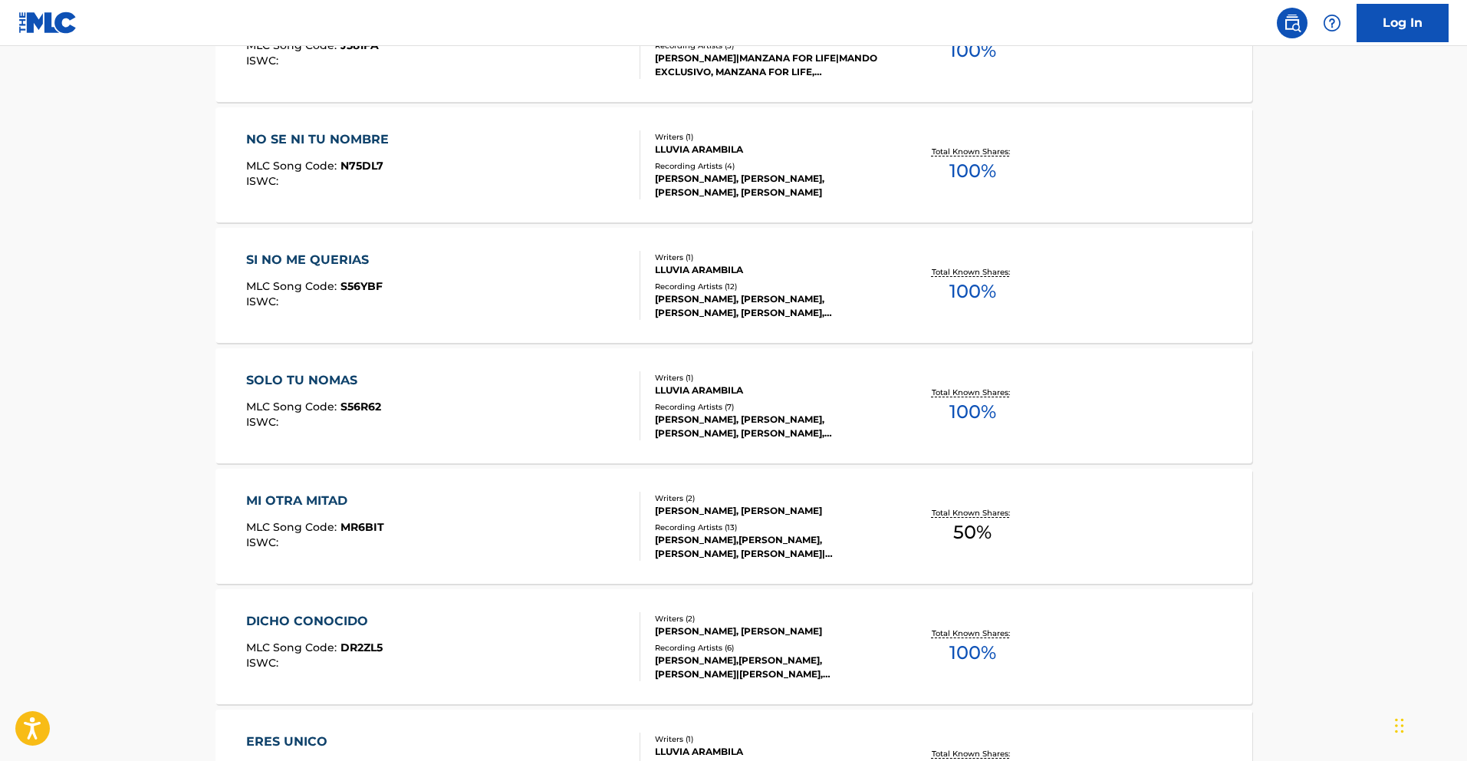
click at [361, 382] on div "SOLO TU NOMAS" at bounding box center [313, 380] width 135 height 18
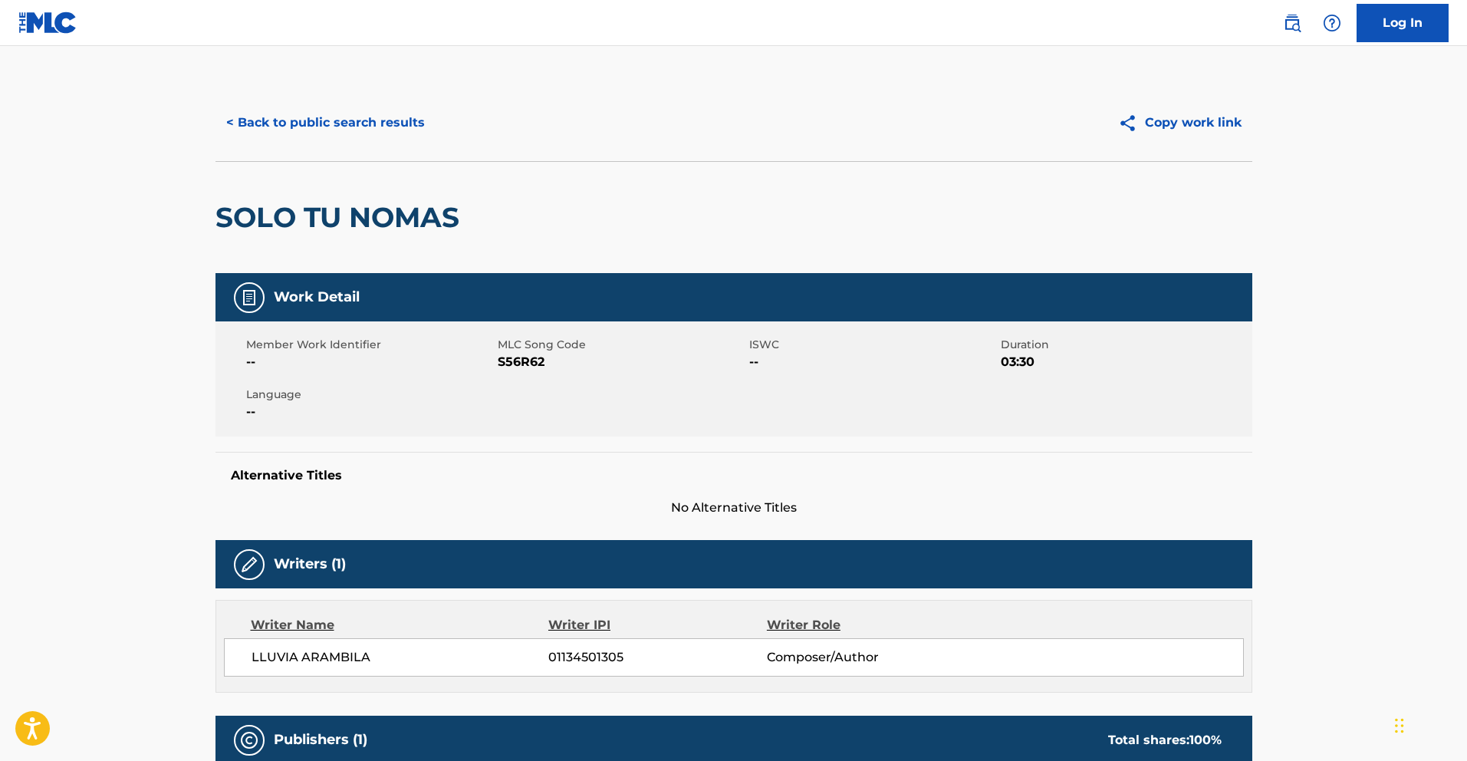
click at [303, 123] on button "< Back to public search results" at bounding box center [326, 123] width 220 height 38
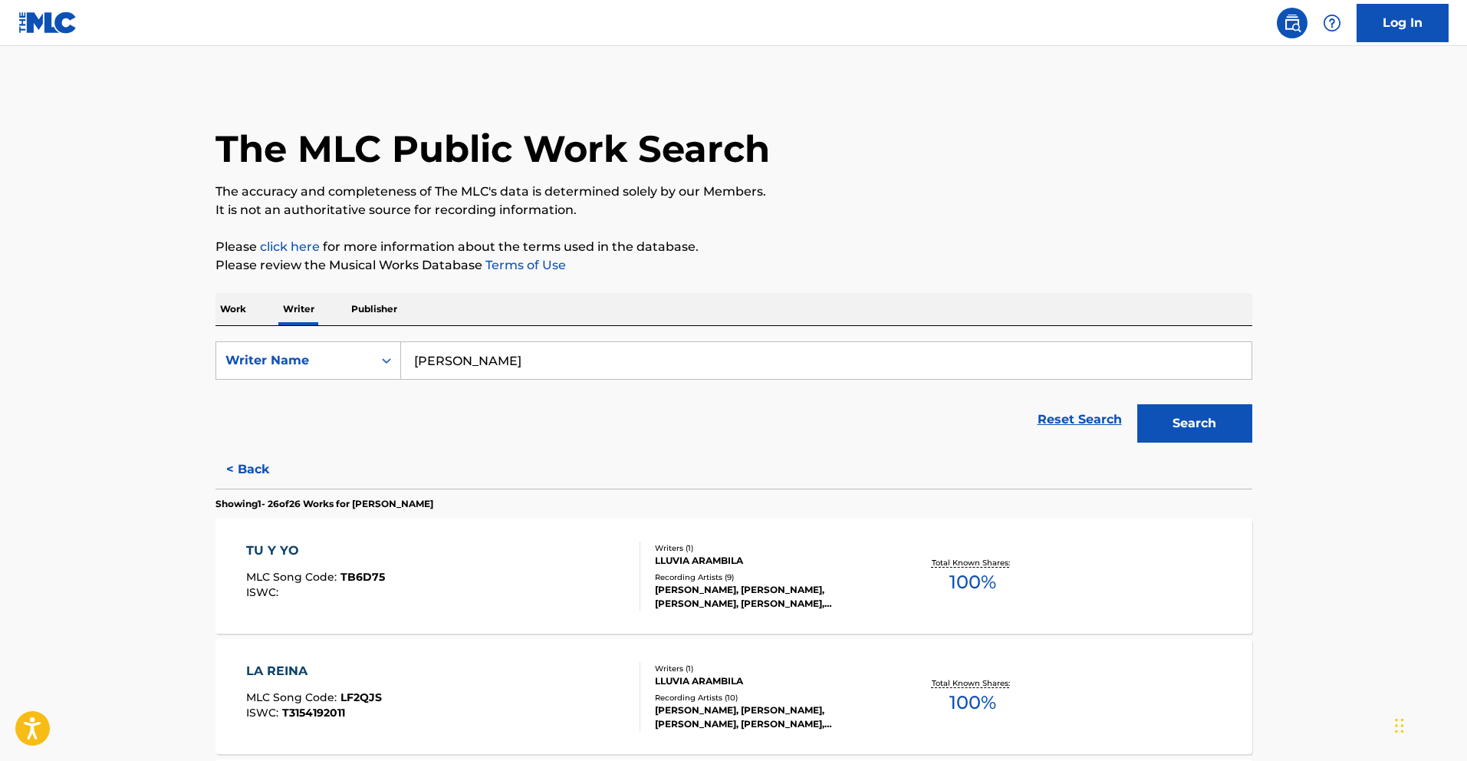
scroll to position [2820, 0]
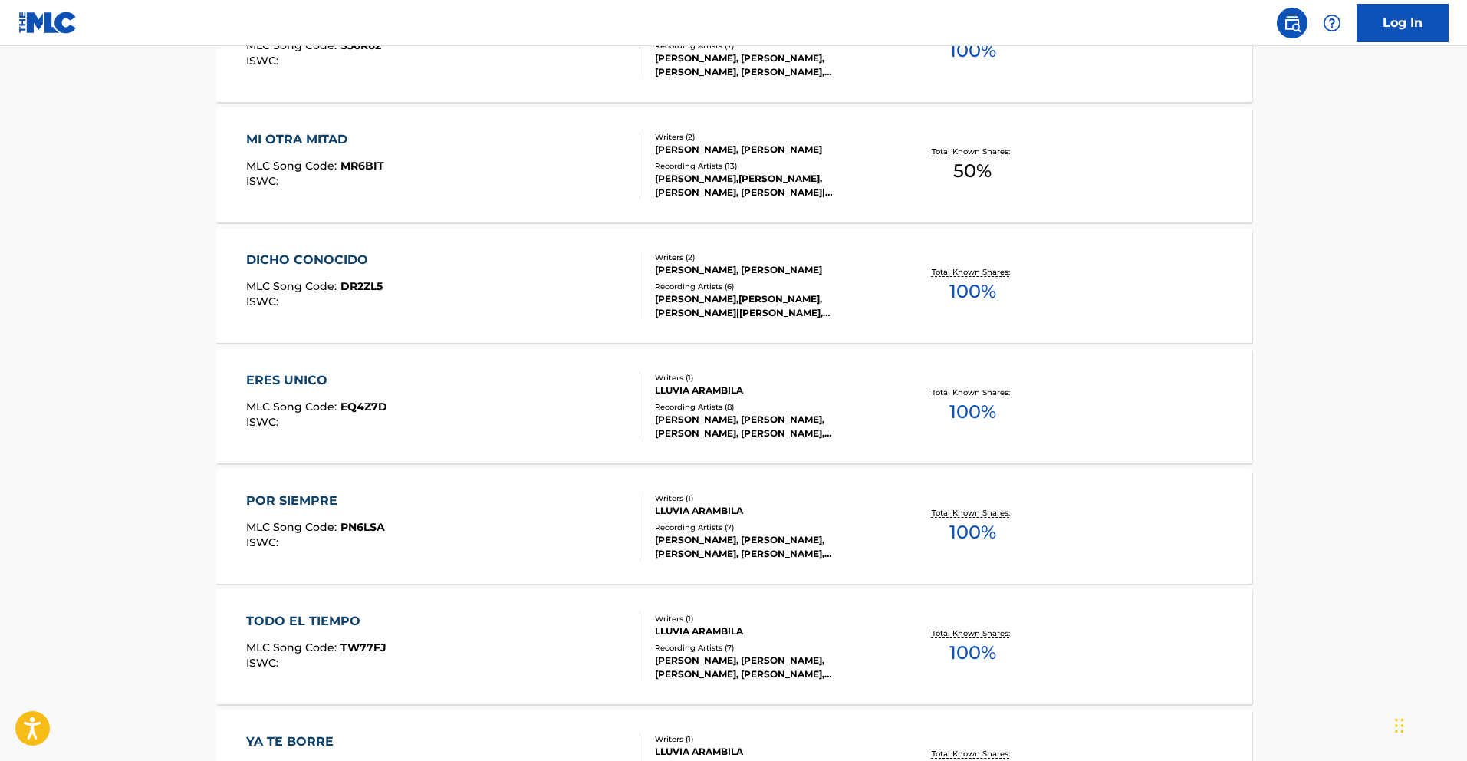
click at [308, 391] on div "ERES UNICO MLC Song Code : EQ4Z7D ISWC :" at bounding box center [316, 405] width 141 height 69
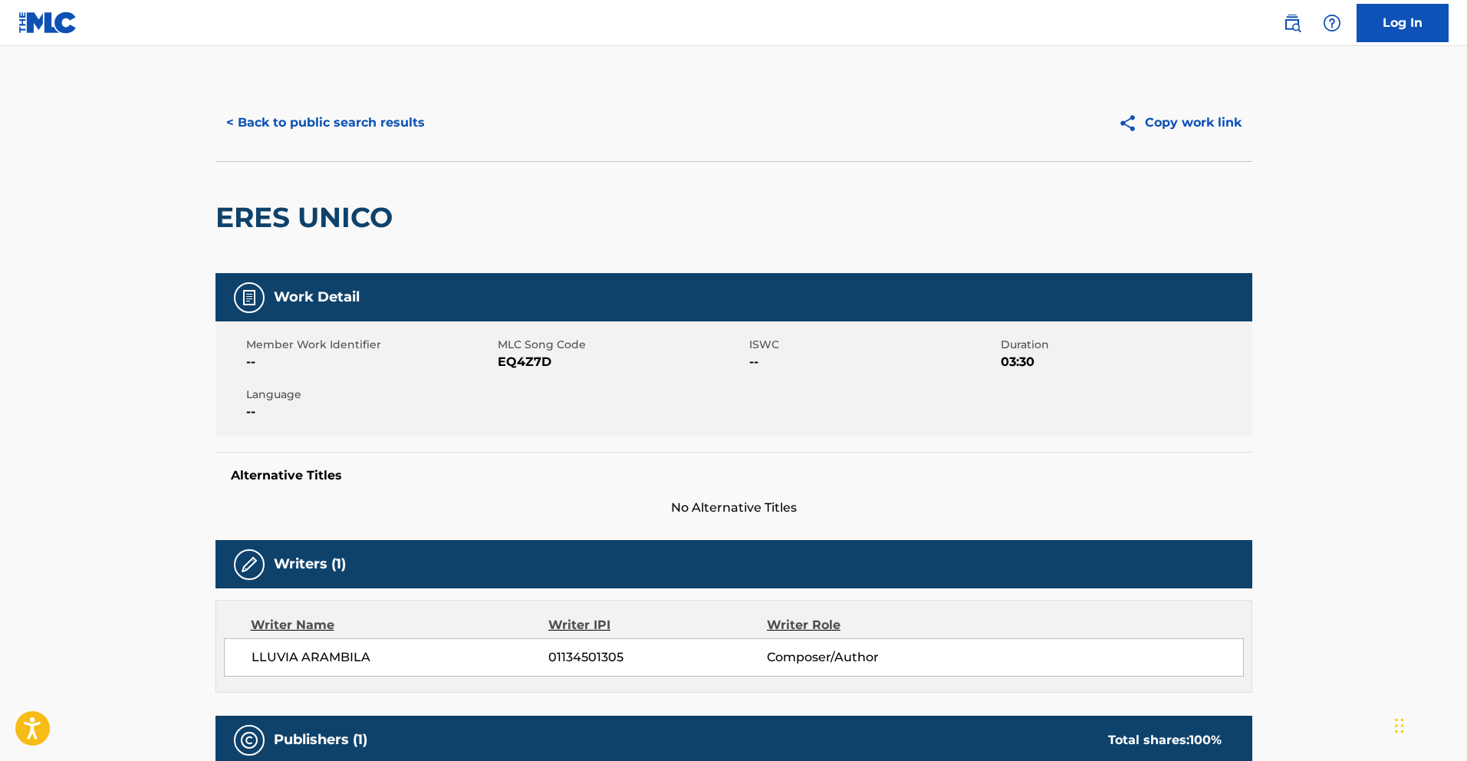
click at [319, 120] on button "< Back to public search results" at bounding box center [326, 123] width 220 height 38
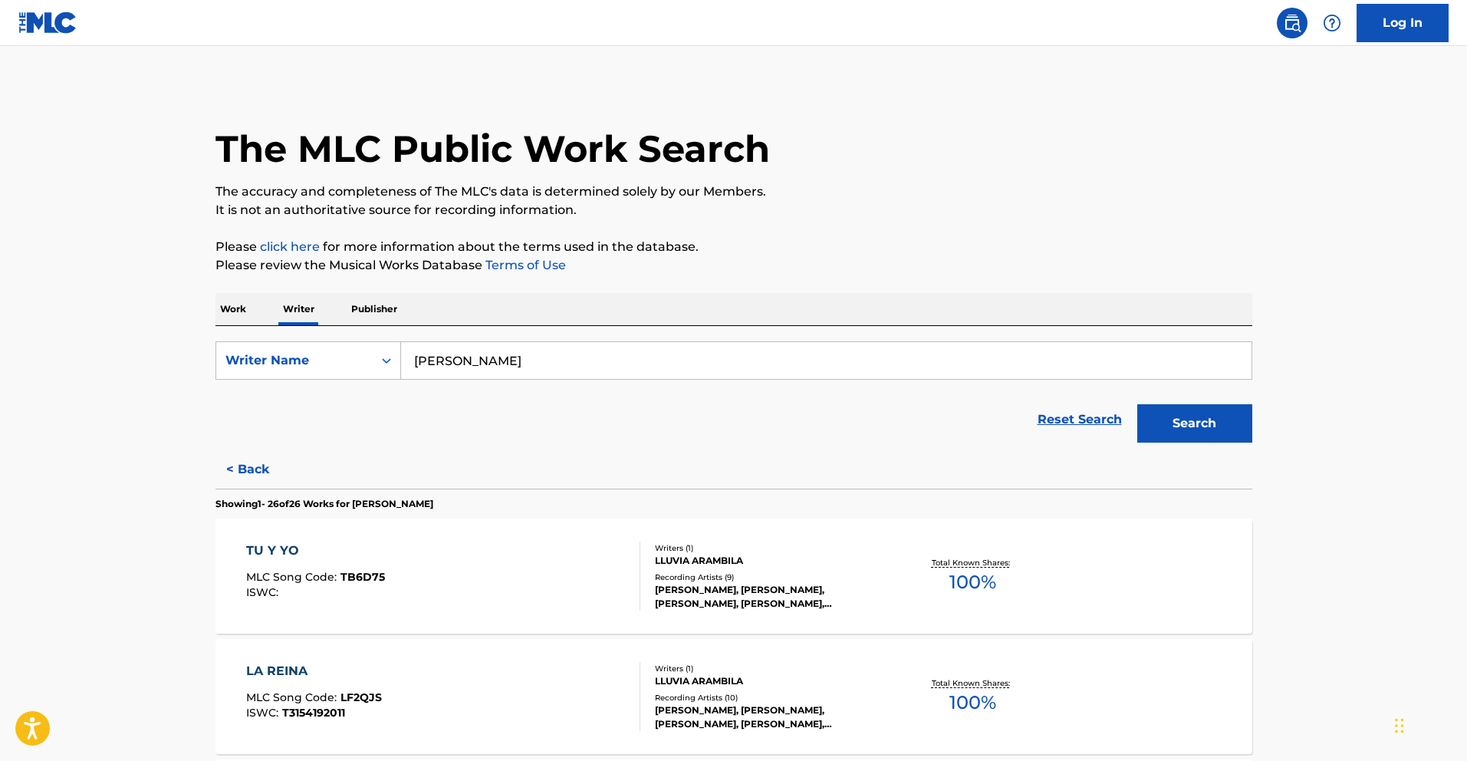
scroll to position [2338, 0]
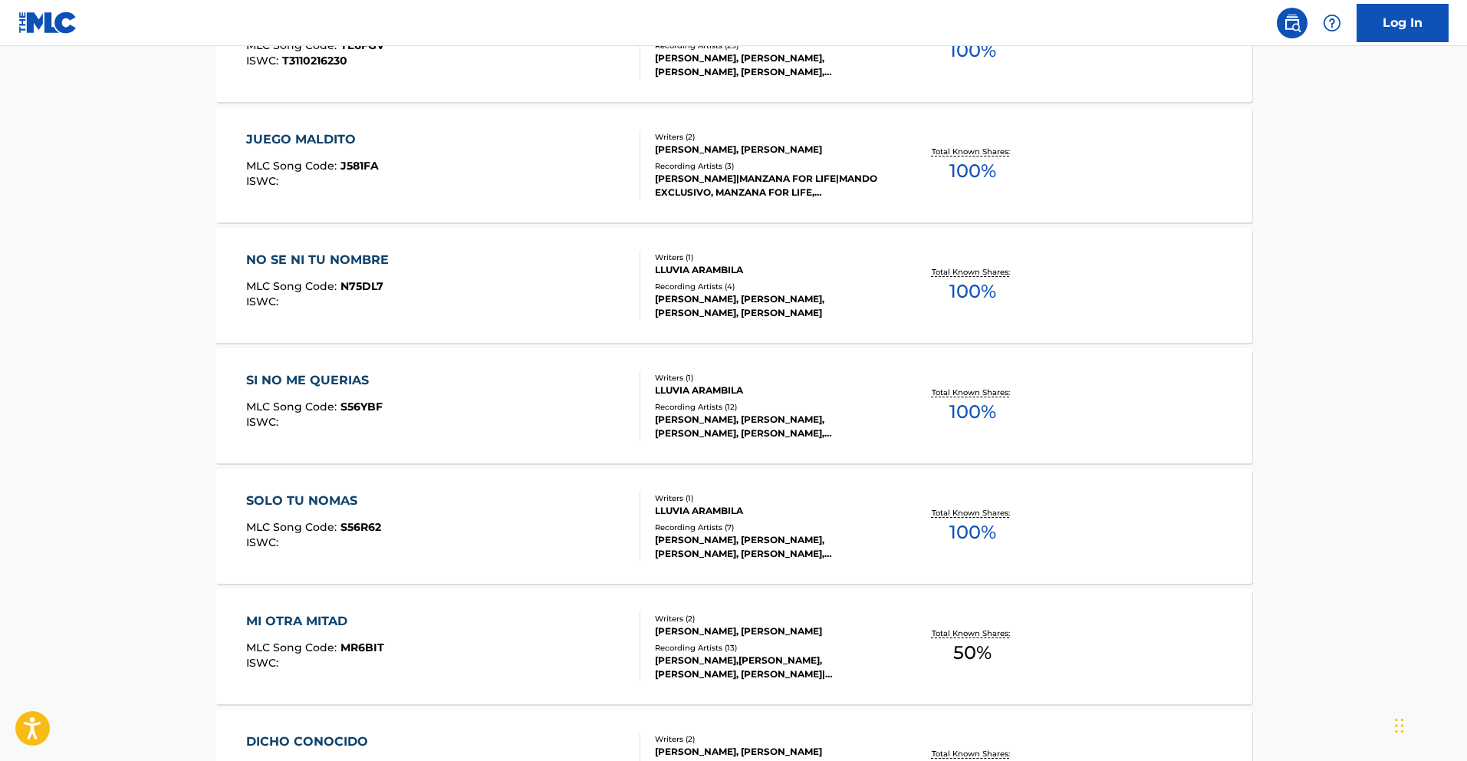
click at [319, 378] on div "SI NO ME QUERIAS" at bounding box center [314, 380] width 137 height 18
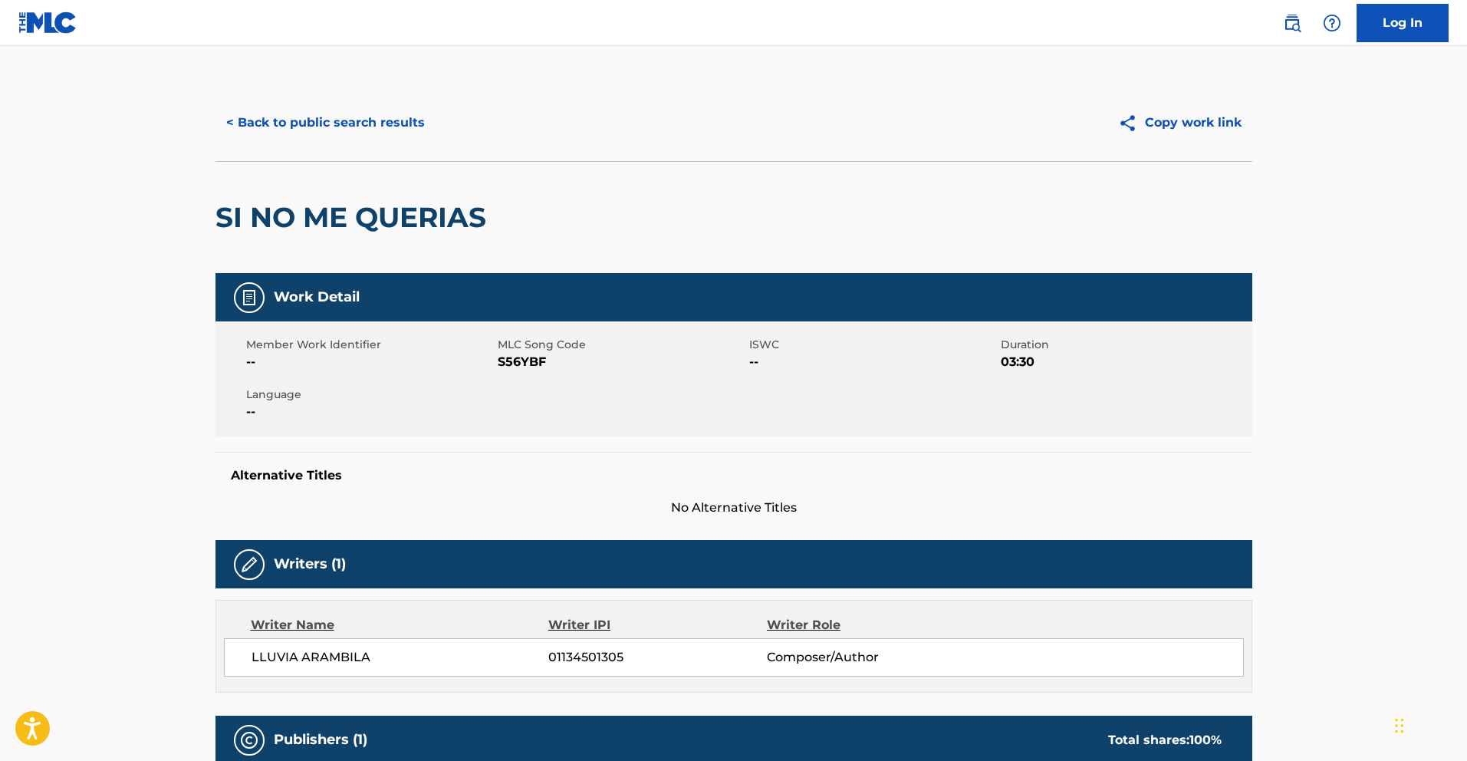
click at [319, 120] on button "< Back to public search results" at bounding box center [326, 123] width 220 height 38
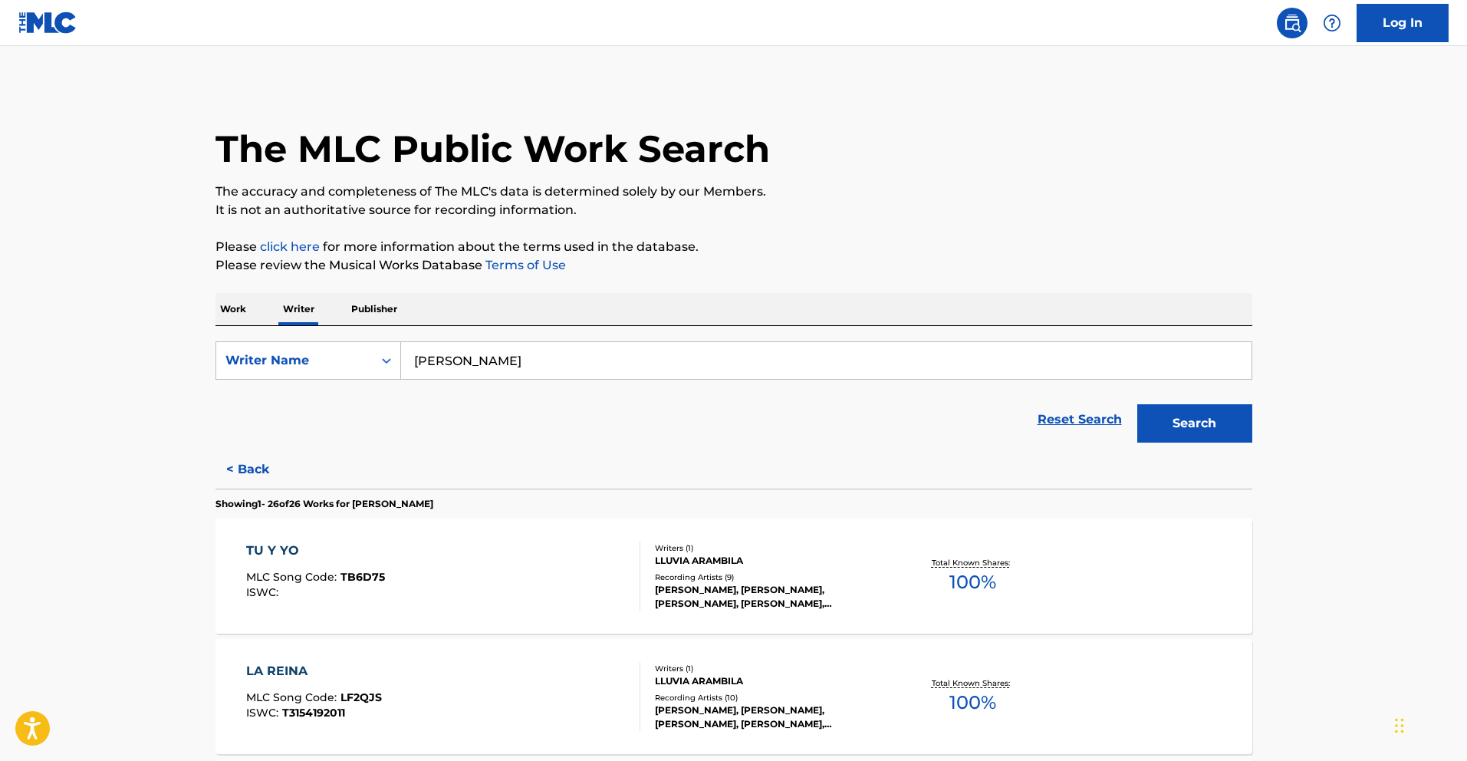
scroll to position [3037, 0]
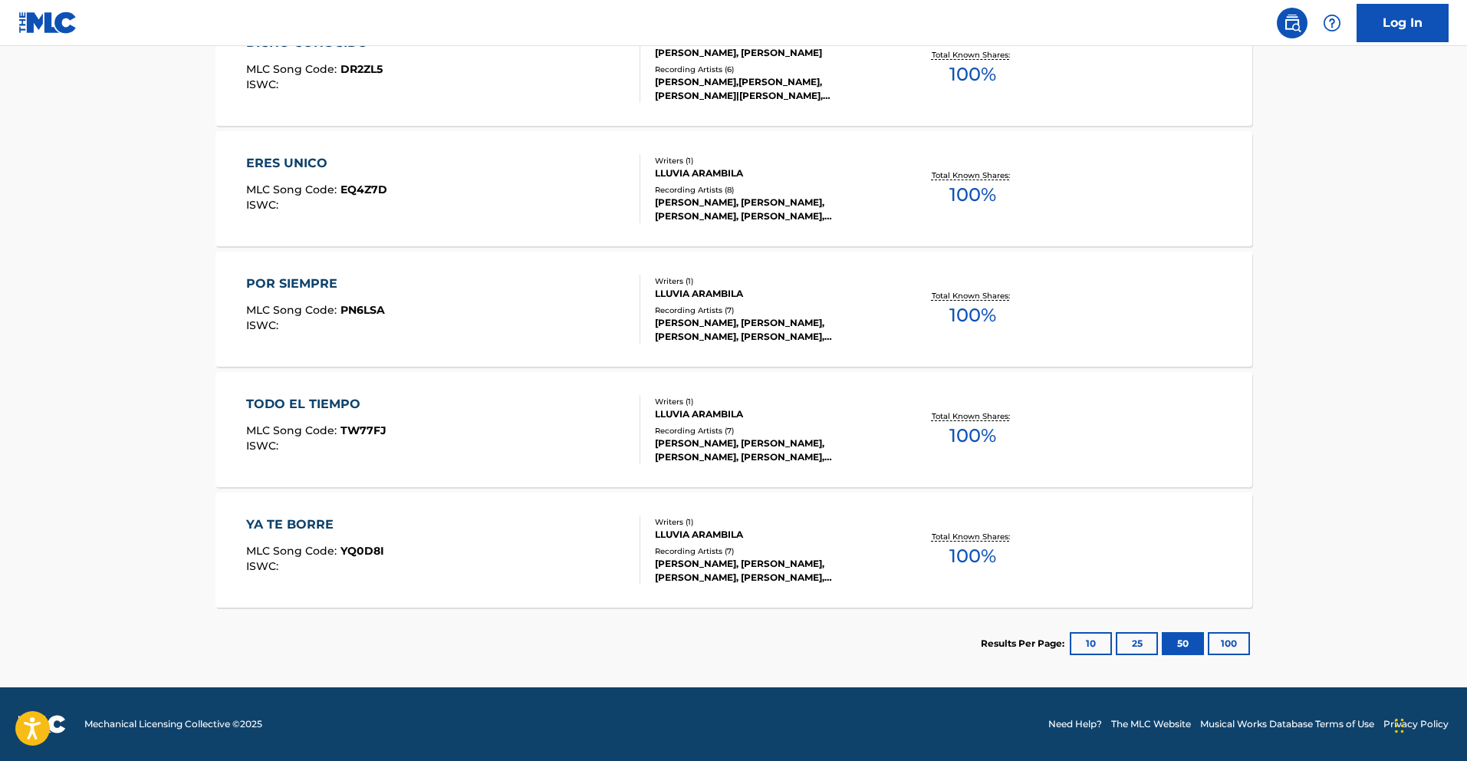
click at [295, 523] on div "YA TE BORRE" at bounding box center [315, 524] width 138 height 18
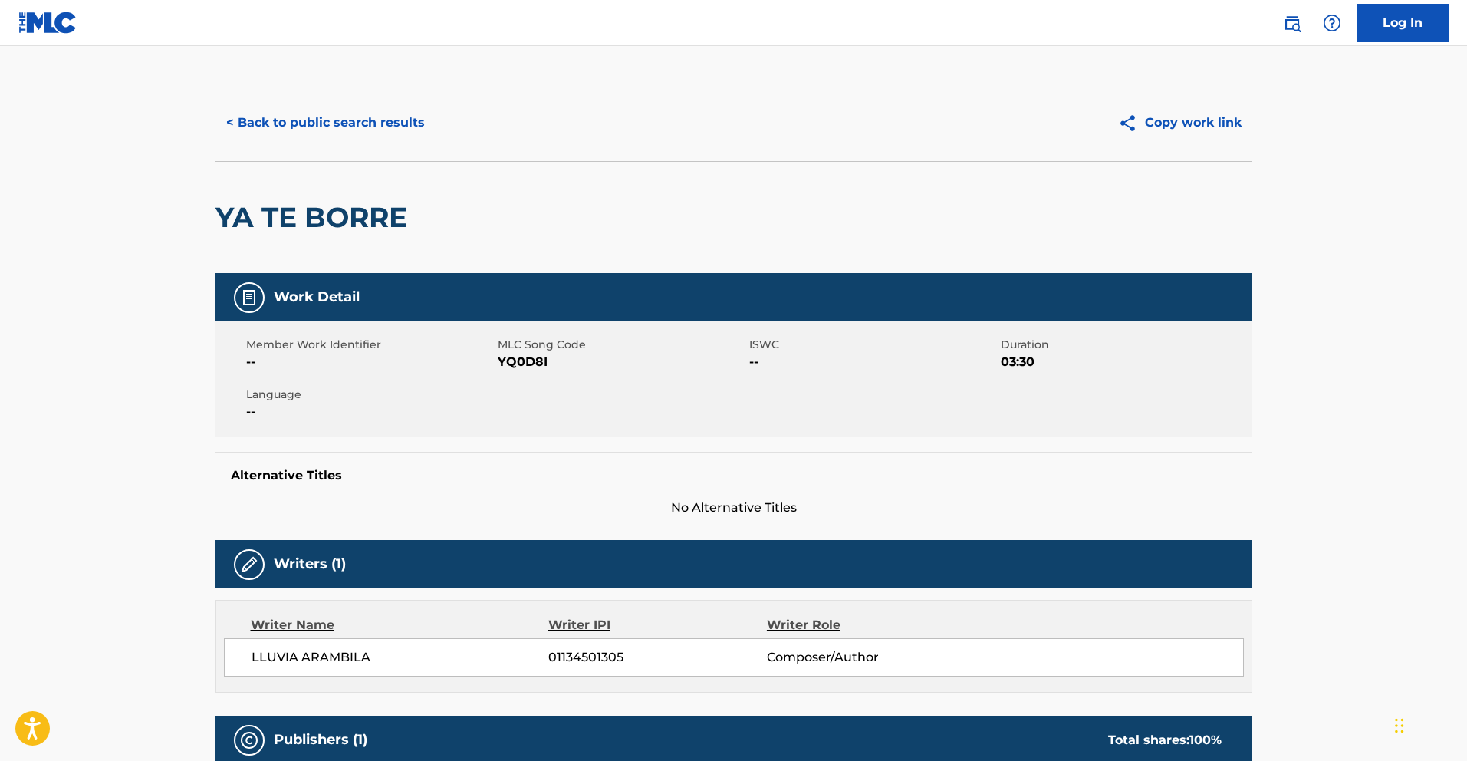
click at [361, 127] on button "< Back to public search results" at bounding box center [326, 123] width 220 height 38
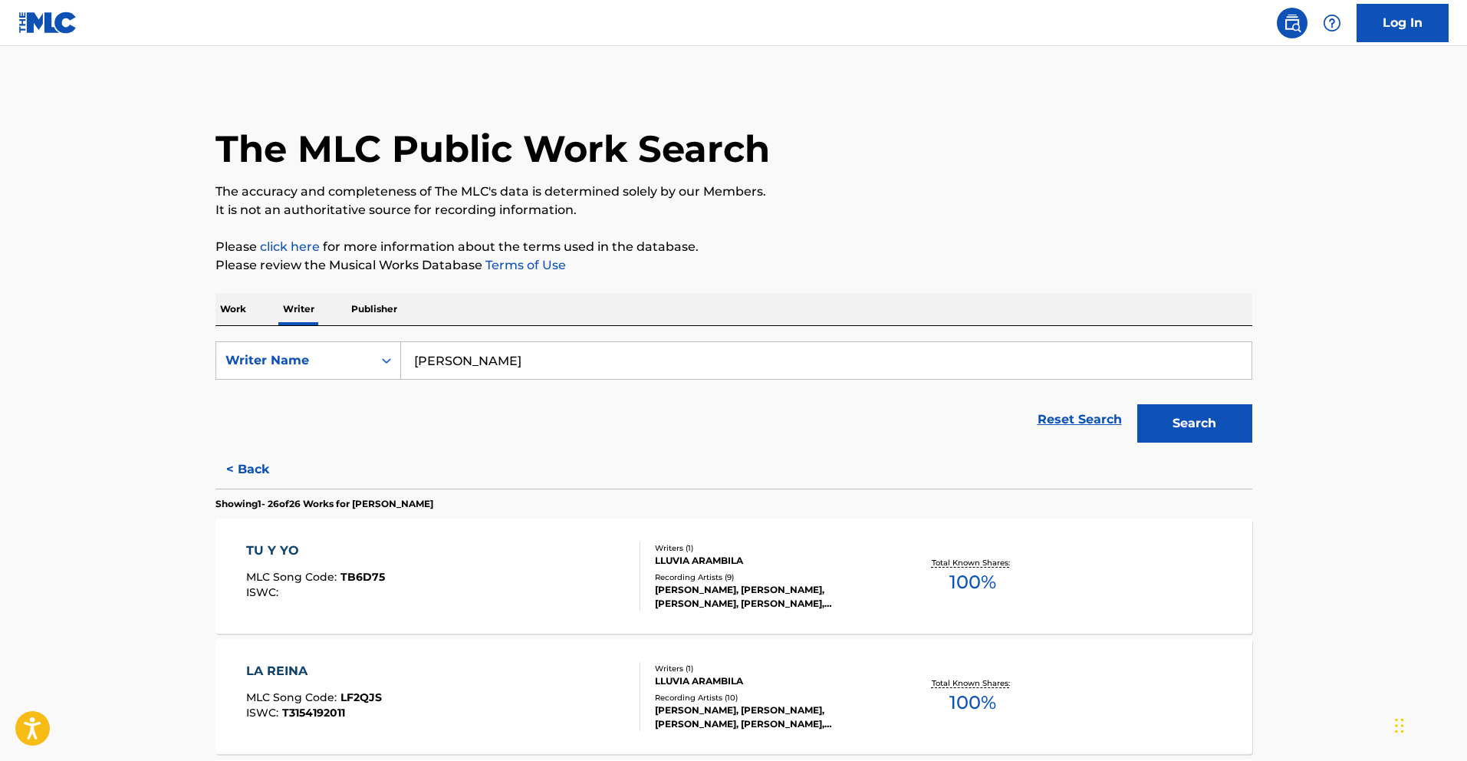
scroll to position [772, 0]
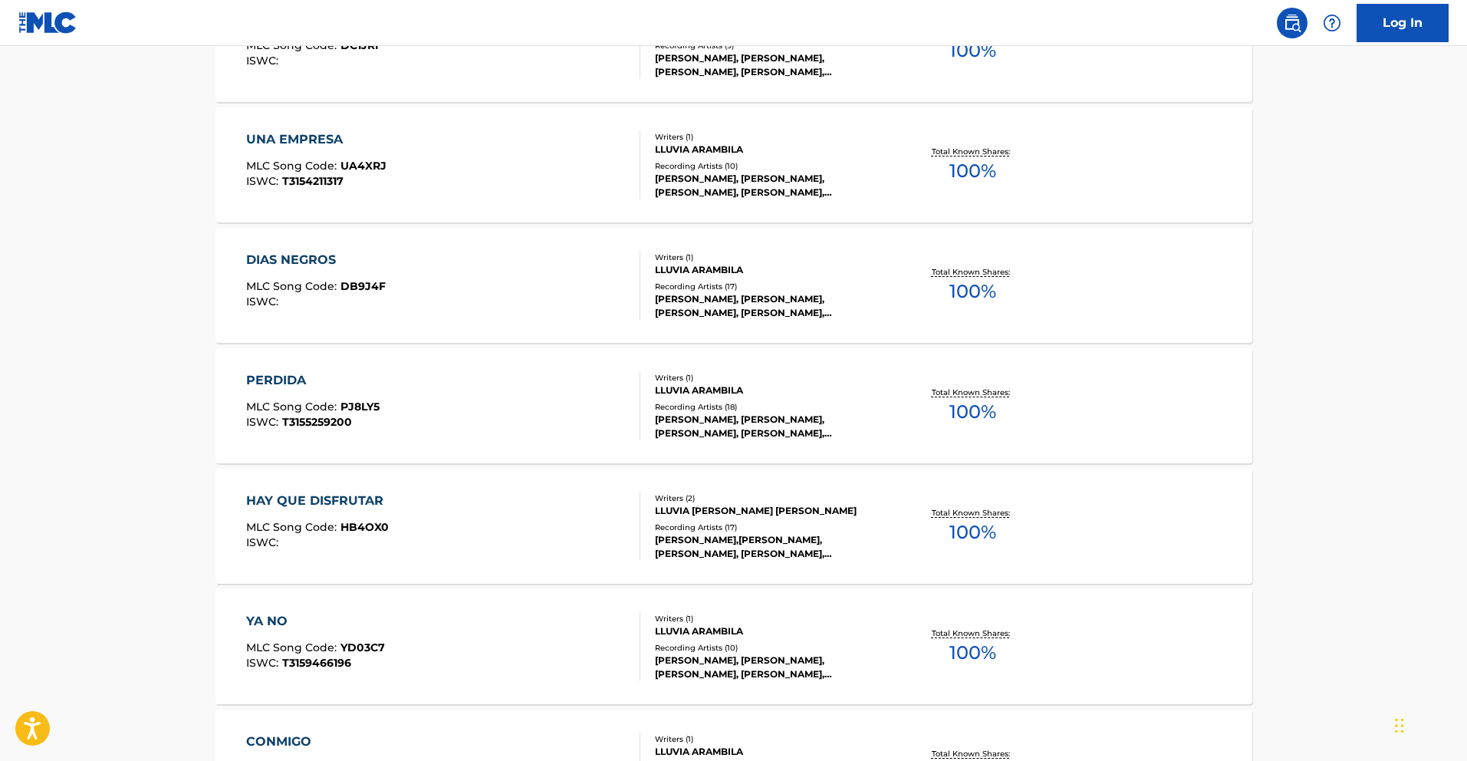
click at [290, 377] on div "PERDIDA" at bounding box center [312, 380] width 133 height 18
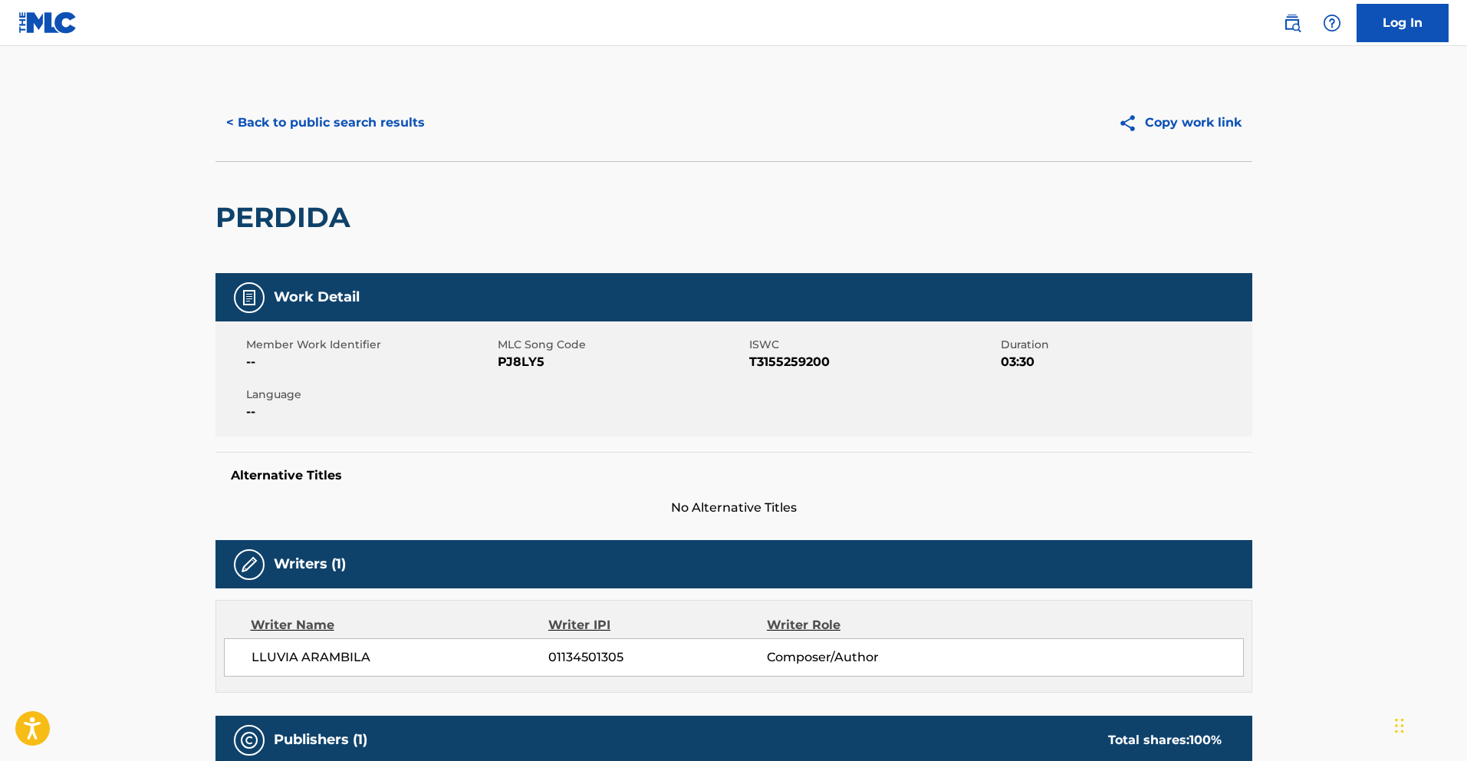
click at [338, 123] on button "< Back to public search results" at bounding box center [326, 123] width 220 height 38
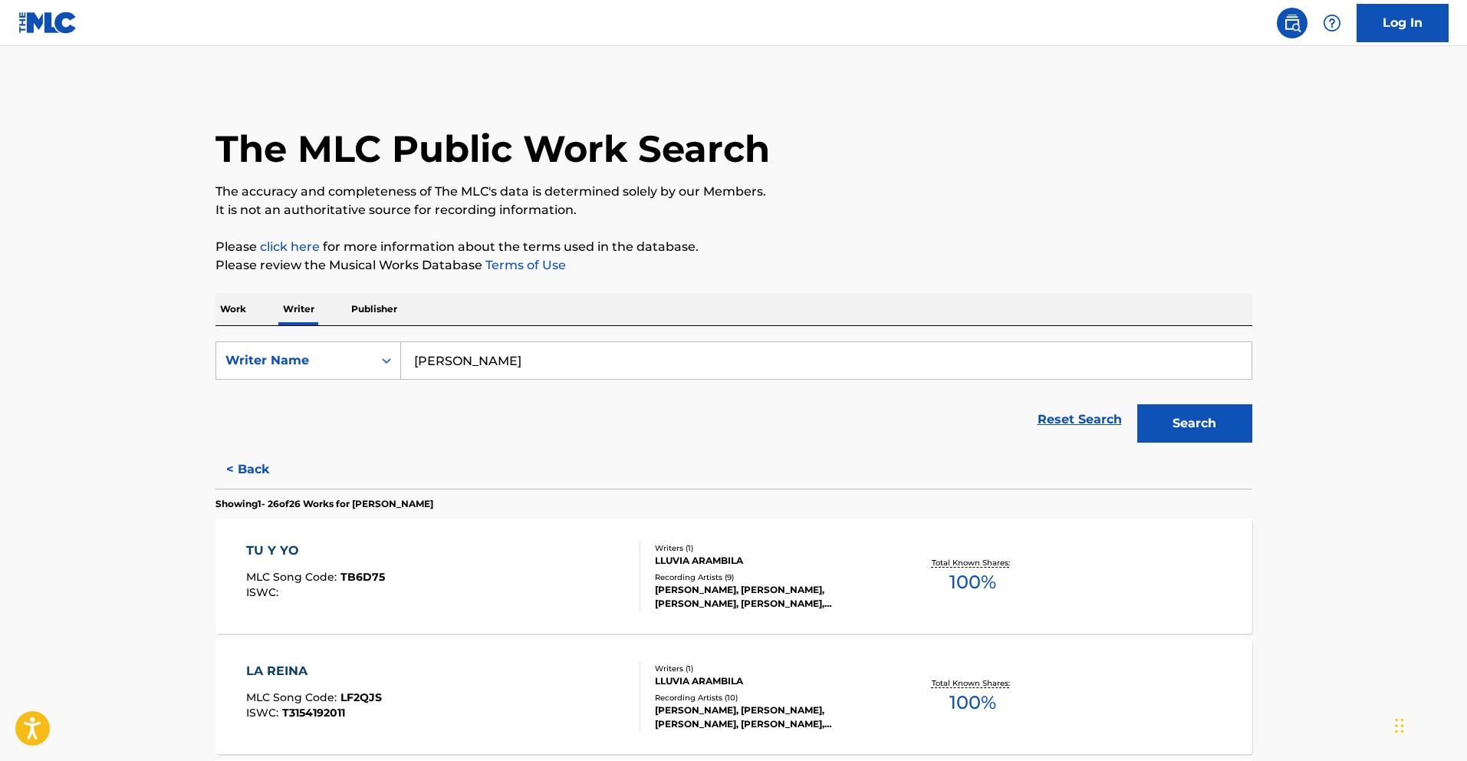
scroll to position [652, 0]
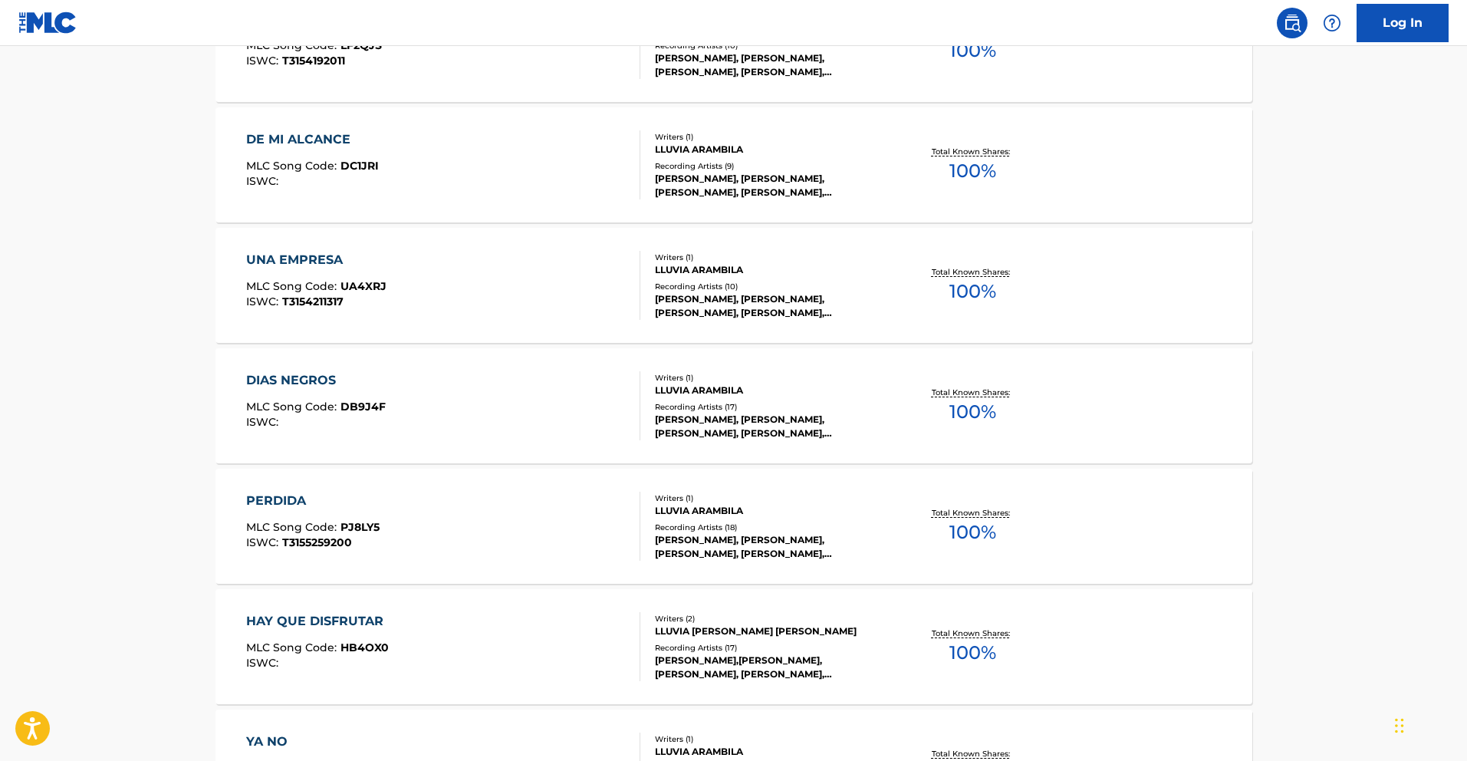
click at [314, 377] on div "DIAS NEGROS" at bounding box center [316, 380] width 140 height 18
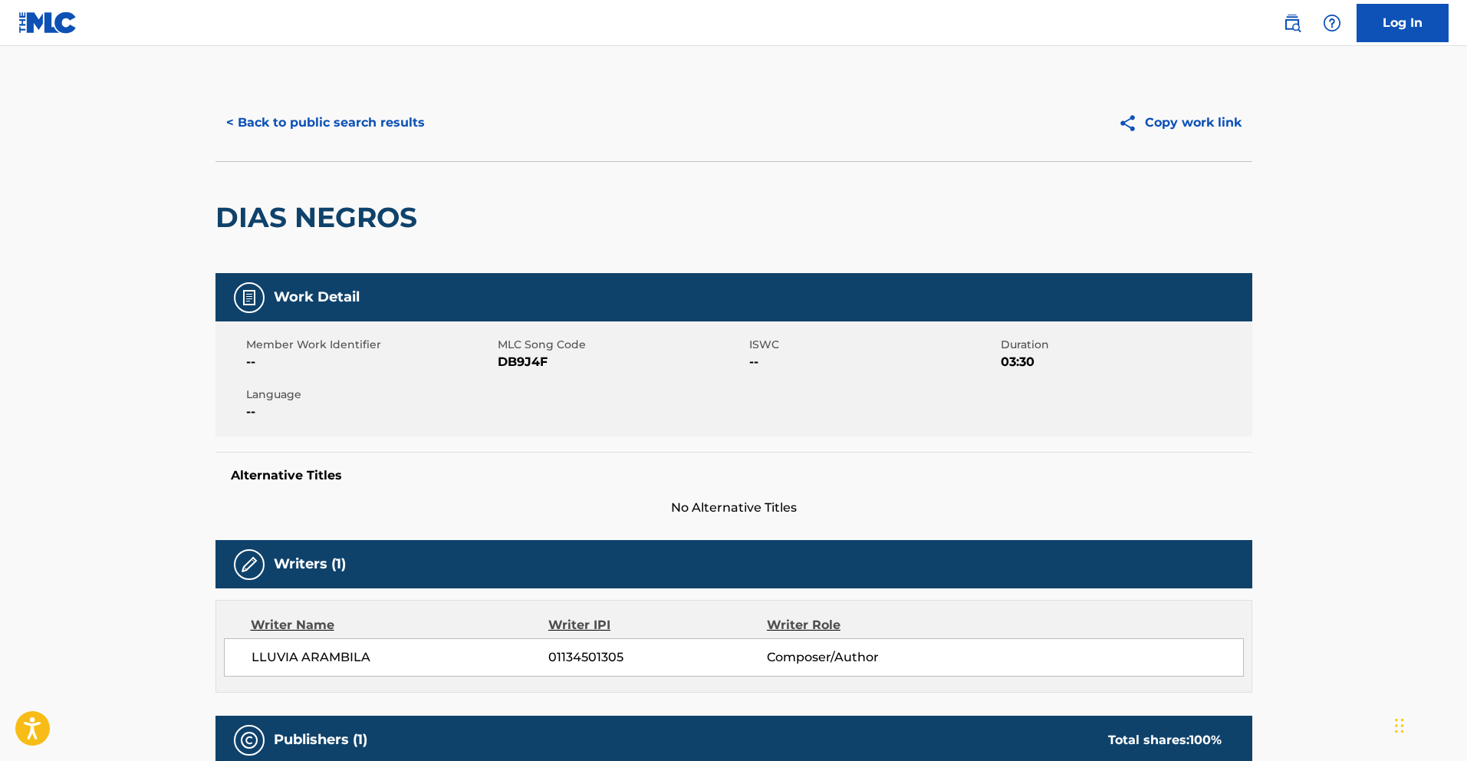
click at [404, 139] on button "< Back to public search results" at bounding box center [326, 123] width 220 height 38
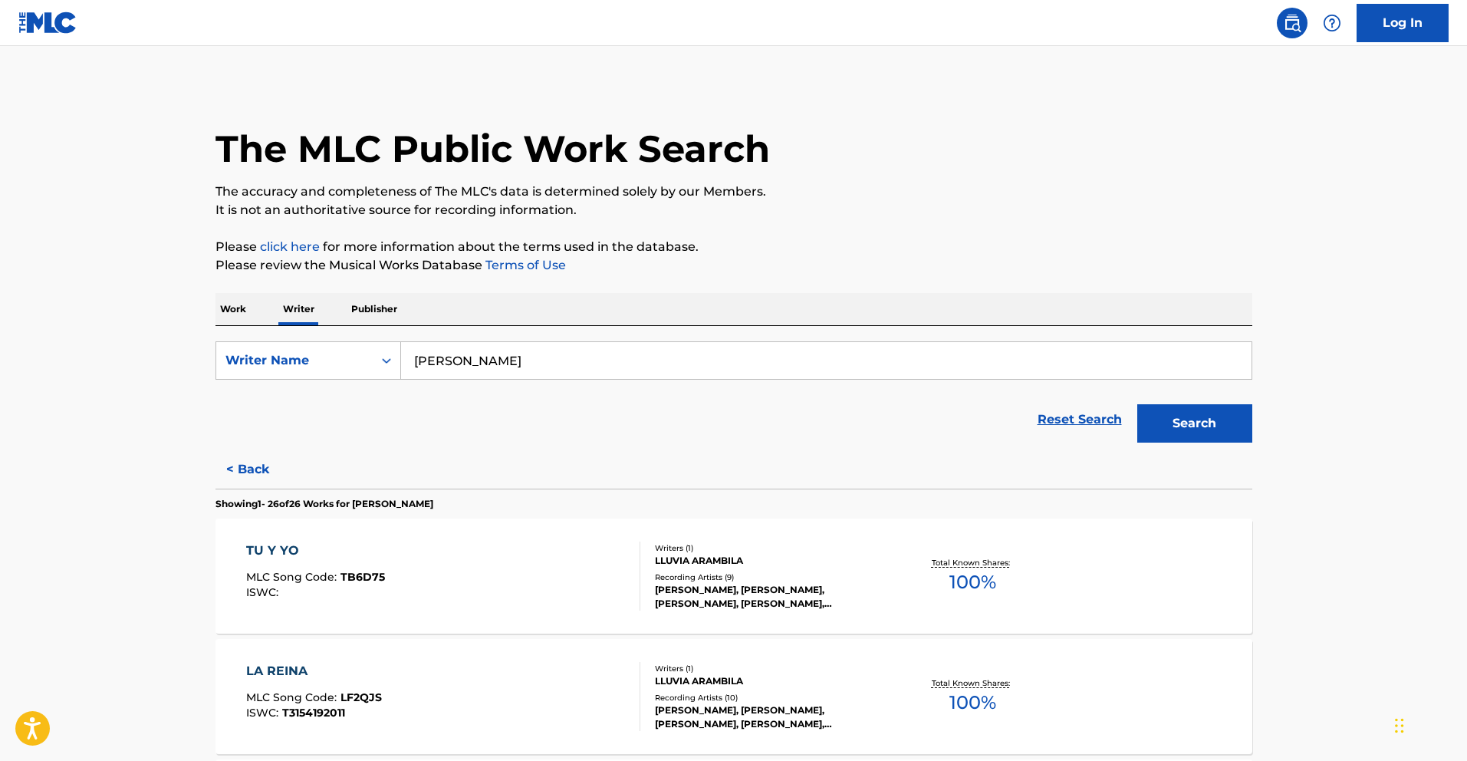
scroll to position [1375, 0]
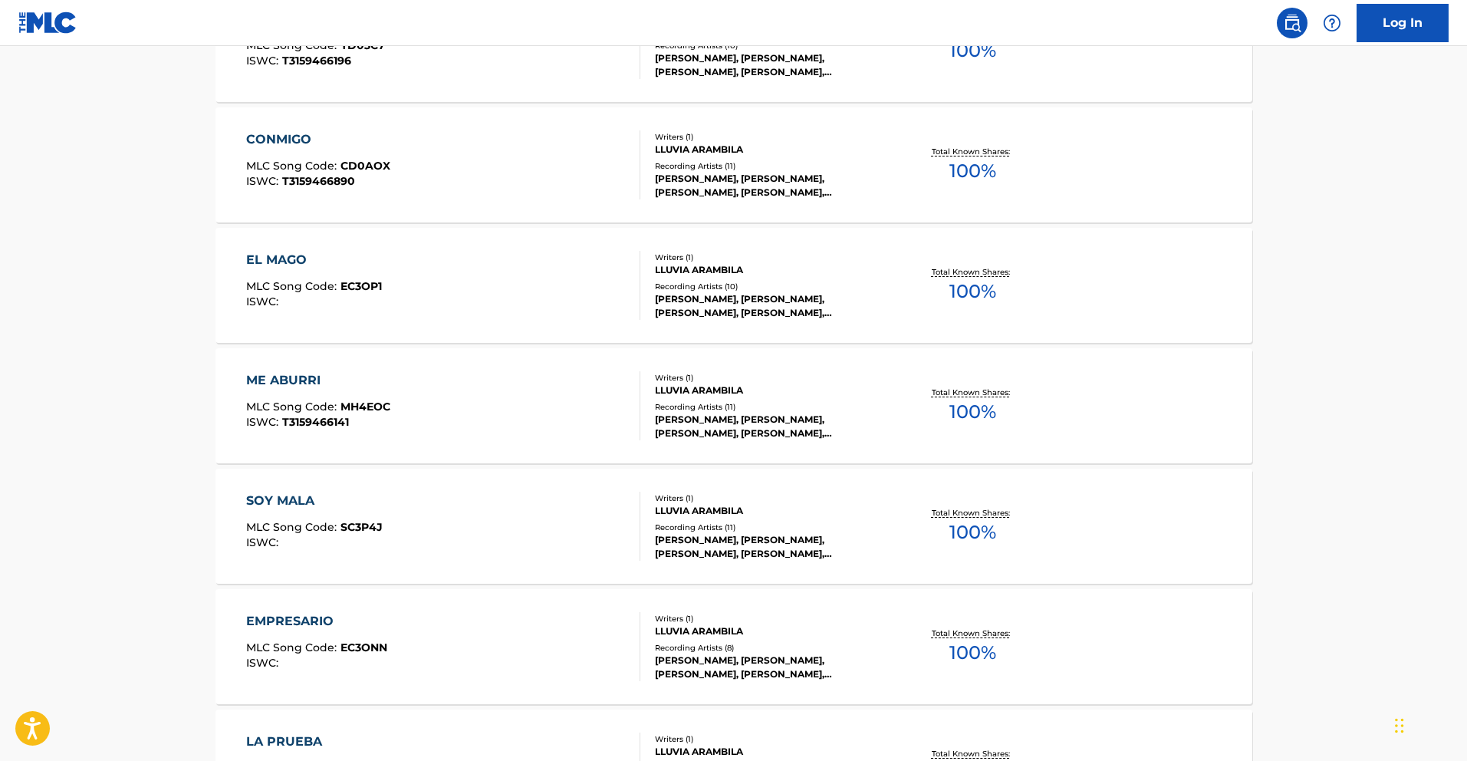
click at [295, 376] on div "ME ABURRI" at bounding box center [318, 380] width 144 height 18
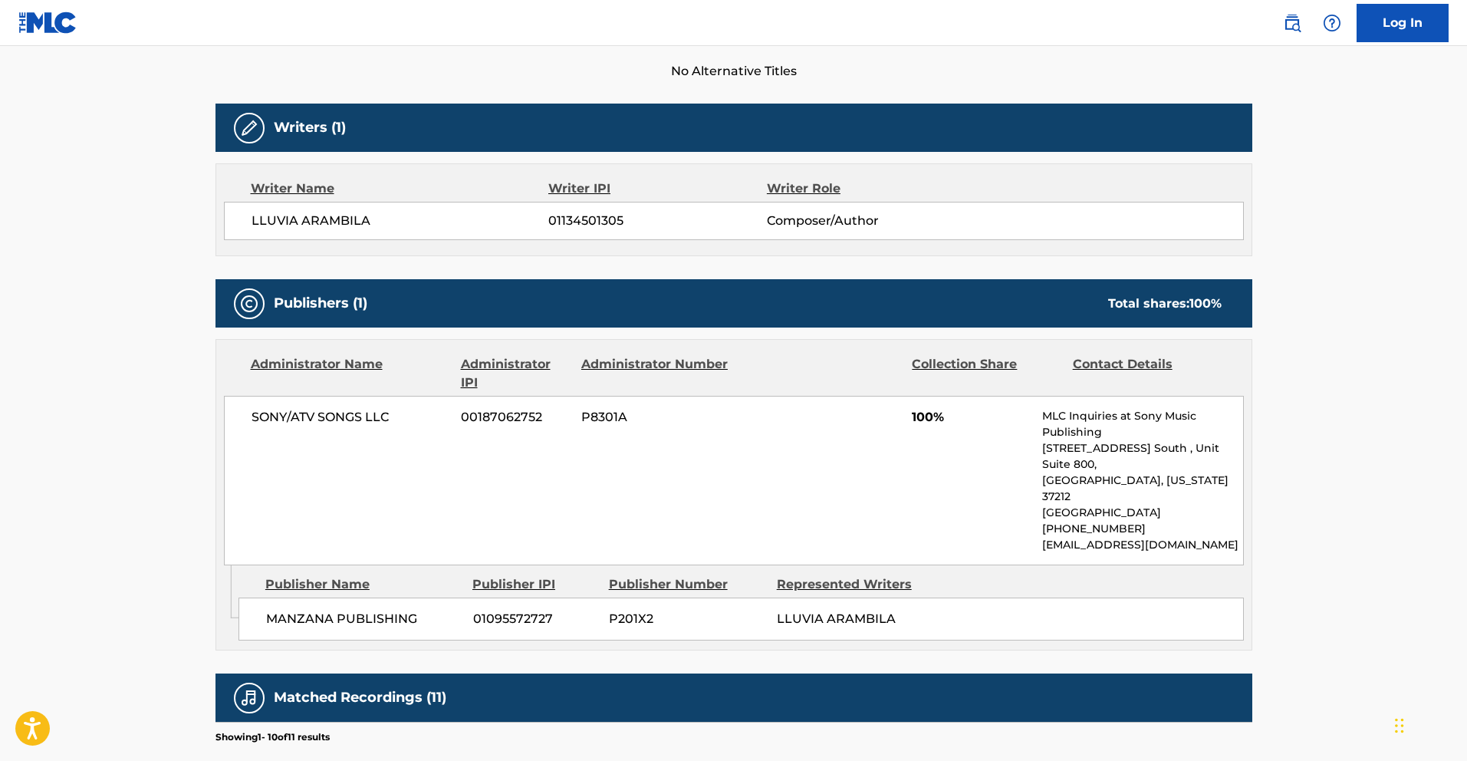
scroll to position [440, 0]
